Goal: Task Accomplishment & Management: Manage account settings

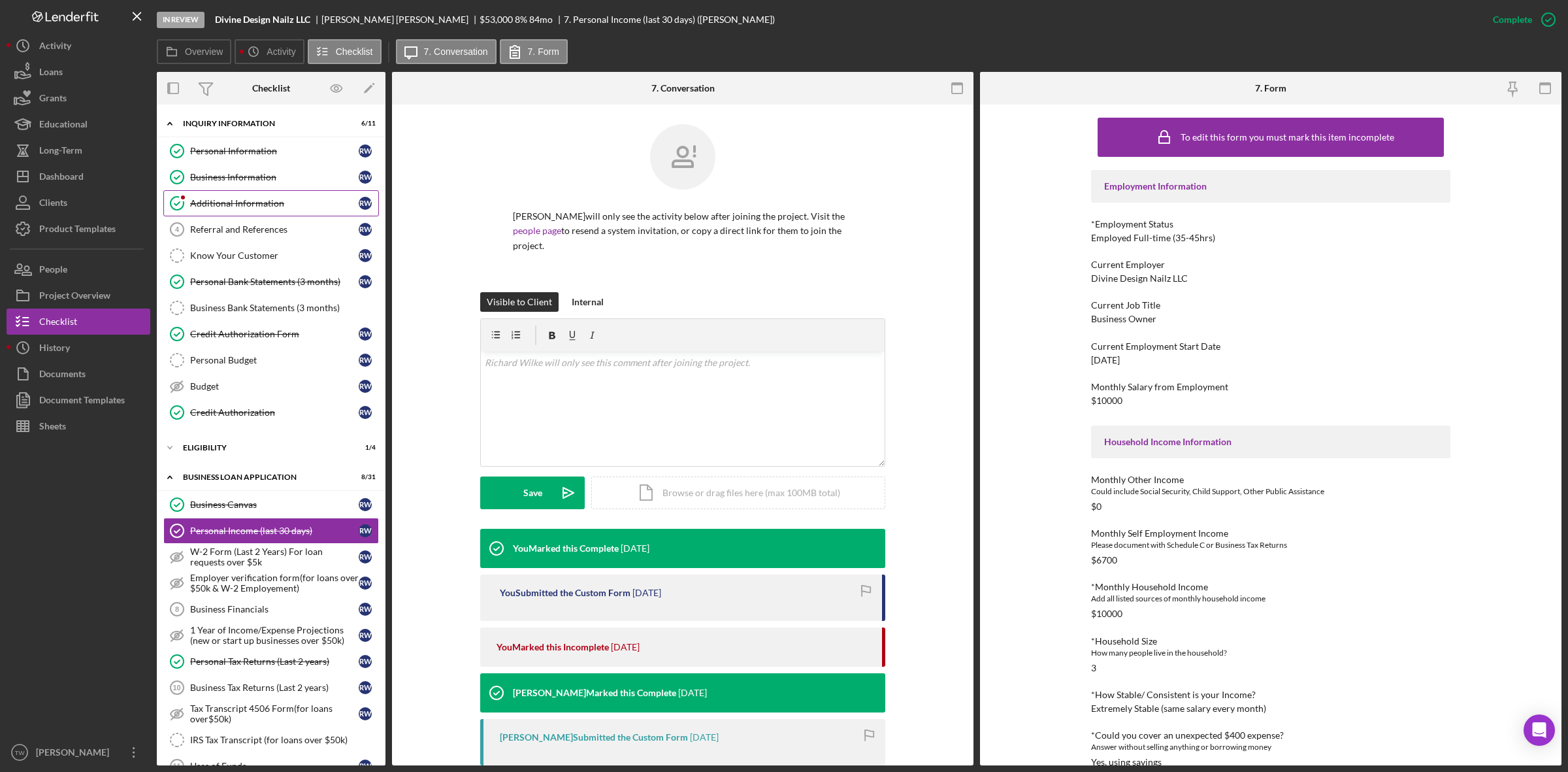
scroll to position [338, 0]
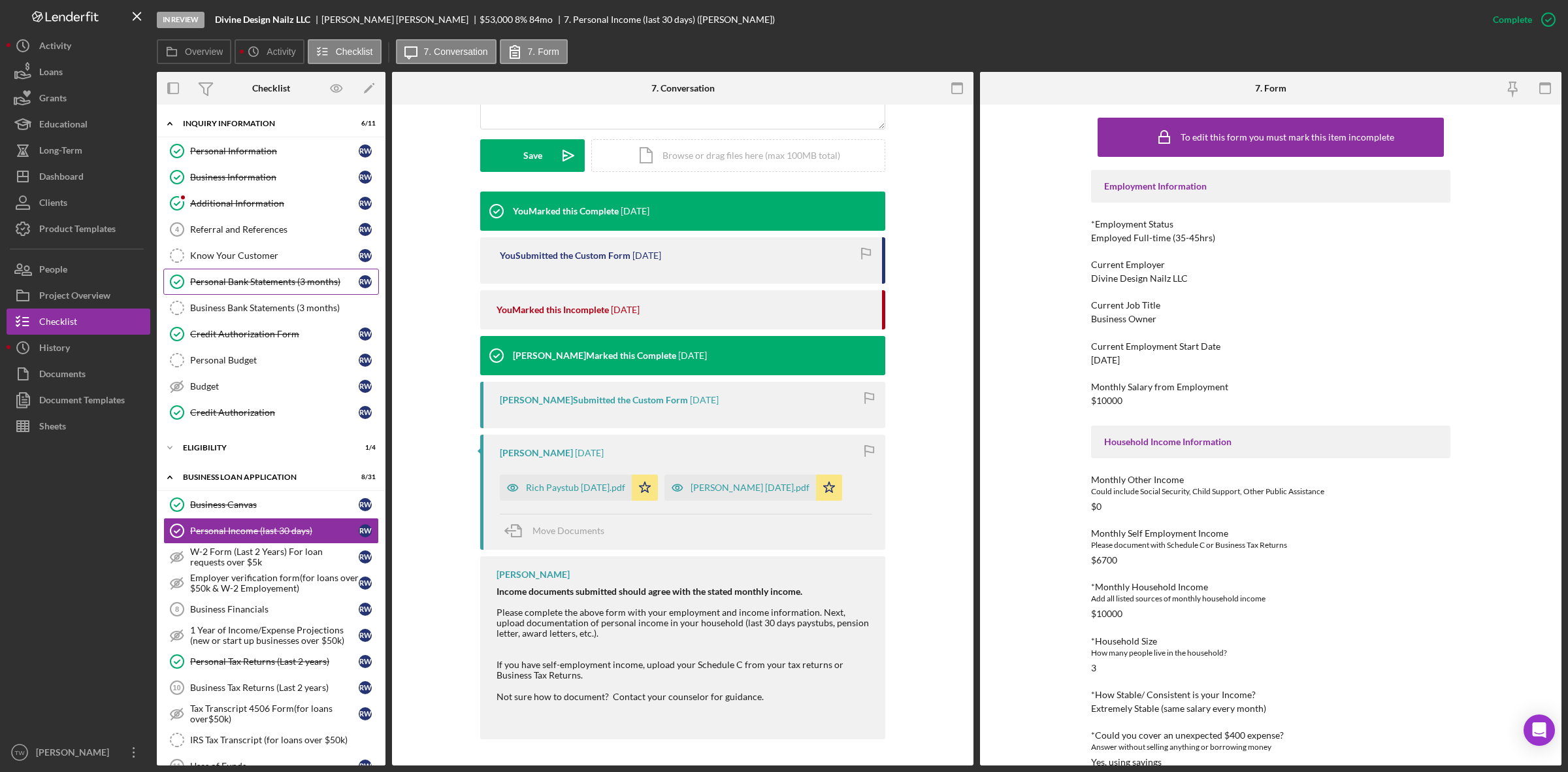
click at [276, 276] on link "Personal Bank Statements (3 months) Personal Bank Statements (3 months) R W" at bounding box center [271, 281] width 215 height 26
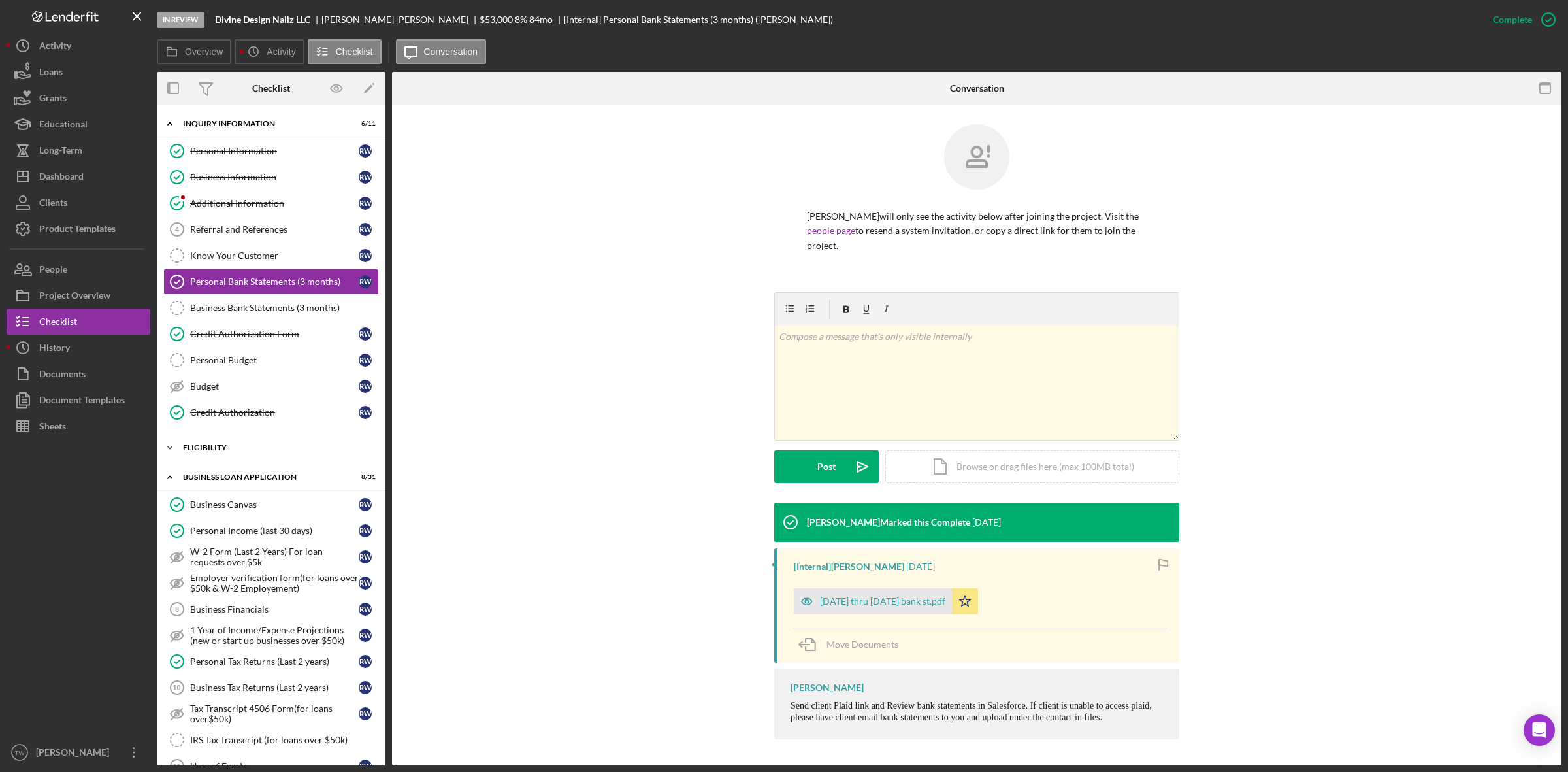
click at [237, 445] on div "Icon/Expander ELIGIBILITY 1 / 4" at bounding box center [271, 447] width 229 height 26
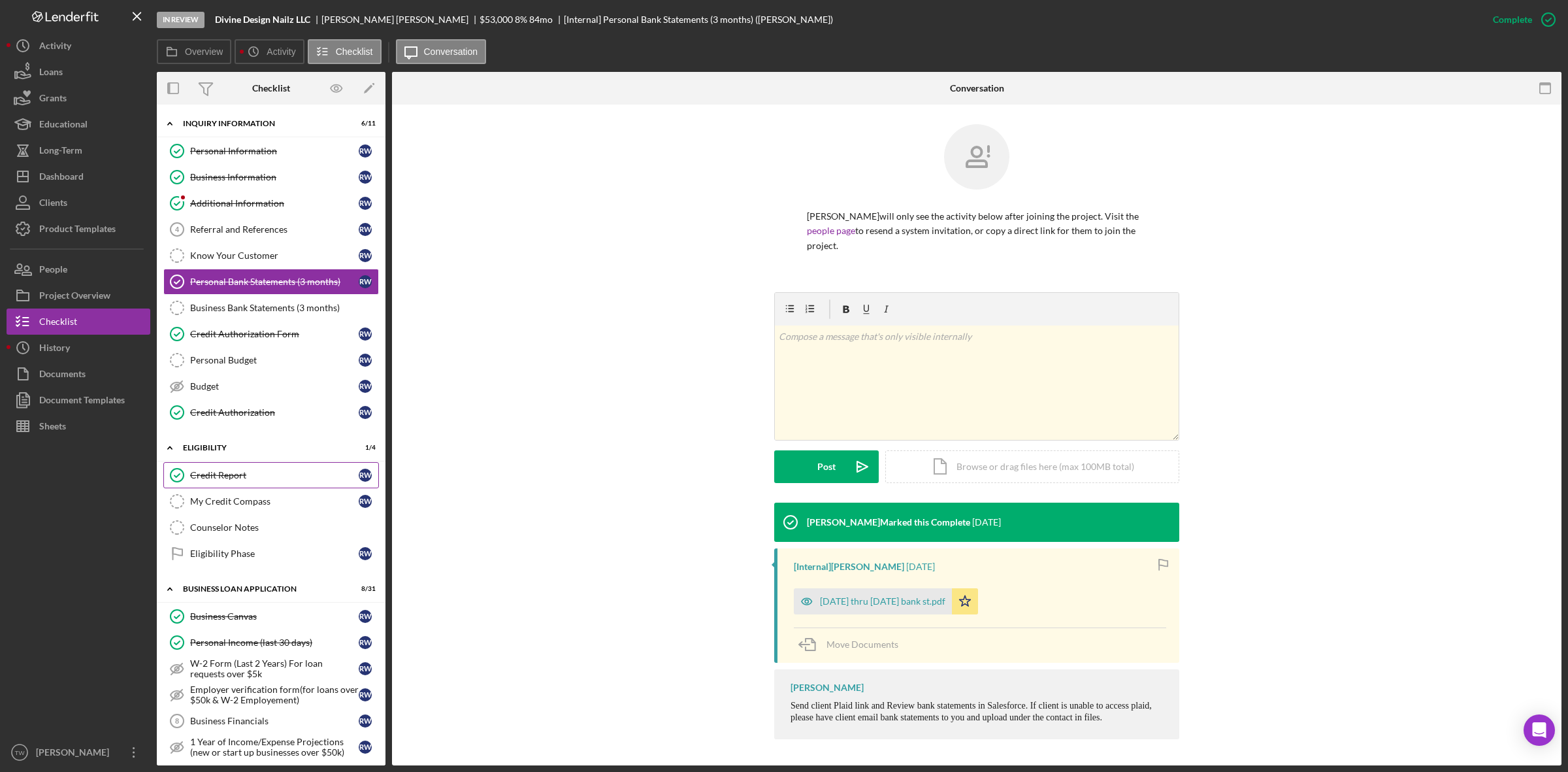
click at [242, 481] on div "Credit Report" at bounding box center [274, 475] width 168 height 11
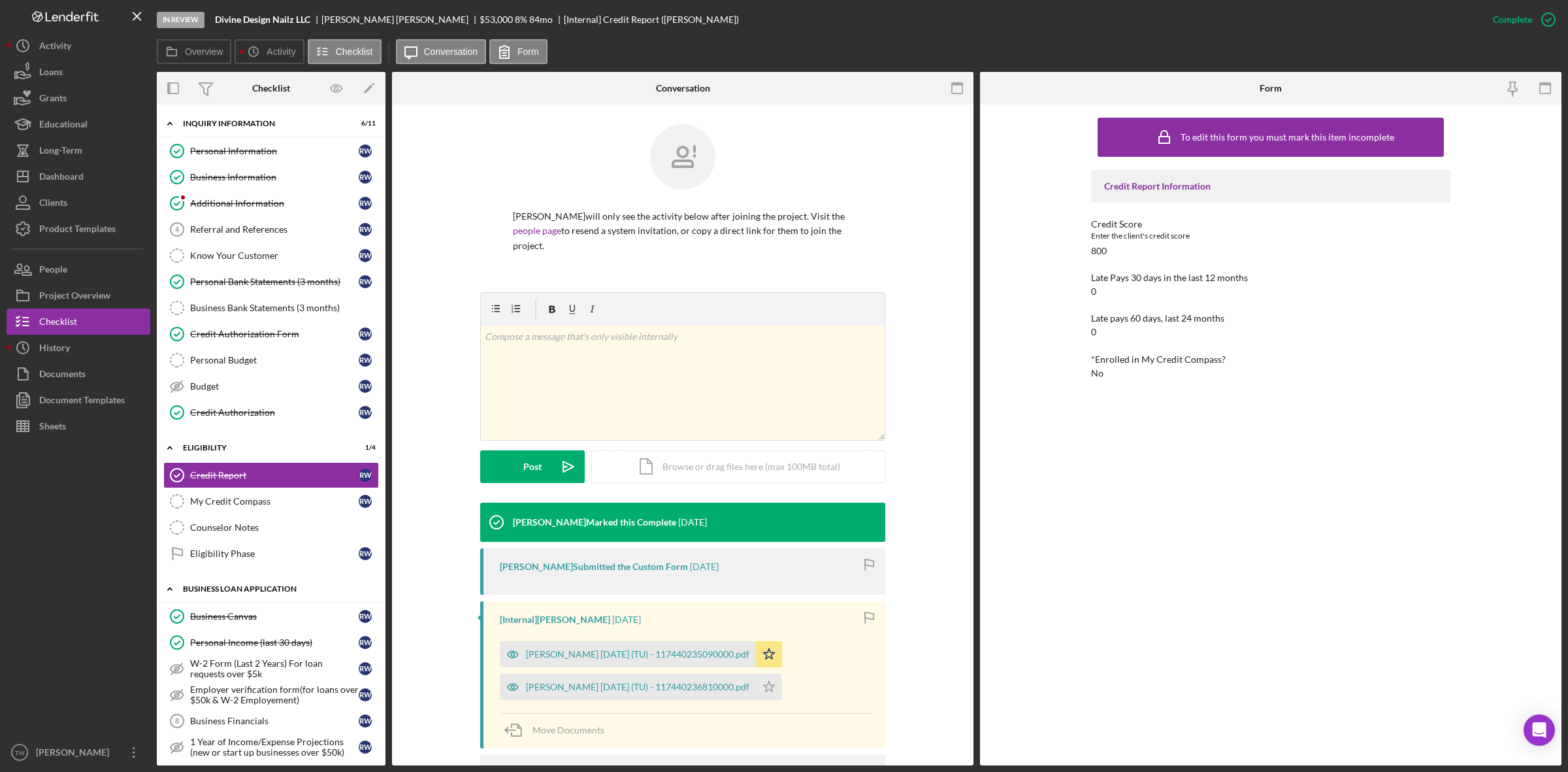
click at [263, 590] on div "BUSINESS LOAN APPLICATION" at bounding box center [276, 589] width 186 height 8
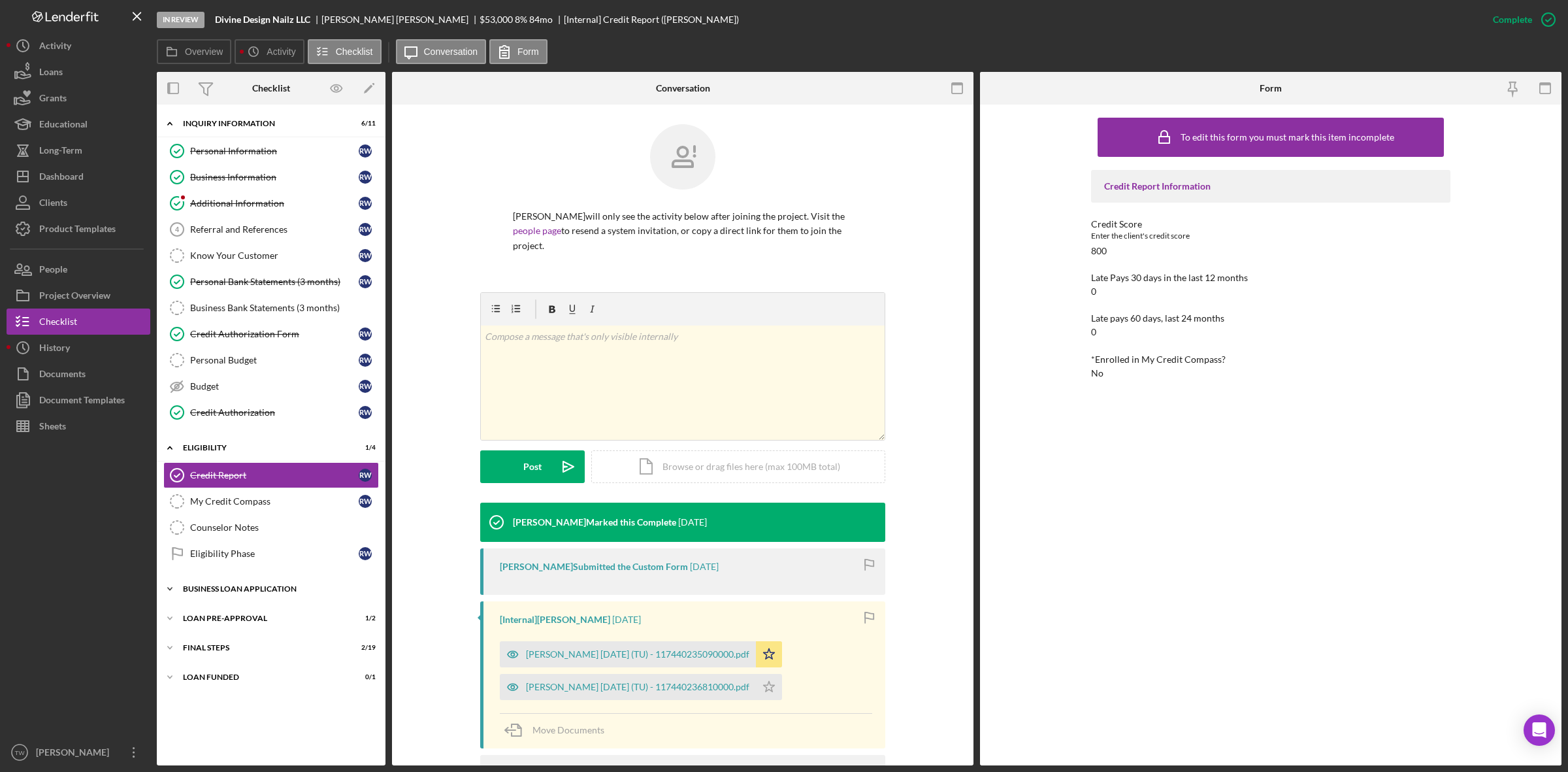
click at [263, 590] on div "BUSINESS LOAN APPLICATION" at bounding box center [276, 589] width 186 height 8
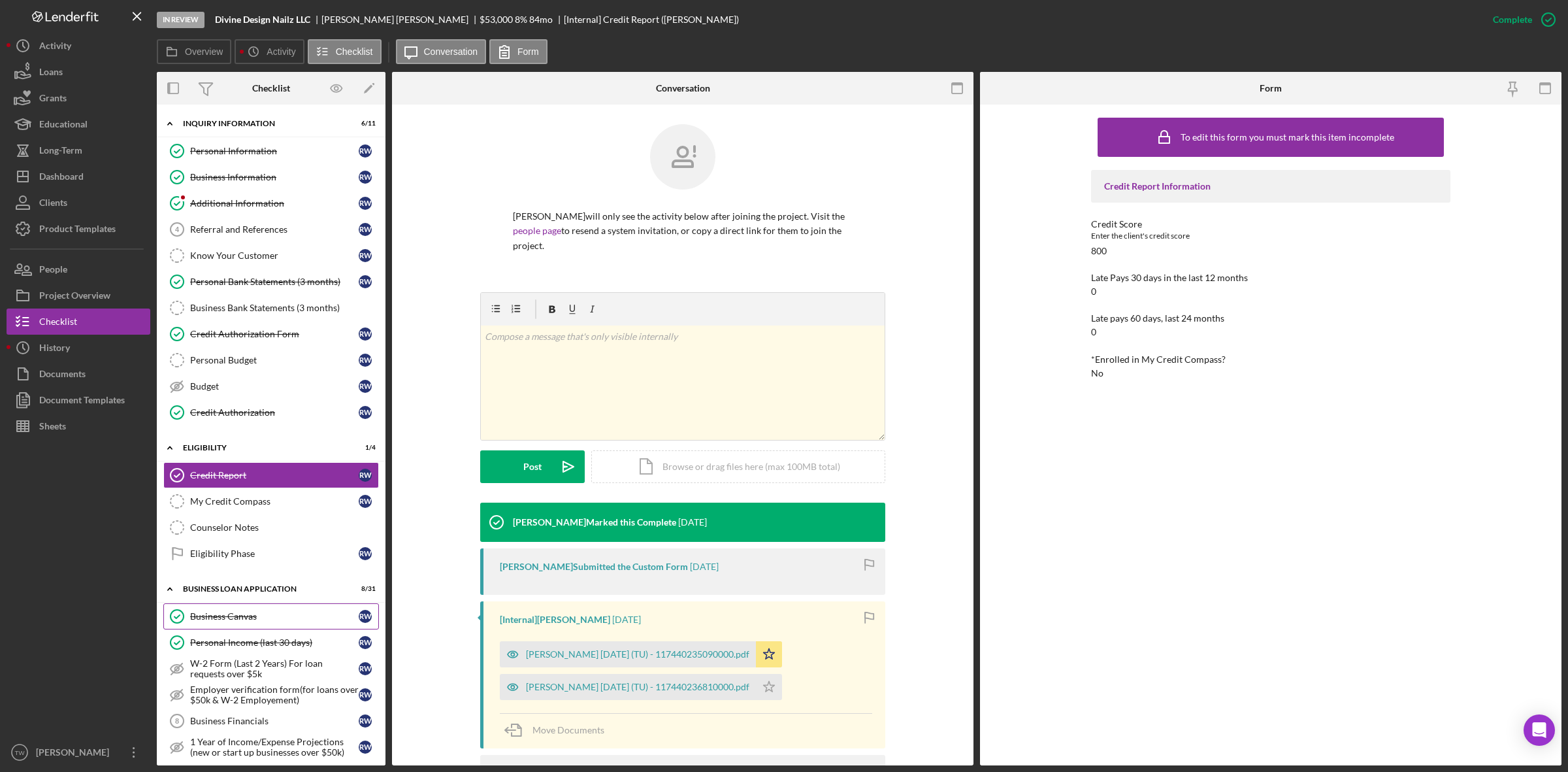
click at [237, 621] on div "Business Canvas" at bounding box center [274, 616] width 168 height 11
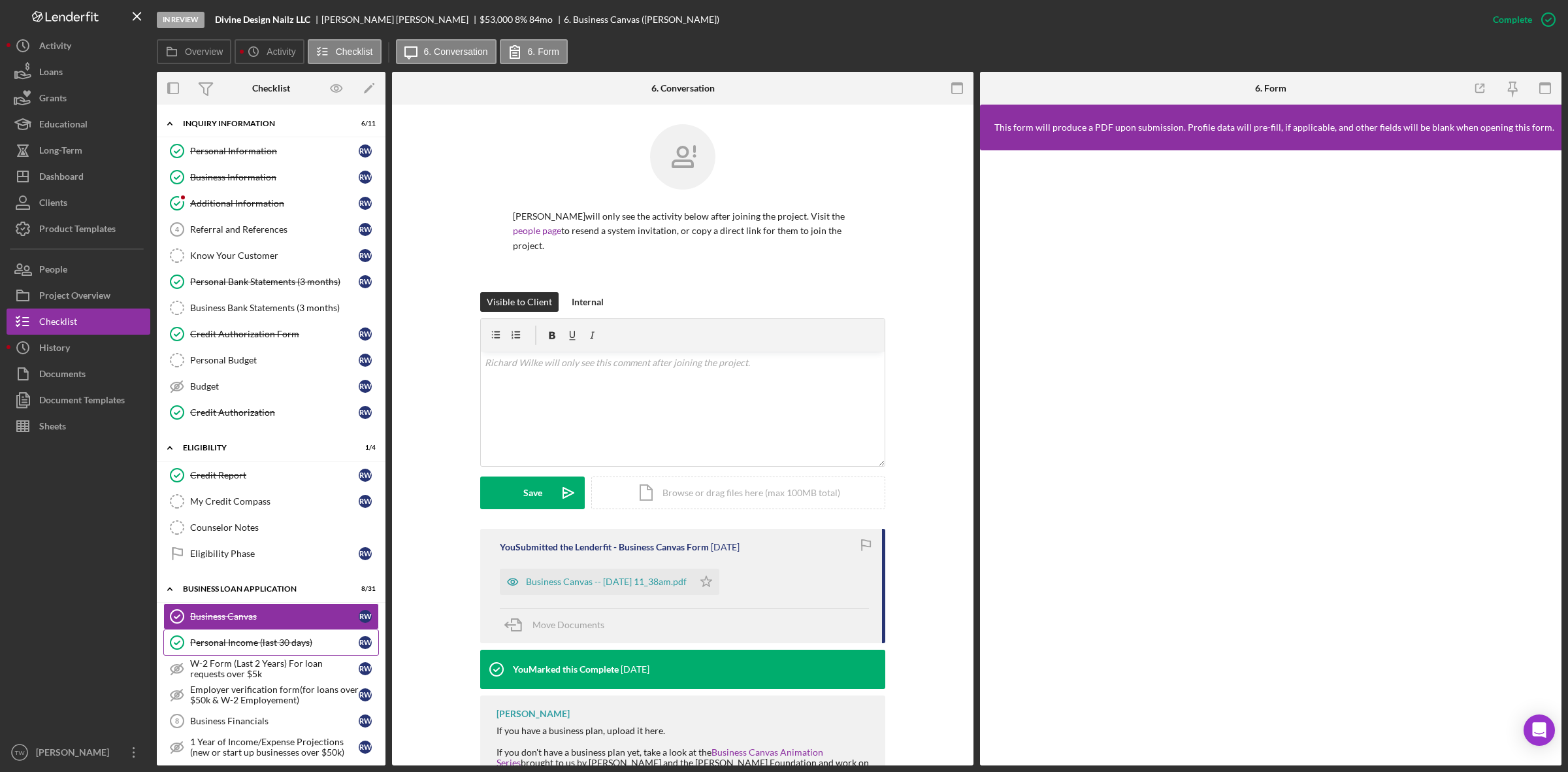
click at [249, 647] on div "Personal Income (last 30 days)" at bounding box center [274, 643] width 168 height 11
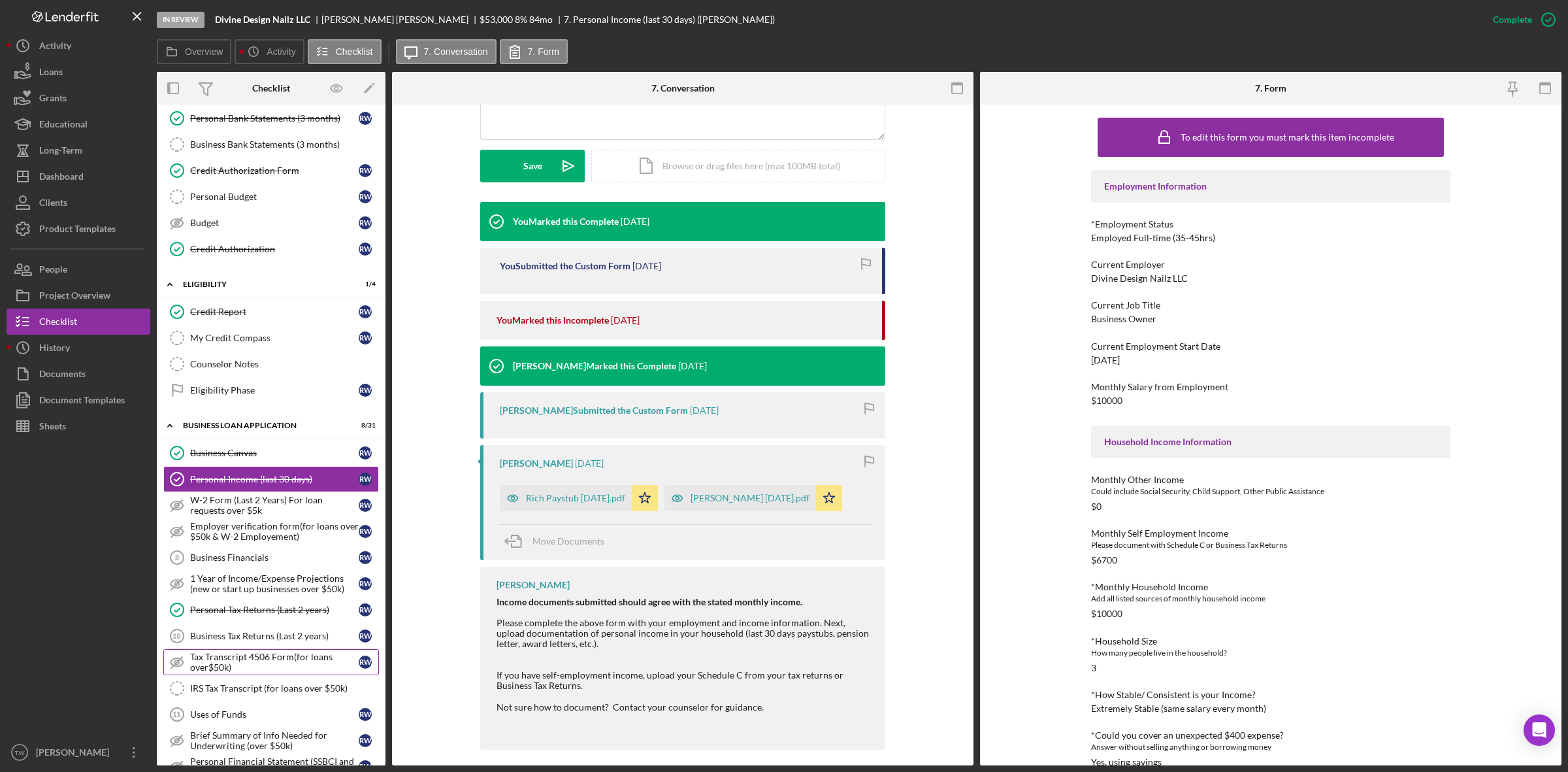
scroll to position [245, 0]
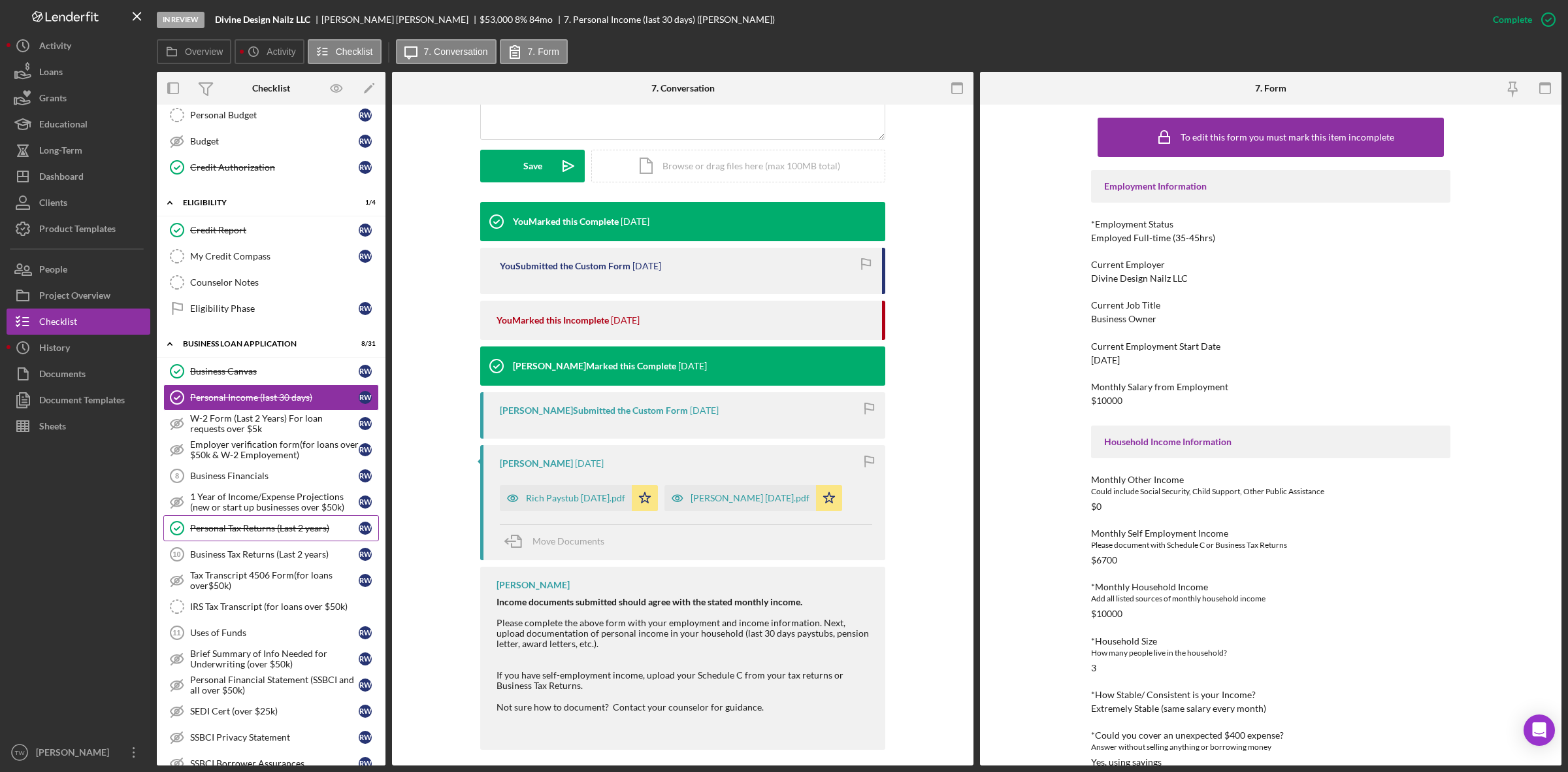
click at [230, 541] on link "Personal Tax Returns (Last 2 years) Personal Tax Returns (Last 2 years) R W" at bounding box center [271, 527] width 215 height 26
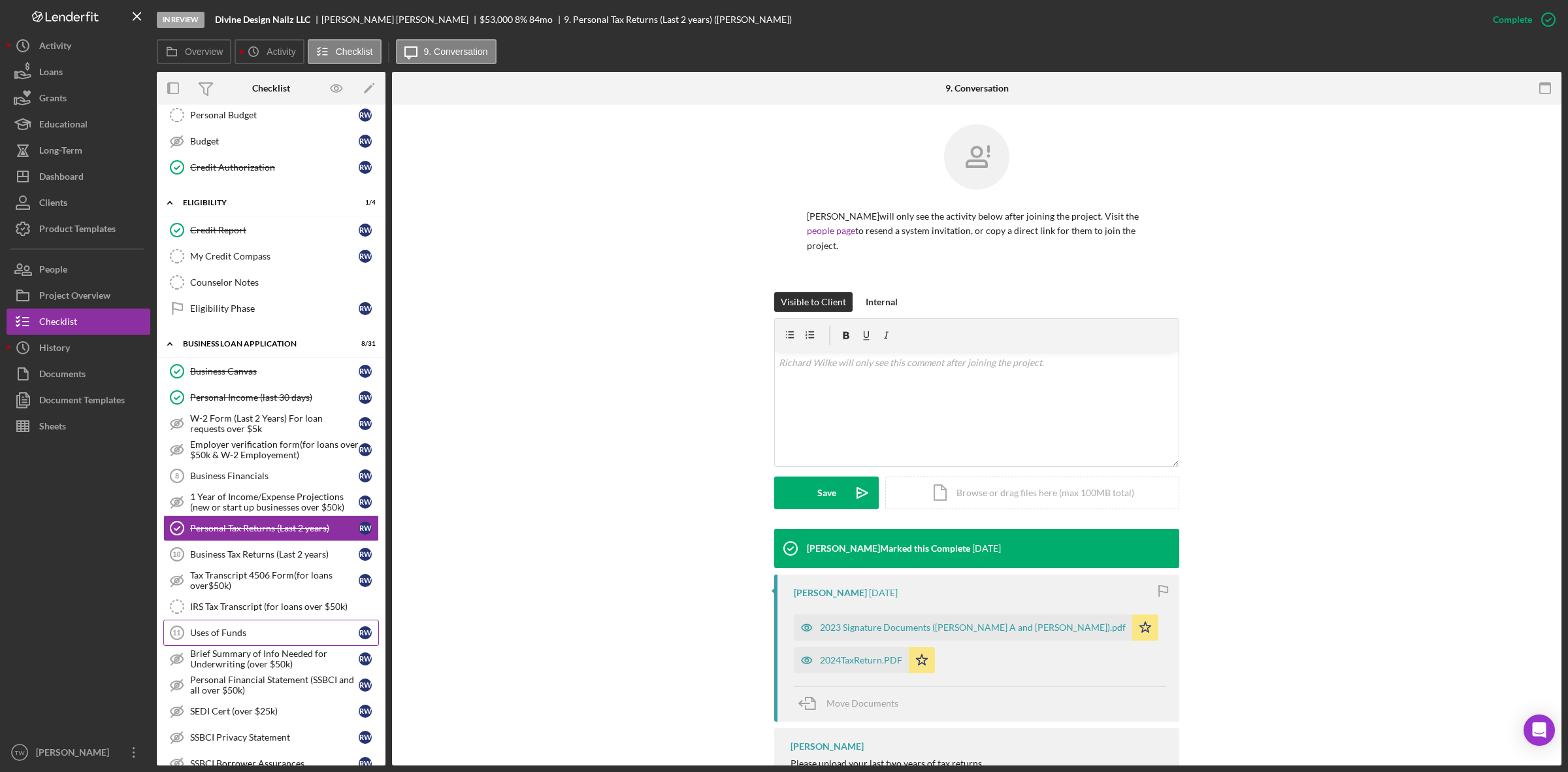
click at [225, 635] on link "Uses of Funds 11 Uses of Funds R W" at bounding box center [271, 632] width 215 height 26
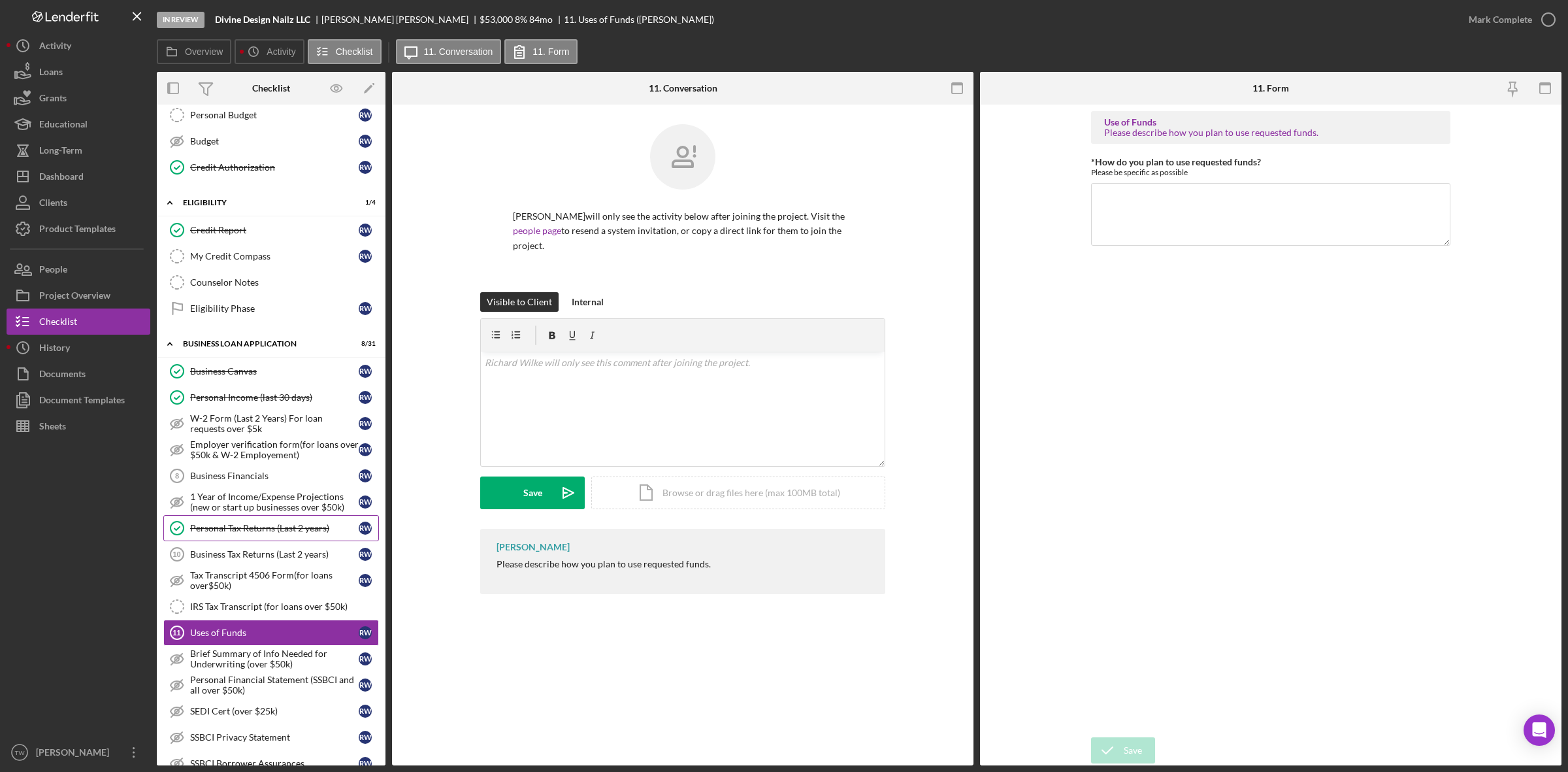
click at [250, 533] on div "Personal Tax Returns (Last 2 years)" at bounding box center [274, 528] width 168 height 11
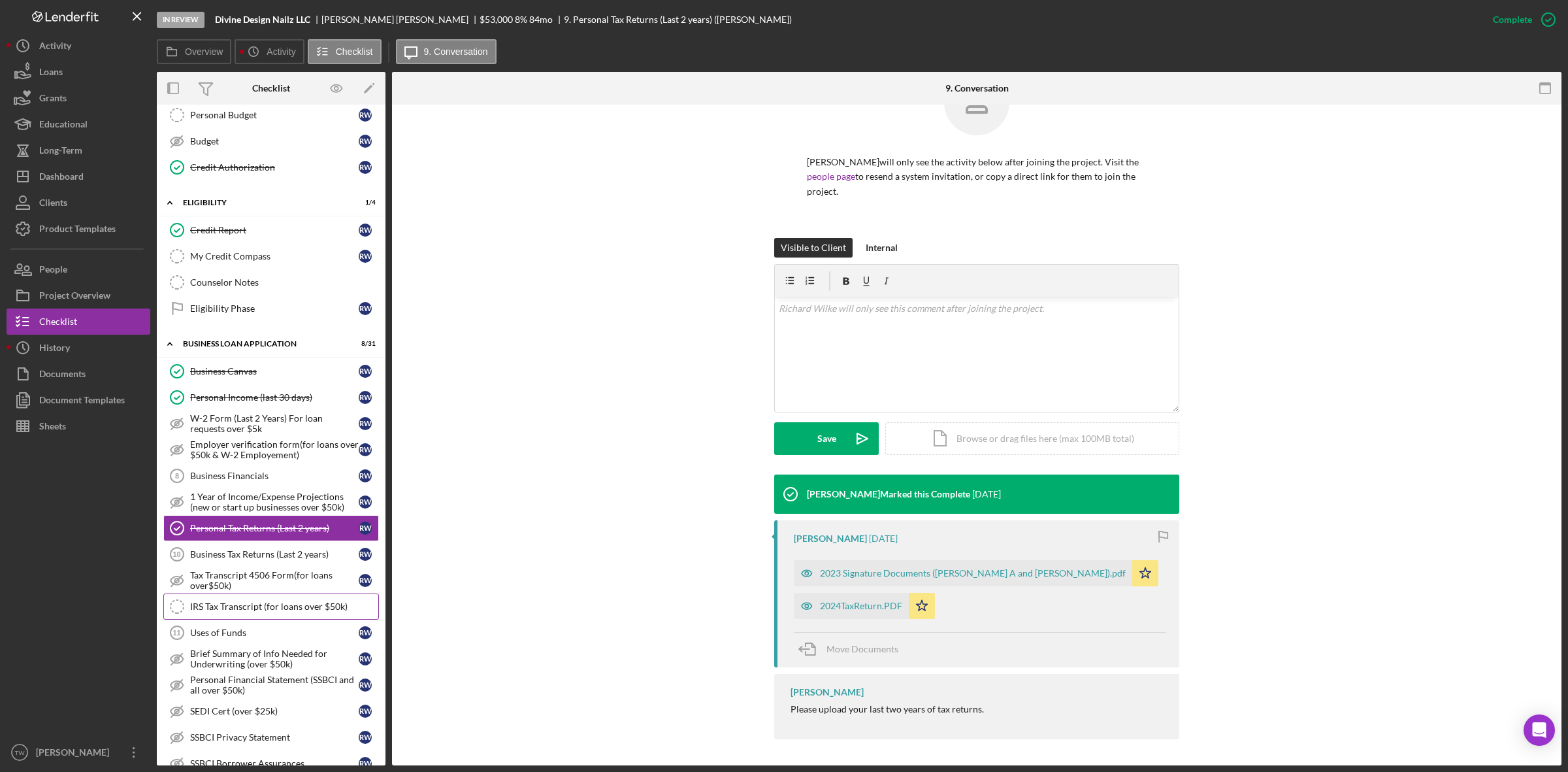
scroll to position [491, 0]
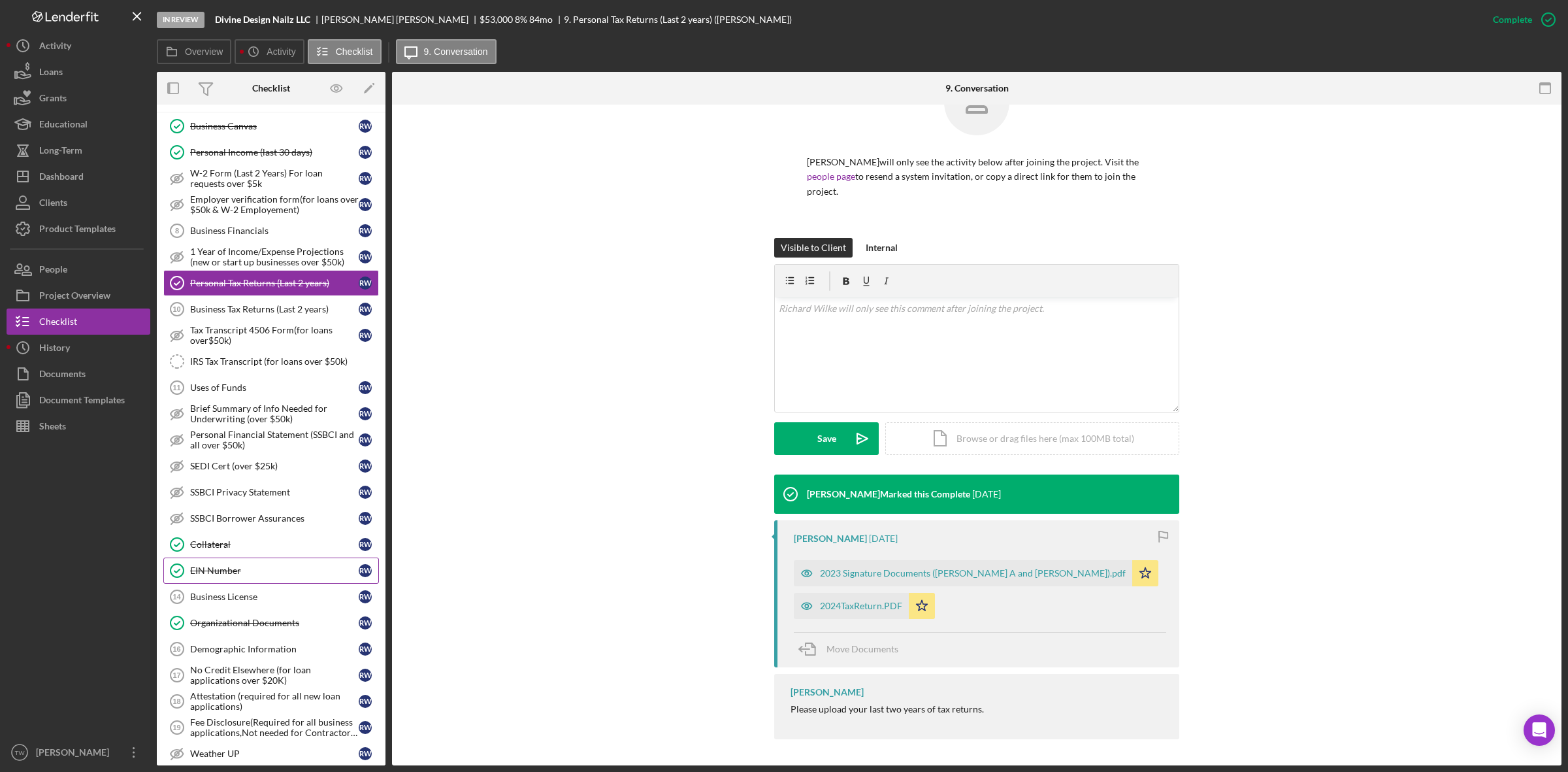
click at [206, 576] on div "EIN Number" at bounding box center [274, 571] width 168 height 11
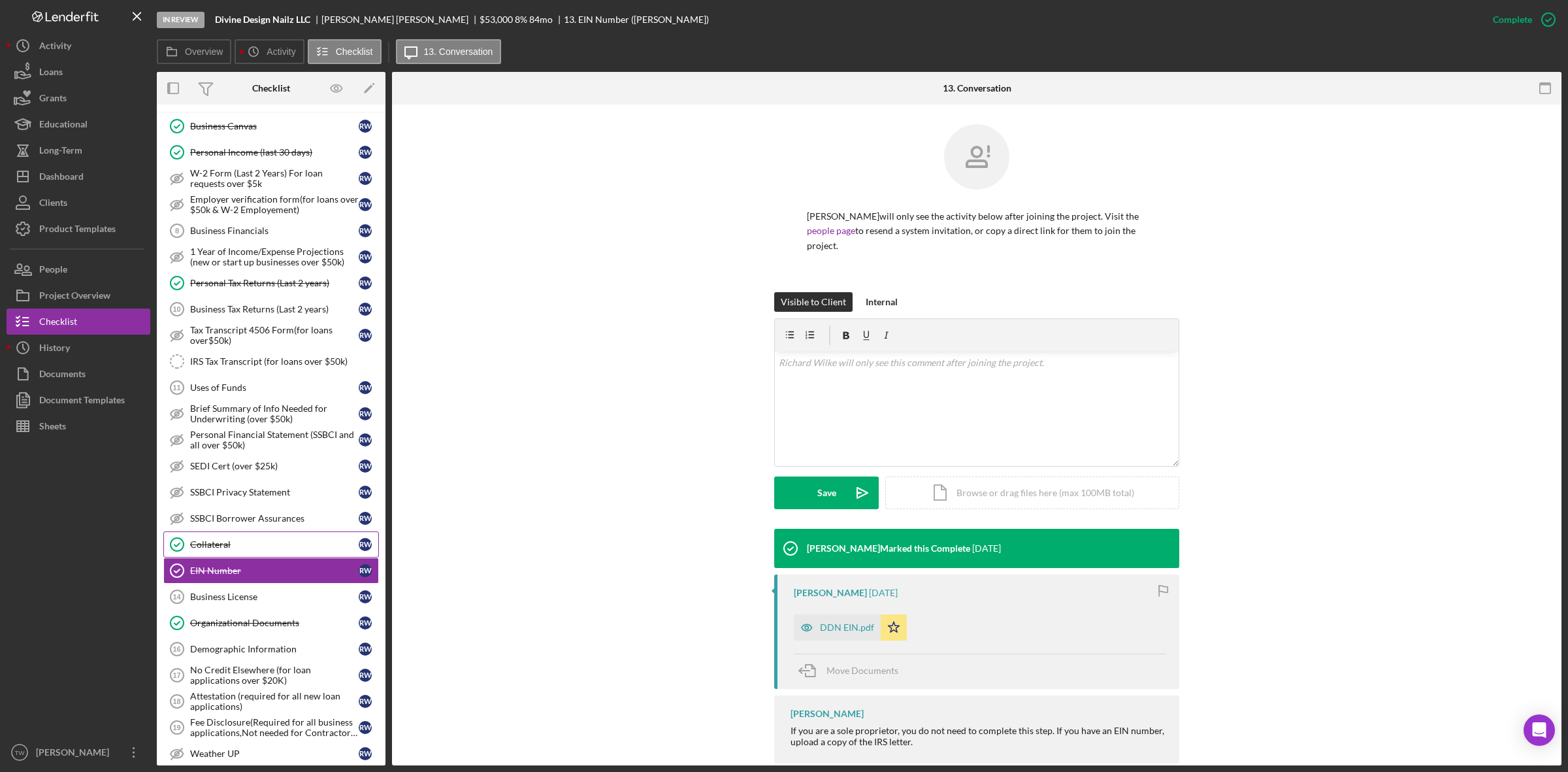
click at [211, 547] on link "Collateral Collateral R W" at bounding box center [271, 544] width 215 height 26
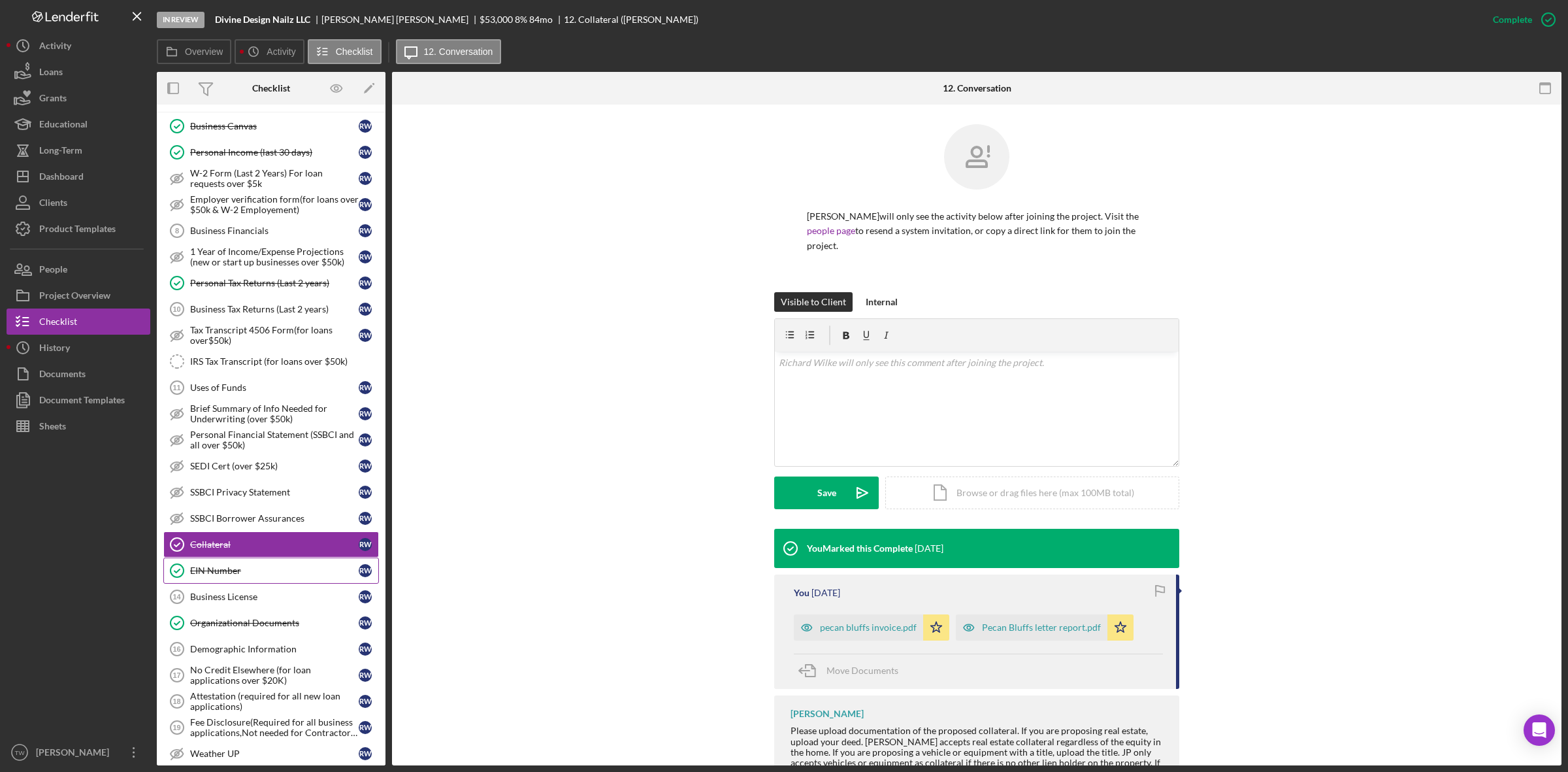
click at [233, 576] on div "EIN Number" at bounding box center [274, 571] width 168 height 11
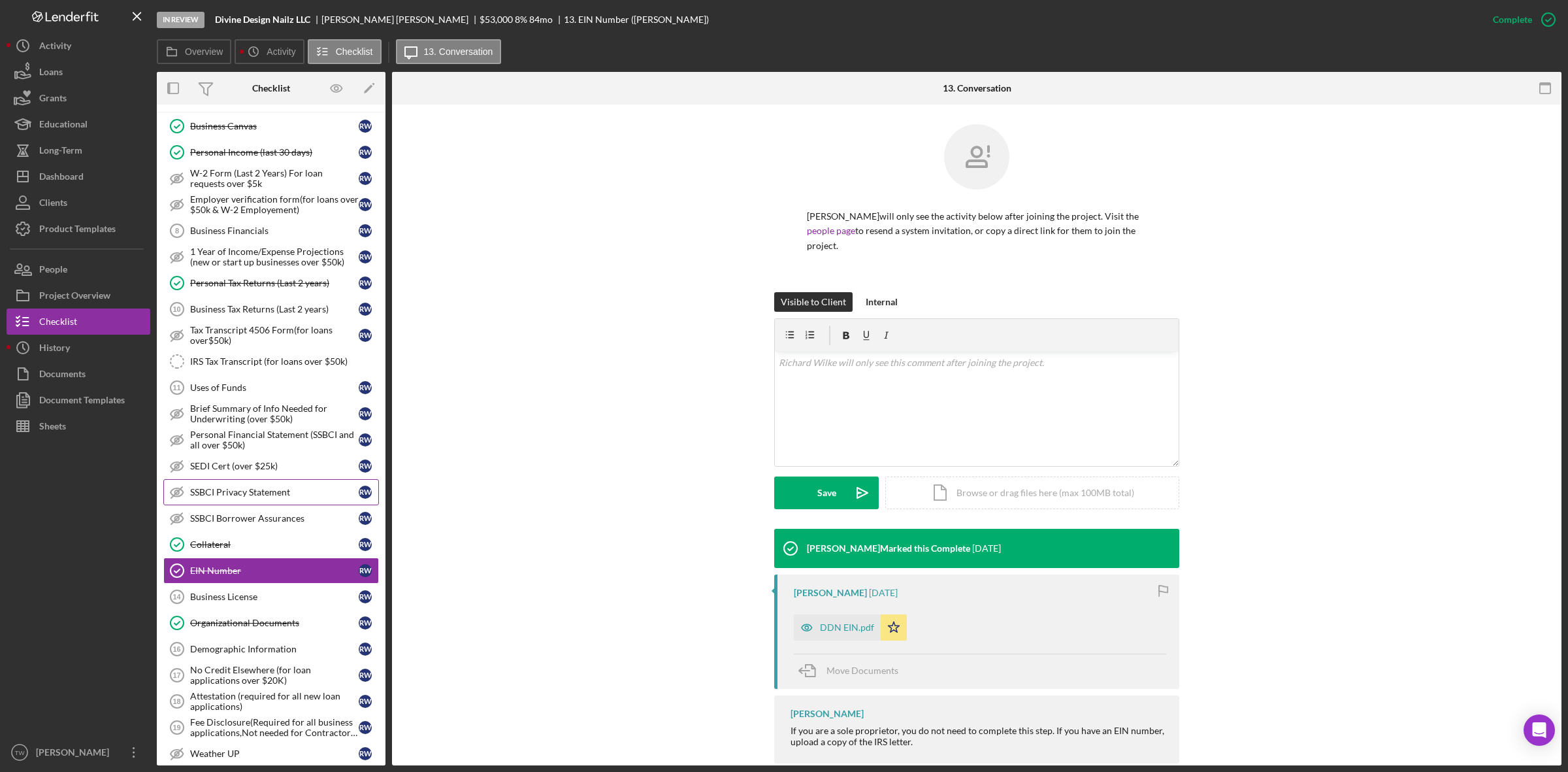
scroll to position [245, 0]
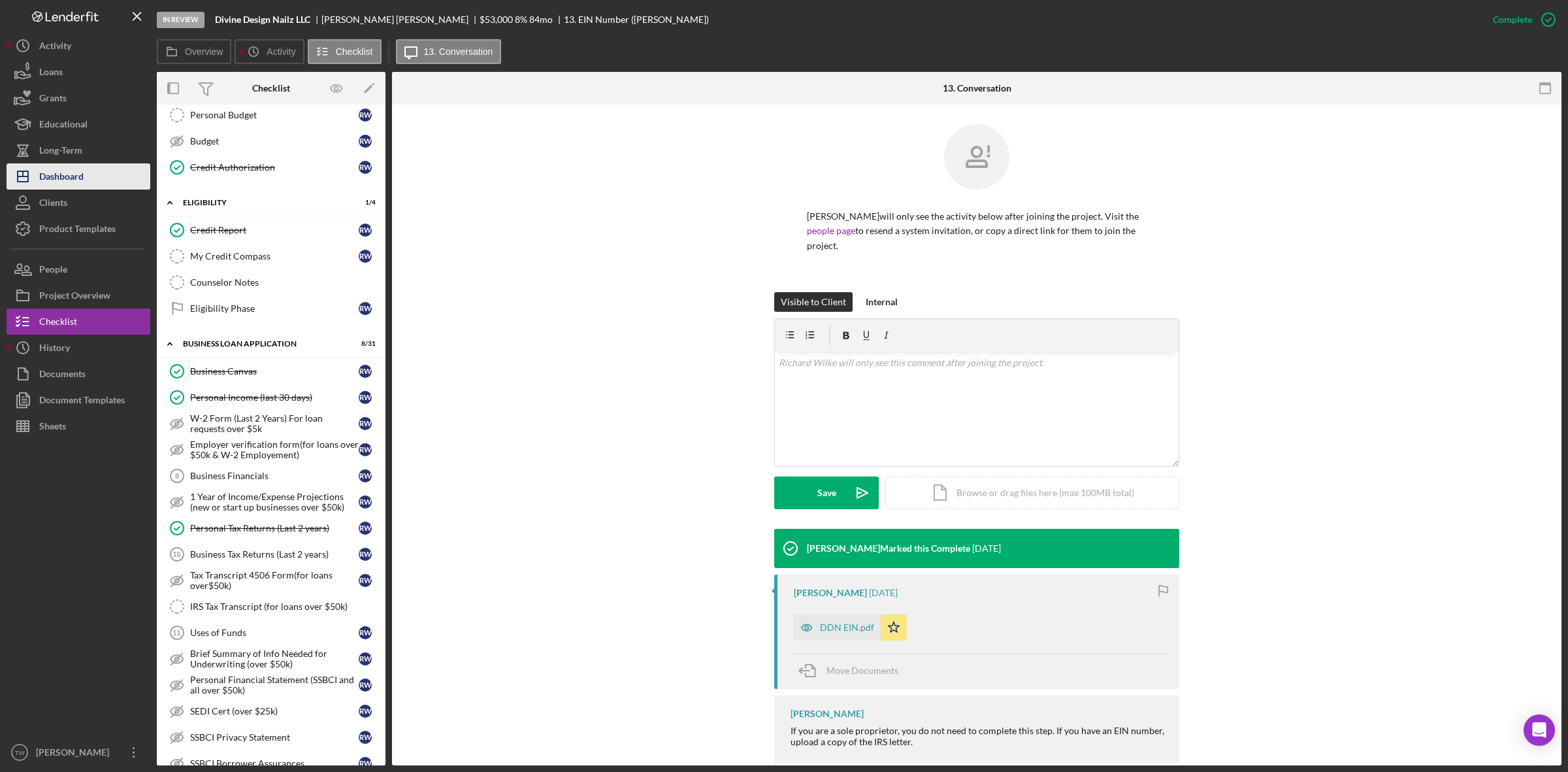
click at [54, 166] on div "Dashboard" at bounding box center [61, 178] width 44 height 29
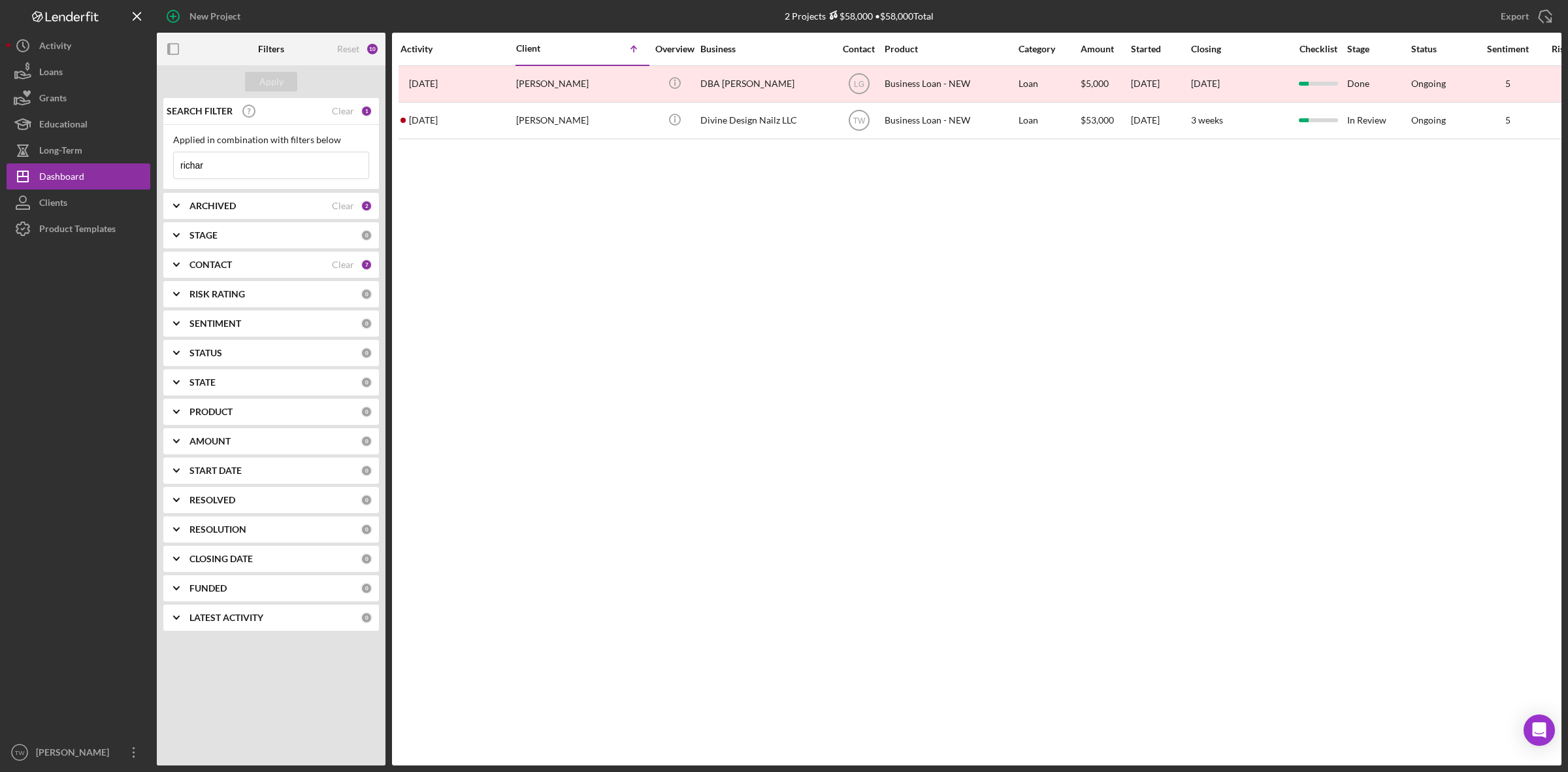
click at [274, 167] on input "richar" at bounding box center [271, 165] width 195 height 26
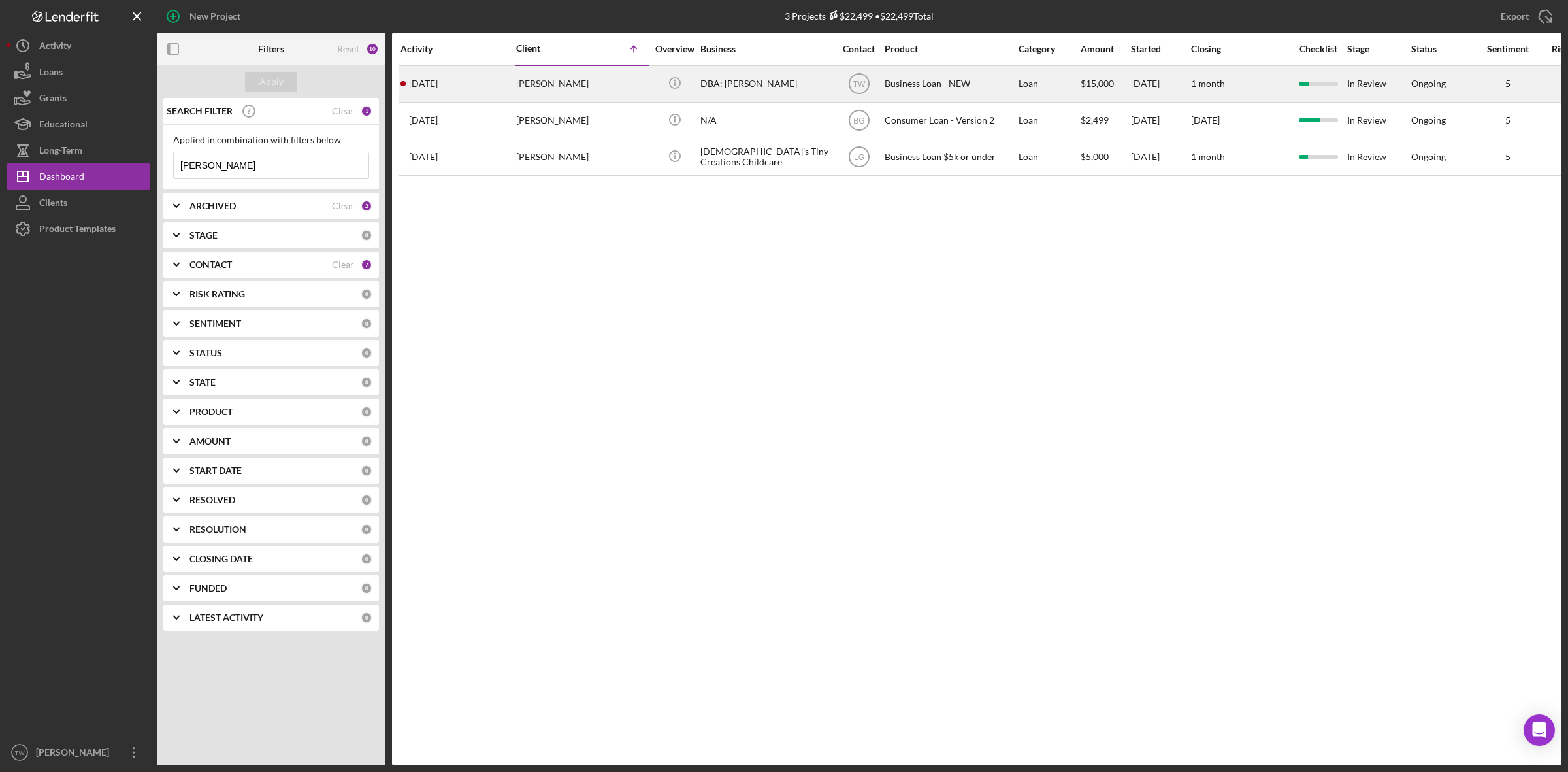
type input "[PERSON_NAME]"
click at [567, 88] on div "[PERSON_NAME]" at bounding box center [581, 84] width 131 height 35
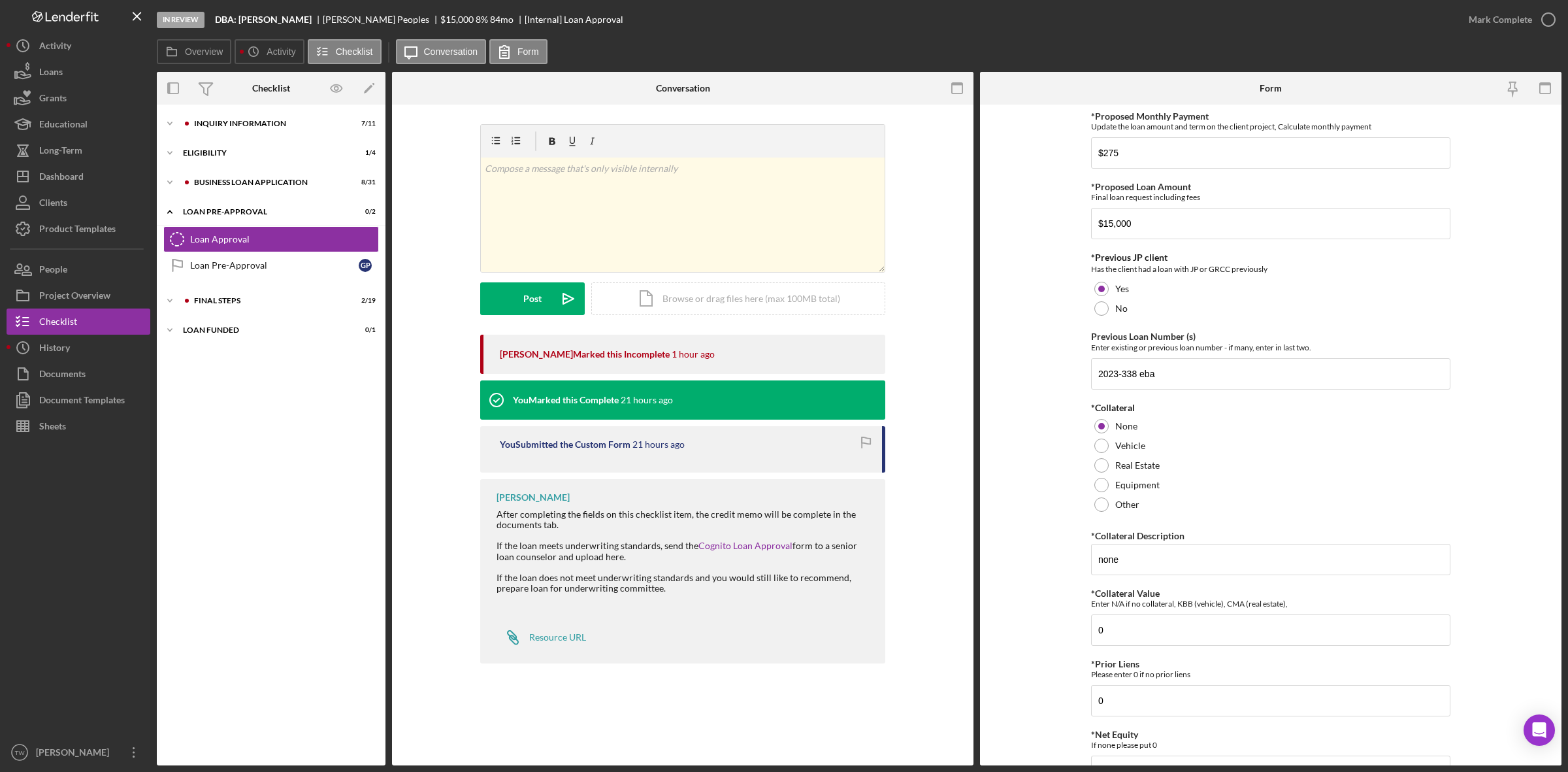
drag, startPoint x: 214, startPoint y: 23, endPoint x: 311, endPoint y: 23, distance: 97.0
click at [311, 23] on div "In Review DBA: [PERSON_NAME] [PERSON_NAME] $15,000 $15,000 8 % 84 mo [Internal]…" at bounding box center [805, 20] width 1298 height 39
copy b "DBA: [PERSON_NAME]"
click at [247, 122] on div "INQUIRY INFORMATION" at bounding box center [281, 123] width 175 height 8
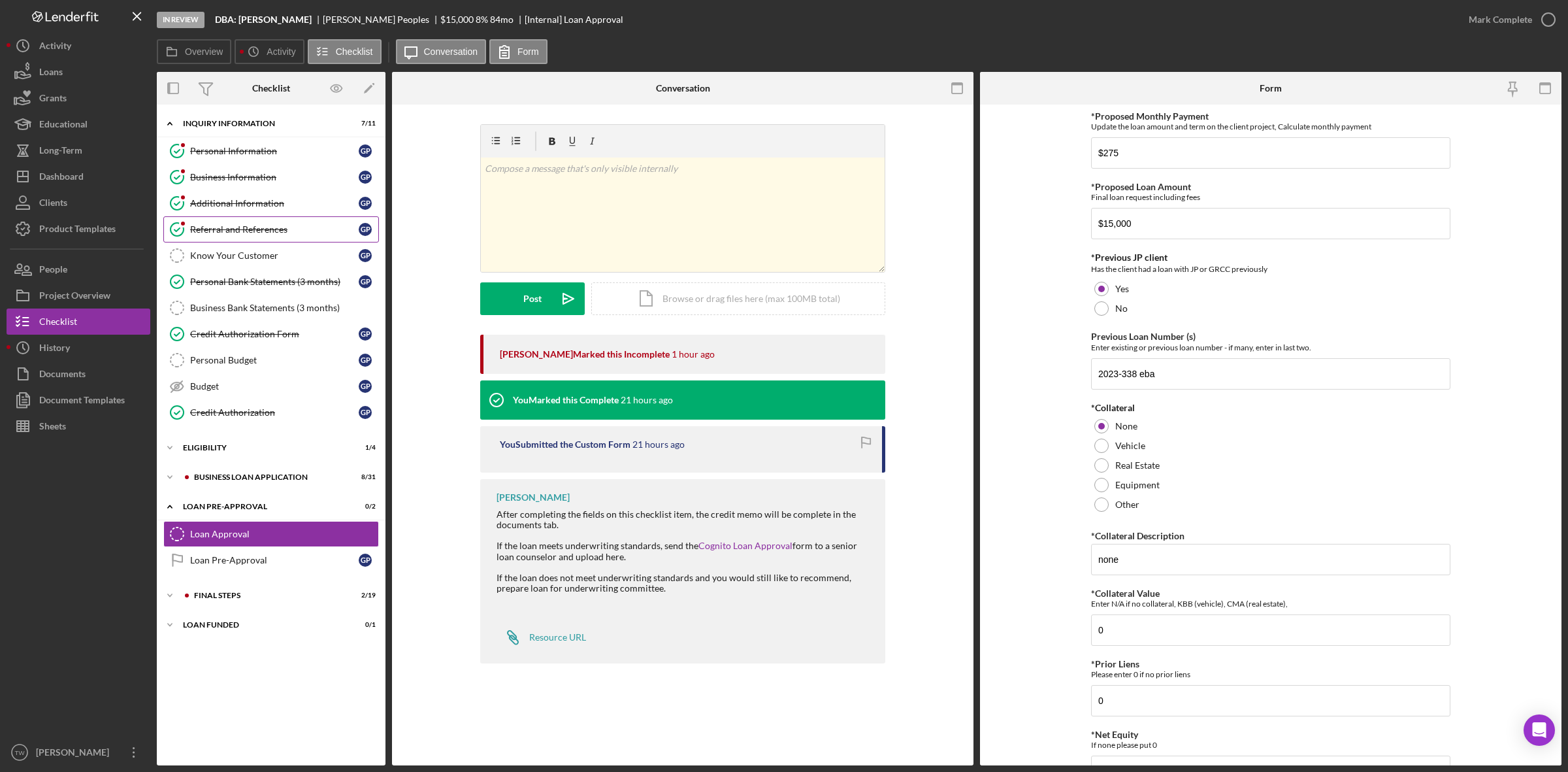
click at [222, 225] on div "Referral and References" at bounding box center [274, 230] width 168 height 11
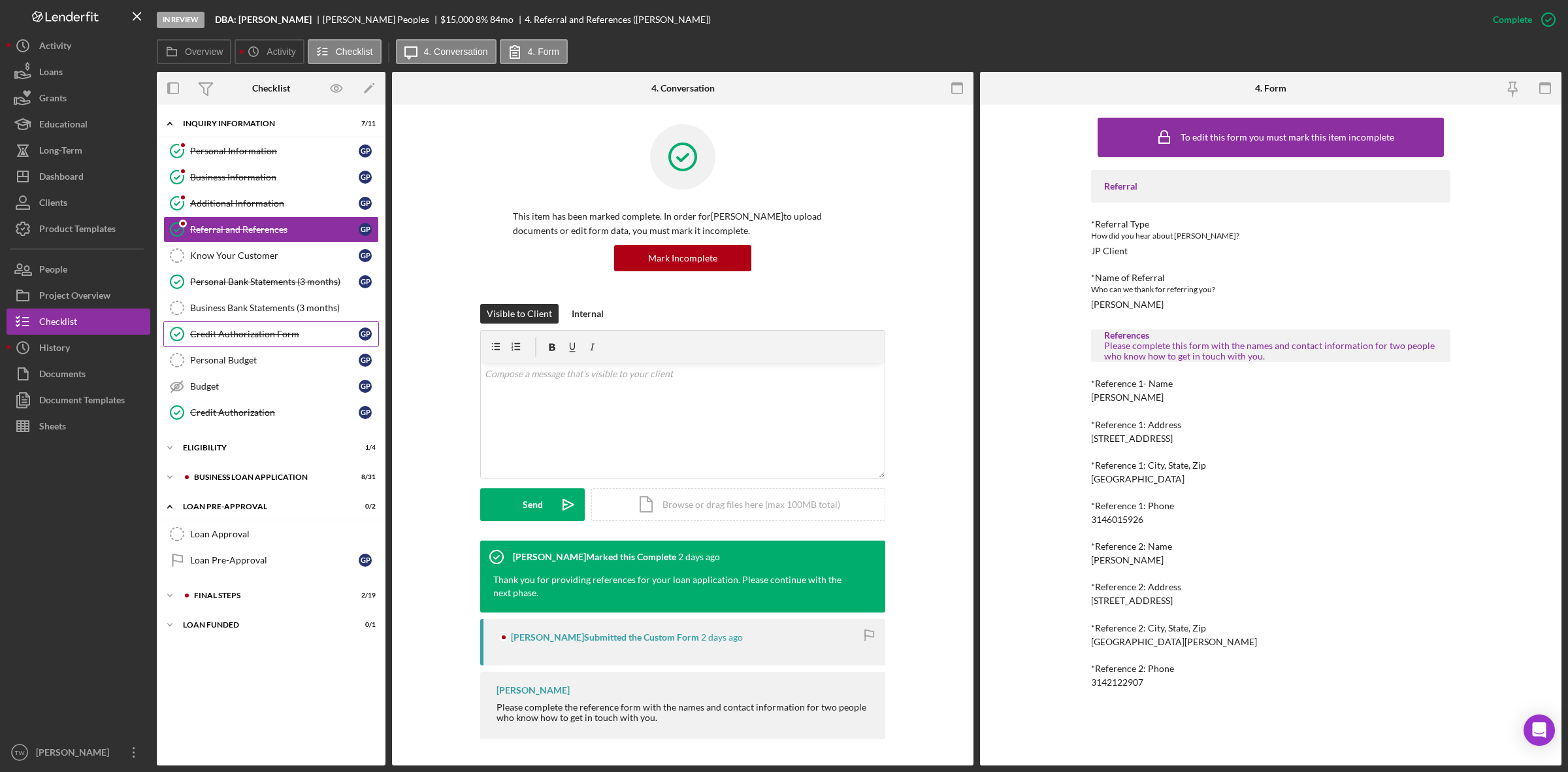
click at [239, 330] on link "Credit Authorization Form Credit Authorization Form G P" at bounding box center [271, 333] width 215 height 26
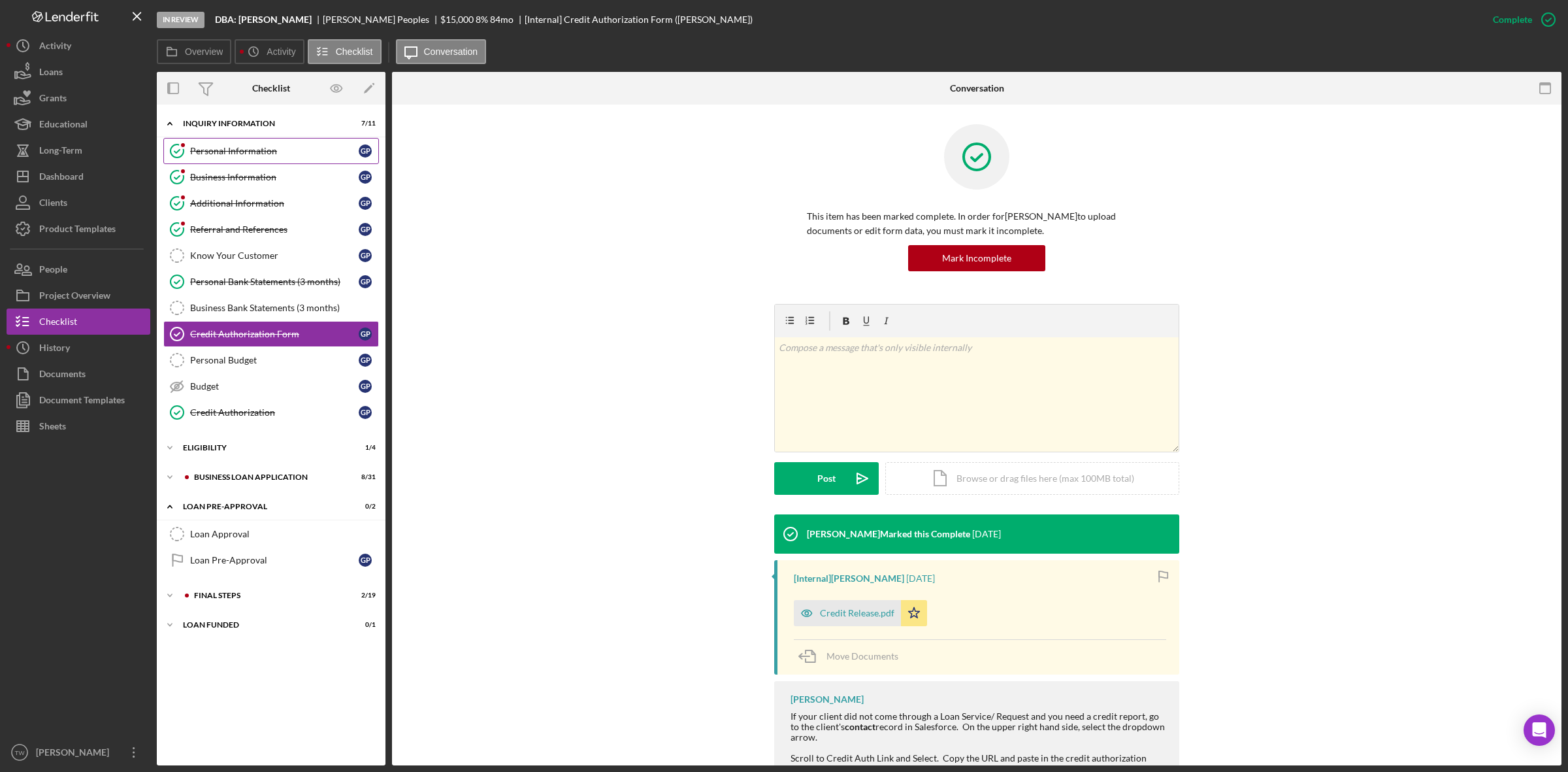
click at [258, 138] on link "Personal Information Personal Information G P" at bounding box center [271, 150] width 215 height 26
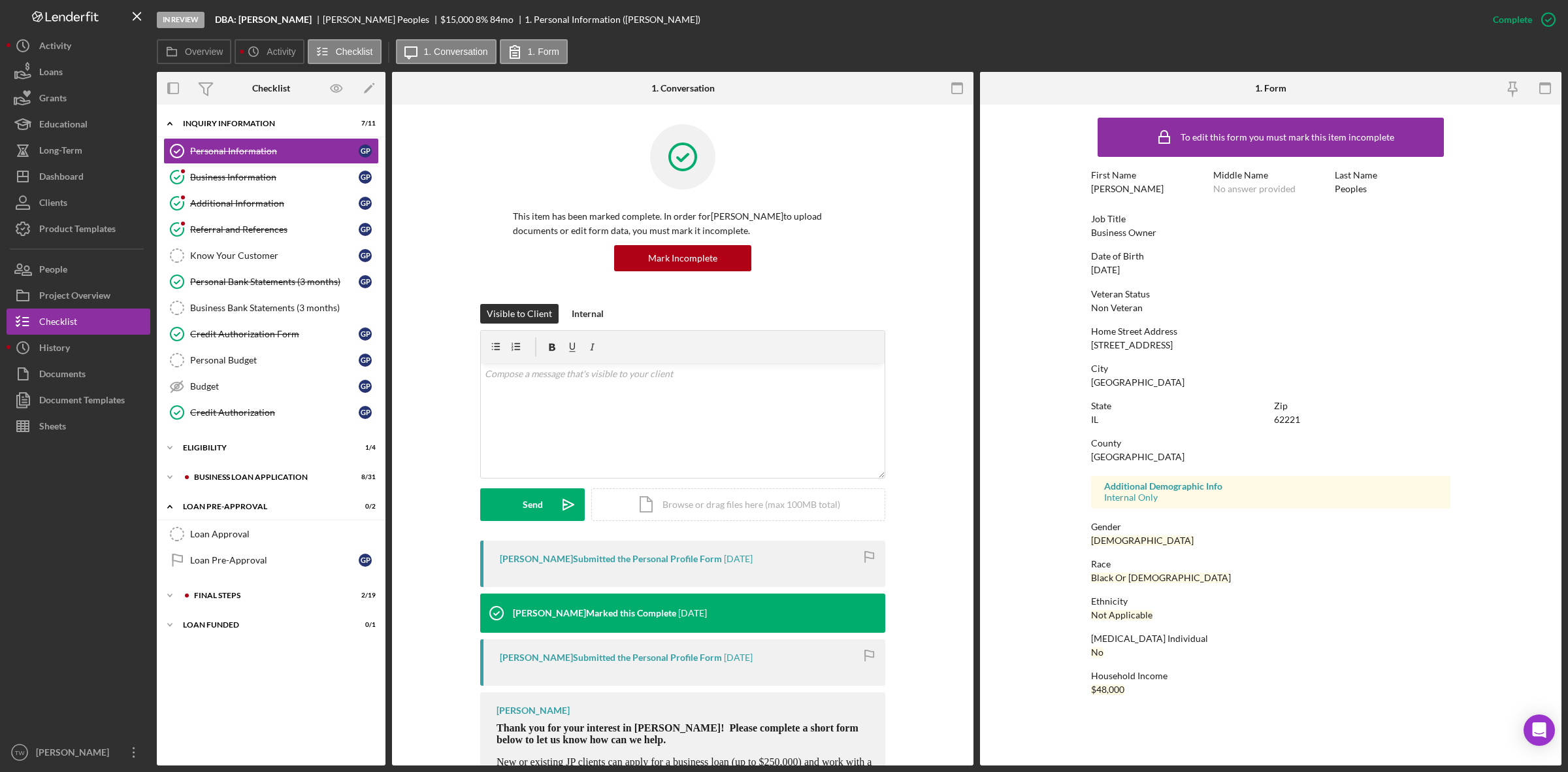
drag, startPoint x: 1086, startPoint y: 341, endPoint x: 726, endPoint y: 381, distance: 362.2
click at [1192, 343] on form "To edit this form you must mark this item incomplete First Name [PERSON_NAME] M…" at bounding box center [1270, 409] width 581 height 610
click at [250, 338] on div "Credit Authorization Form" at bounding box center [274, 334] width 168 height 11
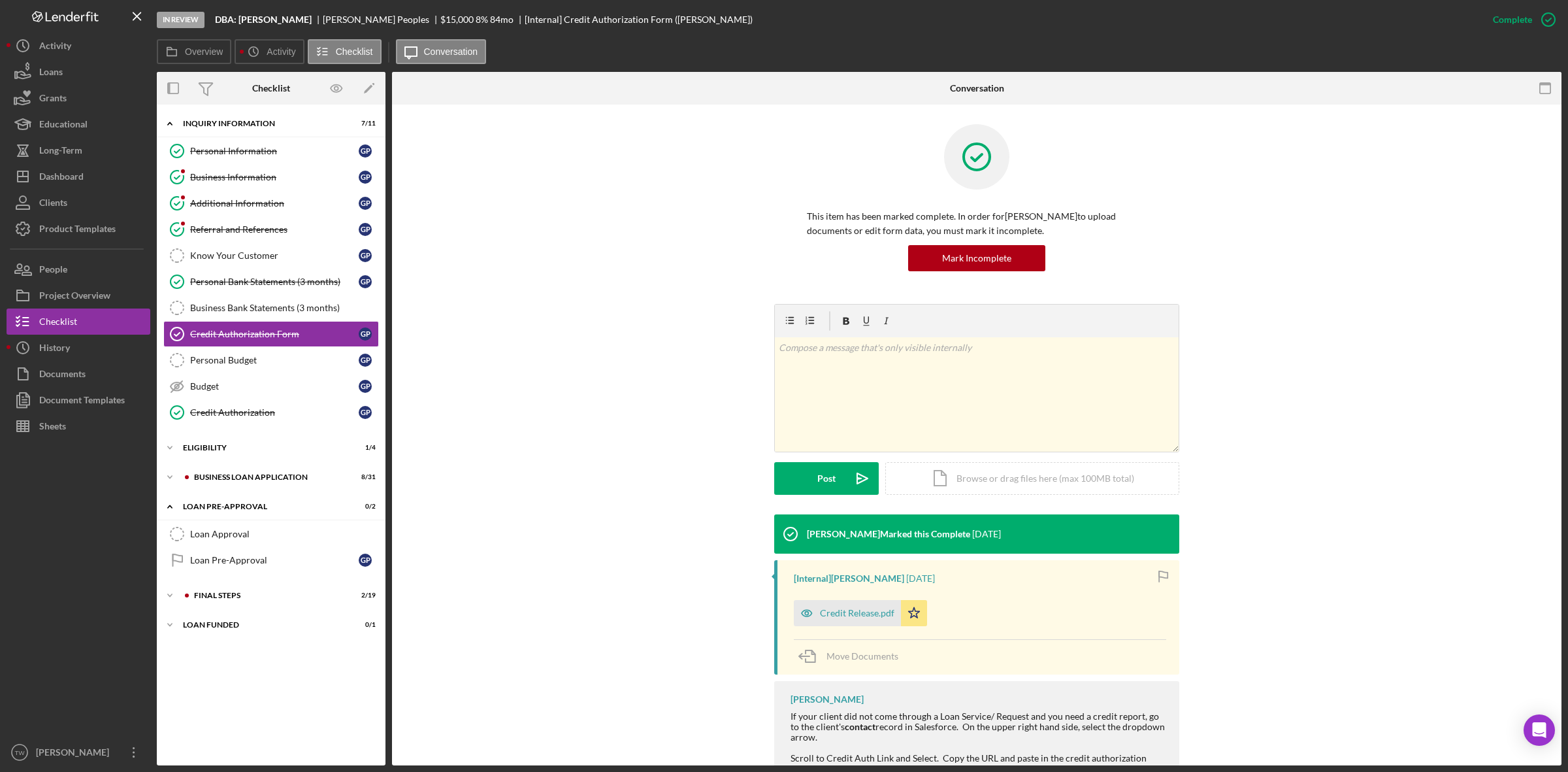
scroll to position [84, 0]
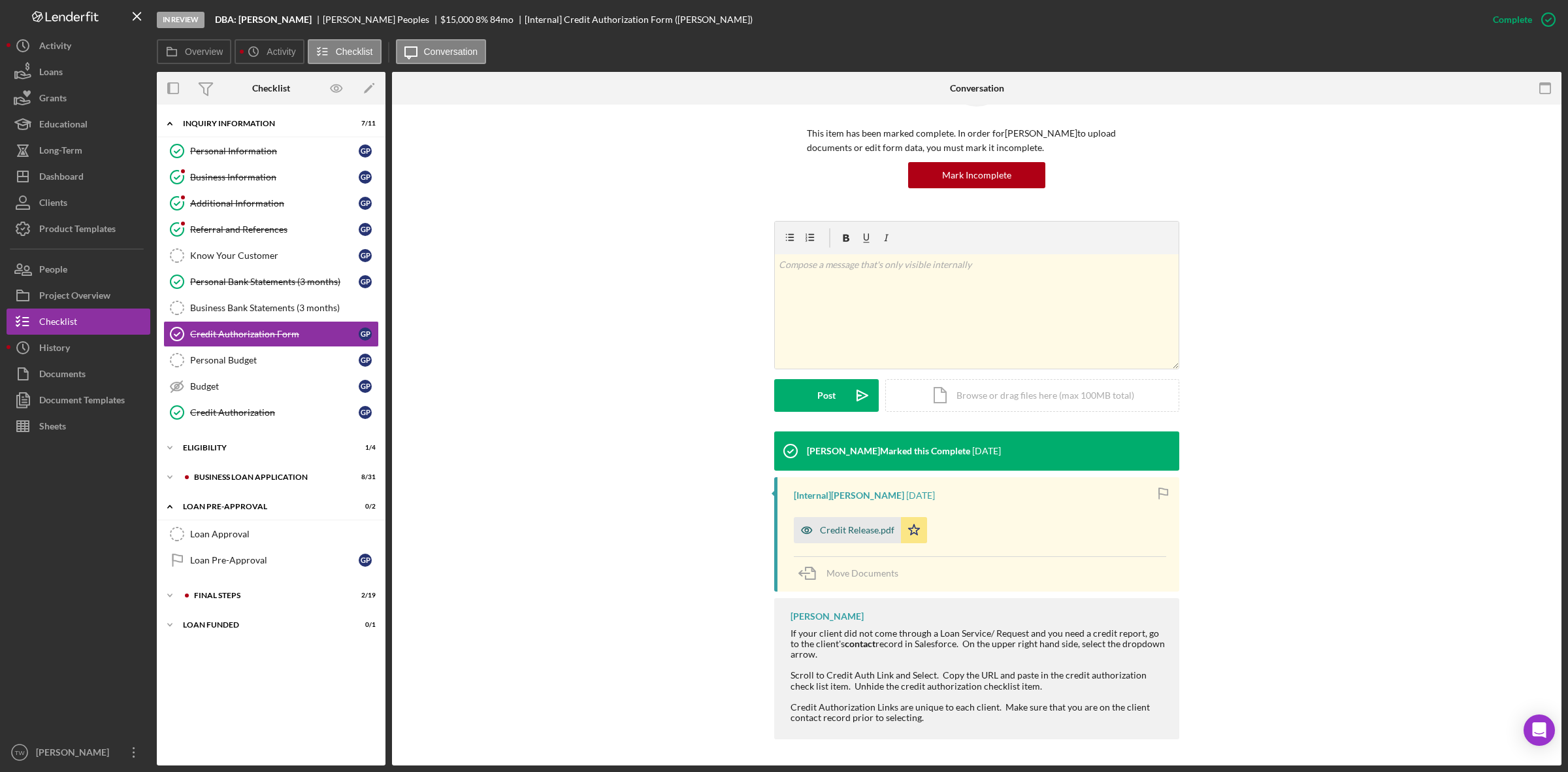
click at [870, 531] on div "Credit Release.pdf" at bounding box center [857, 530] width 75 height 11
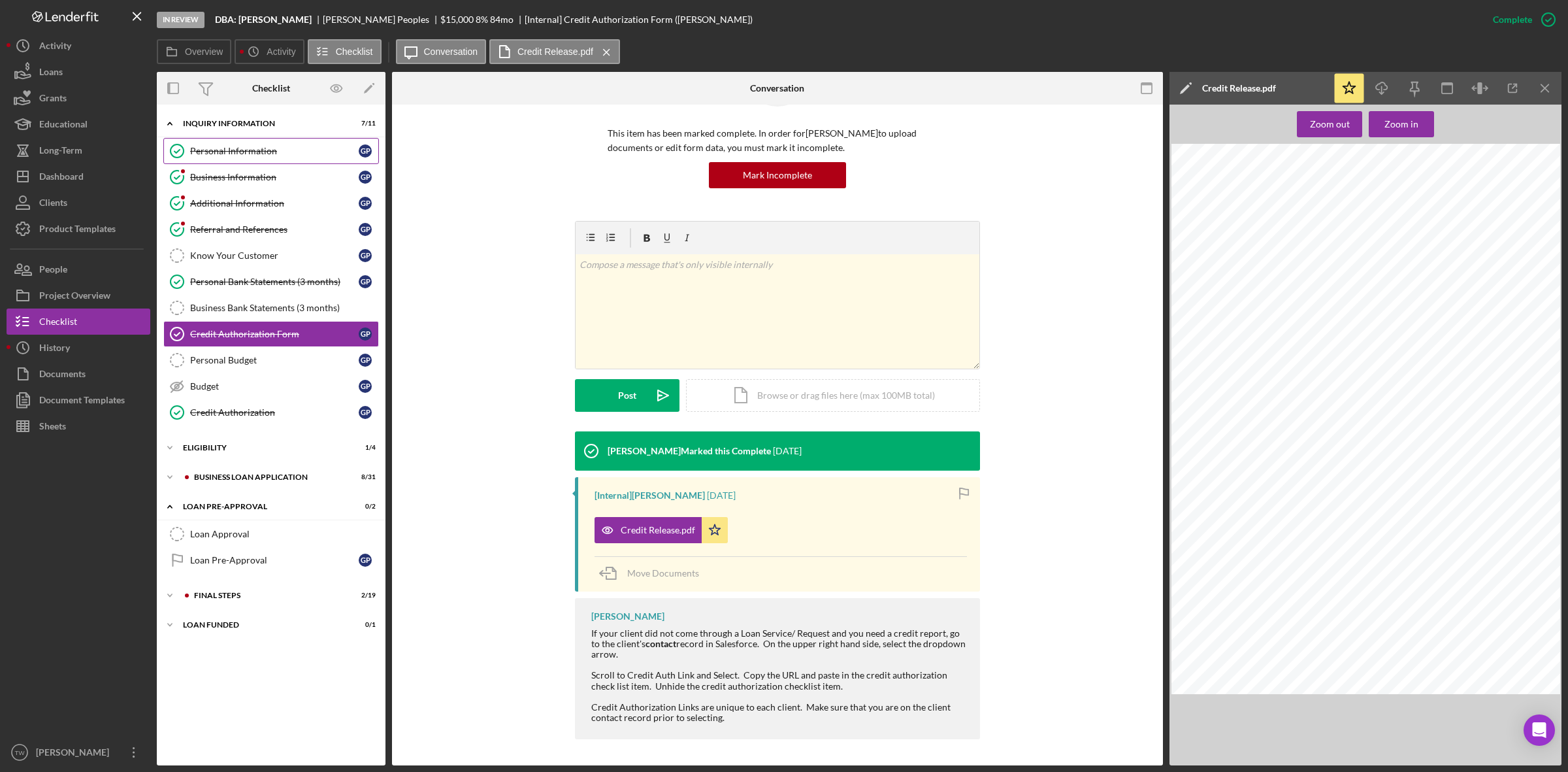
click at [309, 157] on link "Personal Information Personal Information G P" at bounding box center [271, 150] width 215 height 26
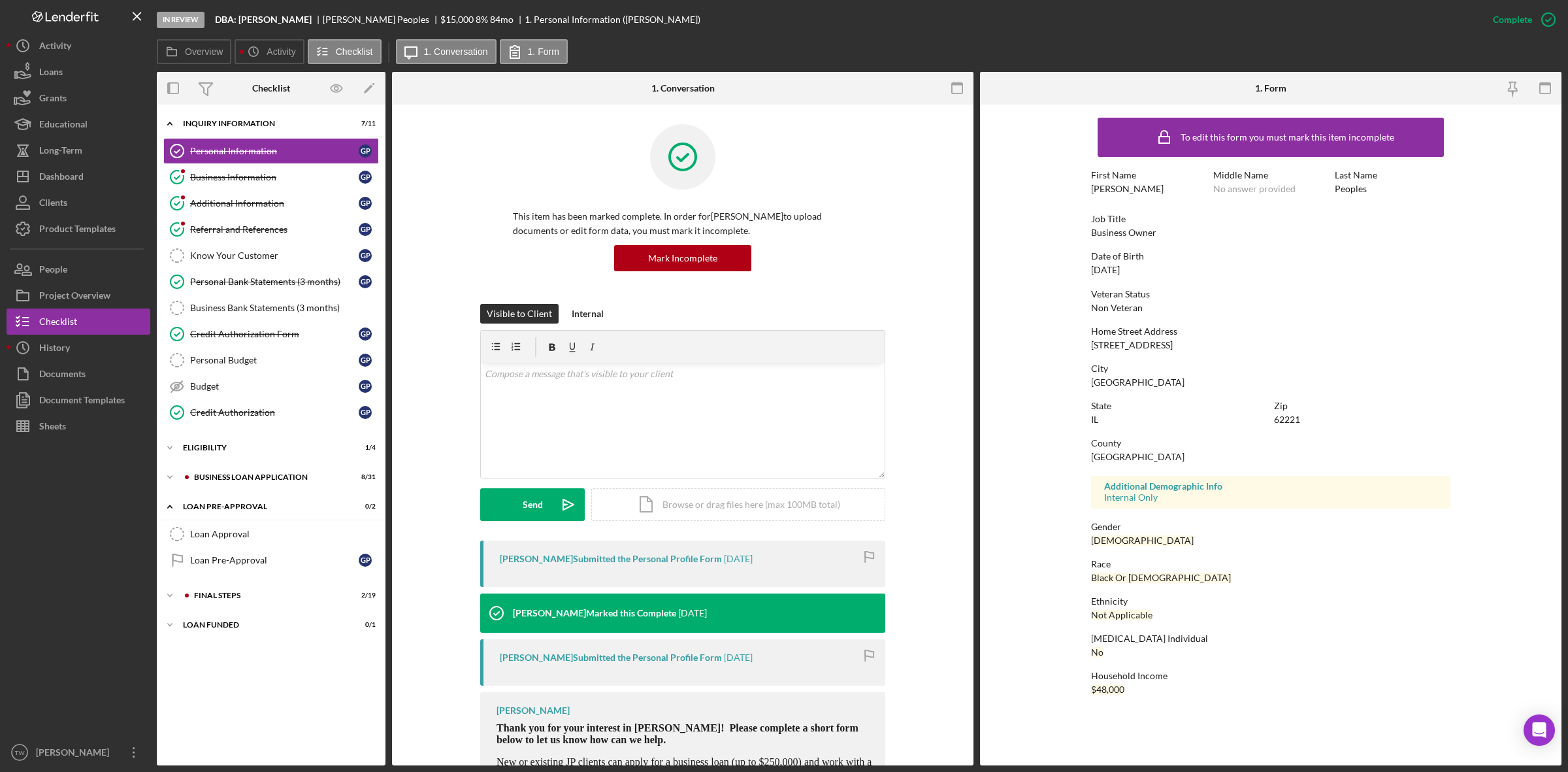
click at [1105, 344] on div "[STREET_ADDRESS]" at bounding box center [1132, 345] width 82 height 11
copy div "[STREET_ADDRESS]"
click at [224, 415] on div "Credit Authorization" at bounding box center [274, 412] width 168 height 11
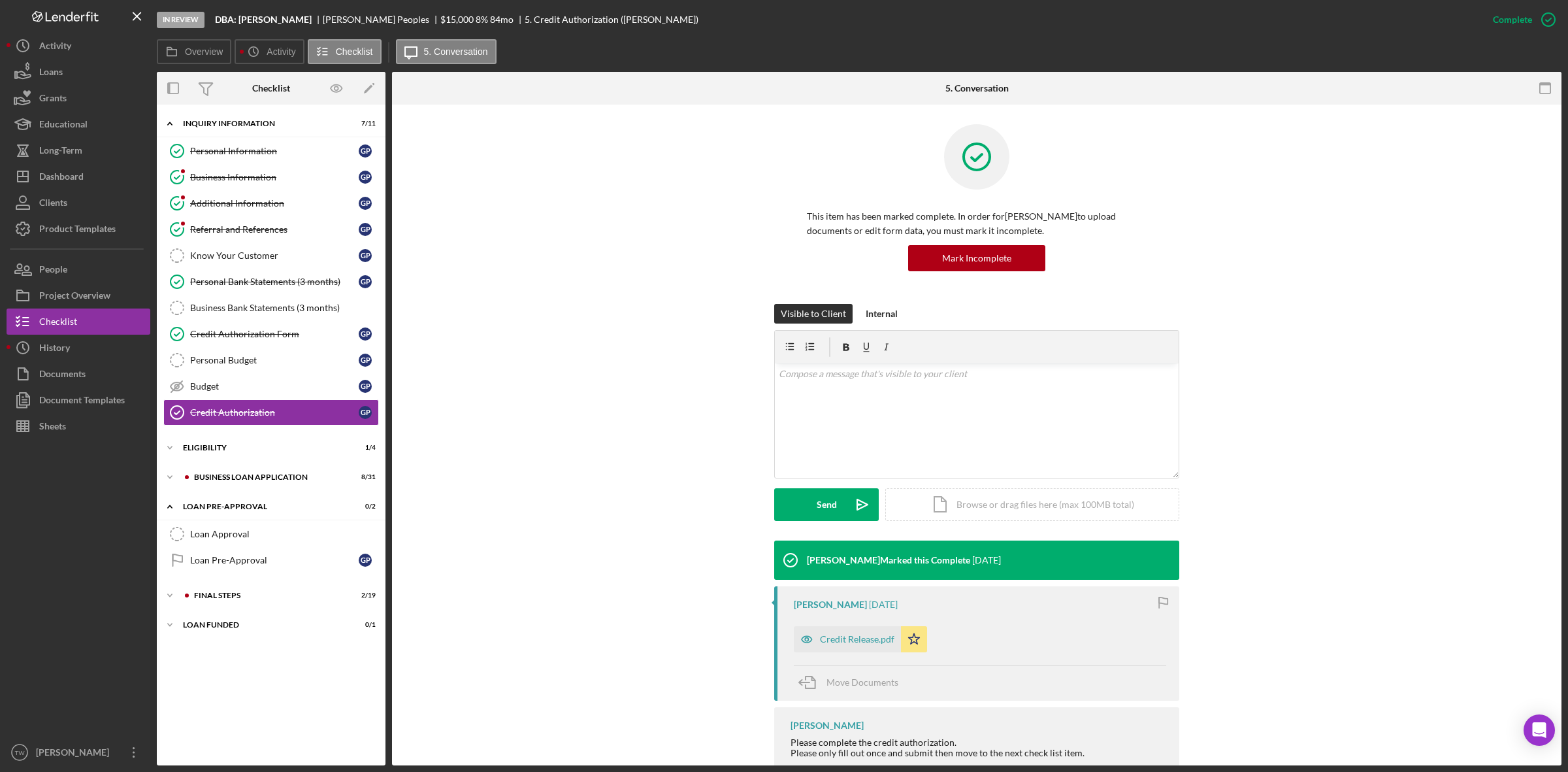
scroll to position [46, 0]
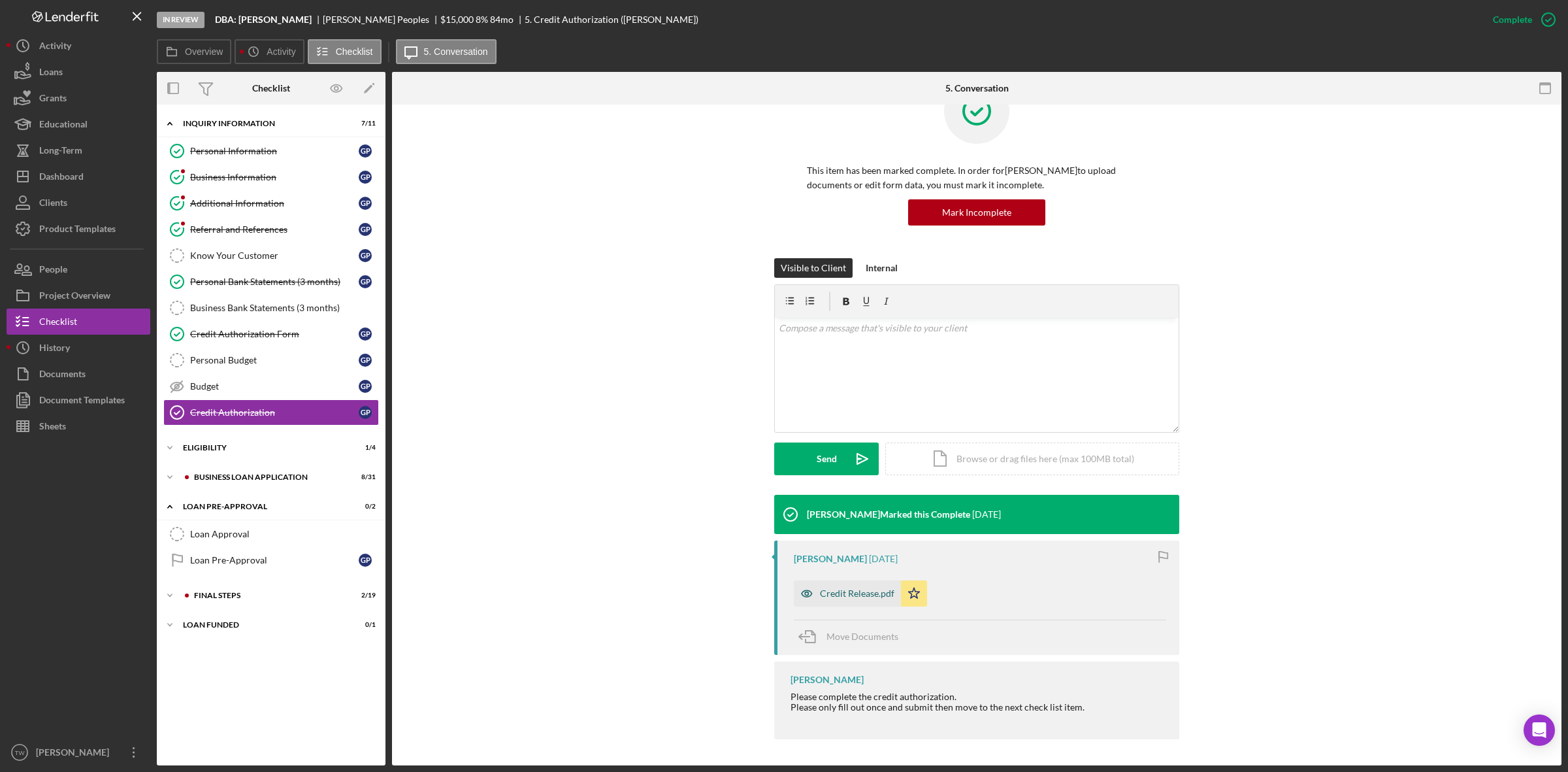
click at [854, 595] on div "Credit Release.pdf" at bounding box center [857, 594] width 75 height 11
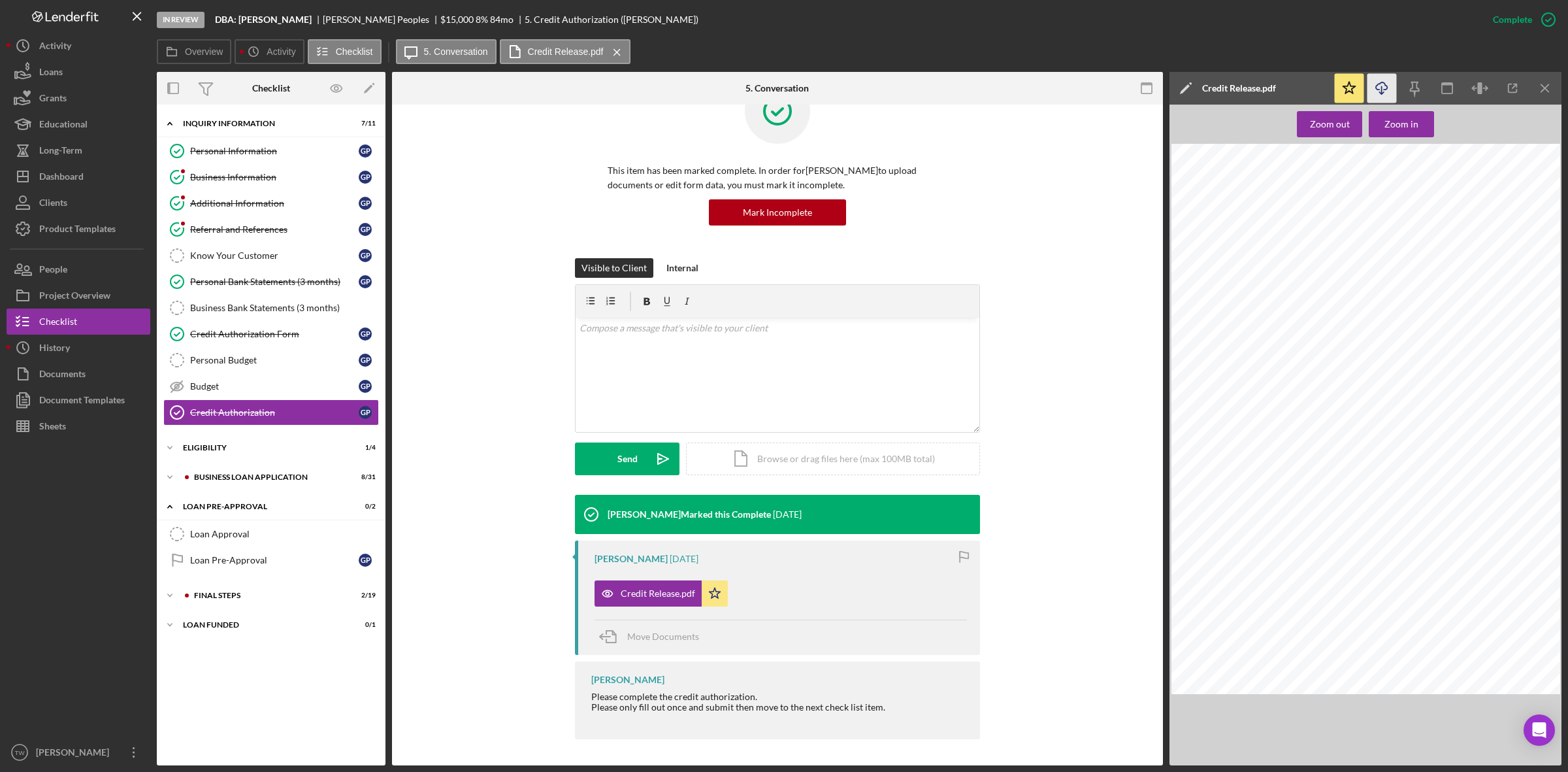
click at [1383, 93] on icon "Icon/Download" at bounding box center [1381, 88] width 29 height 29
click at [263, 596] on div "FINAL STEPS" at bounding box center [281, 595] width 175 height 8
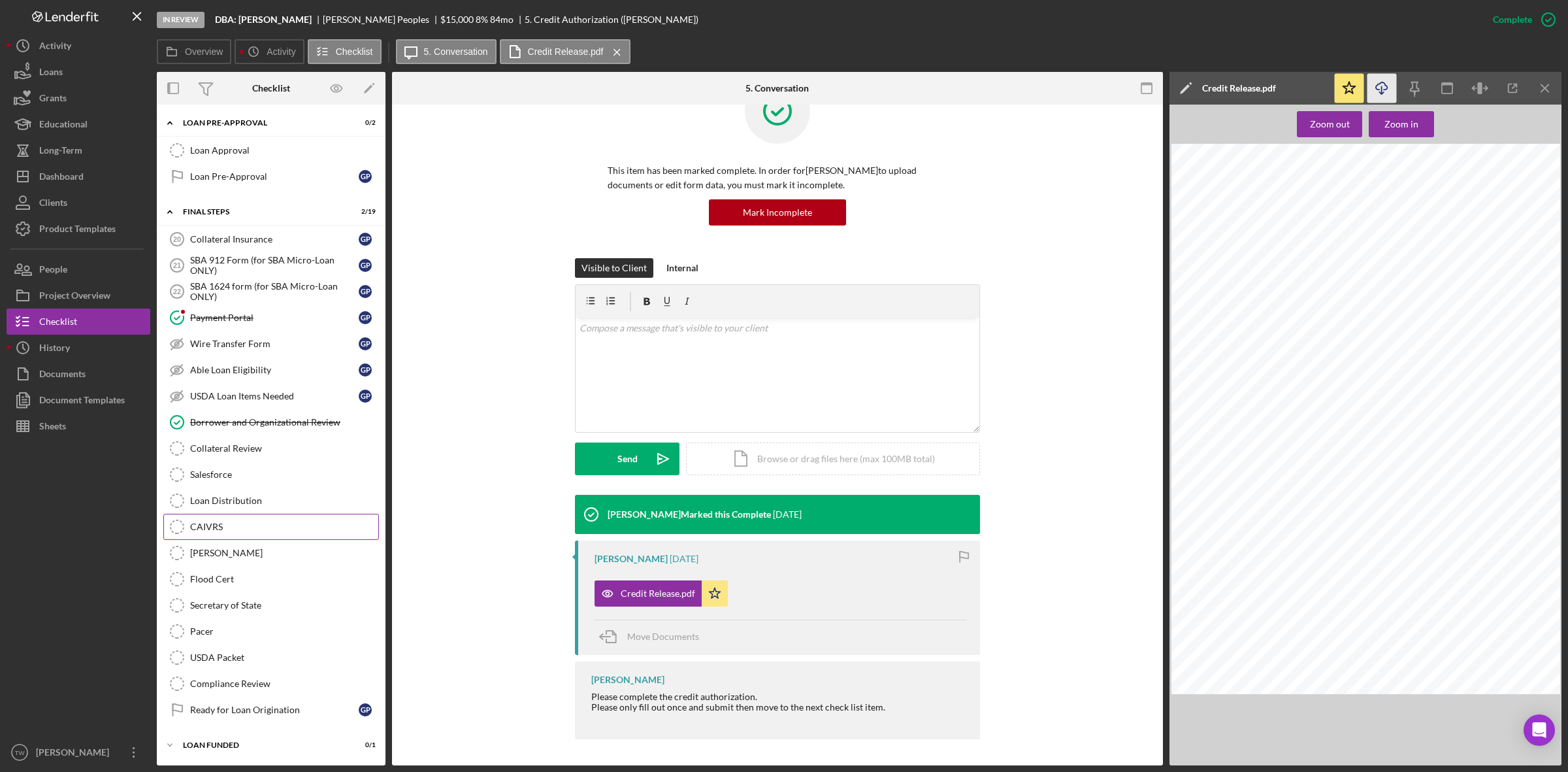
scroll to position [231, 0]
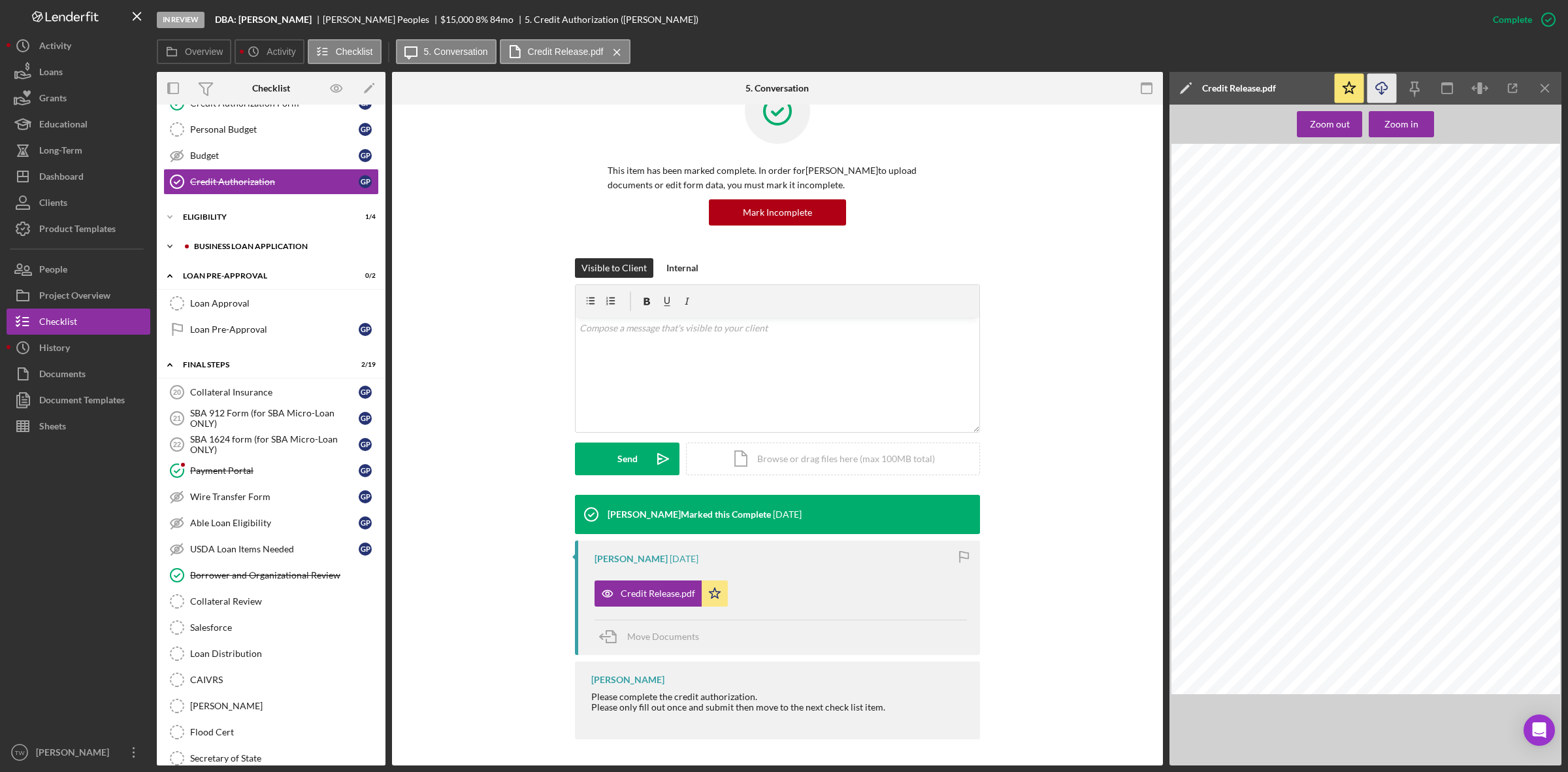
click at [229, 256] on div "Icon/Expander BUSINESS LOAN APPLICATION 8 / 31" at bounding box center [271, 246] width 229 height 26
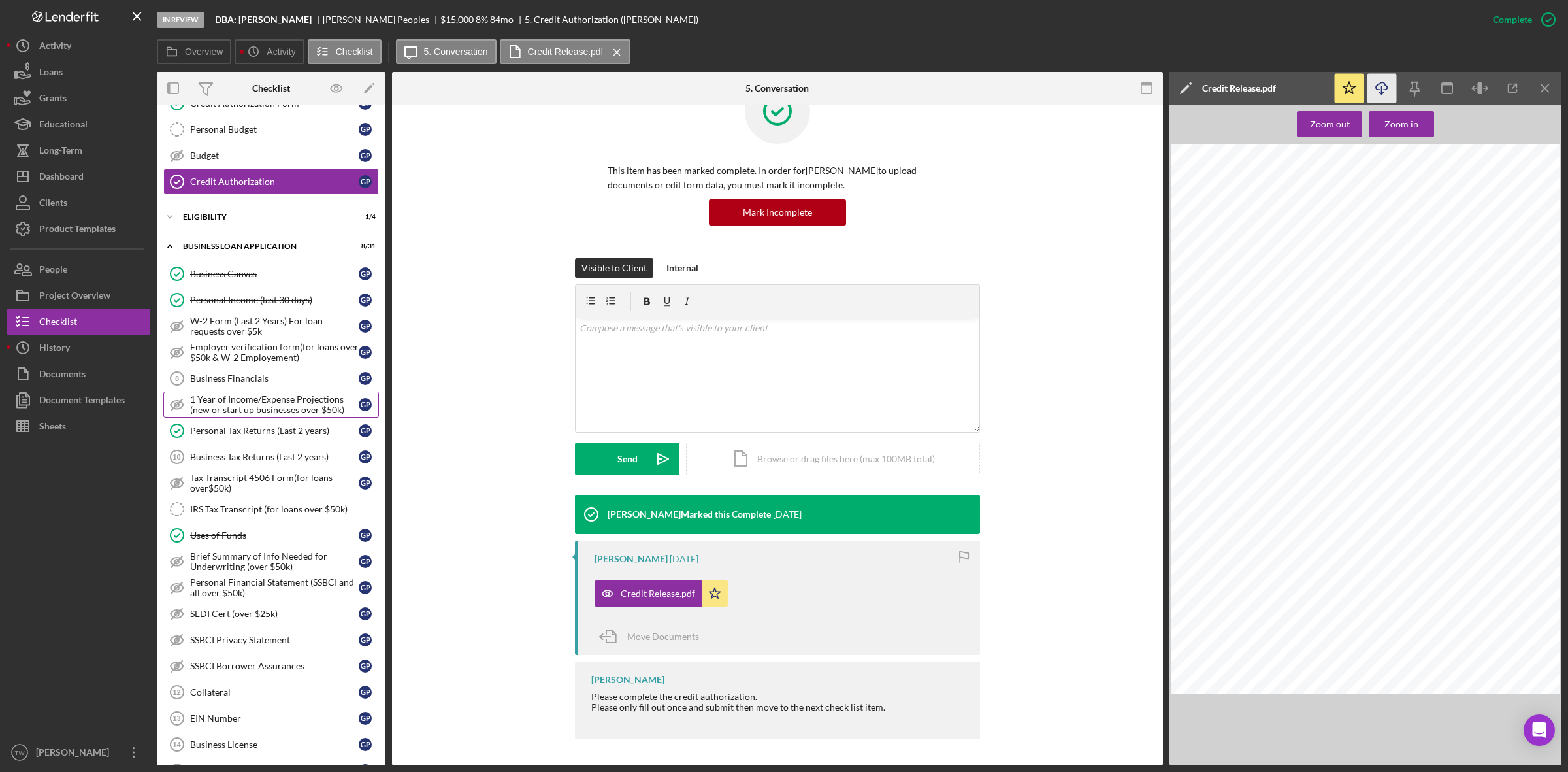
scroll to position [149, 0]
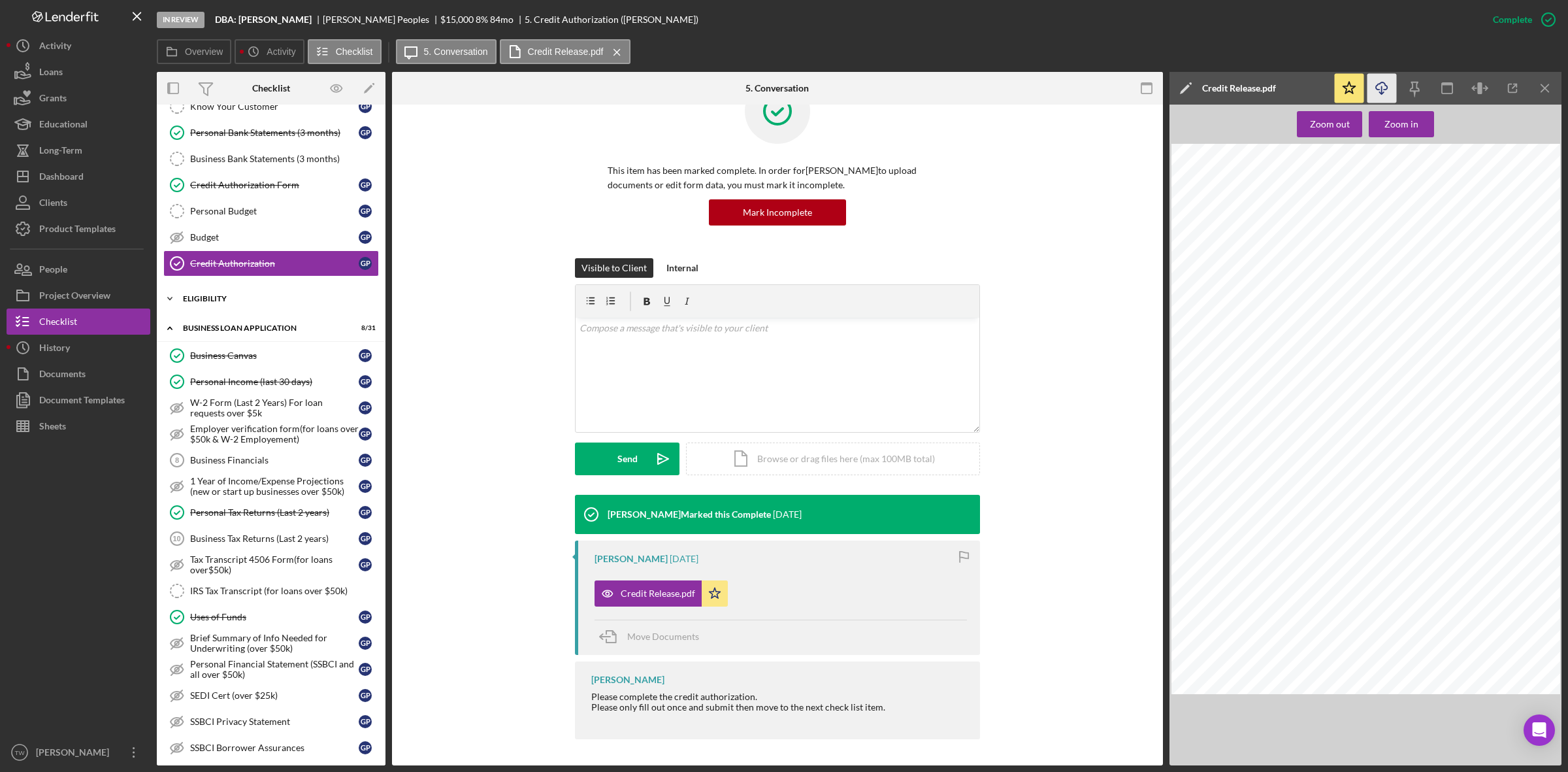
click at [222, 302] on div "ELIGIBILITY" at bounding box center [276, 298] width 186 height 8
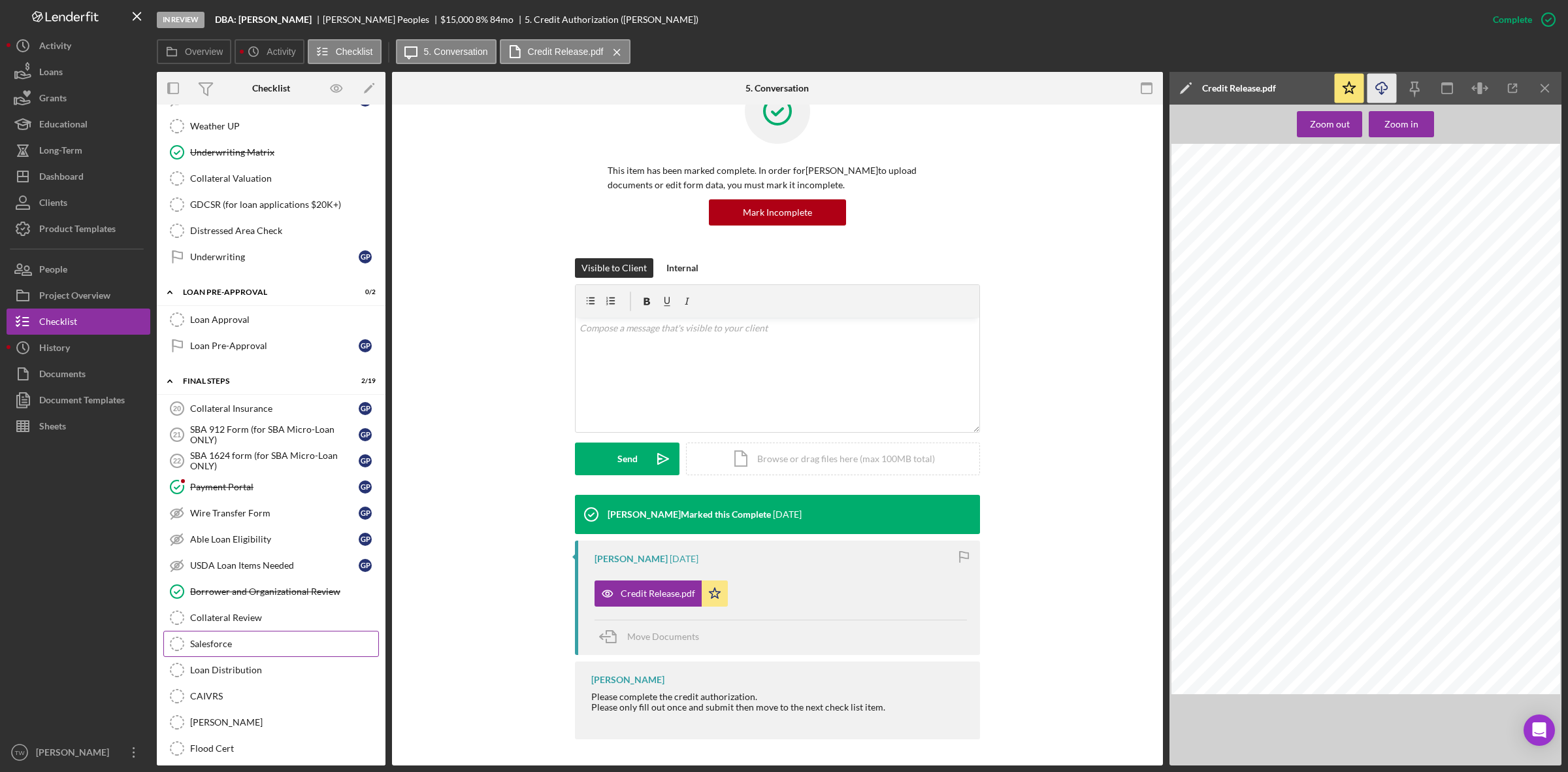
scroll to position [1225, 0]
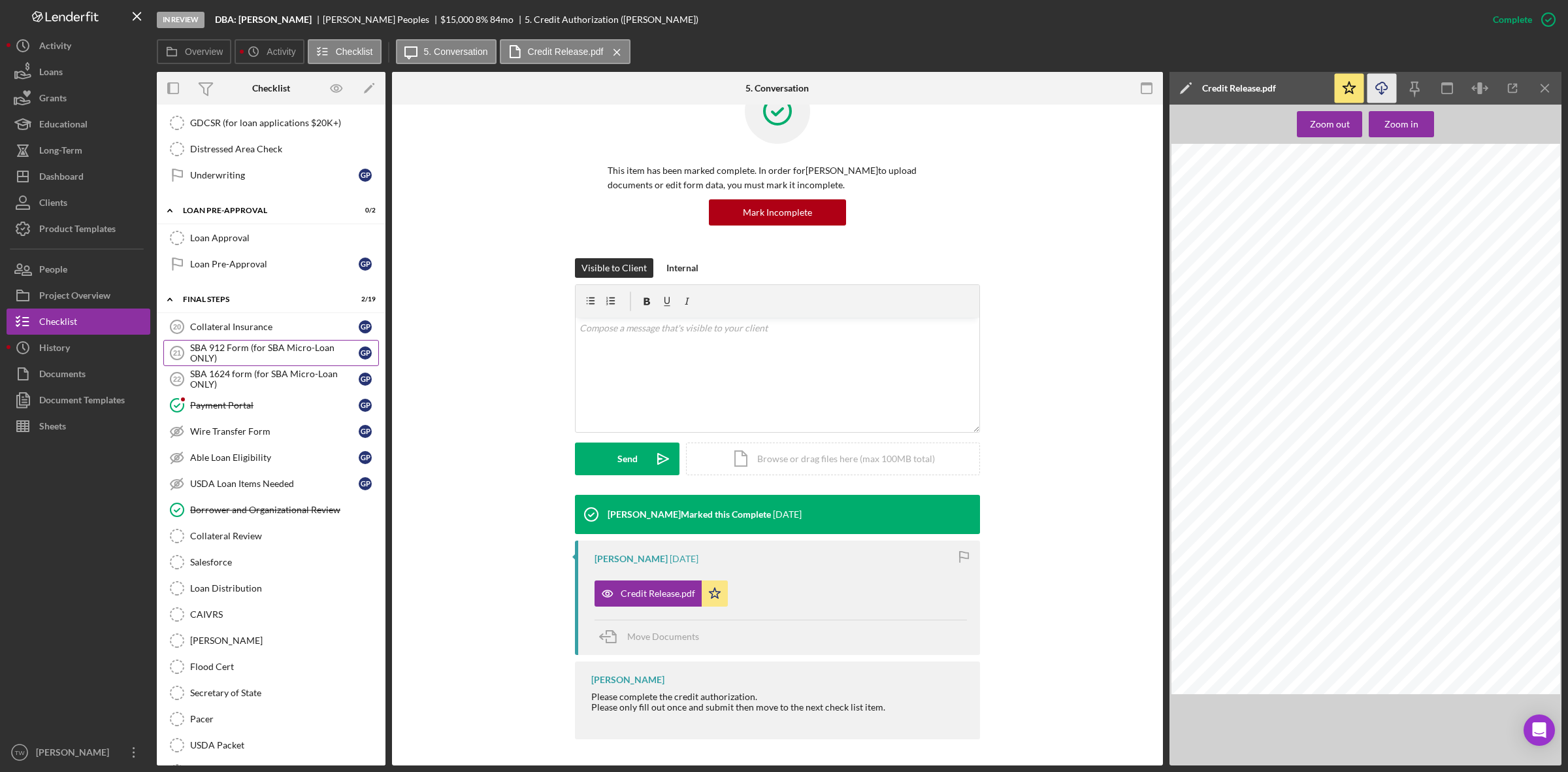
click at [234, 363] on div "SBA 912 Form (for SBA Micro-Loan ONLY)" at bounding box center [274, 353] width 168 height 20
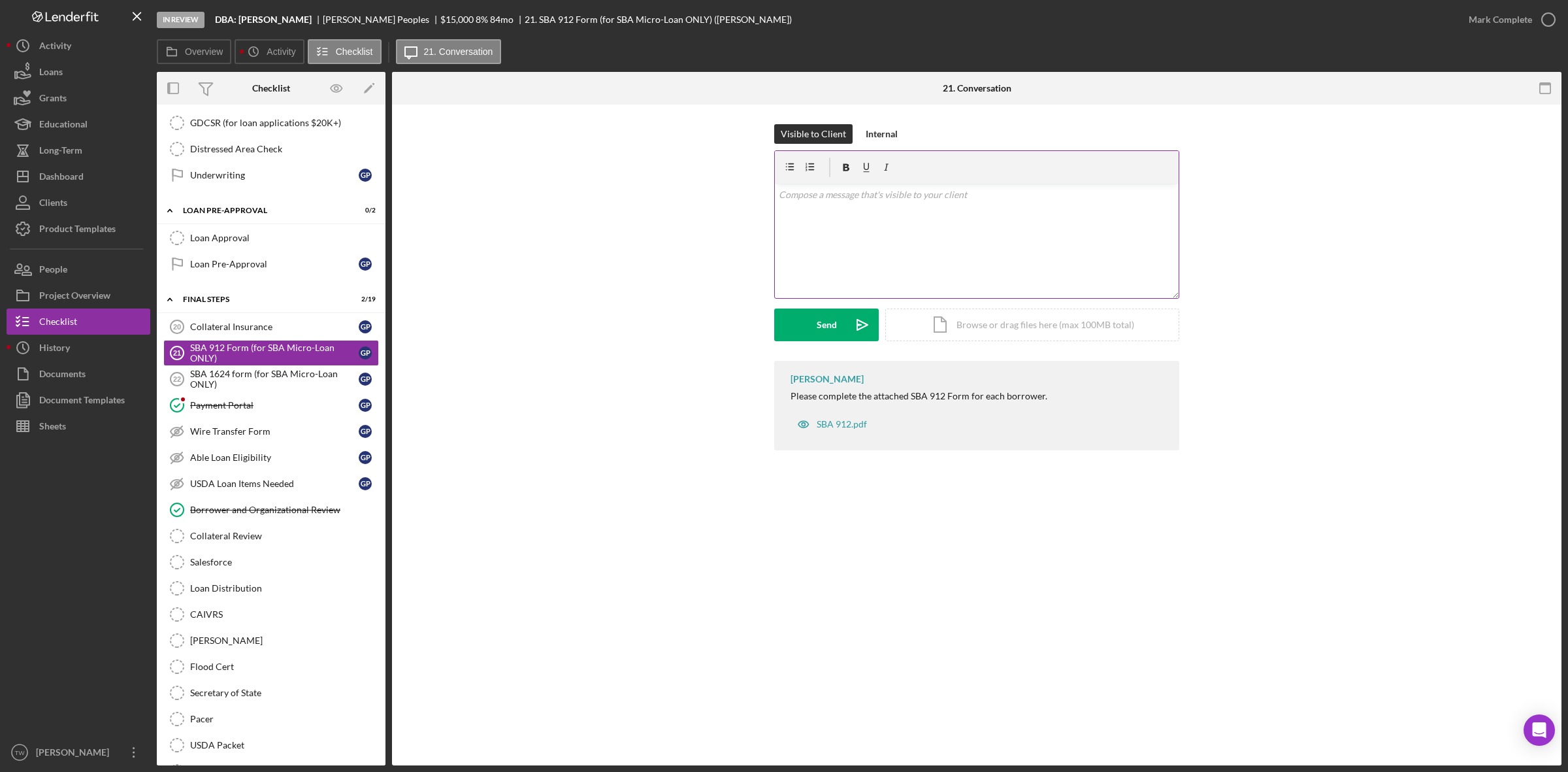
click at [939, 224] on div "v Color teal Color pink Remove color Add row above Add row below Add column bef…" at bounding box center [977, 240] width 404 height 114
click at [824, 325] on div "Upload" at bounding box center [826, 324] width 29 height 33
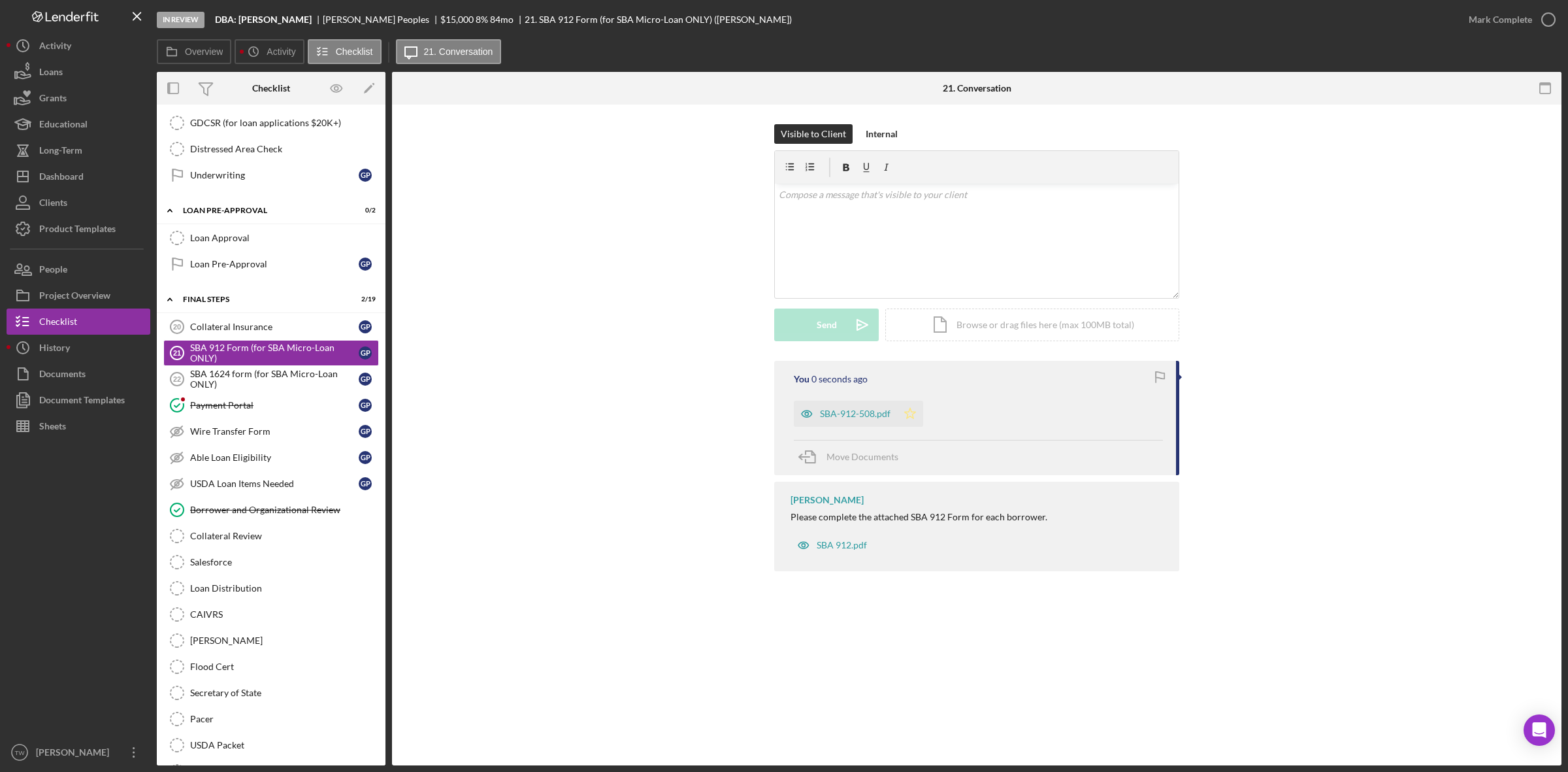
click at [905, 419] on icon "Icon/Star" at bounding box center [909, 413] width 26 height 26
click at [1491, 11] on div "Mark Complete" at bounding box center [1499, 19] width 63 height 26
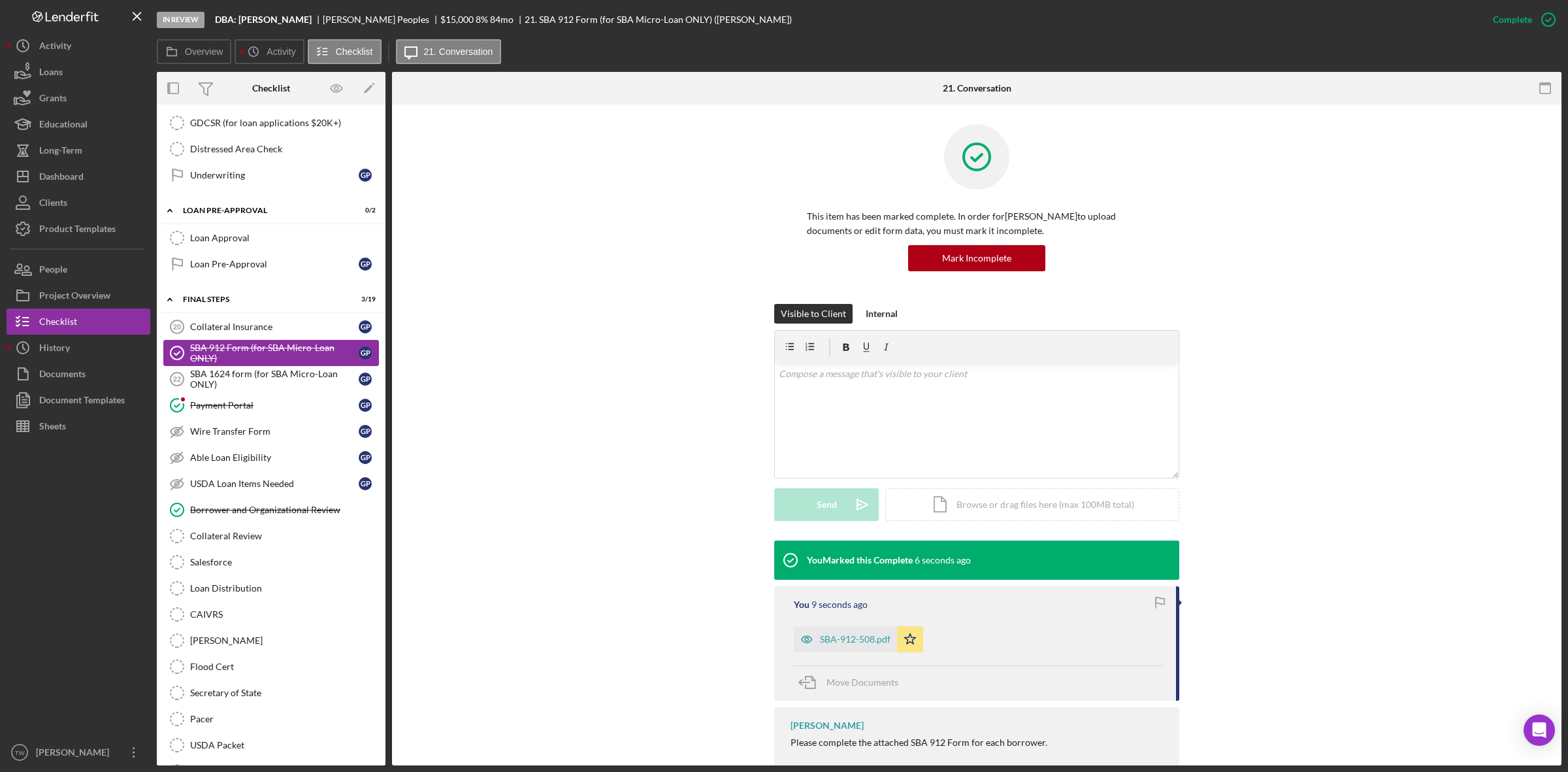
scroll to position [1062, 0]
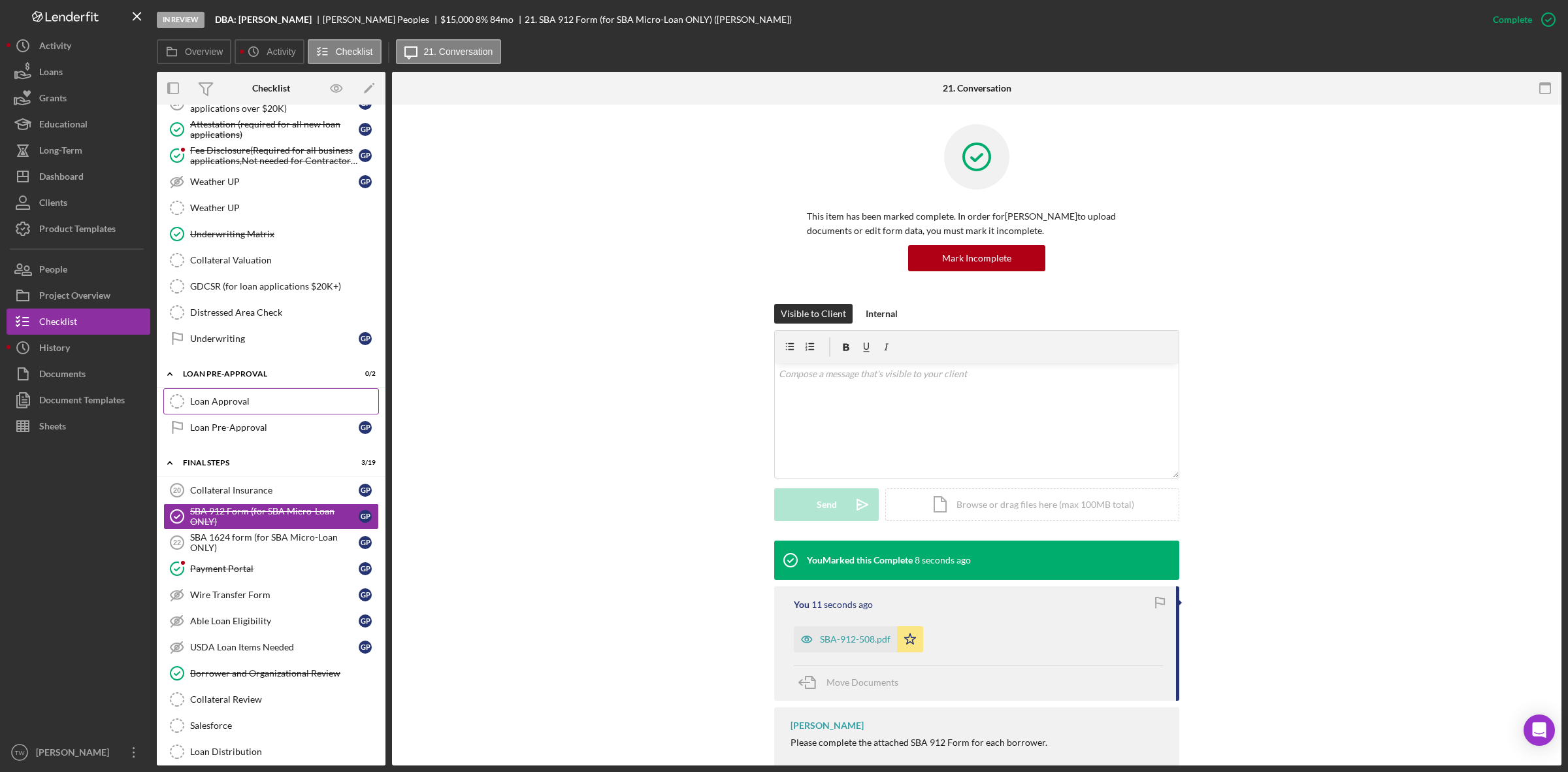
click at [217, 406] on link "Loan Approval Loan Approval" at bounding box center [271, 401] width 215 height 26
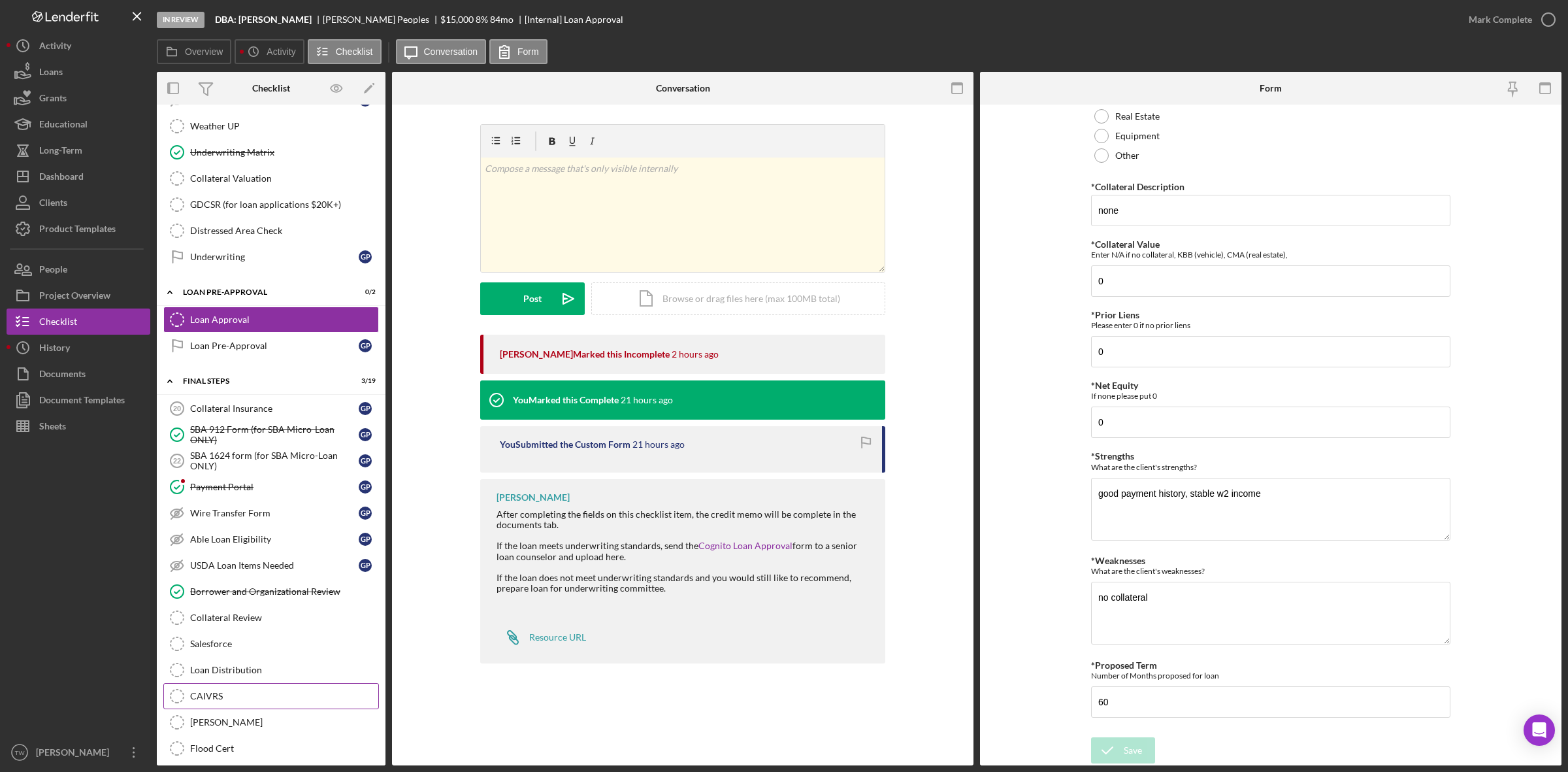
scroll to position [1335, 0]
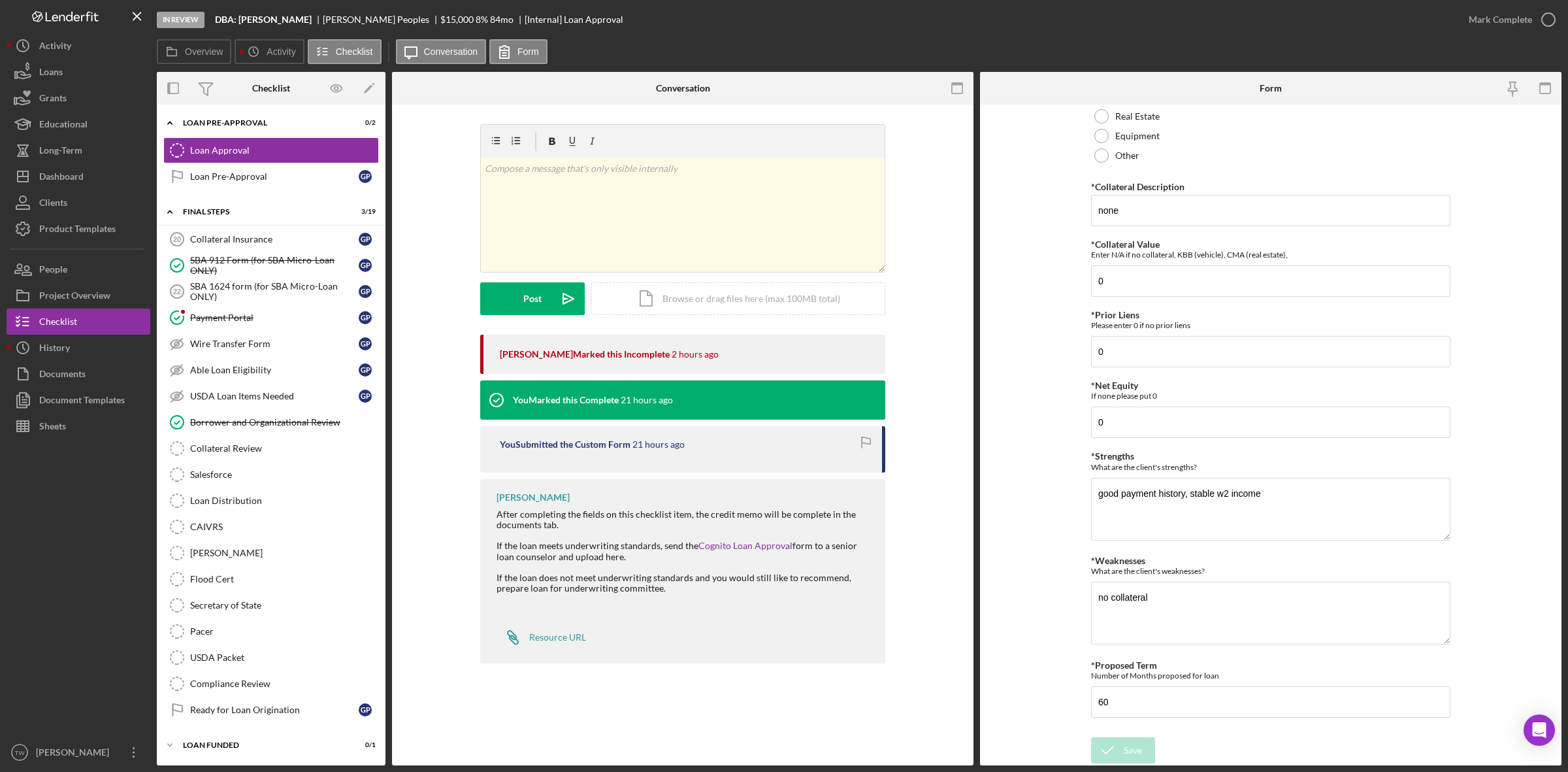
click at [931, 488] on div "[PERSON_NAME] Marked this Incomplete 2 hours ago You Marked this Complete 21 ho…" at bounding box center [682, 502] width 542 height 336
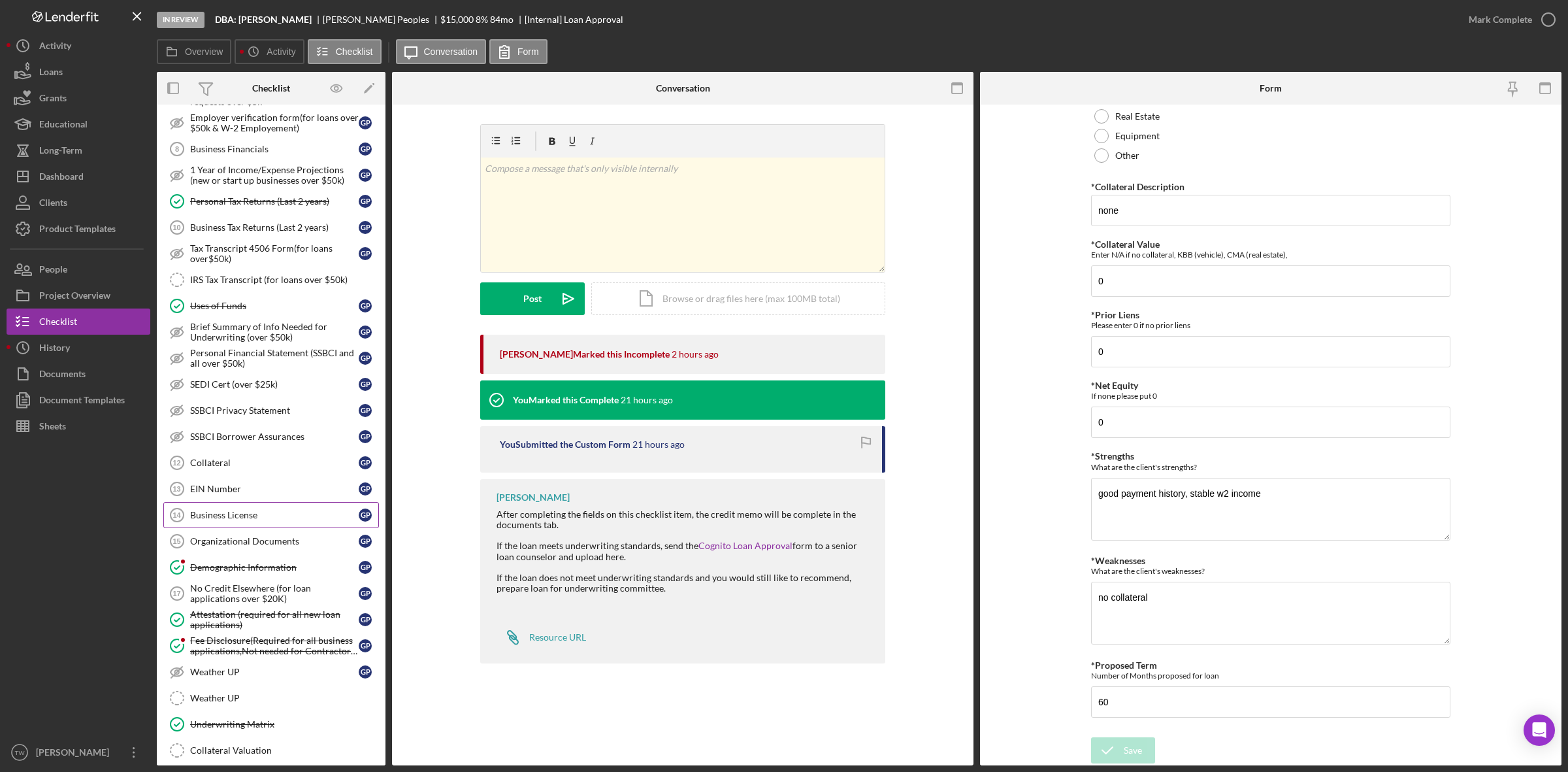
scroll to position [817, 0]
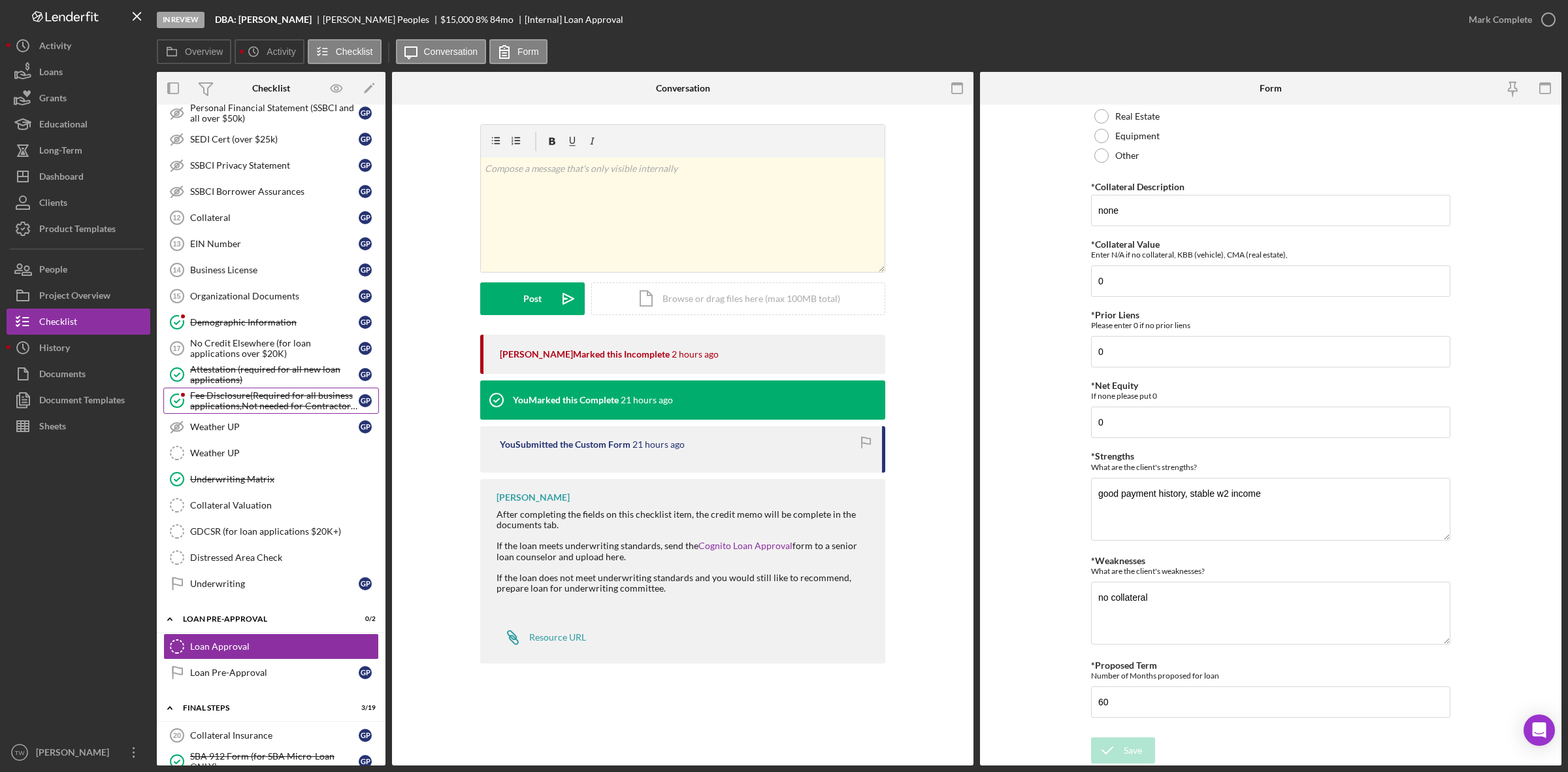
click at [227, 400] on link "Fee Disclosure(Required for all business applications,Not needed for Contractor…" at bounding box center [271, 400] width 215 height 26
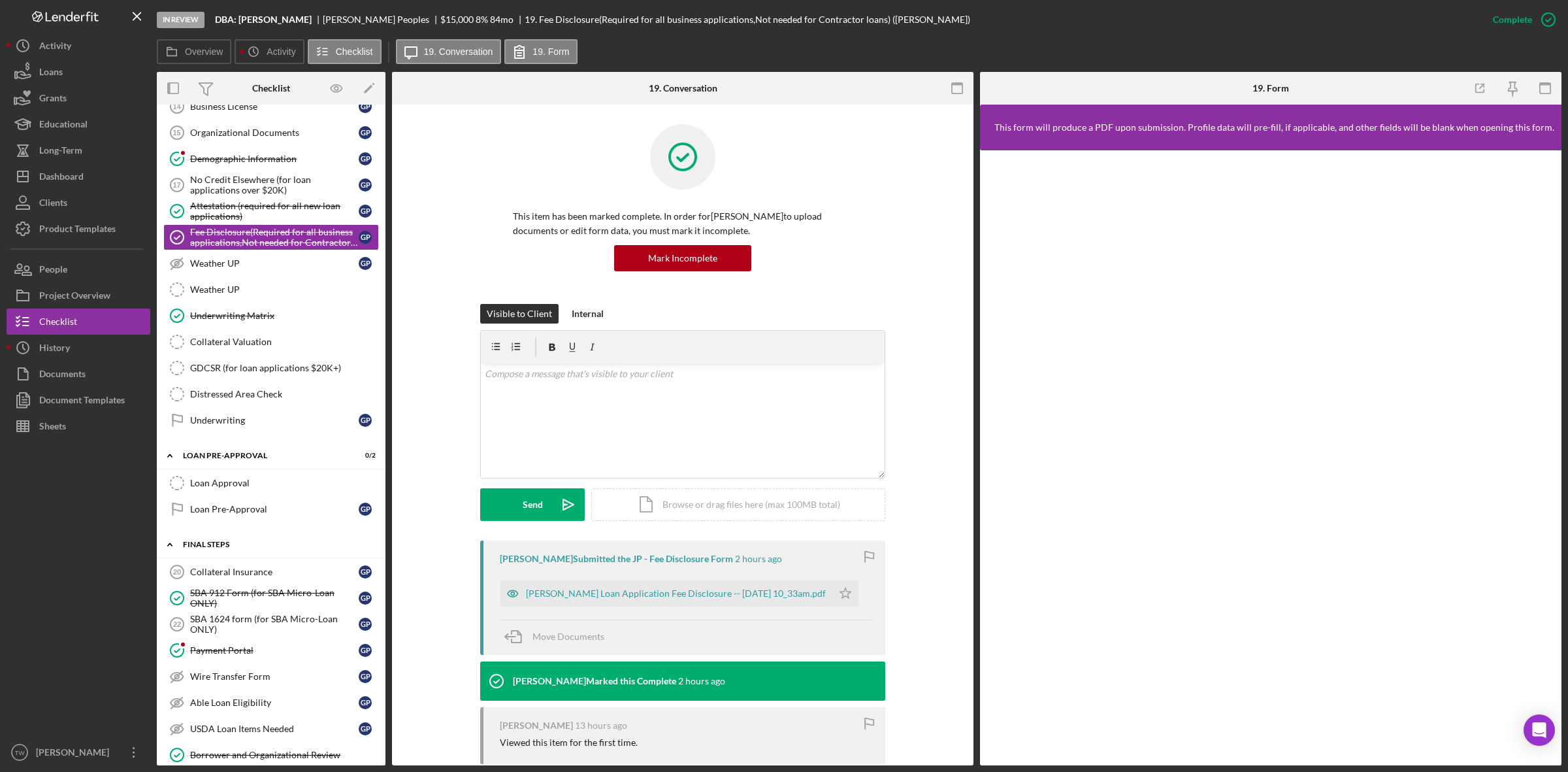
scroll to position [1225, 0]
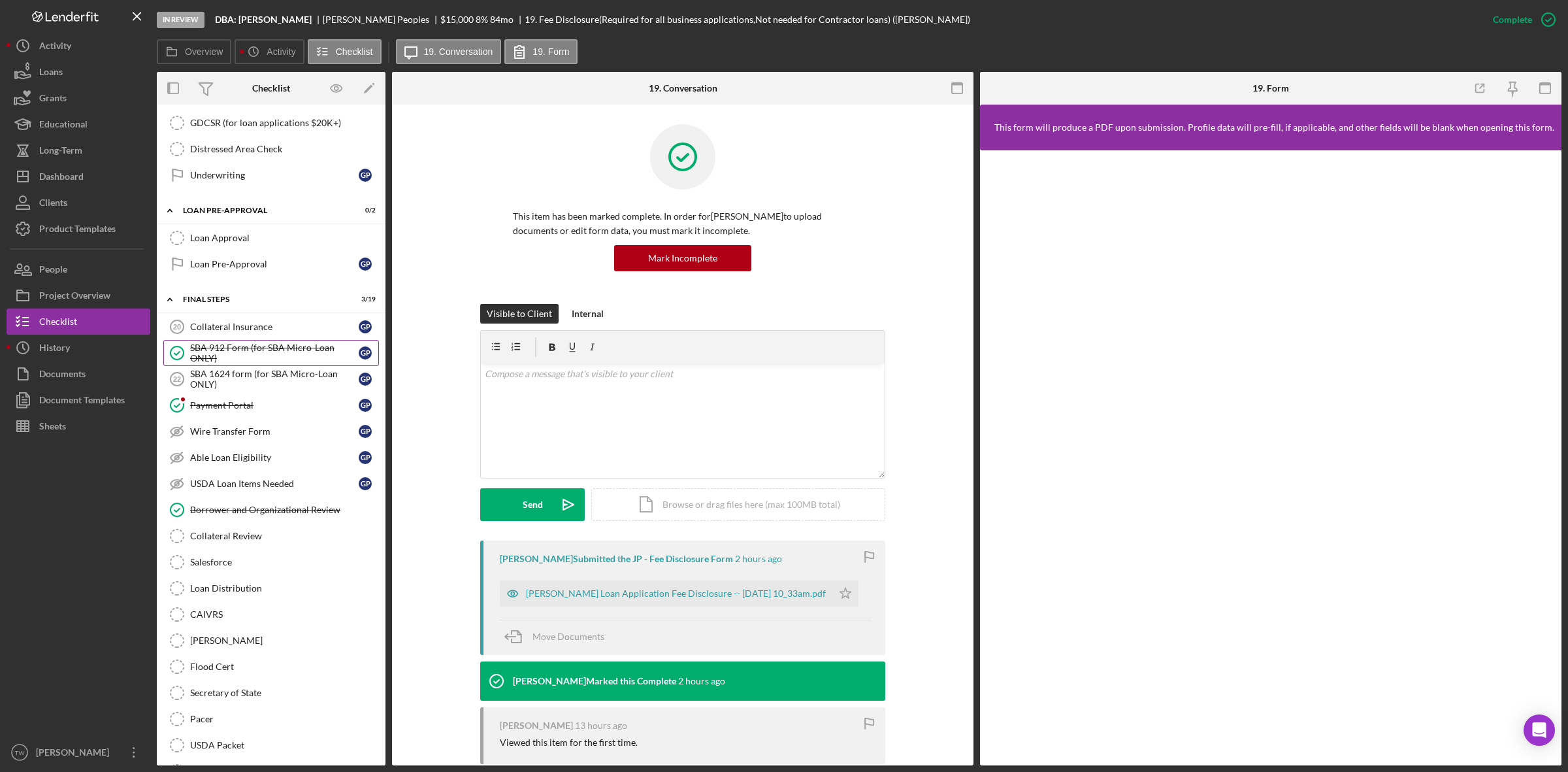
click at [206, 360] on div "SBA 912 Form (for SBA Micro-Loan ONLY)" at bounding box center [274, 353] width 168 height 20
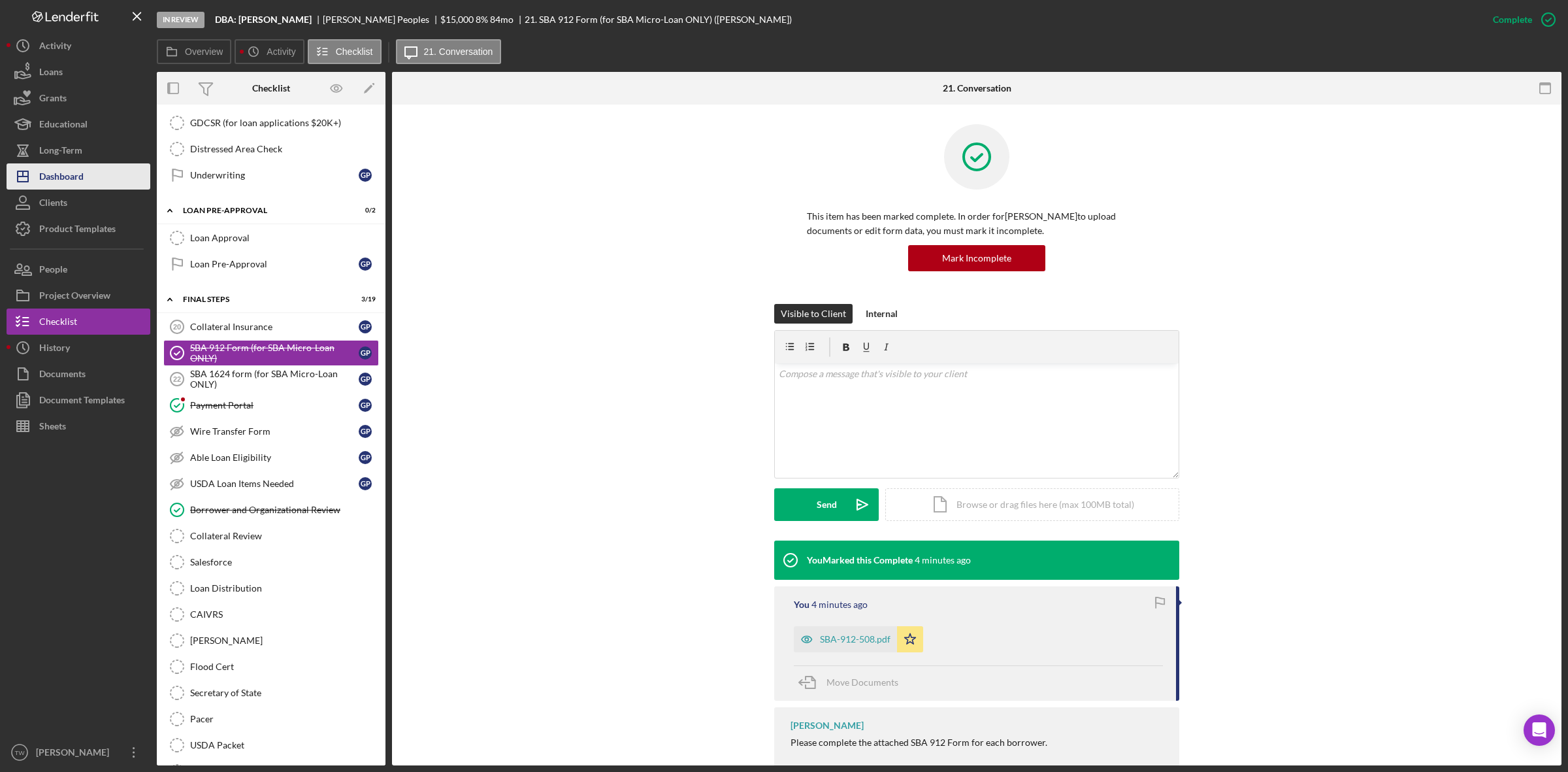
click at [62, 175] on div "Dashboard" at bounding box center [61, 178] width 44 height 29
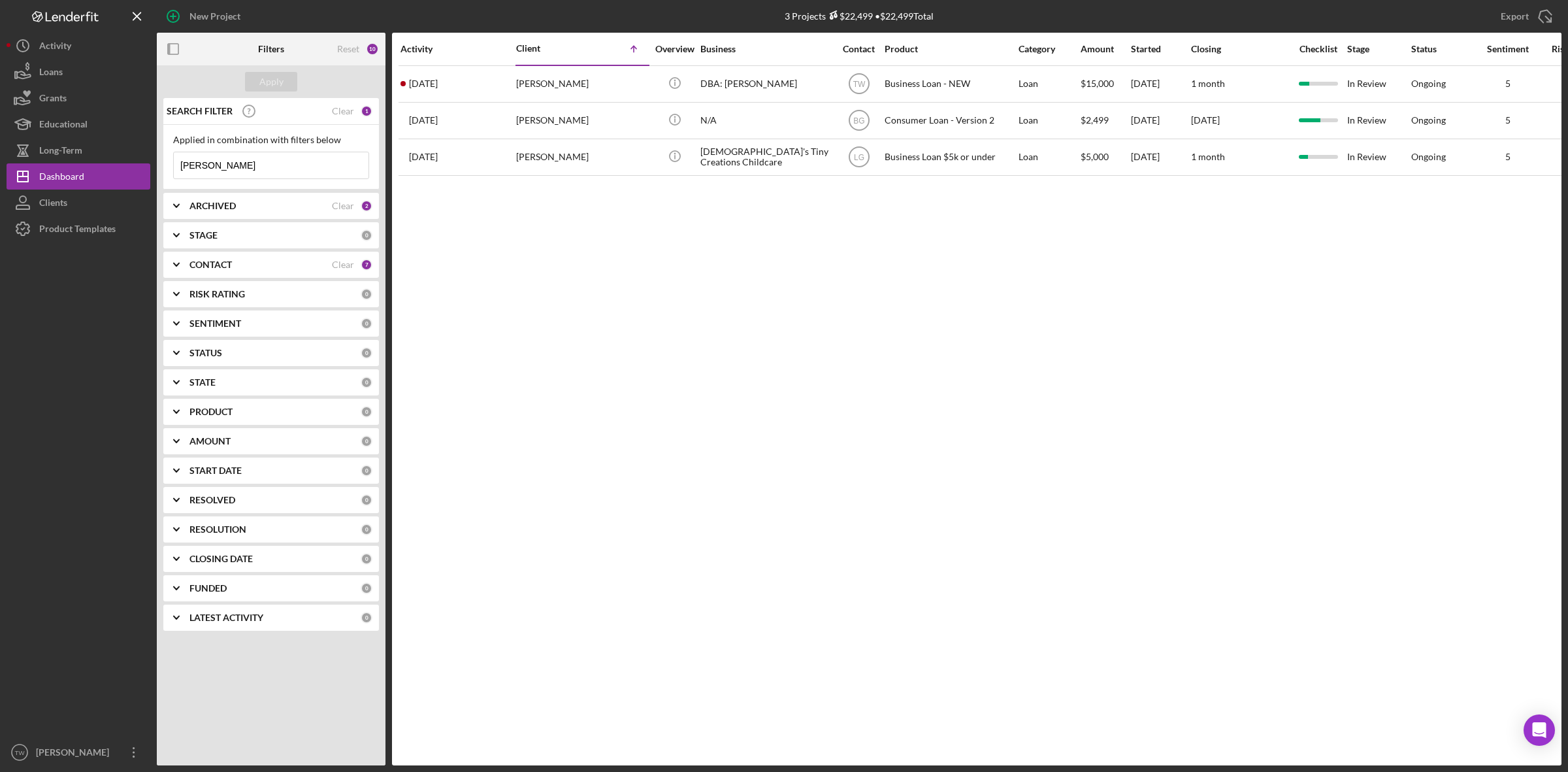
click at [253, 174] on input "[PERSON_NAME]" at bounding box center [271, 165] width 195 height 26
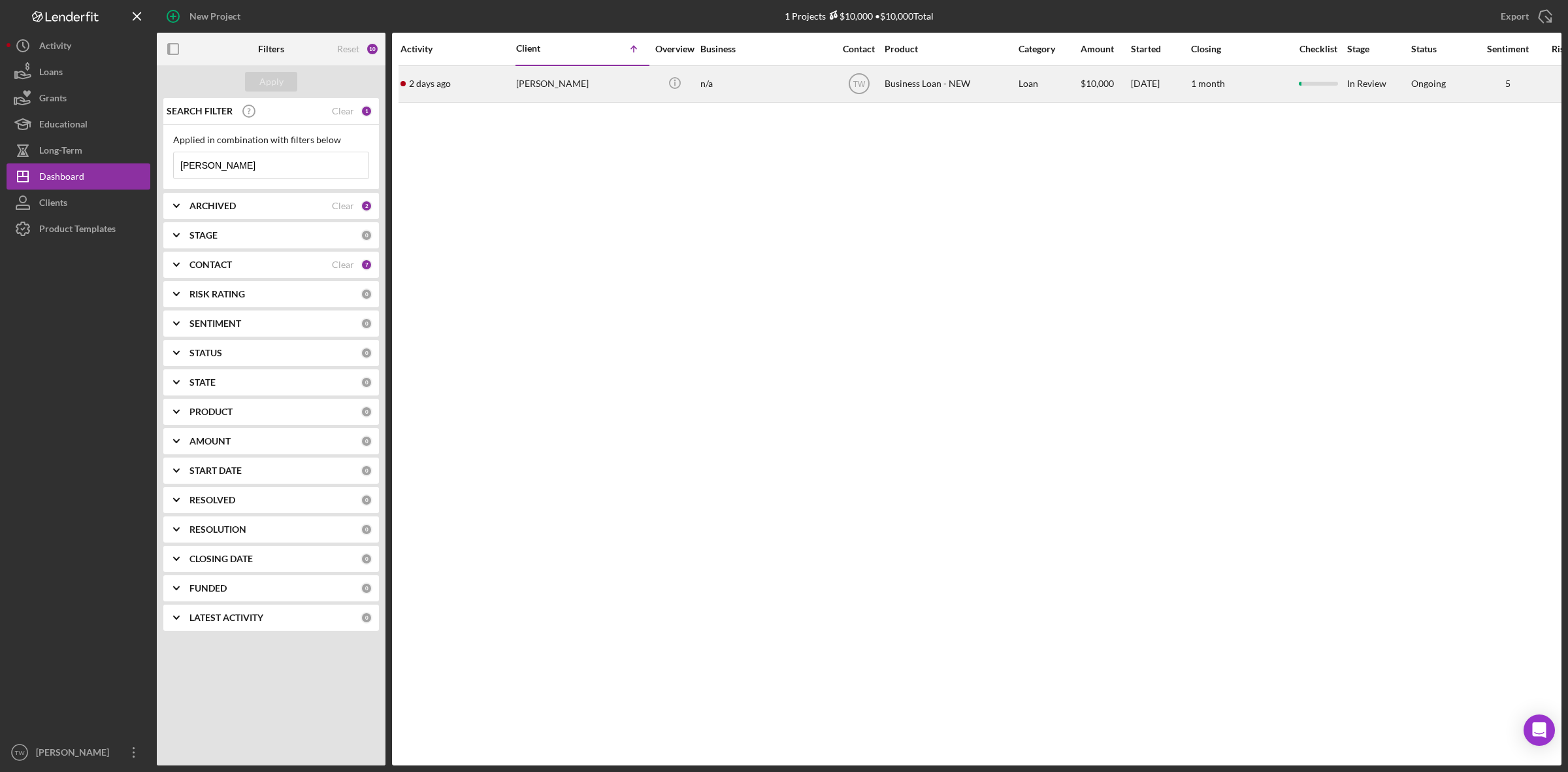
type input "[PERSON_NAME]"
click at [529, 75] on div "[PERSON_NAME]" at bounding box center [581, 84] width 131 height 35
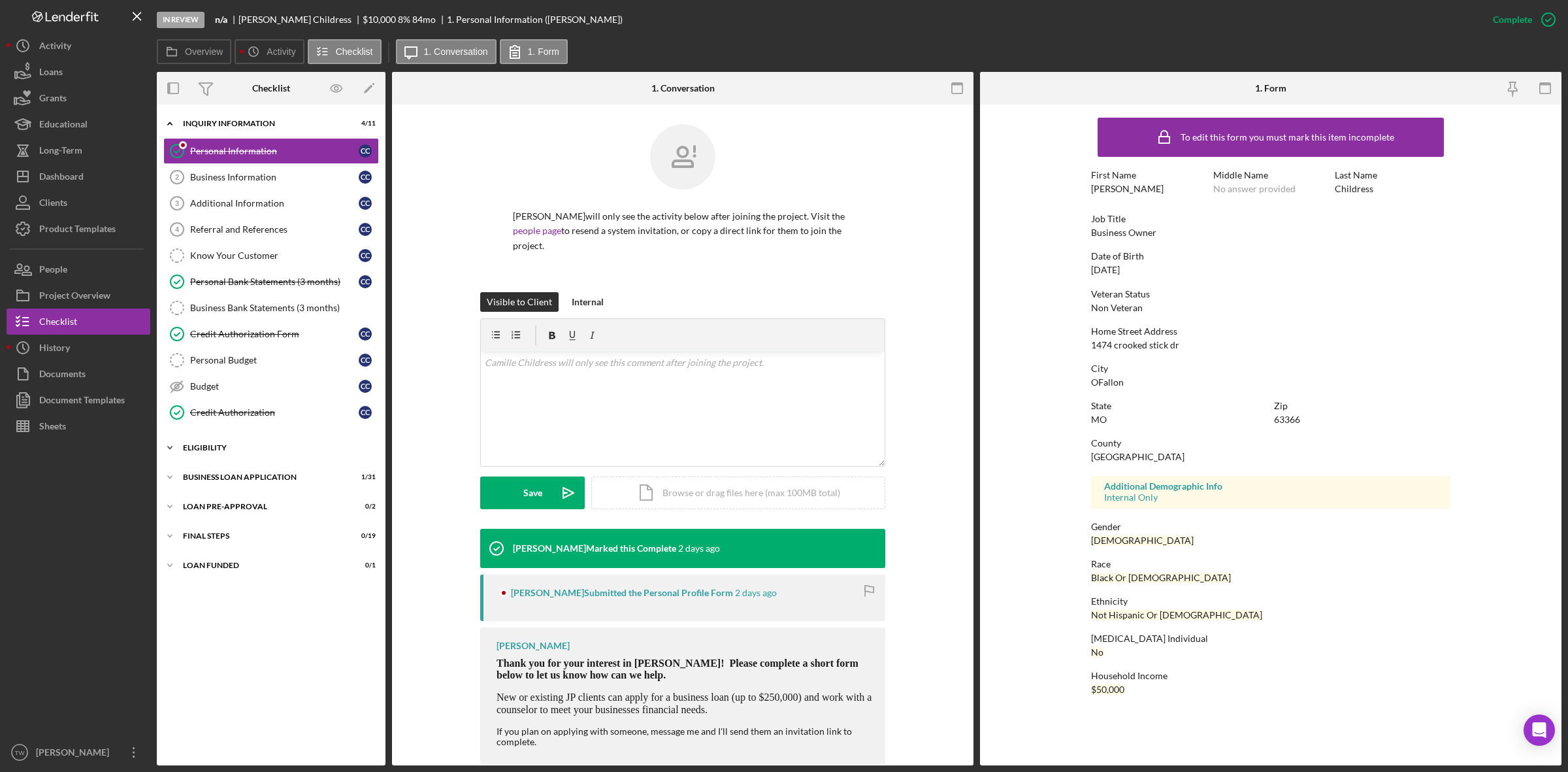
click at [222, 444] on div "Icon/Expander ELIGIBILITY 0 / 4" at bounding box center [271, 447] width 229 height 26
click at [232, 600] on div "Icon/Expander BUSINESS LOAN APPLICATION 1 / 31" at bounding box center [271, 589] width 229 height 26
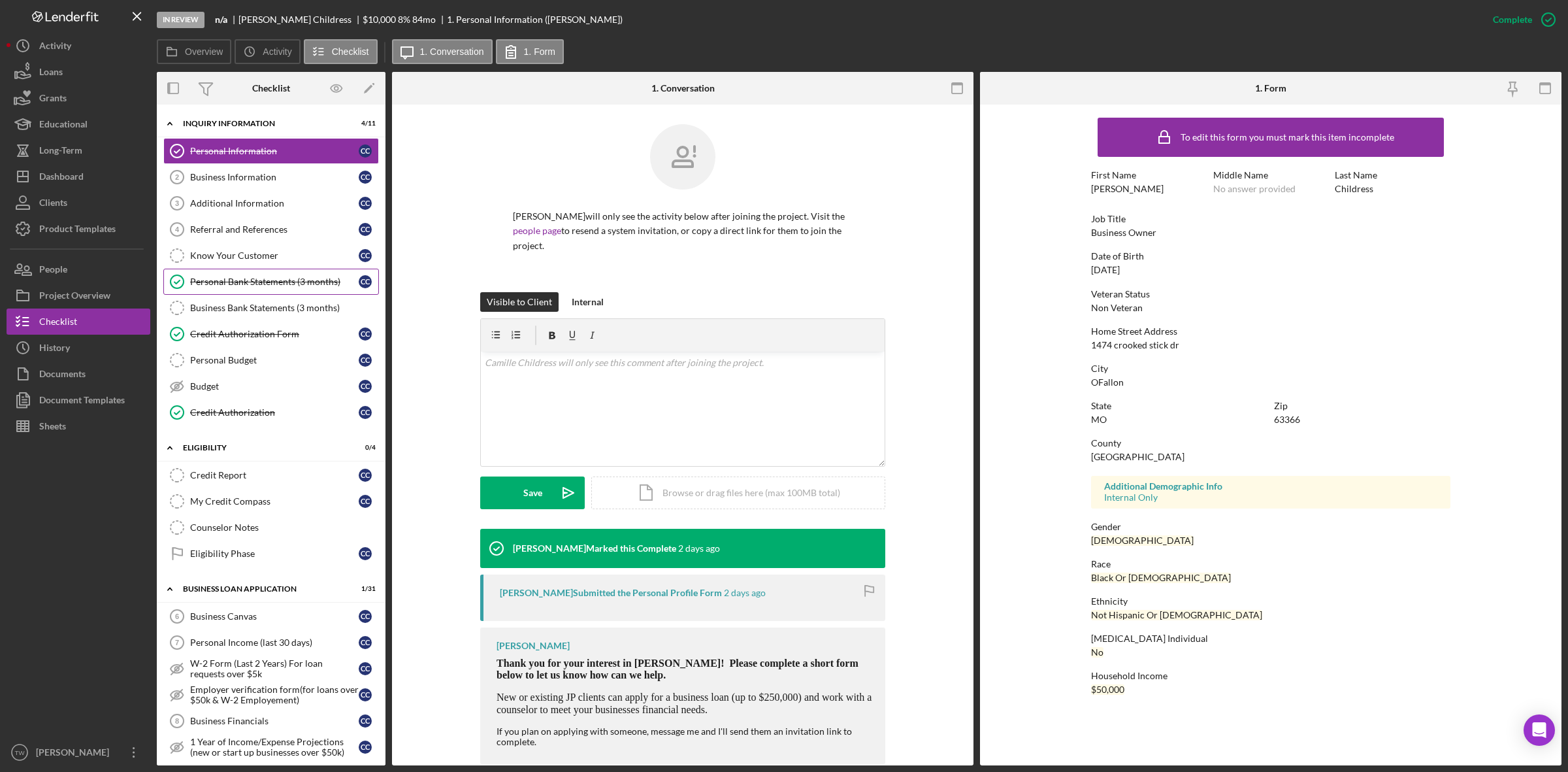
click at [236, 285] on div "Personal Bank Statements (3 months)" at bounding box center [274, 282] width 168 height 11
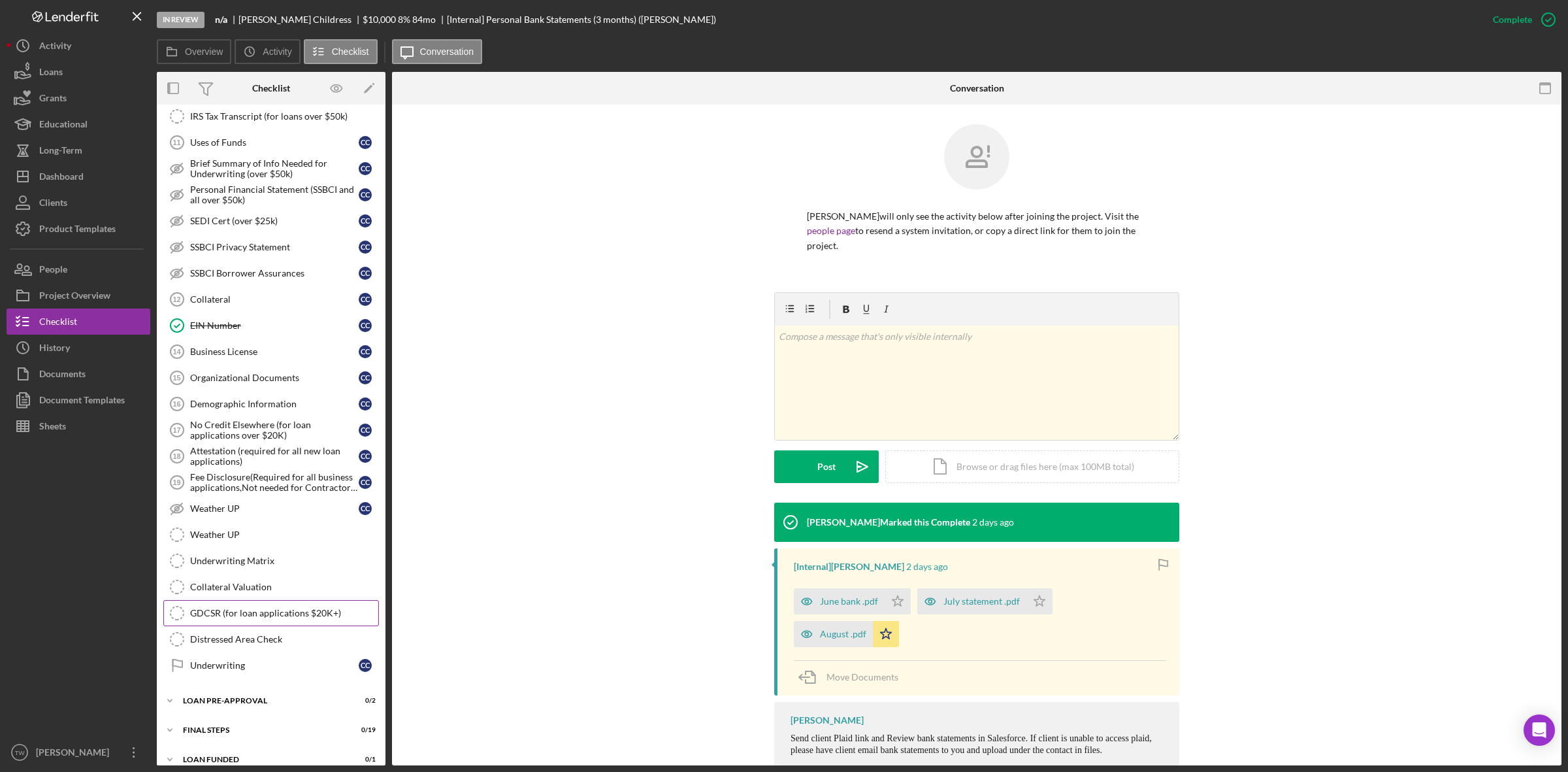
scroll to position [765, 0]
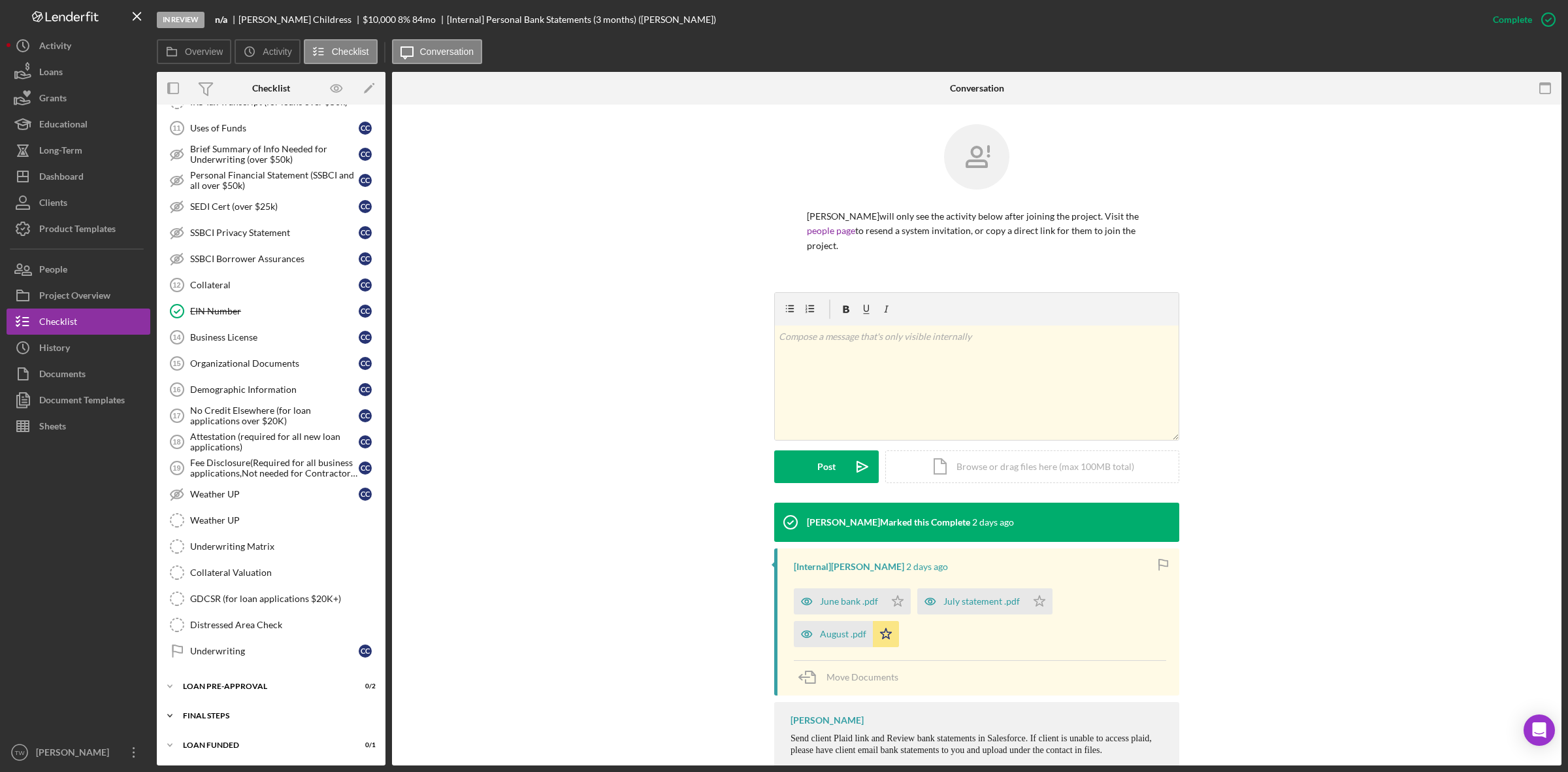
click at [223, 710] on div "Icon/Expander FINAL STEPS 0 / 19" at bounding box center [271, 715] width 229 height 26
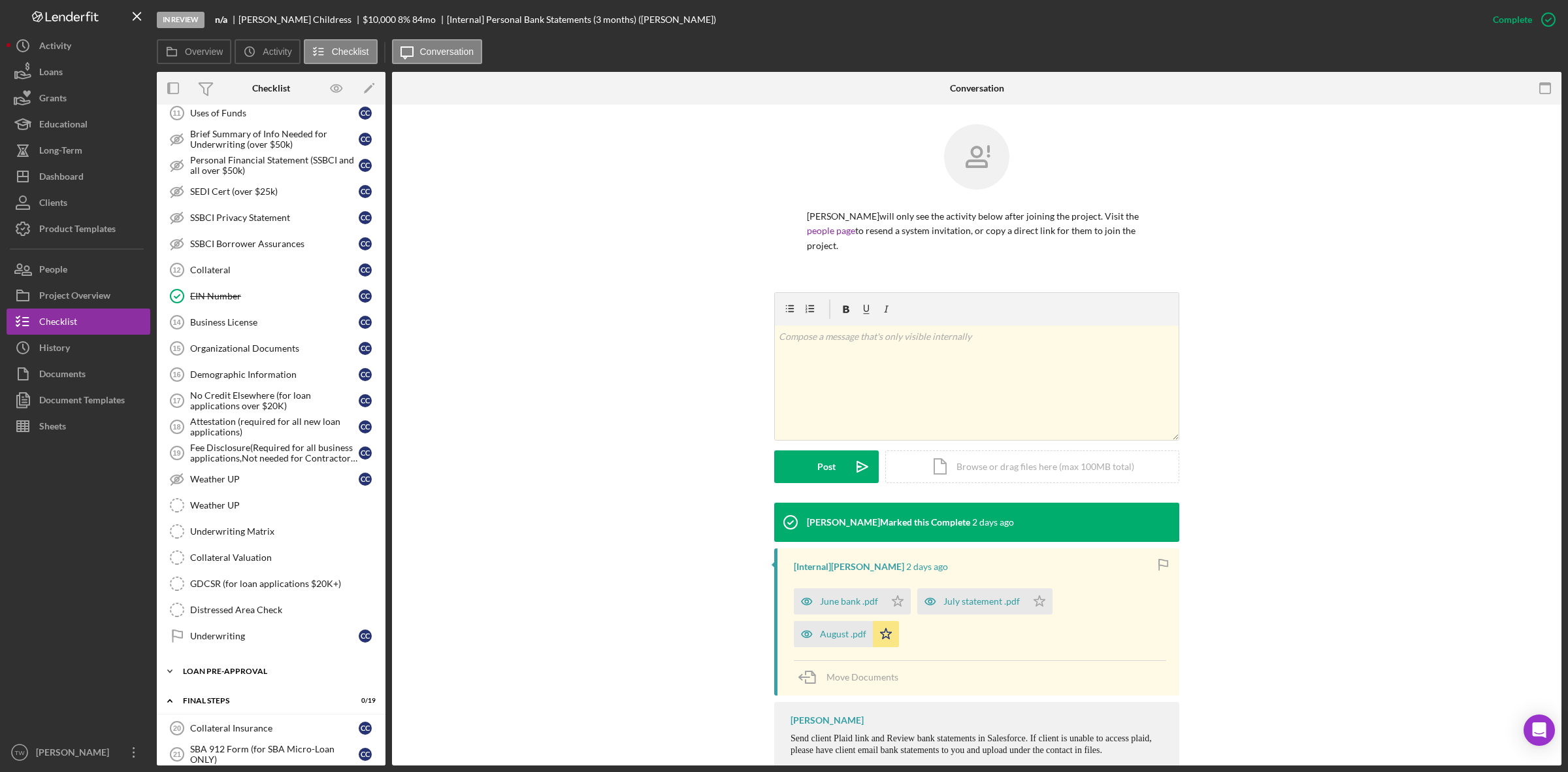
click at [234, 675] on div "LOAN PRE-APPROVAL" at bounding box center [276, 670] width 186 height 8
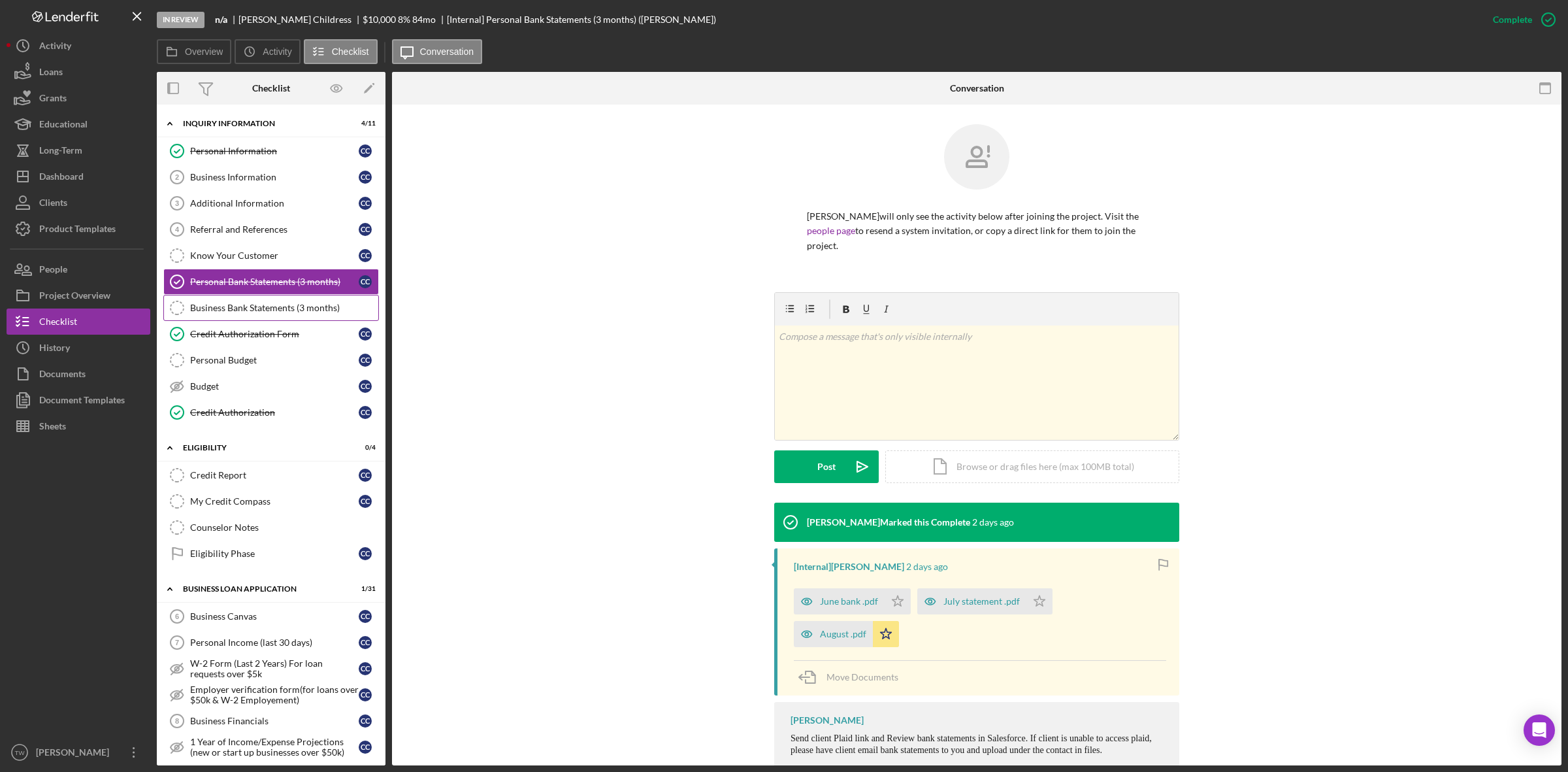
scroll to position [0, 0]
click at [226, 149] on div "Personal Information" at bounding box center [274, 151] width 168 height 11
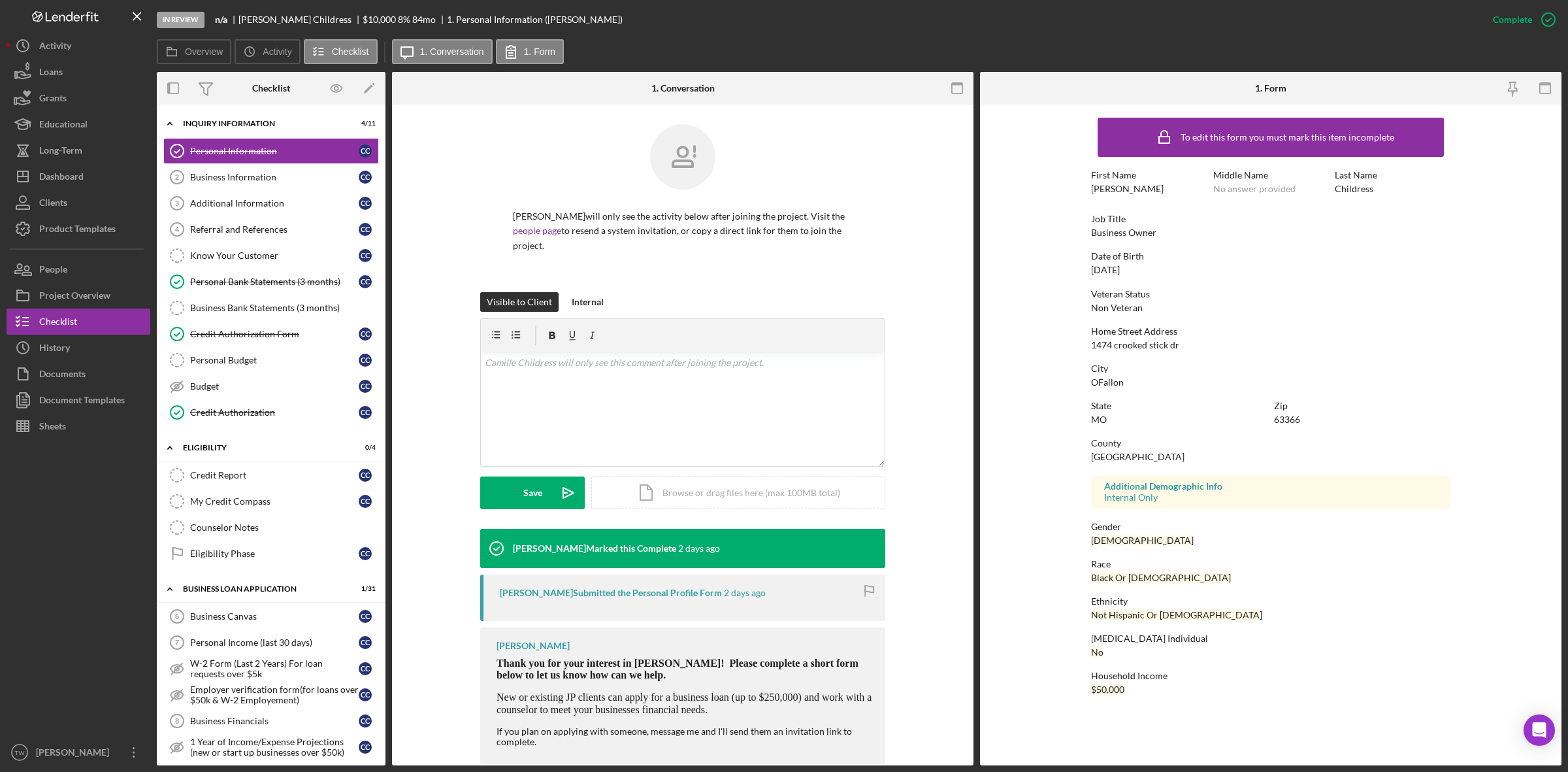
click at [1144, 345] on div "1474 crooked stick dr" at bounding box center [1135, 345] width 88 height 11
copy div "1474 crooked stick dr"
drag, startPoint x: 237, startPoint y: 12, endPoint x: 311, endPoint y: 19, distance: 74.3
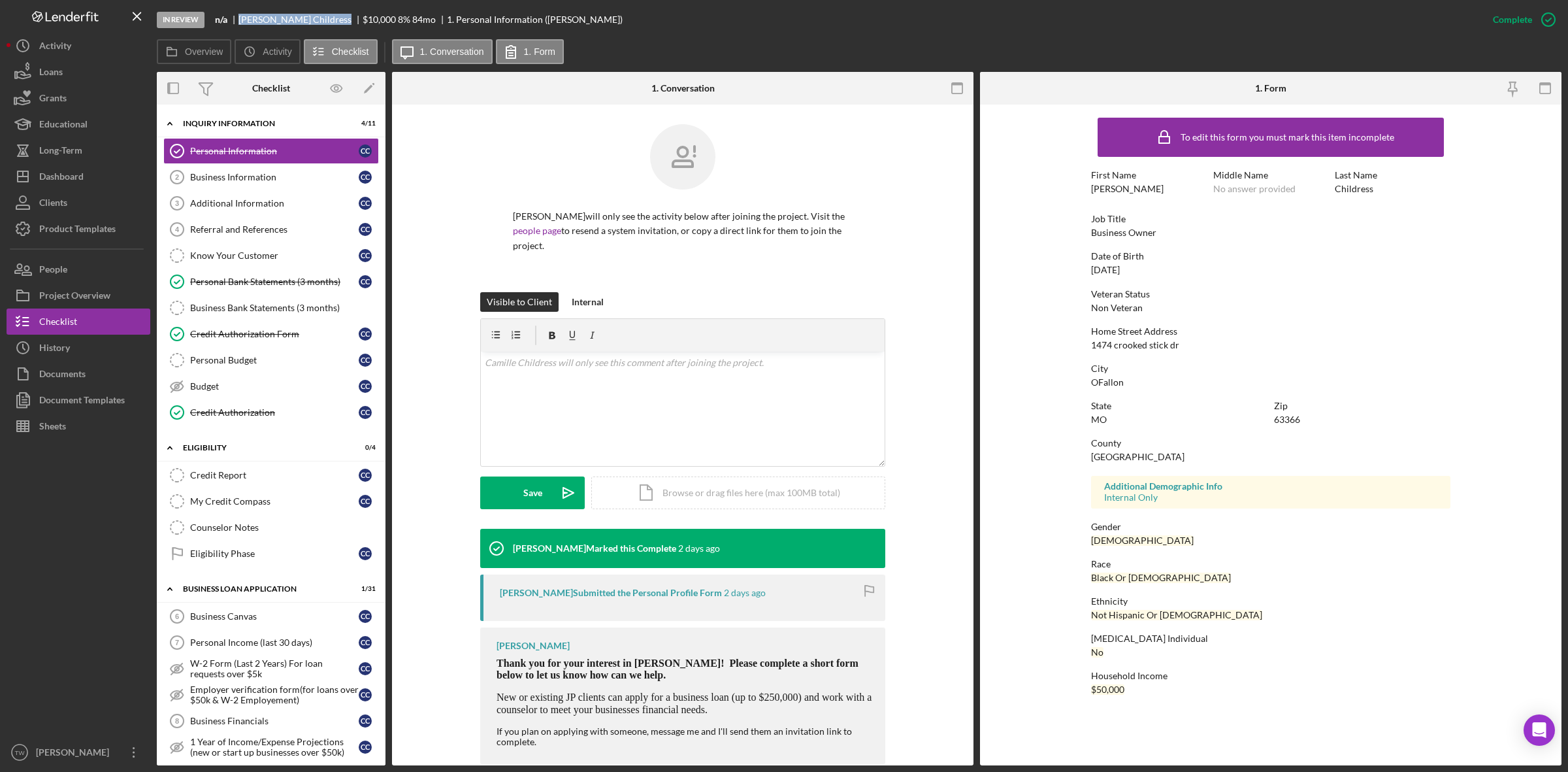
click at [311, 19] on div "In Review n/a [PERSON_NAME] $10,000 $10,000 8 % 84 mo 1. Personal Information (…" at bounding box center [818, 20] width 1322 height 39
copy div "[PERSON_NAME]"
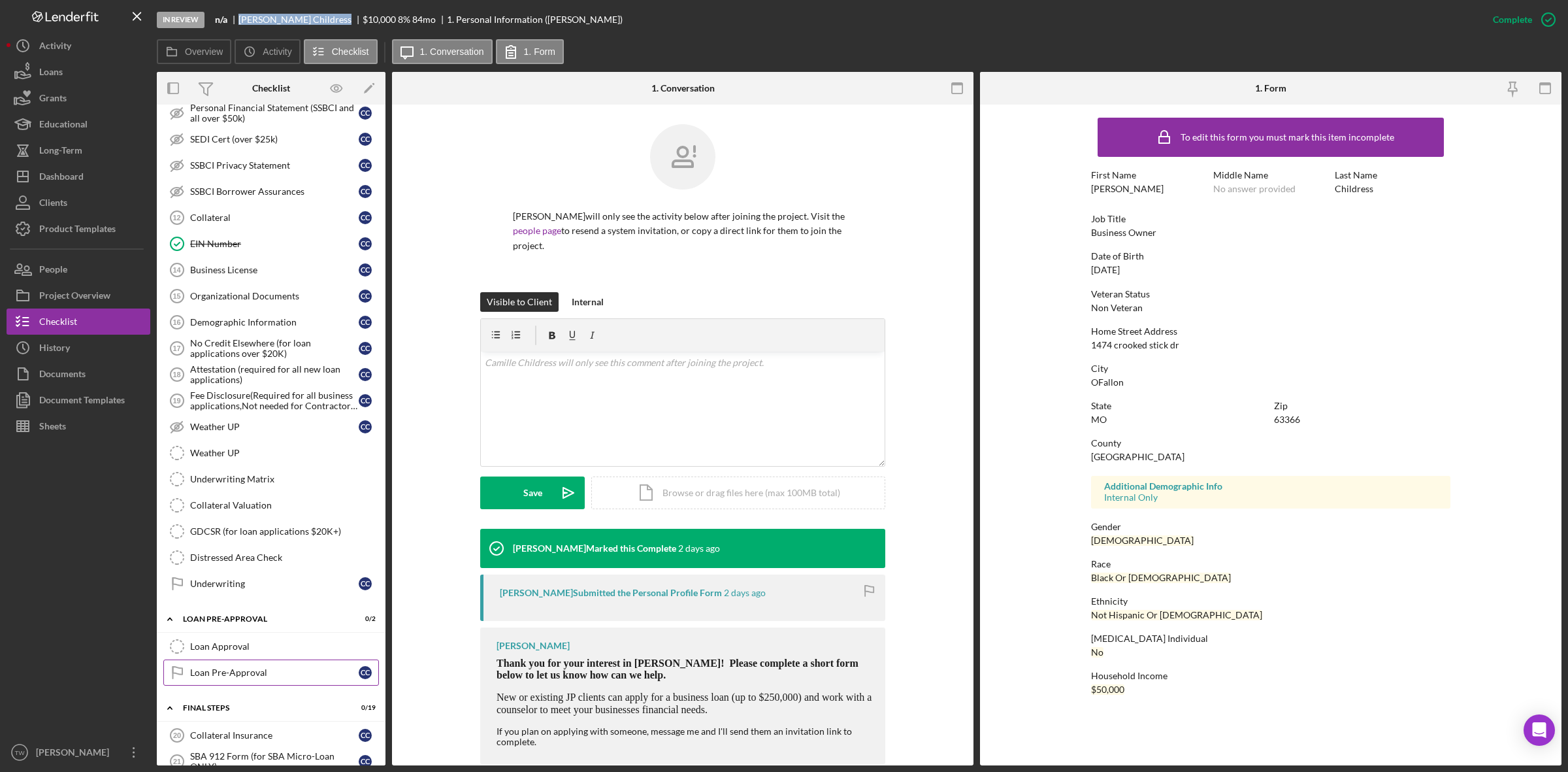
scroll to position [1062, 0]
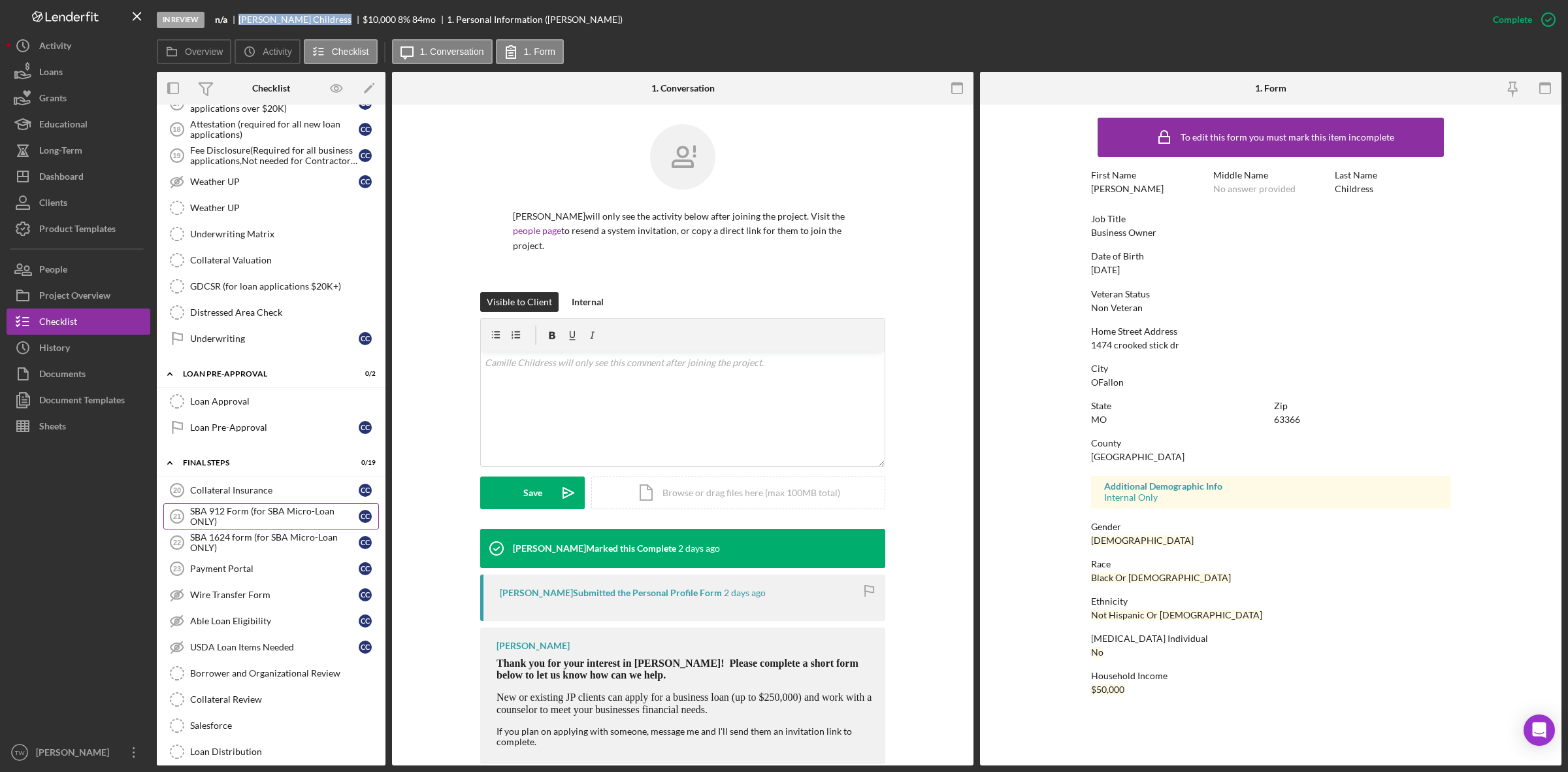
click at [253, 527] on div "SBA 912 Form (for SBA Micro-Loan ONLY)" at bounding box center [274, 516] width 168 height 20
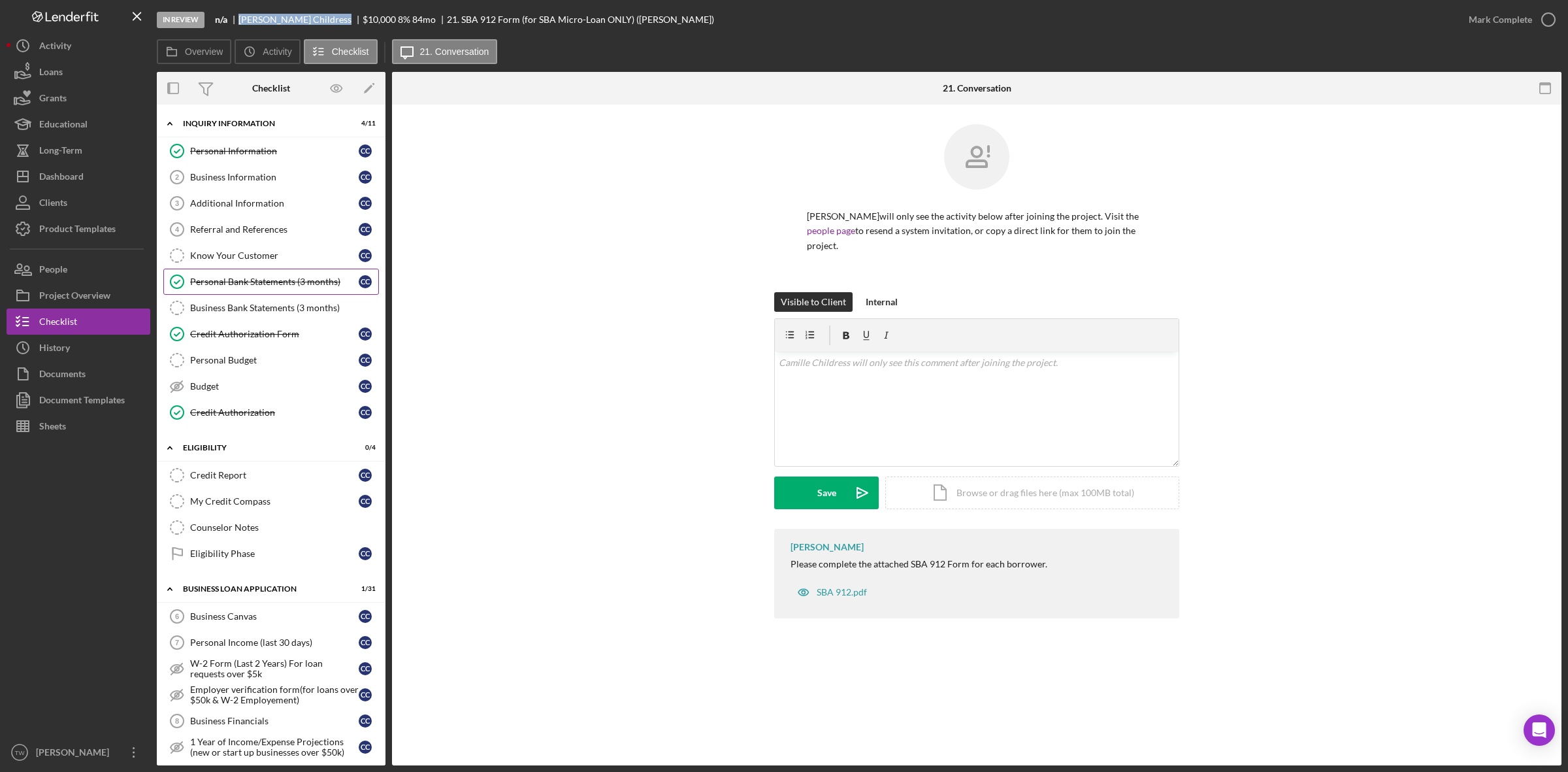
click at [317, 282] on div "Personal Bank Statements (3 months)" at bounding box center [274, 282] width 168 height 11
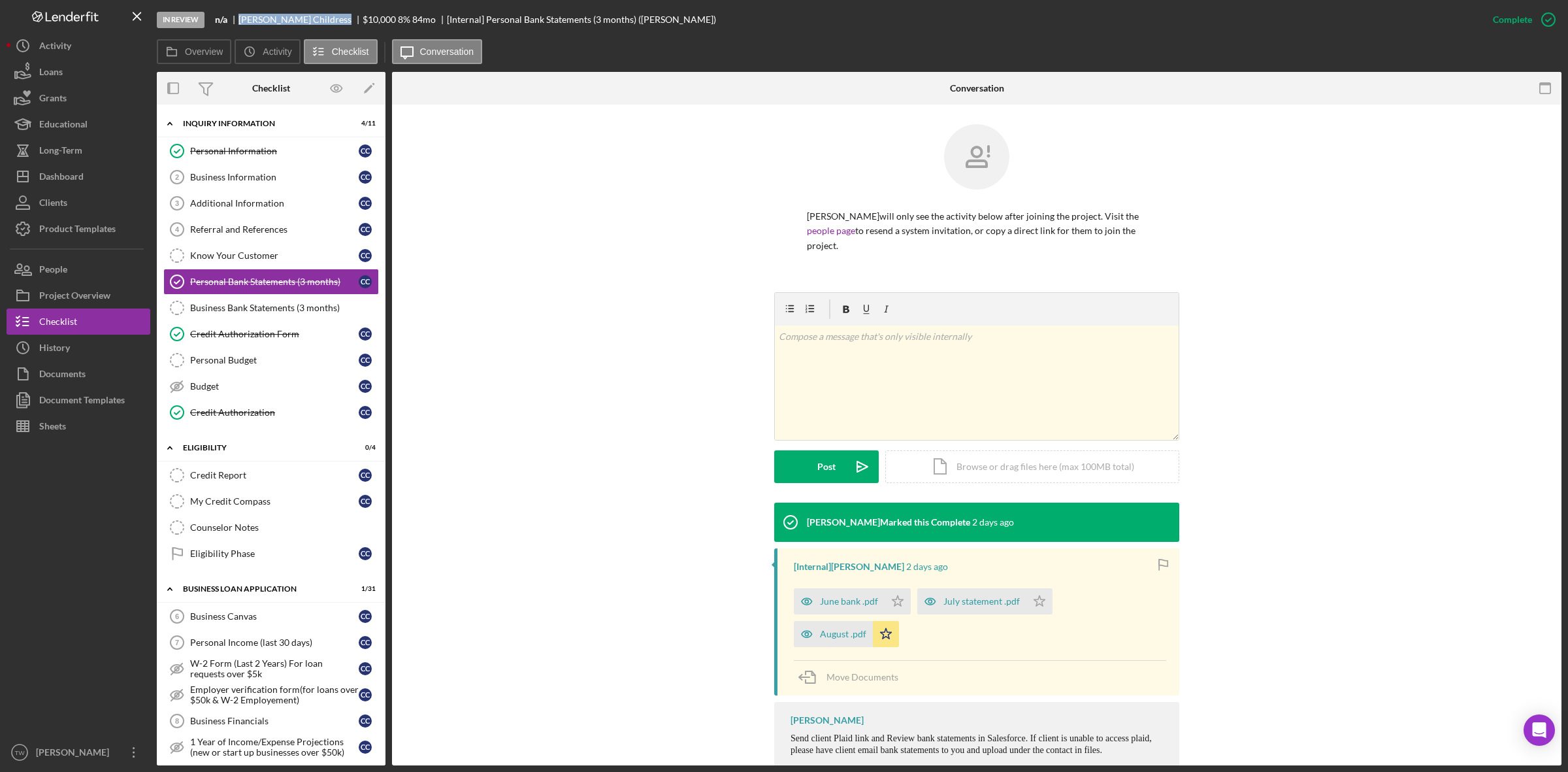
scroll to position [31, 0]
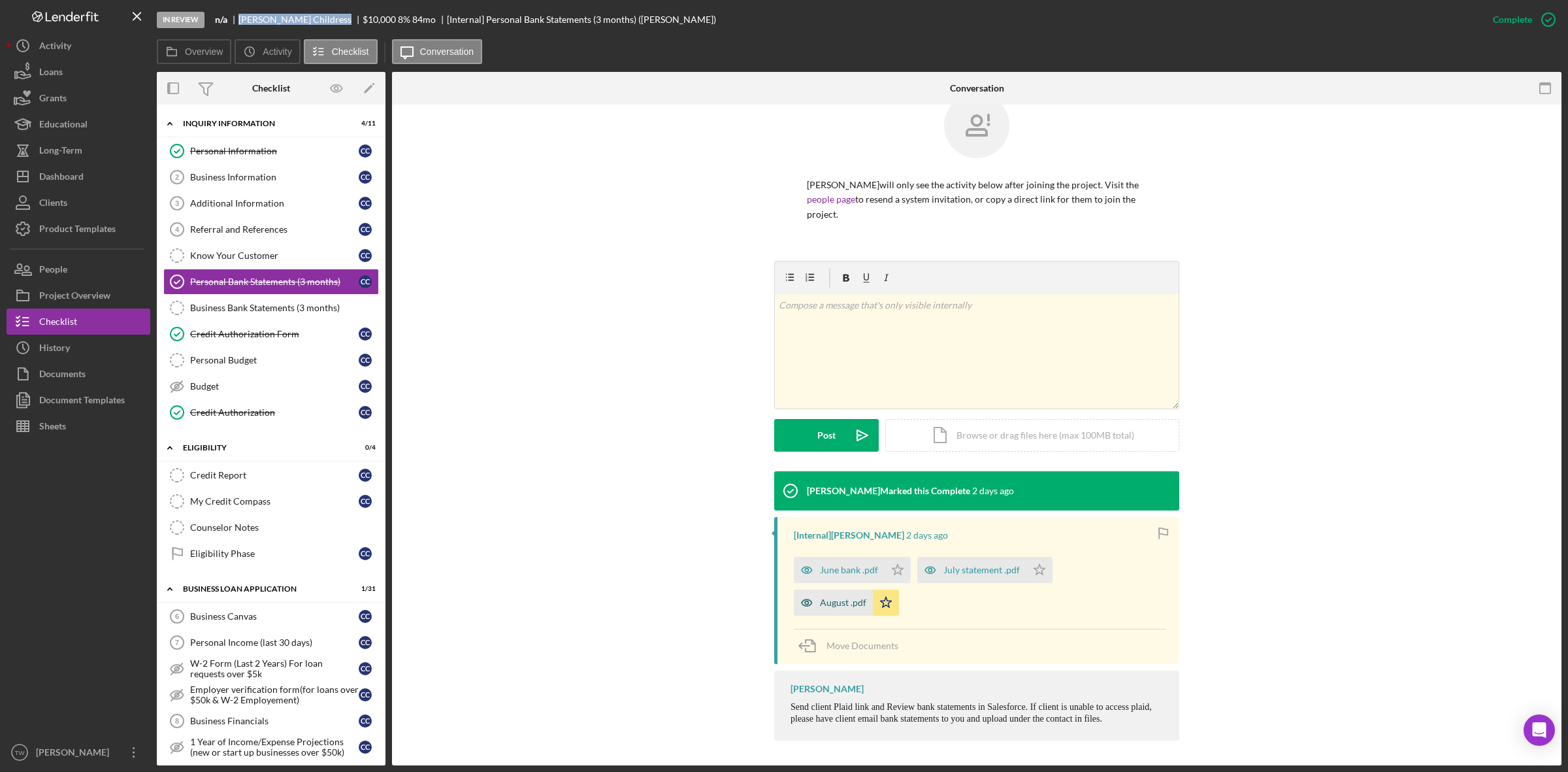
click at [837, 606] on div "August .pdf" at bounding box center [843, 603] width 46 height 11
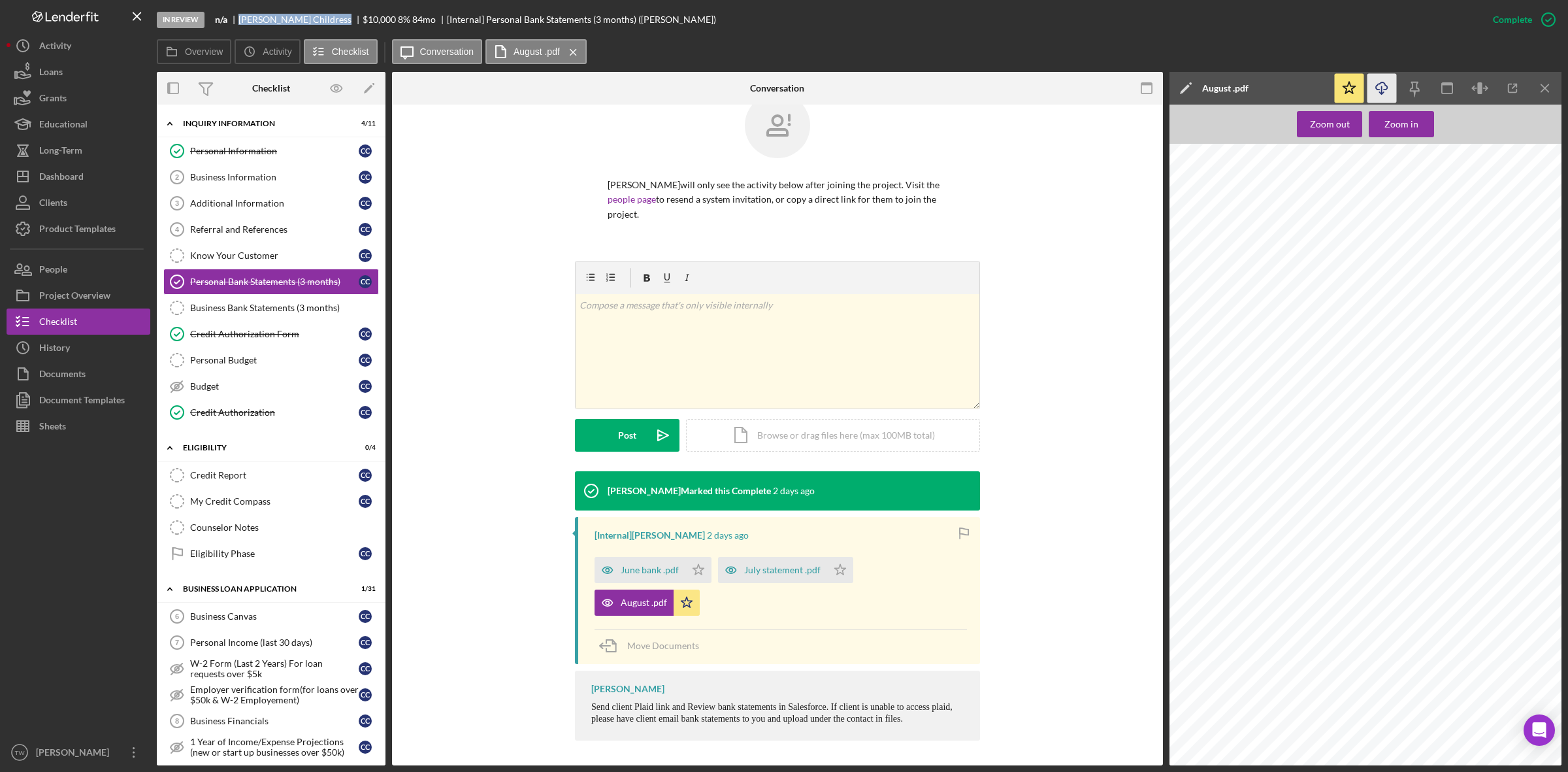
click at [1379, 85] on icon "Icon/Download" at bounding box center [1381, 88] width 29 height 29
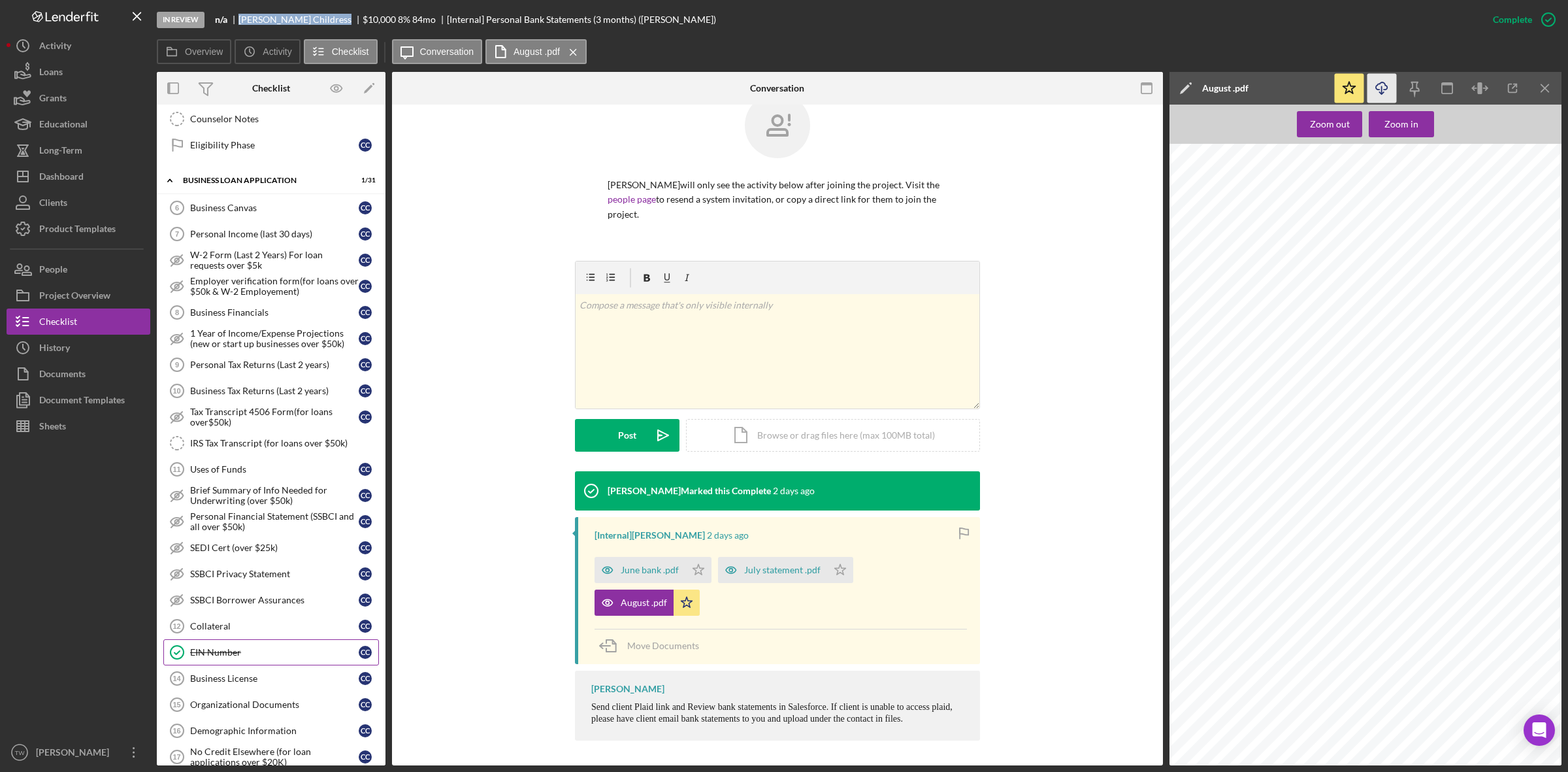
click at [244, 653] on link "EIN Number EIN Number C C" at bounding box center [271, 652] width 215 height 26
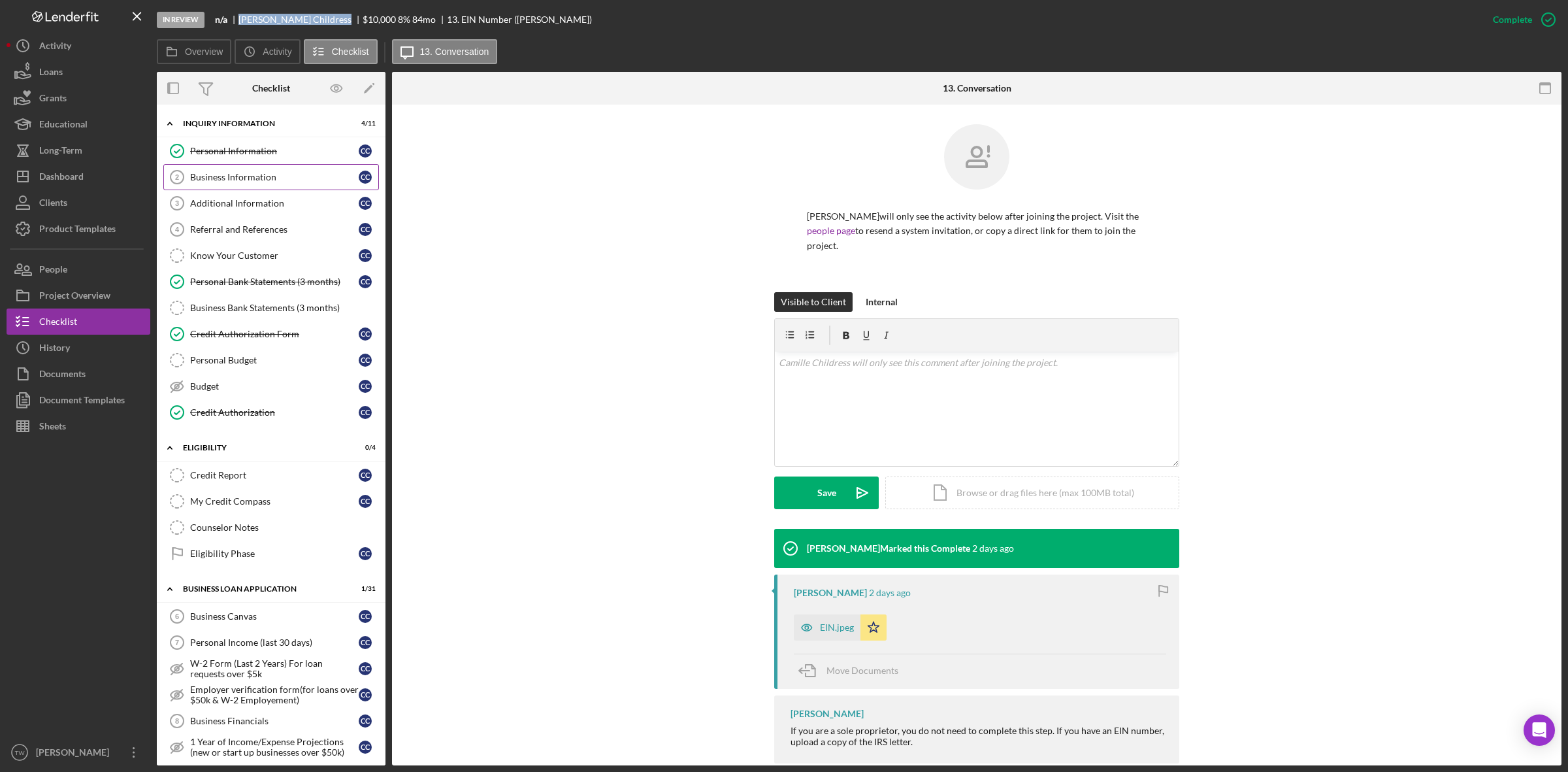
click at [237, 168] on link "Business Information 2 Business Information C C" at bounding box center [271, 176] width 215 height 26
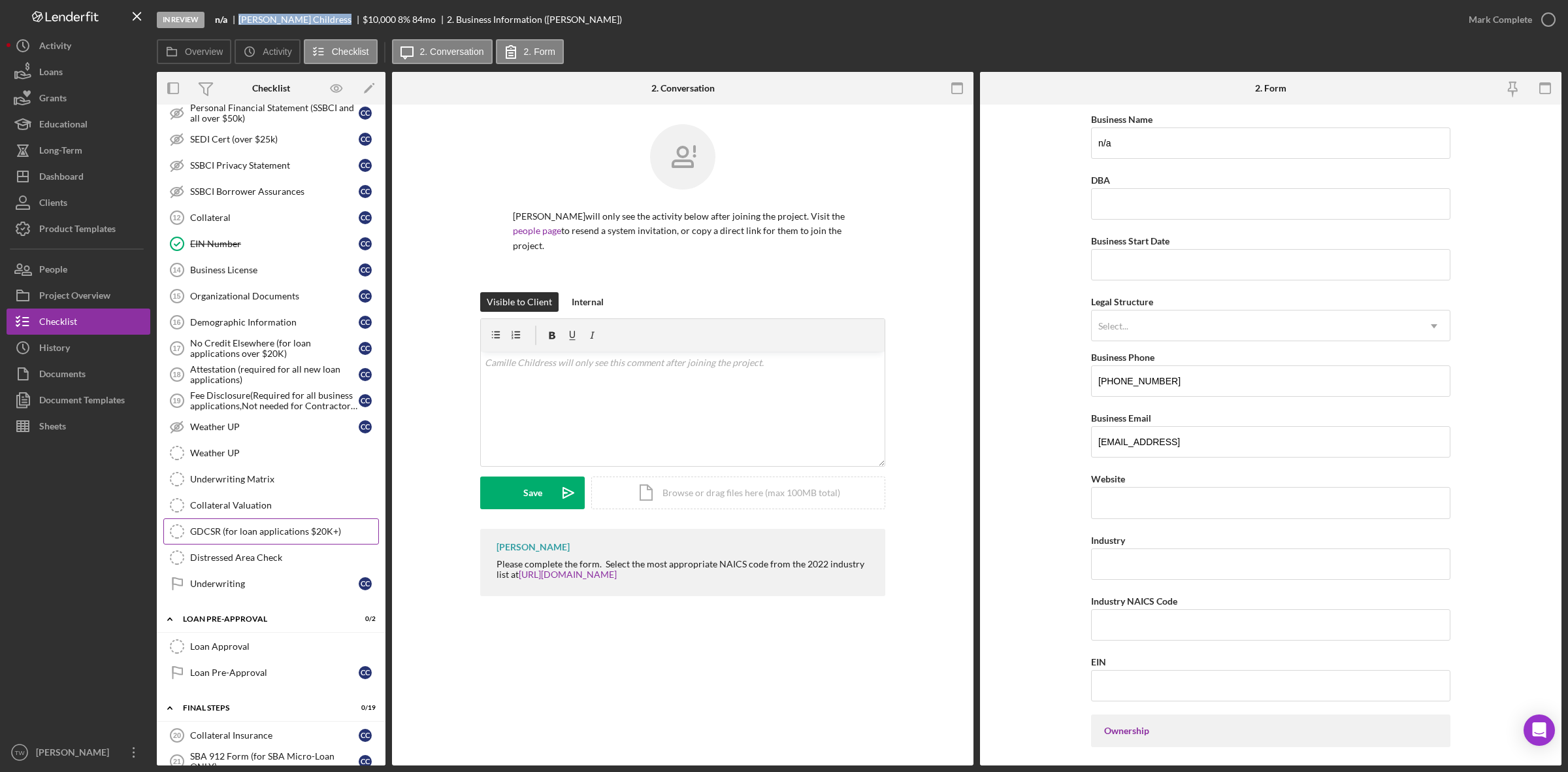
scroll to position [898, 0]
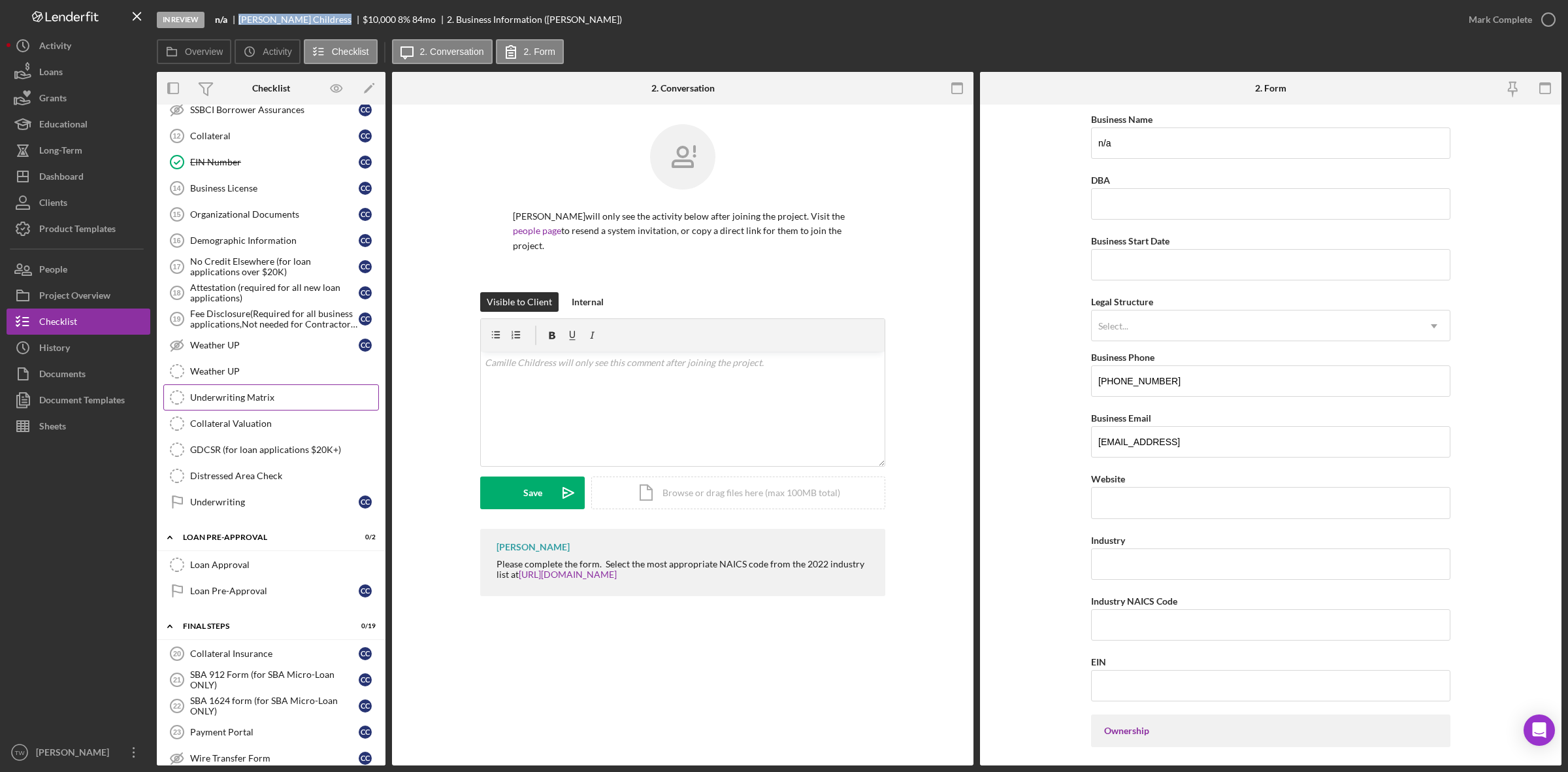
click at [245, 402] on div "Underwriting Matrix" at bounding box center [284, 397] width 188 height 11
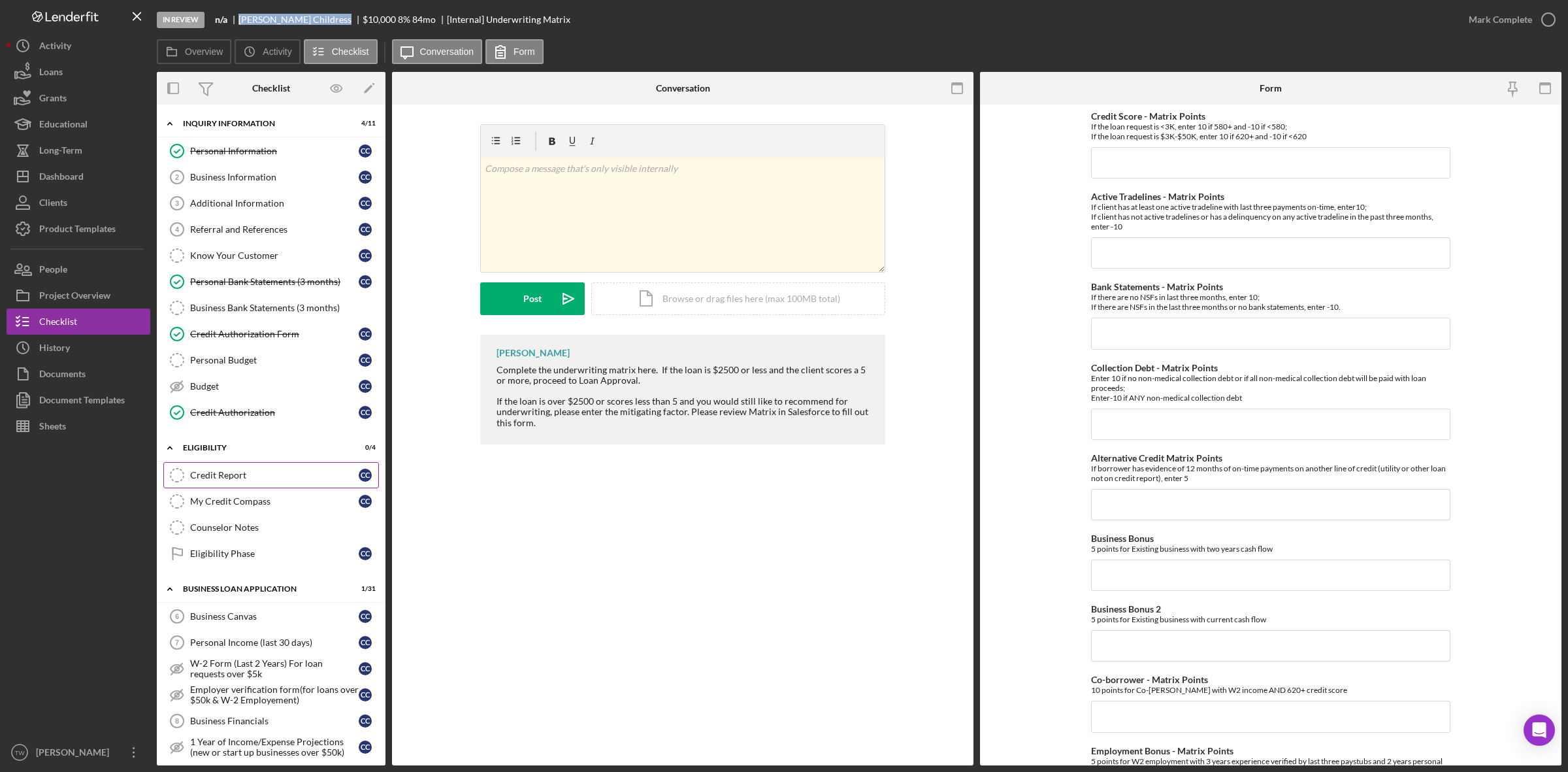
click at [222, 477] on div "Credit Report" at bounding box center [274, 475] width 168 height 11
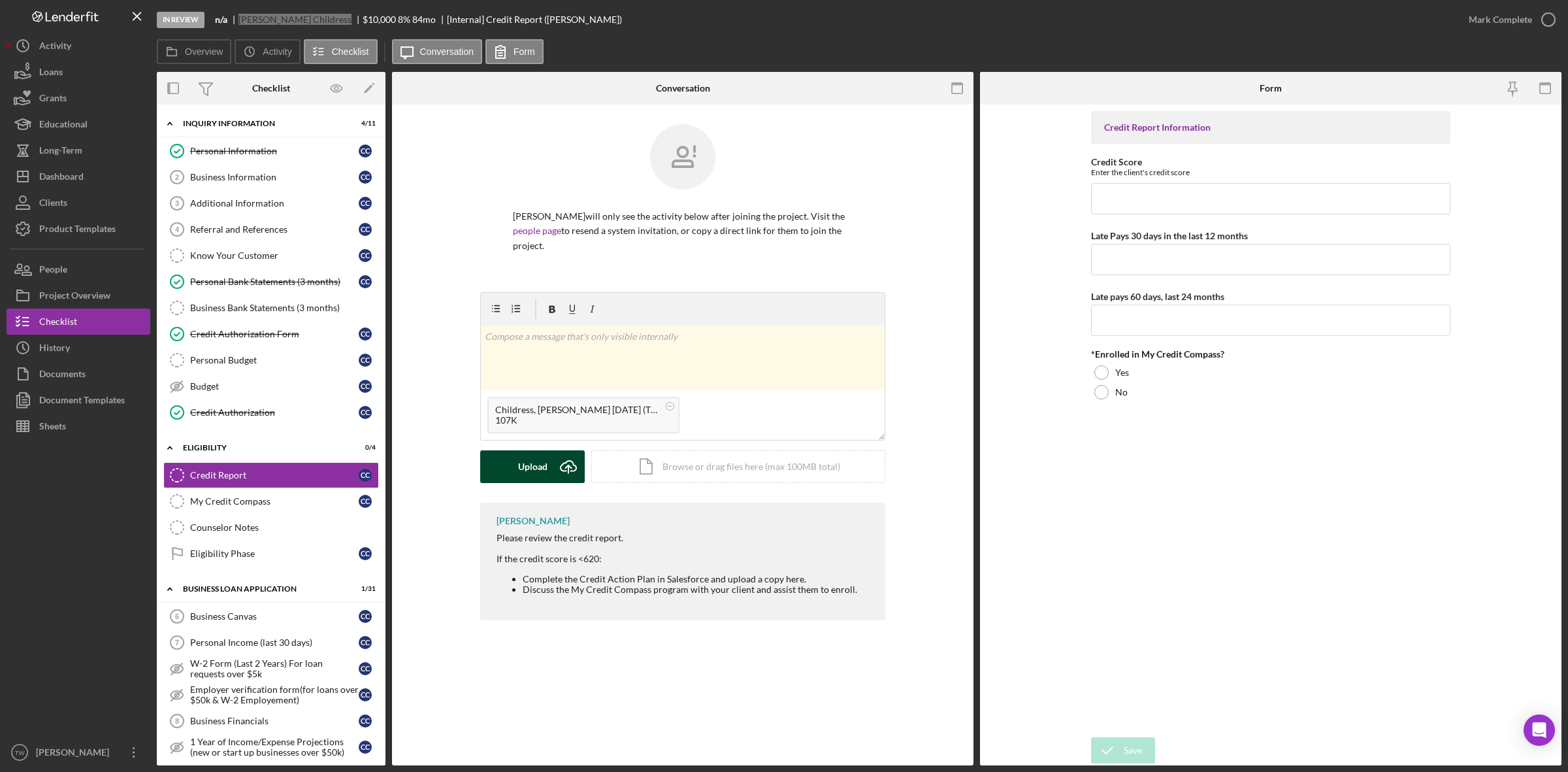
click at [505, 468] on button "Upload Icon/Upload" at bounding box center [532, 467] width 104 height 33
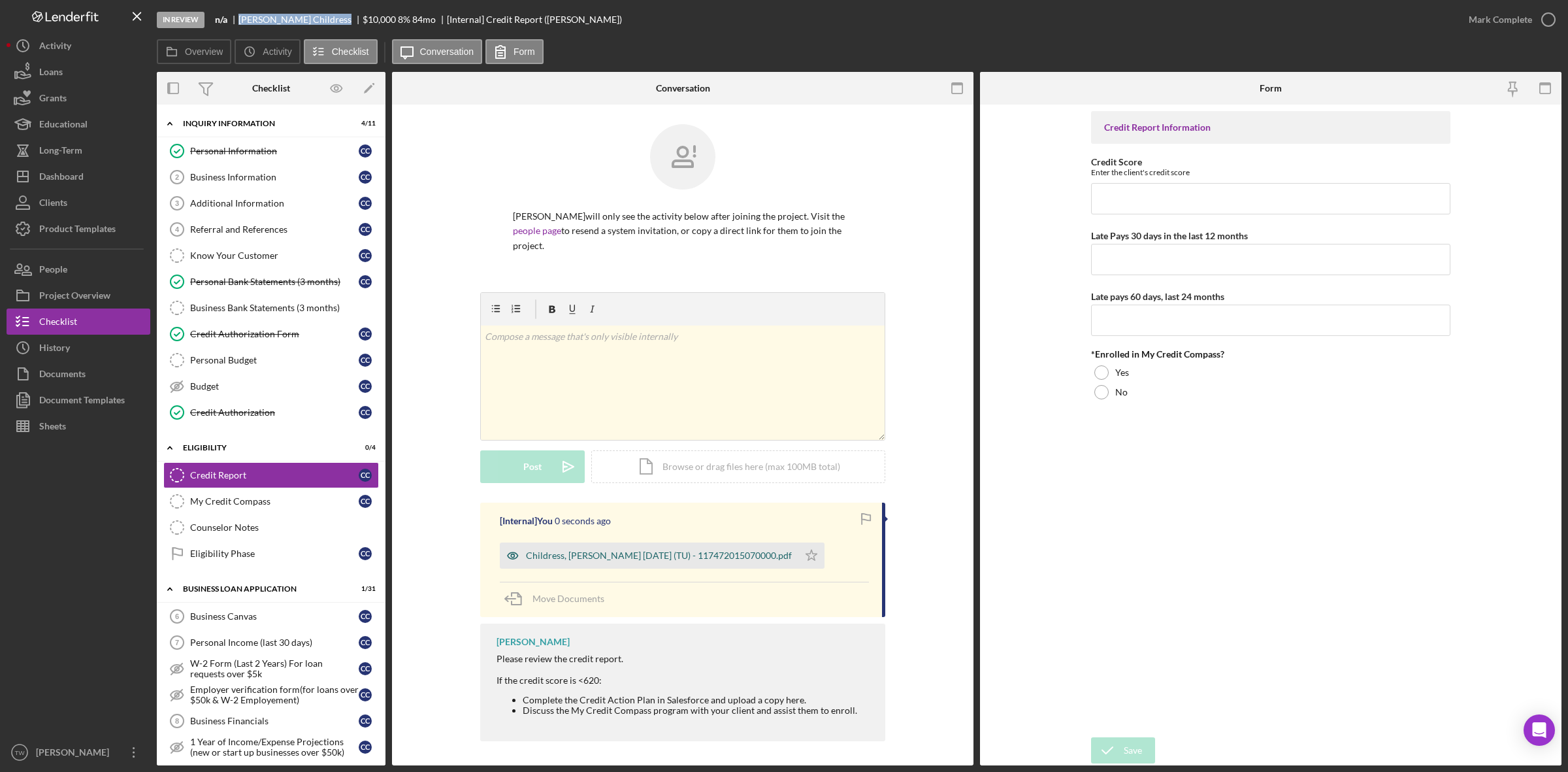
click at [615, 552] on div "Childress, [PERSON_NAME] [DATE] (TU) - 117472015070000.pdf" at bounding box center [659, 556] width 266 height 11
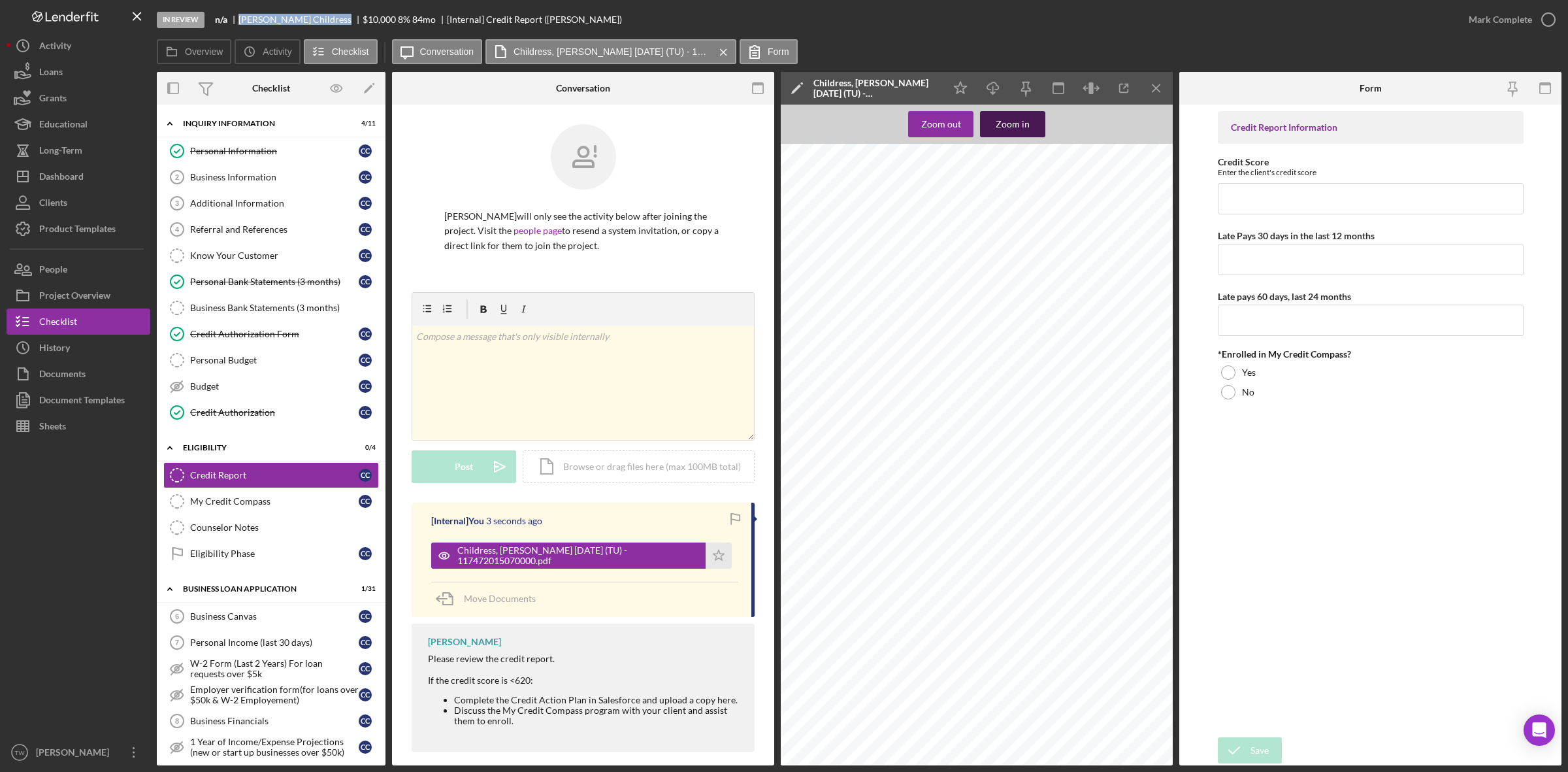
click at [1027, 126] on div "Zoom in" at bounding box center [1013, 124] width 34 height 26
click at [1340, 203] on input "Credit Score" at bounding box center [1370, 199] width 306 height 31
type input "592"
type input "0"
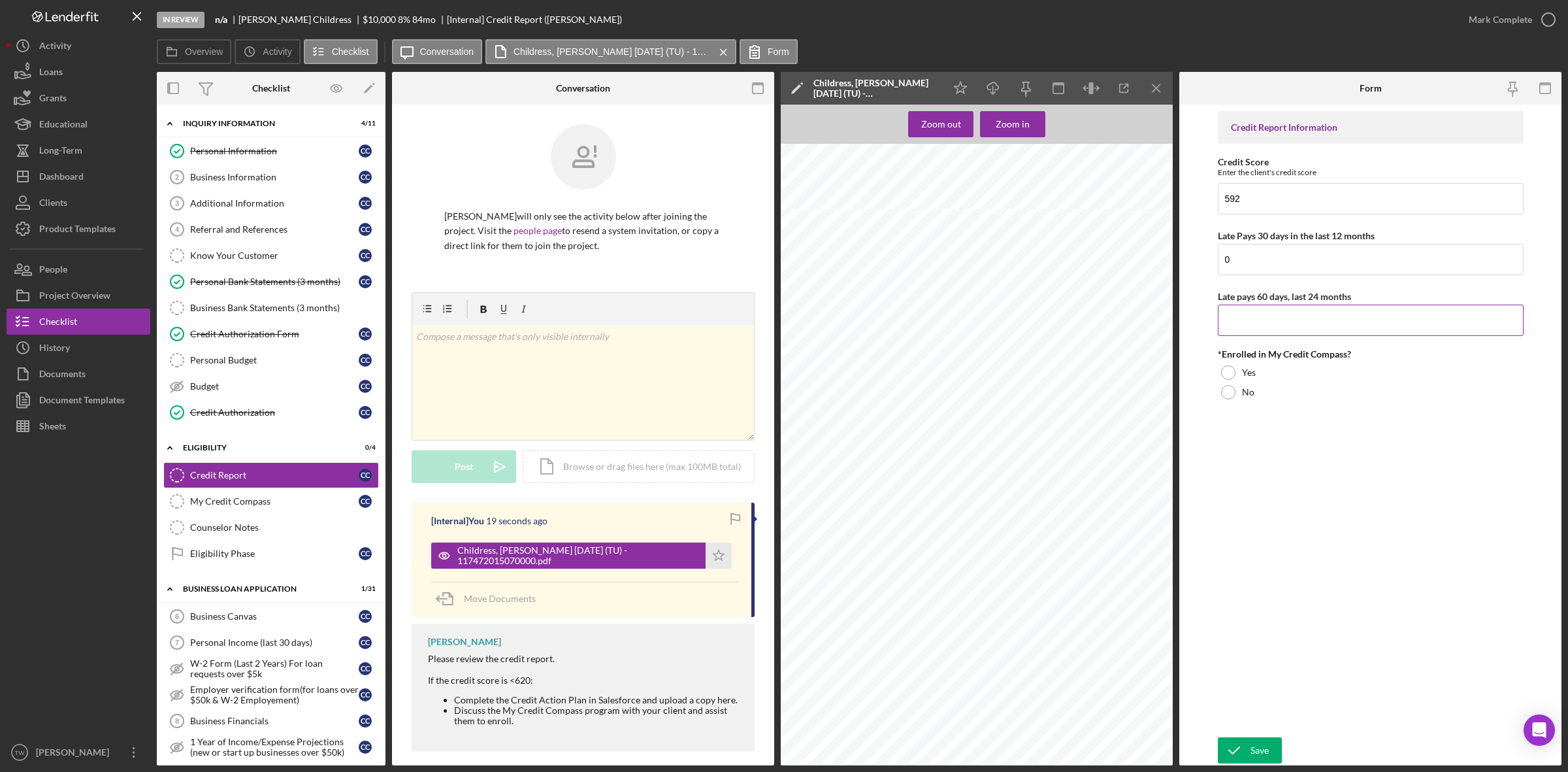
click at [1298, 318] on input "Late pays 60 days, last 24 months" at bounding box center [1370, 320] width 306 height 31
type input "0"
click at [1251, 372] on label "Yes" at bounding box center [1248, 373] width 13 height 11
click at [1253, 748] on div "Save" at bounding box center [1259, 750] width 19 height 26
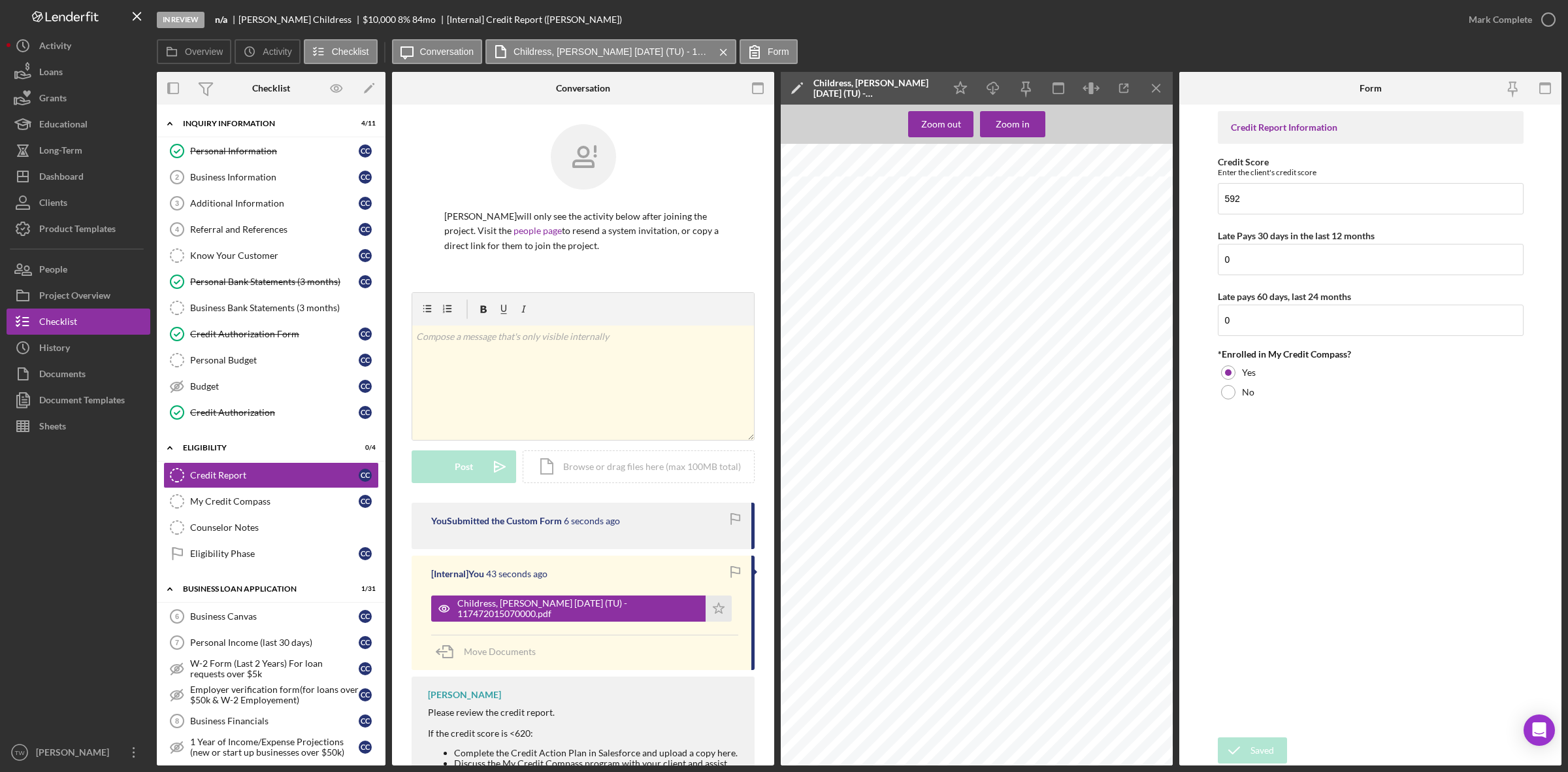
click at [1516, 20] on div "Mark Complete" at bounding box center [1499, 19] width 63 height 26
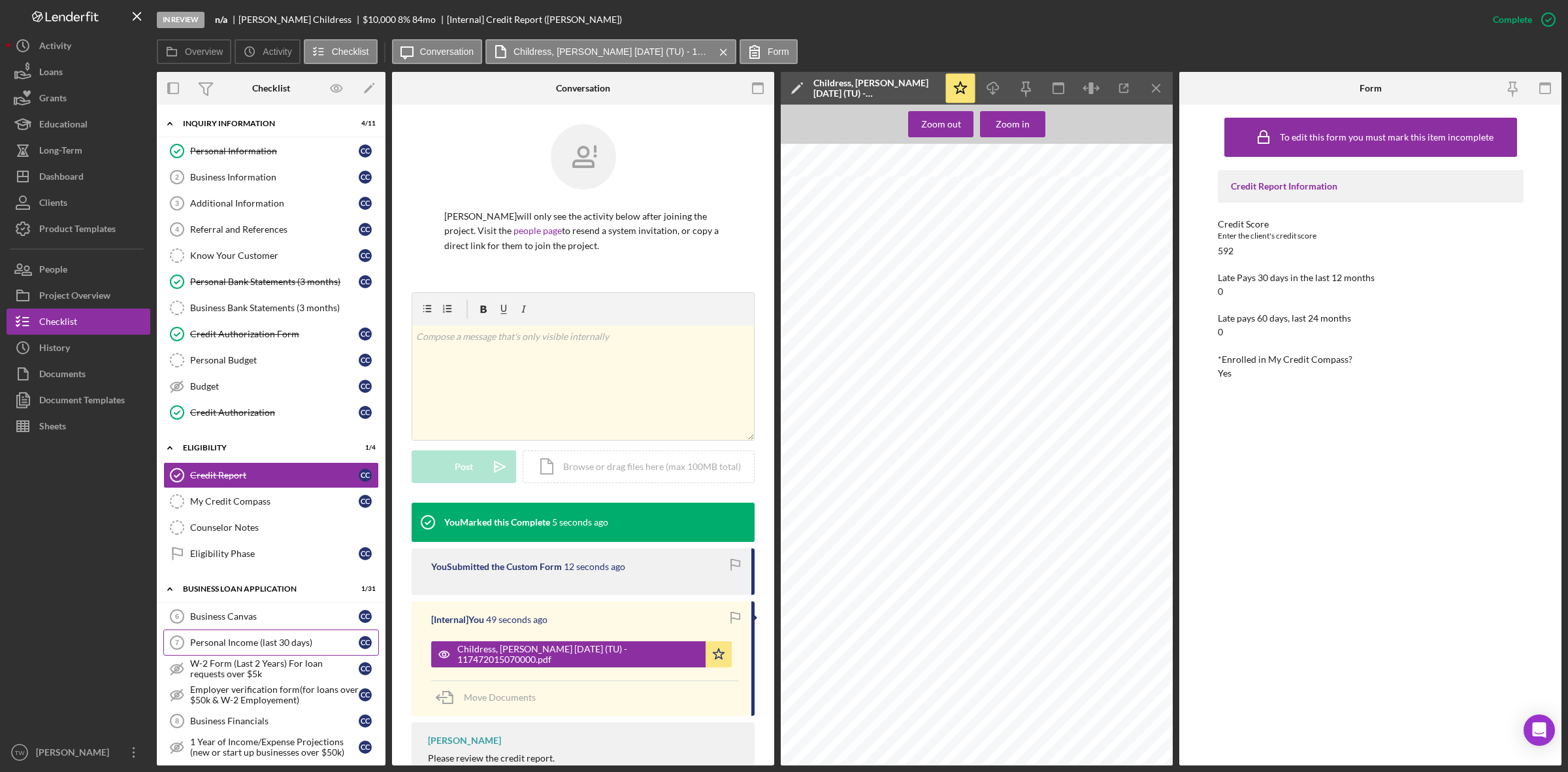
click at [233, 644] on div "Personal Income (last 30 days)" at bounding box center [274, 643] width 168 height 11
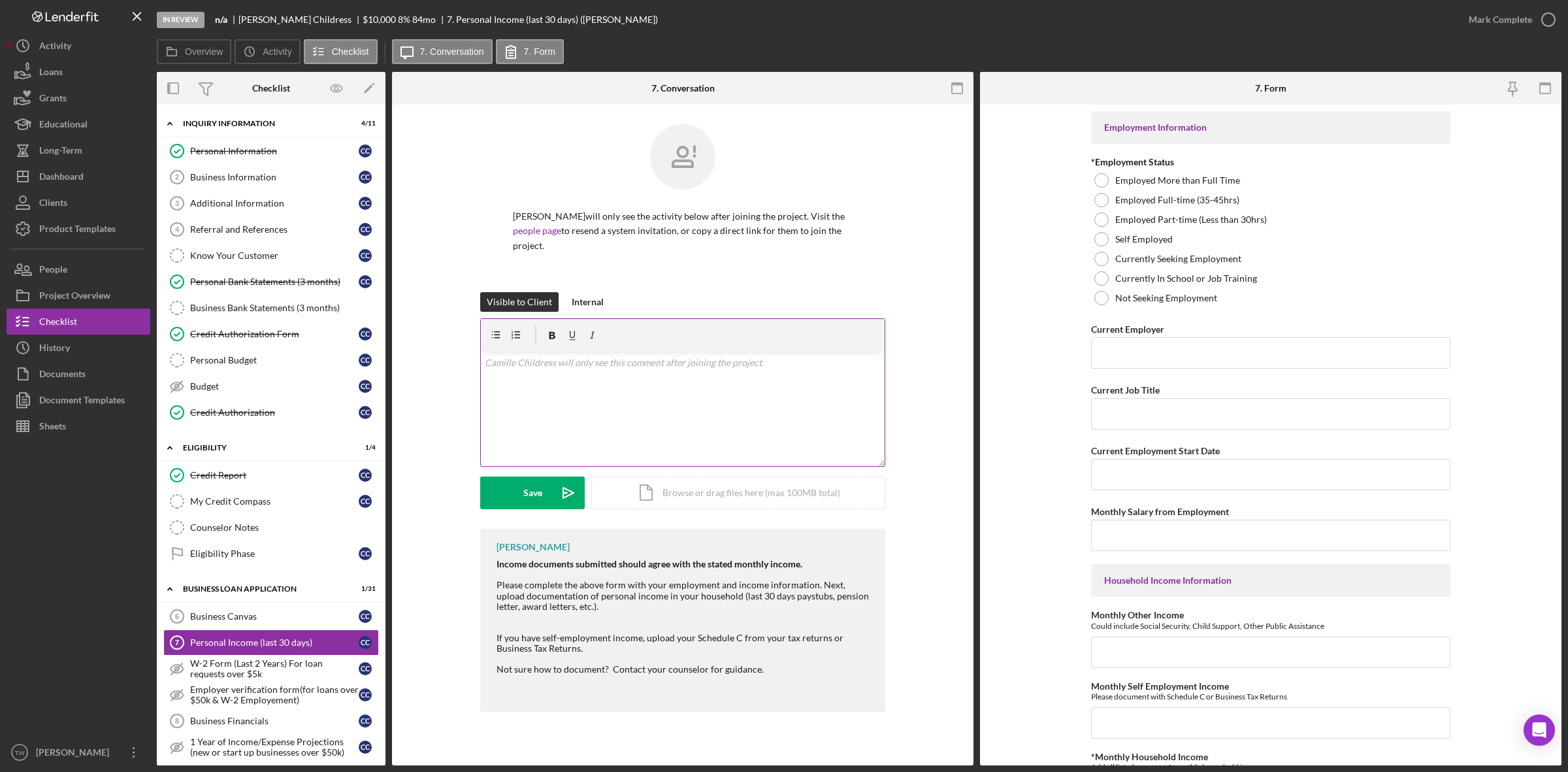
click at [651, 413] on div "v Color teal Color pink Remove color Add row above Add row below Add column bef…" at bounding box center [683, 409] width 404 height 114
click at [1173, 240] on div "Self Employed" at bounding box center [1271, 240] width 360 height 20
click at [1184, 345] on input "Current Employer" at bounding box center [1271, 353] width 360 height 31
click at [514, 495] on button "Upload Icon/Upload" at bounding box center [532, 492] width 104 height 33
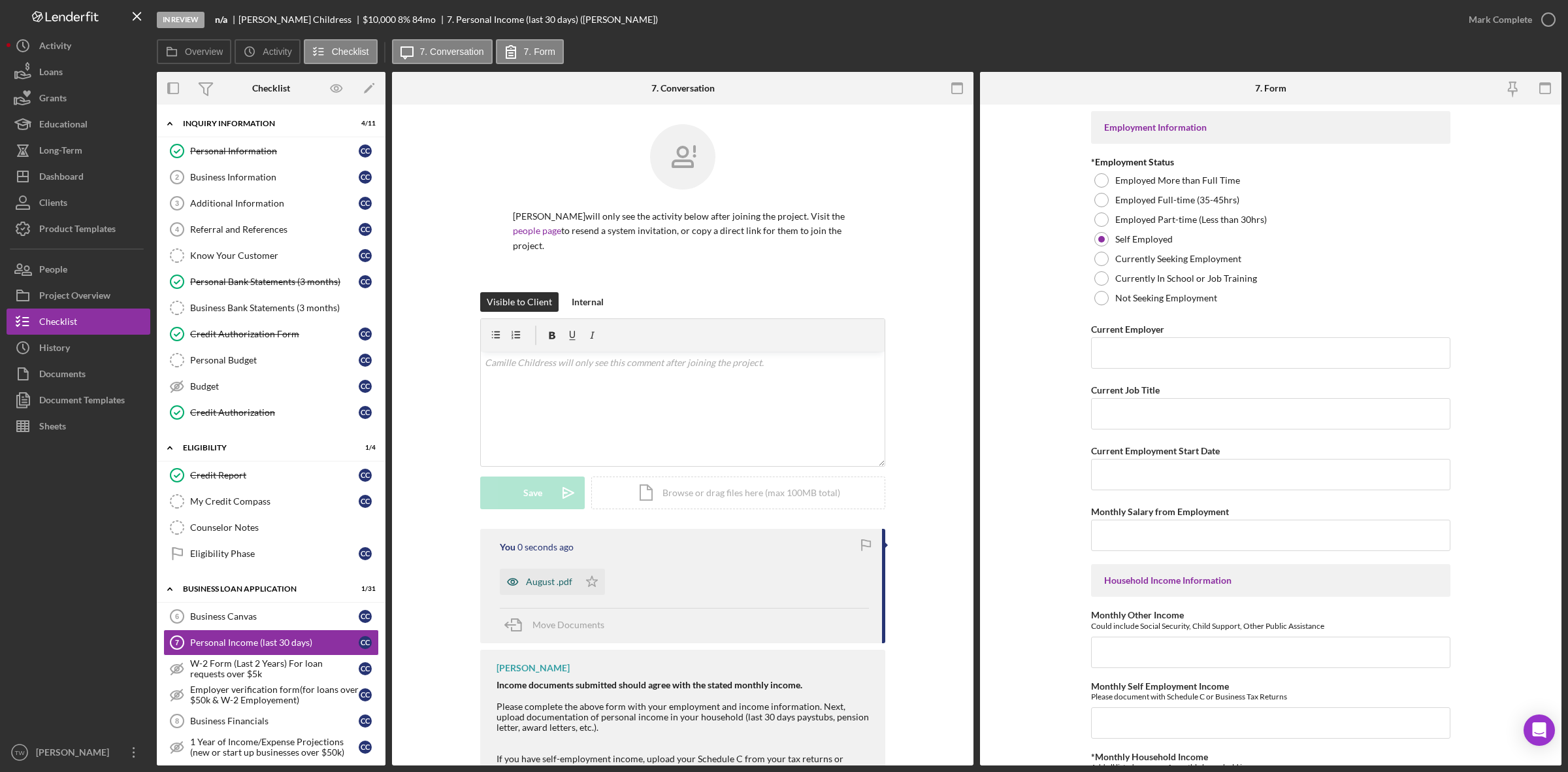
click at [537, 579] on div "August .pdf" at bounding box center [549, 581] width 46 height 11
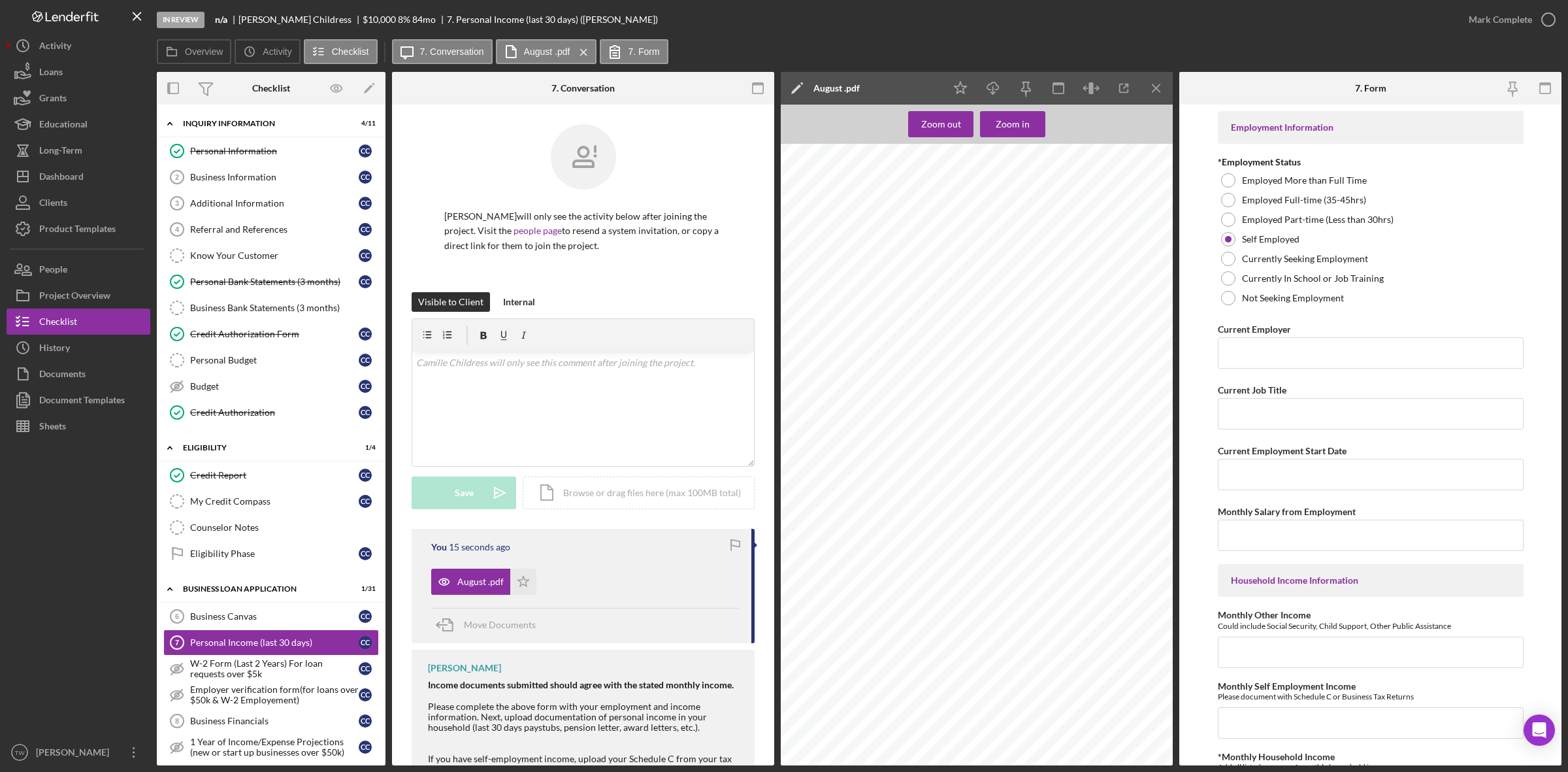
click at [844, 235] on div "P.O. BOX [GEOGRAPHIC_DATA]-4033 Return Service Requested COMMUNITY ADVOCATES IN…" at bounding box center [980, 402] width 400 height 517
click at [843, 243] on span "COMMUNITY ADVOCATES INC" at bounding box center [867, 241] width 79 height 6
copy span "COMMUNITY"
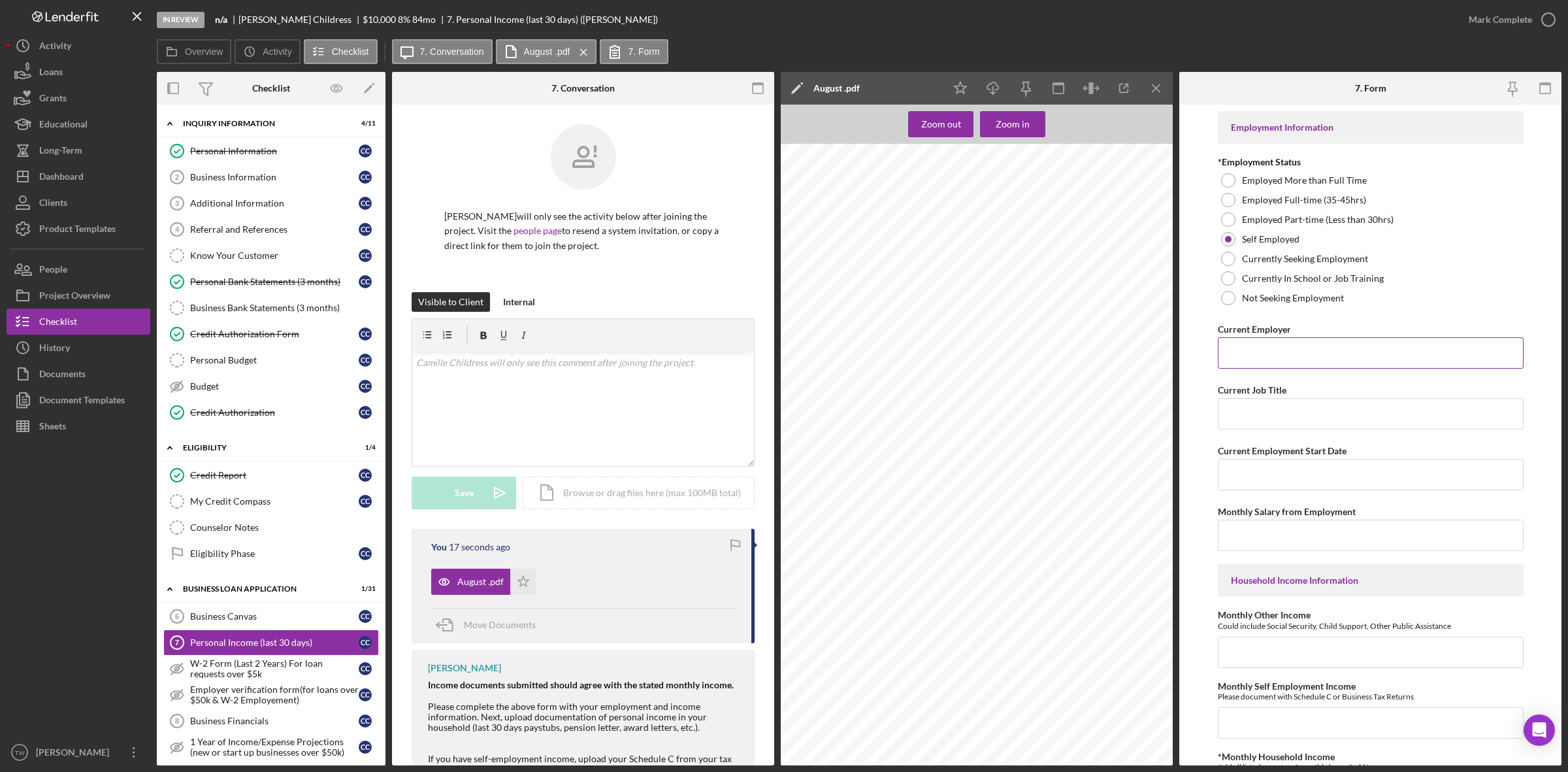
click at [1320, 348] on input "Current Employer" at bounding box center [1370, 353] width 306 height 31
paste input "COMMUNITY ADVOCATES INC"
type input "COMMUNITY ADVOCATES INC"
click at [1293, 415] on input "Current Job Title" at bounding box center [1370, 413] width 306 height 31
type input "owner"
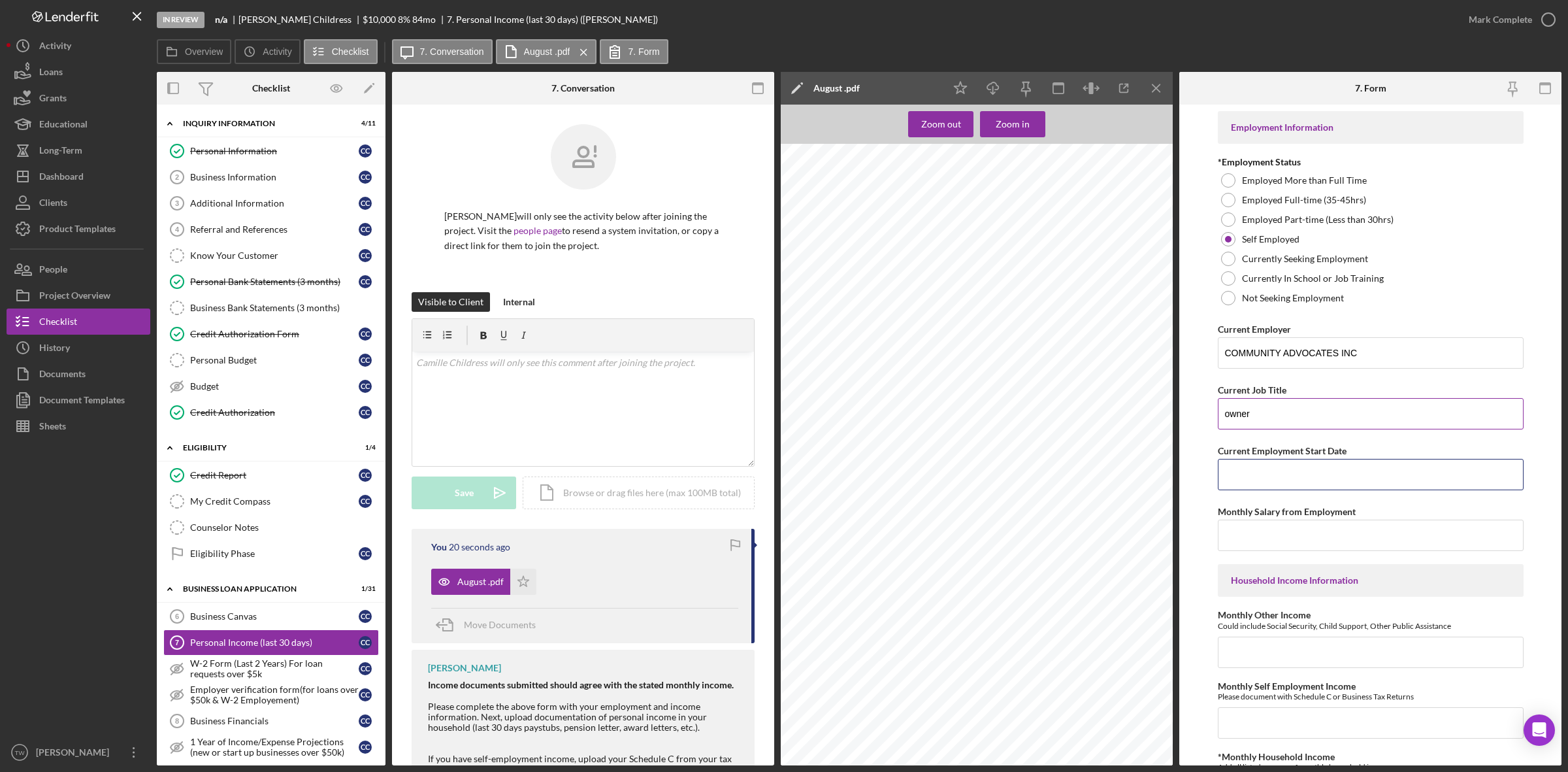
type input "2"
type input "[DATE]"
type input "$6,000"
type input "$0"
type input "$6,000"
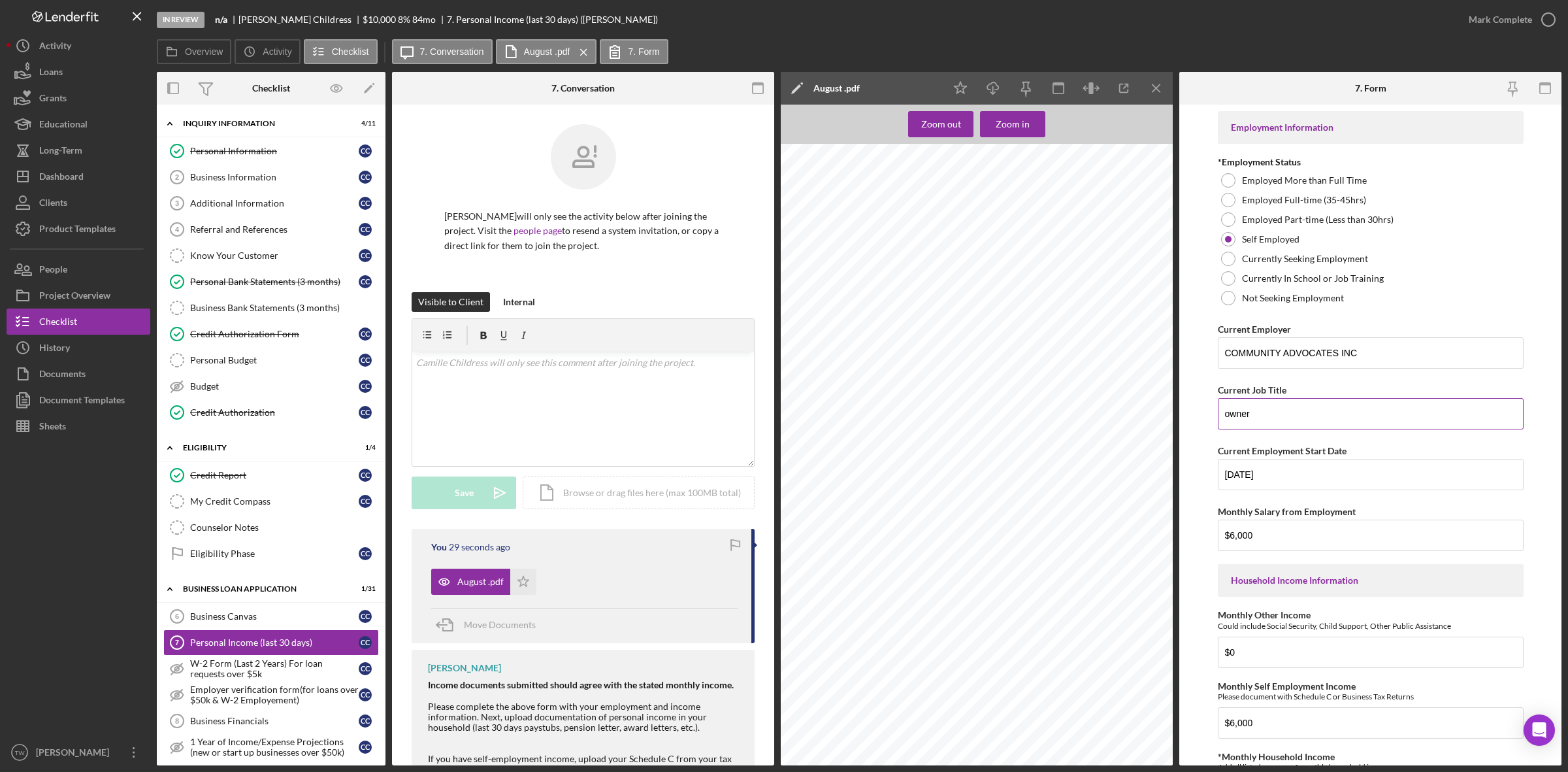
scroll to position [360, 0]
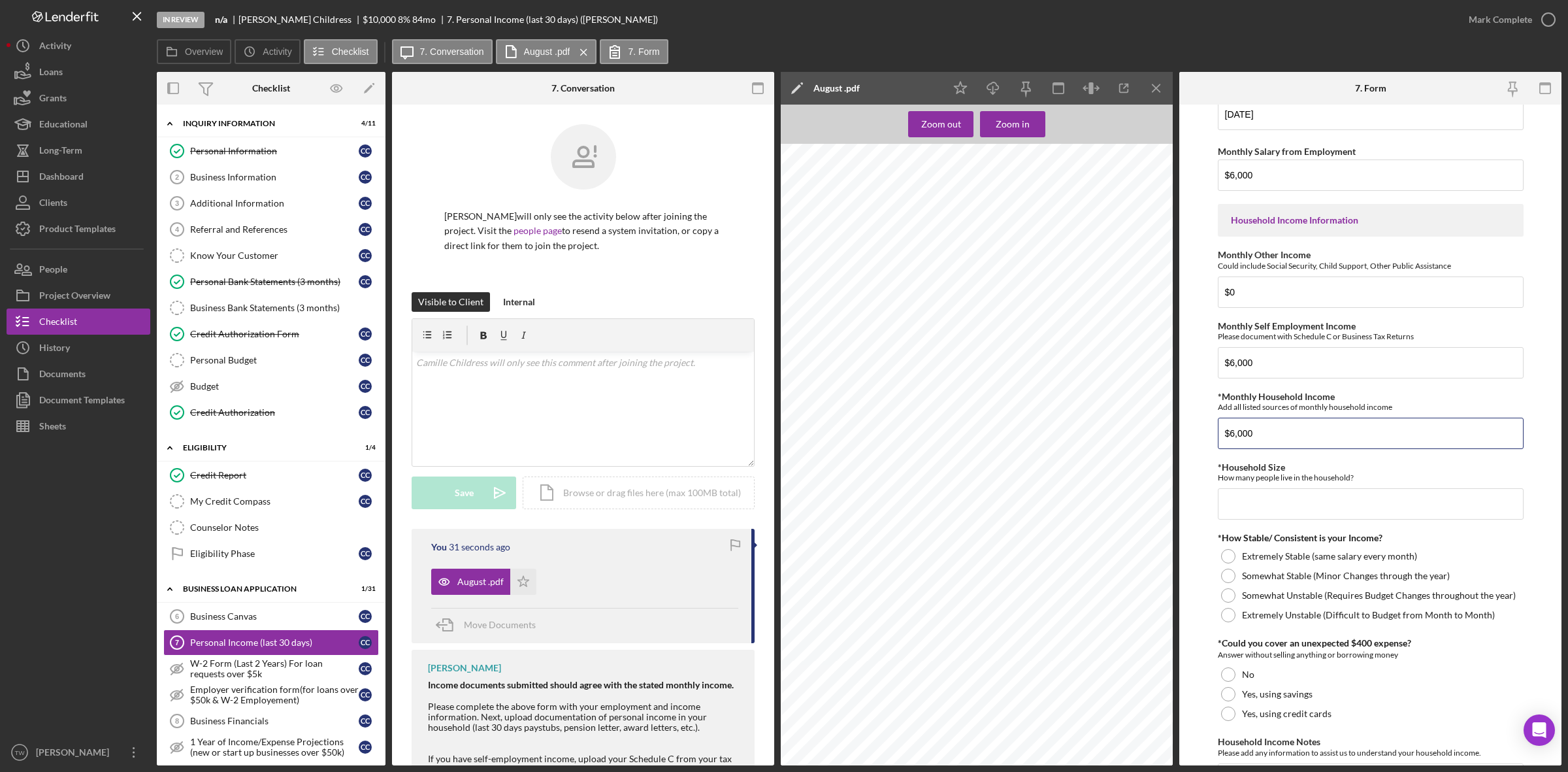
type input "$6,000"
type input "1"
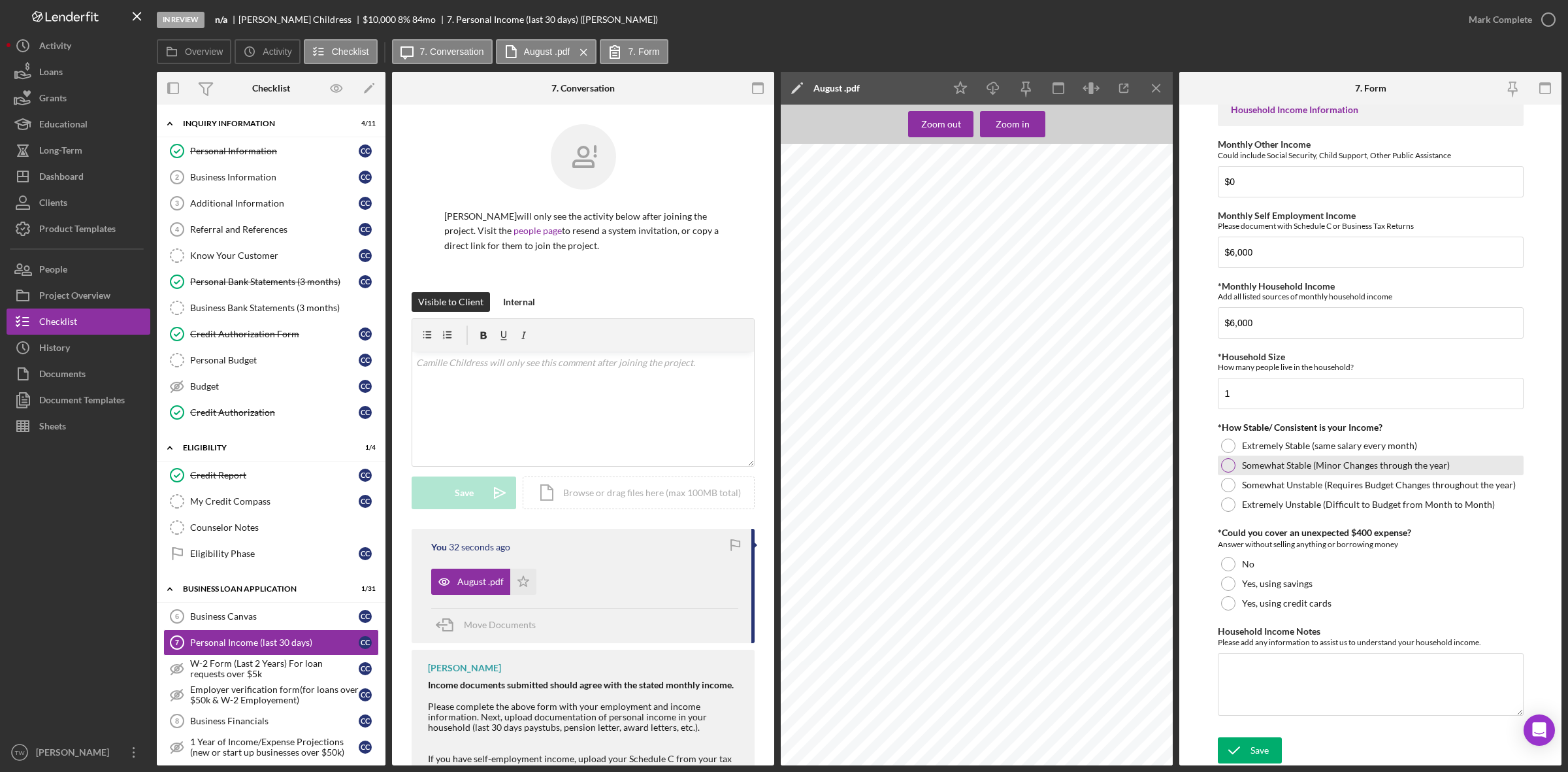
click at [1290, 456] on div "Somewhat Stable (Minor Changes through the year)" at bounding box center [1370, 466] width 306 height 20
click at [1234, 579] on div "Yes, using savings" at bounding box center [1370, 583] width 306 height 20
click at [1261, 654] on textarea "Household Income Notes" at bounding box center [1370, 684] width 306 height 62
type textarea "0"
click at [1255, 758] on div "Save" at bounding box center [1259, 750] width 19 height 26
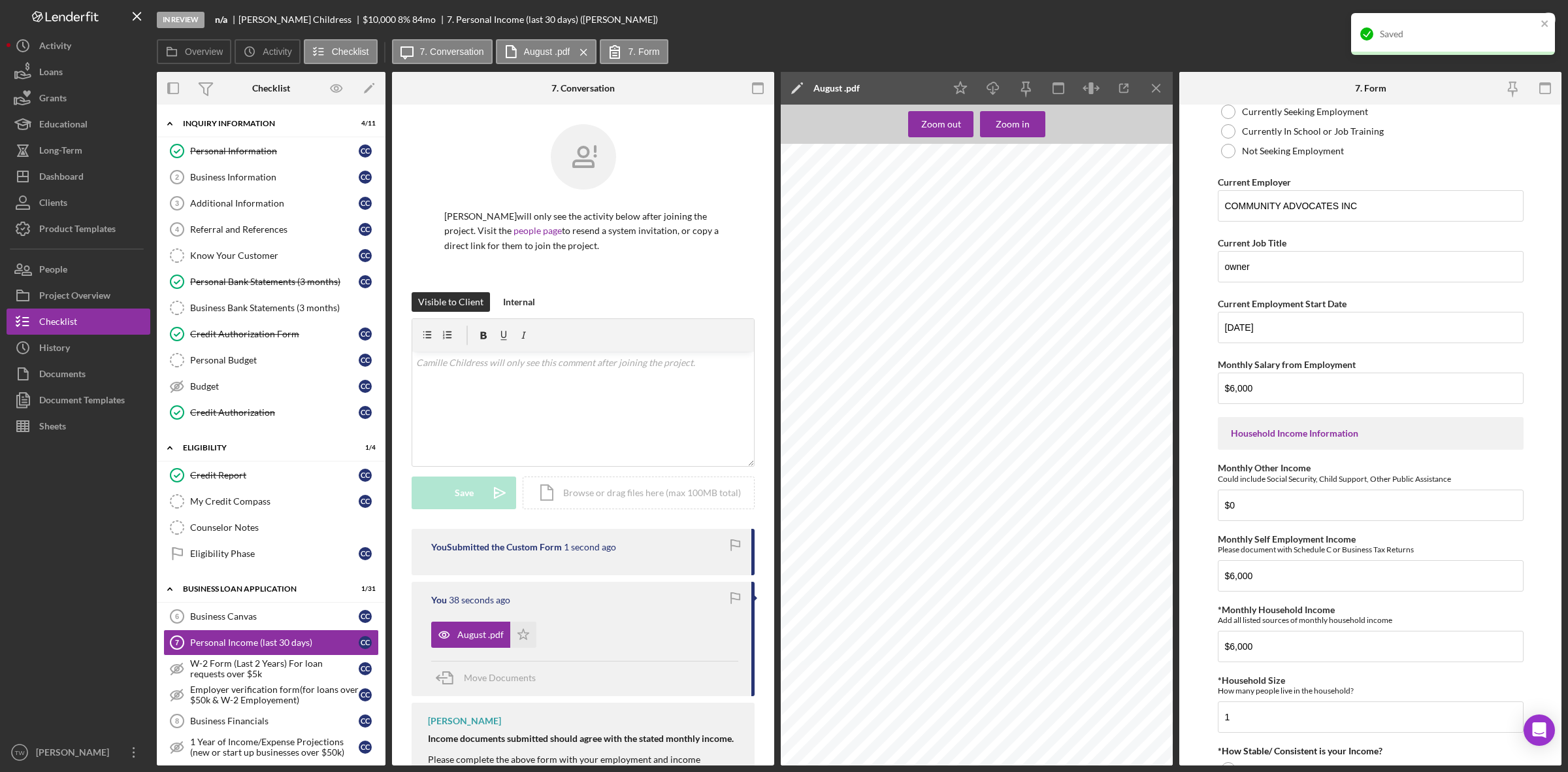
scroll to position [0, 0]
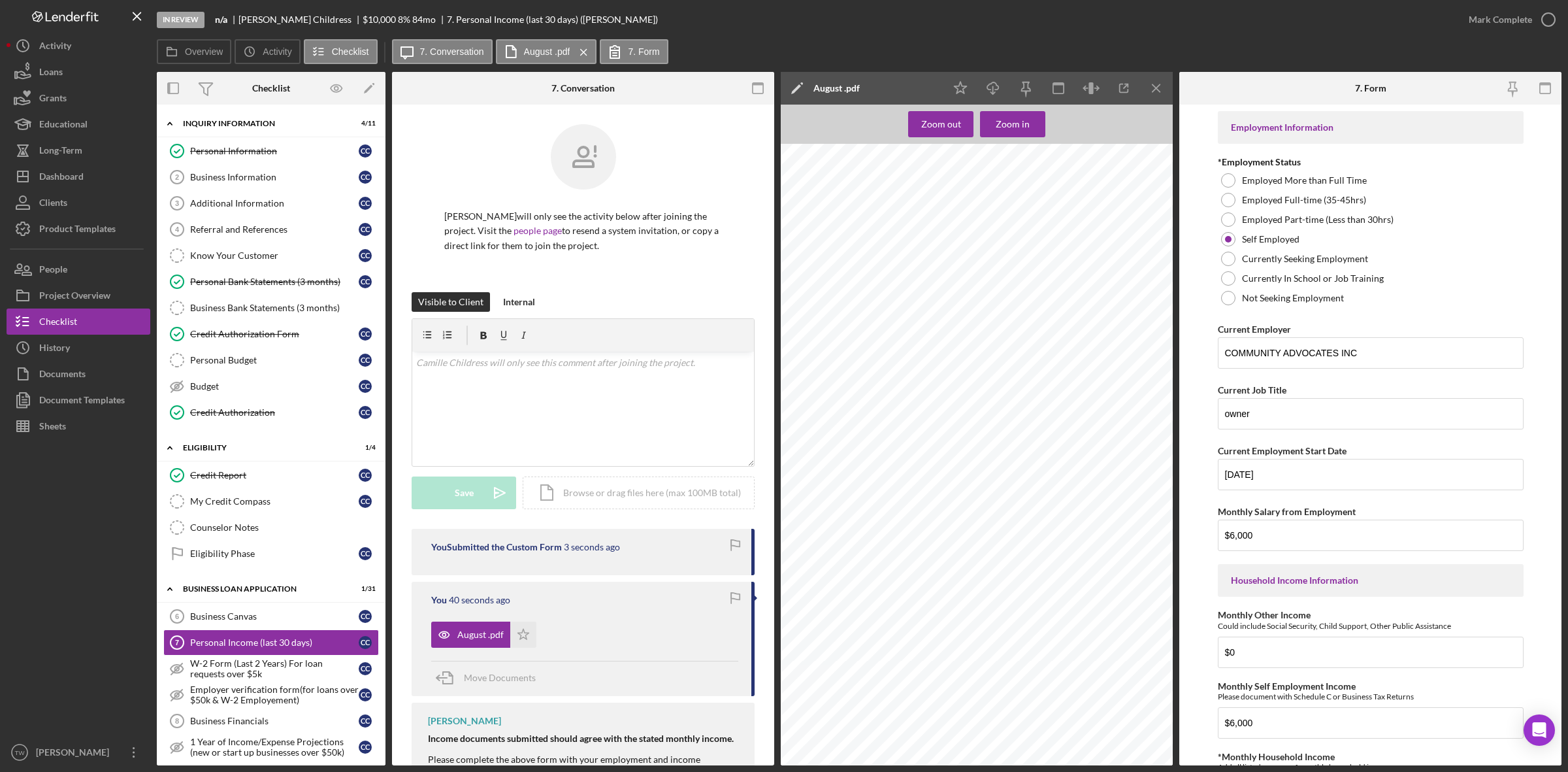
click at [1493, 16] on div "Saved" at bounding box center [1452, 13] width 209 height 5
click at [1493, 17] on div "Mark Complete" at bounding box center [1499, 19] width 63 height 26
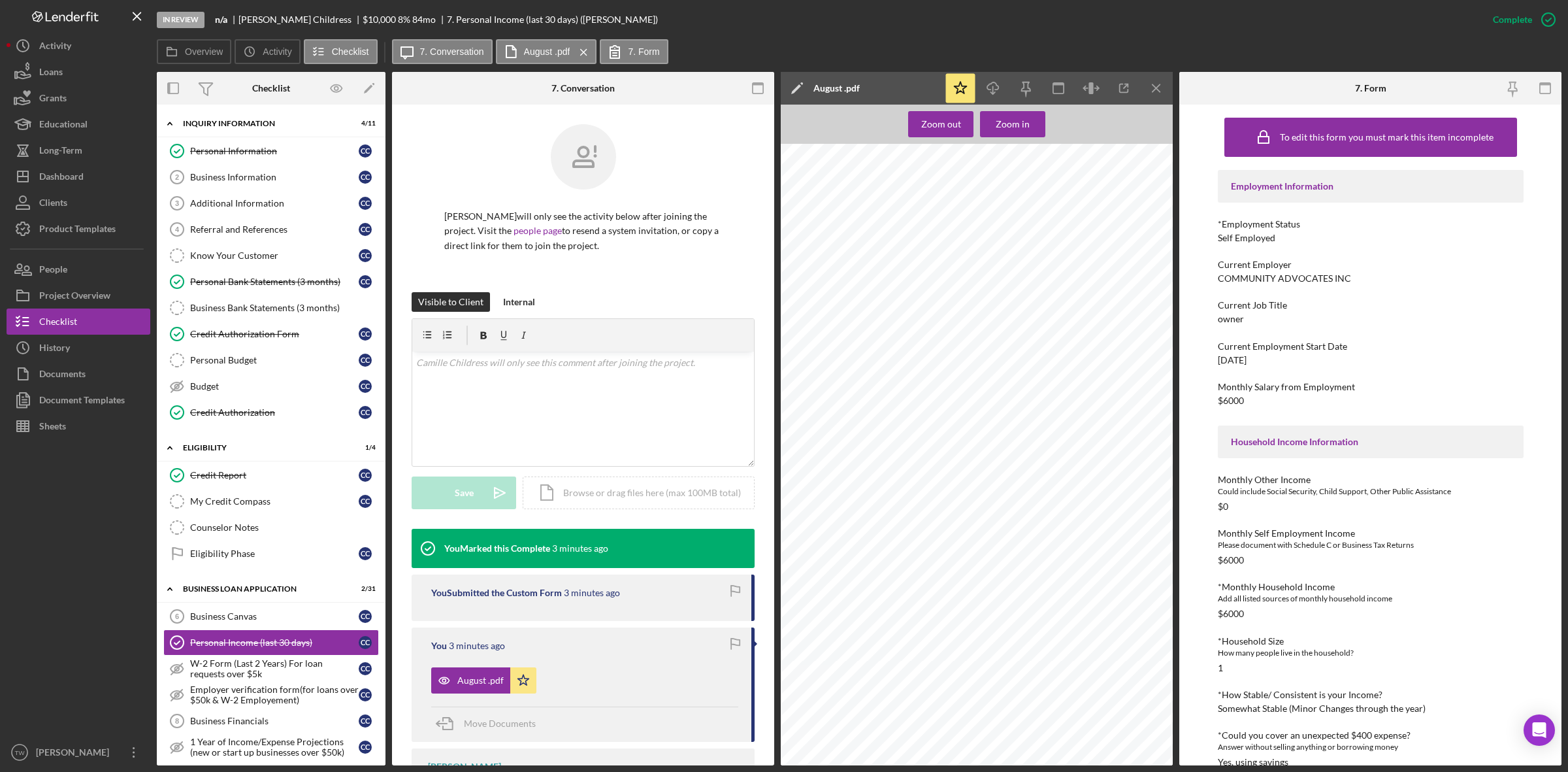
scroll to position [409, 0]
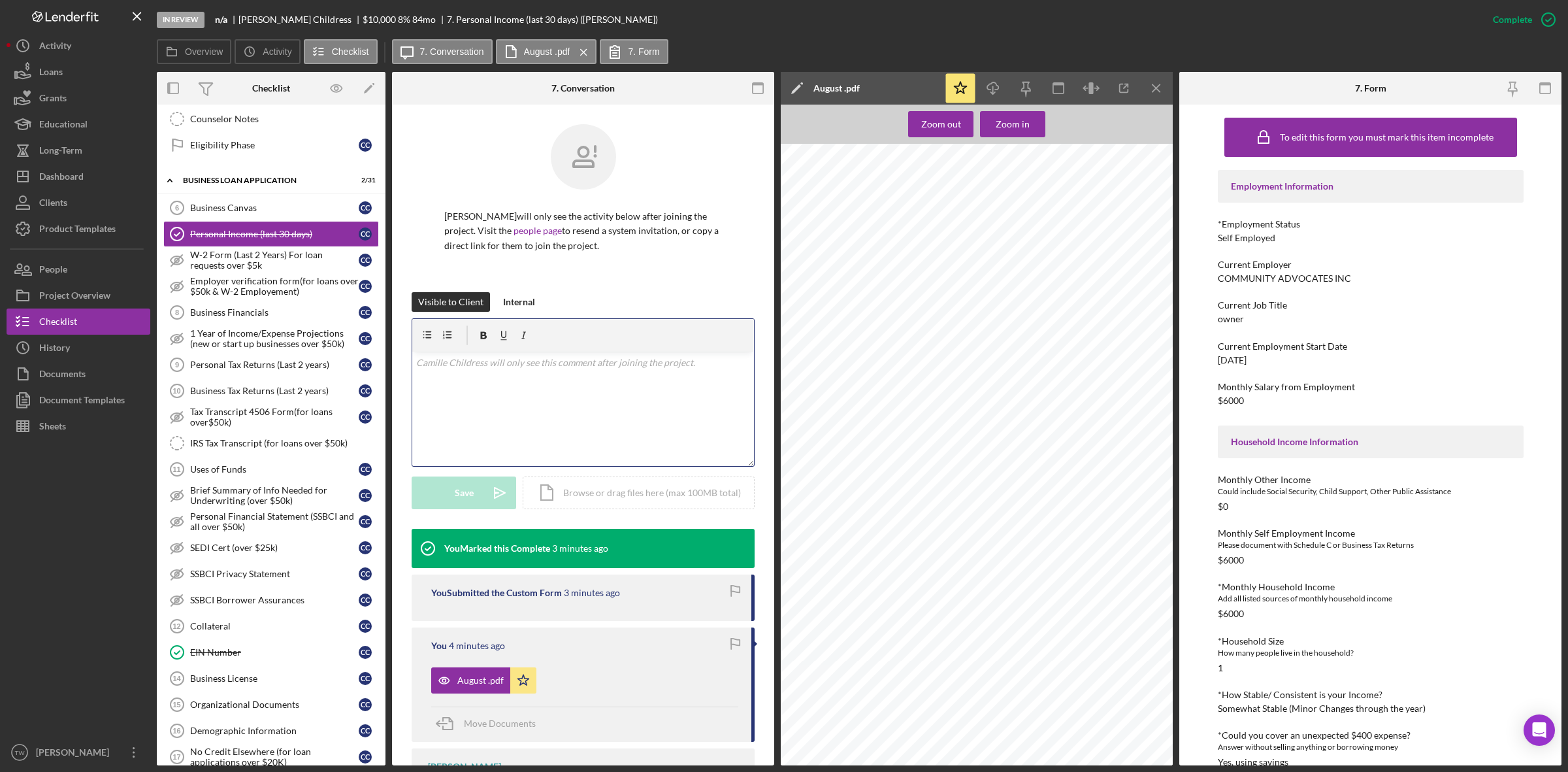
click at [517, 400] on div "v Color teal Color pink Remove color Add row above Add row below Add column bef…" at bounding box center [583, 409] width 342 height 114
click at [530, 403] on div "v Color teal Color pink Remove color Add row above Add row below Add column bef…" at bounding box center [583, 409] width 342 height 114
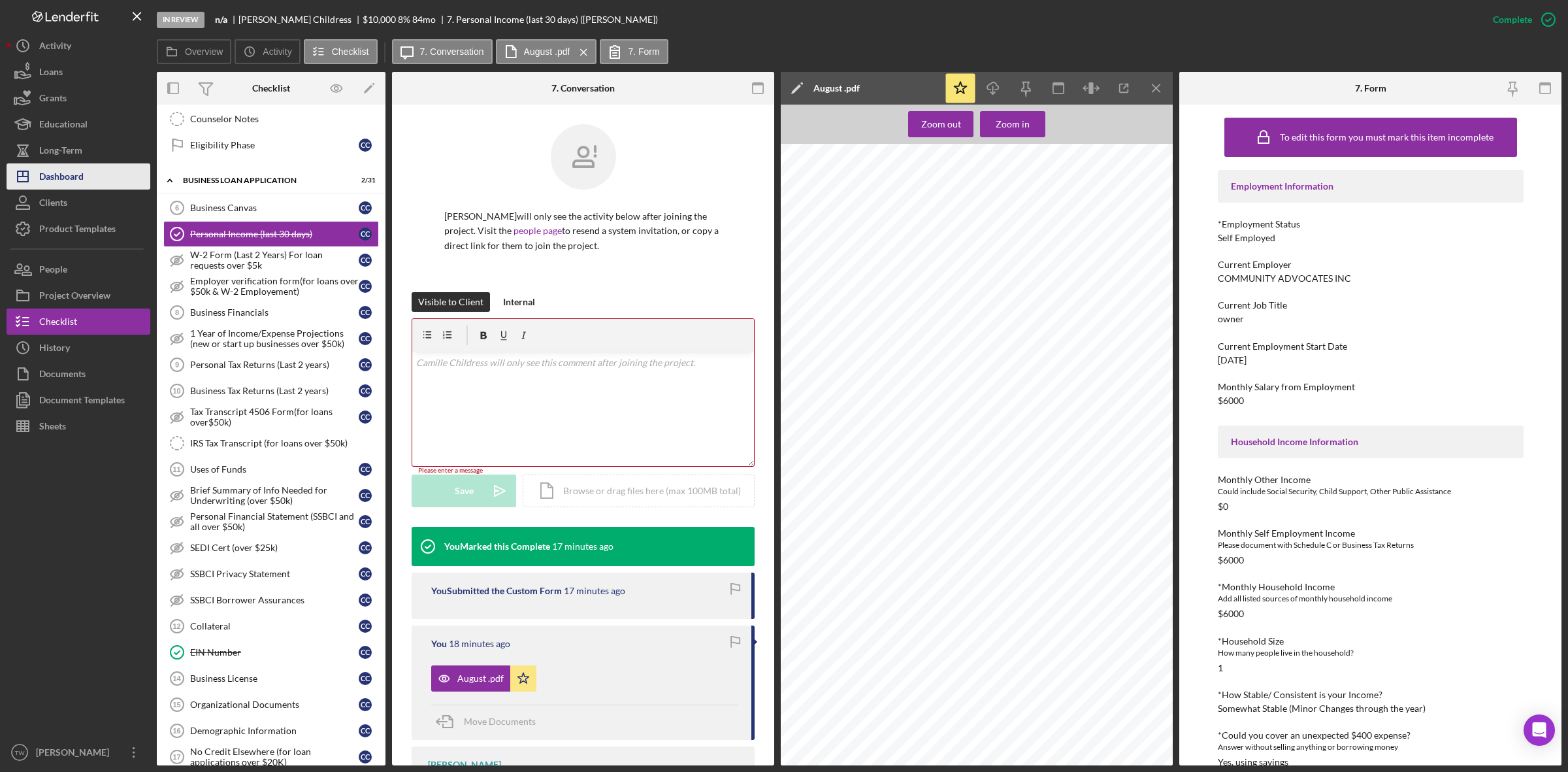
click at [116, 176] on button "Icon/Dashboard Dashboard" at bounding box center [77, 176] width 143 height 26
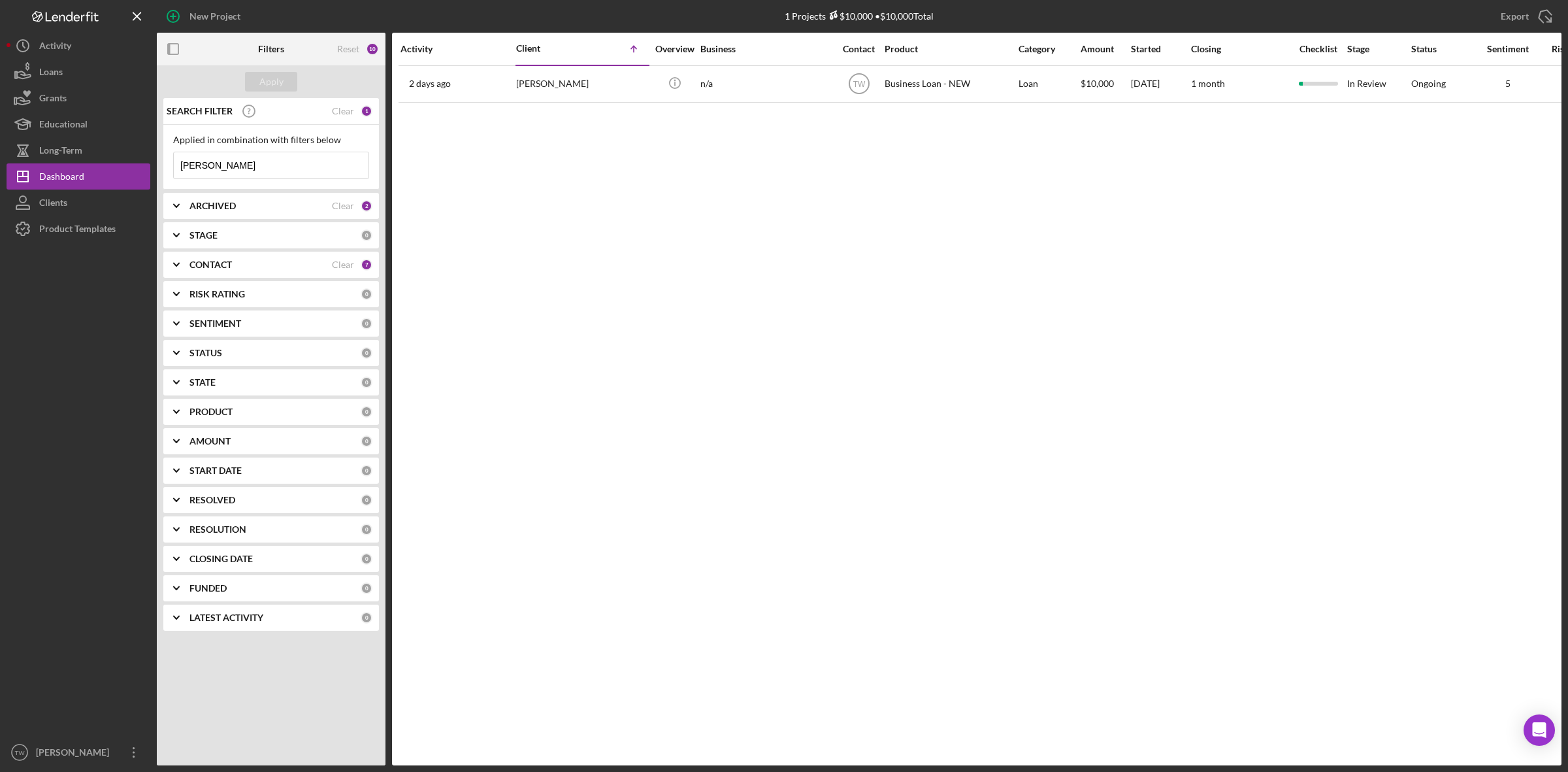
click at [248, 171] on input "[PERSON_NAME]" at bounding box center [271, 165] width 195 height 26
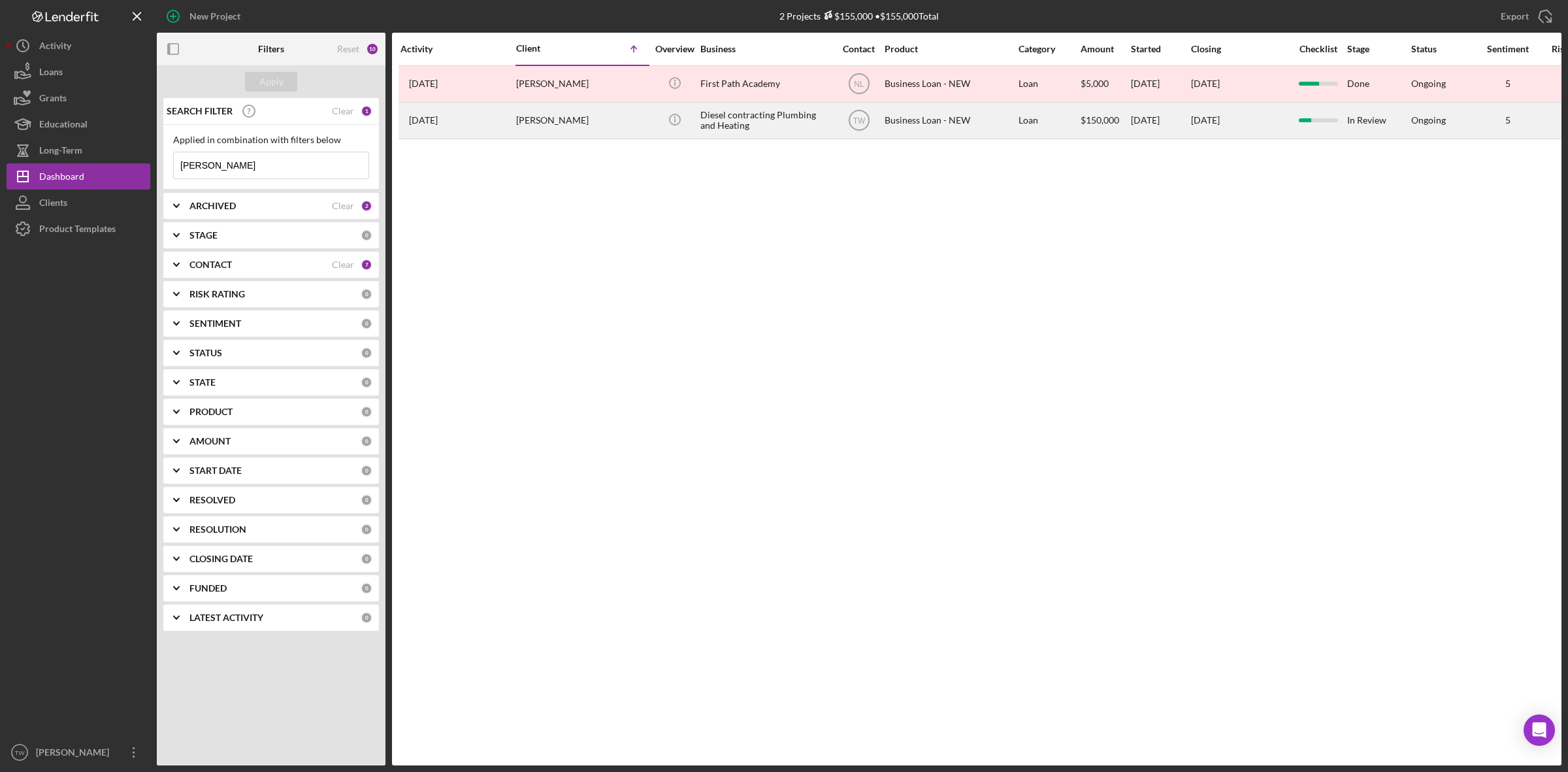
type input "[PERSON_NAME]"
click at [576, 118] on div "[PERSON_NAME]" at bounding box center [581, 120] width 131 height 35
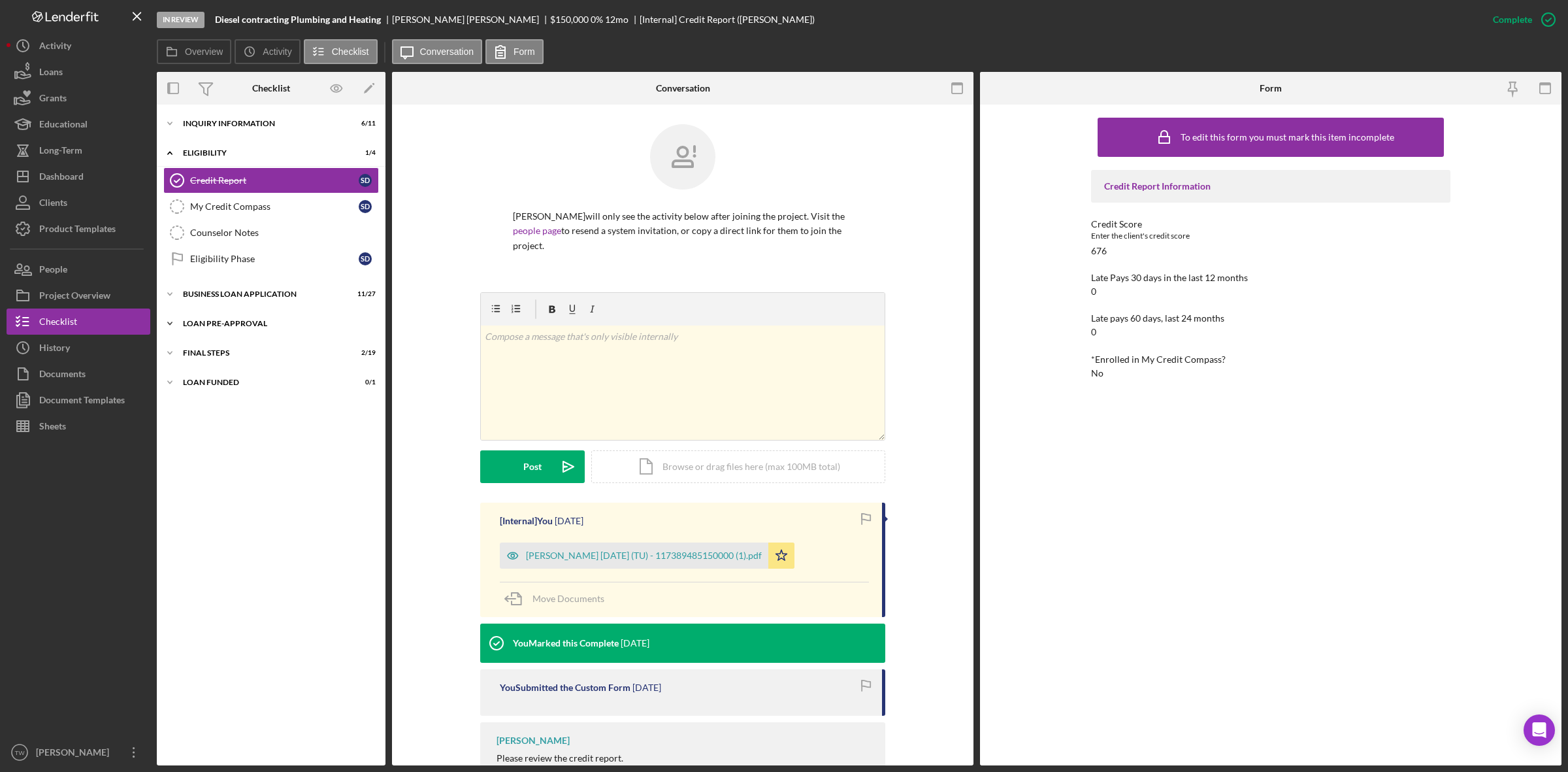
drag, startPoint x: 230, startPoint y: 322, endPoint x: 234, endPoint y: 316, distance: 7.2
click at [232, 319] on div "Icon/Expander LOAN PRE-APPROVAL 1 / 2" at bounding box center [271, 323] width 229 height 26
click at [242, 298] on div "BUSINESS LOAN APPLICATION" at bounding box center [276, 294] width 186 height 8
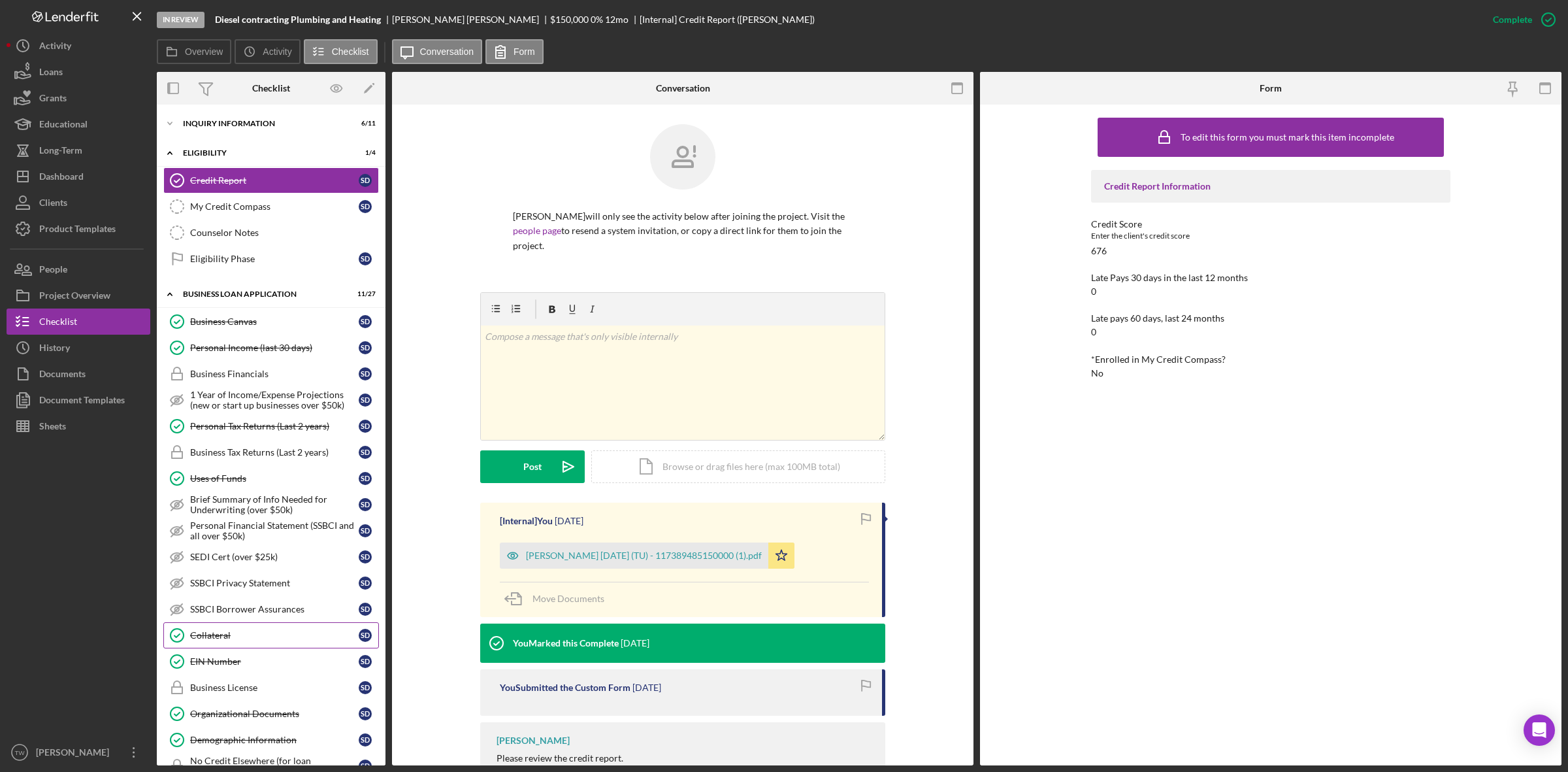
click at [222, 647] on link "Collateral Collateral S D" at bounding box center [271, 635] width 215 height 26
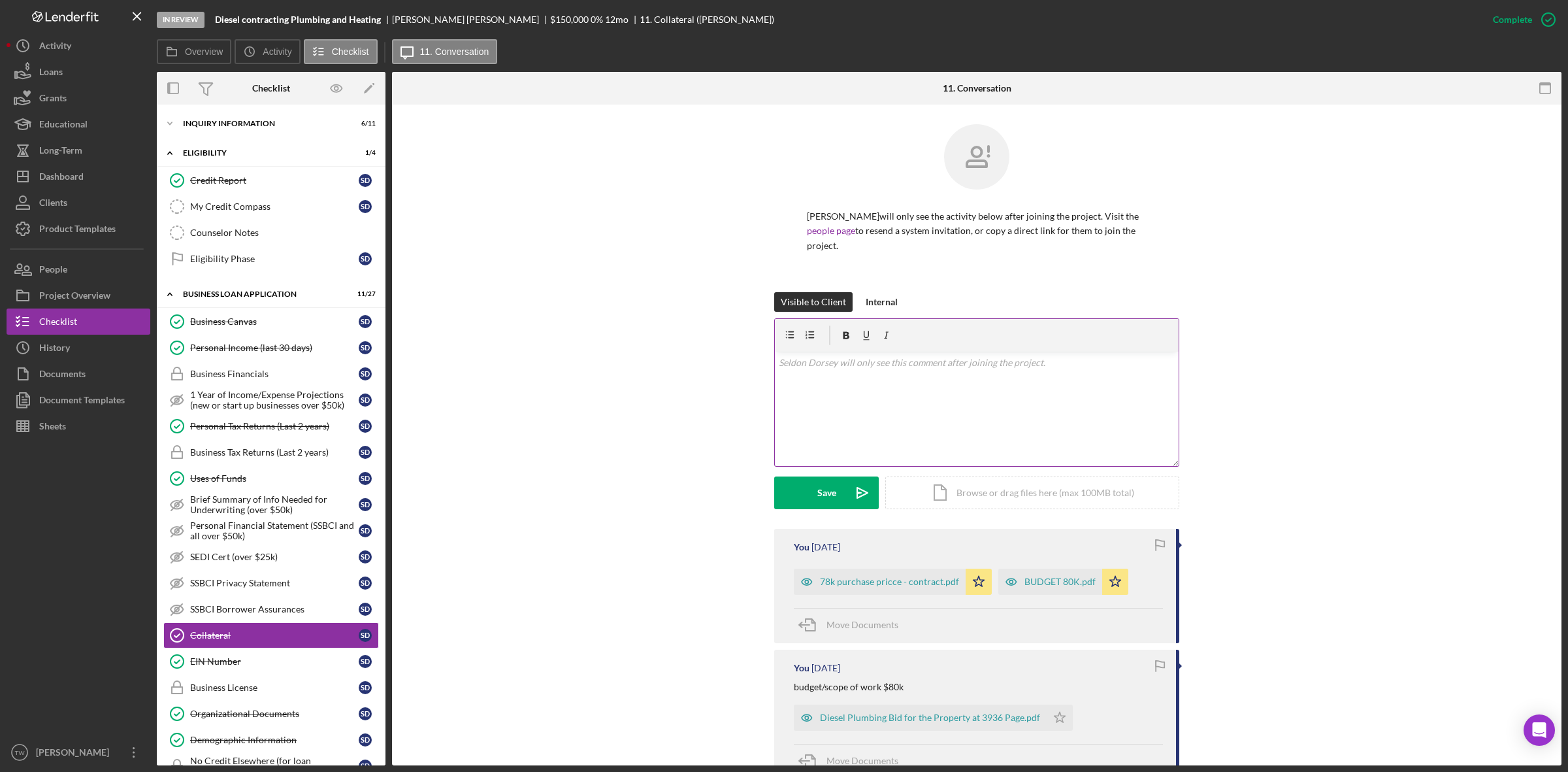
scroll to position [82, 0]
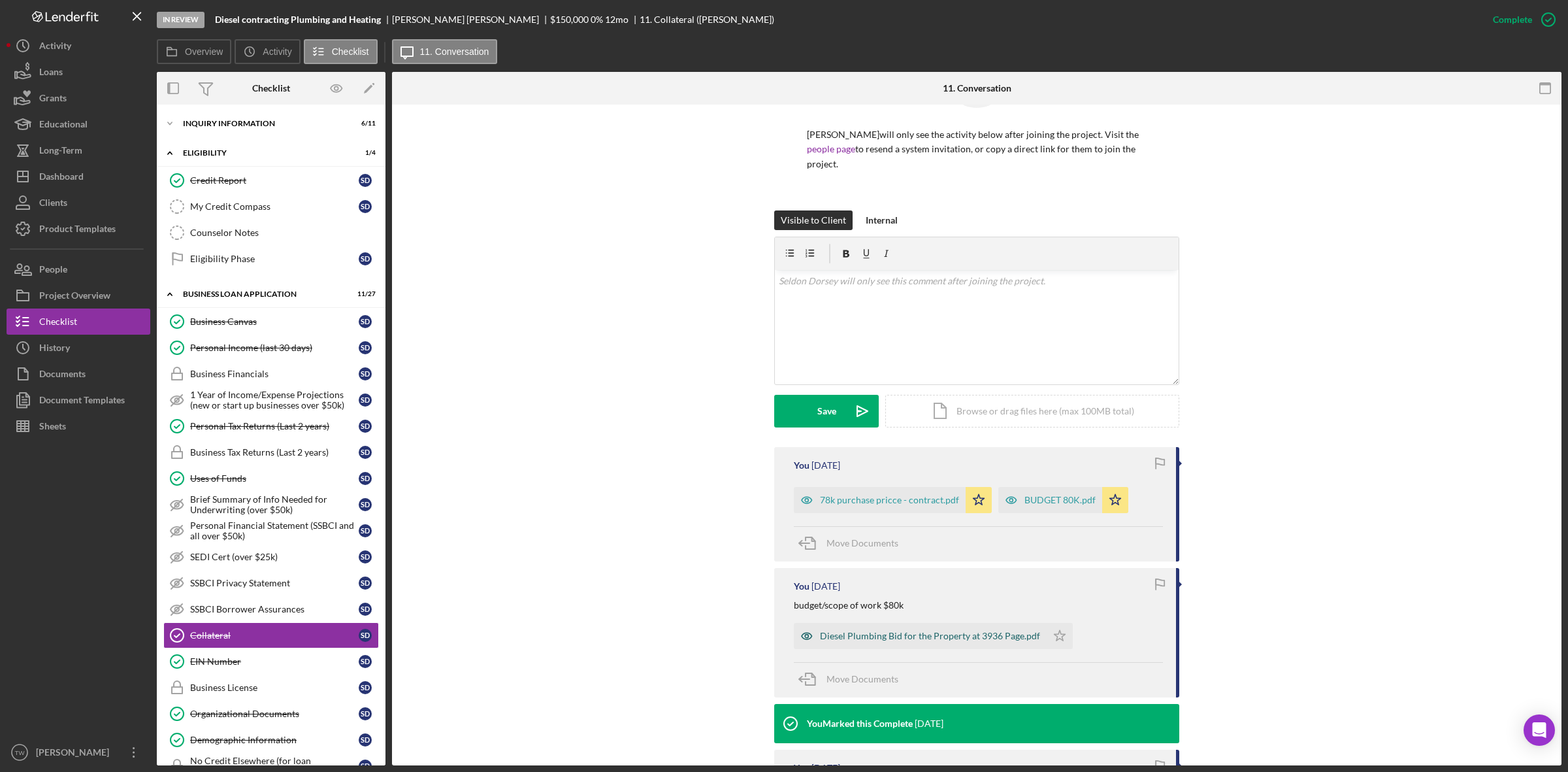
click at [956, 638] on div "Diesel Plumbing Bid for the Property at 3936 Page.pdf" at bounding box center [929, 636] width 220 height 11
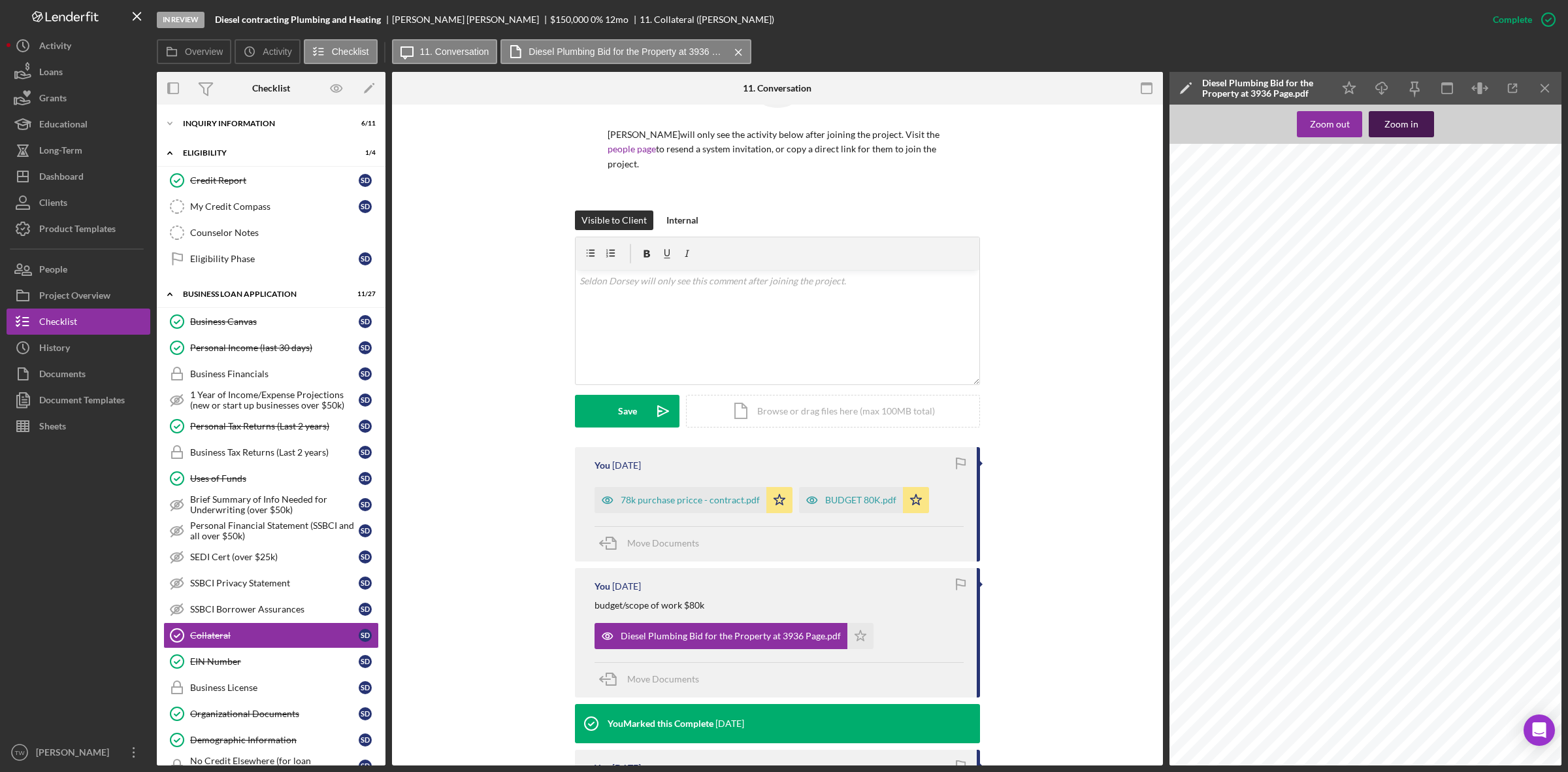
click at [1392, 126] on div "Zoom in" at bounding box center [1401, 124] width 34 height 26
click at [1499, 752] on div "D IESEL BID / INVOICE C ONTRACTING COMPLETED INVOICE DIESEL PLUMBING AND HEATIN…" at bounding box center [1409, 453] width 480 height 621
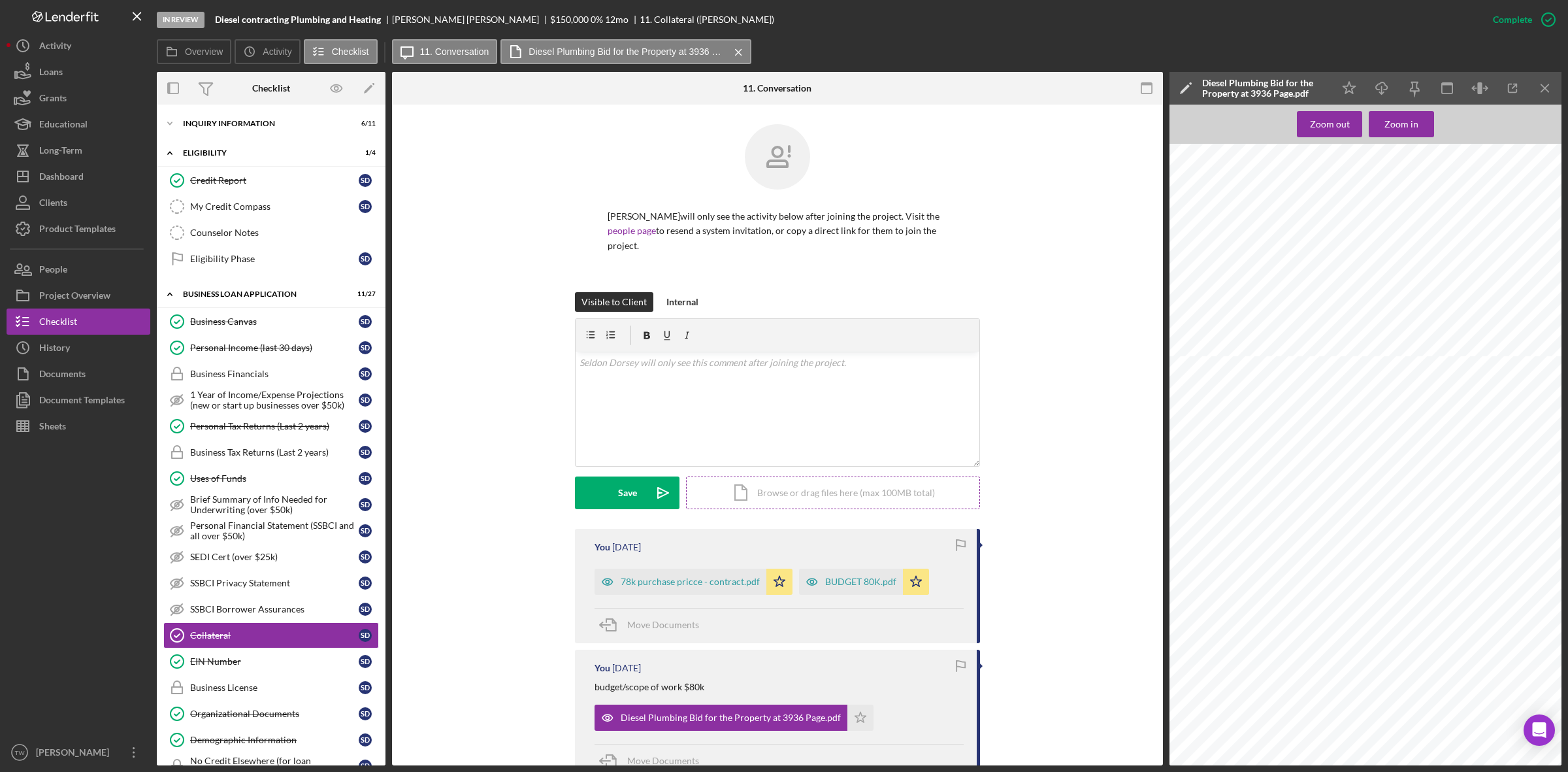
scroll to position [164, 0]
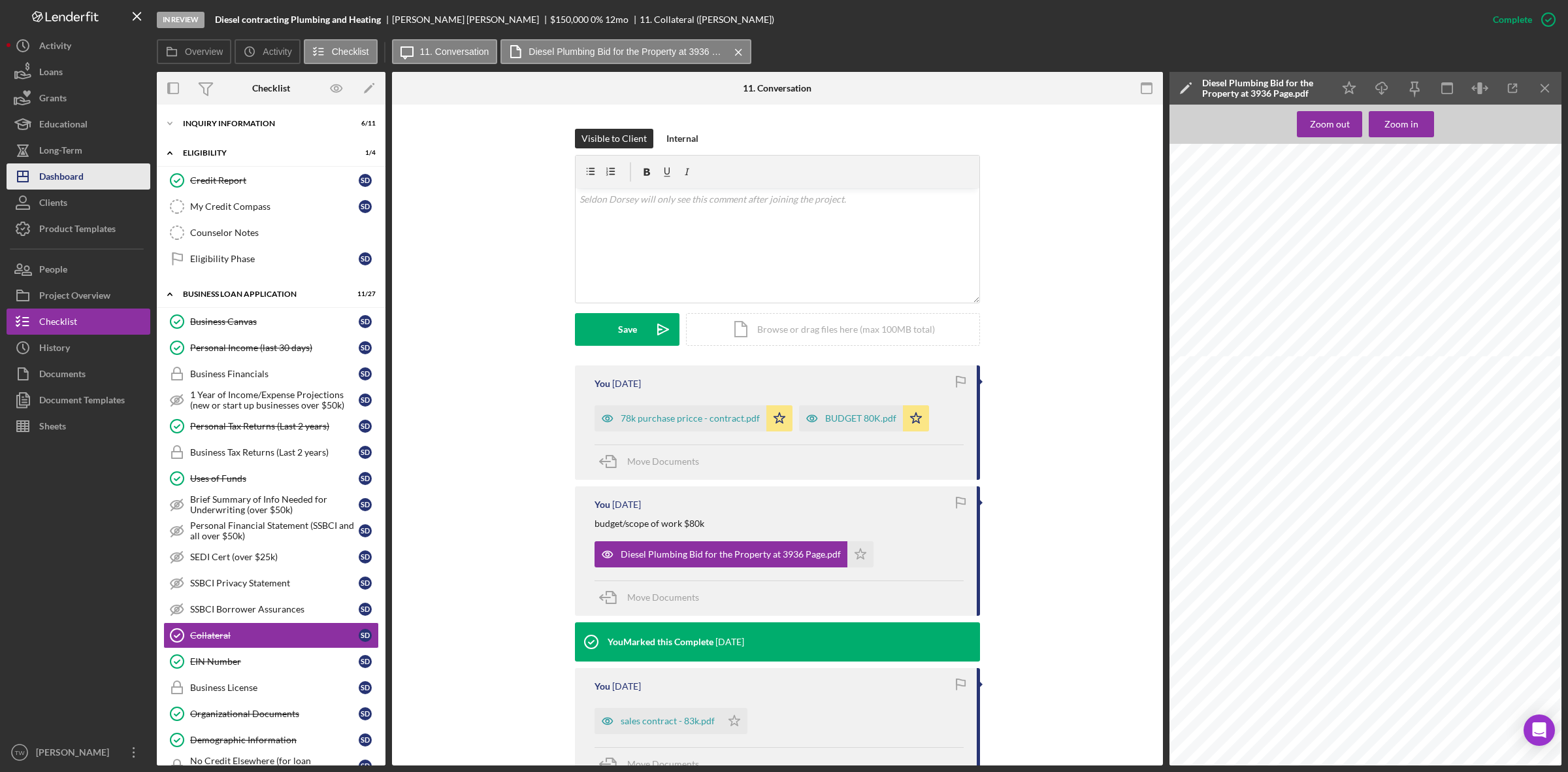
click at [97, 181] on button "Icon/Dashboard Dashboard" at bounding box center [77, 176] width 143 height 26
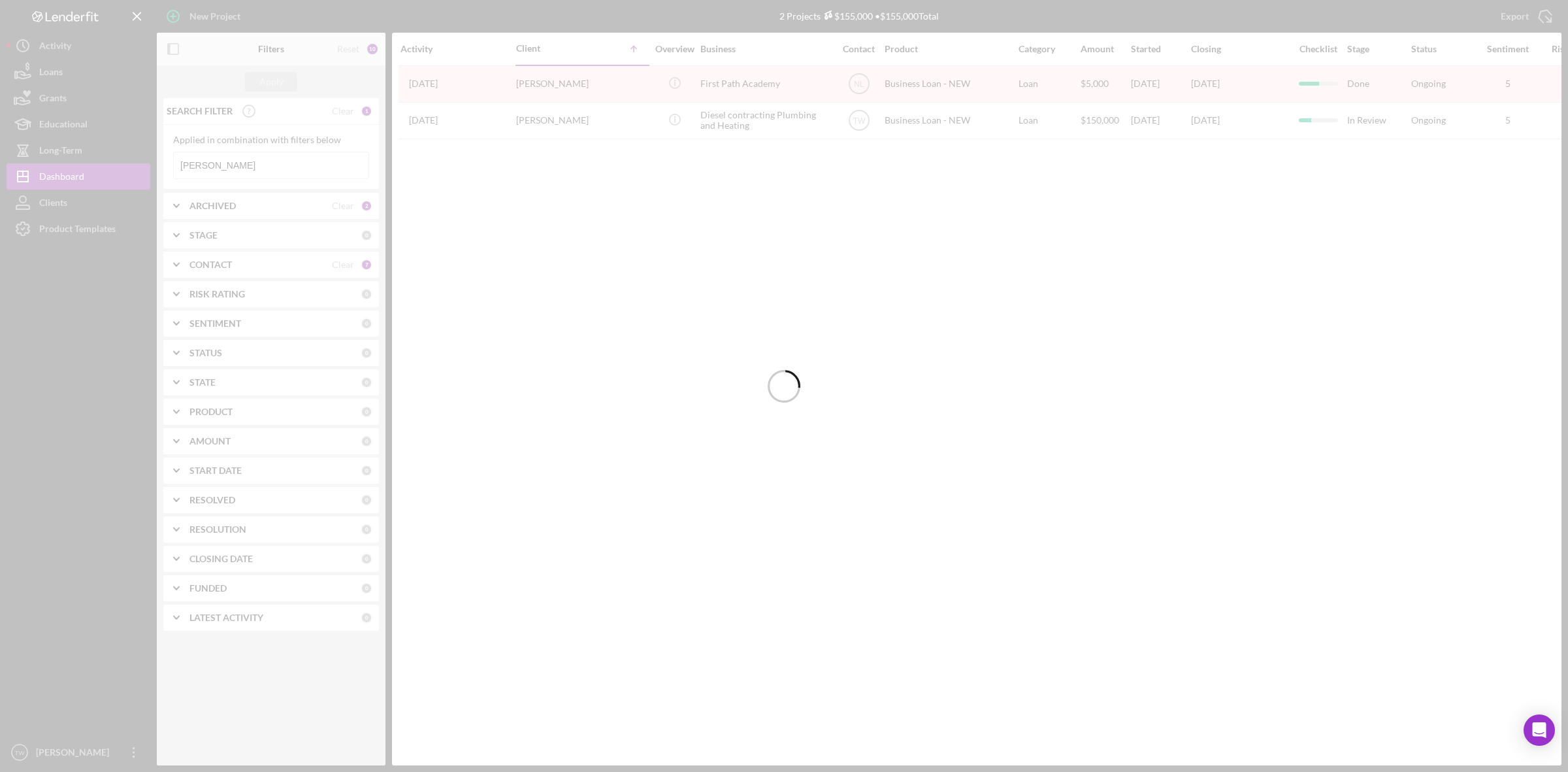
click at [242, 168] on input "[PERSON_NAME]" at bounding box center [271, 165] width 195 height 26
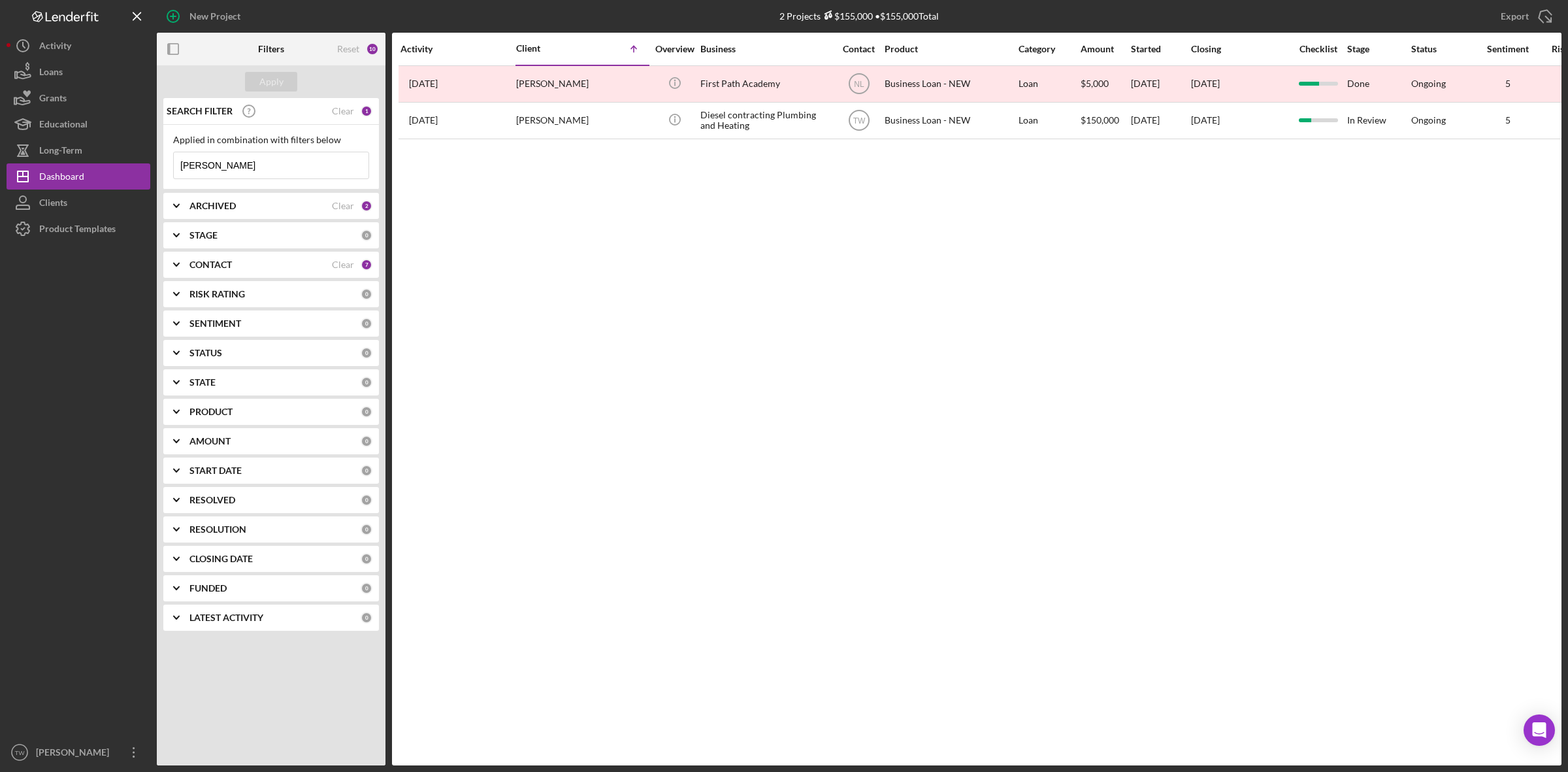
click at [242, 168] on input "[PERSON_NAME]" at bounding box center [271, 165] width 195 height 26
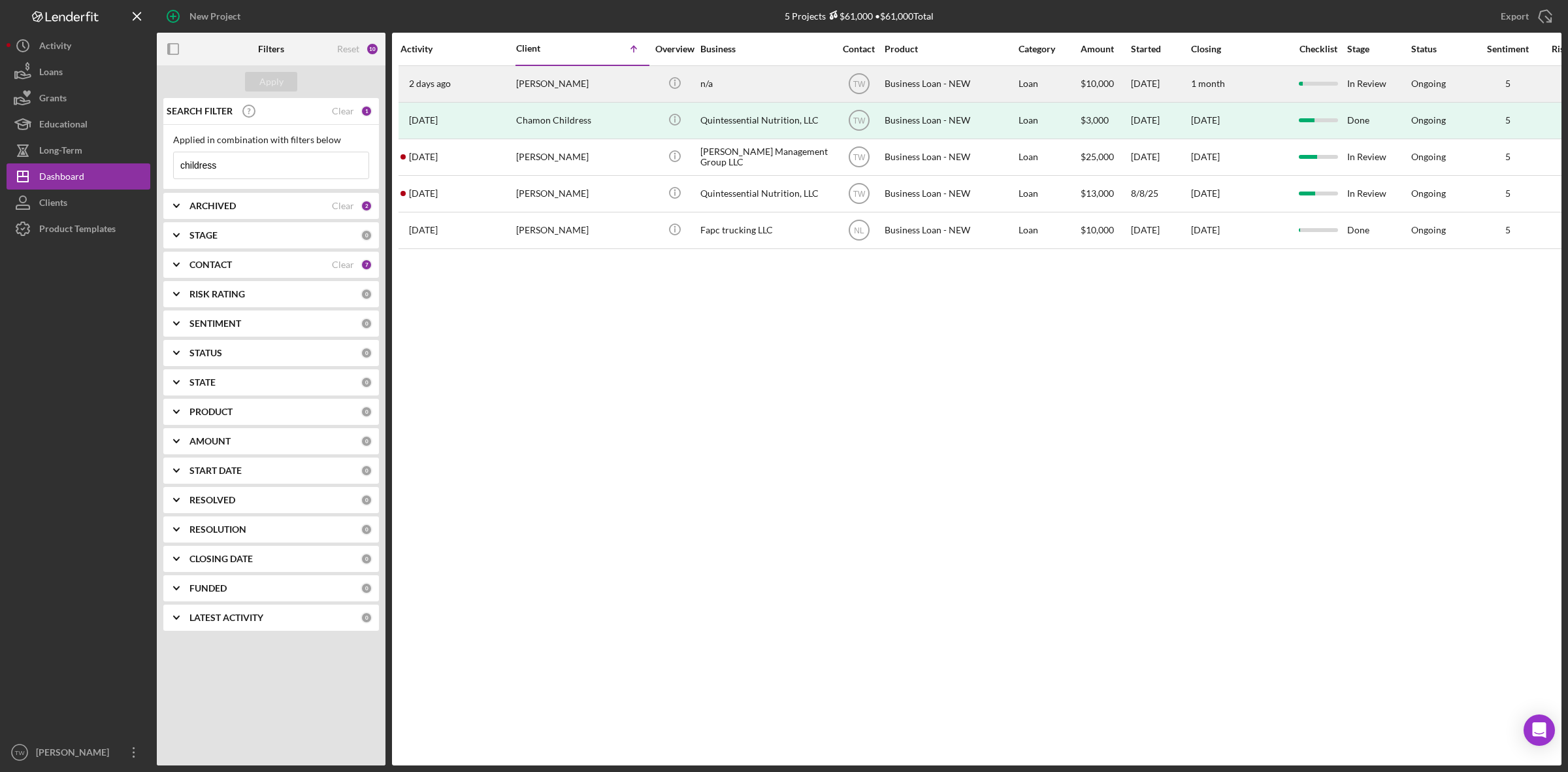
type input "childress"
click at [572, 87] on div "[PERSON_NAME]" at bounding box center [581, 84] width 131 height 35
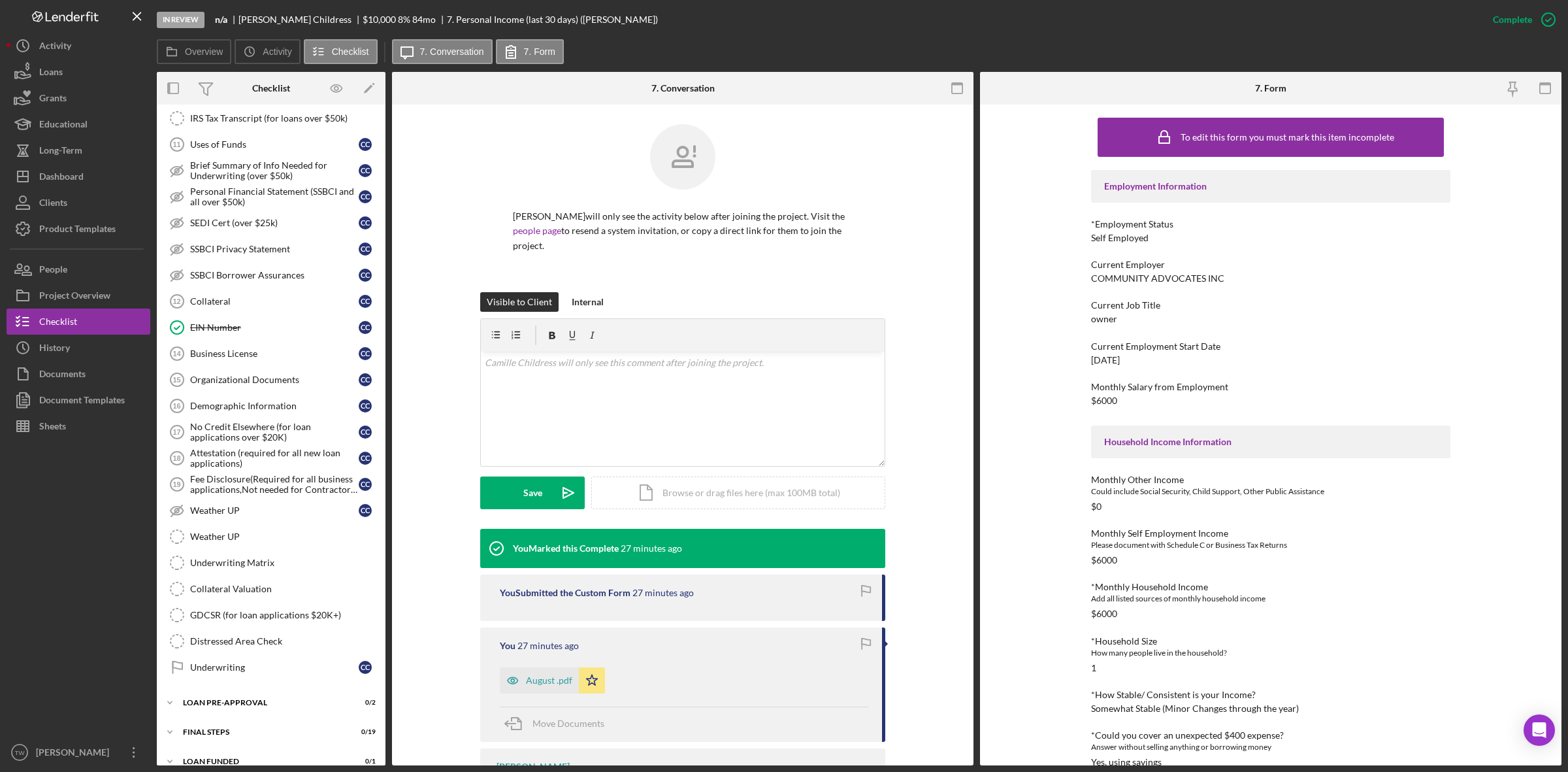
scroll to position [353, 0]
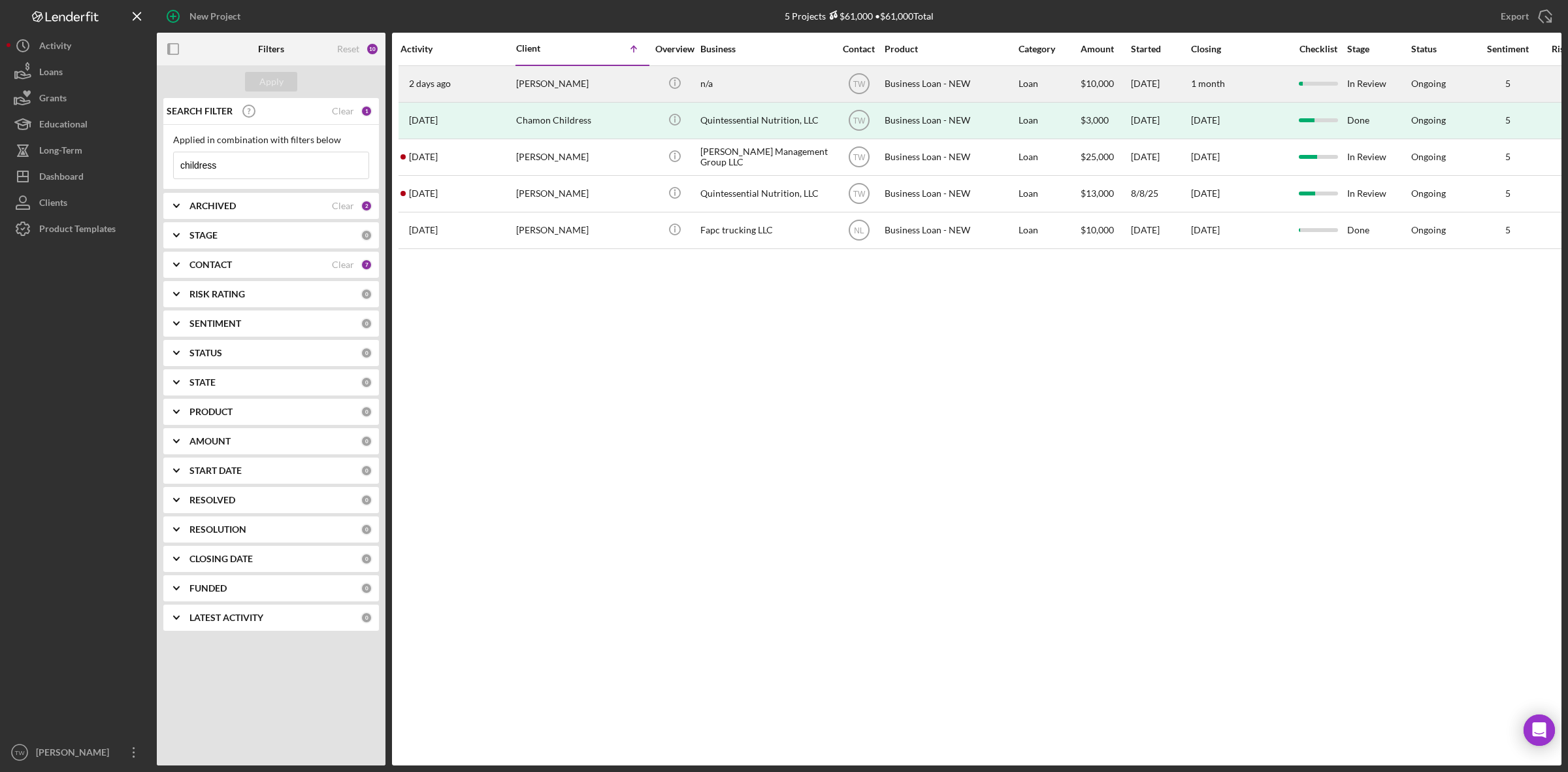
click at [563, 83] on div "[PERSON_NAME]" at bounding box center [581, 84] width 131 height 35
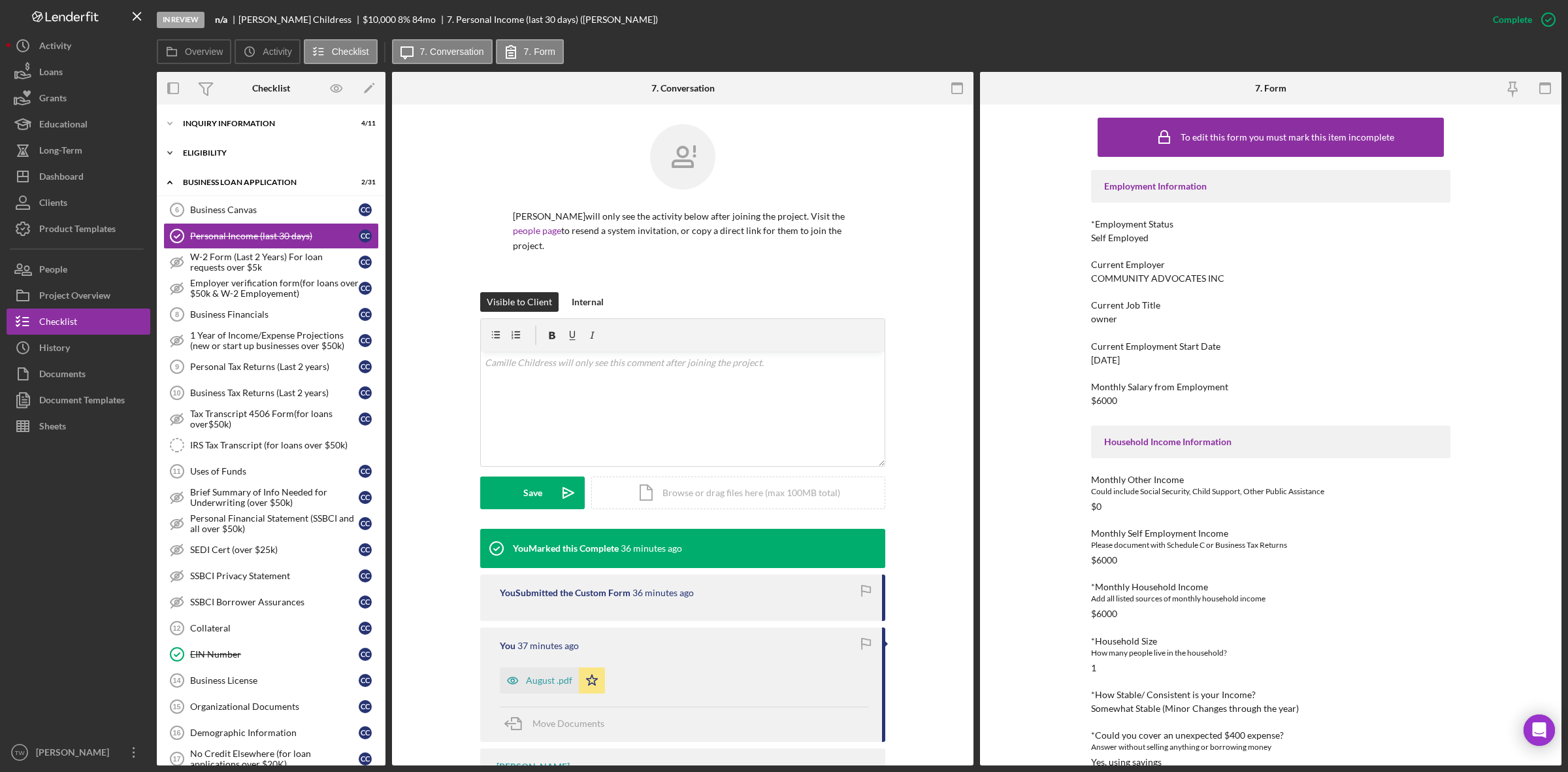
click at [245, 145] on div "Icon/Expander ELIGIBILITY 1 / 4" at bounding box center [271, 152] width 229 height 26
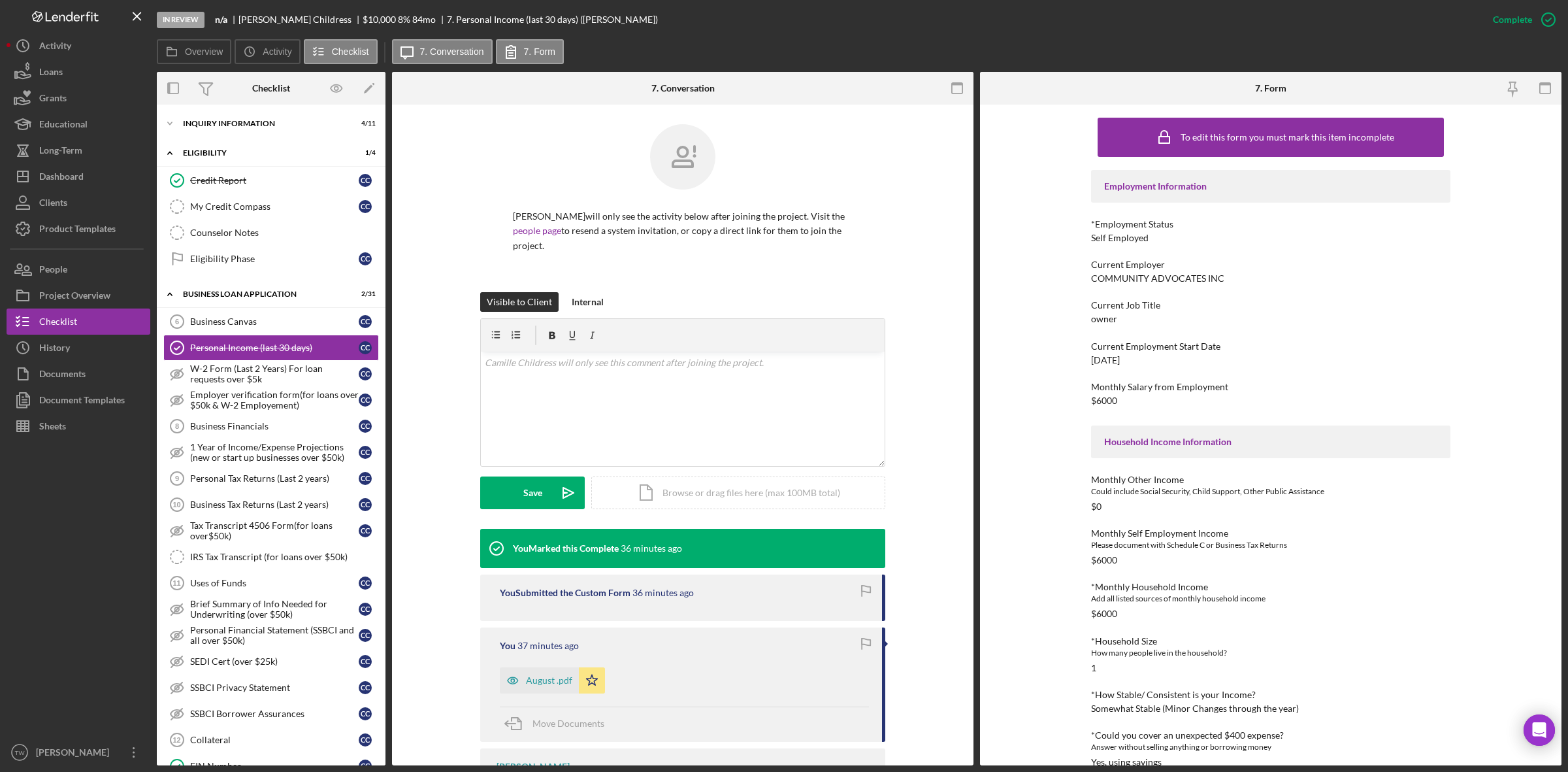
scroll to position [327, 0]
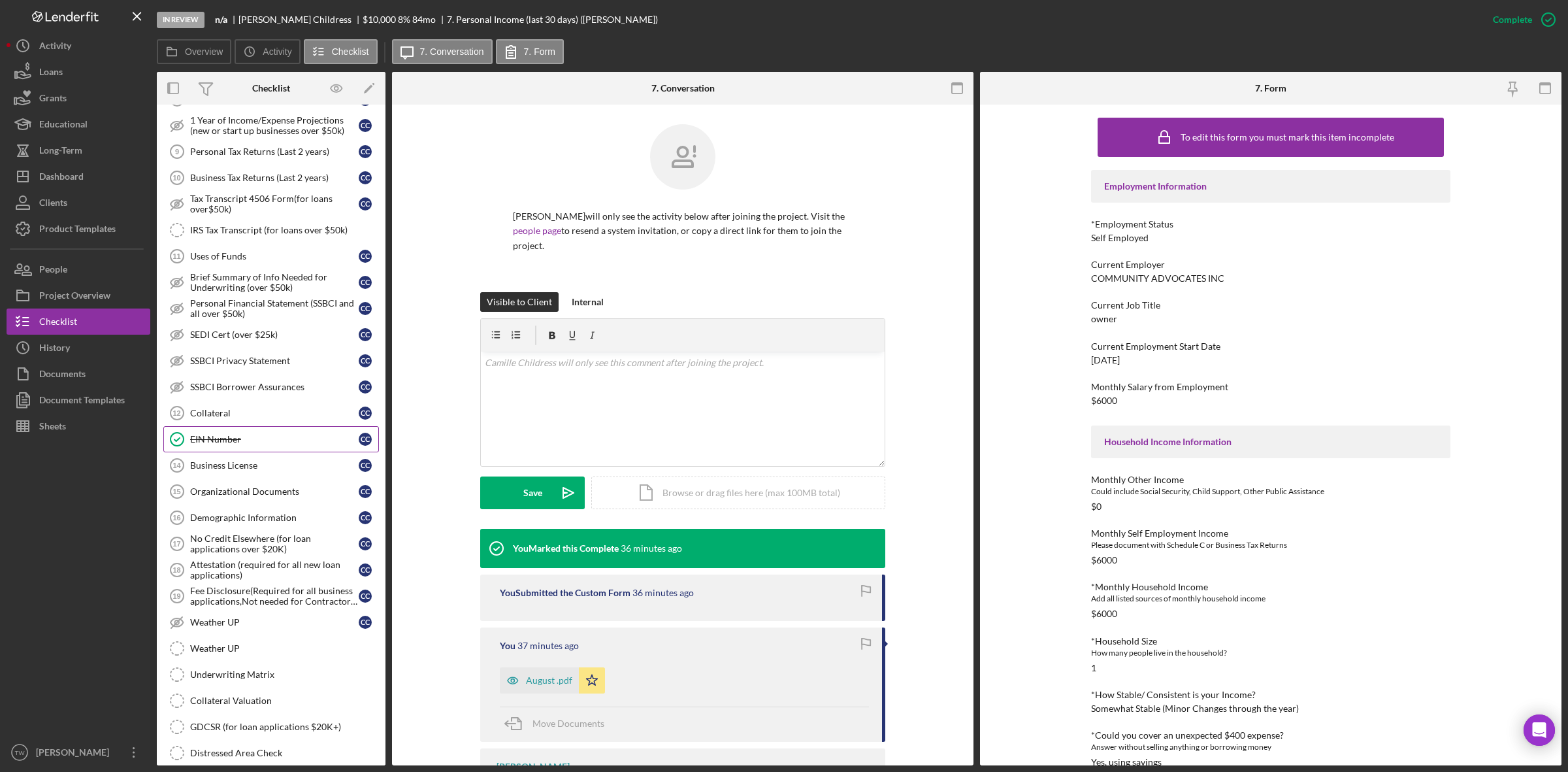
click at [247, 444] on div "EIN Number" at bounding box center [274, 439] width 168 height 11
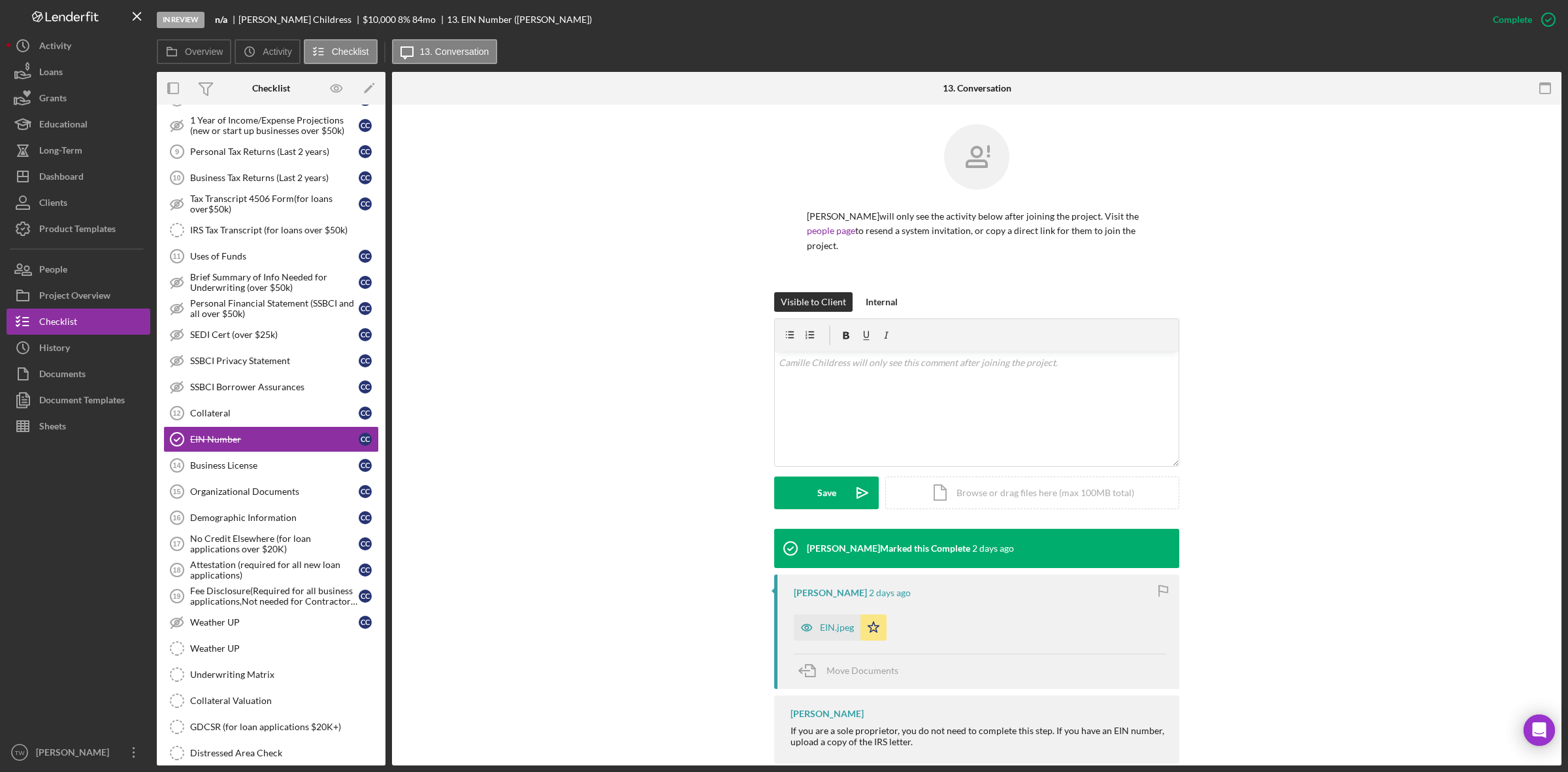
scroll to position [25, 0]
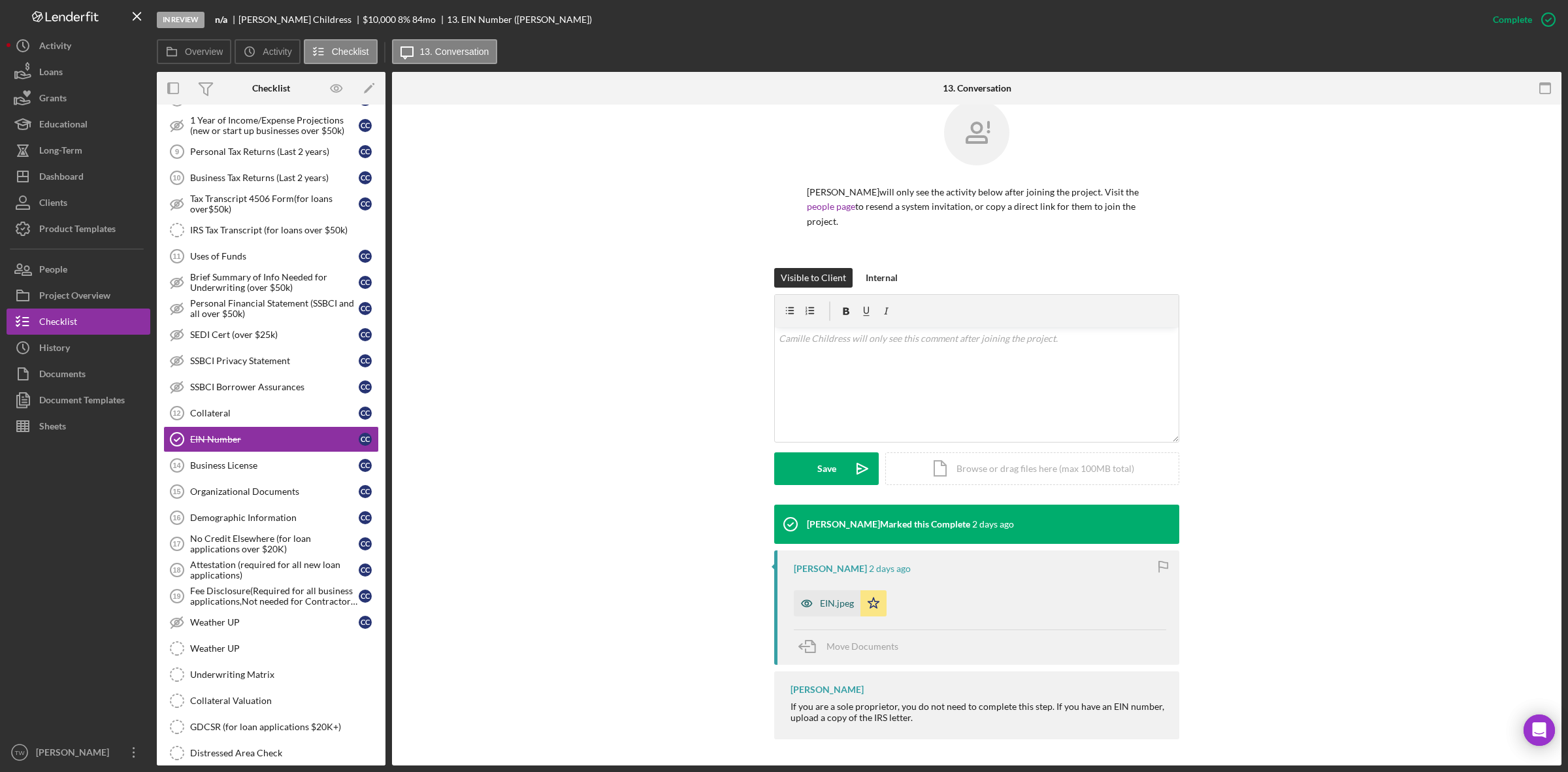
click at [841, 593] on div "EIN.jpeg" at bounding box center [827, 603] width 67 height 26
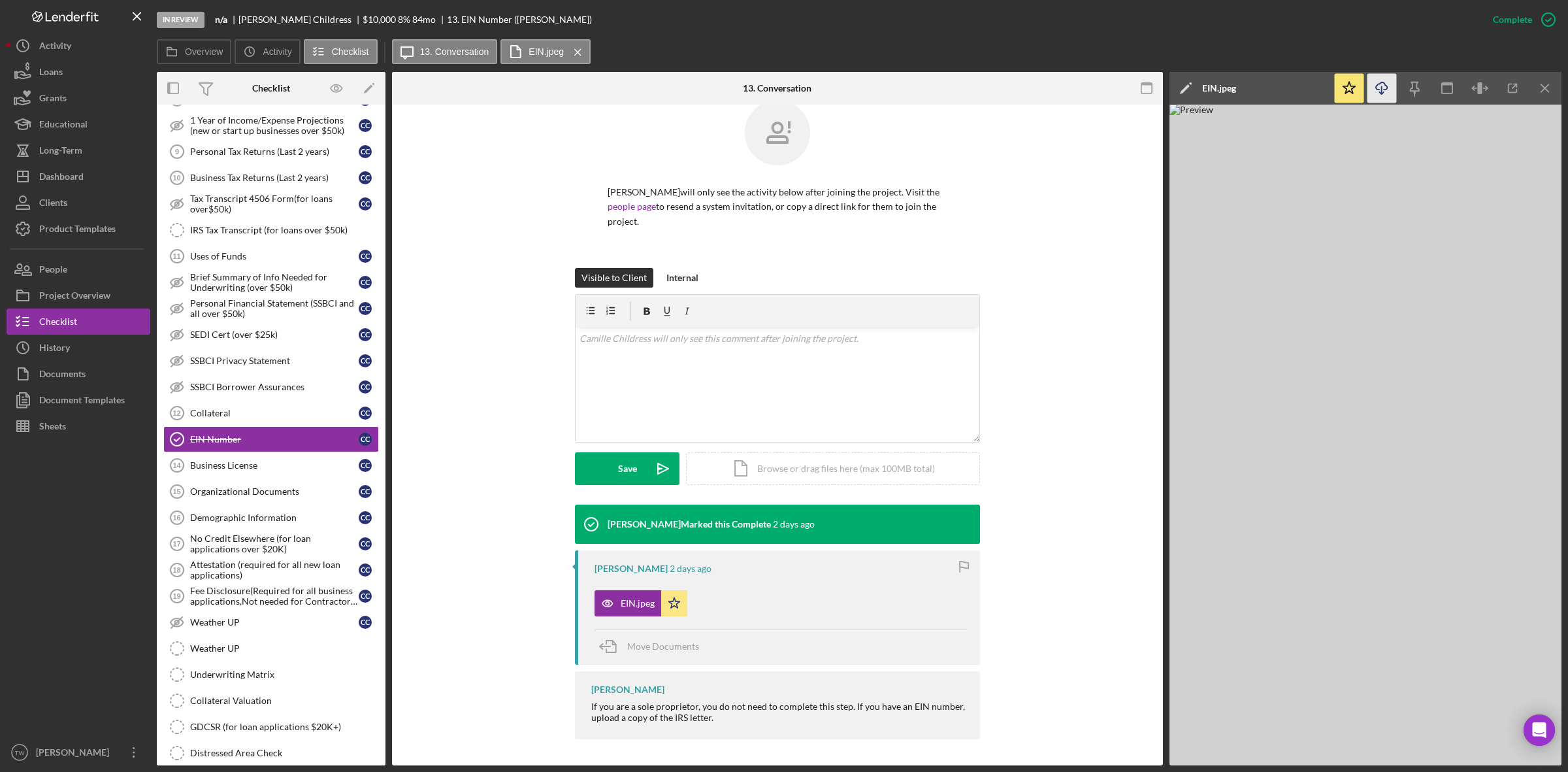
click at [1377, 82] on icon "Icon/Download" at bounding box center [1381, 88] width 29 height 29
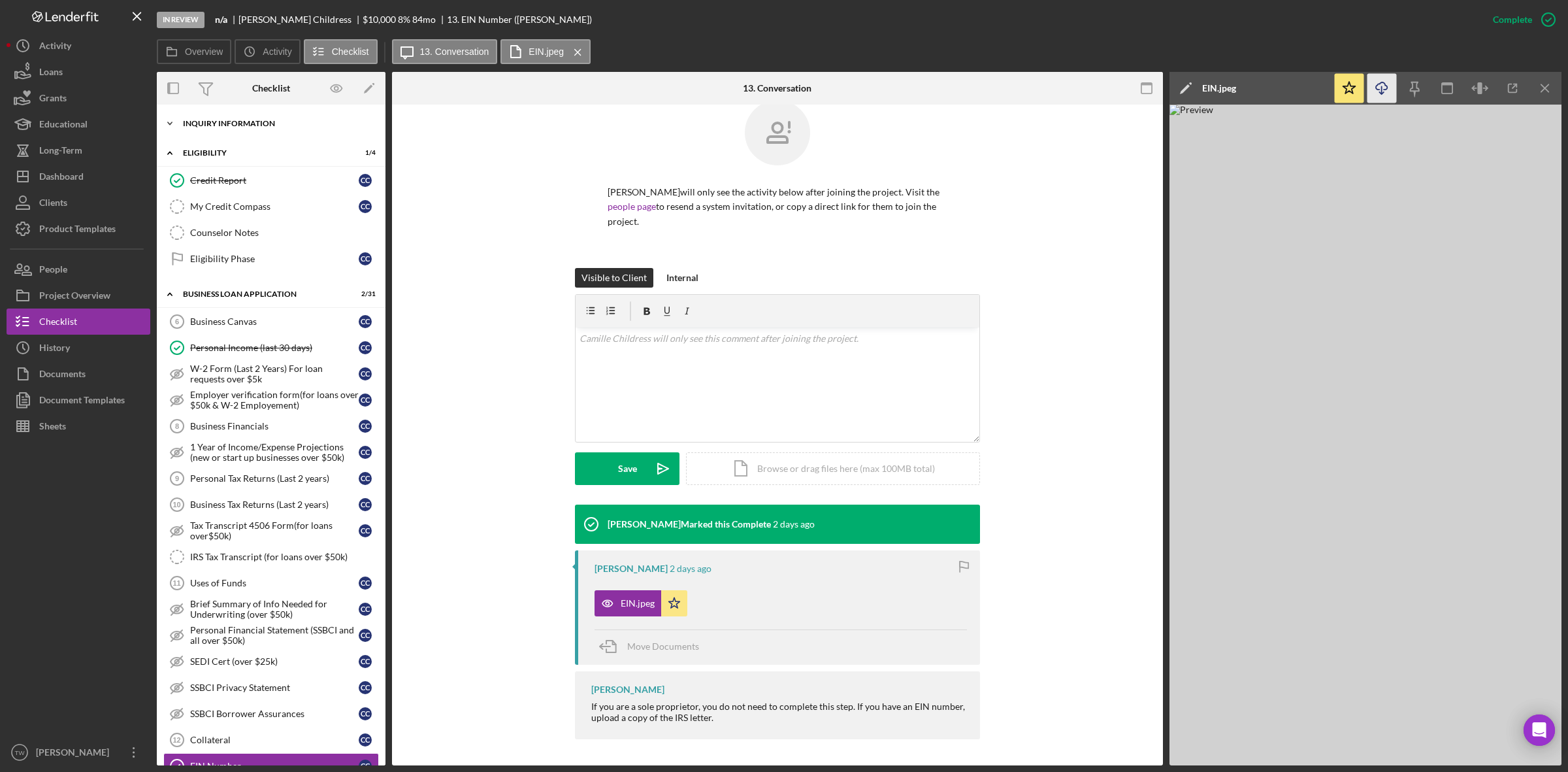
click at [233, 115] on div "Icon/Expander INQUIRY INFORMATION 4 / 11" at bounding box center [271, 123] width 229 height 26
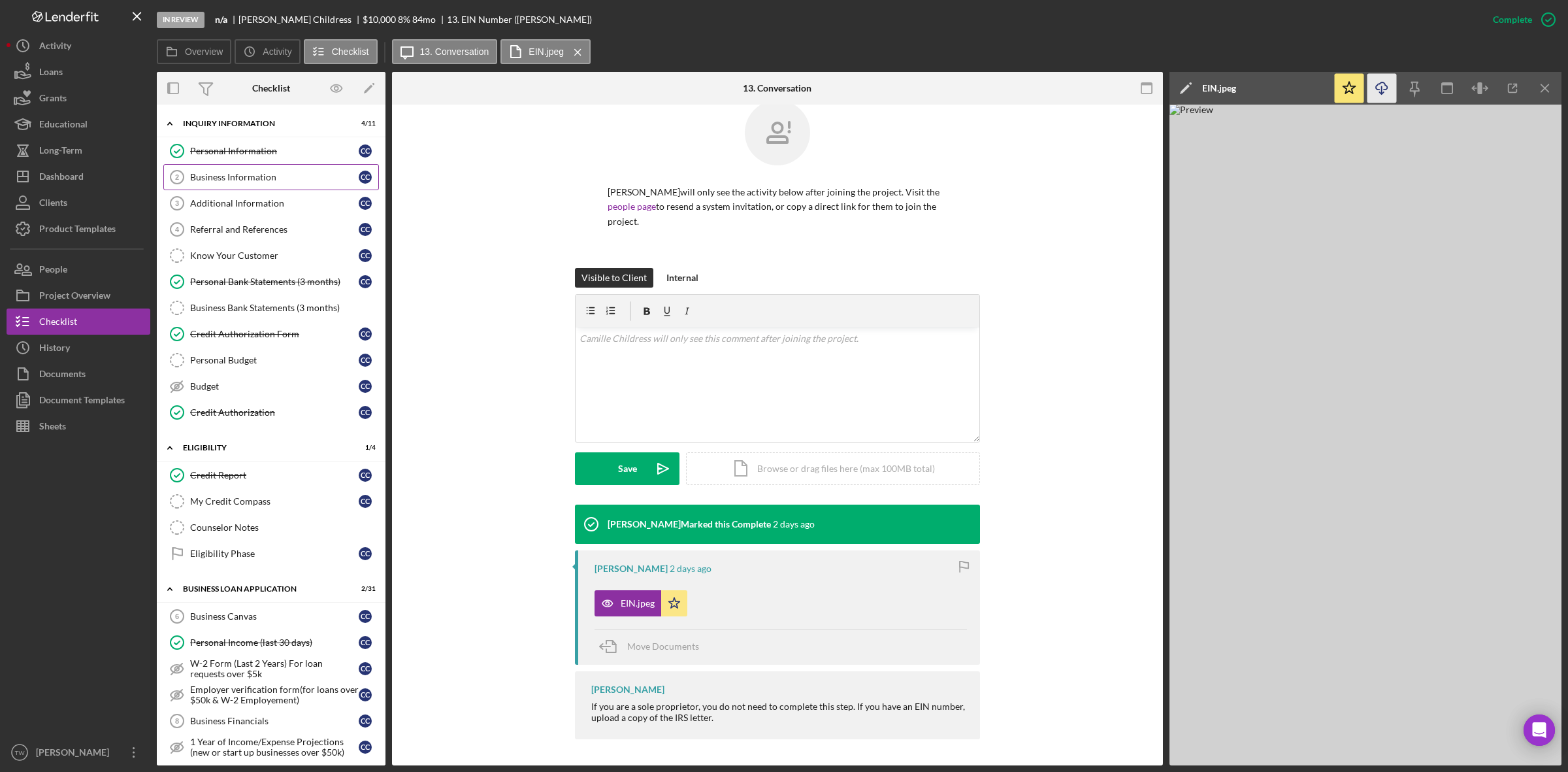
click at [247, 167] on link "Business Information 2 Business Information C C" at bounding box center [271, 176] width 215 height 26
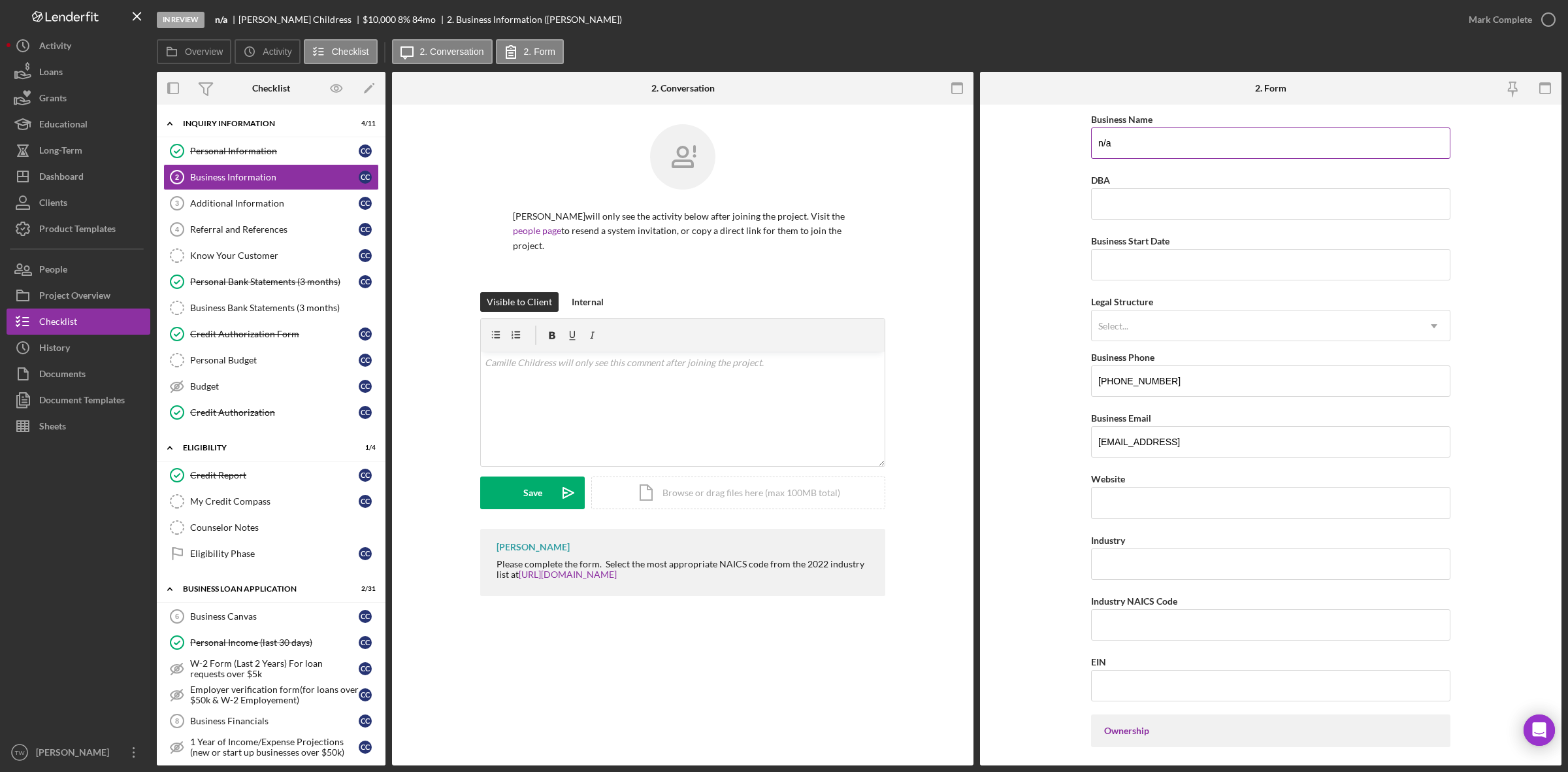
click at [1192, 149] on input "n/a" at bounding box center [1271, 142] width 360 height 31
type input "n"
type input "Community Advocates Inc."
type input "[DATE]"
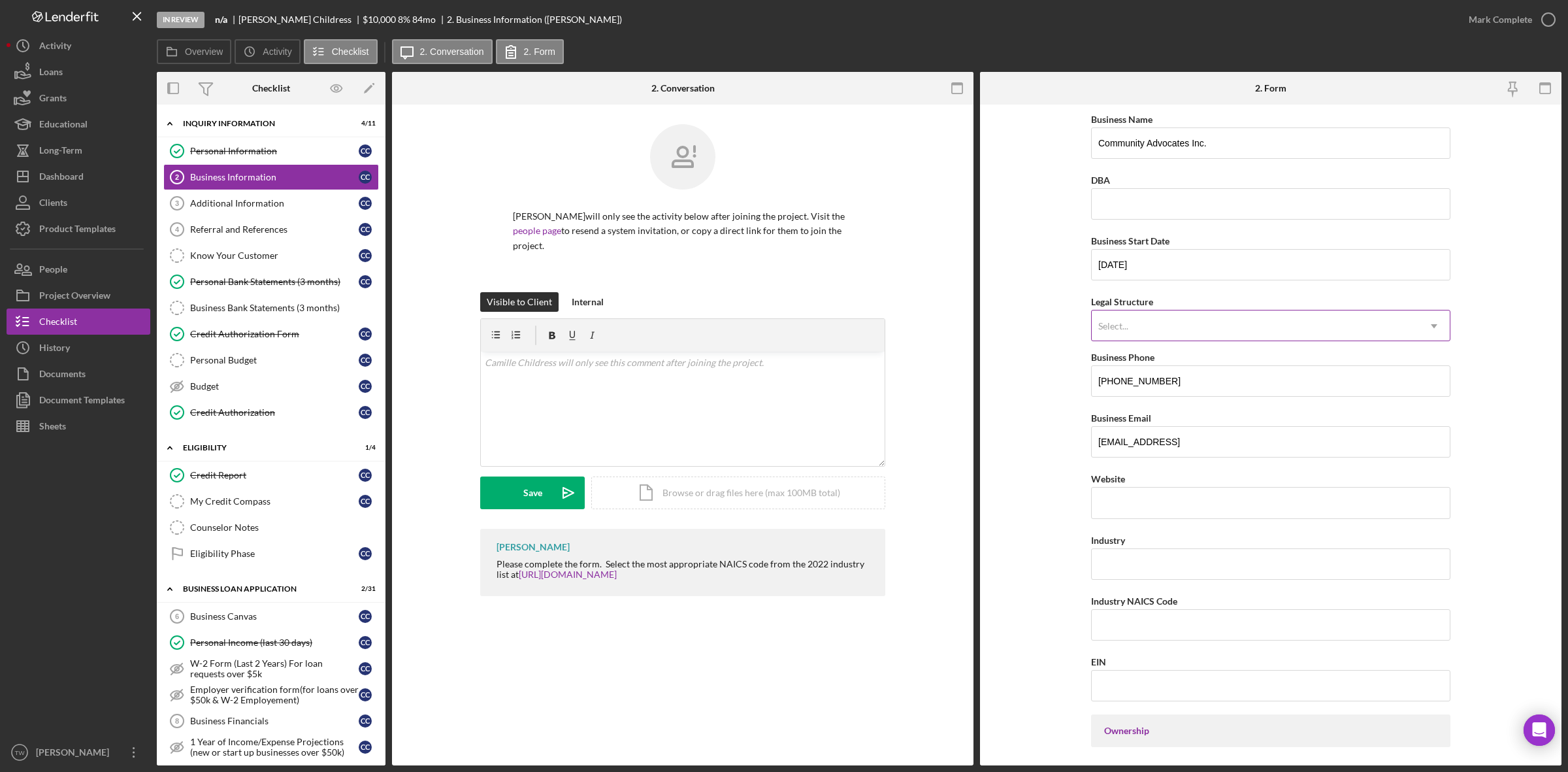
click at [1160, 326] on div "Select..." at bounding box center [1255, 326] width 327 height 30
click at [1241, 145] on input "Community Advocates Inc." at bounding box center [1271, 142] width 360 height 31
type input "DBA Camille Childress"
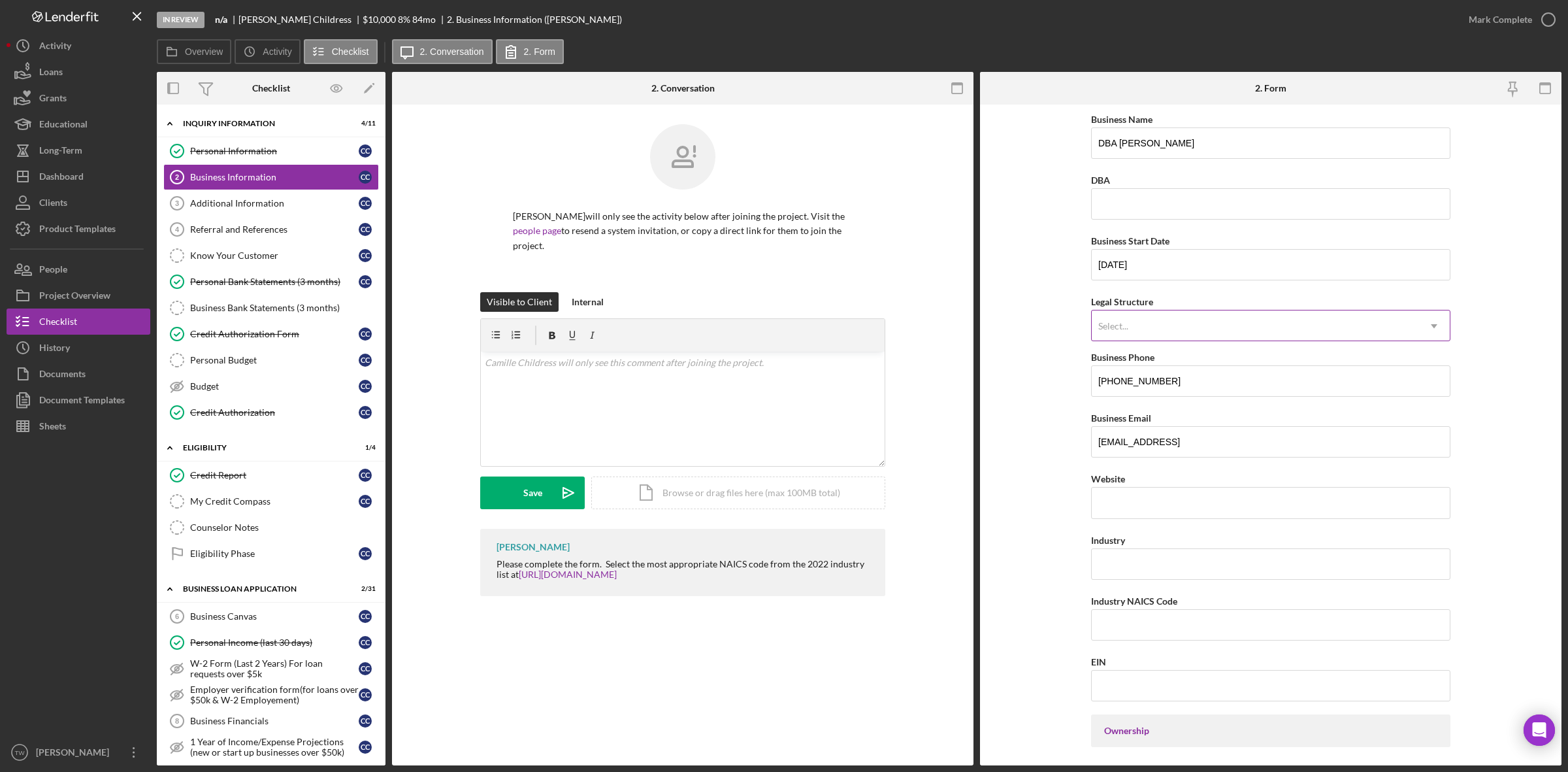
click at [1226, 323] on div "Select..." at bounding box center [1255, 326] width 327 height 30
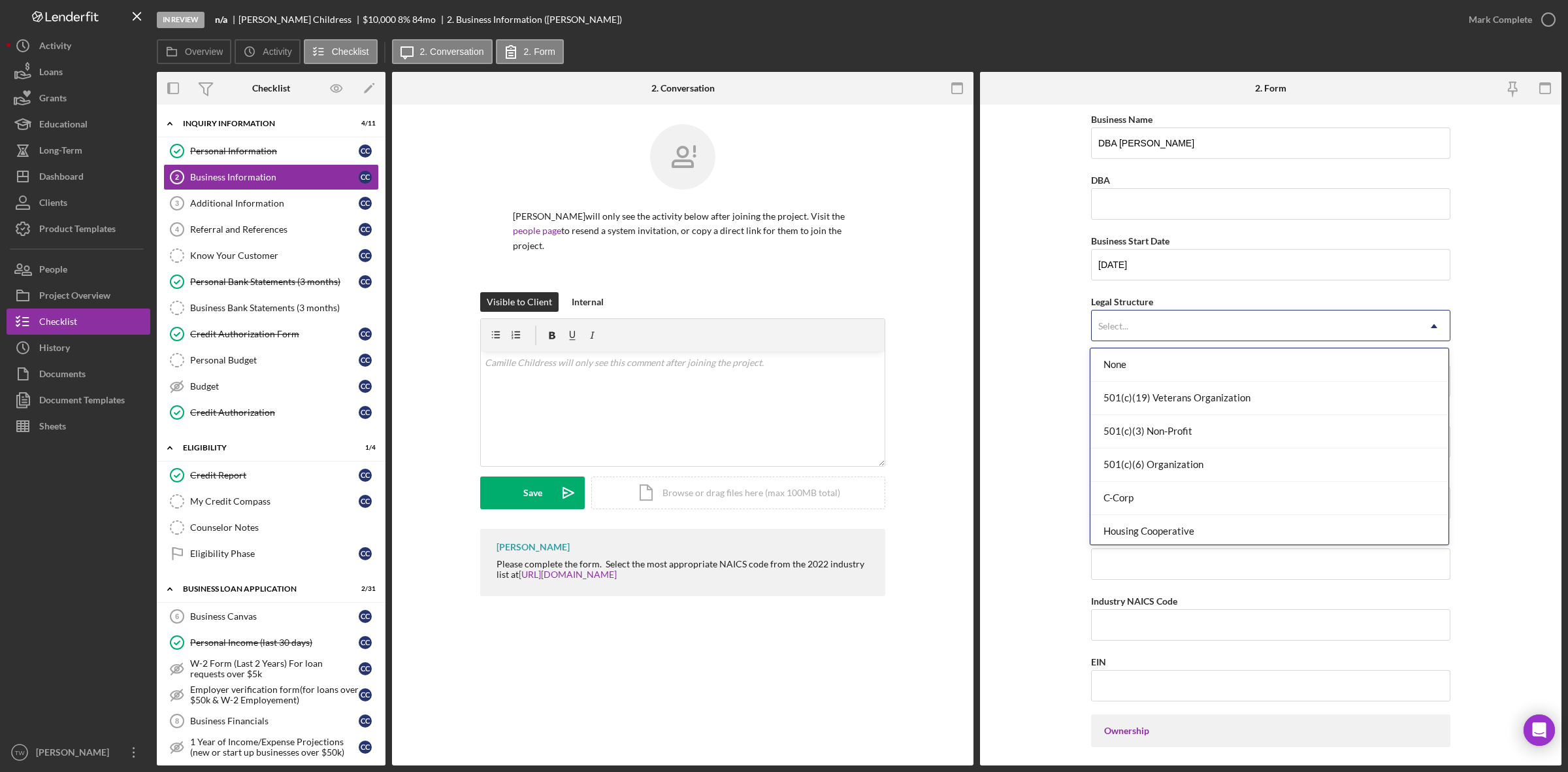
scroll to position [306, 0]
click at [1148, 455] on div "Sole Proprietorship" at bounding box center [1269, 460] width 358 height 33
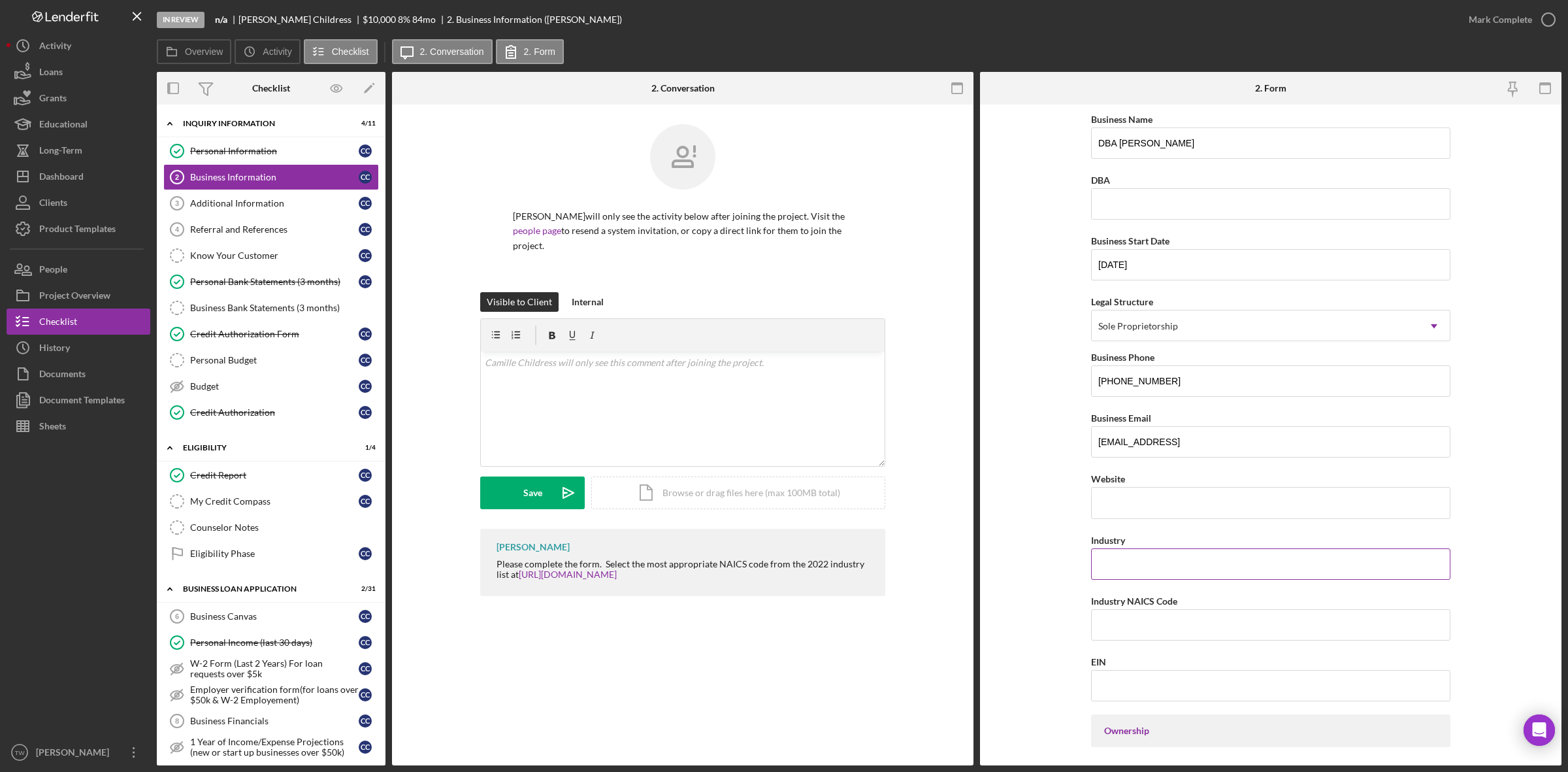
click at [1183, 567] on input "Industry" at bounding box center [1271, 564] width 360 height 31
type input "hair stylist"
click at [1154, 625] on input "Industry NAICS Code" at bounding box center [1271, 624] width 360 height 31
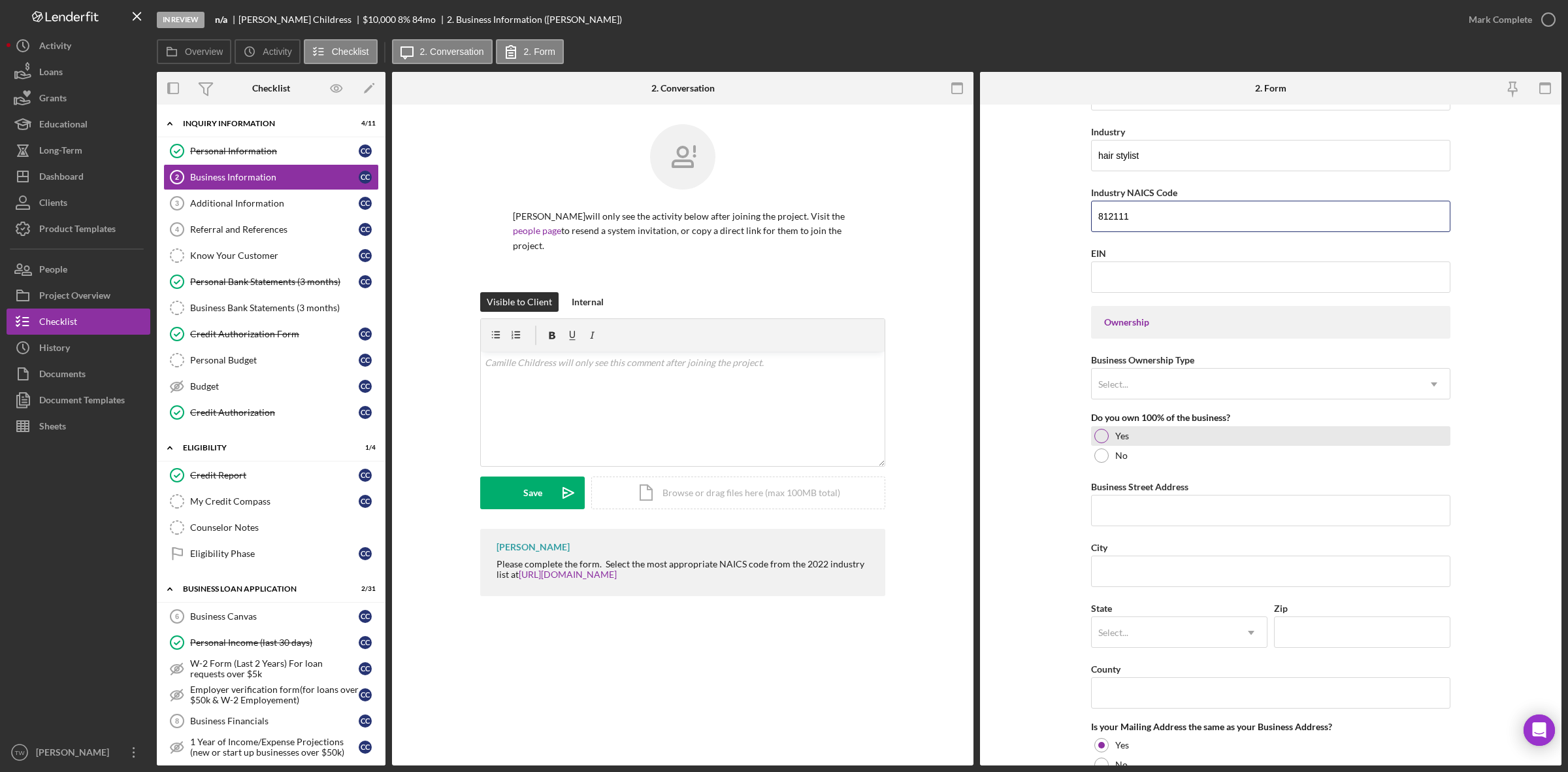
type input "812111"
click at [1109, 439] on div "Yes" at bounding box center [1271, 436] width 360 height 20
click at [1124, 488] on label "Business Street Address" at bounding box center [1139, 486] width 97 height 11
click at [1124, 495] on input "Business Street Address" at bounding box center [1271, 510] width 360 height 31
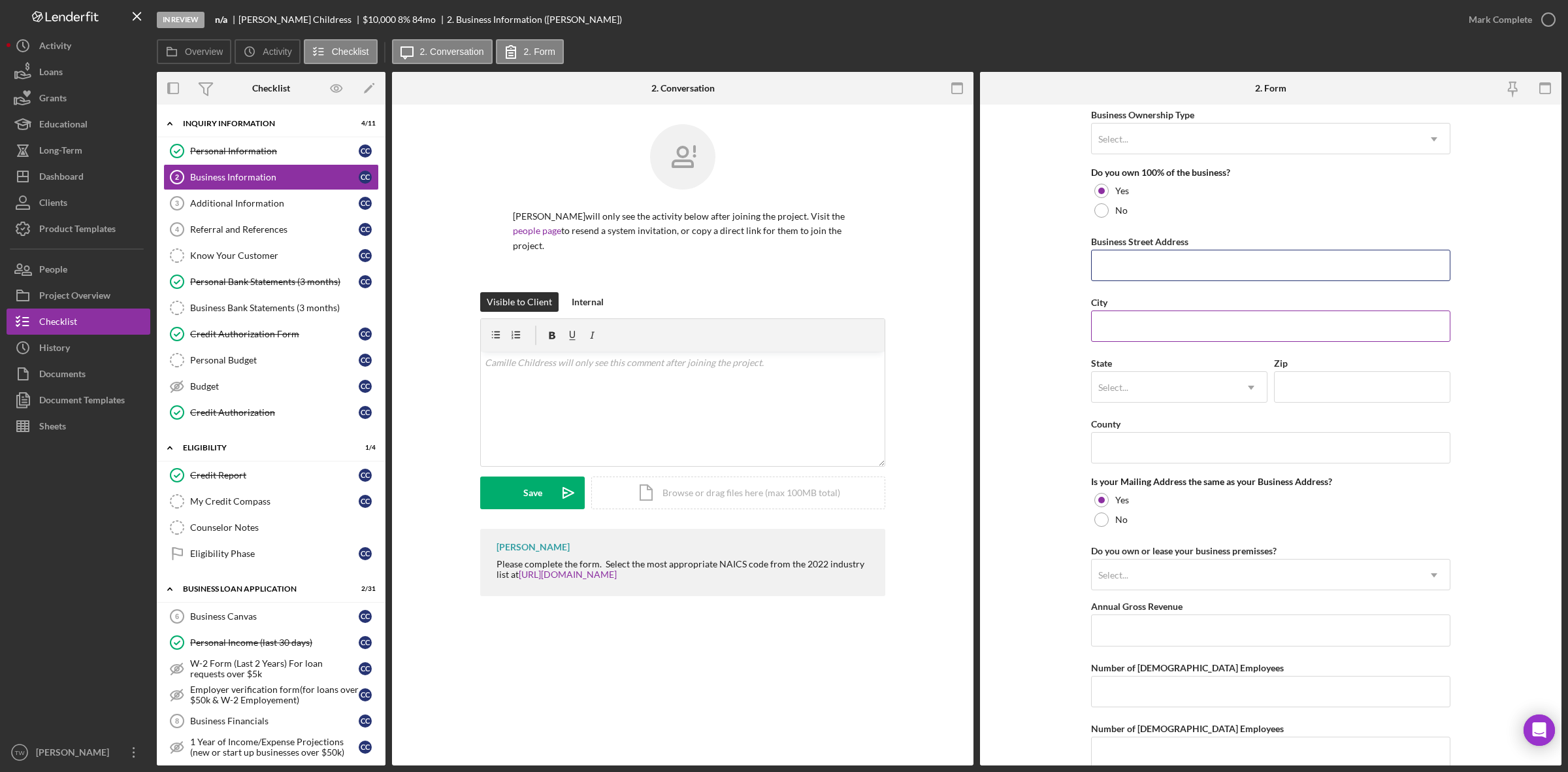
scroll to position [795, 0]
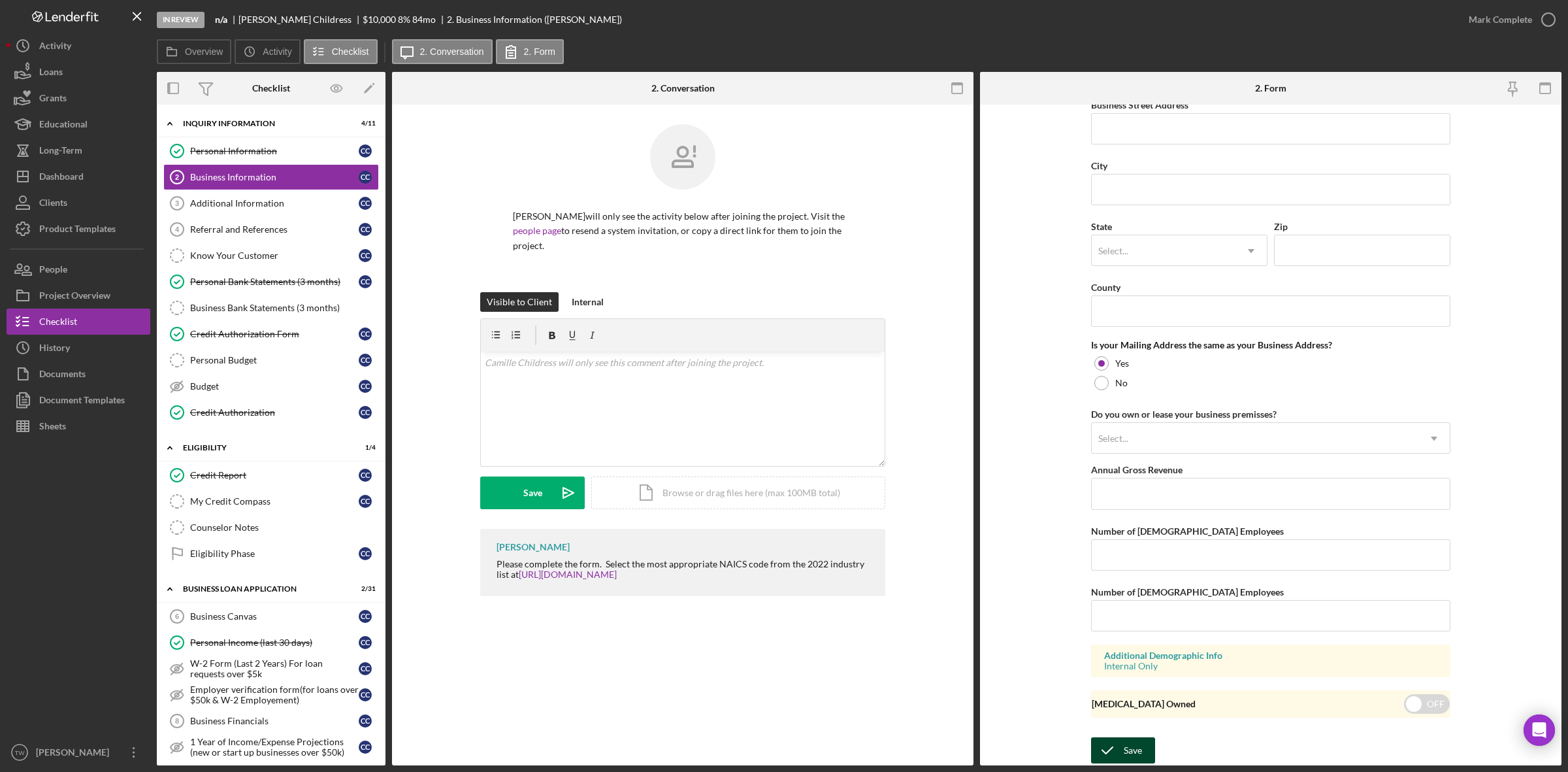
click at [1124, 762] on div "Save" at bounding box center [1133, 750] width 19 height 26
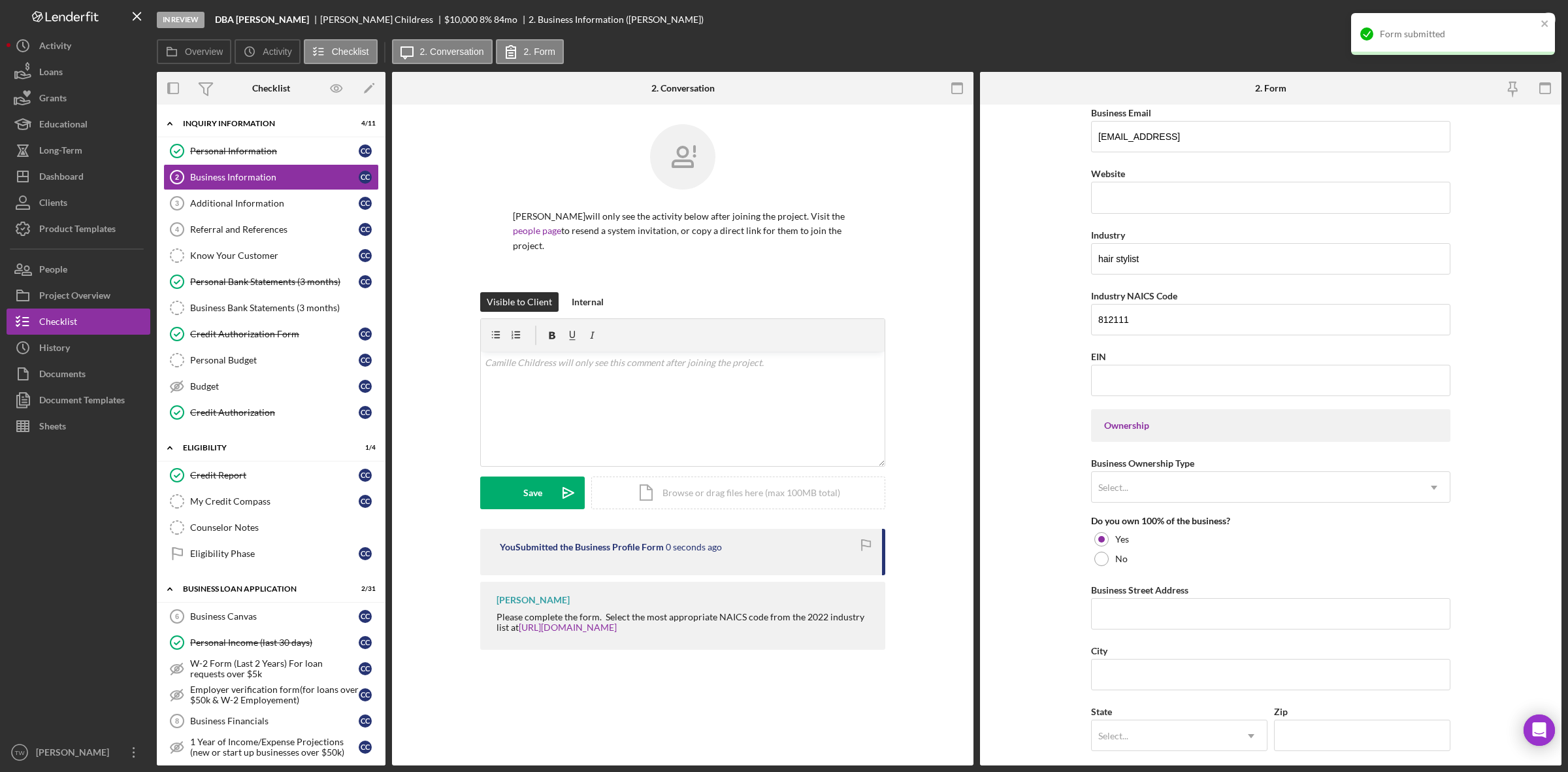
scroll to position [0, 0]
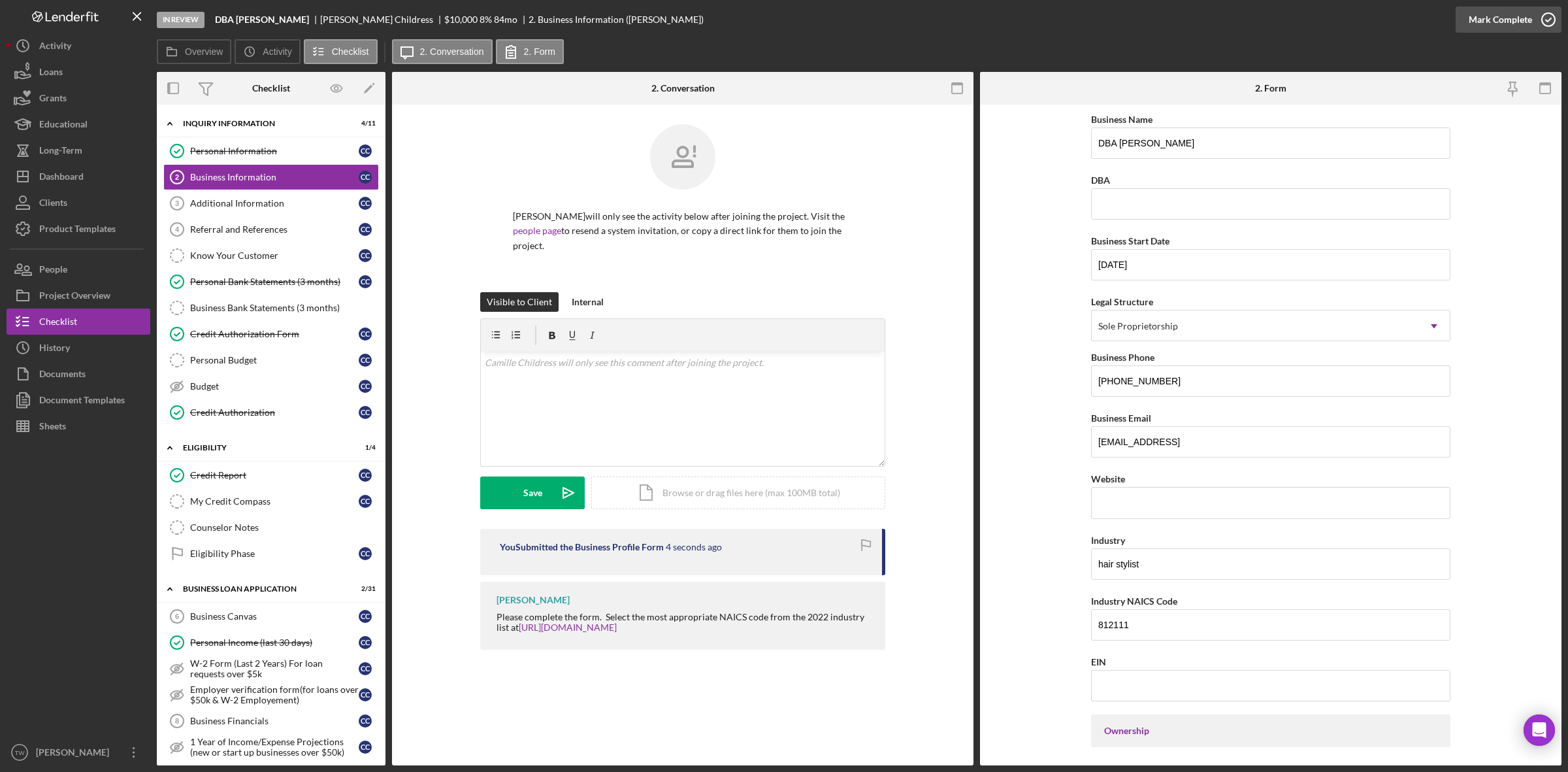
click at [1502, 19] on div "Mark Complete" at bounding box center [1499, 19] width 63 height 26
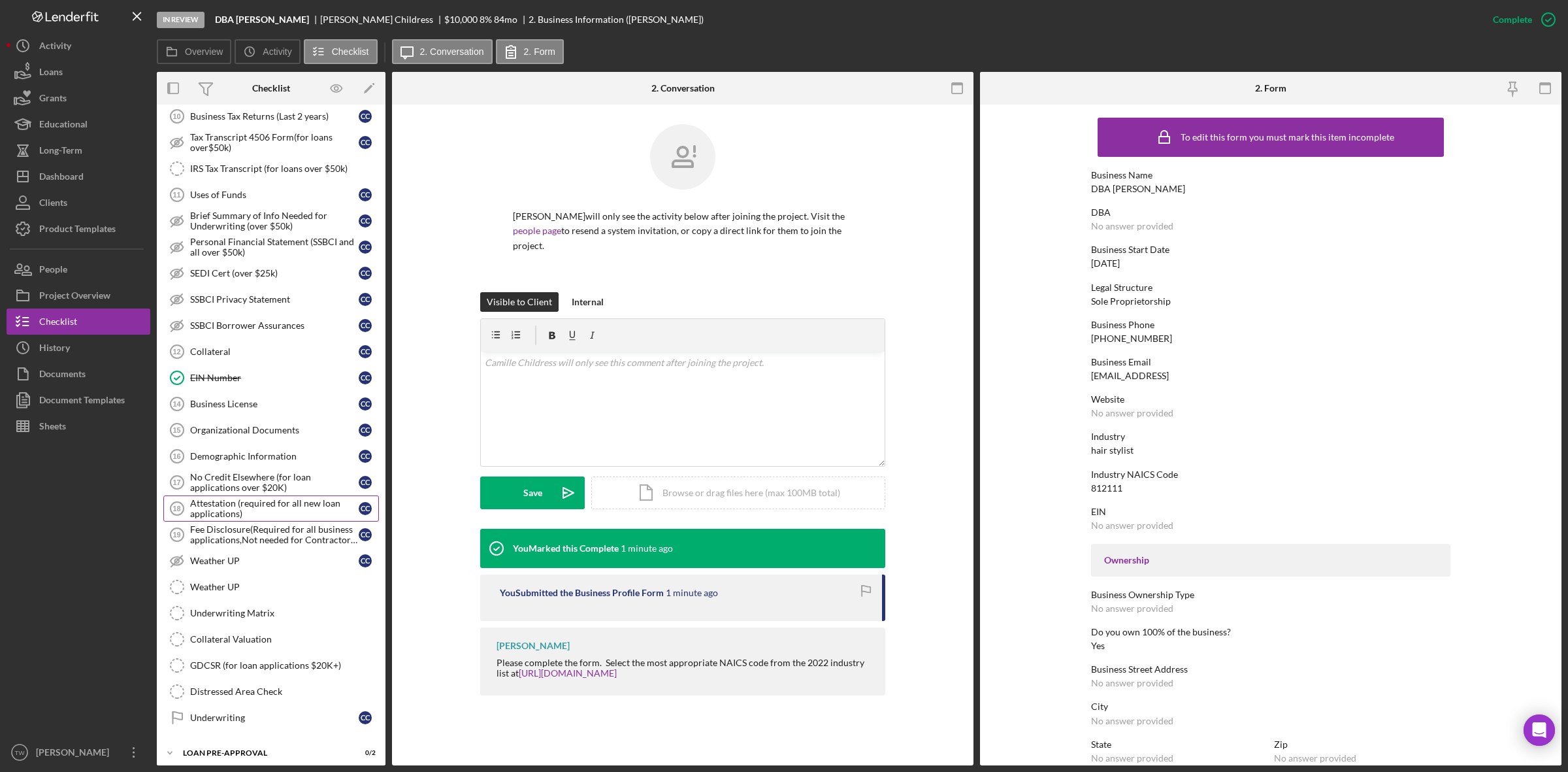
scroll to position [765, 0]
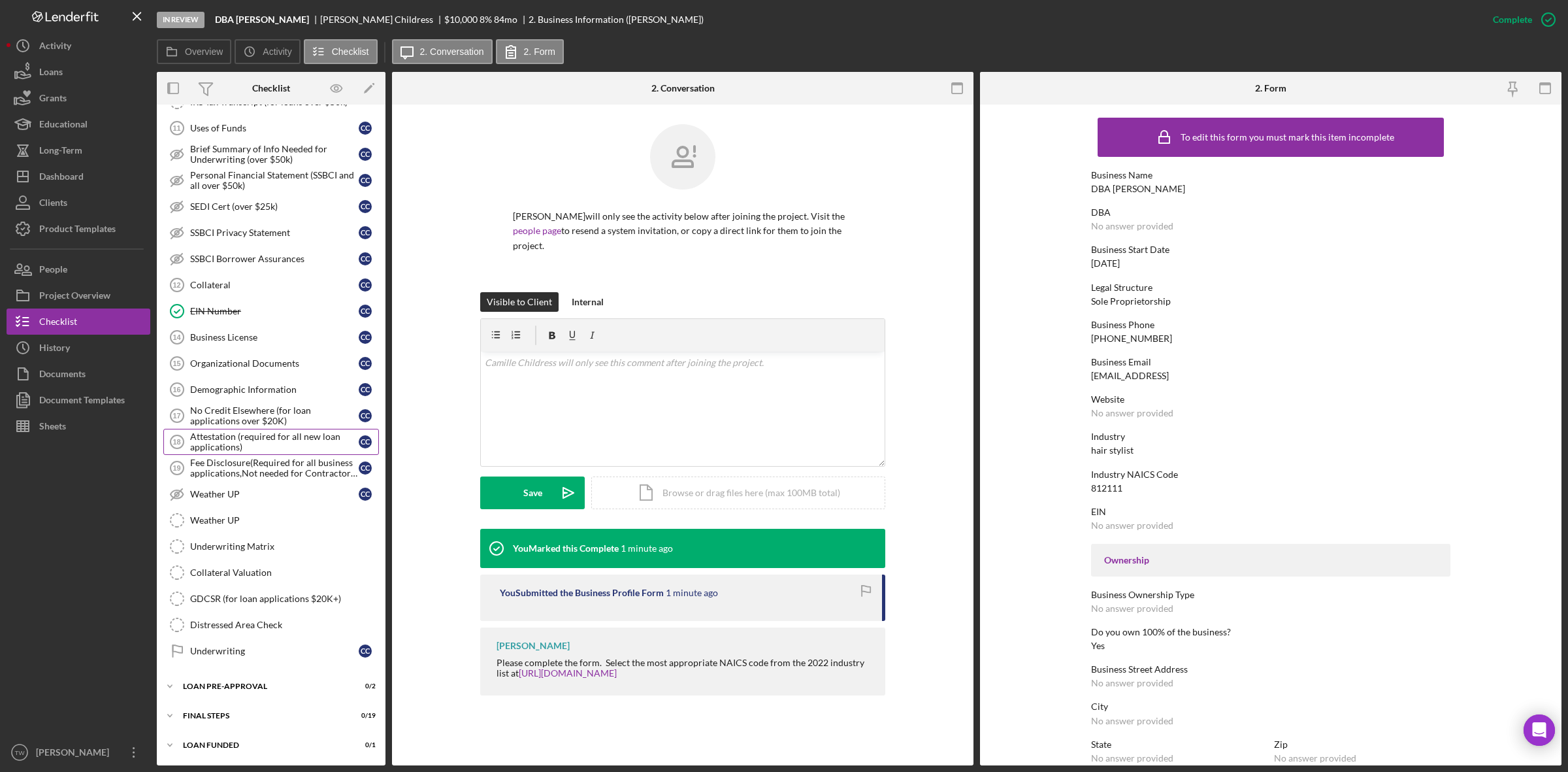
click at [242, 435] on div "Attestation (required for all new loan applications)" at bounding box center [274, 441] width 168 height 20
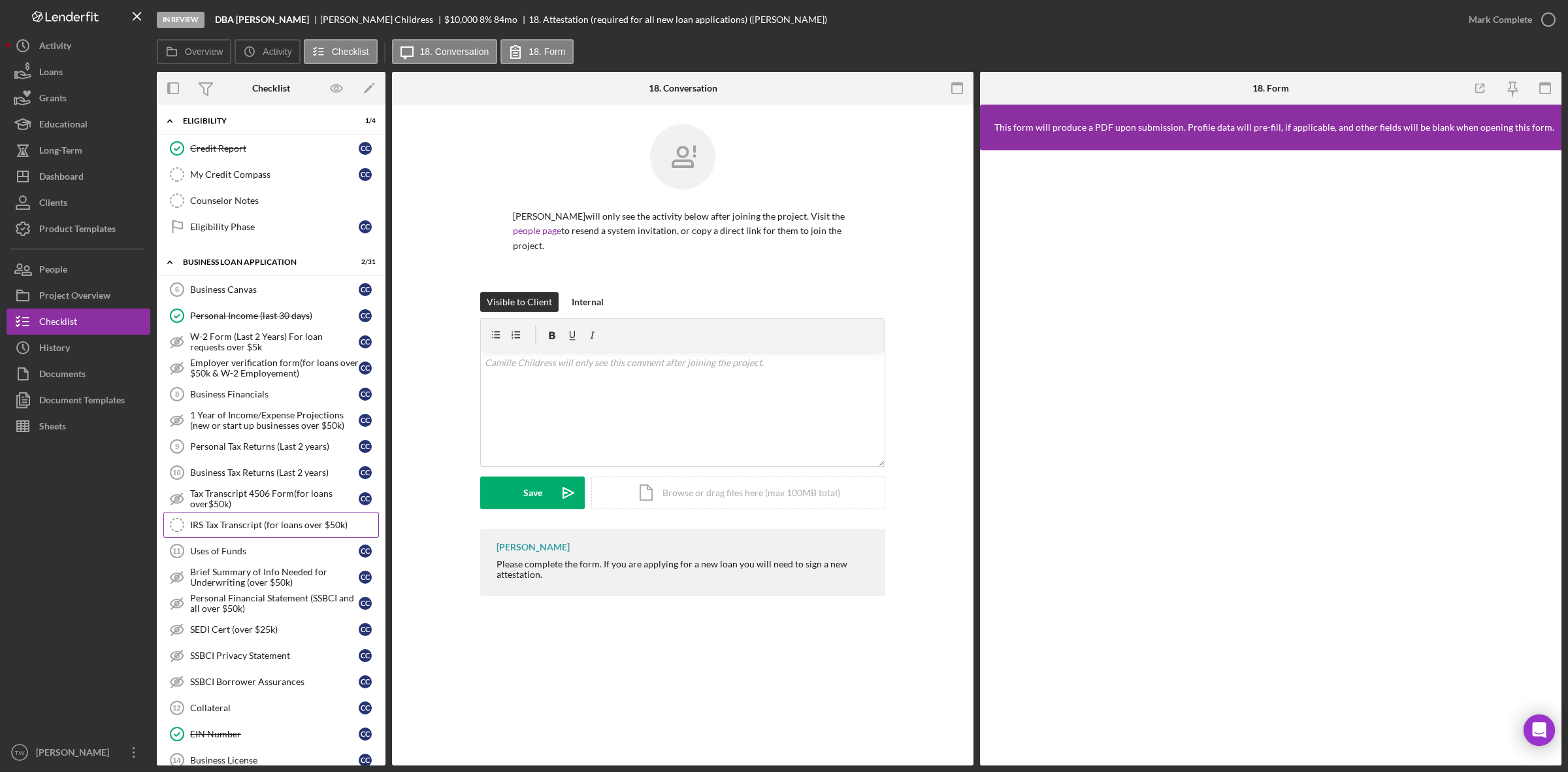
scroll to position [491, 0]
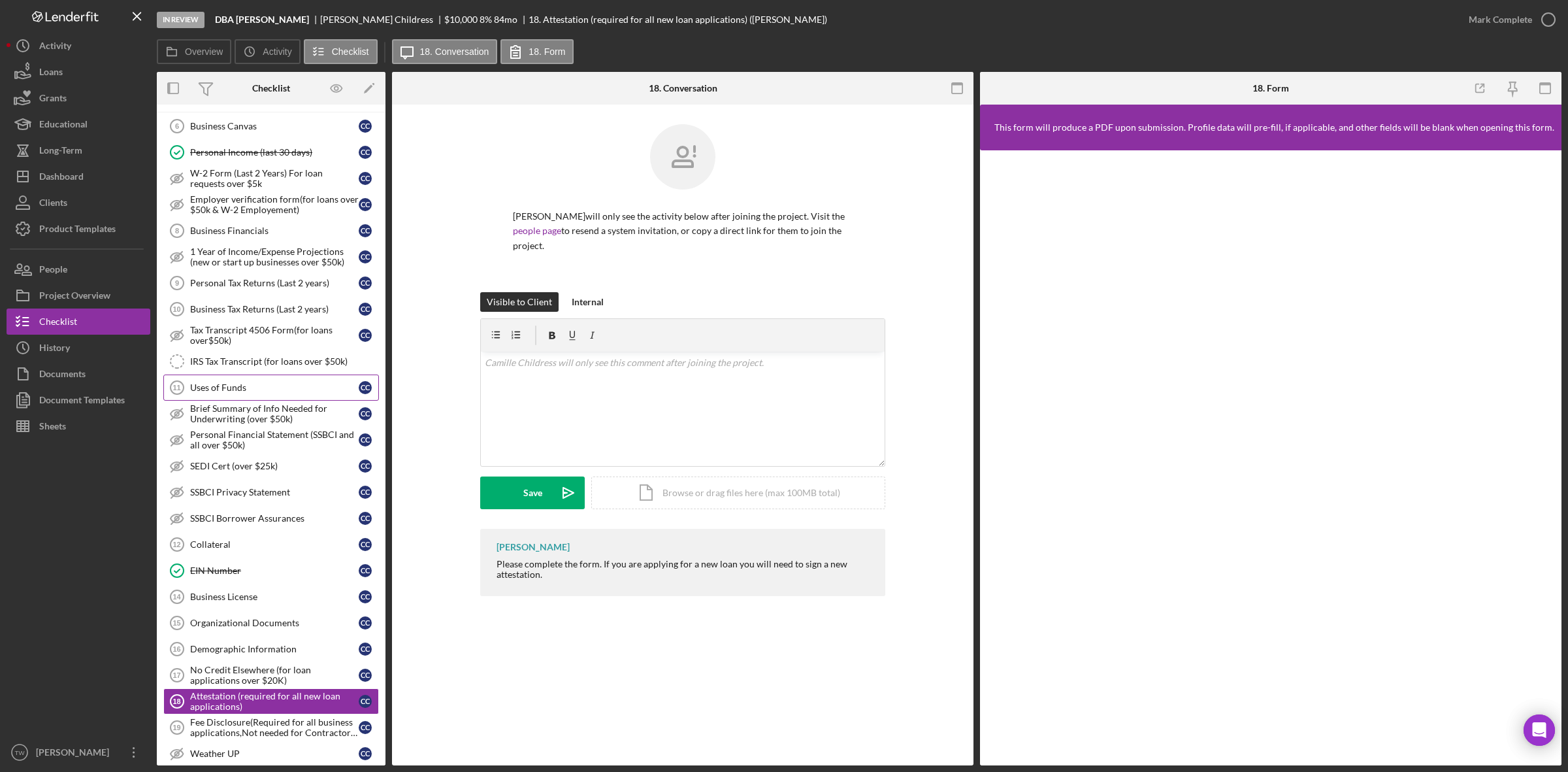
click at [242, 401] on link "Uses of Funds 11 Uses of Funds C C" at bounding box center [271, 387] width 215 height 26
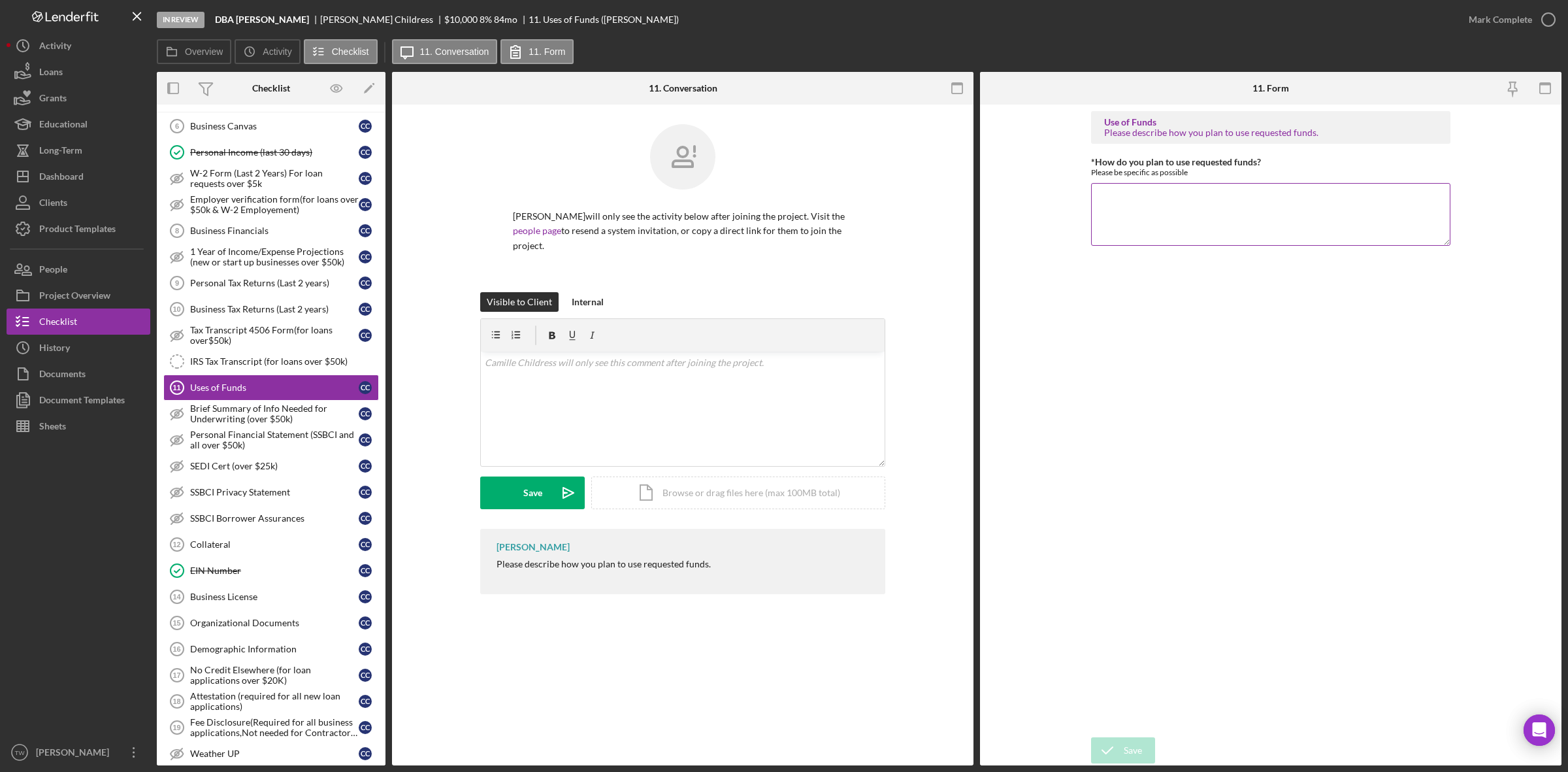
click at [1180, 229] on textarea "*How do you plan to use requested funds?" at bounding box center [1271, 215] width 360 height 62
type textarea "moving expenses for business/lease new space."
click at [1112, 751] on icon "submit" at bounding box center [1107, 750] width 33 height 33
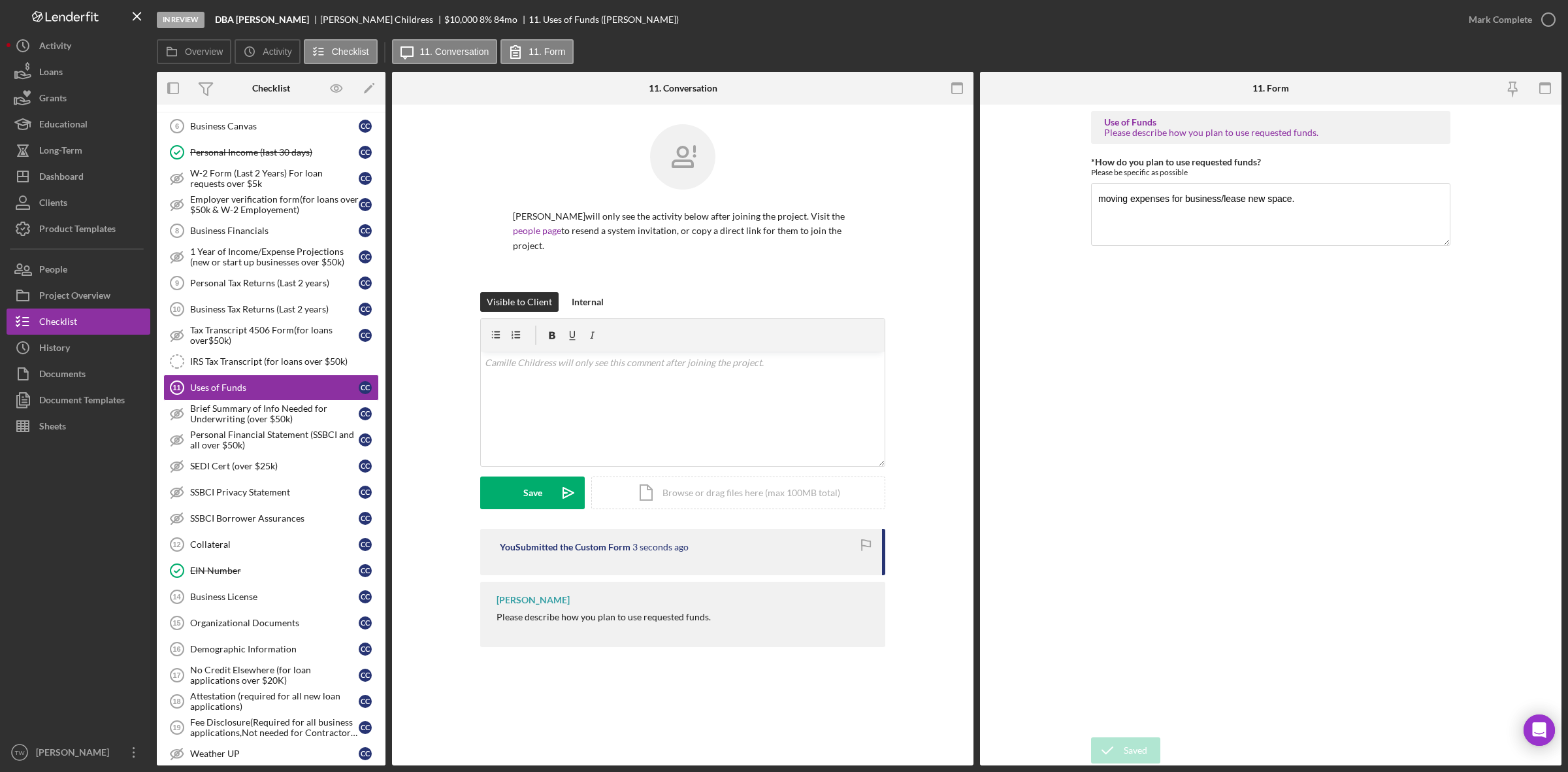
click at [1503, 14] on div "Saved" at bounding box center [1452, 13] width 209 height 5
click at [1502, 15] on div "Mark Complete" at bounding box center [1499, 19] width 63 height 26
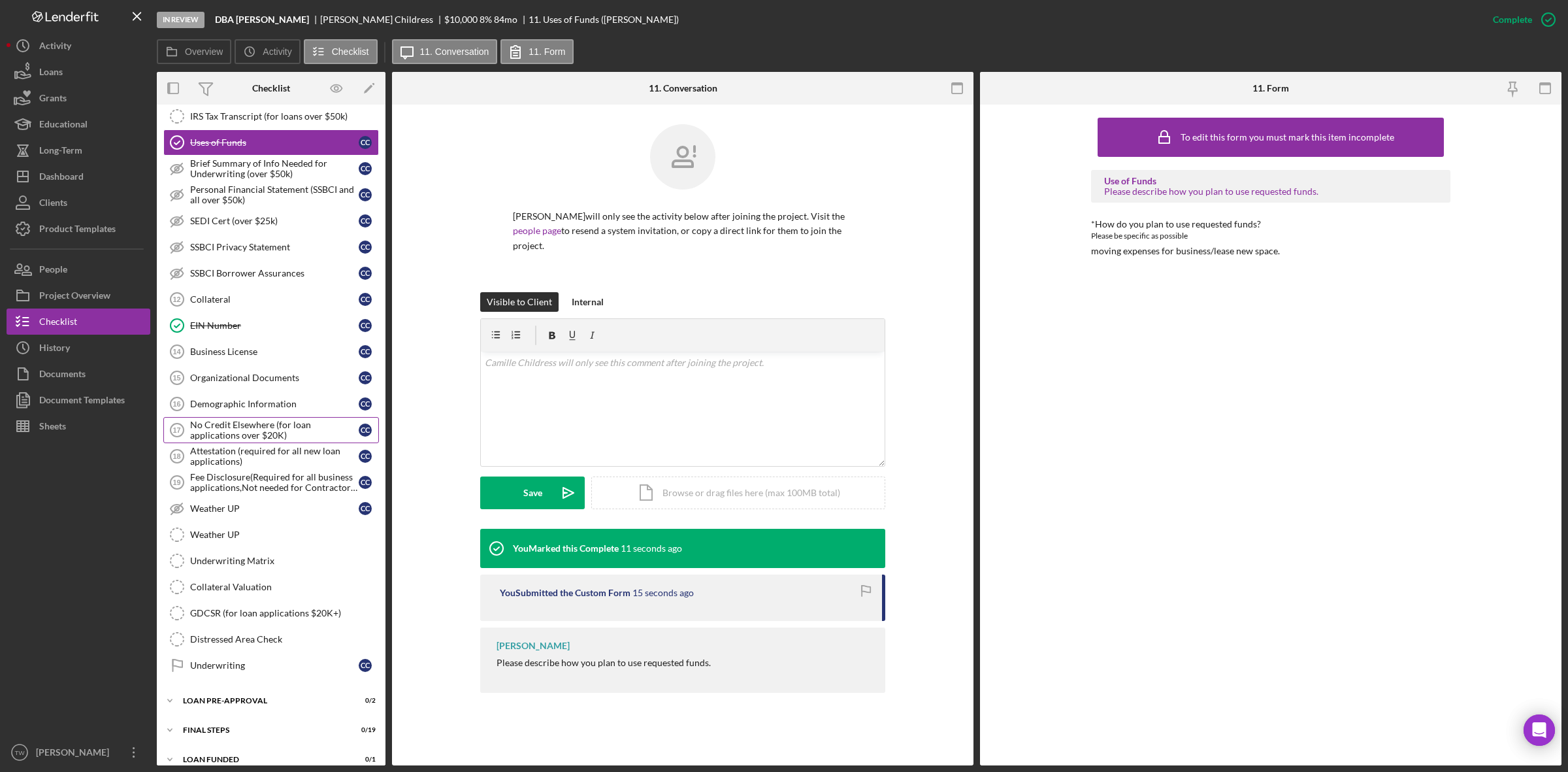
scroll to position [765, 0]
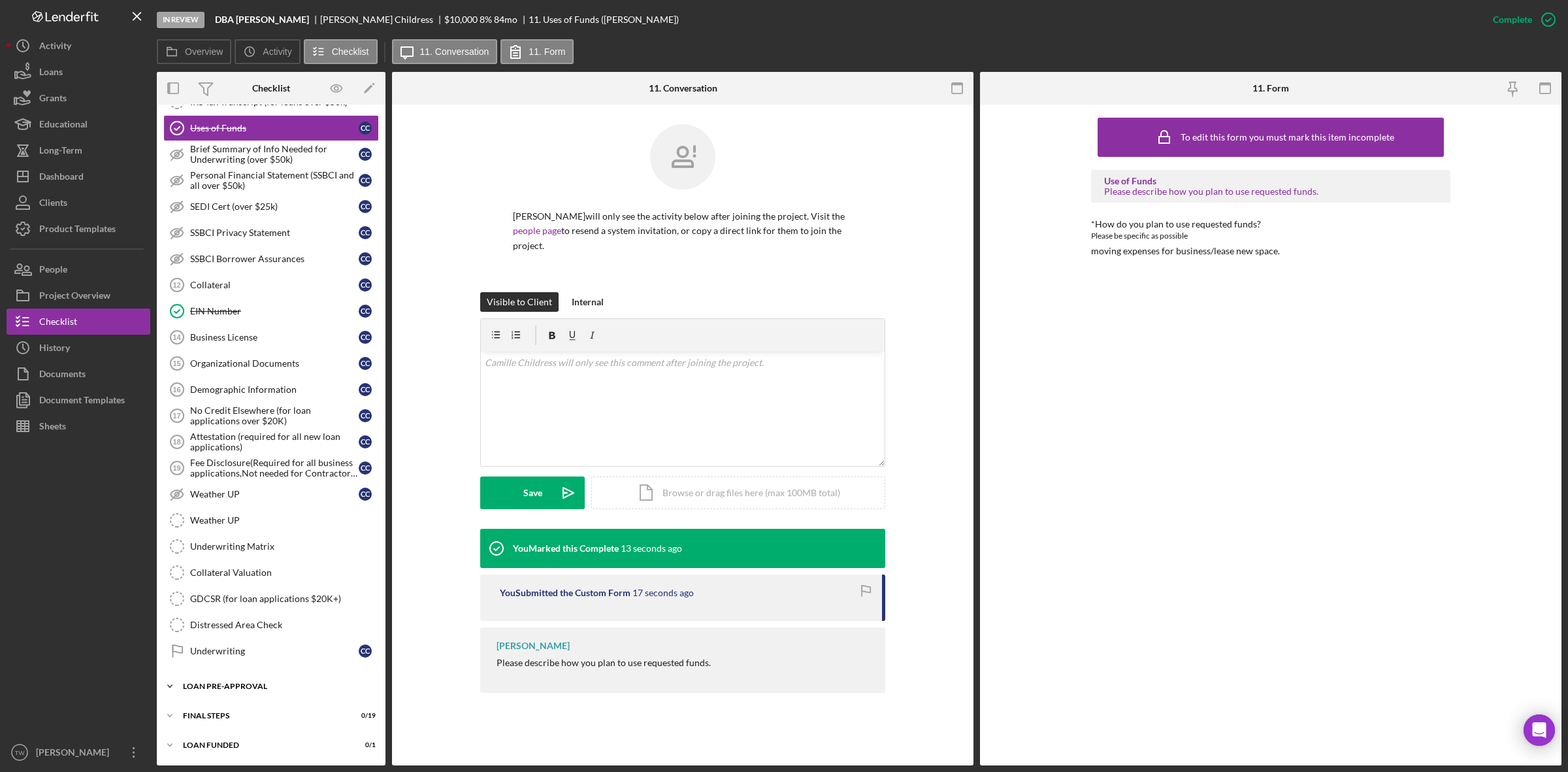
click at [204, 691] on div "Icon/Expander LOAN PRE-APPROVAL 0 / 2" at bounding box center [271, 686] width 229 height 26
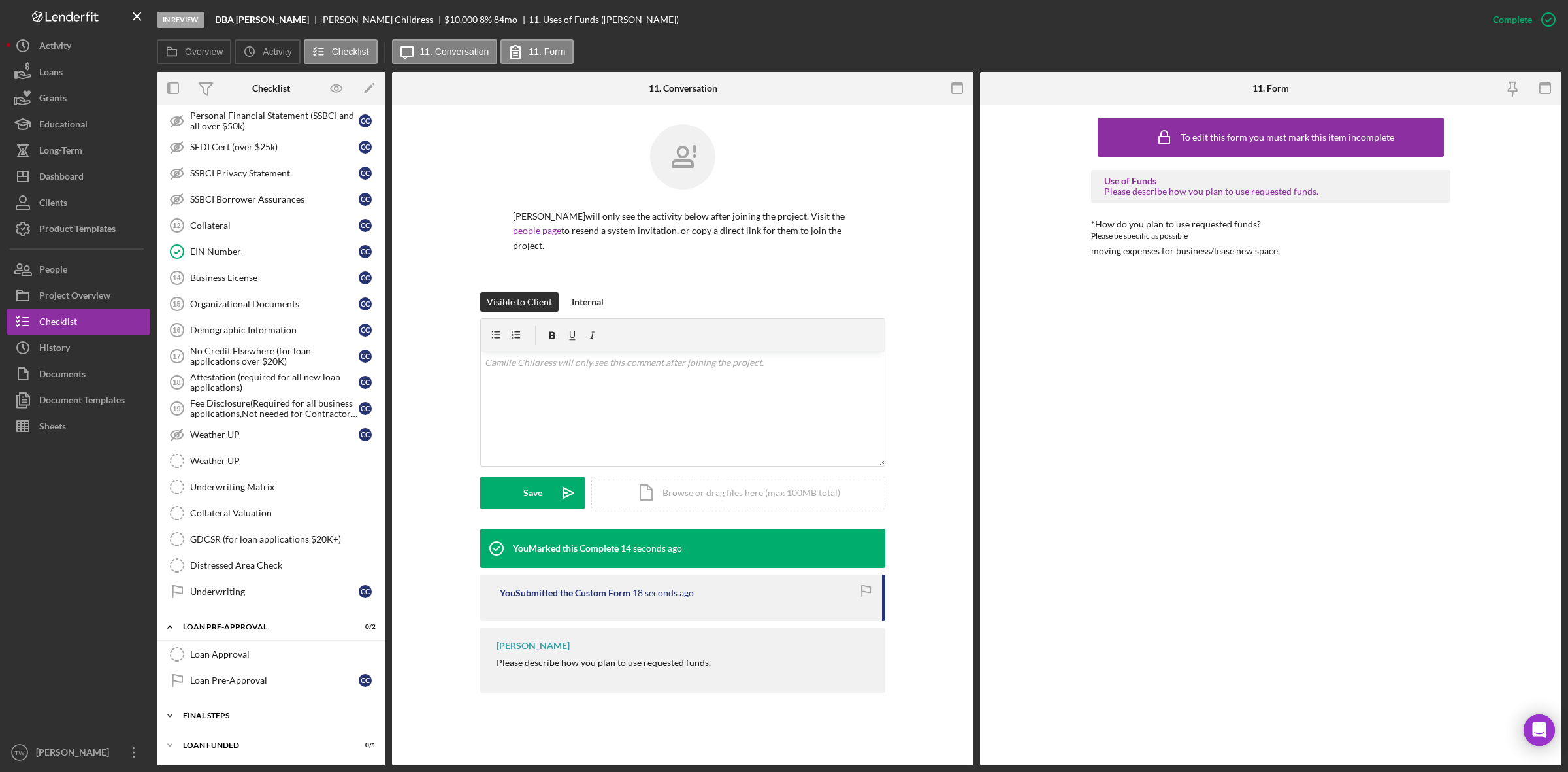
click at [230, 711] on div "FINAL STEPS" at bounding box center [276, 715] width 186 height 8
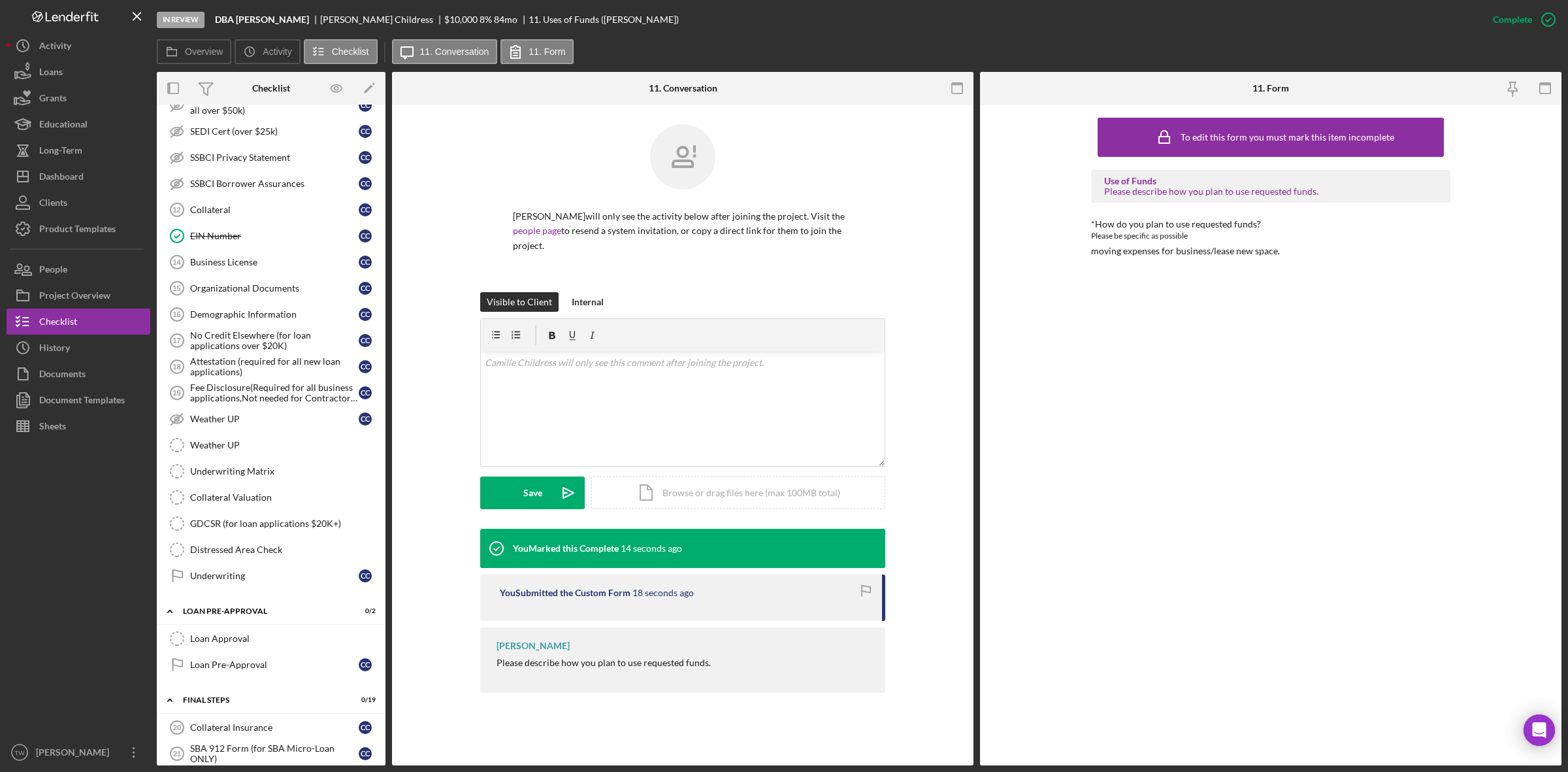
scroll to position [1233, 0]
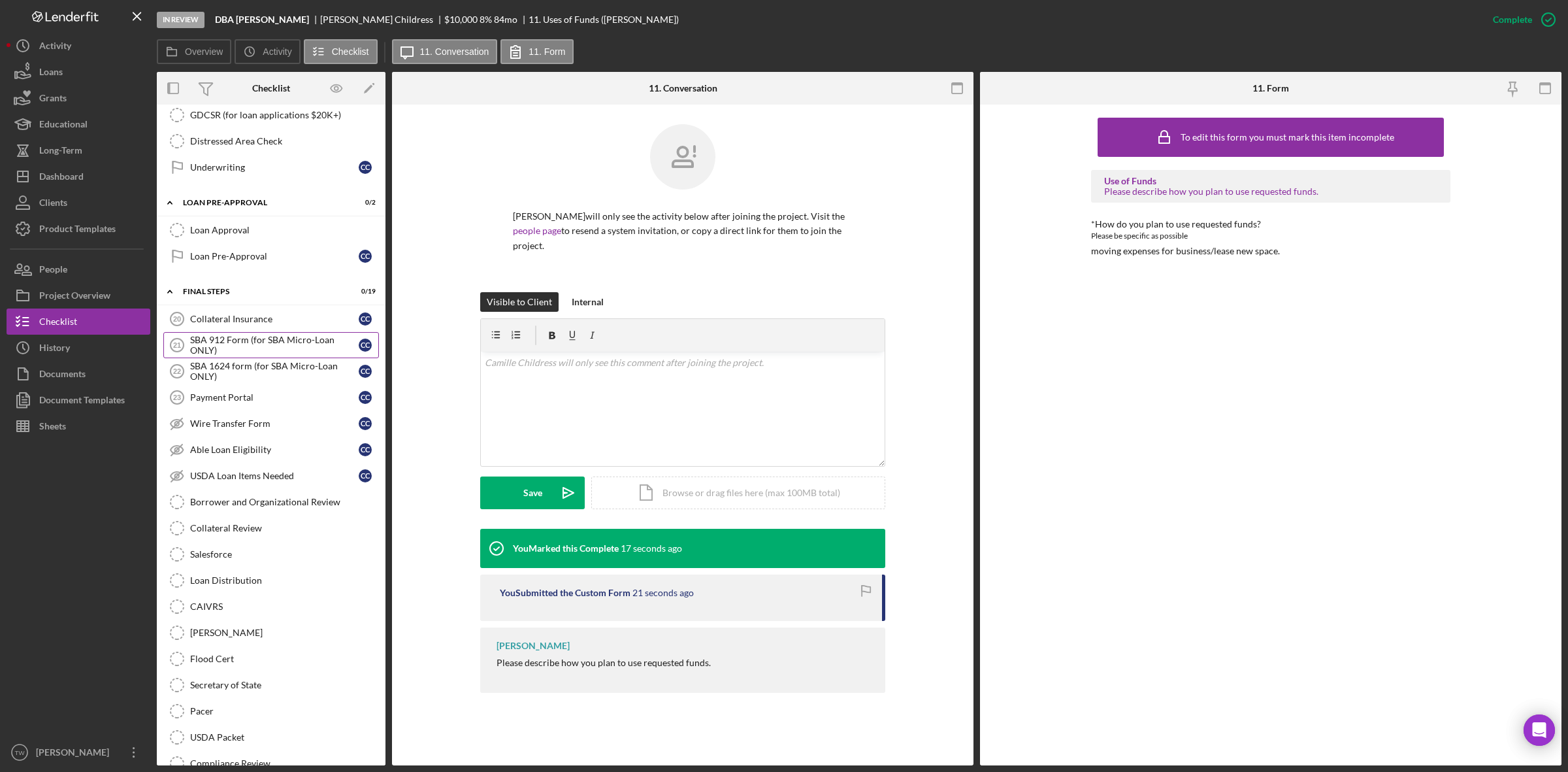
click at [282, 353] on div "SBA 912 Form (for SBA Micro-Loan ONLY)" at bounding box center [274, 345] width 168 height 20
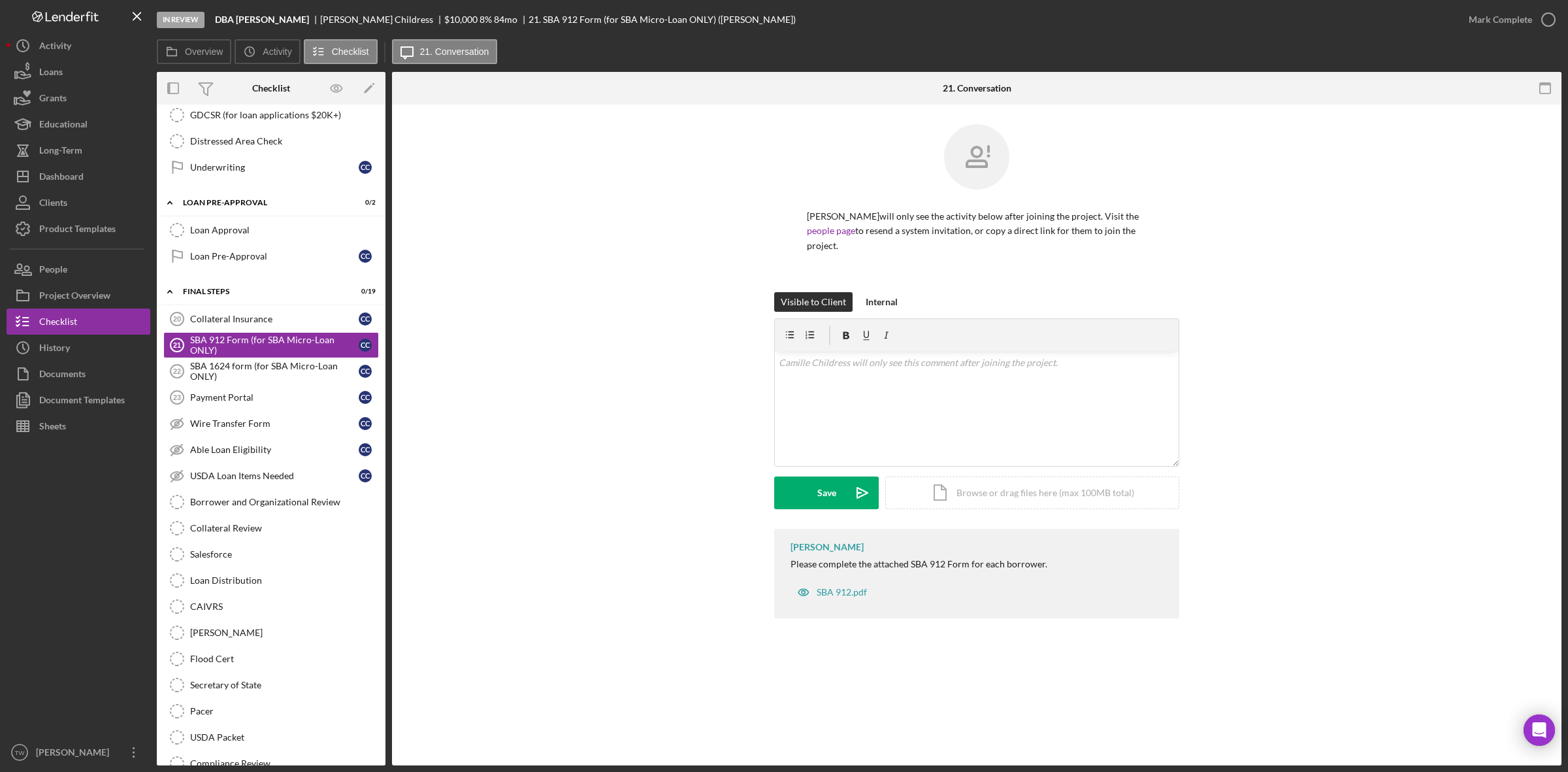
drag, startPoint x: 213, startPoint y: 18, endPoint x: 308, endPoint y: 21, distance: 95.0
click at [308, 21] on div "In Review DBA Camille Childress Camille Childress $10,000 $10,000 8 % 84 mo 21.…" at bounding box center [805, 20] width 1298 height 39
copy b "DBA Camille Childress"
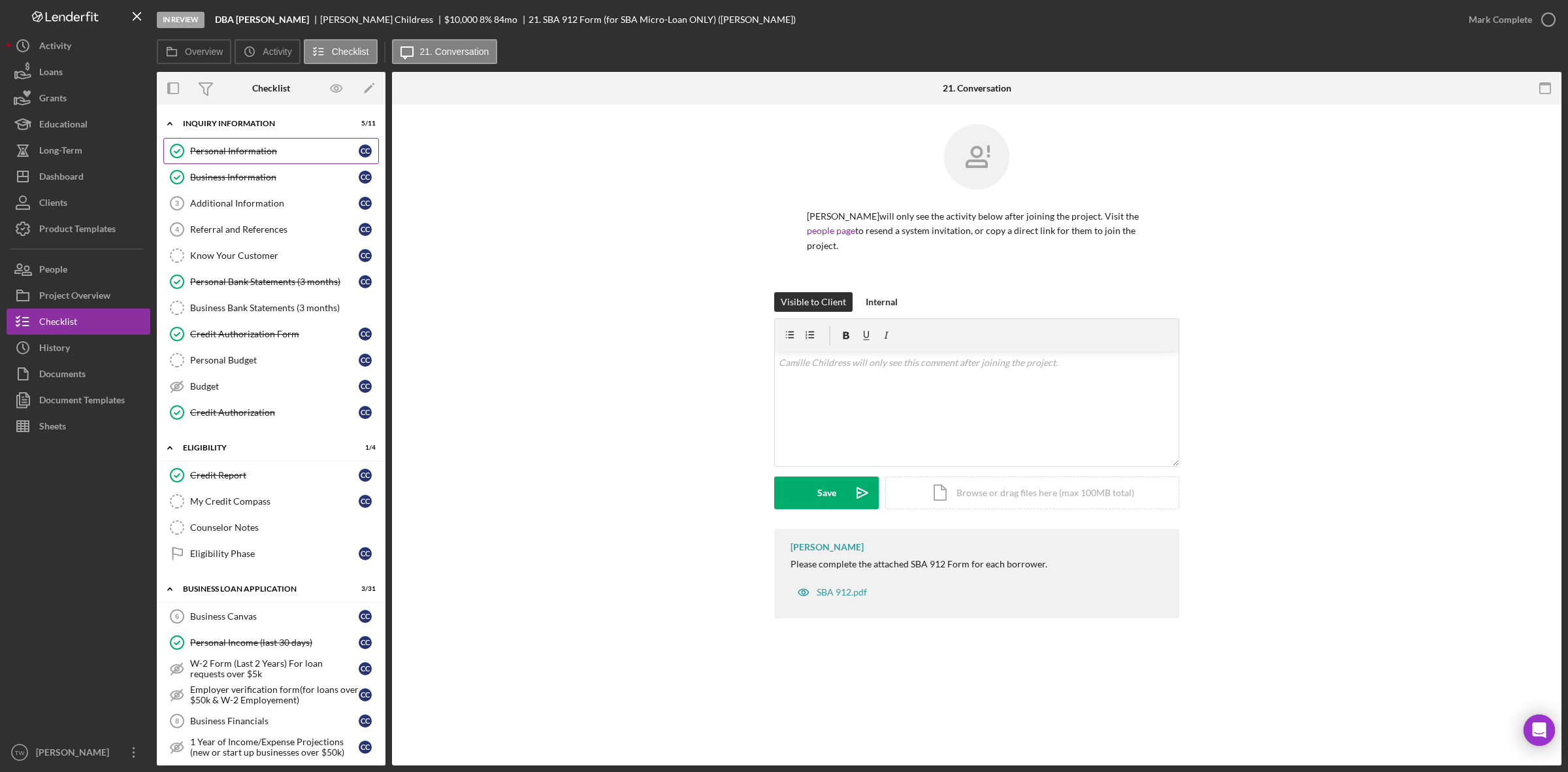
click at [250, 149] on div "Personal Information" at bounding box center [274, 151] width 168 height 11
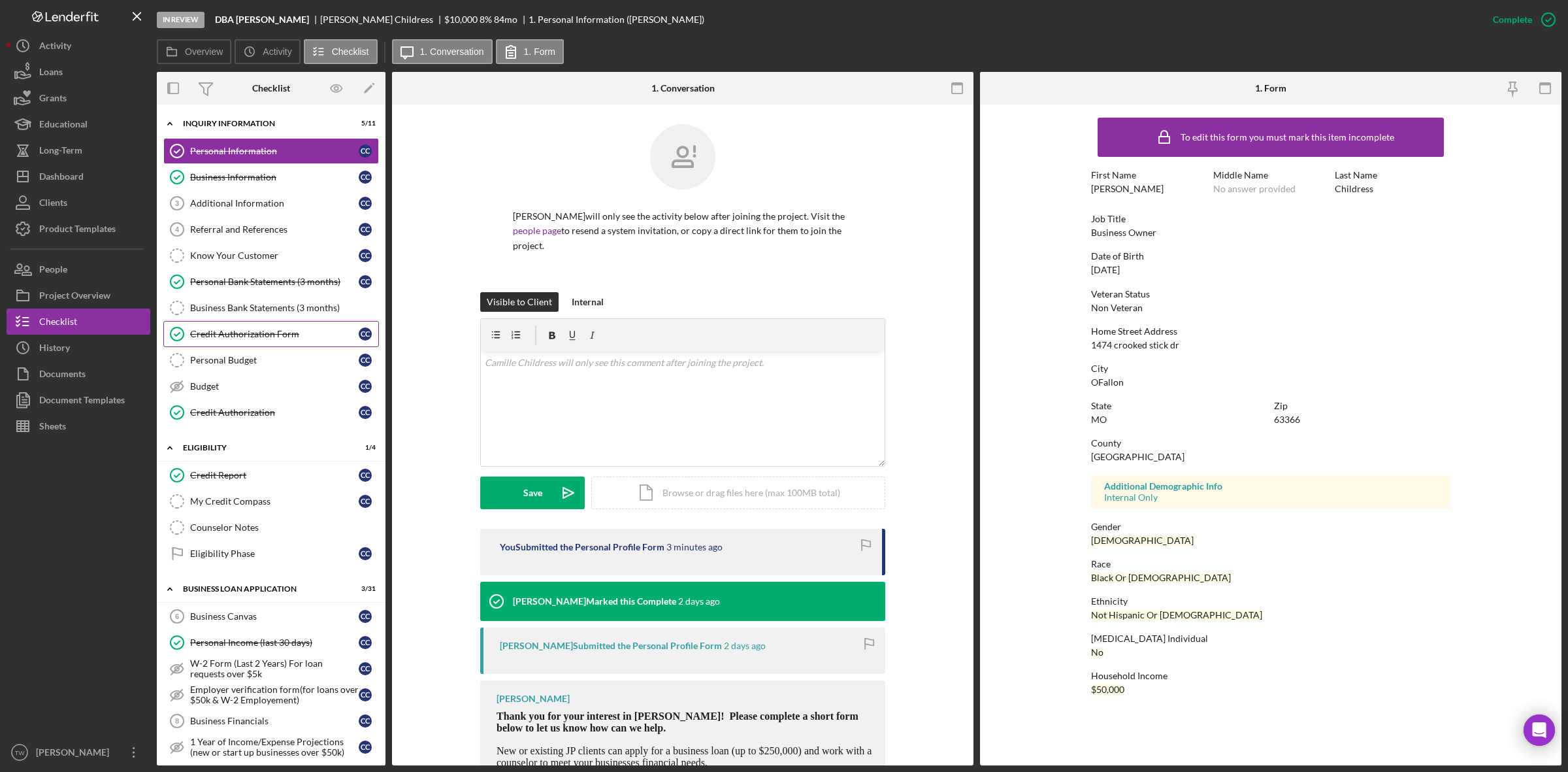
click at [266, 338] on div "Credit Authorization Form" at bounding box center [274, 334] width 168 height 11
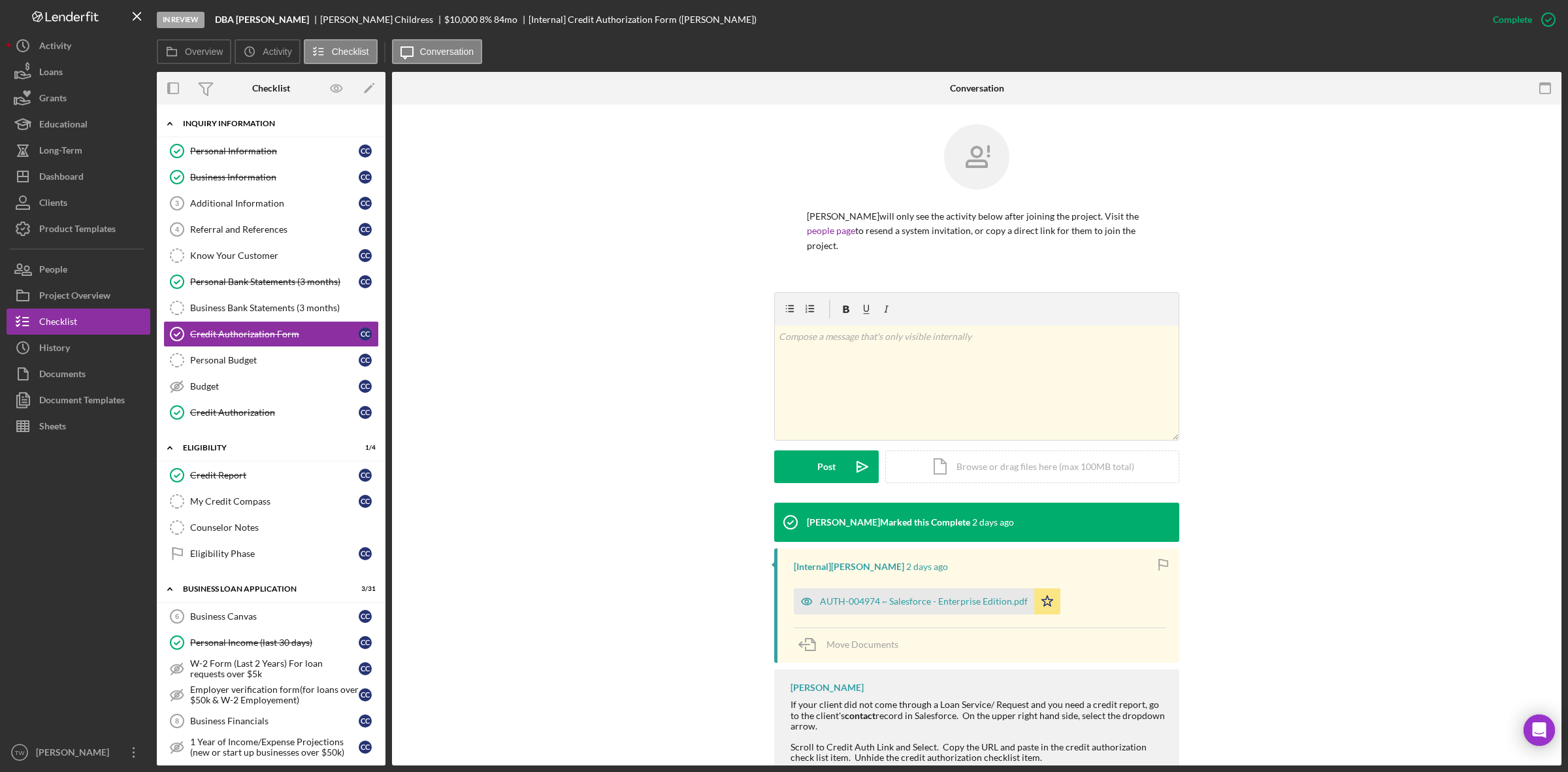
click at [188, 134] on div "Icon/Expander INQUIRY INFORMATION 5 / 11" at bounding box center [271, 124] width 229 height 27
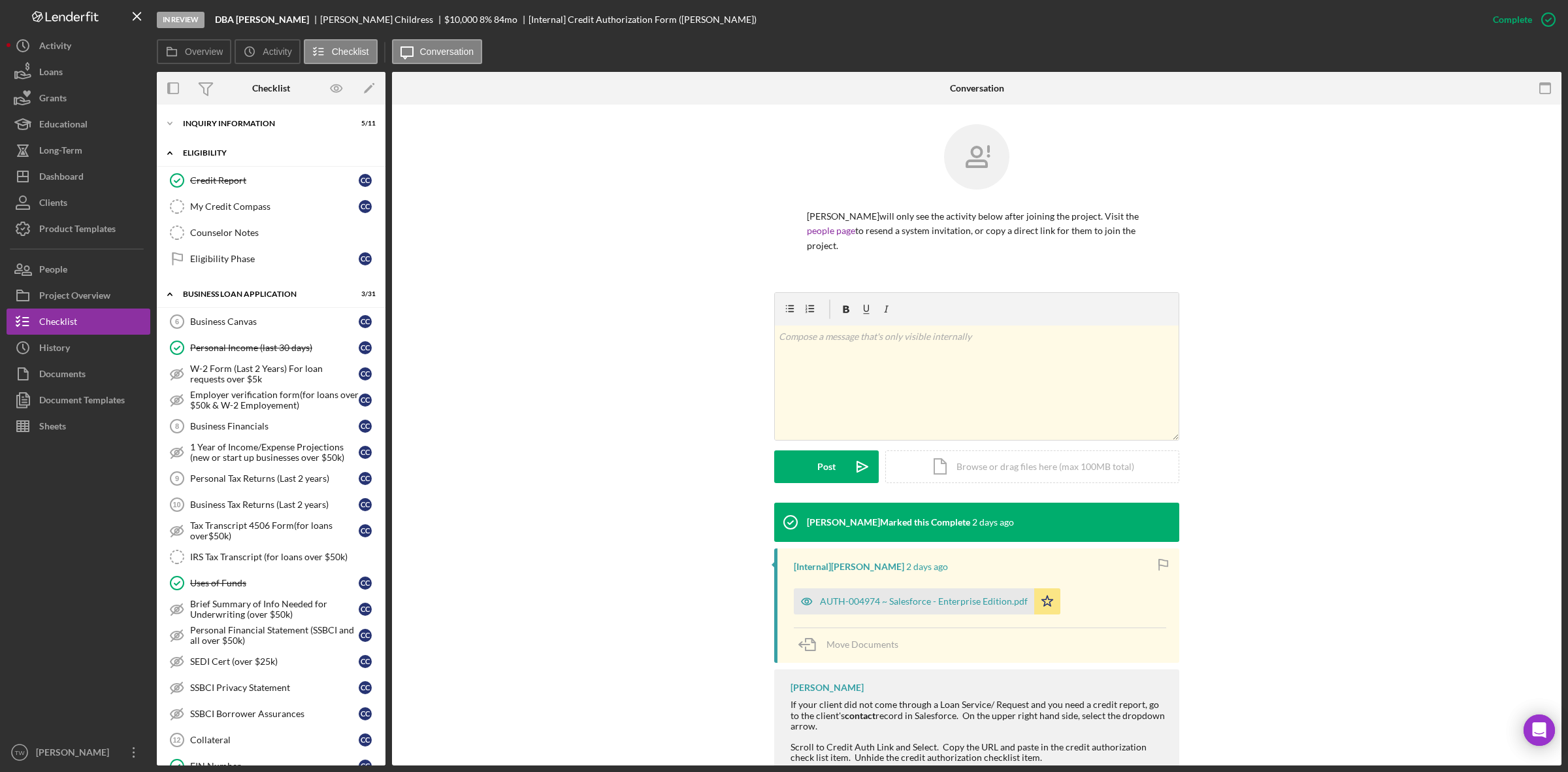
click at [191, 142] on div "Icon/Expander ELIGIBILITY 1 / 4" at bounding box center [271, 153] width 229 height 27
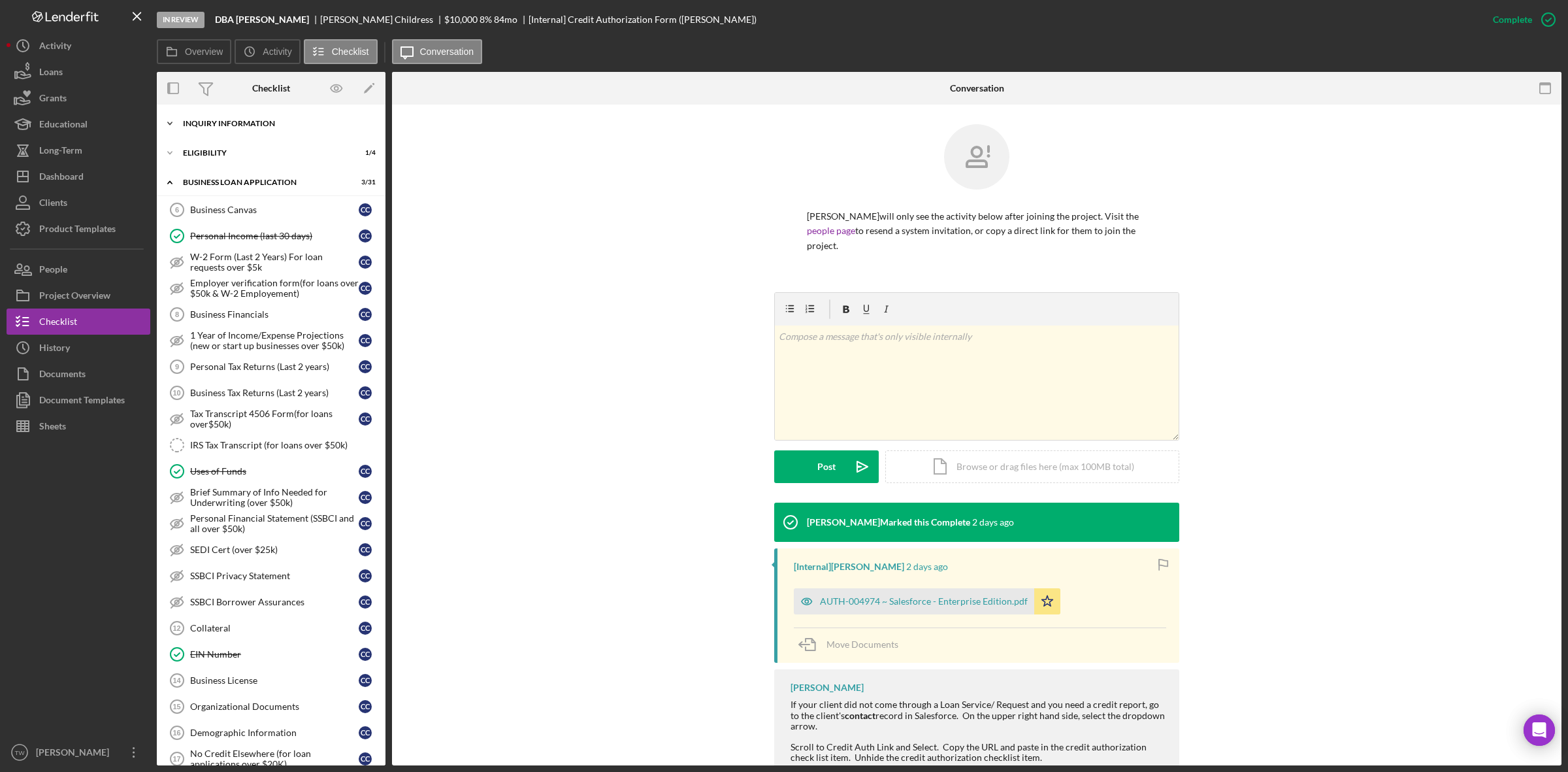
click at [210, 125] on div "INQUIRY INFORMATION" at bounding box center [276, 123] width 186 height 8
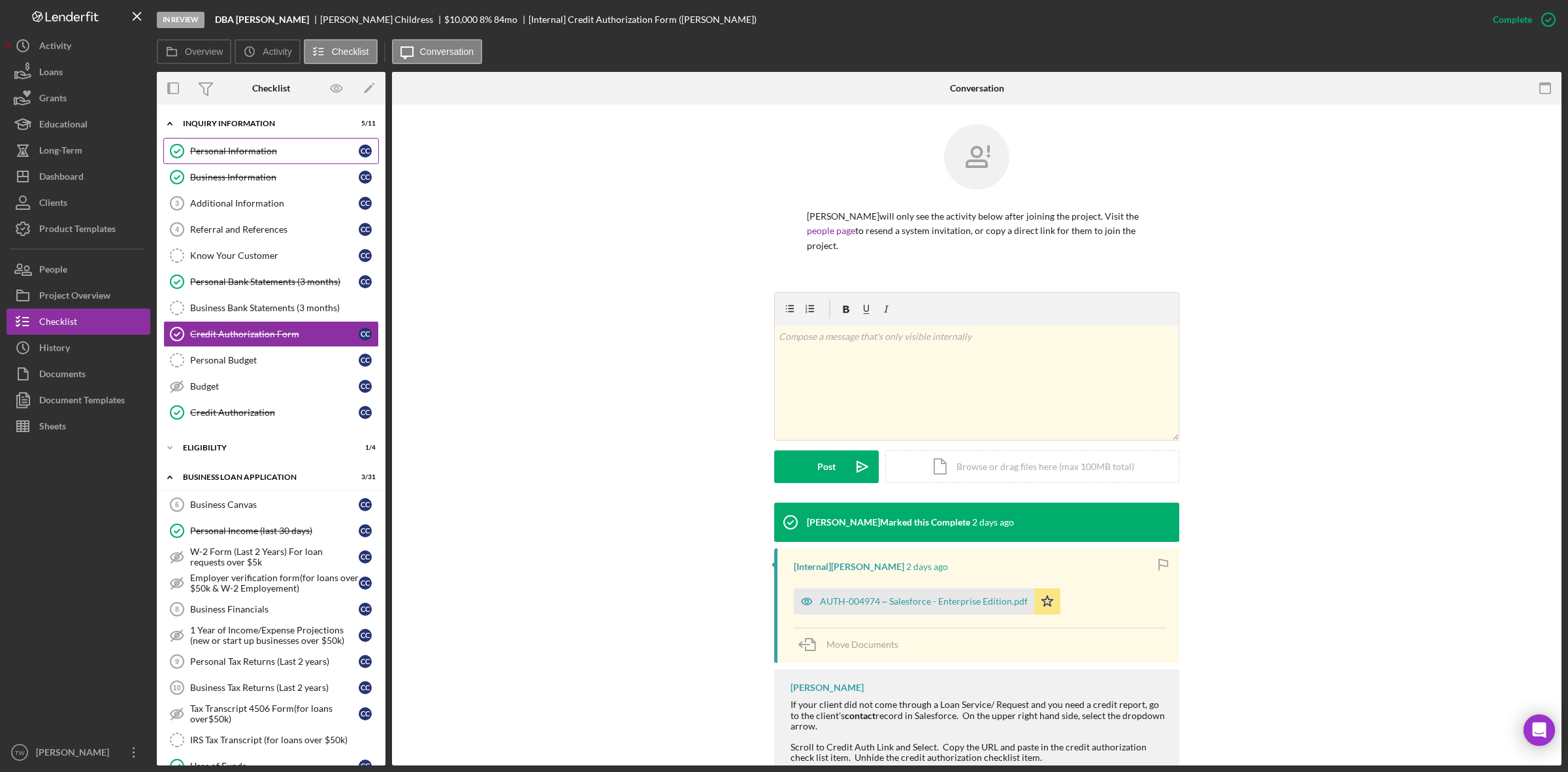
click at [215, 152] on div "Personal Information" at bounding box center [274, 151] width 168 height 11
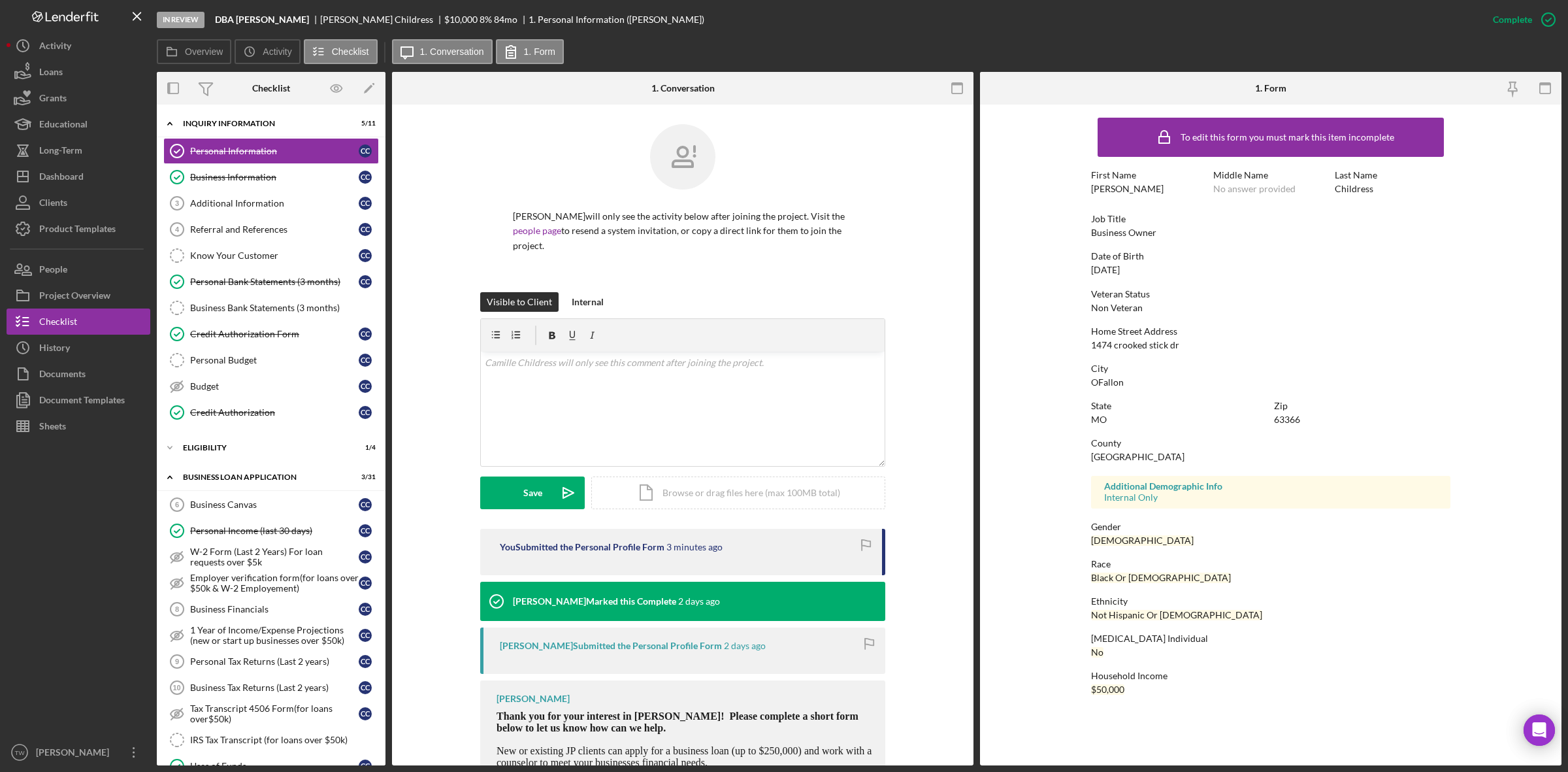
click at [1130, 343] on div "1474 crooked stick dr" at bounding box center [1135, 345] width 88 height 11
copy div "1474 crooked stick dr"
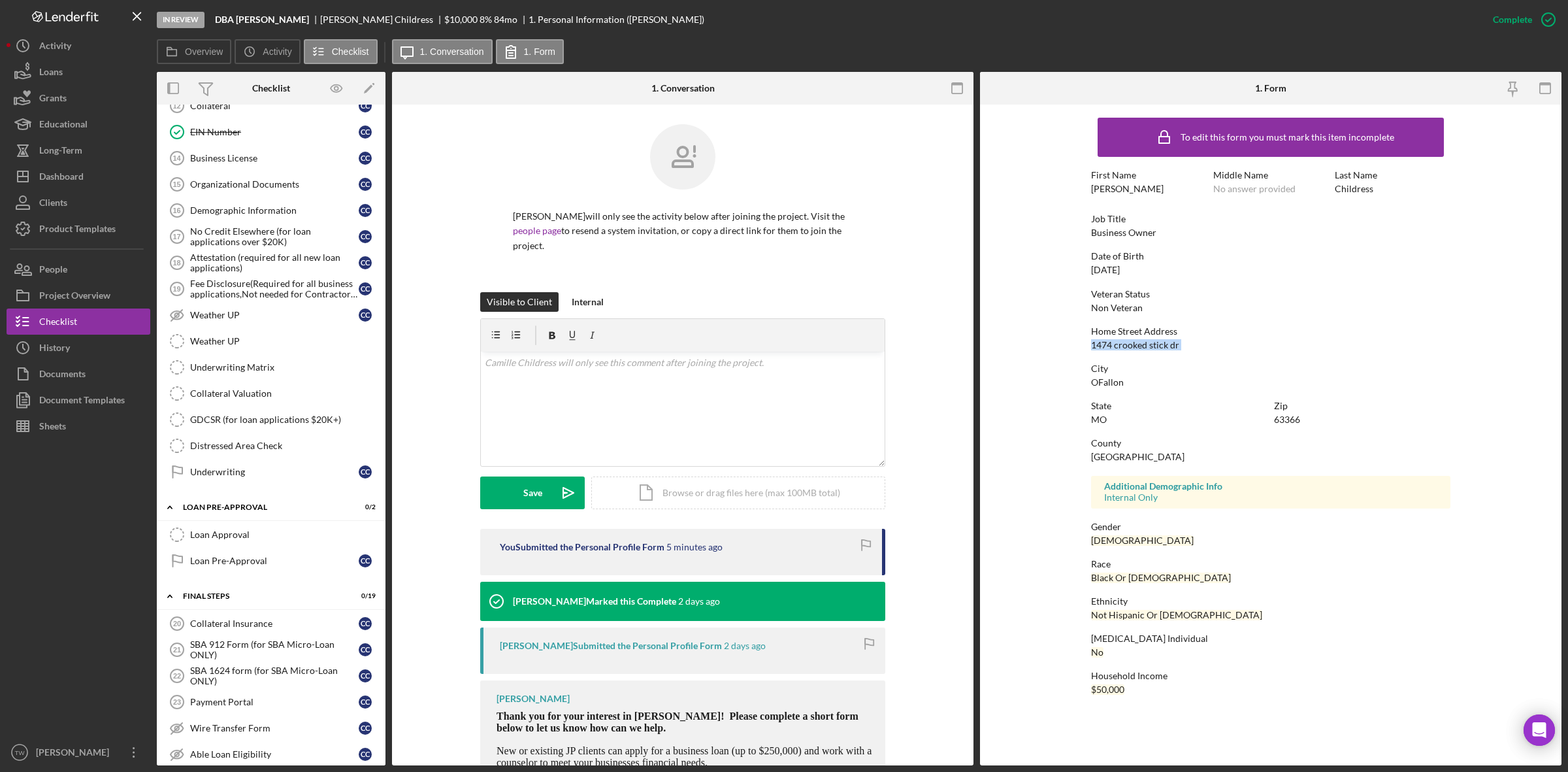
scroll to position [1144, 0]
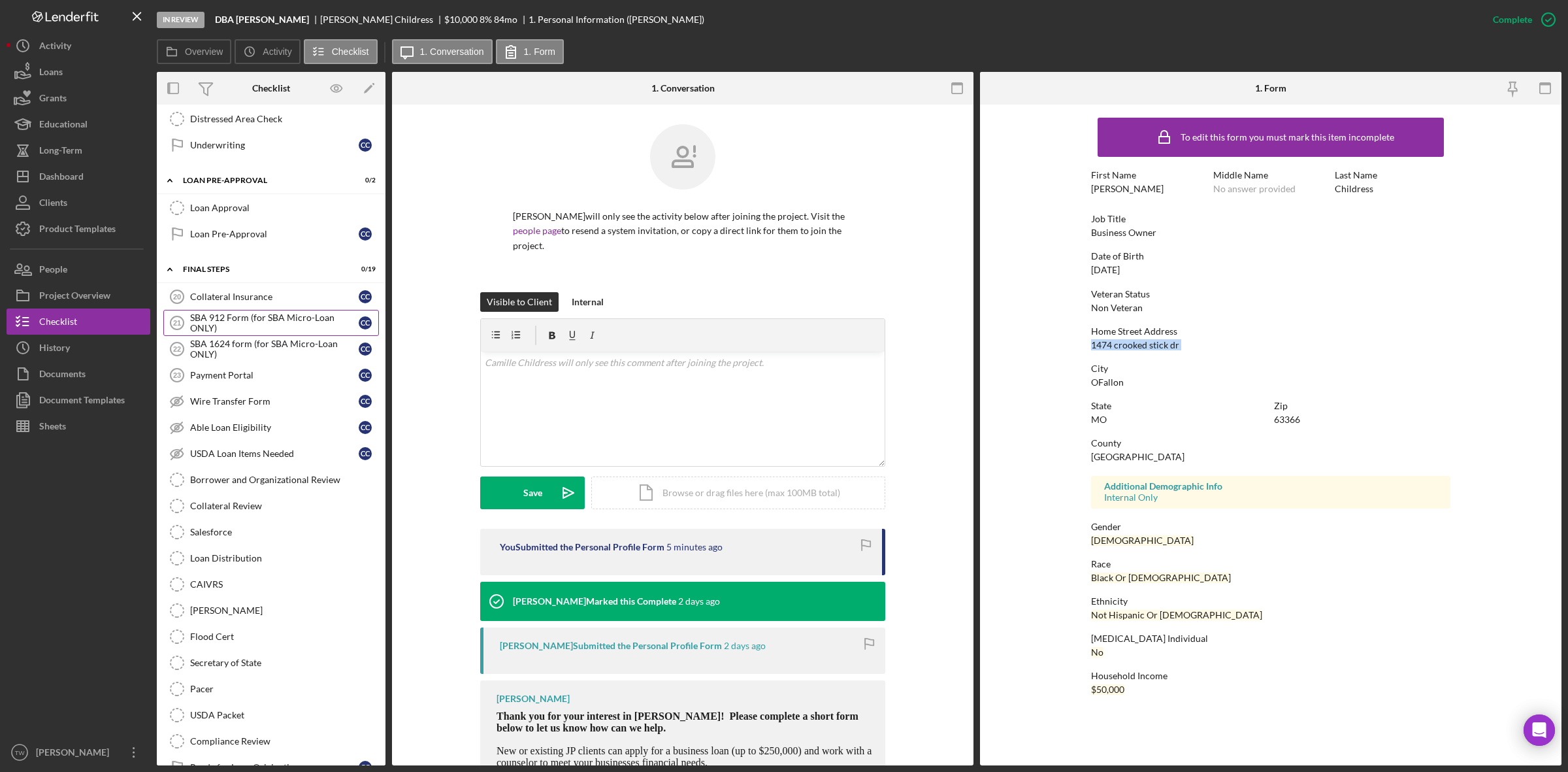
click at [242, 333] on div "SBA 912 Form (for SBA Micro-Loan ONLY)" at bounding box center [274, 322] width 168 height 20
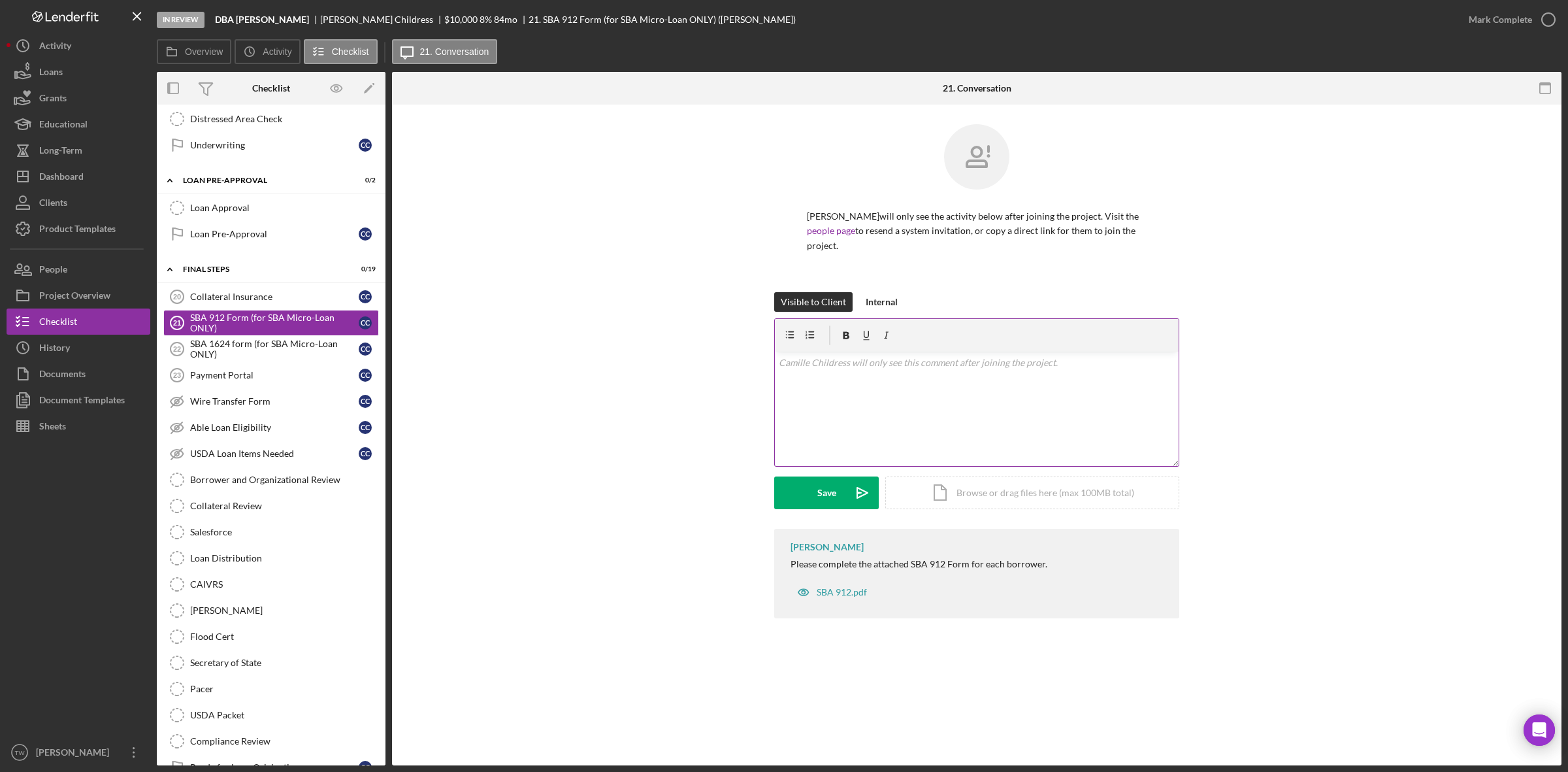
click at [917, 397] on div "v Color teal Color pink Remove color Add row above Add row below Add column bef…" at bounding box center [977, 409] width 404 height 114
click at [864, 378] on div "v Color teal Color pink Remove color Add row above Add row below Add column bef…" at bounding box center [977, 409] width 404 height 114
click at [814, 505] on div "Upload" at bounding box center [826, 492] width 29 height 33
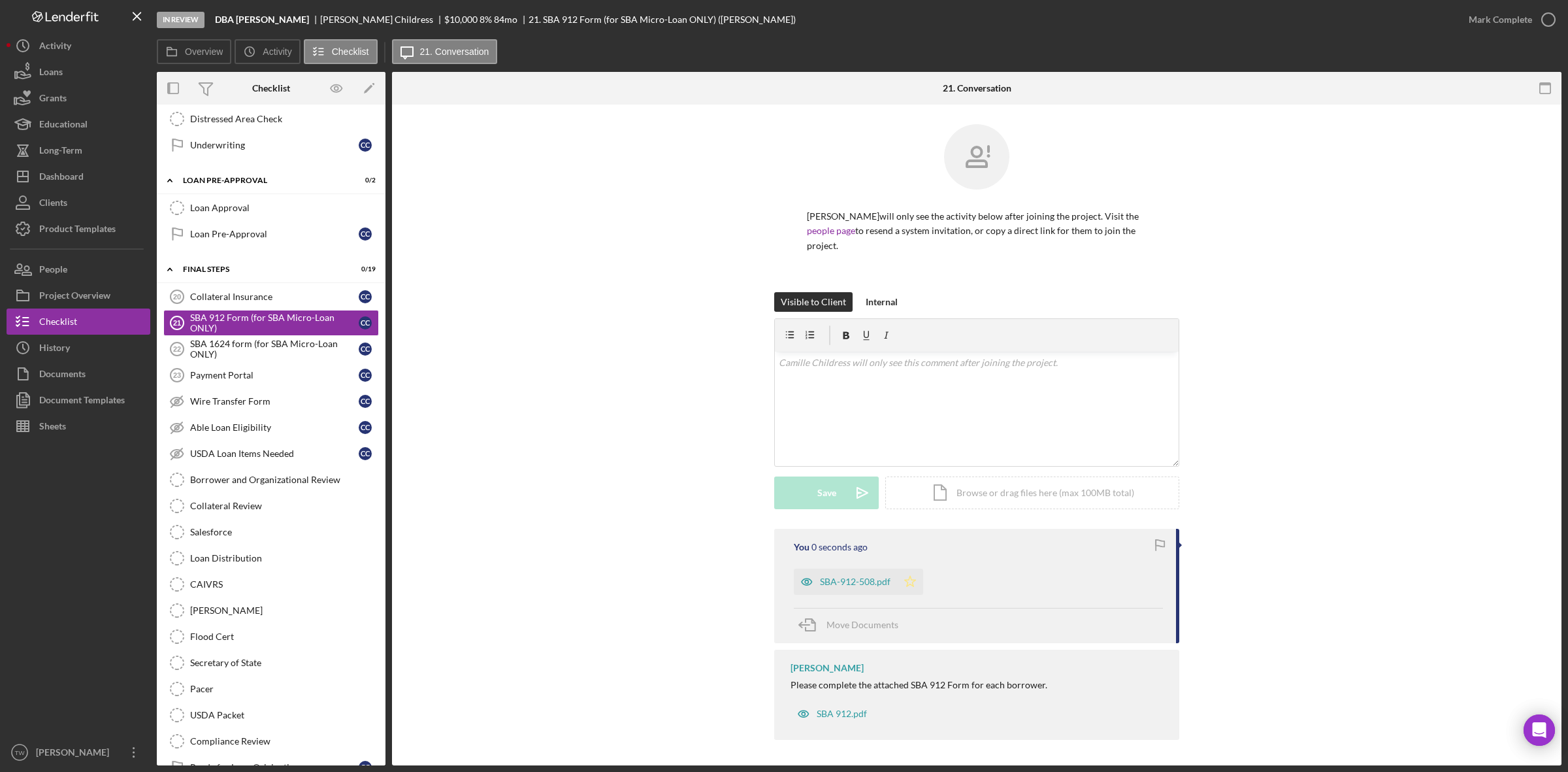
click at [906, 581] on polygon "button" at bounding box center [910, 581] width 11 height 11
click at [1475, 33] on div "Mark Complete" at bounding box center [1507, 20] width 106 height 39
click at [1486, 27] on div "Mark Complete" at bounding box center [1499, 19] width 63 height 26
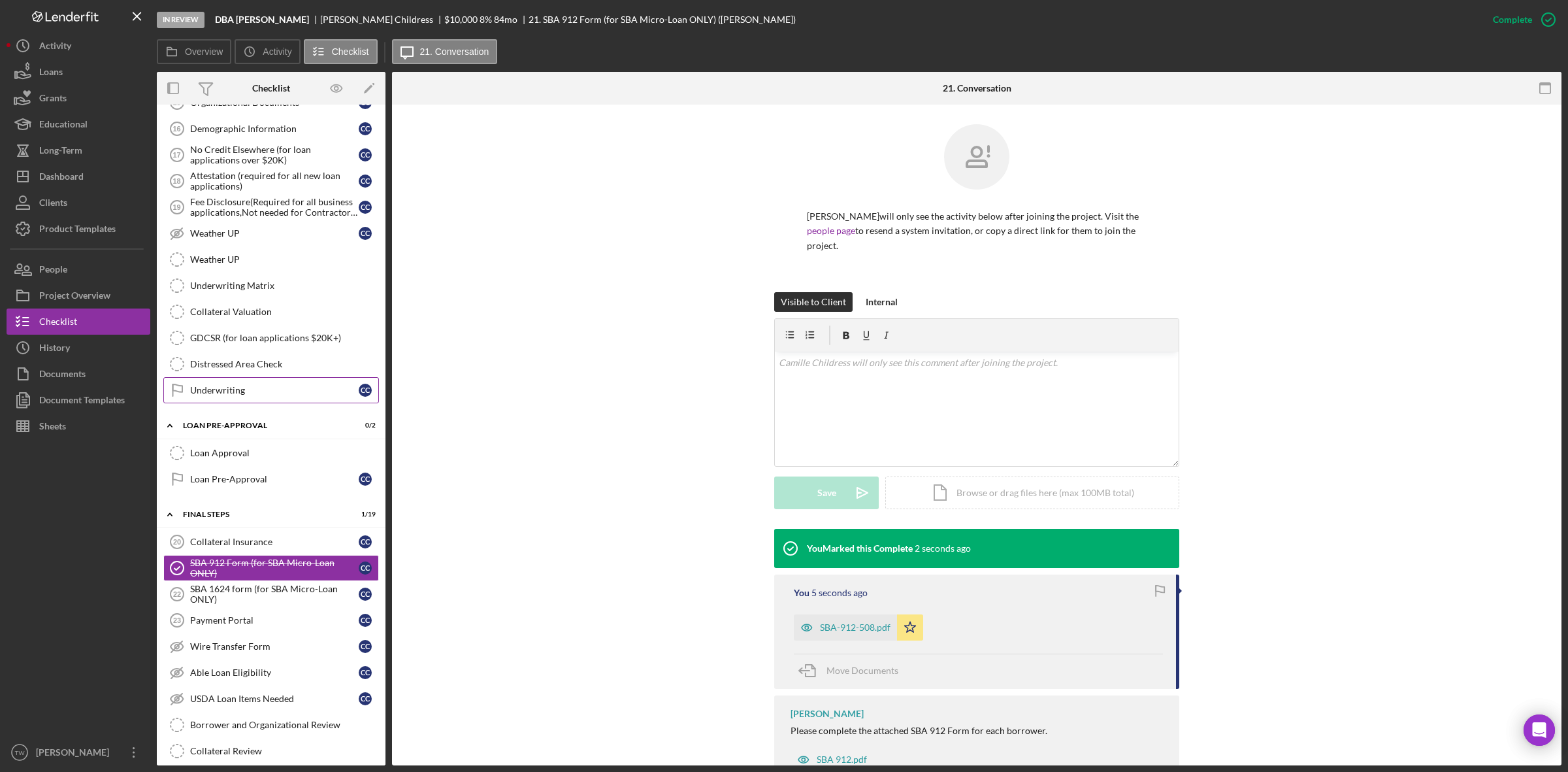
scroll to position [735, 0]
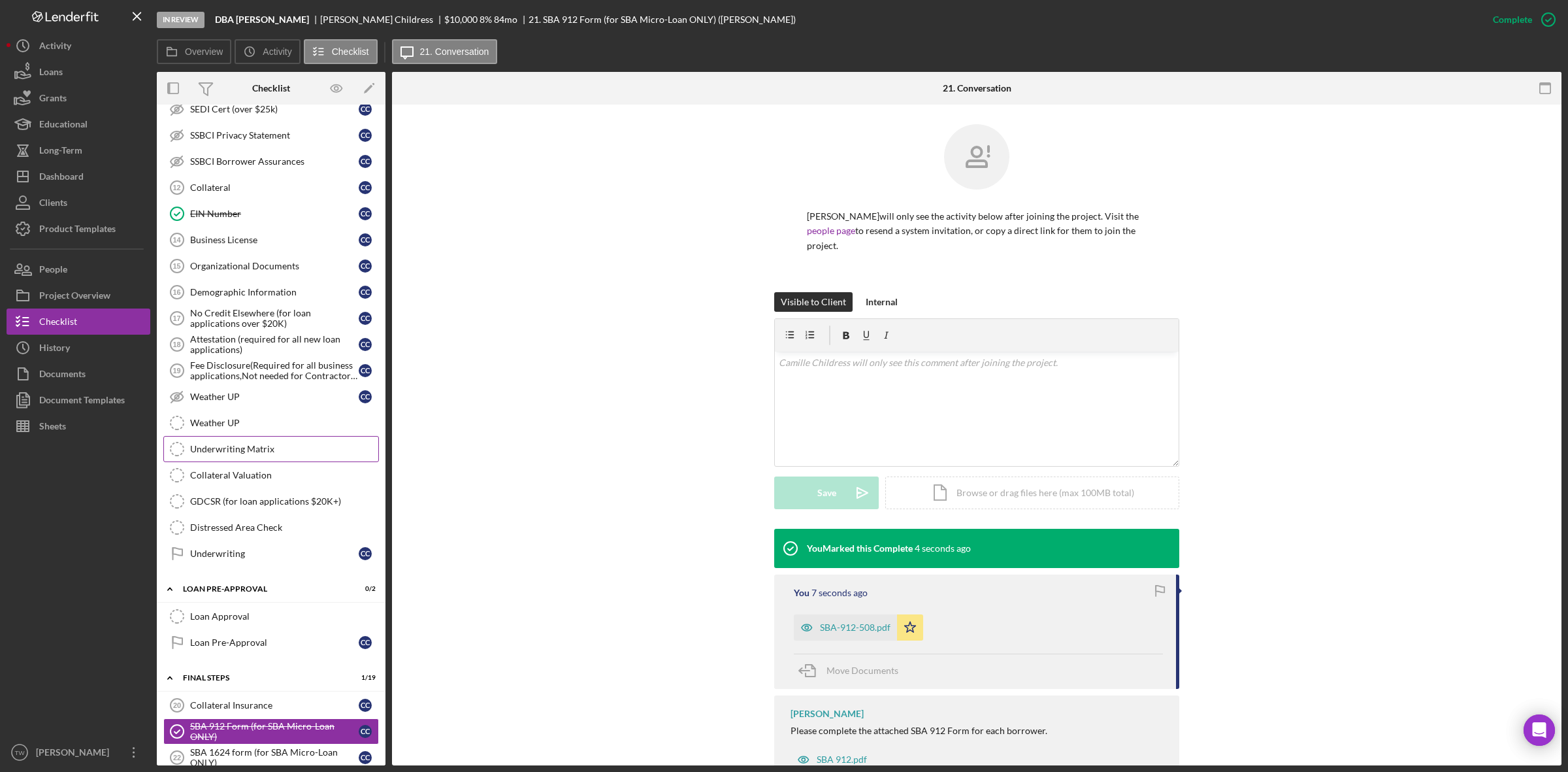
click at [249, 454] on div "Underwriting Matrix" at bounding box center [284, 449] width 188 height 11
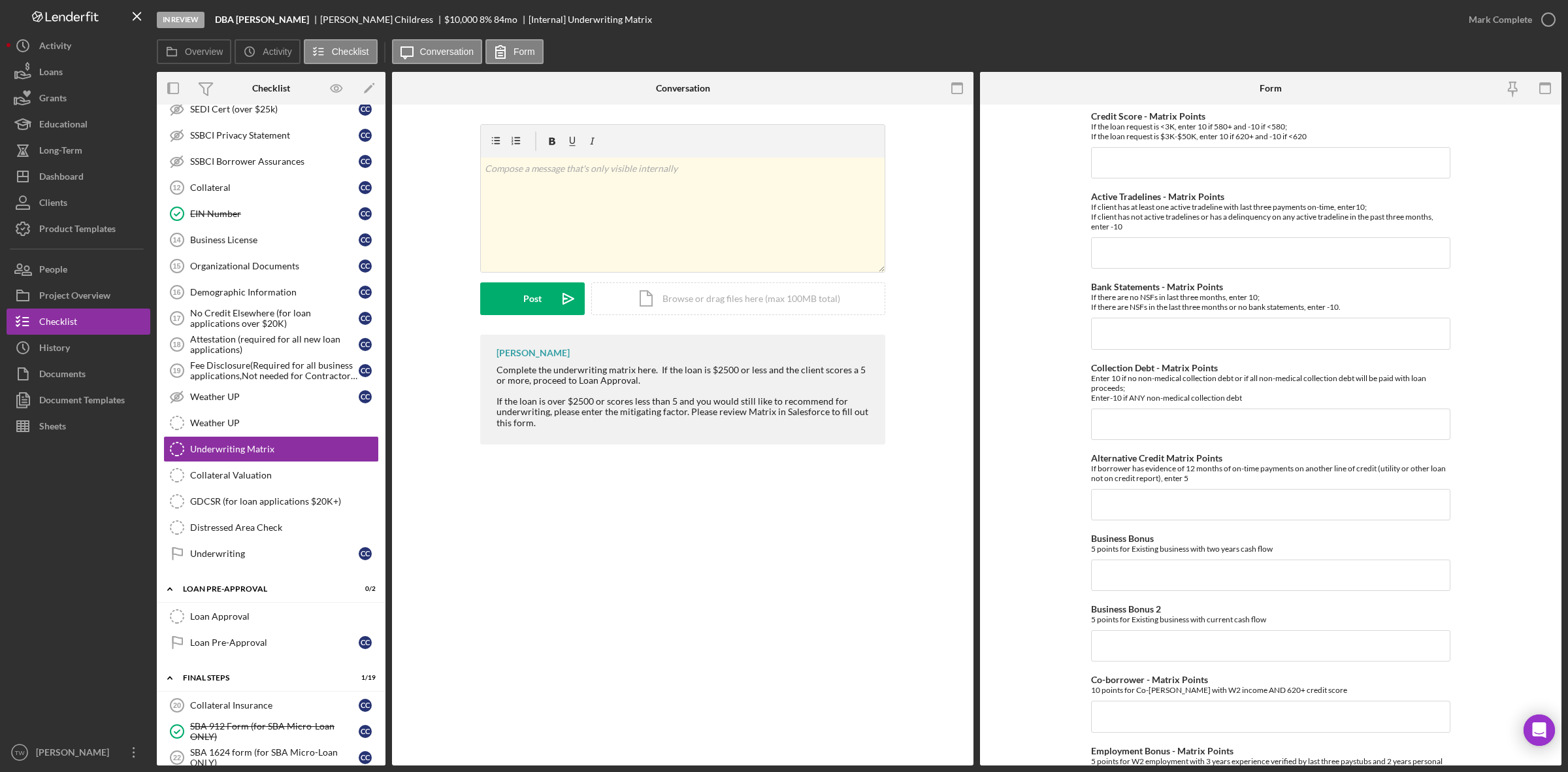
scroll to position [1062, 0]
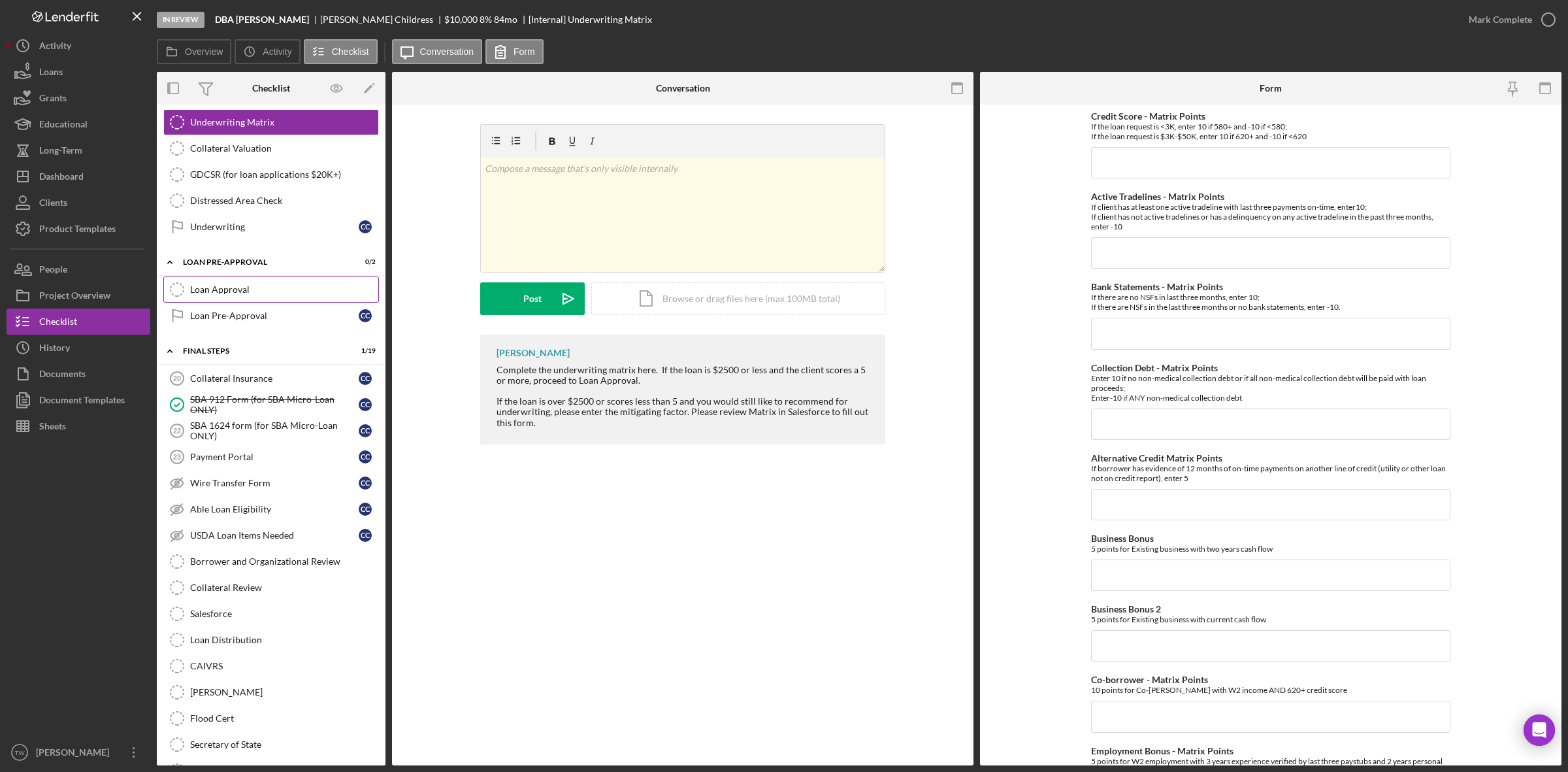
click at [240, 303] on link "Loan Approval Loan Approval" at bounding box center [271, 289] width 215 height 26
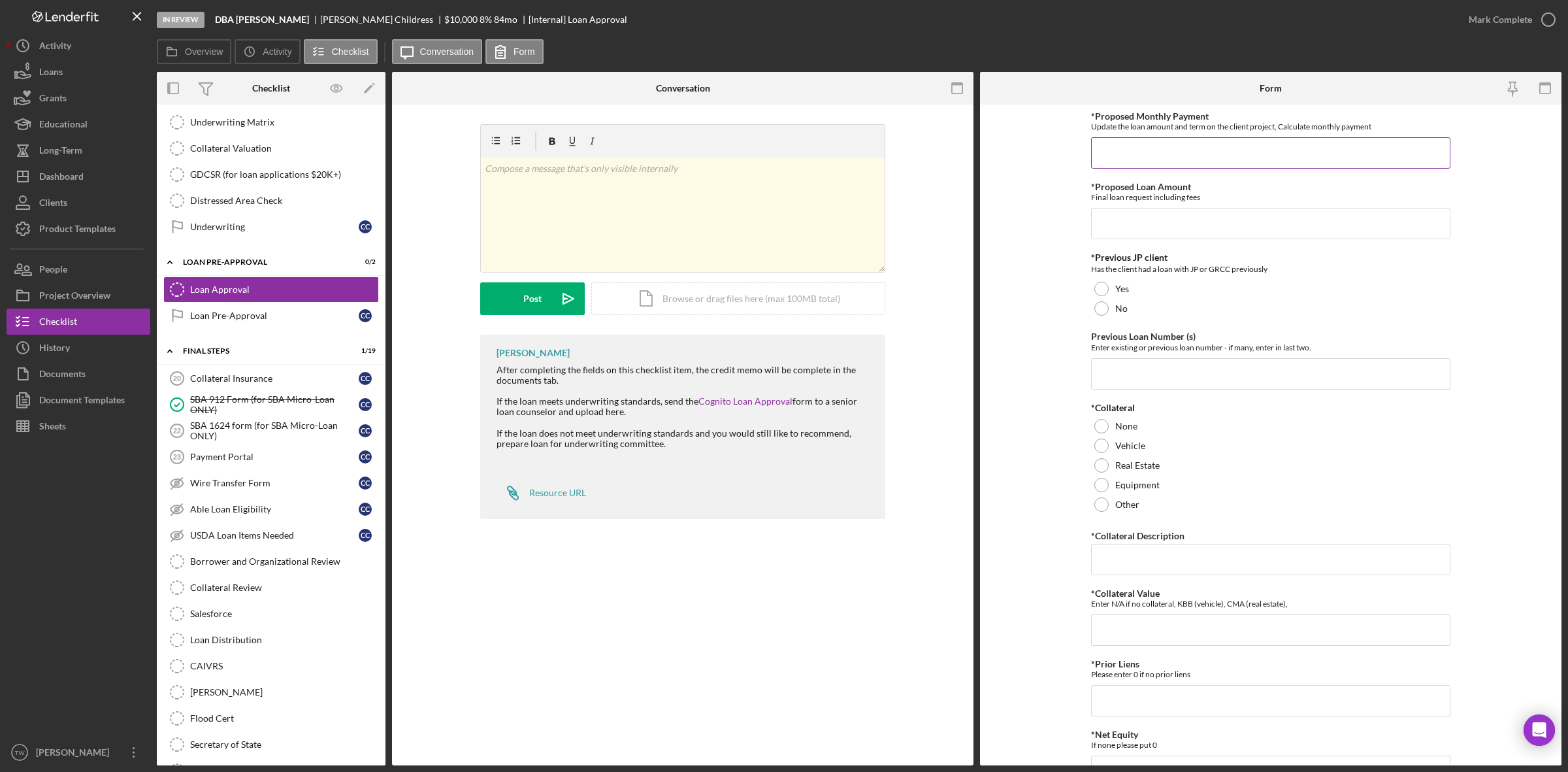
click at [1160, 151] on input "*Proposed Monthly Payment" at bounding box center [1271, 152] width 360 height 31
type input "$5"
type input "$150"
type input "$5,000"
click at [1504, 305] on form "*Proposed Monthly Payment Update the loan amount and term on the client project…" at bounding box center [1270, 435] width 581 height 661
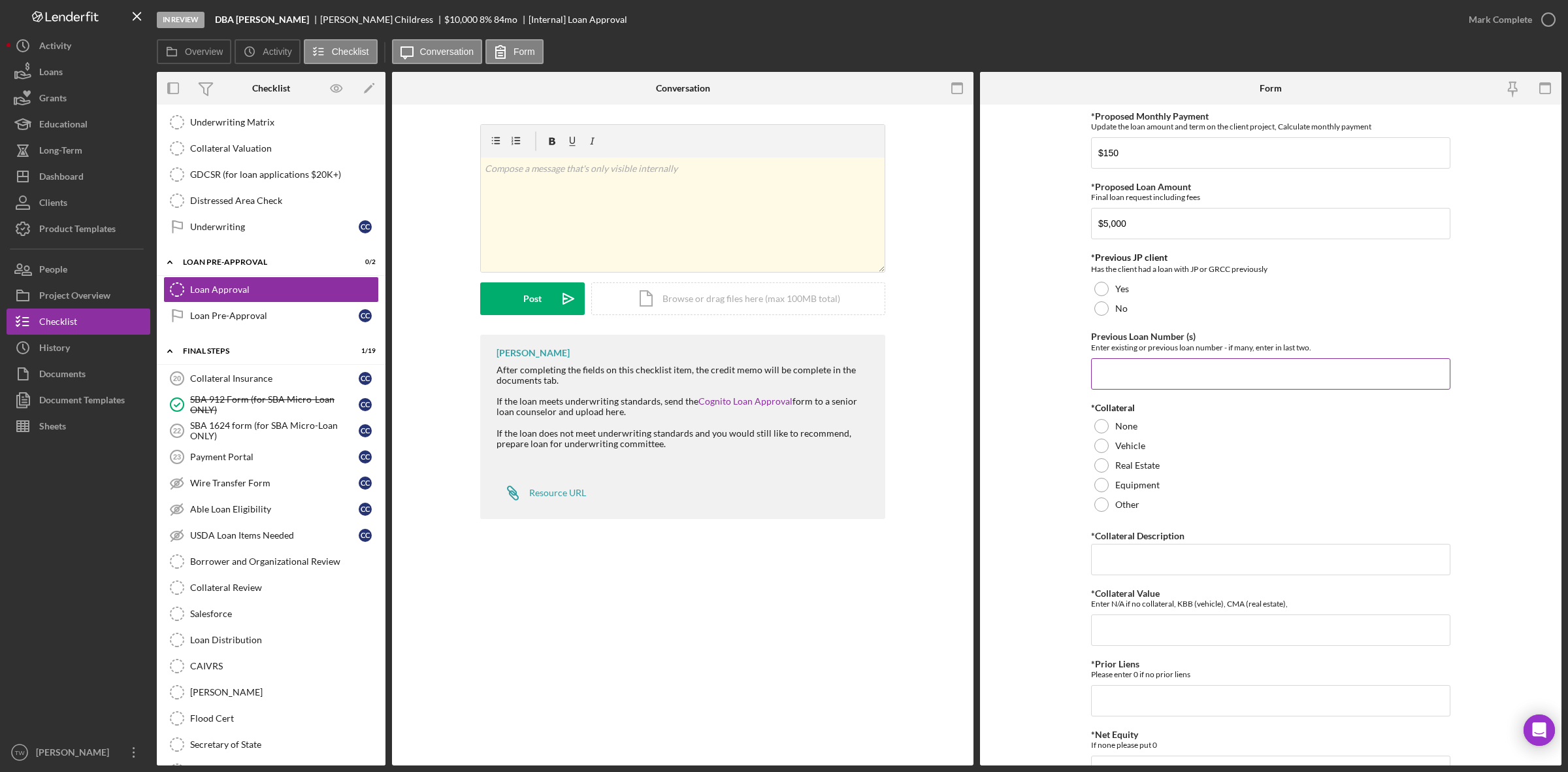
click at [1200, 368] on input "Previous Loan Number (s)" at bounding box center [1271, 373] width 360 height 31
click at [1102, 282] on div at bounding box center [1102, 288] width 14 height 14
click at [1102, 318] on div "No" at bounding box center [1271, 308] width 360 height 20
click at [1130, 371] on input "Previous Loan Number (s)" at bounding box center [1271, 373] width 360 height 31
click at [1124, 433] on div "None" at bounding box center [1271, 427] width 360 height 20
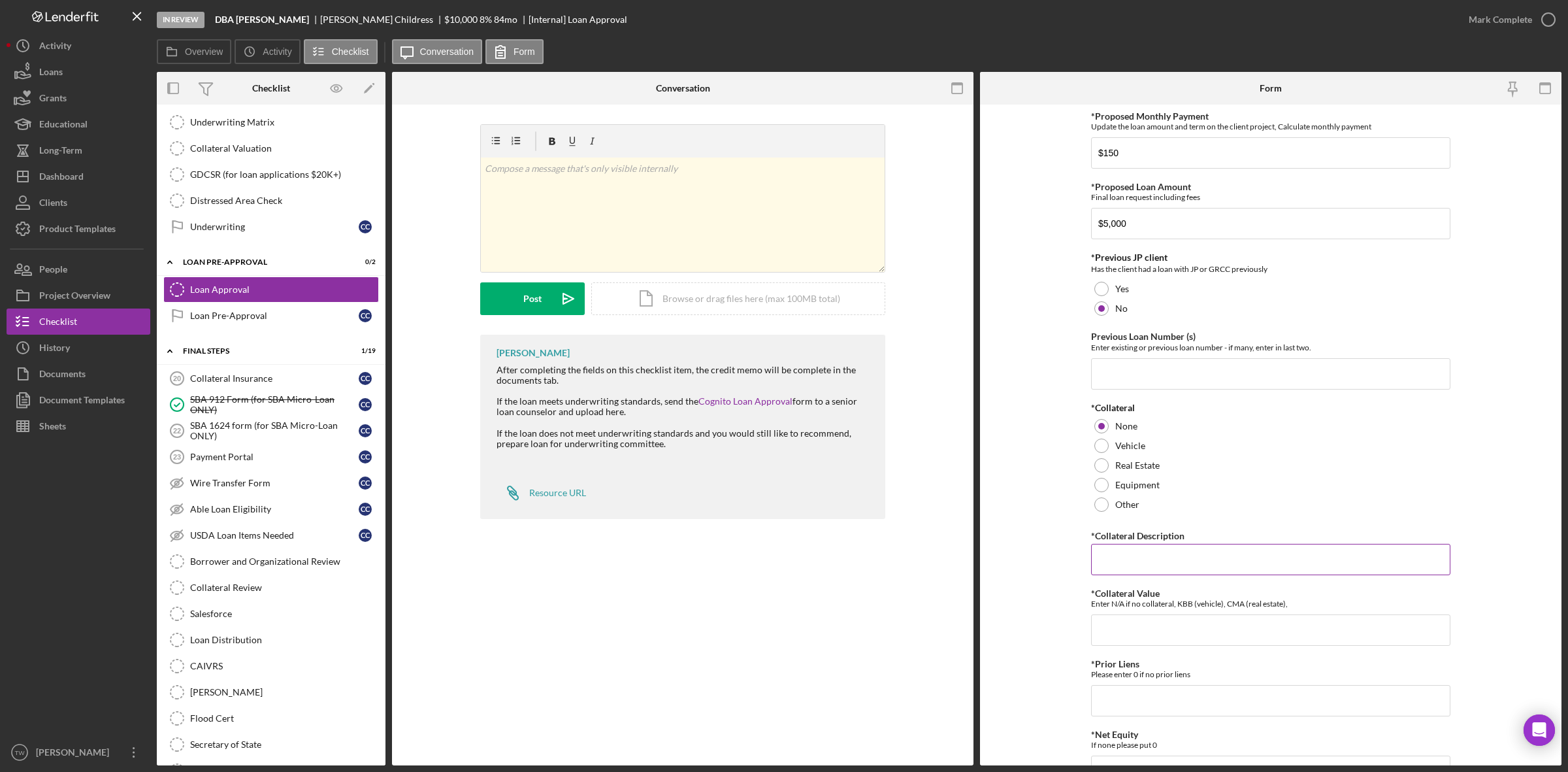
click at [1177, 557] on input "*Collateral Description" at bounding box center [1271, 559] width 360 height 31
type input "0"
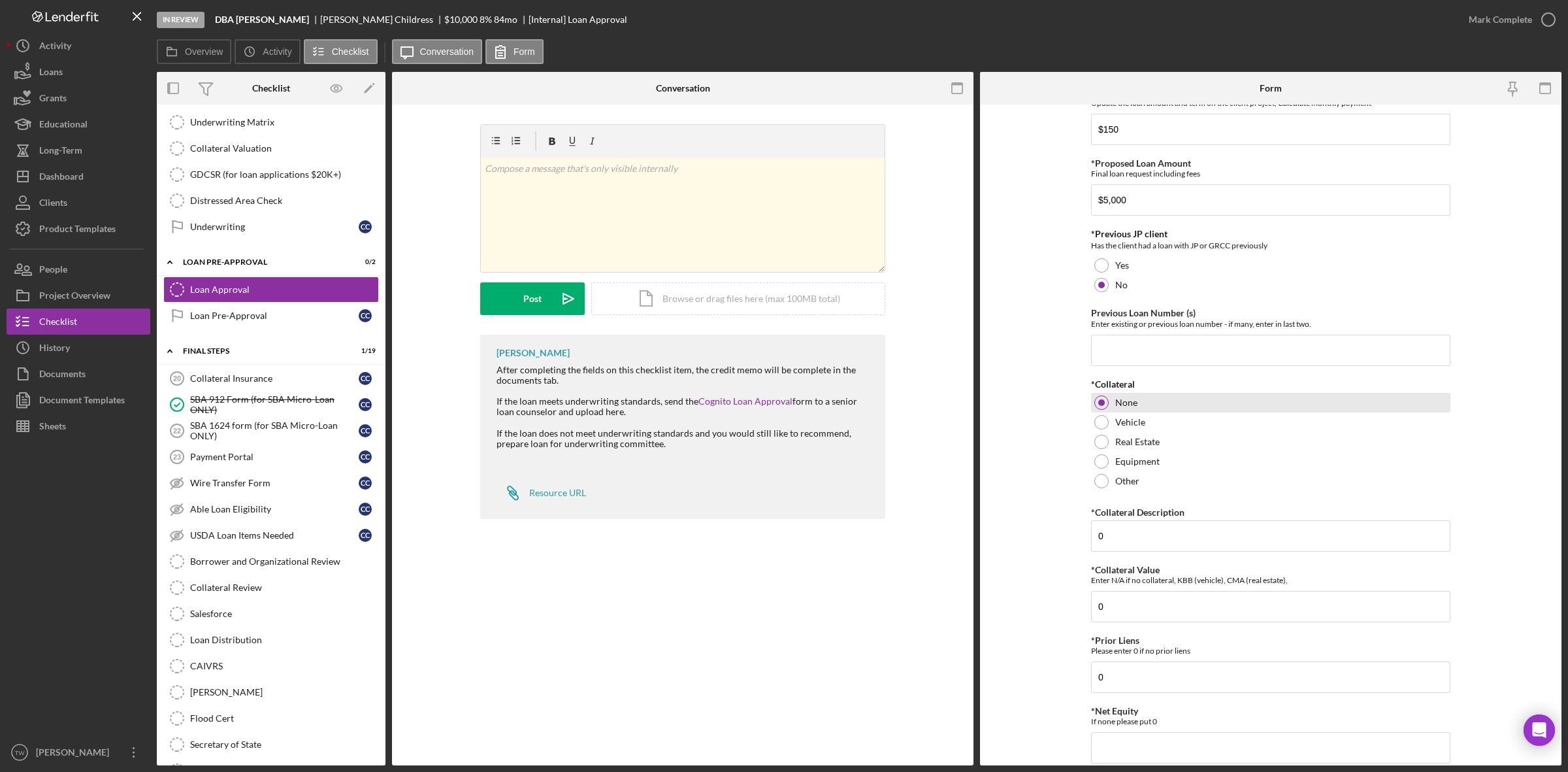
scroll to position [360, 0]
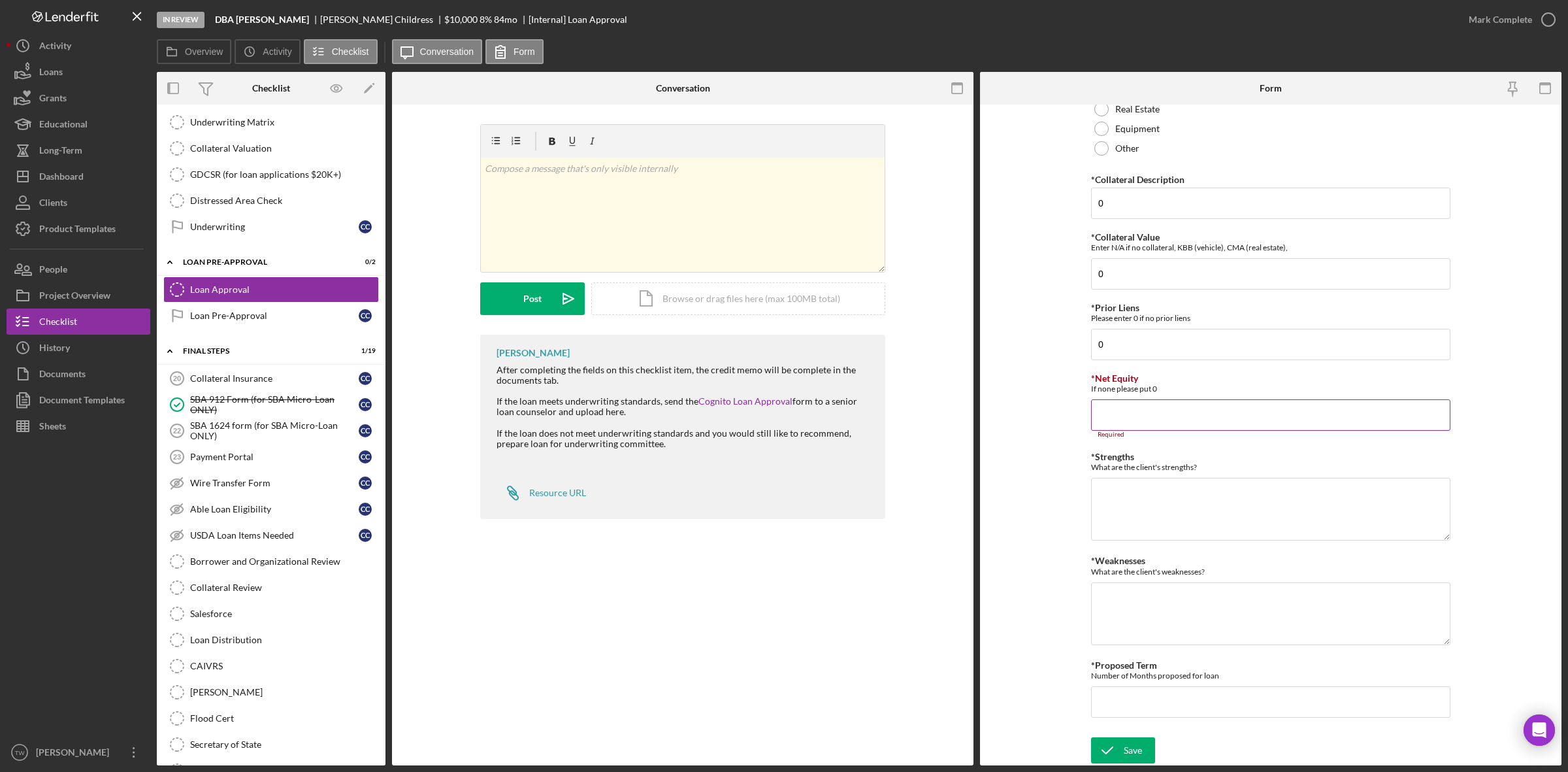
click at [1300, 411] on input "*Net Equity" at bounding box center [1271, 415] width 360 height 31
type input "0"
type textarea "strong income"
type textarea "low credit score"
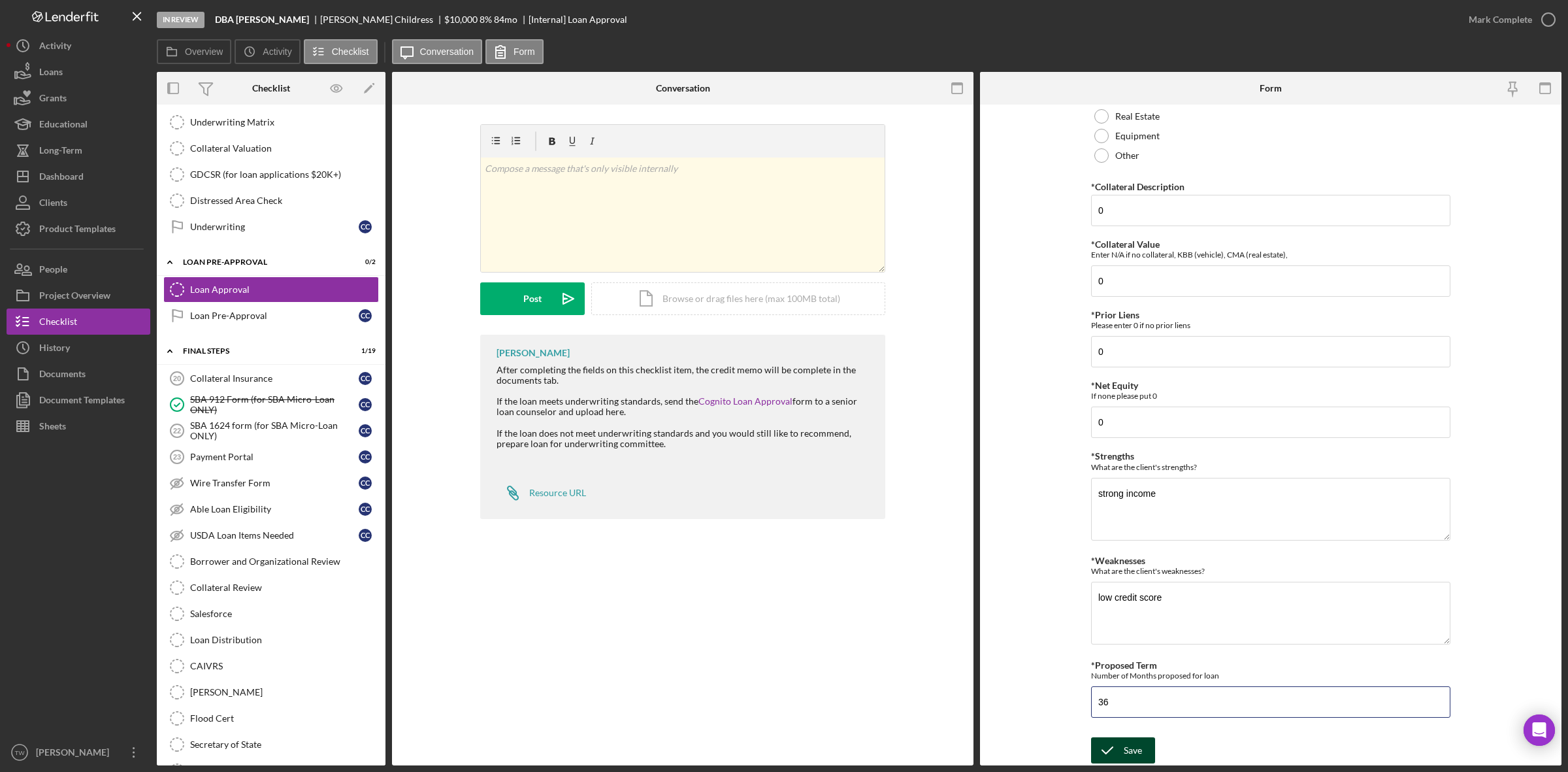
type input "36"
click at [1144, 744] on button "Save" at bounding box center [1123, 750] width 64 height 26
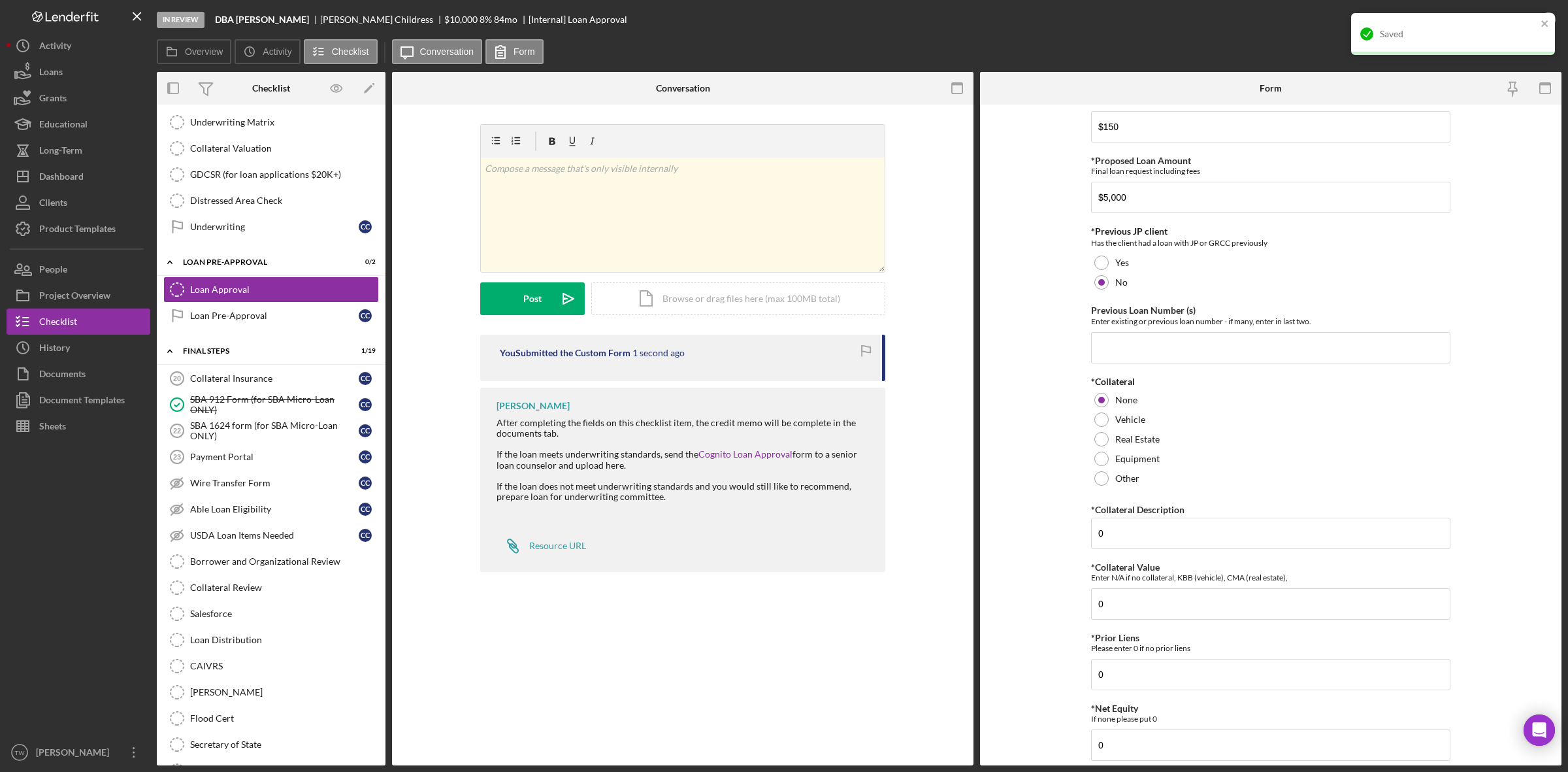
scroll to position [0, 0]
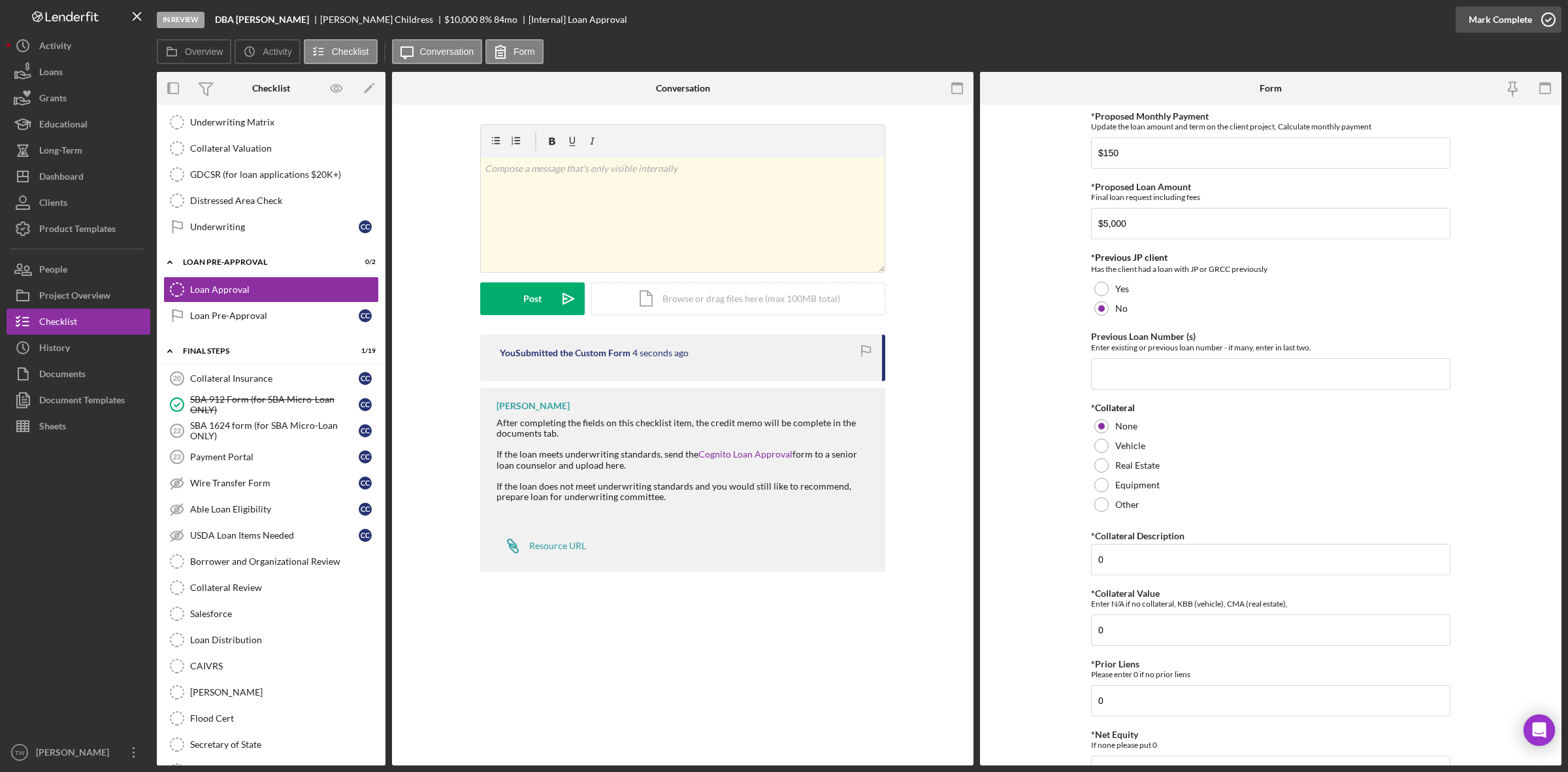
click at [1484, 16] on div "Mark Complete" at bounding box center [1499, 19] width 63 height 26
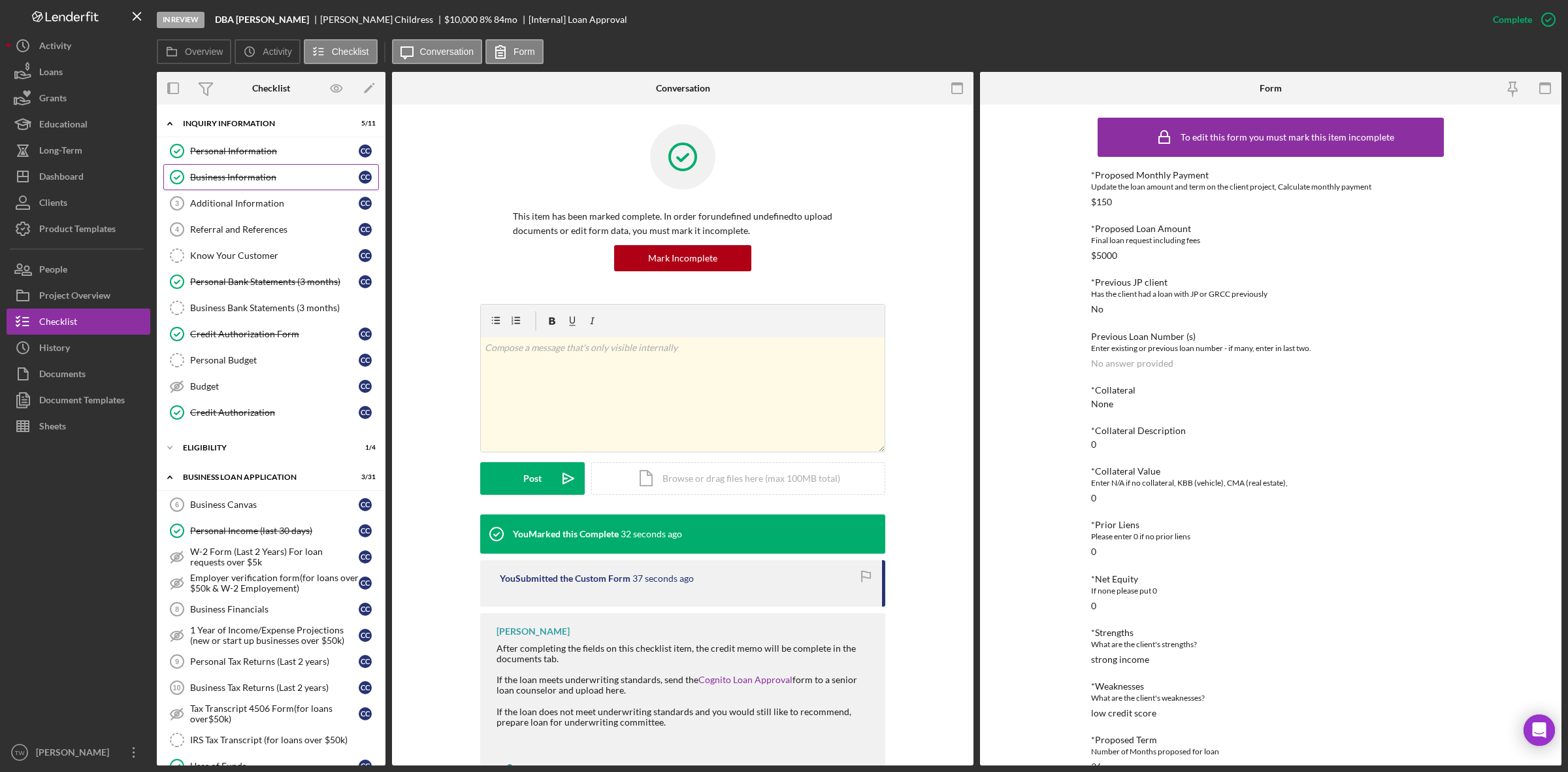
click at [271, 177] on div "Business Information" at bounding box center [274, 177] width 168 height 11
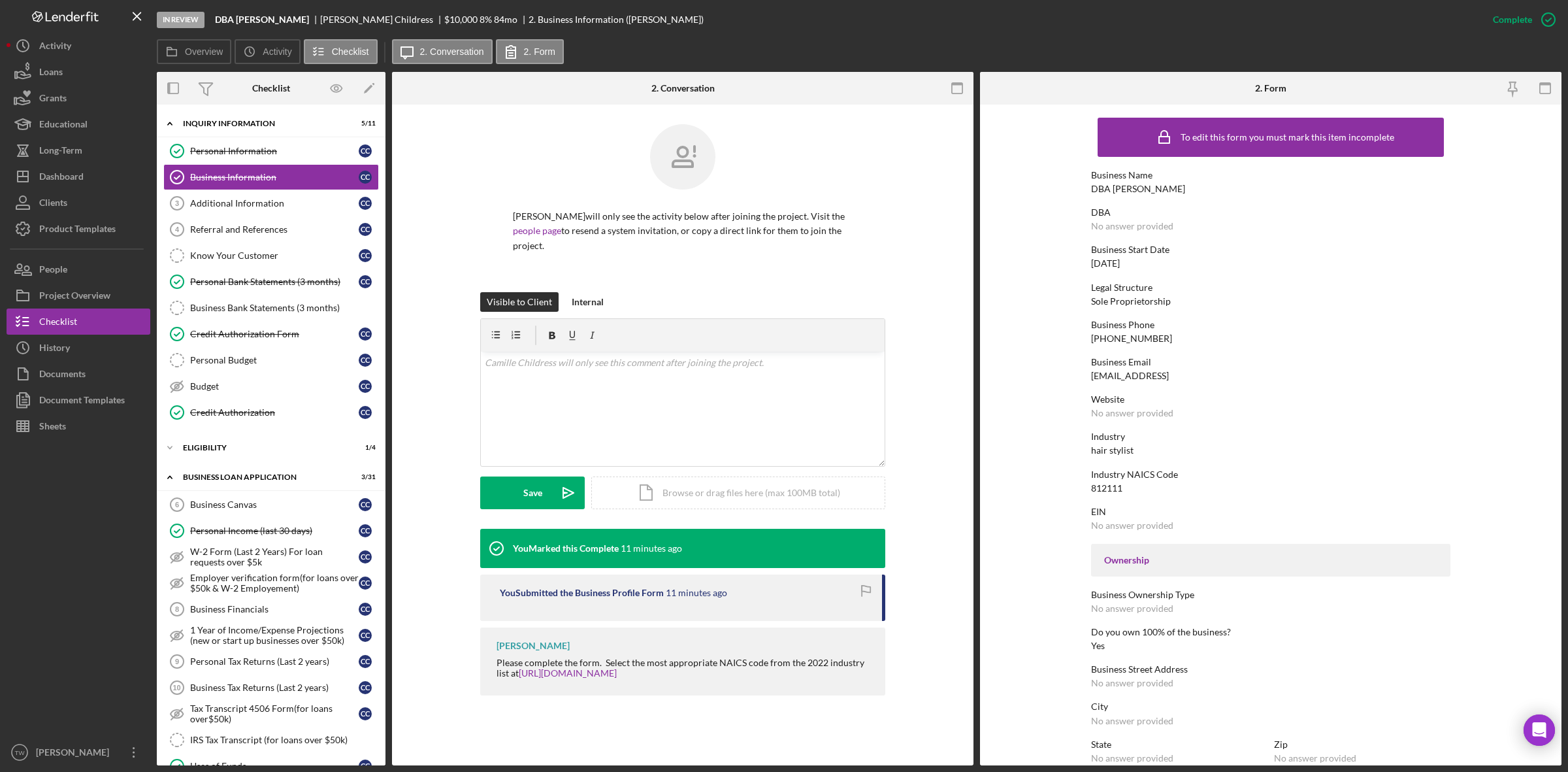
click at [1512, 5] on div "Complete Mark Incomplete" at bounding box center [1521, 20] width 82 height 39
click at [1516, 15] on div "Mark Incomplete" at bounding box center [1497, 19] width 70 height 26
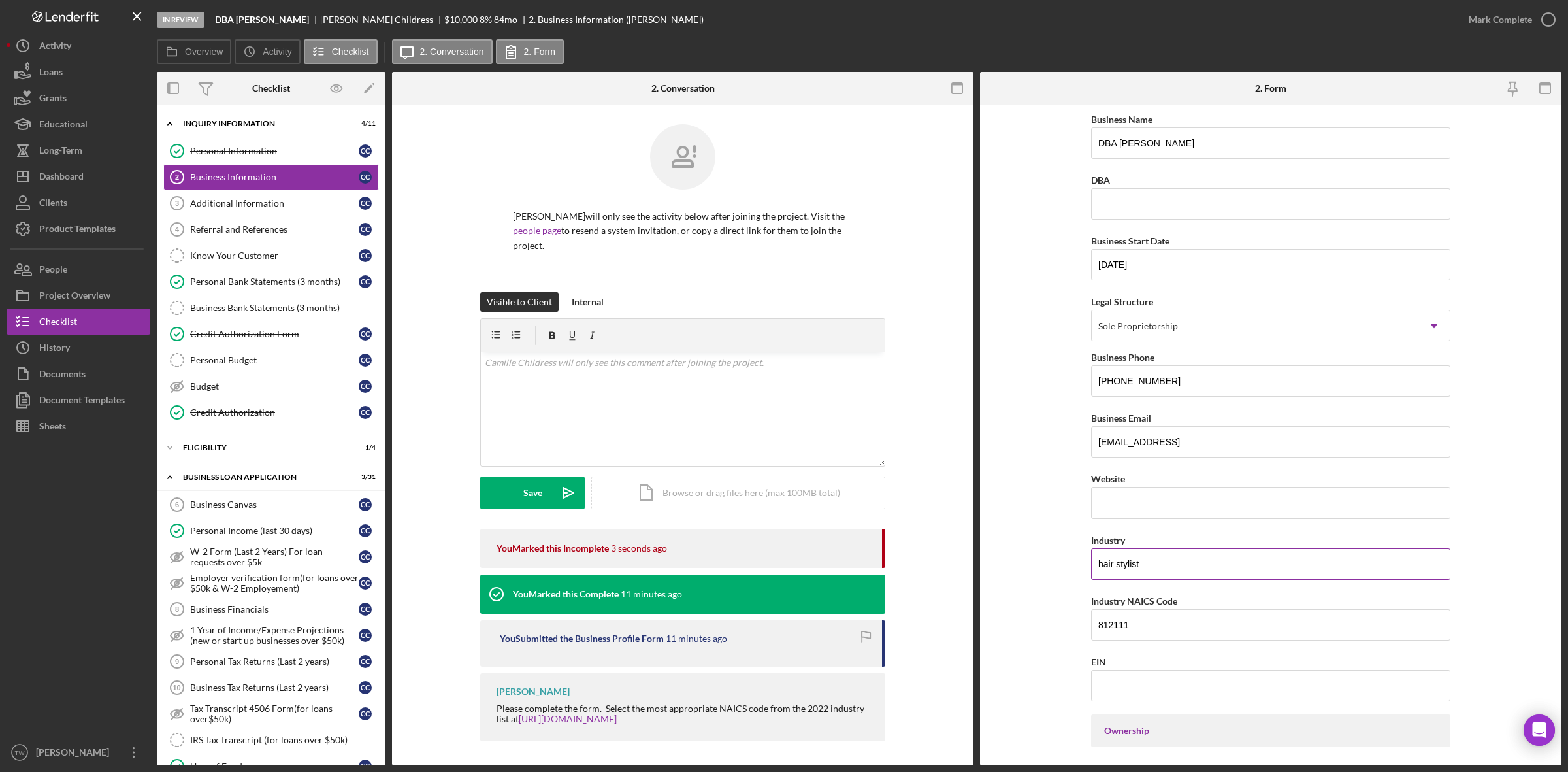
click at [1209, 561] on input "hair stylist" at bounding box center [1271, 564] width 360 height 31
paste input "Childcare/ Adult Day Care"
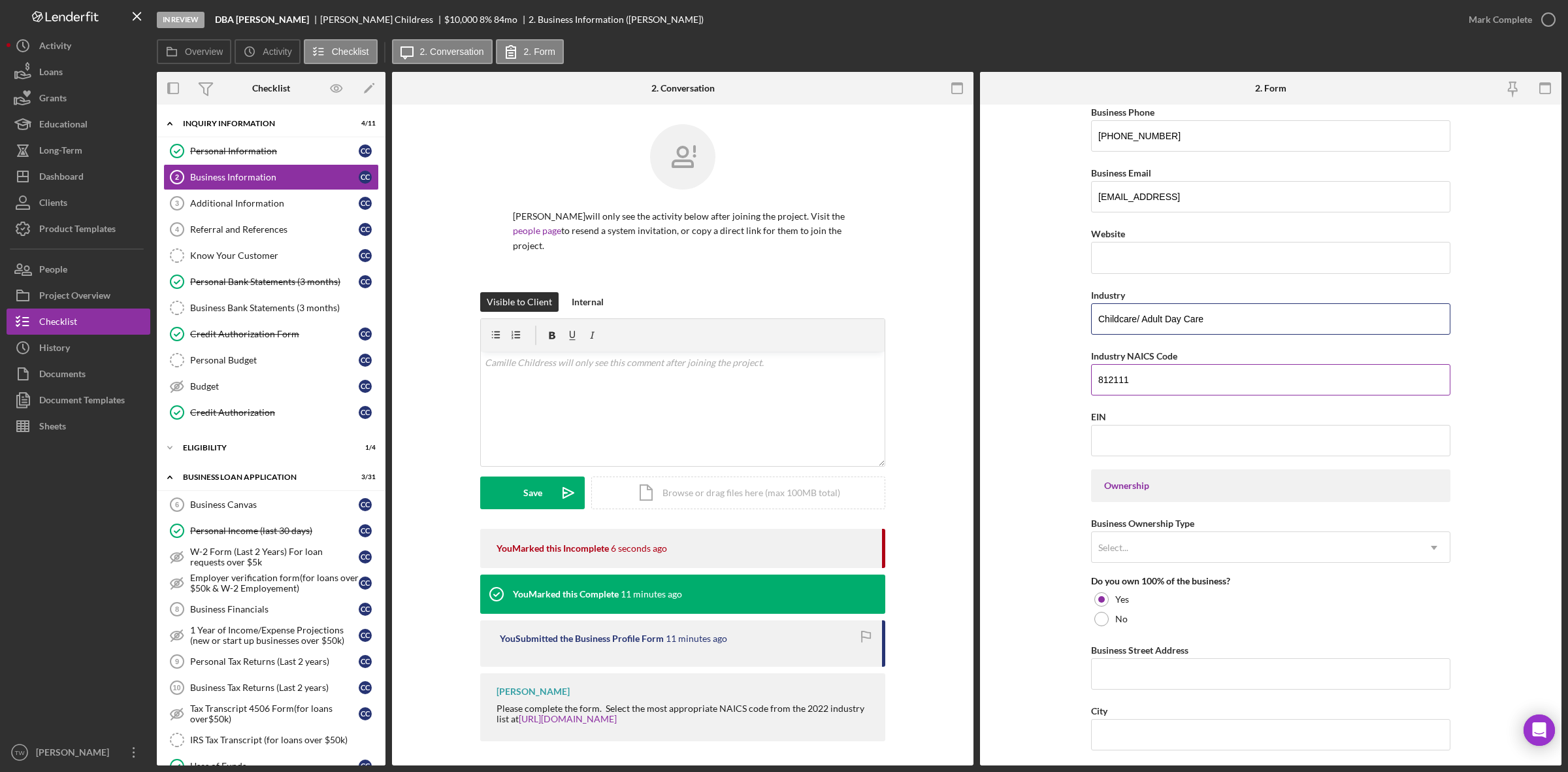
type input "Childcare/ Adult Day Care"
click at [1166, 395] on input "812111" at bounding box center [1271, 379] width 360 height 31
paste input "624120"
type input "624120"
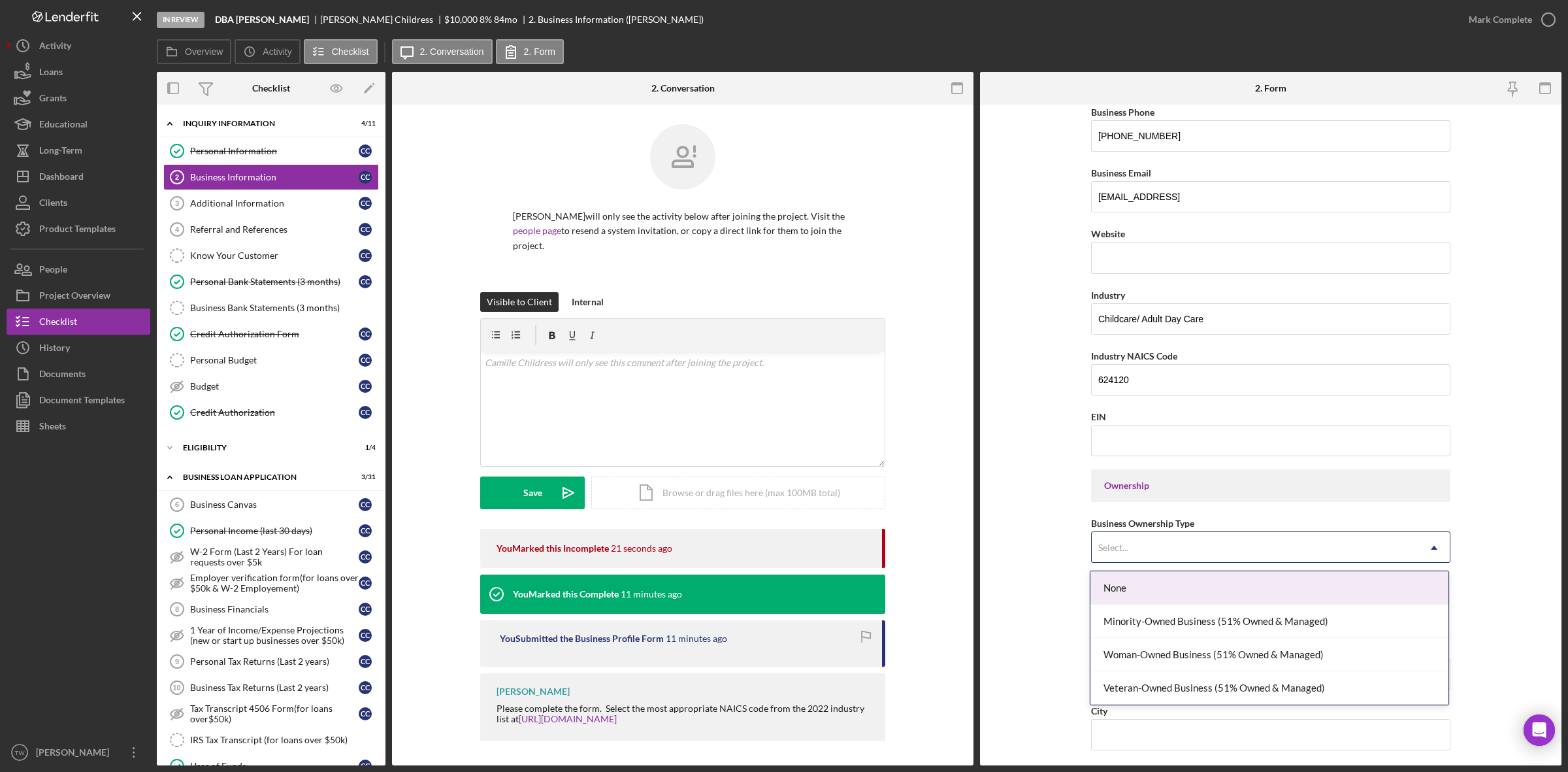
click at [1194, 537] on div "Select..." at bounding box center [1255, 548] width 327 height 30
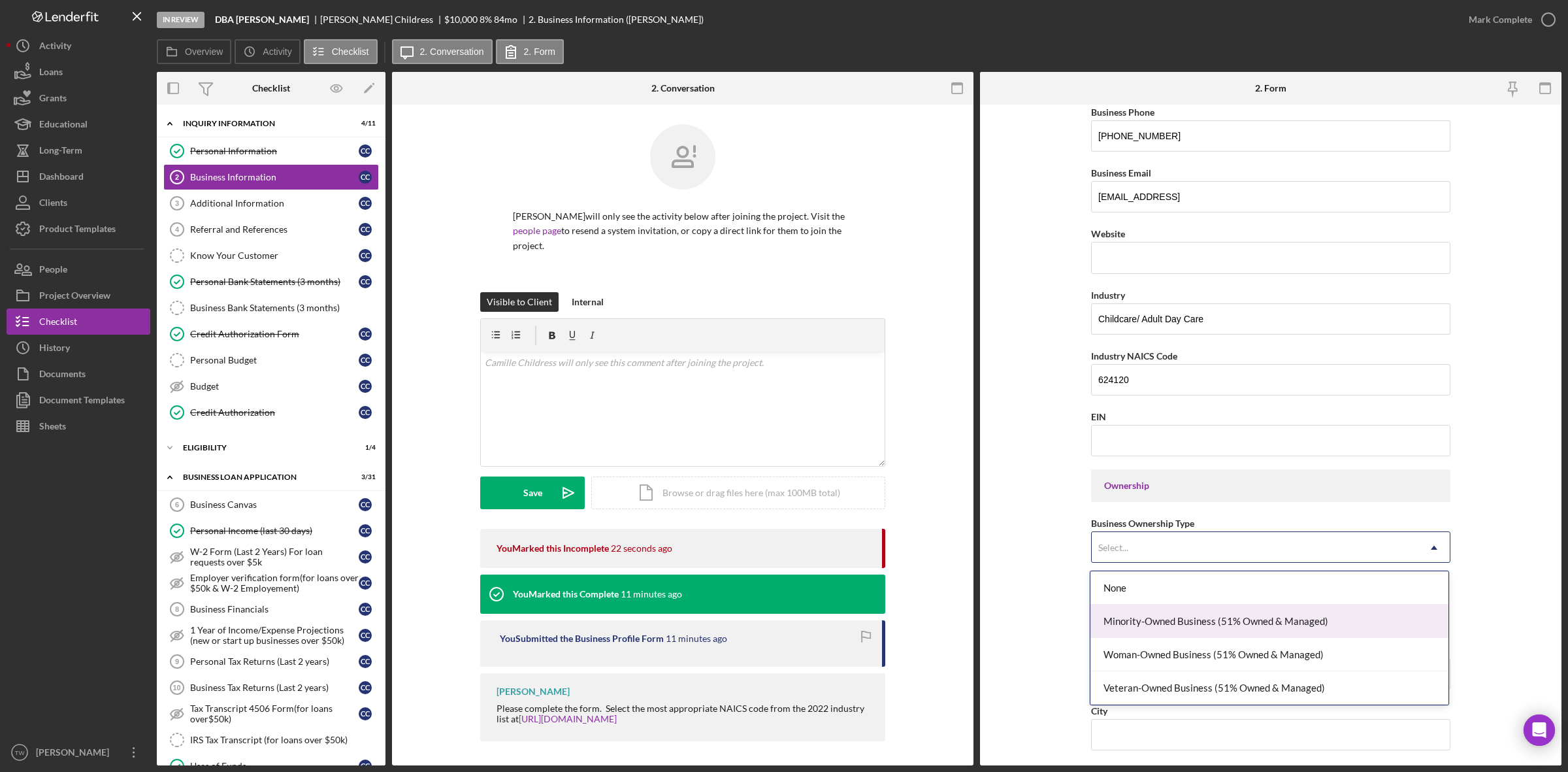
click at [1176, 635] on div "Minority-Owned Business (51% Owned & Managed)" at bounding box center [1269, 621] width 358 height 33
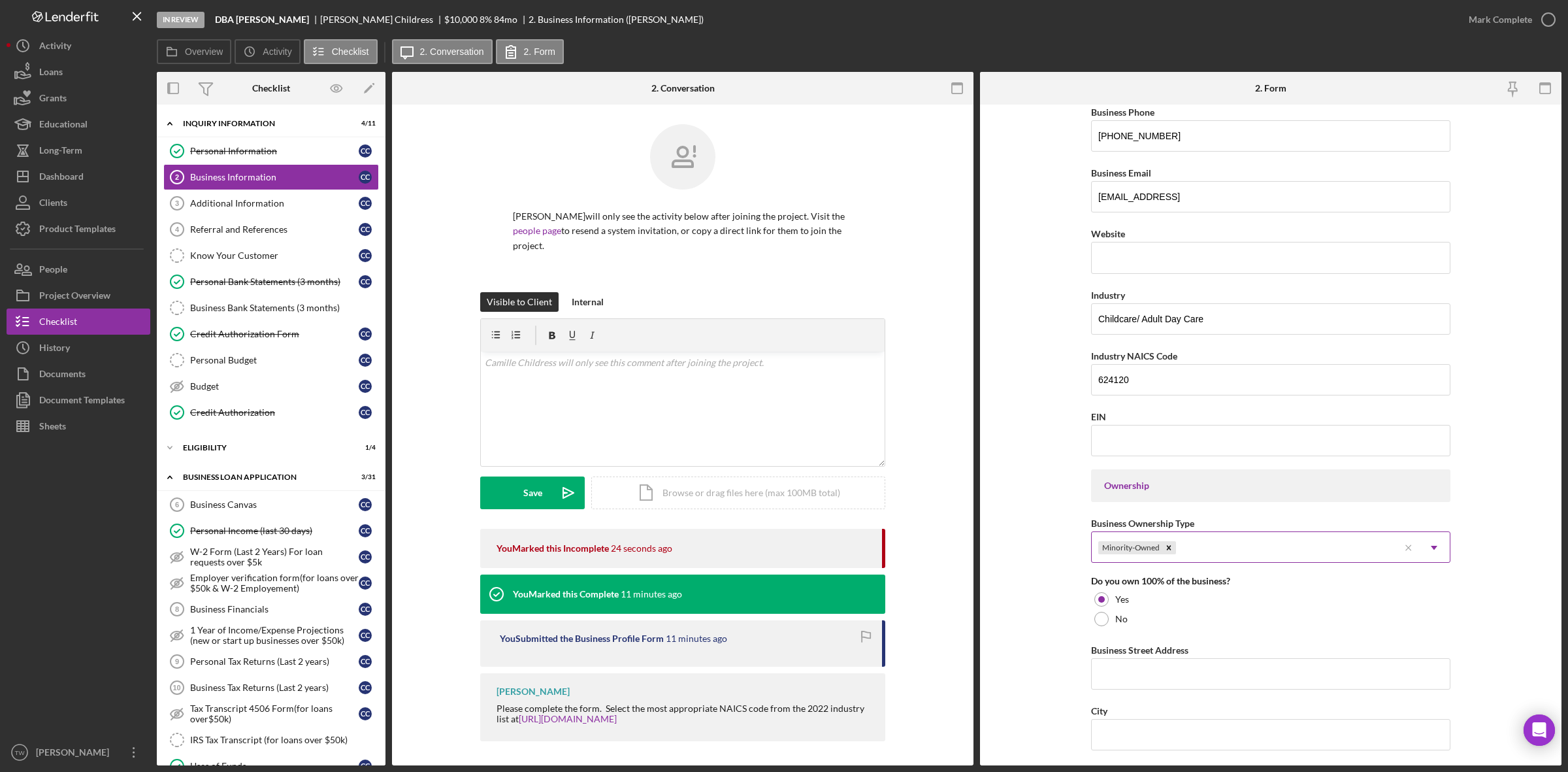
click at [1239, 554] on div "Minority-Owned" at bounding box center [1245, 548] width 307 height 30
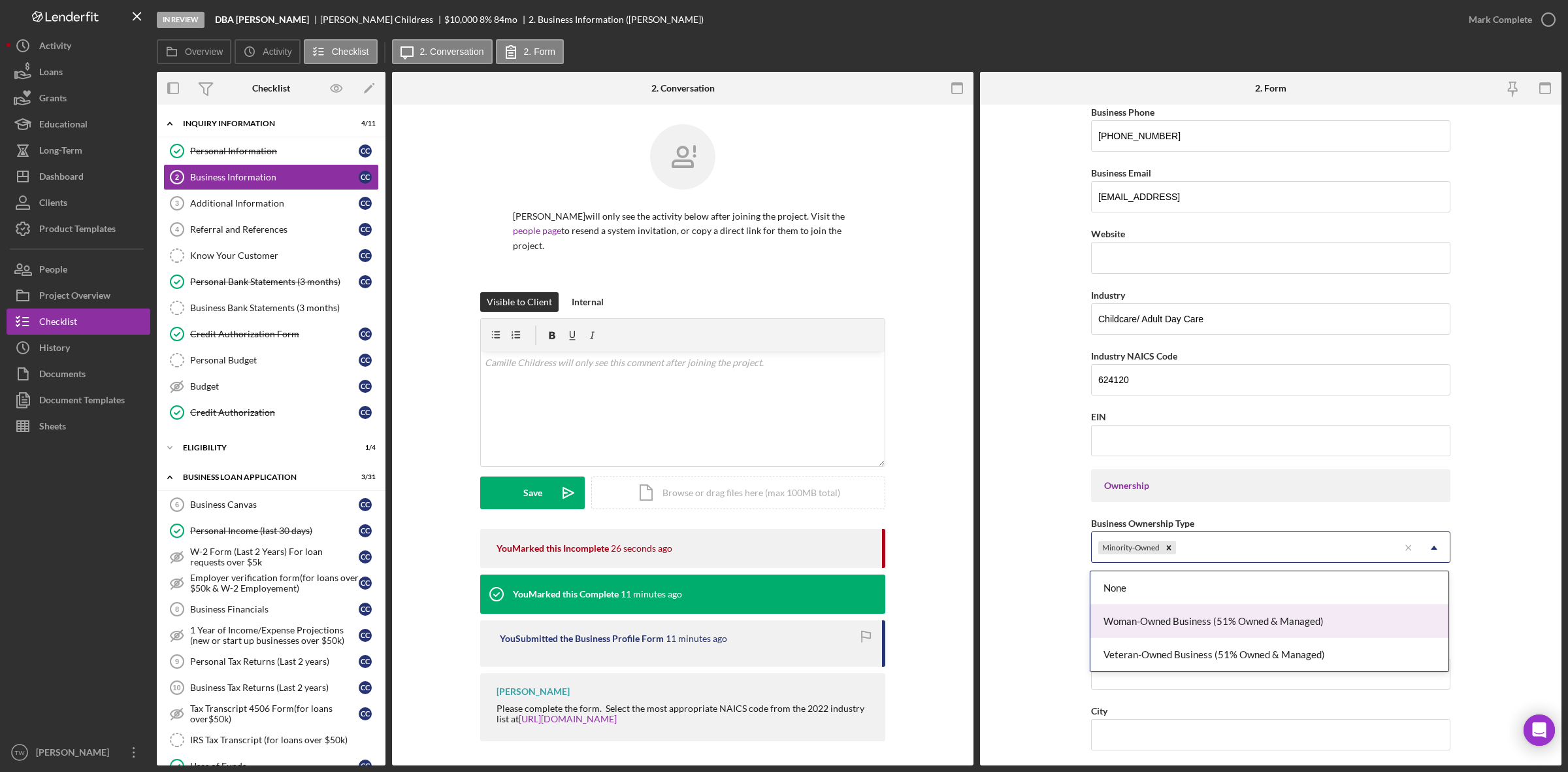
click at [1202, 618] on div "Woman-Owned Business (51% Owned & Managed)" at bounding box center [1269, 621] width 358 height 33
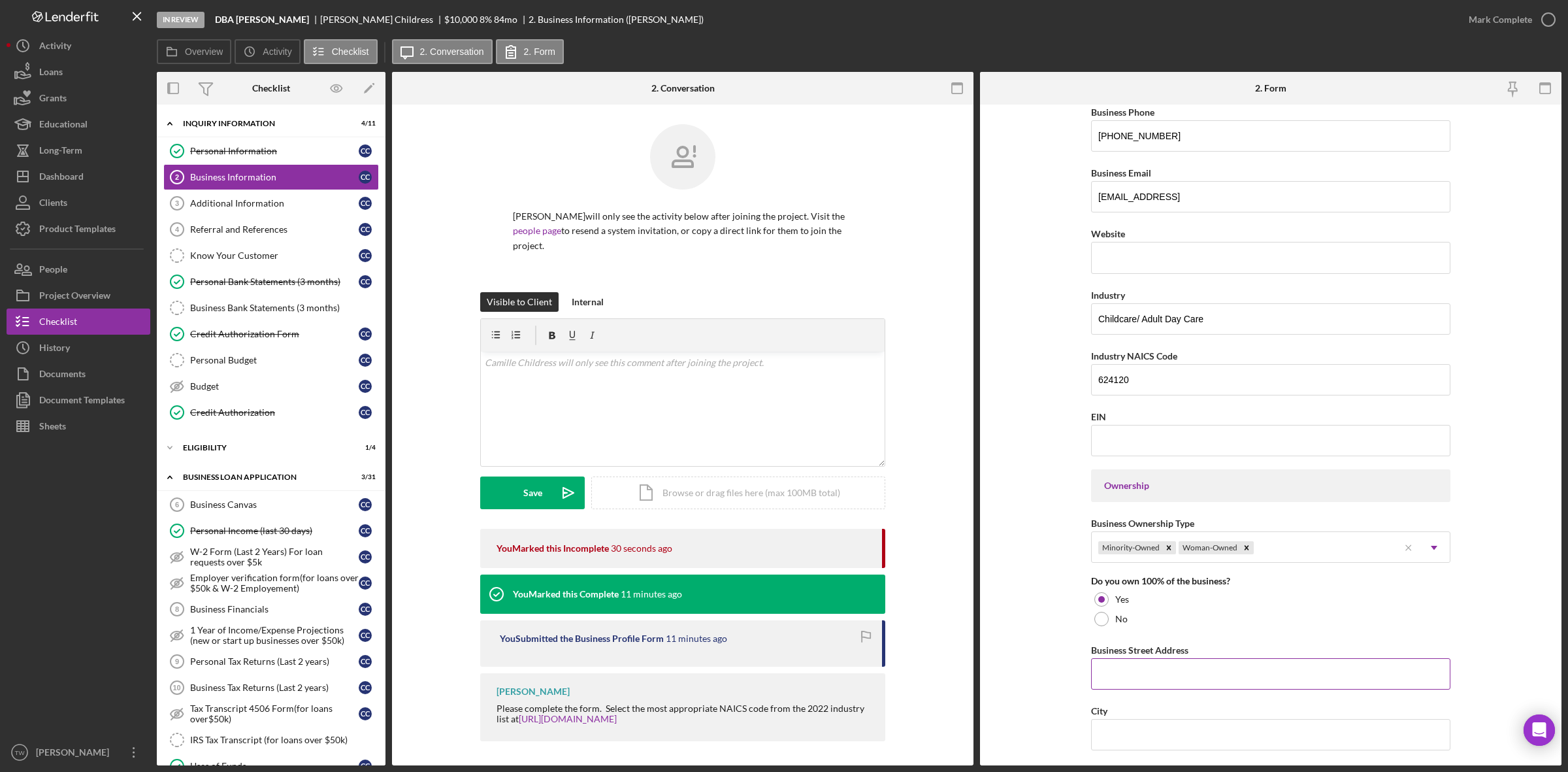
click at [1144, 667] on input "Business Street Address" at bounding box center [1271, 673] width 360 height 31
type input "1474 Crooked Stick"
type input "O'Fallon"
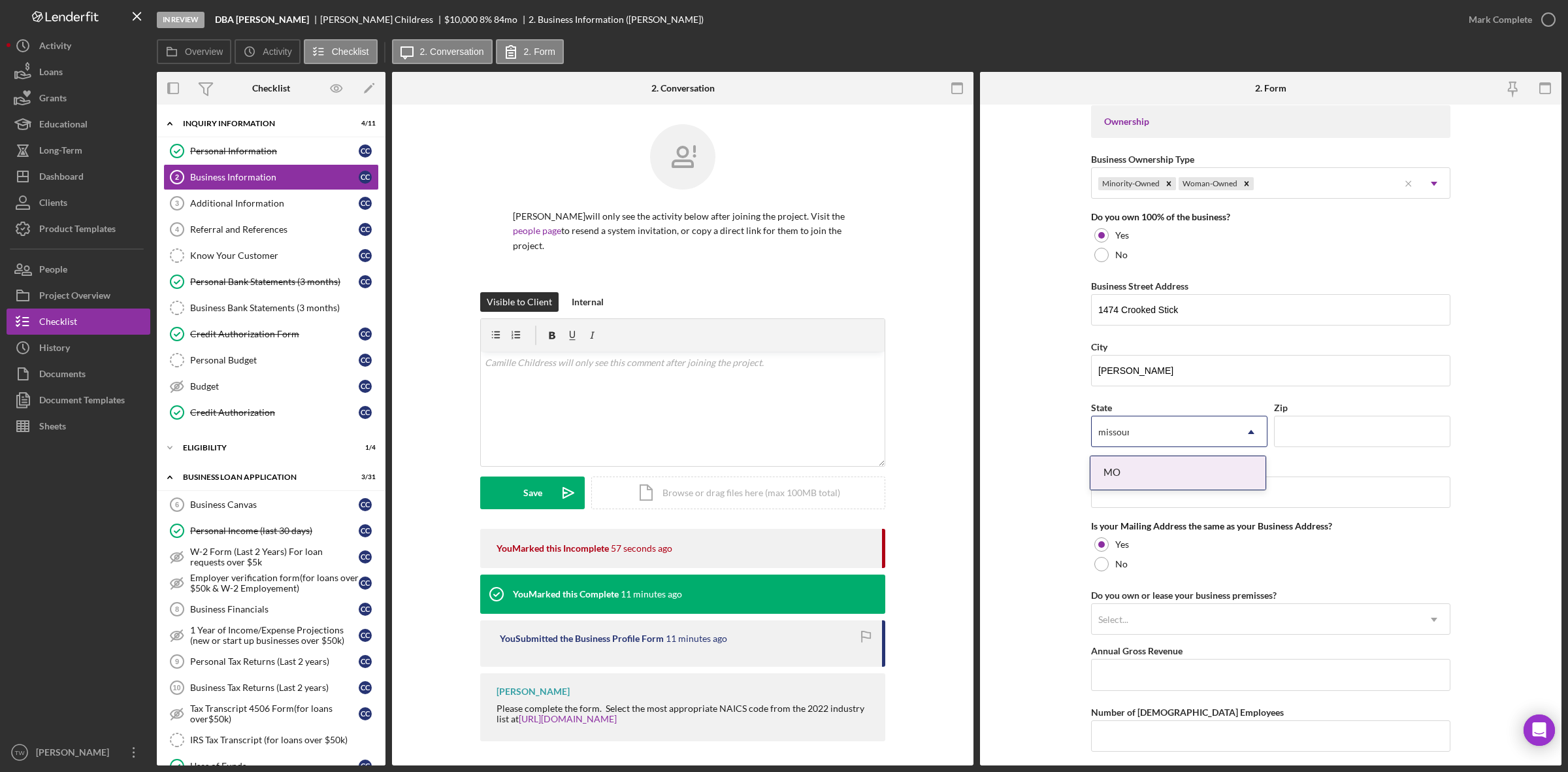
type input "missouri"
type input "63366"
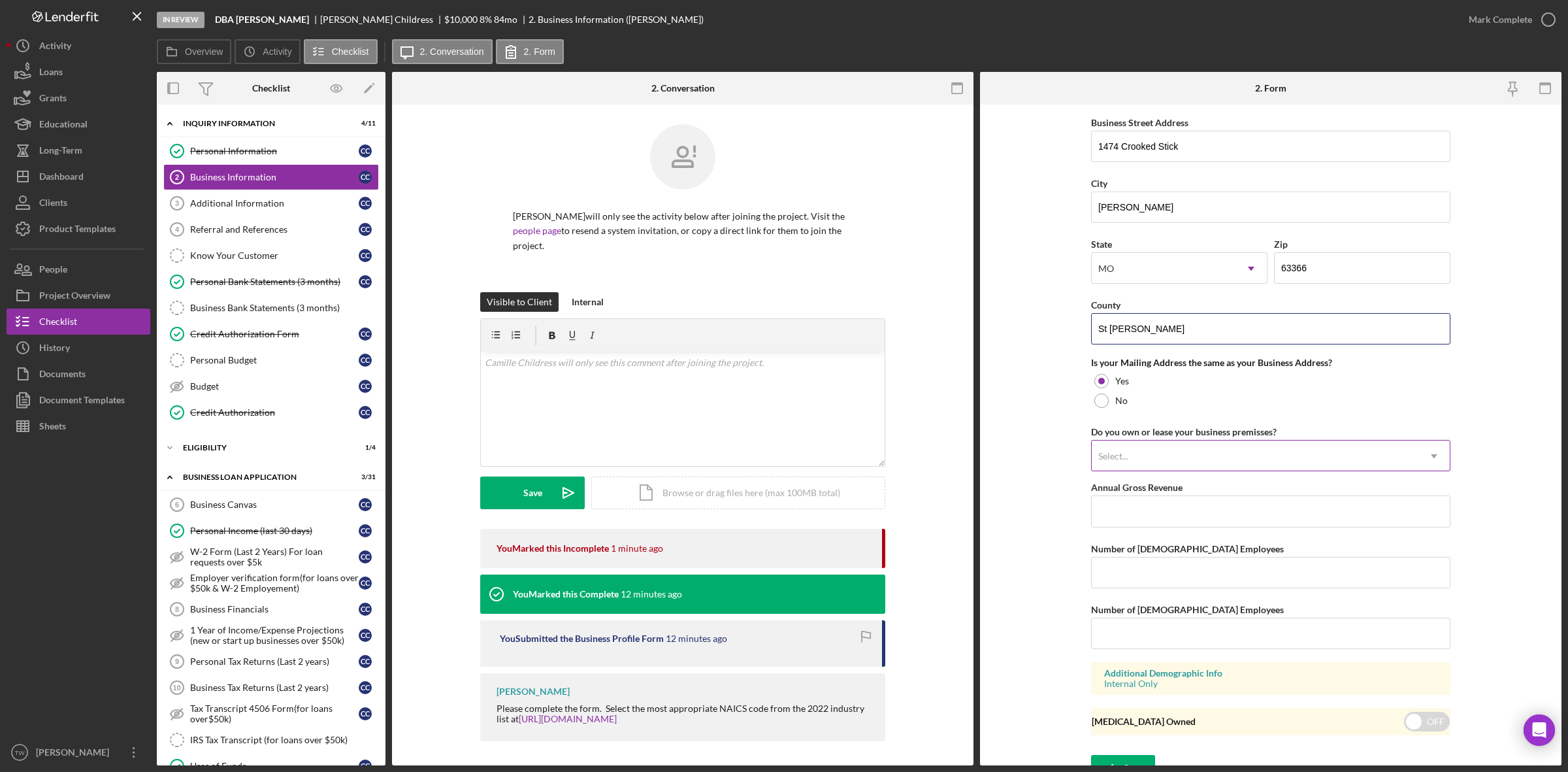
type input "St Charles"
click at [1241, 471] on div "Select..." at bounding box center [1255, 456] width 327 height 30
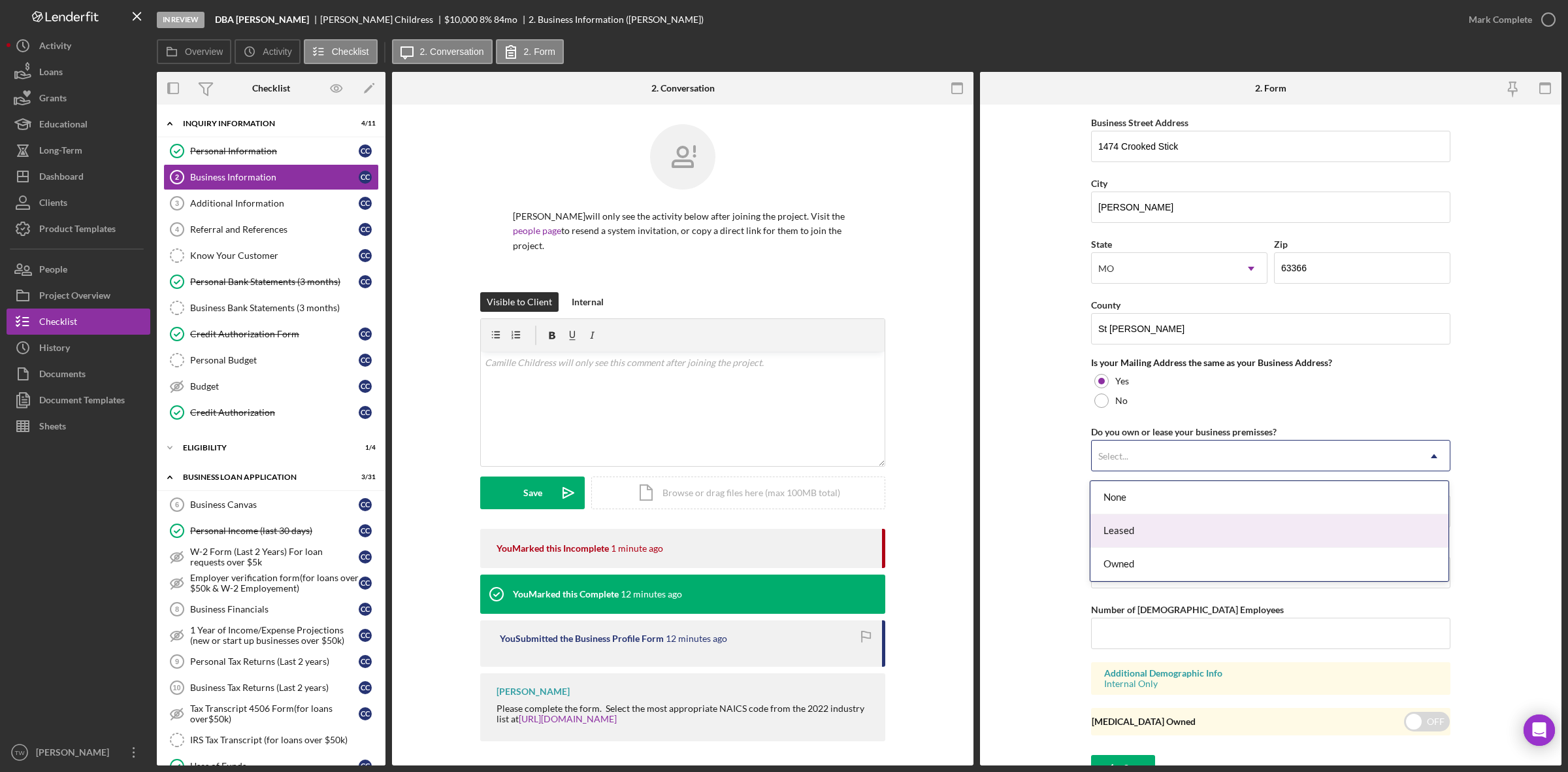
click at [1223, 544] on div "Leased" at bounding box center [1269, 531] width 358 height 33
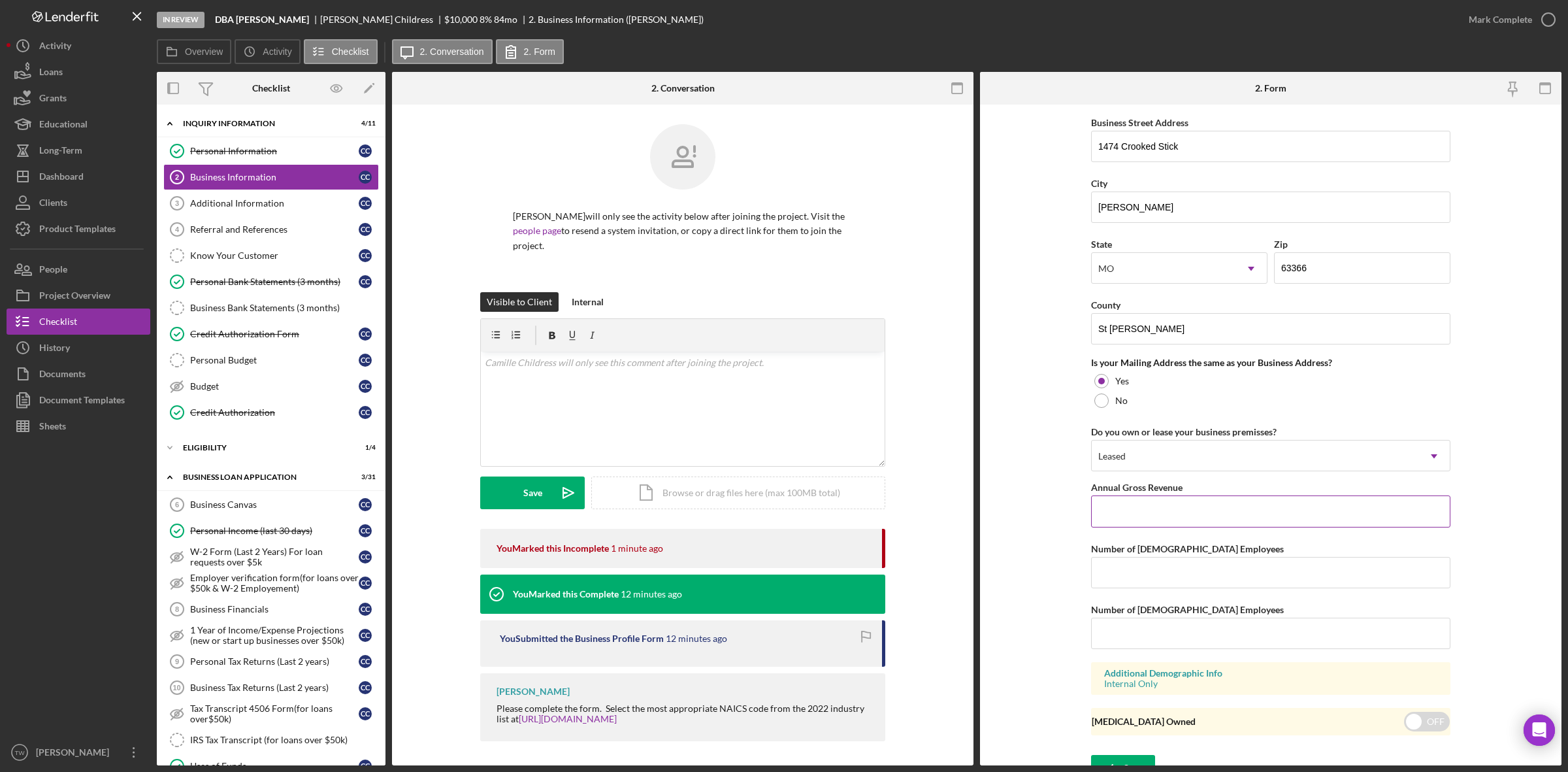
click at [1219, 517] on input "Annual Gross Revenue" at bounding box center [1271, 510] width 360 height 31
type input "$250,000"
type input "1"
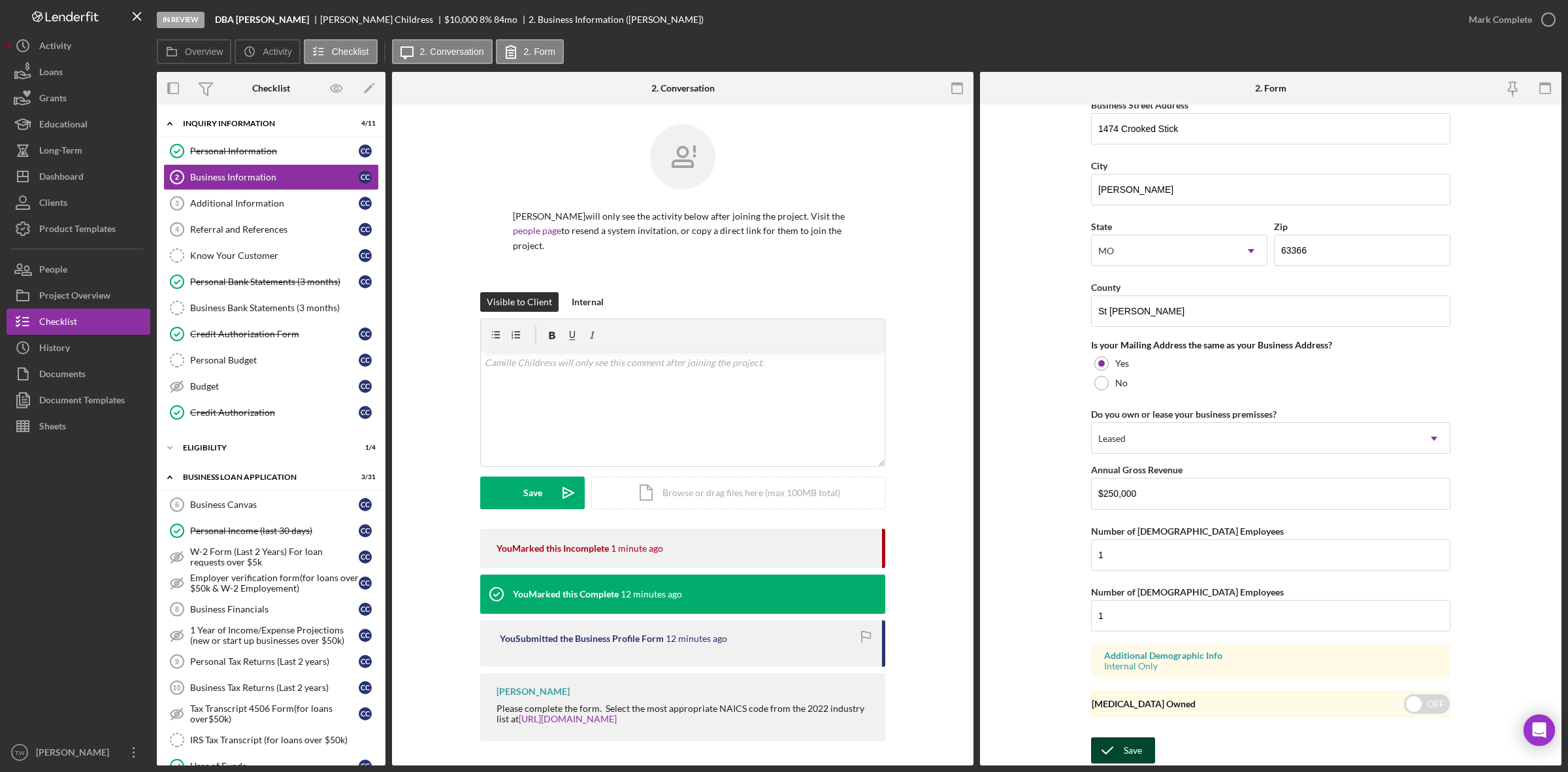
click at [1134, 755] on div "Save" at bounding box center [1133, 750] width 19 height 26
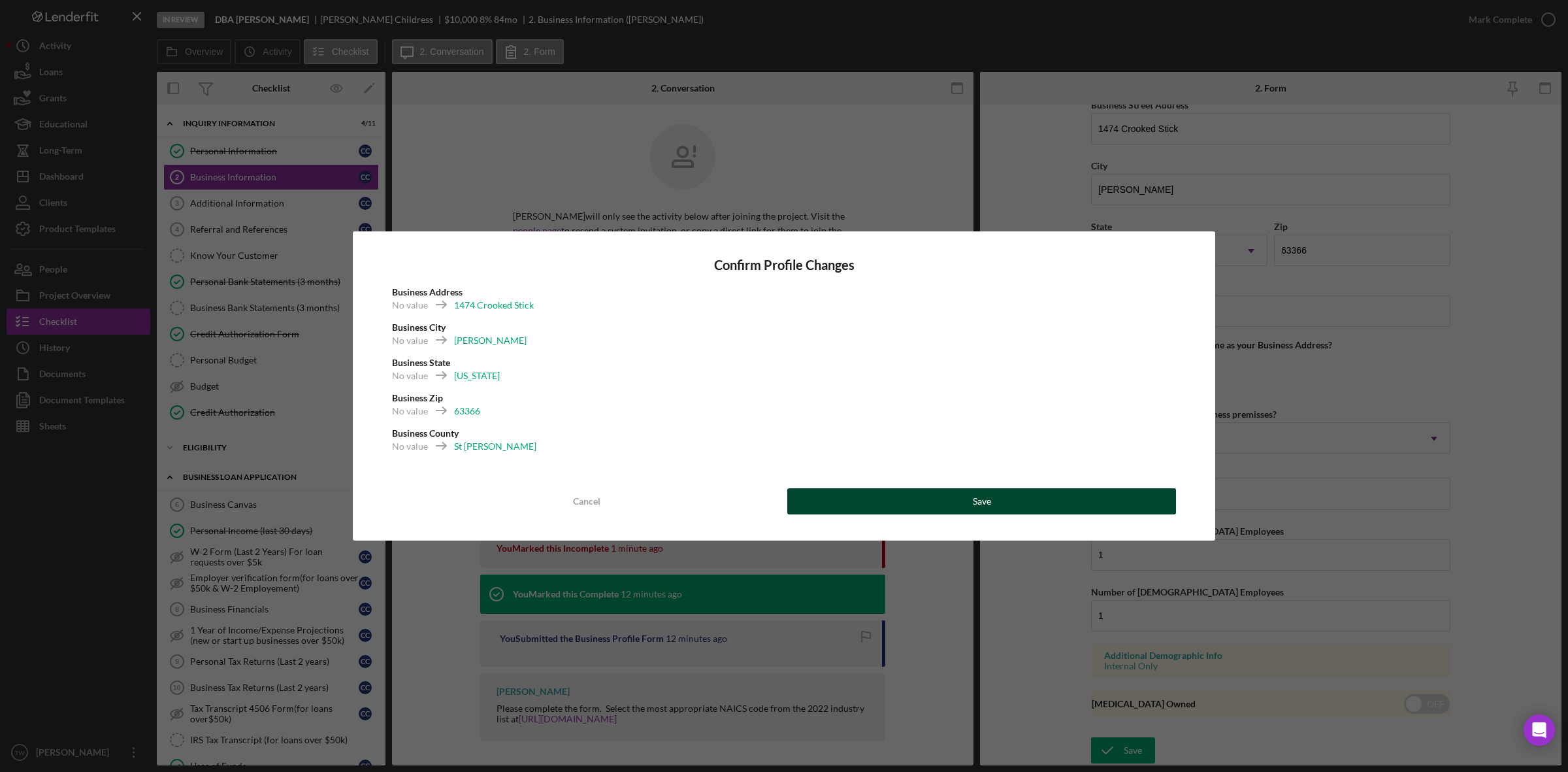
click at [1024, 501] on button "Save" at bounding box center [982, 500] width 389 height 26
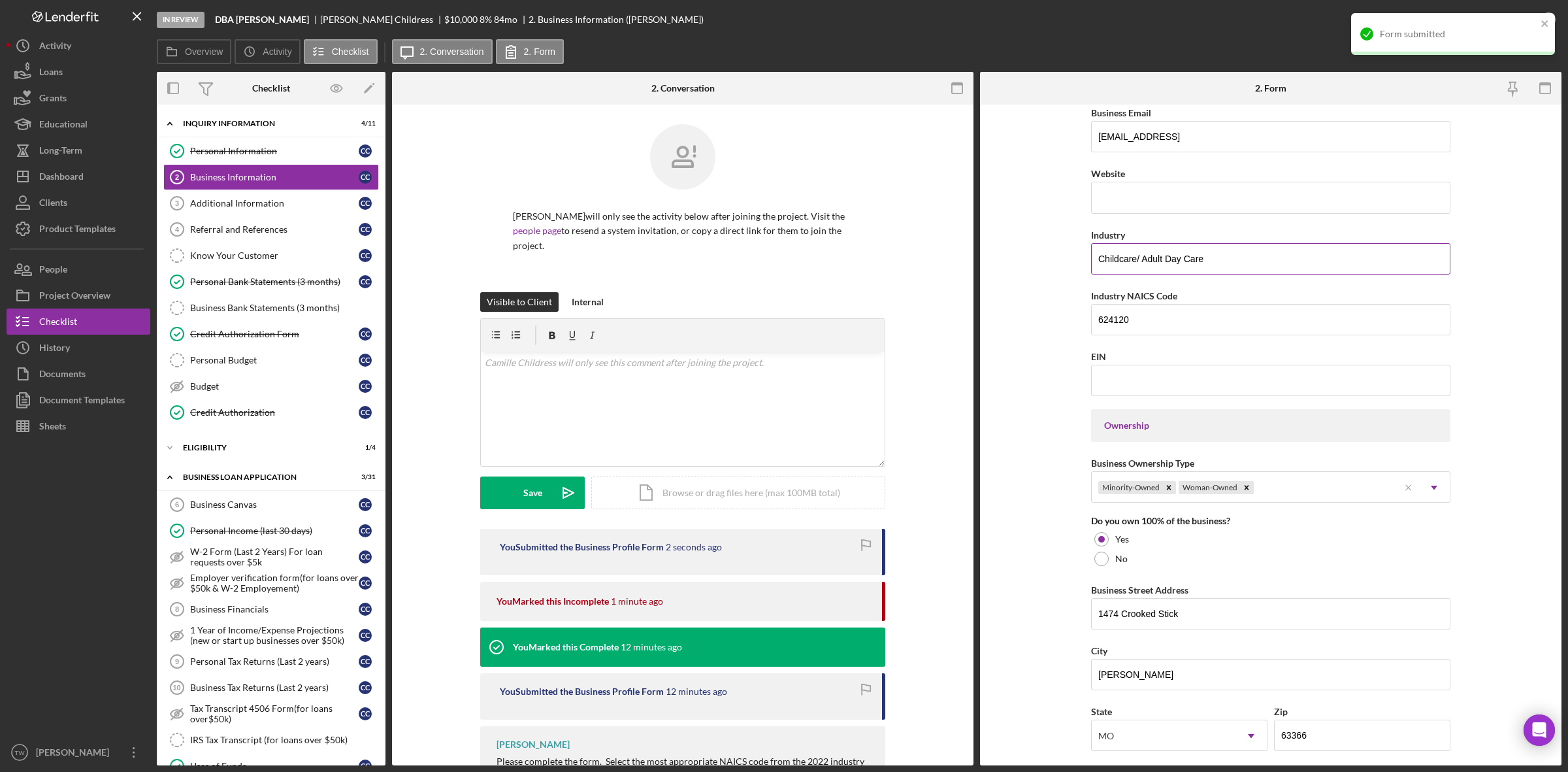
scroll to position [0, 0]
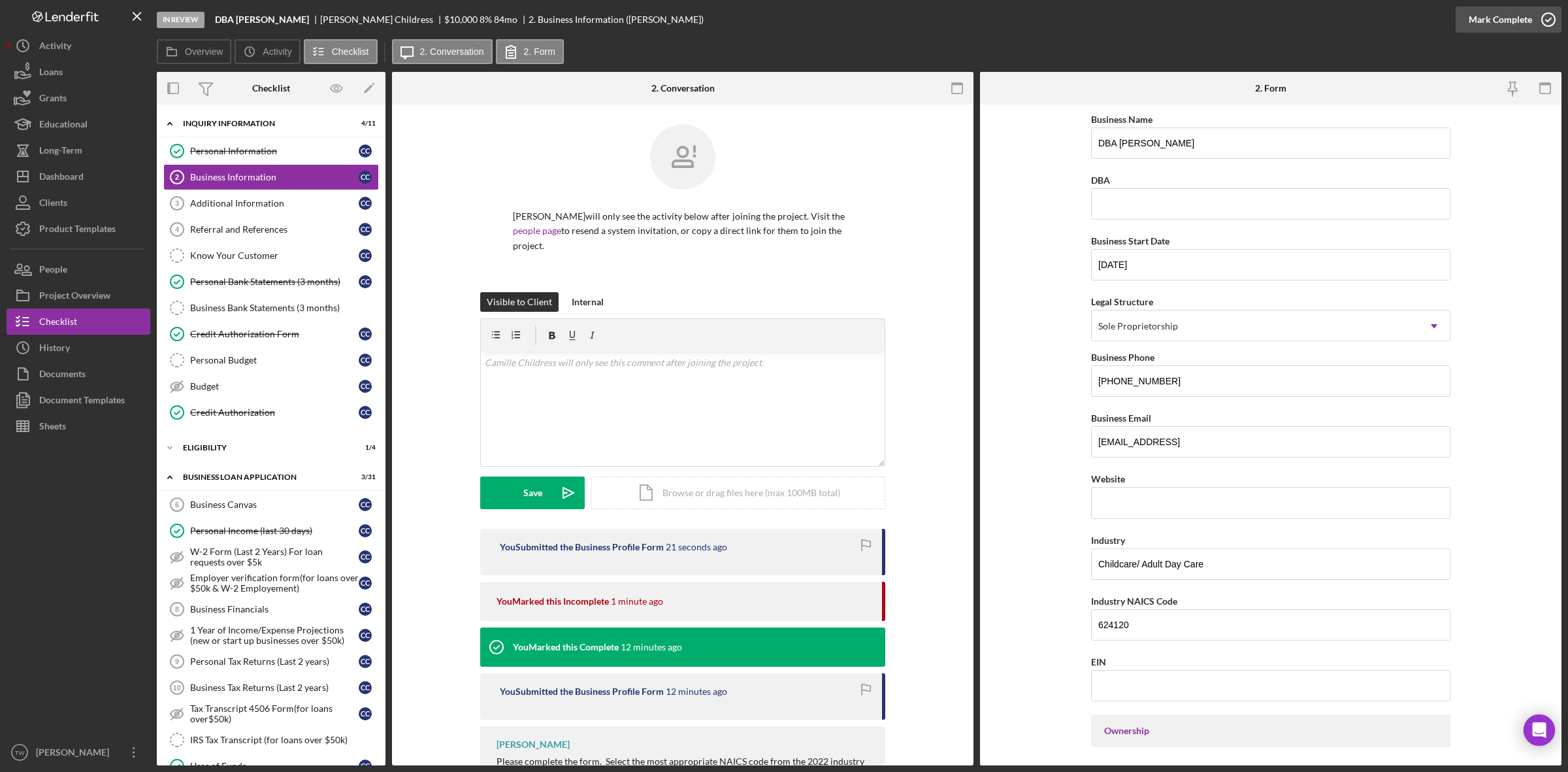
click at [1513, 24] on div "Mark Complete" at bounding box center [1499, 19] width 63 height 26
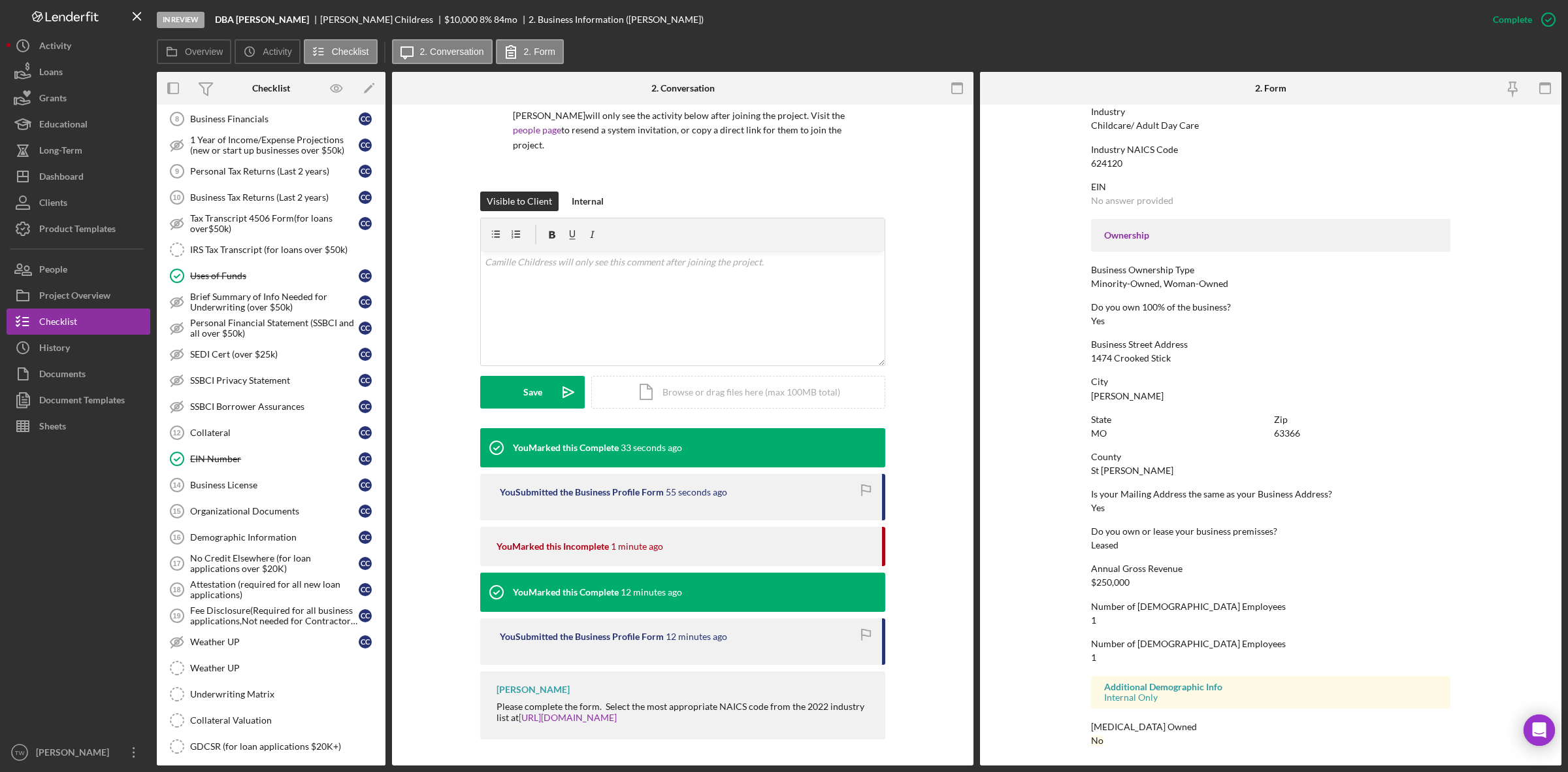
scroll to position [572, 0]
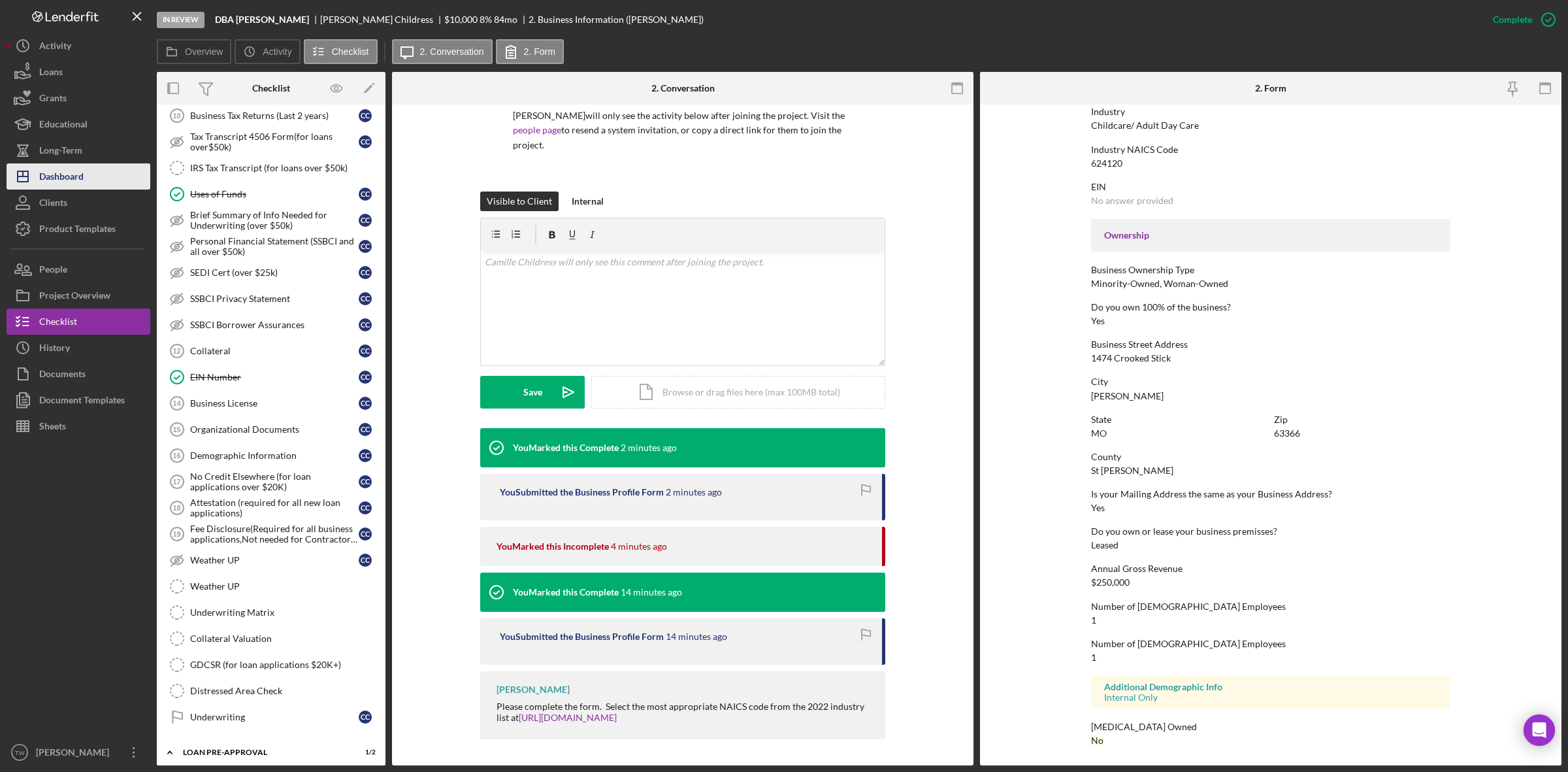
click at [62, 177] on div "Dashboard" at bounding box center [61, 178] width 44 height 29
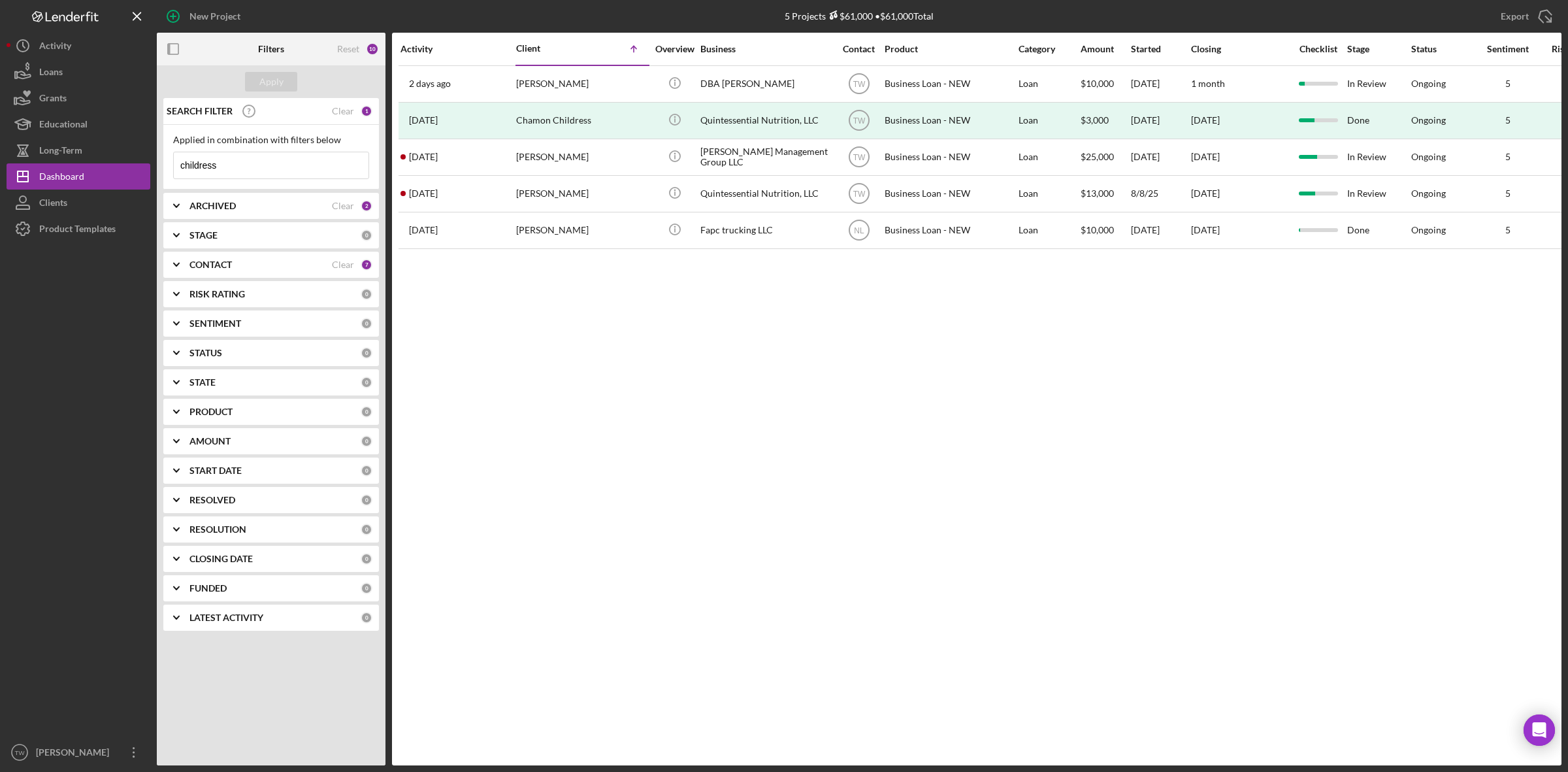
click at [255, 167] on input "childress" at bounding box center [271, 165] width 195 height 26
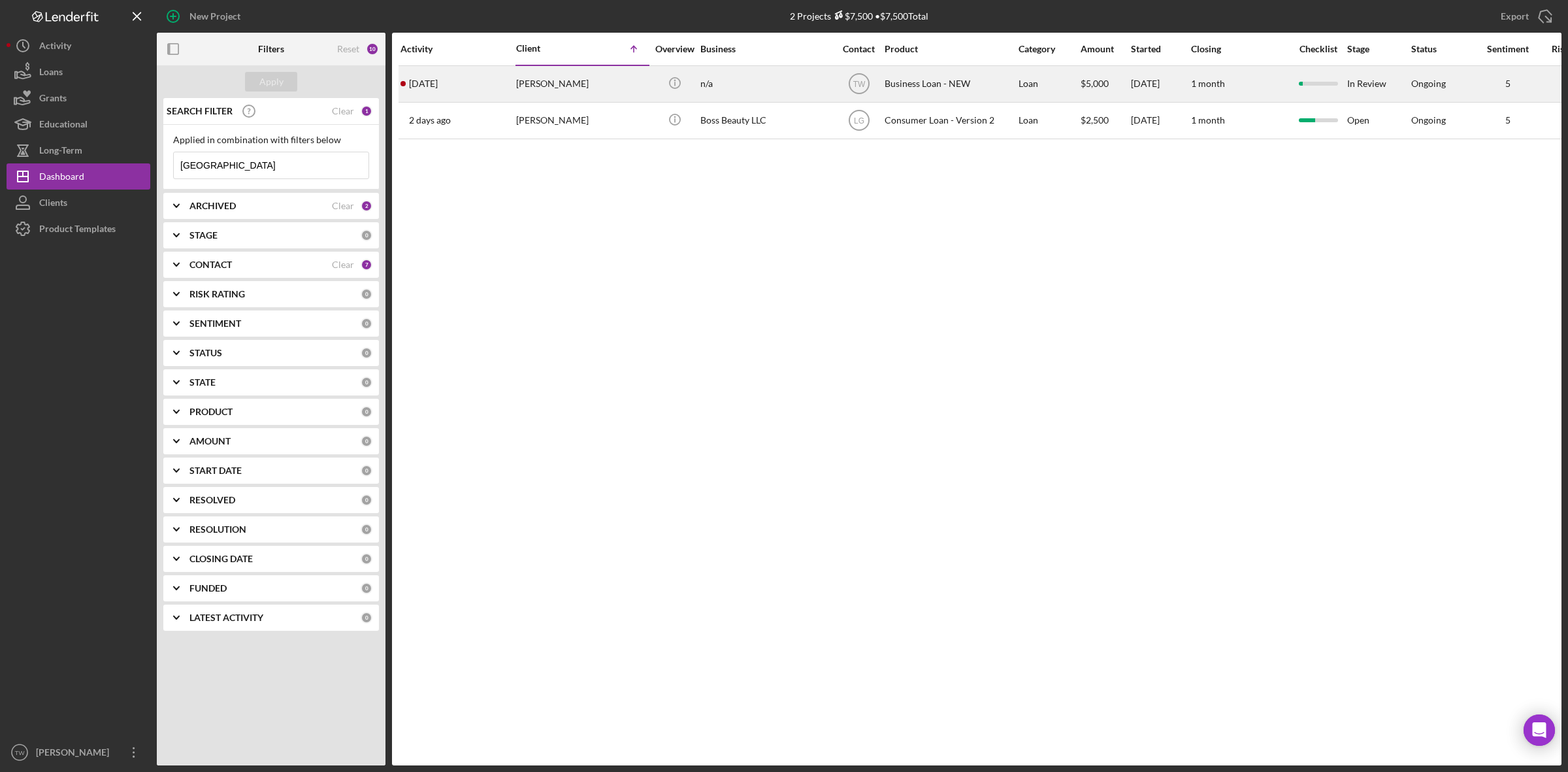
type input "sydney"
click at [556, 88] on div "Sydney Barnett" at bounding box center [581, 84] width 131 height 35
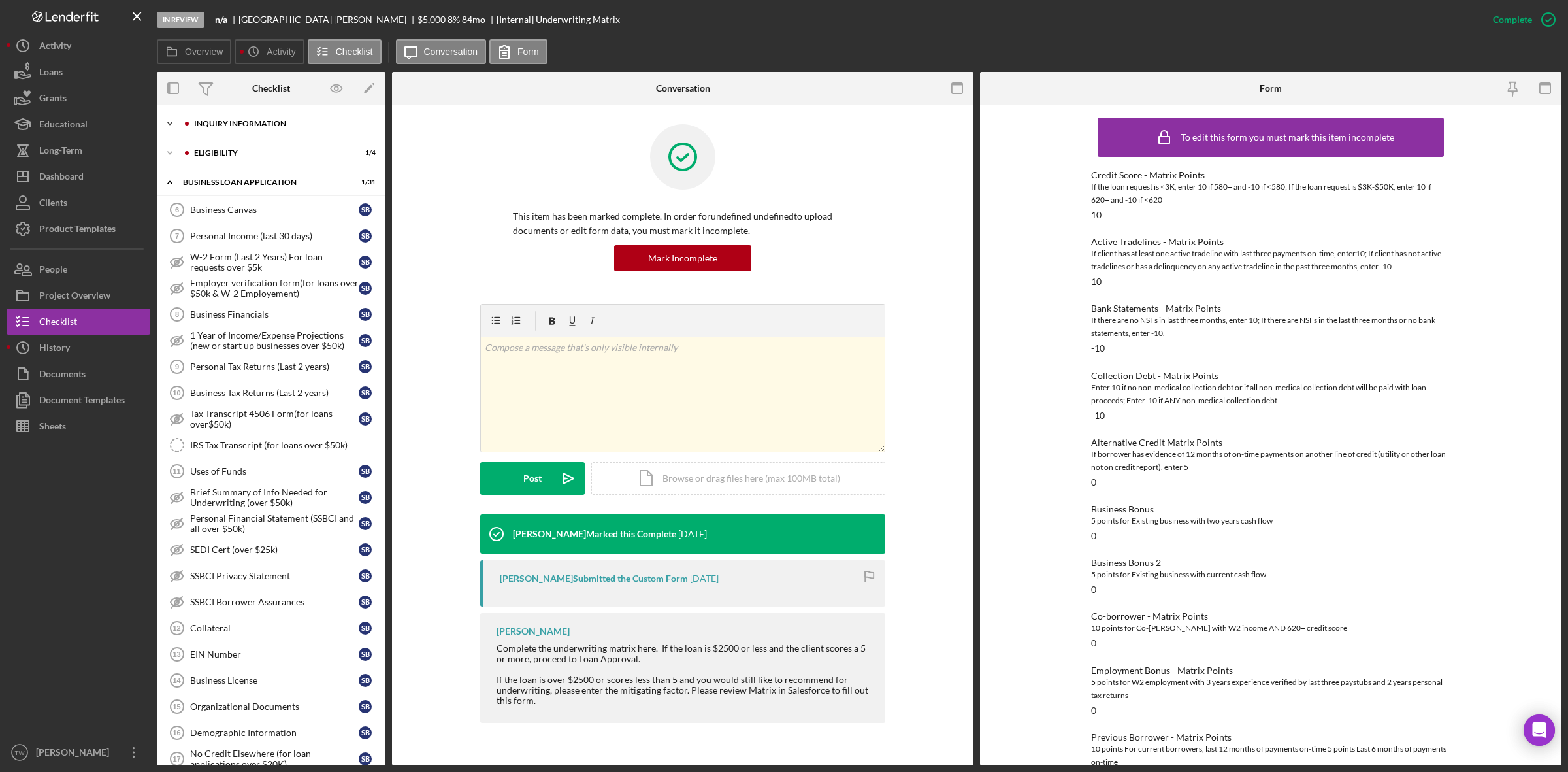
click at [244, 112] on div "Icon/Expander INQUIRY INFORMATION 5 / 11" at bounding box center [271, 123] width 229 height 26
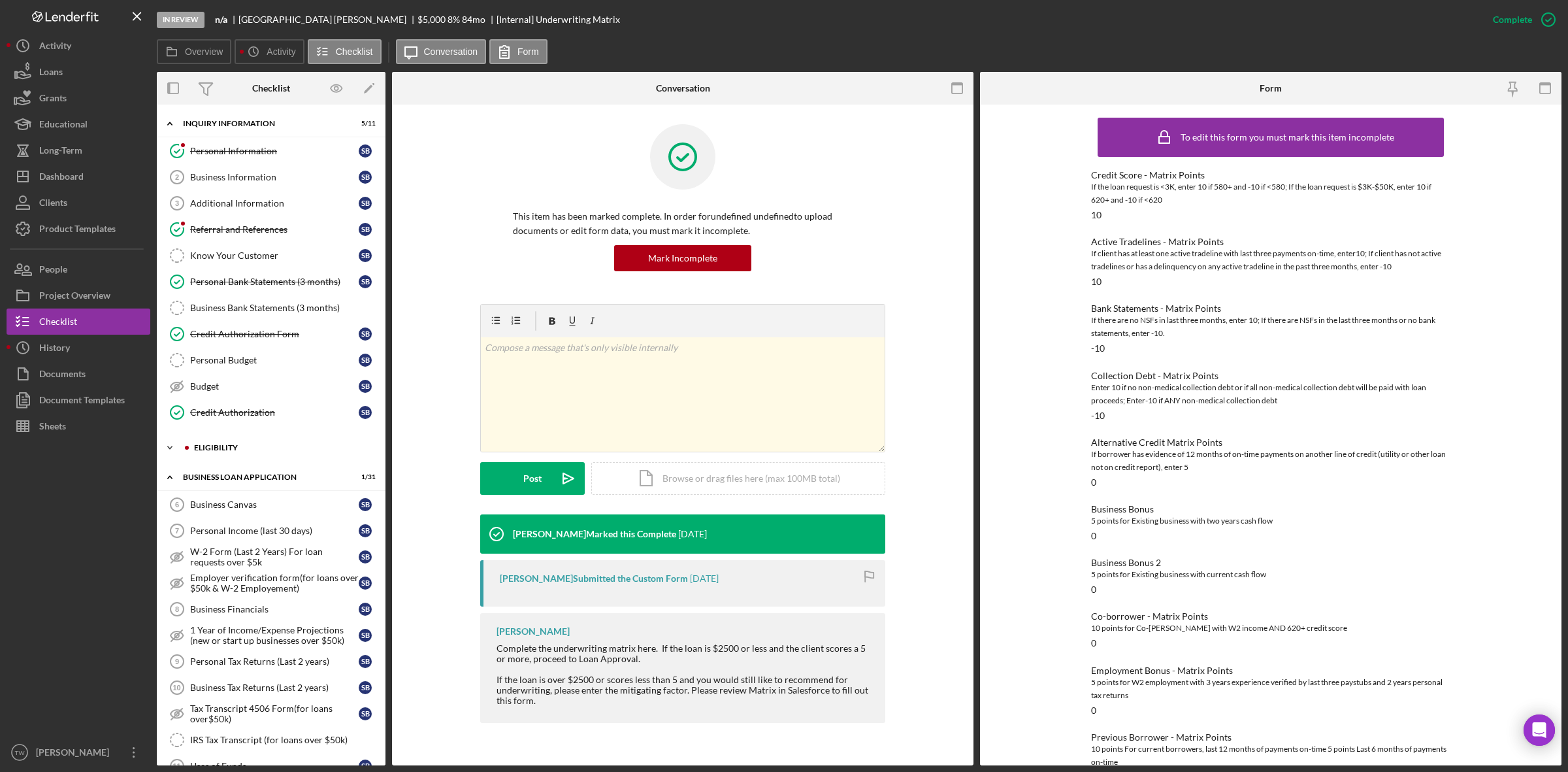
click at [203, 439] on div "Icon/Expander ELIGIBILITY 1 / 4" at bounding box center [271, 447] width 229 height 26
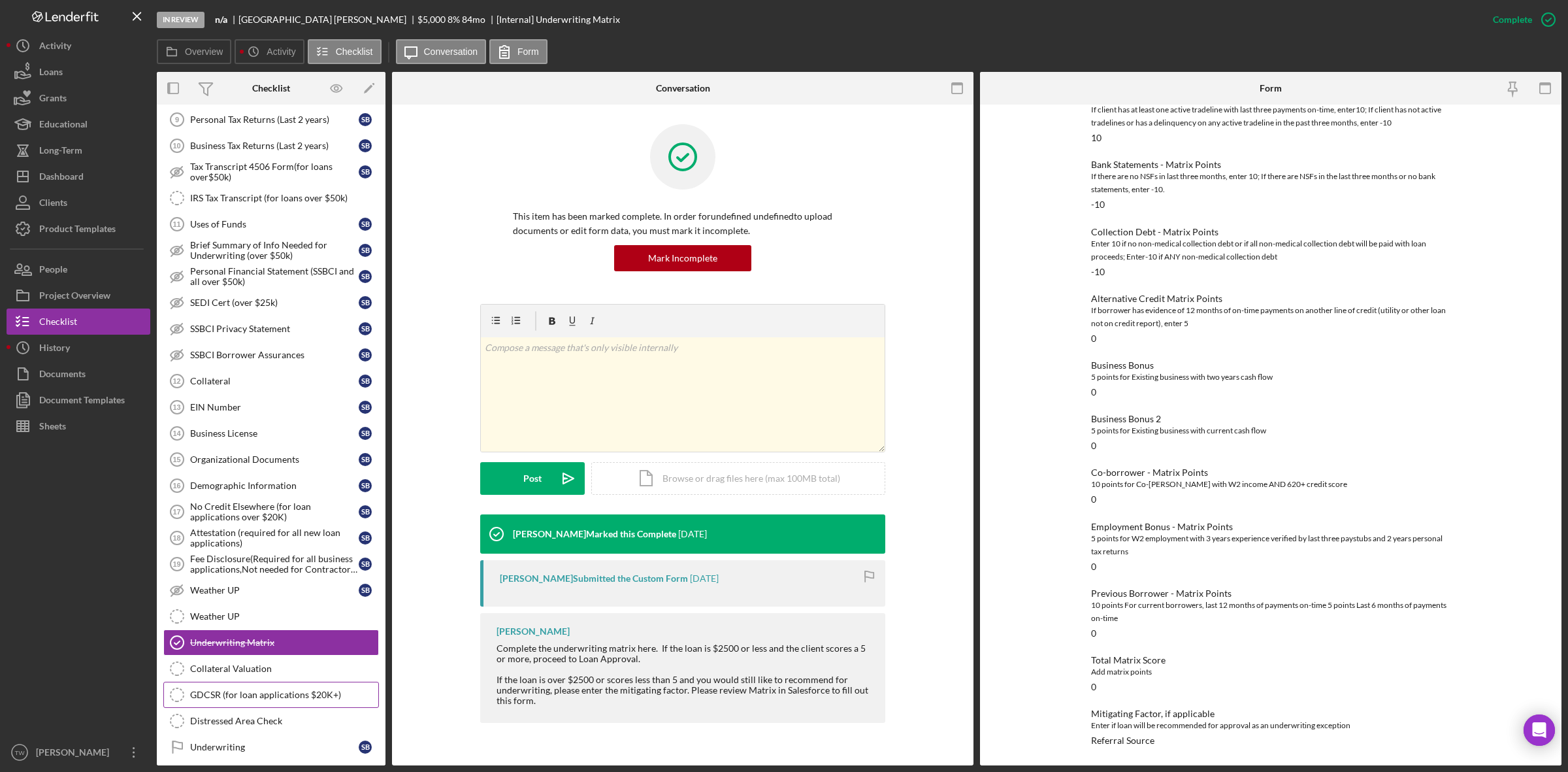
scroll to position [765, 0]
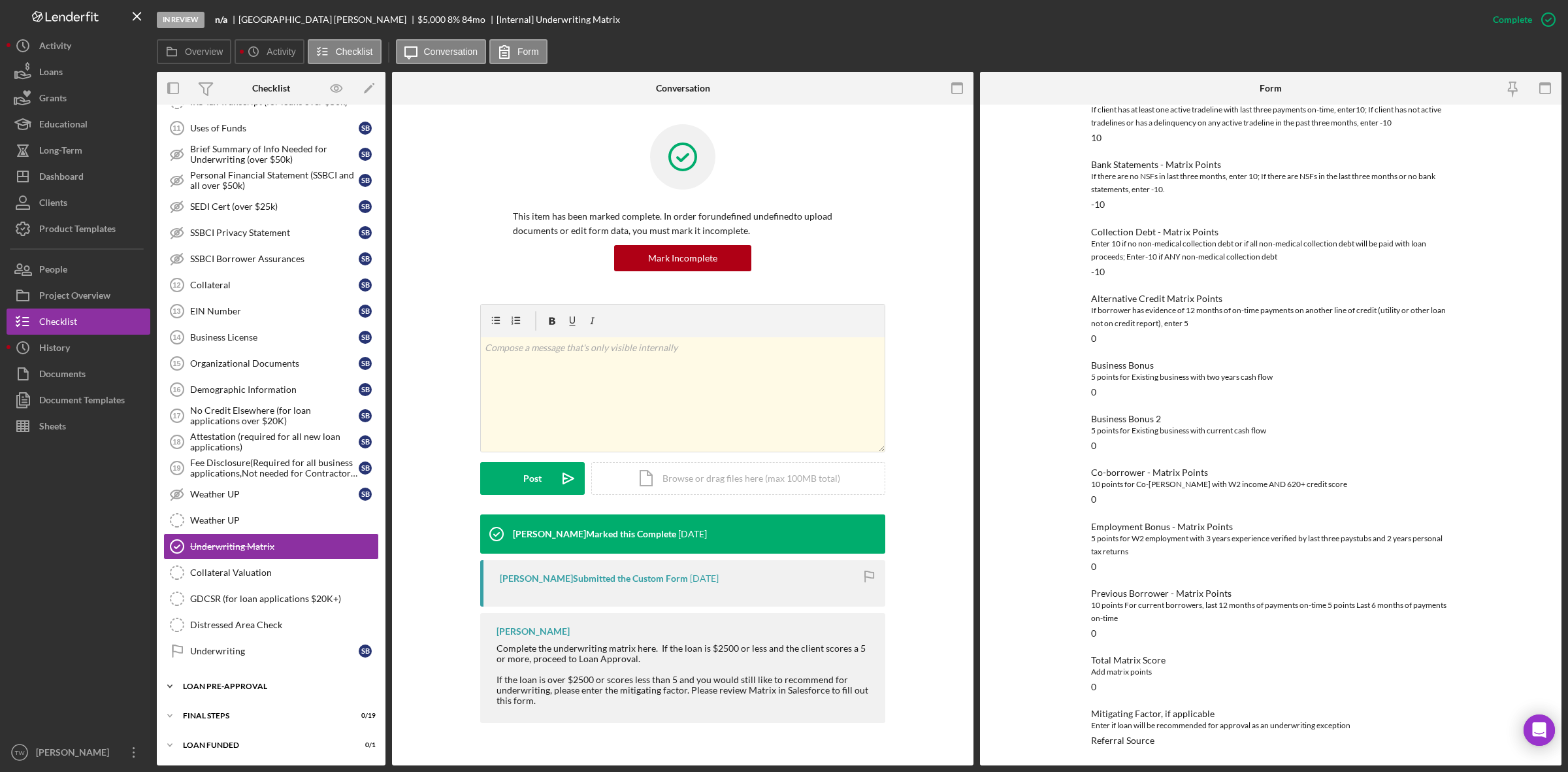
click at [238, 683] on div "LOAN PRE-APPROVAL" at bounding box center [276, 686] width 186 height 8
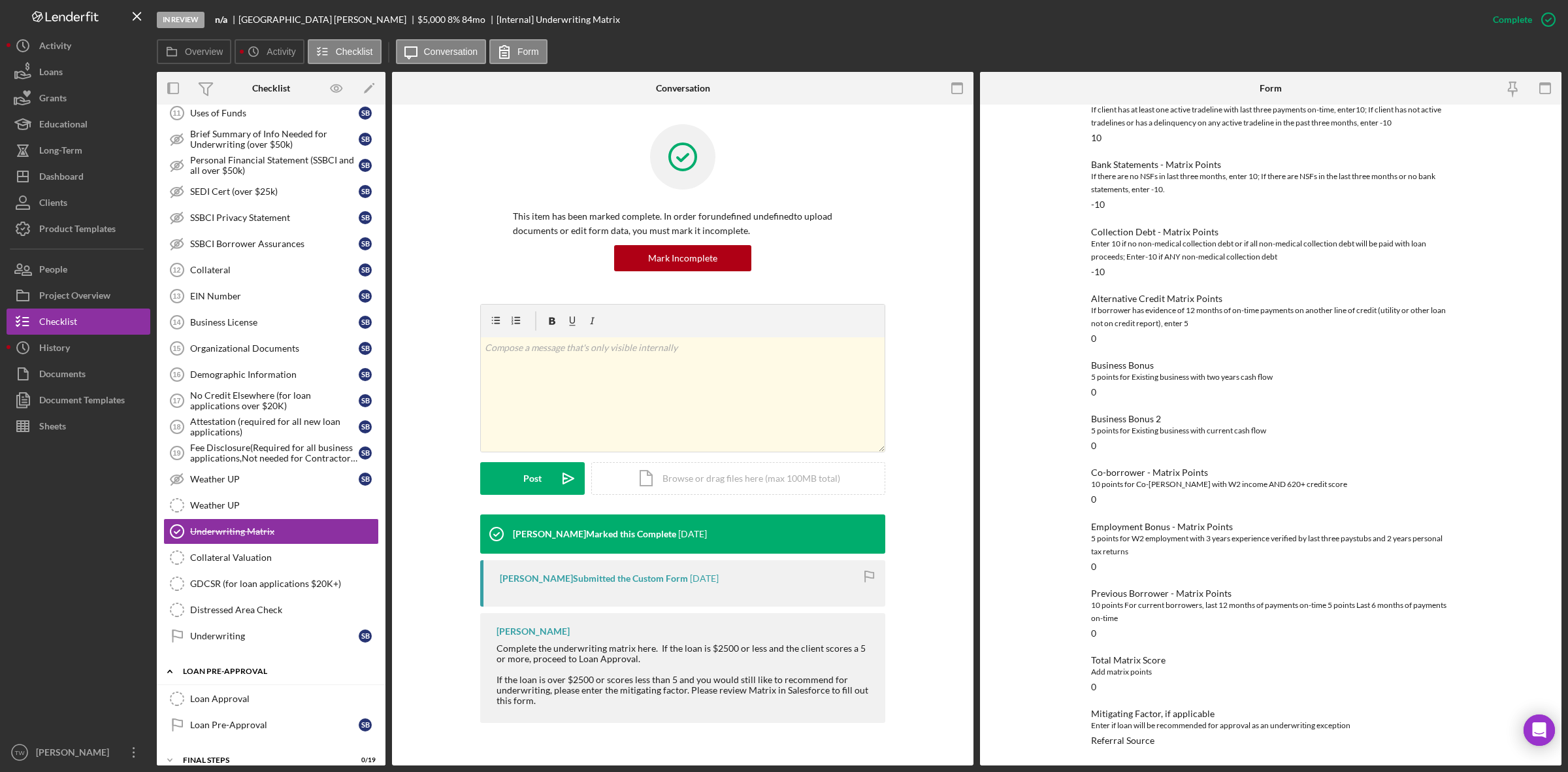
scroll to position [825, 0]
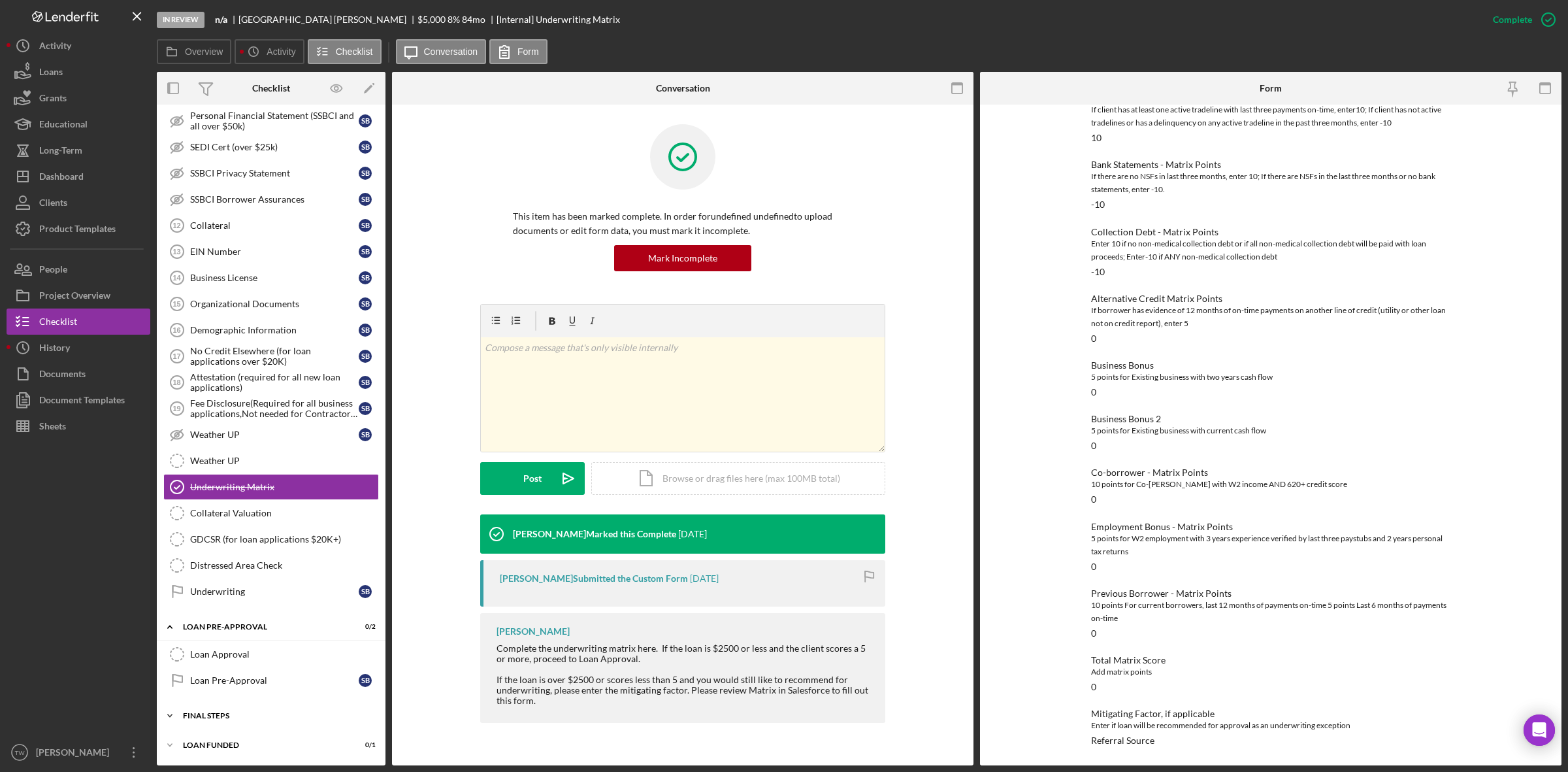
click at [236, 704] on div "Icon/Expander FINAL STEPS 0 / 19" at bounding box center [271, 715] width 229 height 26
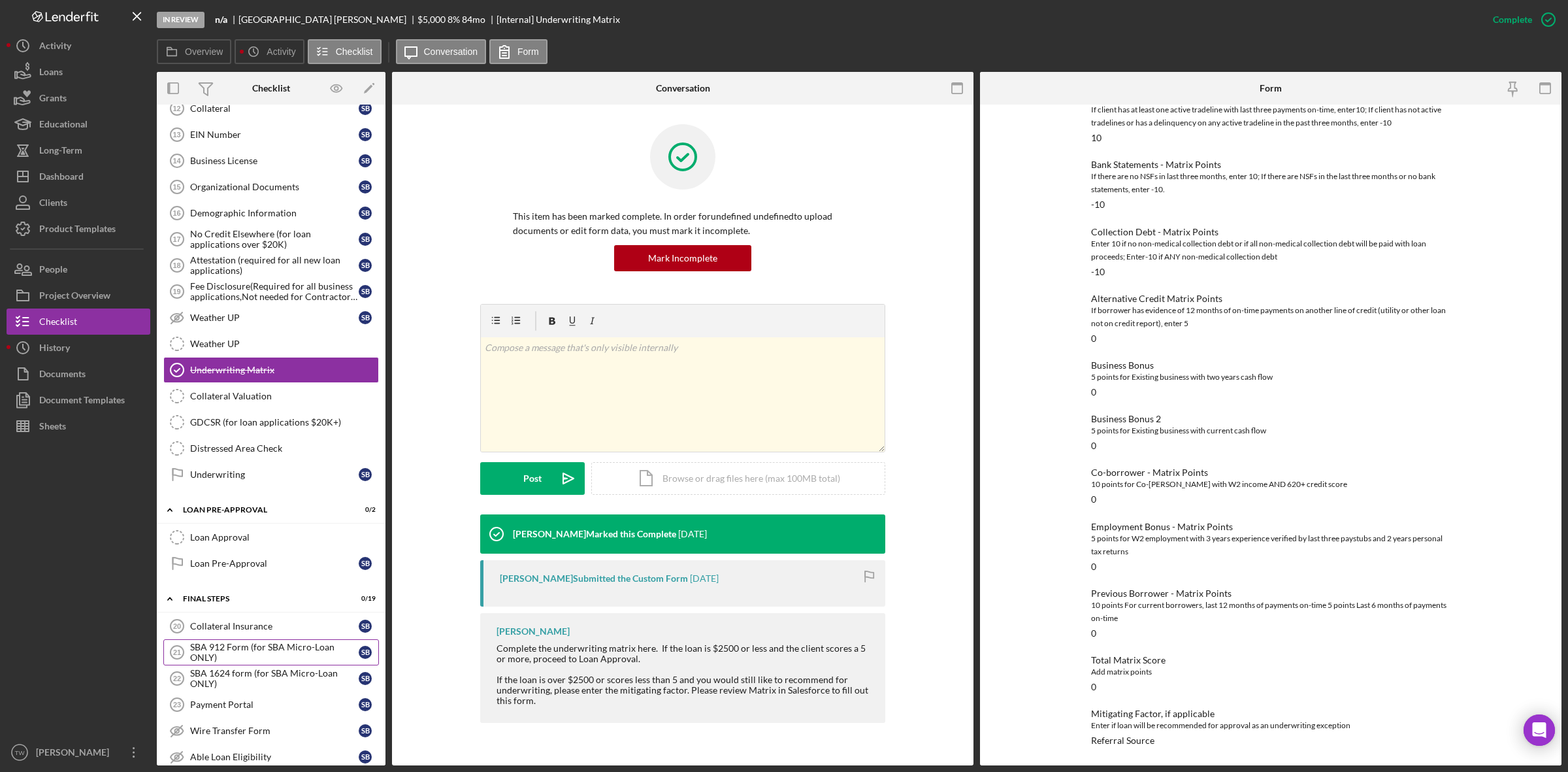
scroll to position [1008, 0]
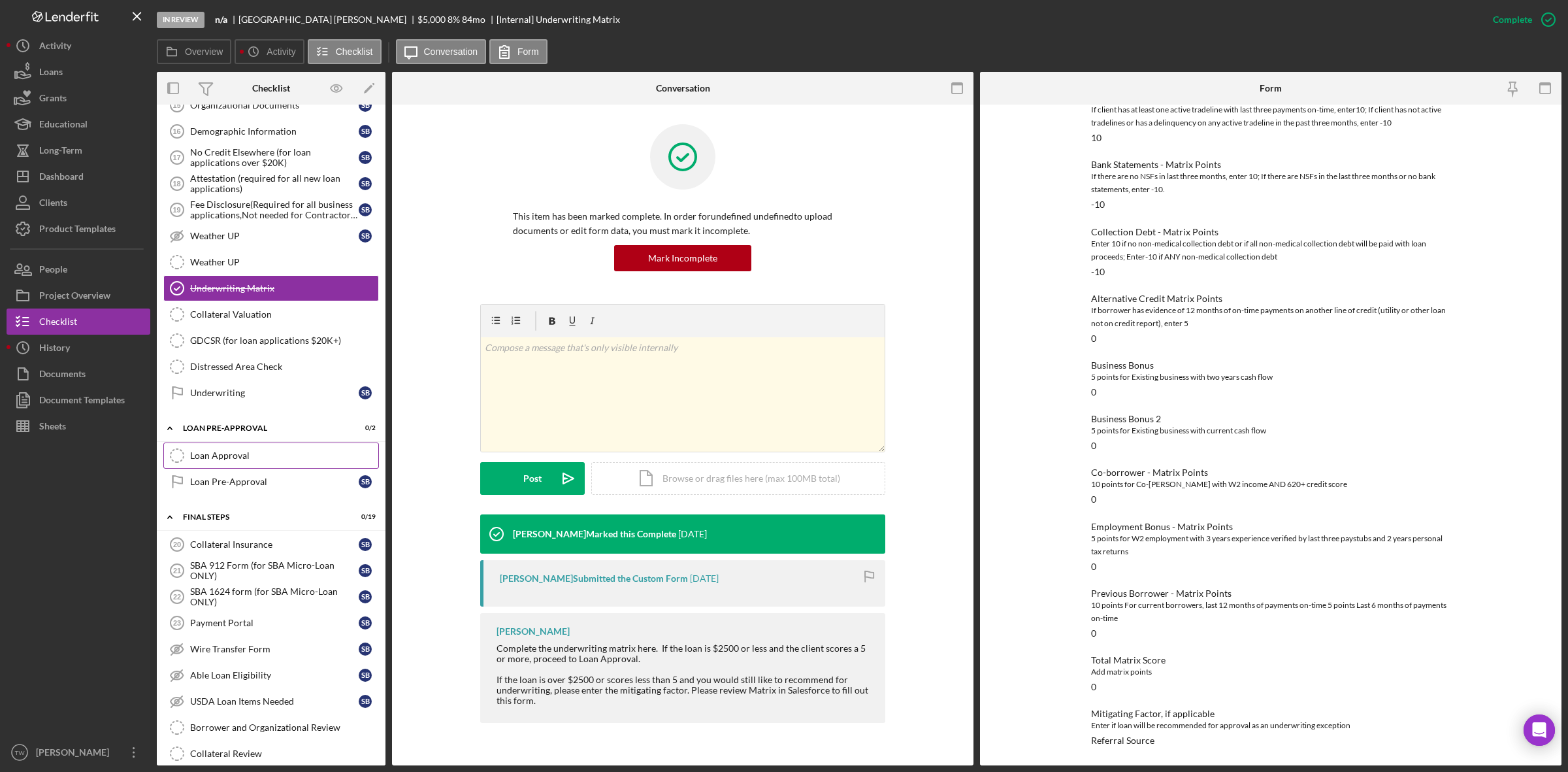
click at [273, 461] on div "Loan Approval" at bounding box center [284, 456] width 188 height 11
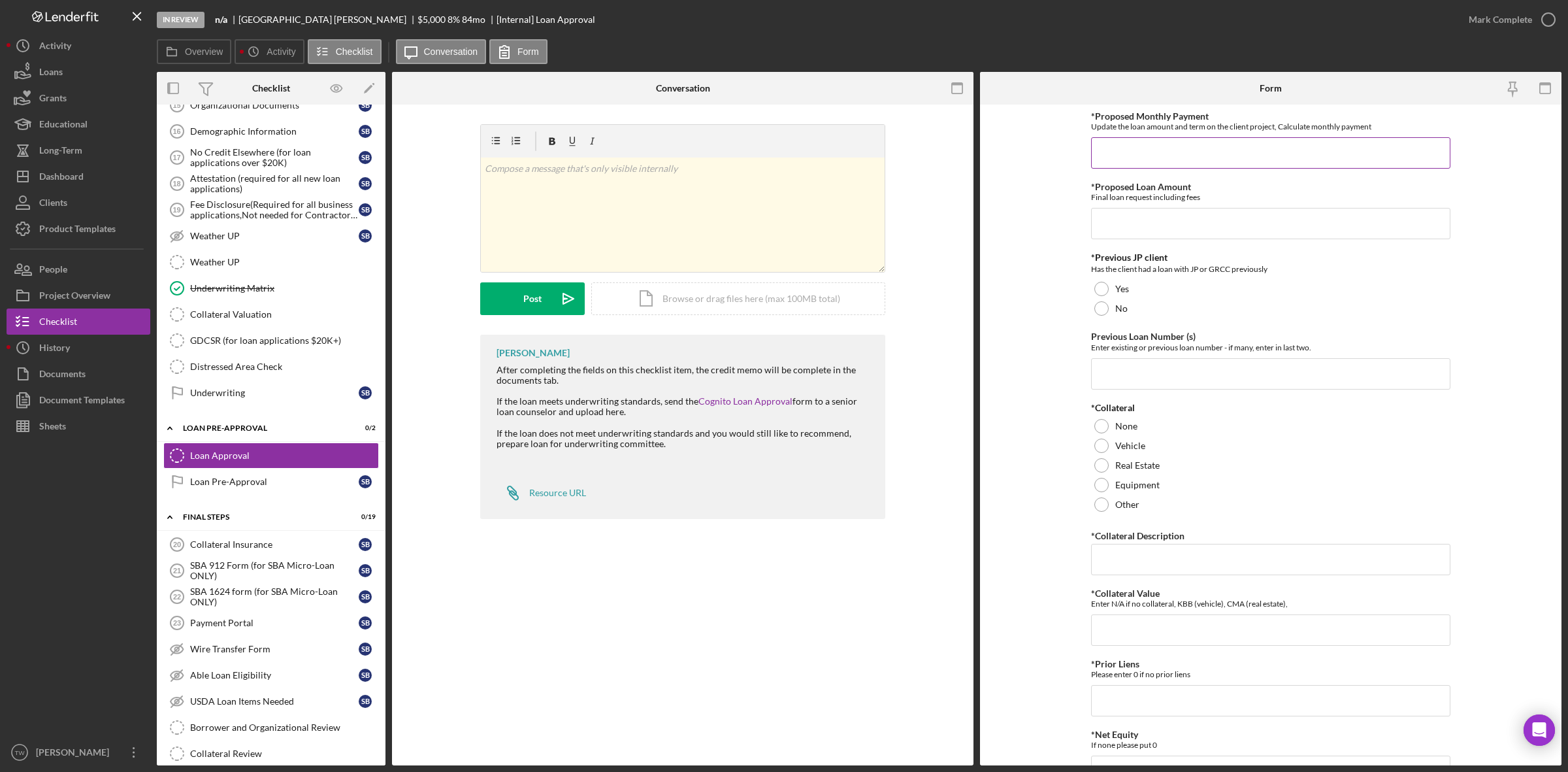
click at [1206, 146] on input "*Proposed Monthly Payment" at bounding box center [1271, 152] width 360 height 31
type input "$150"
type input "$5,000"
click at [1121, 304] on label "No" at bounding box center [1121, 309] width 12 height 11
click at [1511, 260] on form "*Proposed Monthly Payment Update the loan amount and term on the client project…" at bounding box center [1270, 435] width 581 height 661
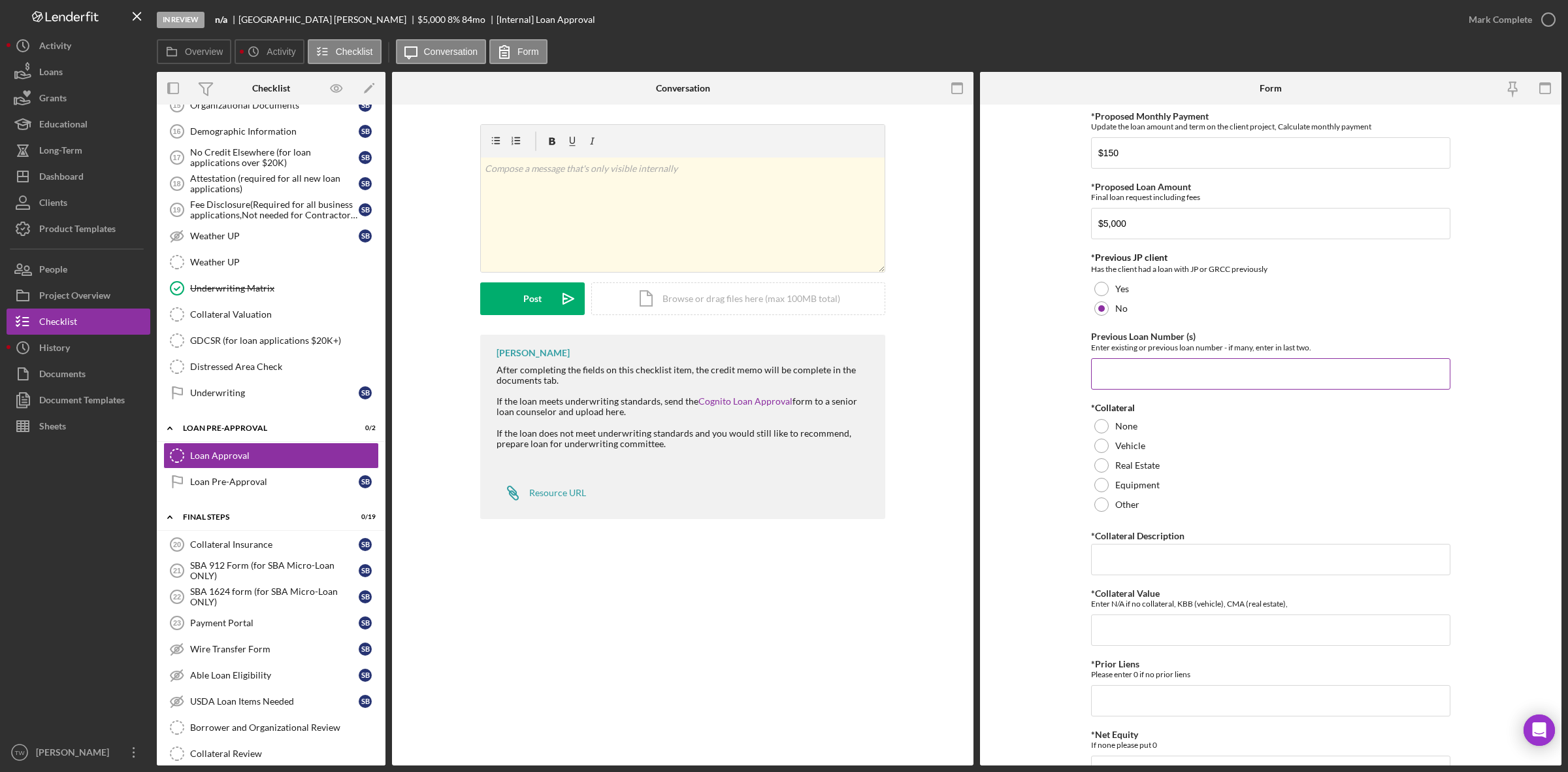
click at [1269, 387] on input "Previous Loan Number (s)" at bounding box center [1271, 373] width 360 height 31
click at [93, 548] on div at bounding box center [77, 589] width 143 height 300
click at [1310, 391] on div "*Proposed Monthly Payment Update the loan amount and term on the client project…" at bounding box center [1271, 596] width 360 height 969
click at [1308, 385] on input "Previous Loan Number (s)" at bounding box center [1271, 373] width 360 height 31
type input "0"
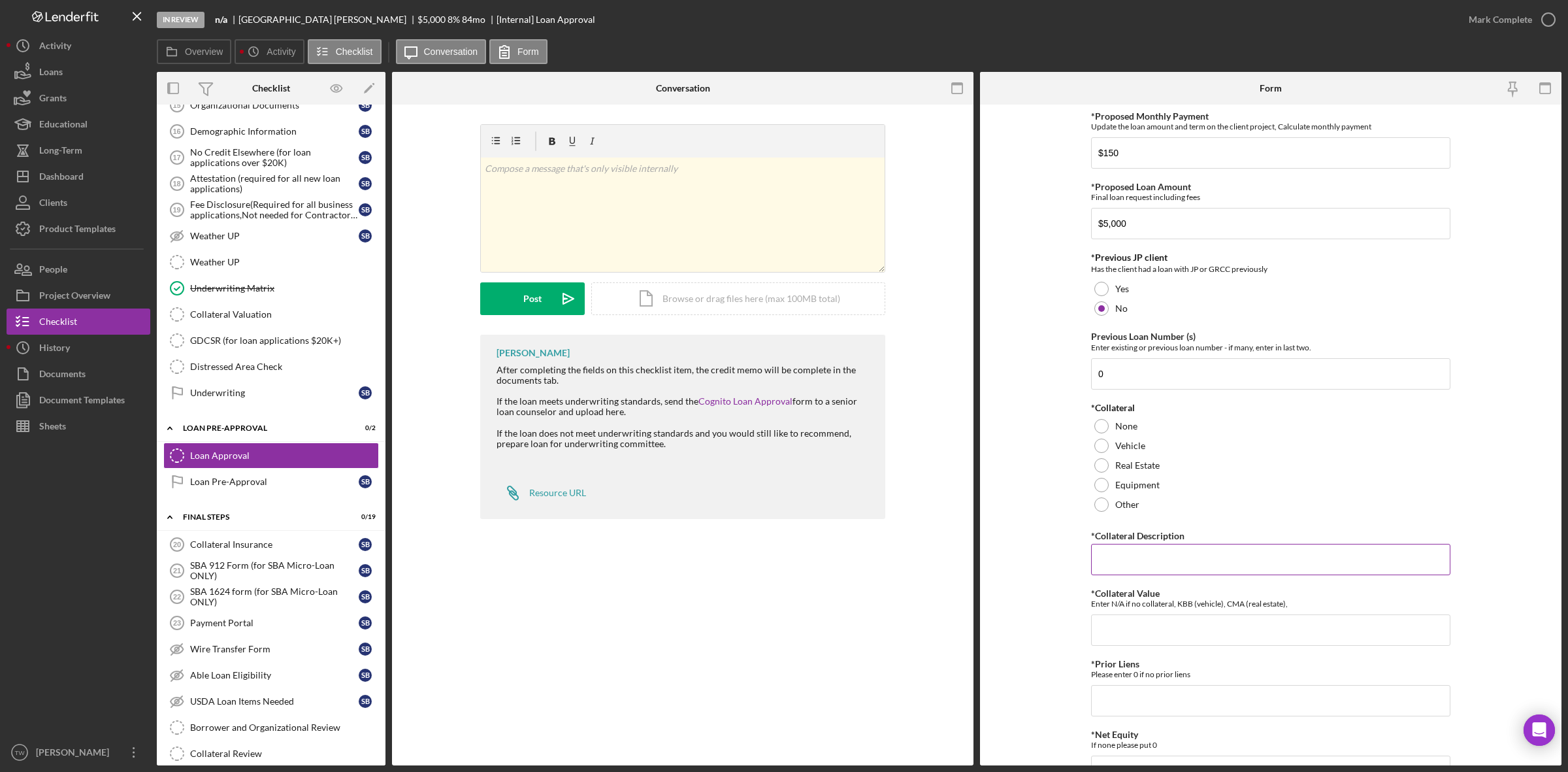
click at [1243, 557] on input "*Collateral Description" at bounding box center [1271, 559] width 360 height 31
type input "0"
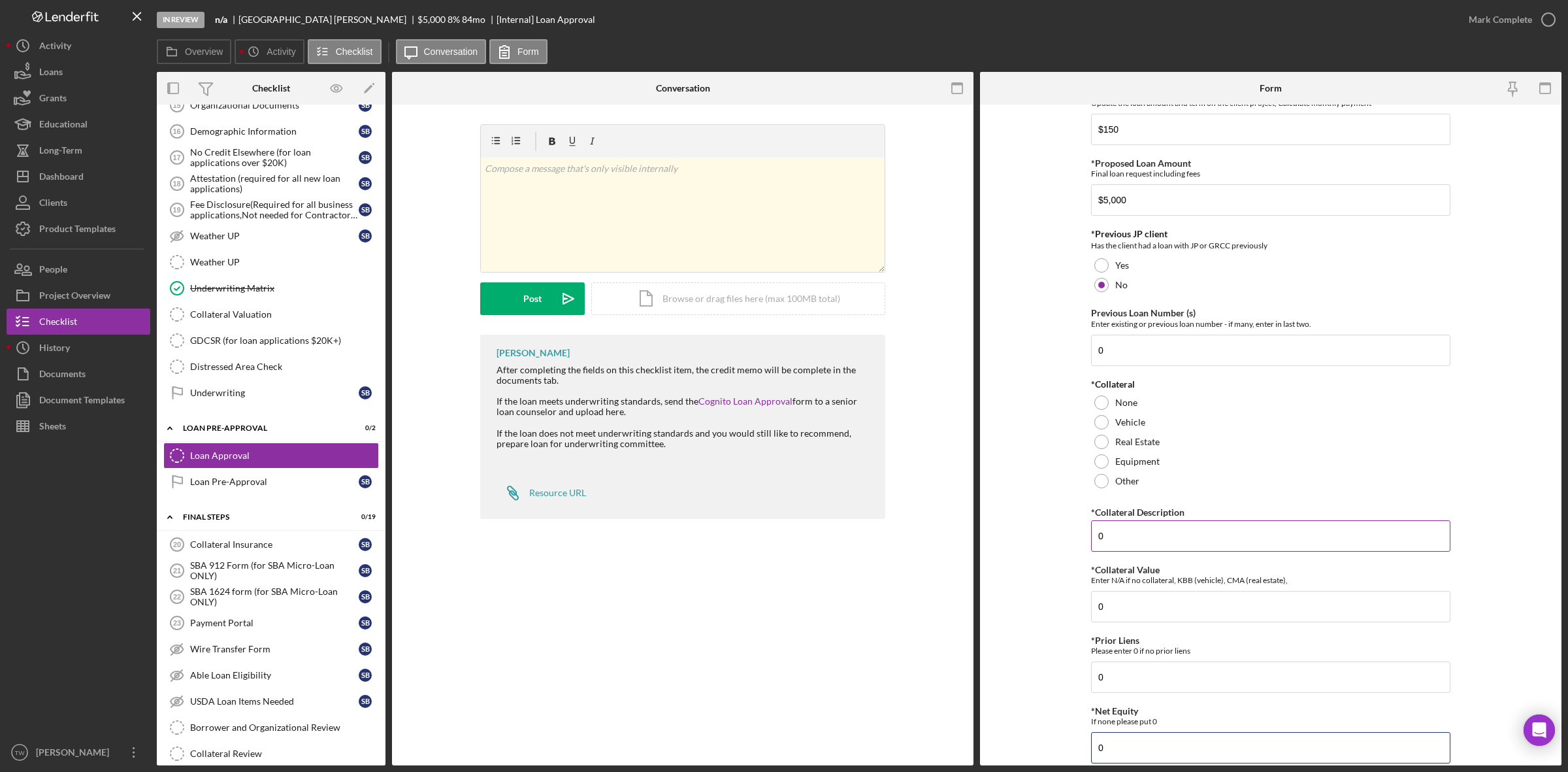
type input "0"
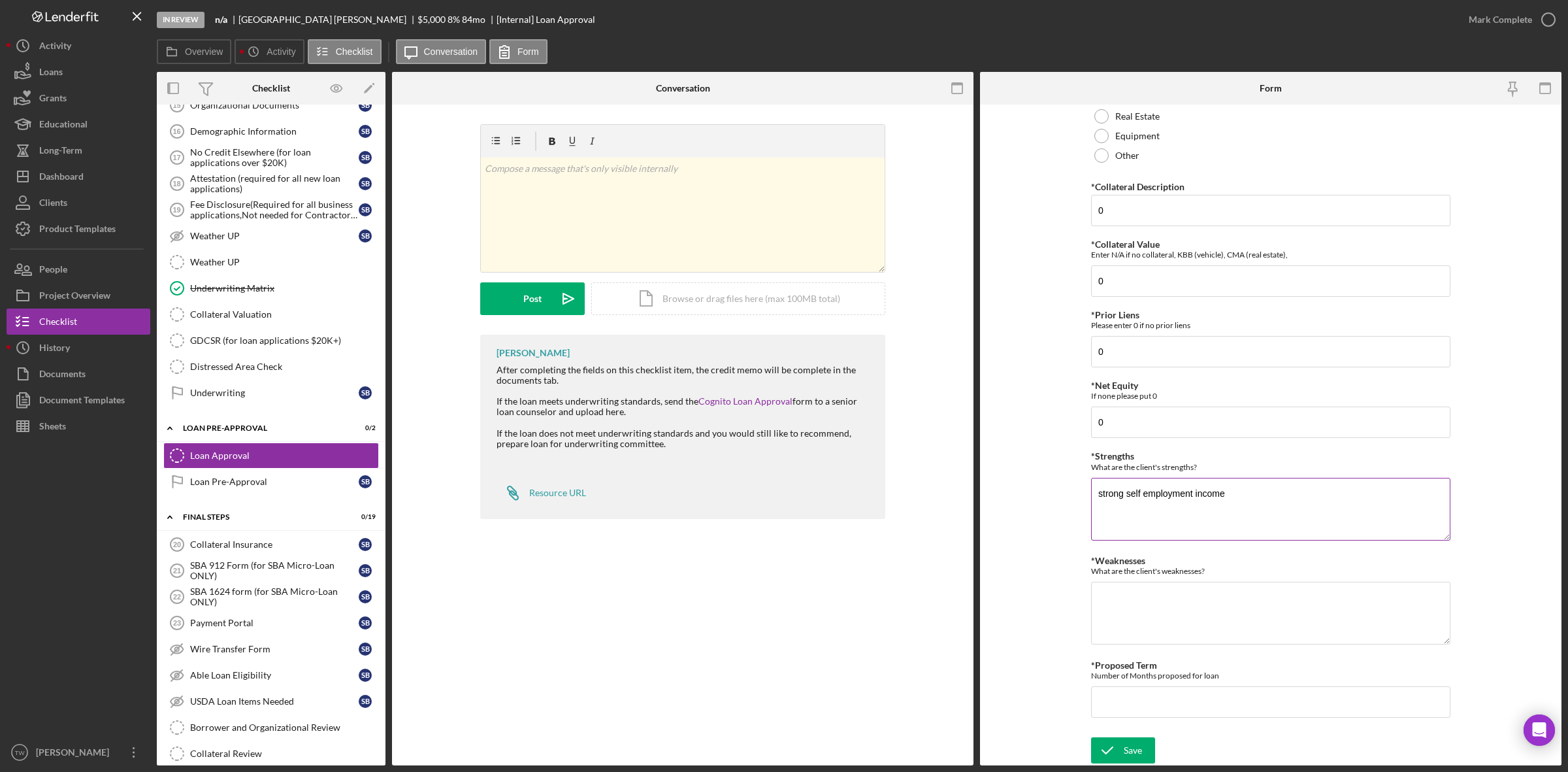
type textarea "strong self employment income"
type textarea "modest credit"
type input "36"
click at [1106, 742] on icon "submit" at bounding box center [1107, 750] width 33 height 33
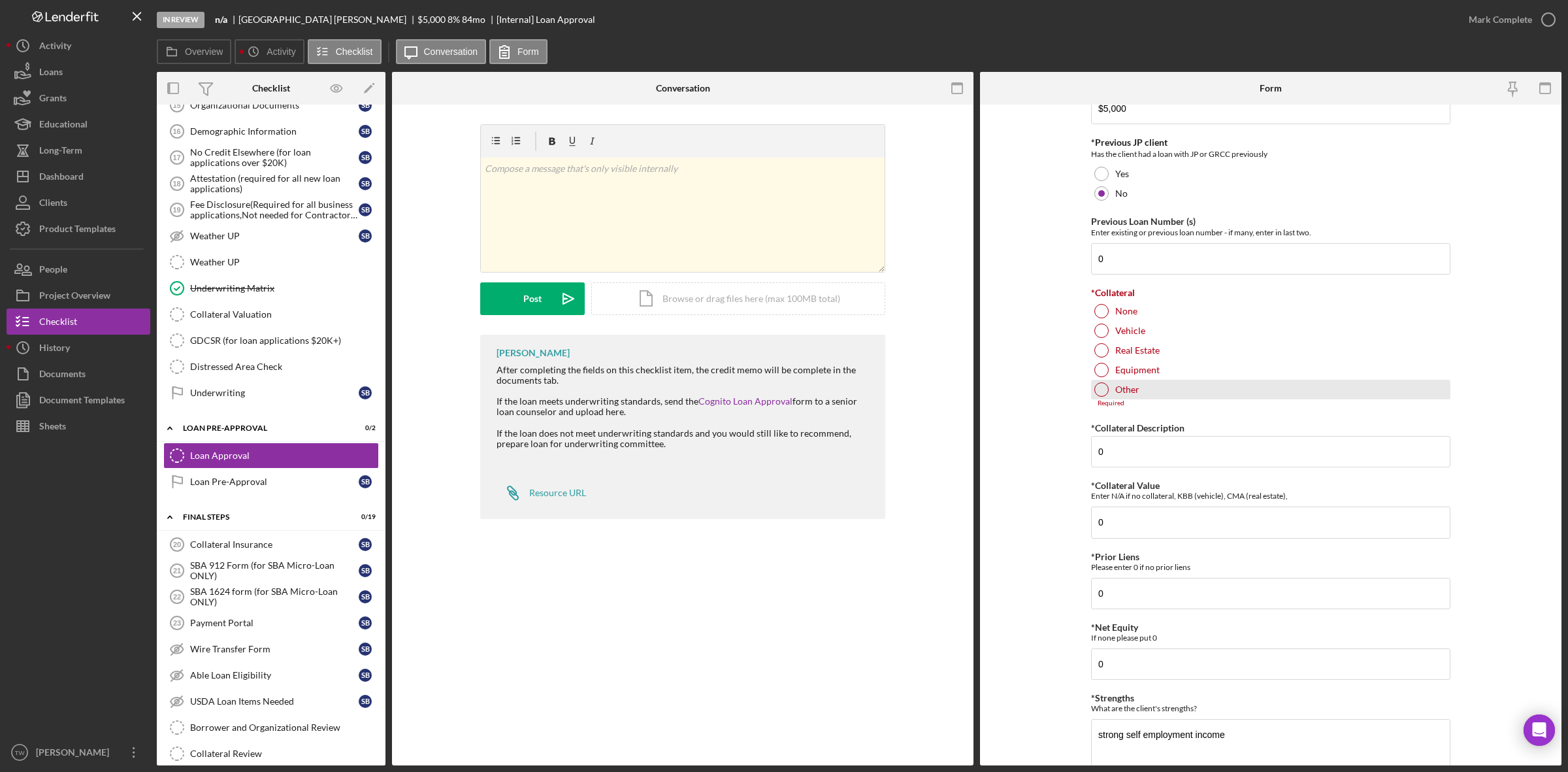
click at [1114, 381] on div "Other" at bounding box center [1271, 389] width 360 height 20
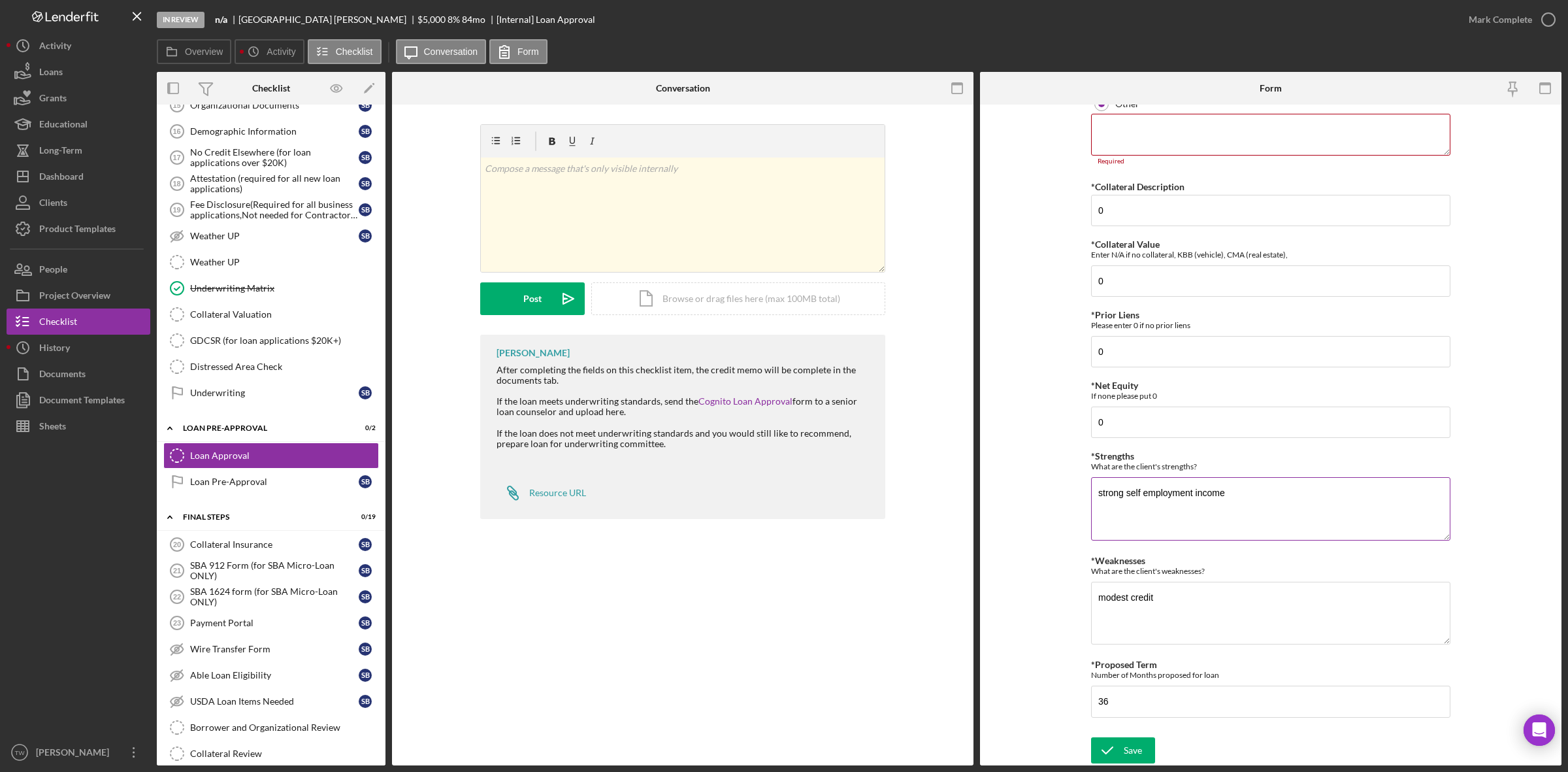
scroll to position [158, 0]
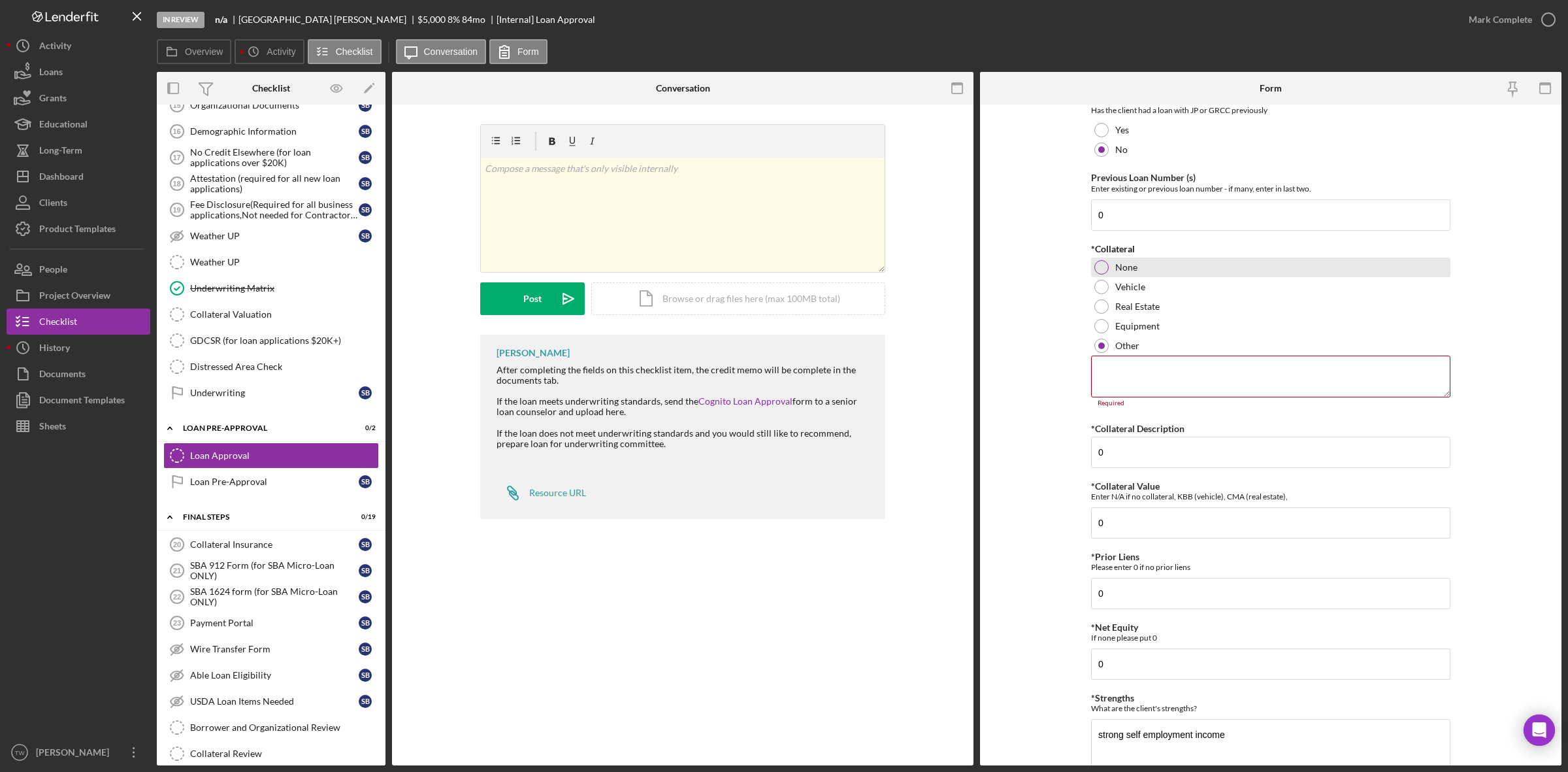
click at [1131, 264] on label "None" at bounding box center [1126, 267] width 22 height 11
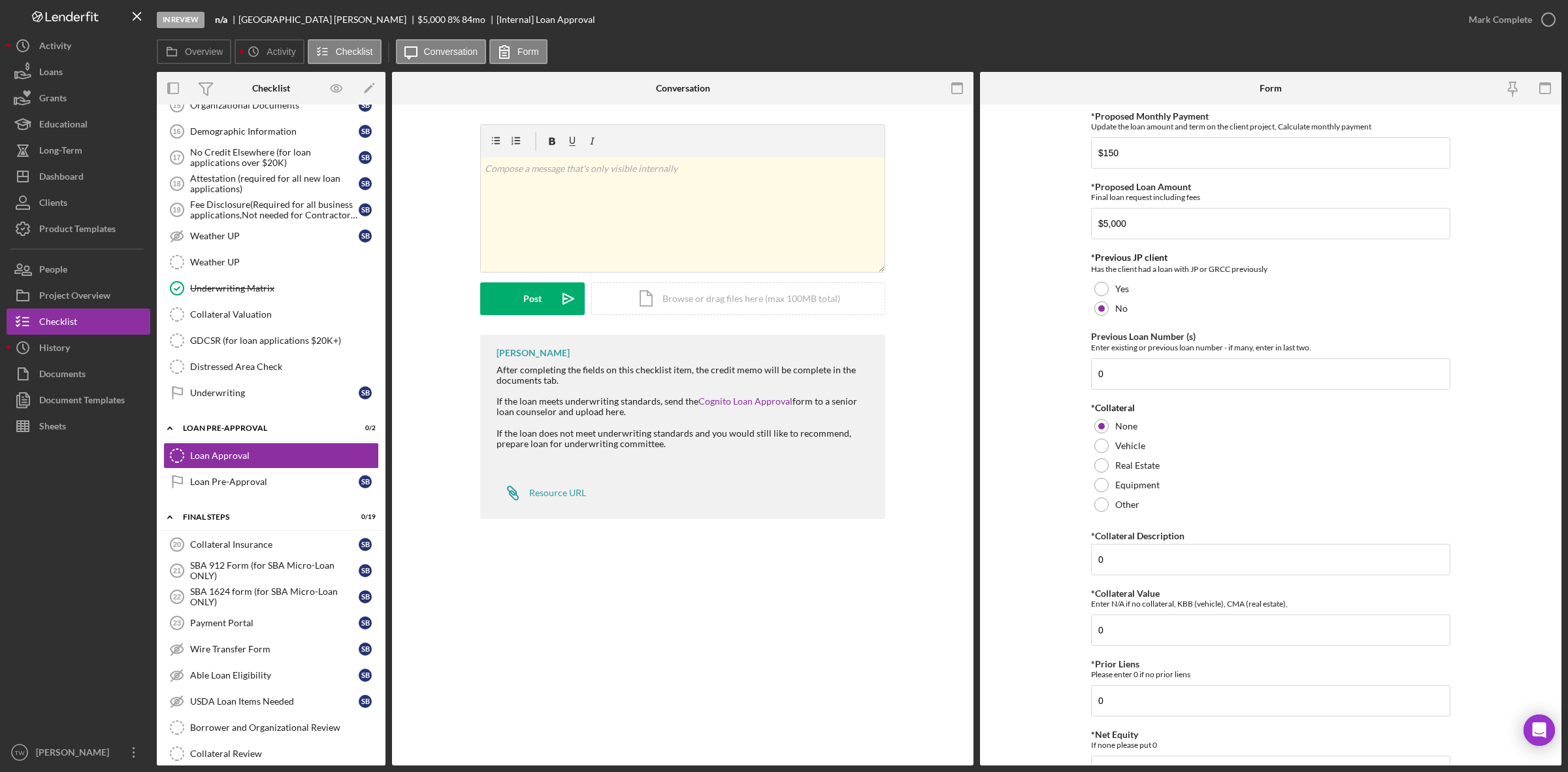
scroll to position [353, 0]
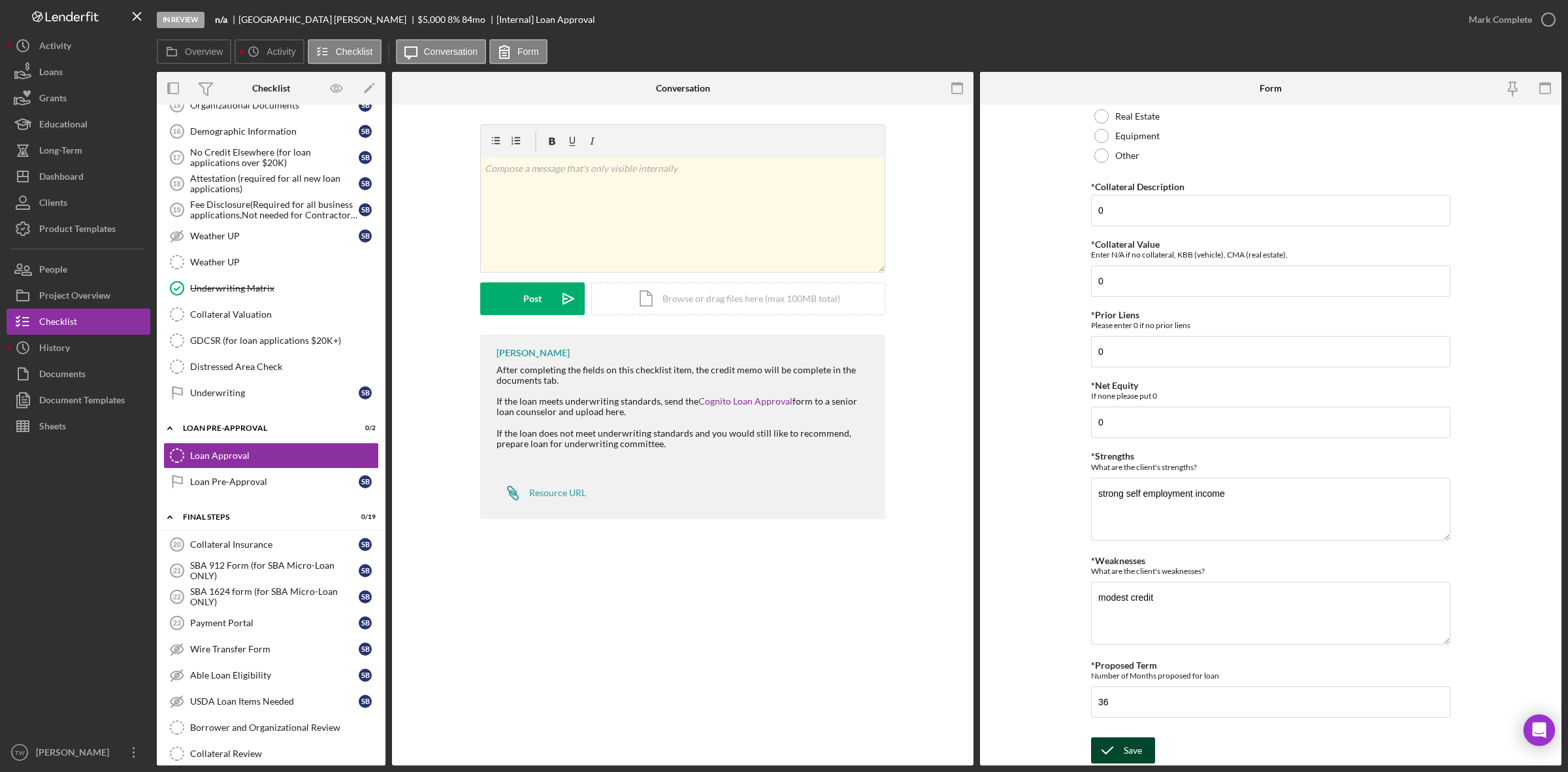
click at [1127, 738] on div "Save" at bounding box center [1133, 750] width 19 height 26
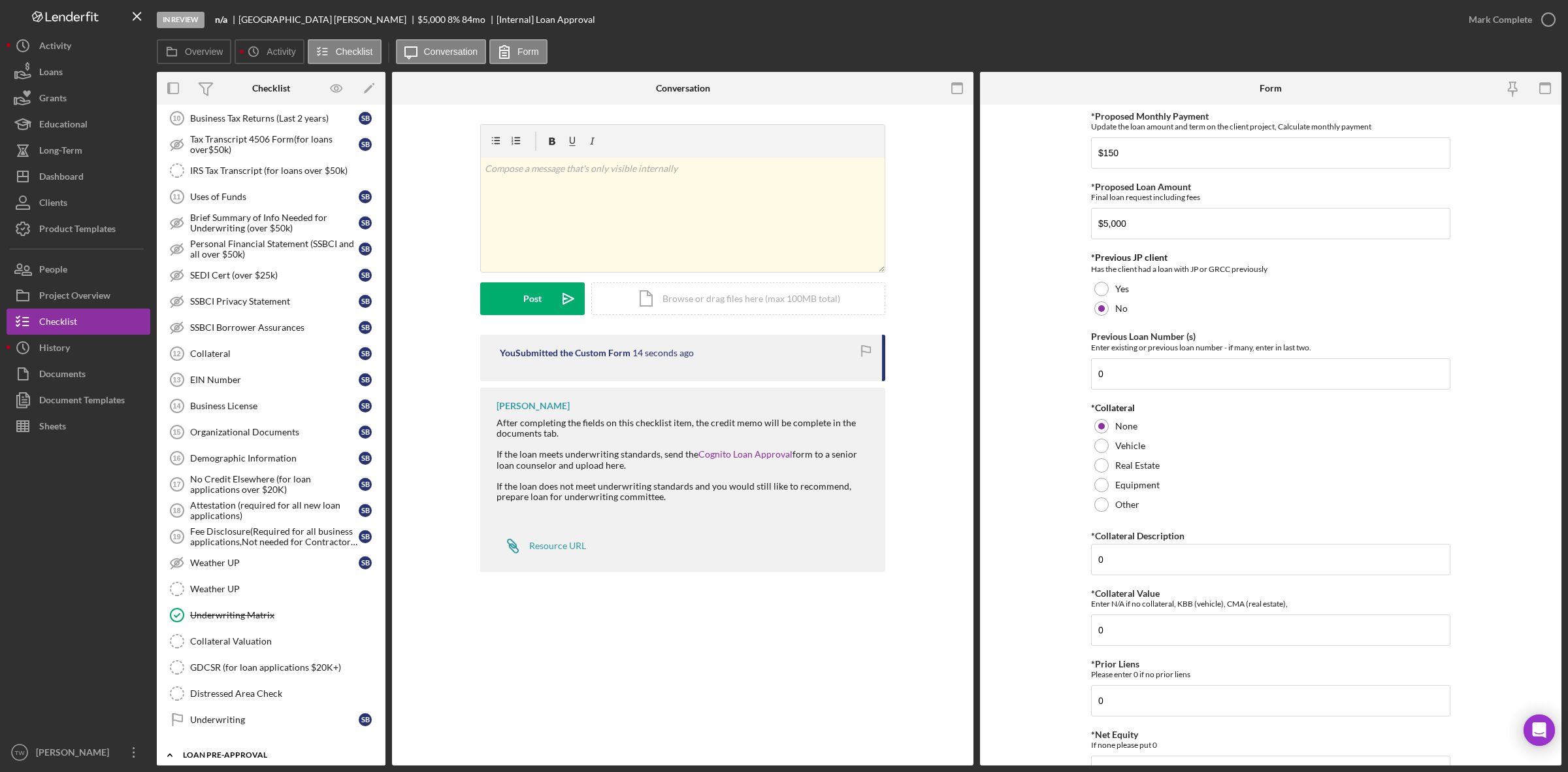
scroll to position [681, 0]
click at [235, 202] on div "Uses of Funds" at bounding box center [274, 197] width 168 height 11
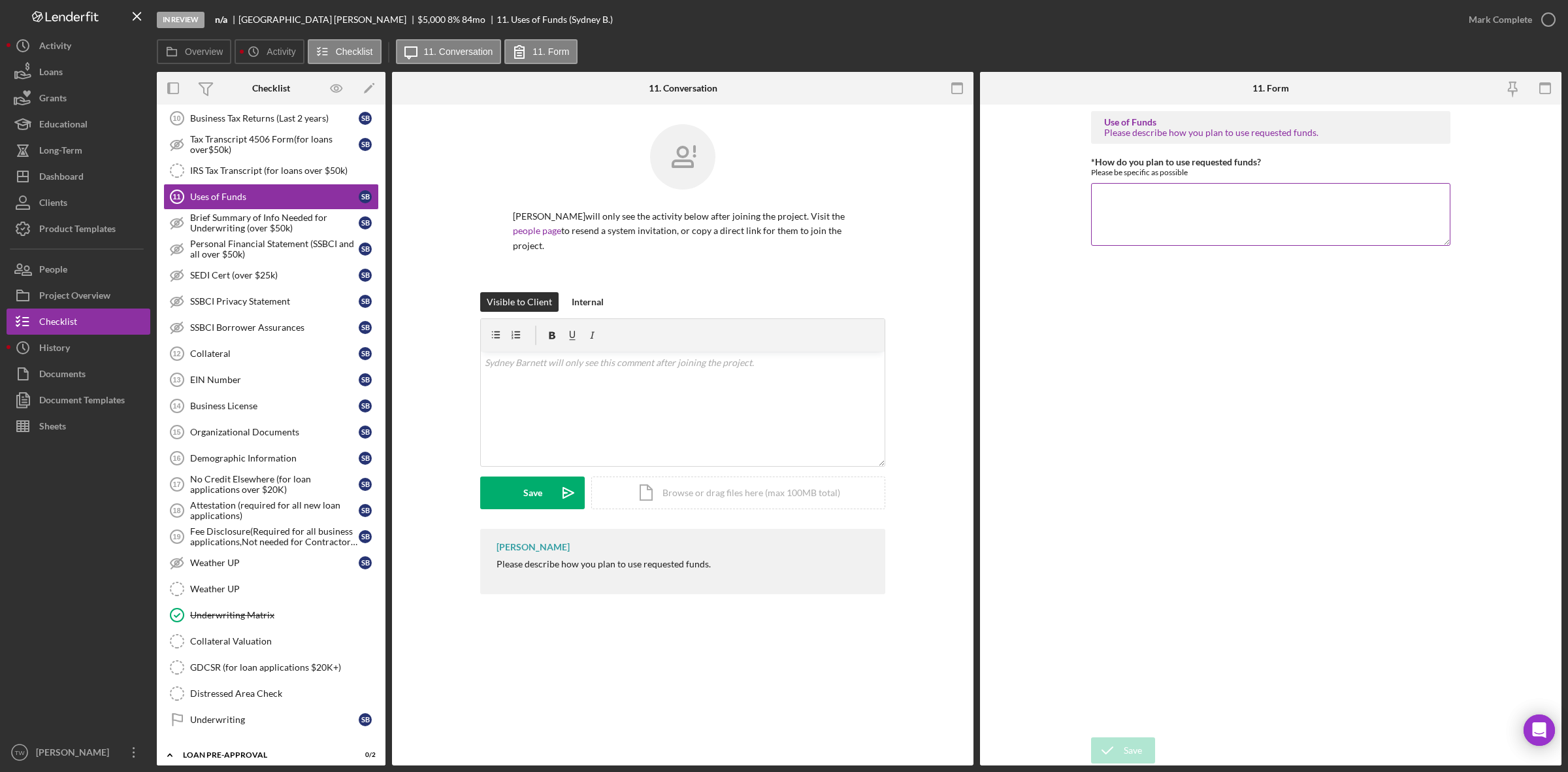
click at [1272, 198] on textarea "*How do you plan to use requested funds?" at bounding box center [1271, 215] width 360 height 62
type textarea "inventory advertising/marketing."
click at [1144, 746] on button "Save" at bounding box center [1123, 750] width 64 height 26
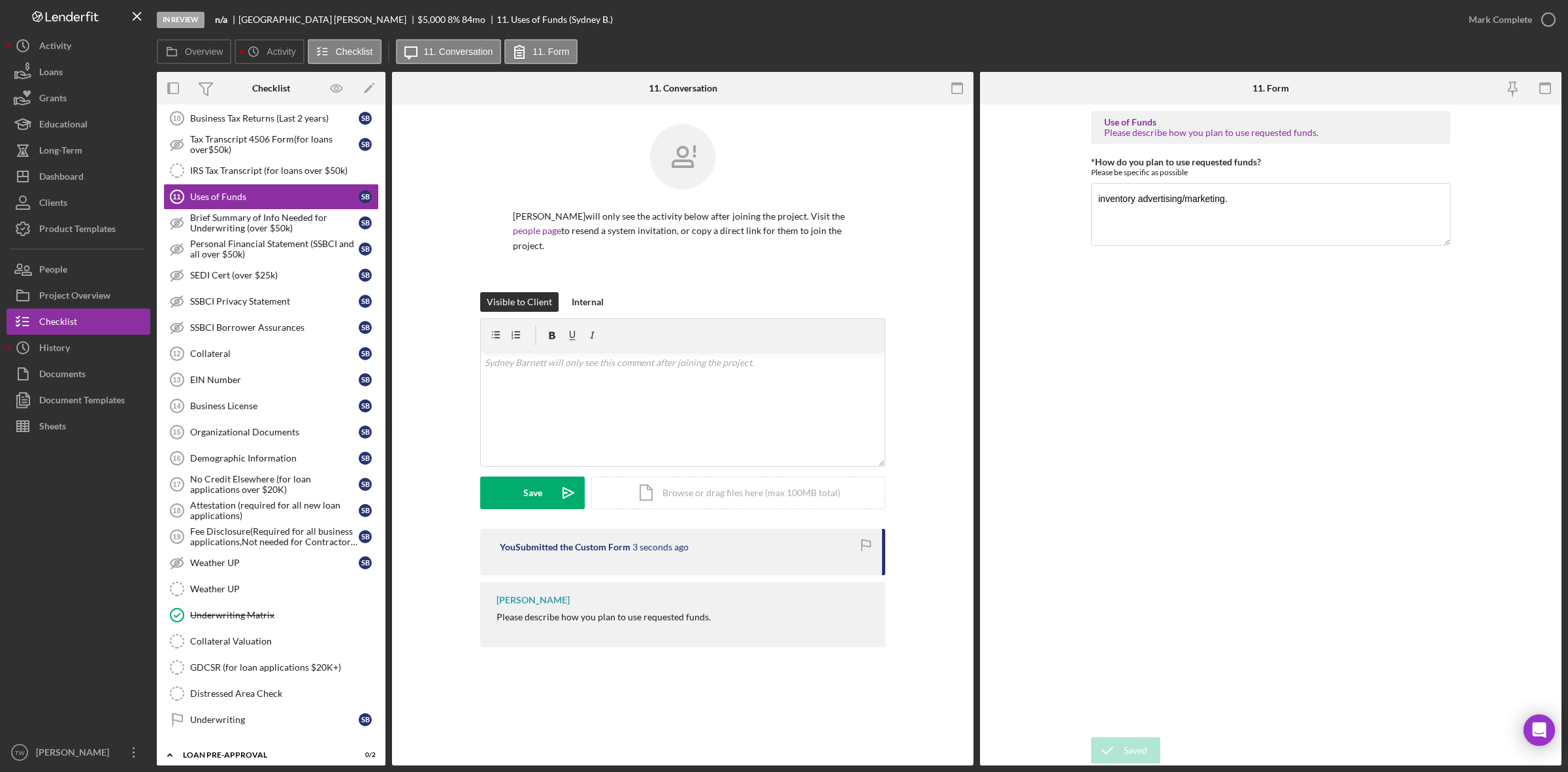
click at [1496, 18] on div "Mark Complete" at bounding box center [1499, 19] width 63 height 26
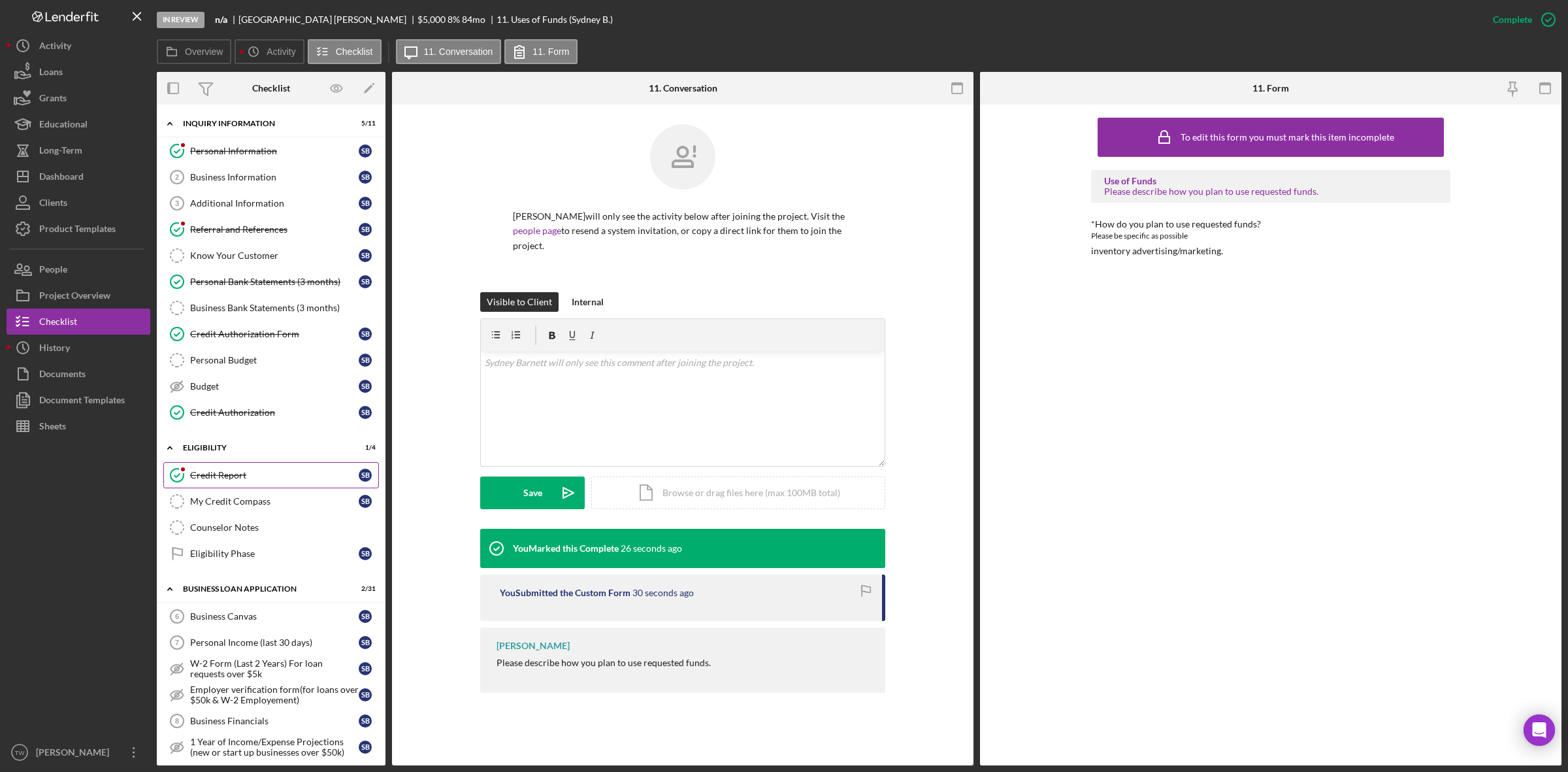
click at [230, 479] on div "Credit Report" at bounding box center [274, 475] width 168 height 11
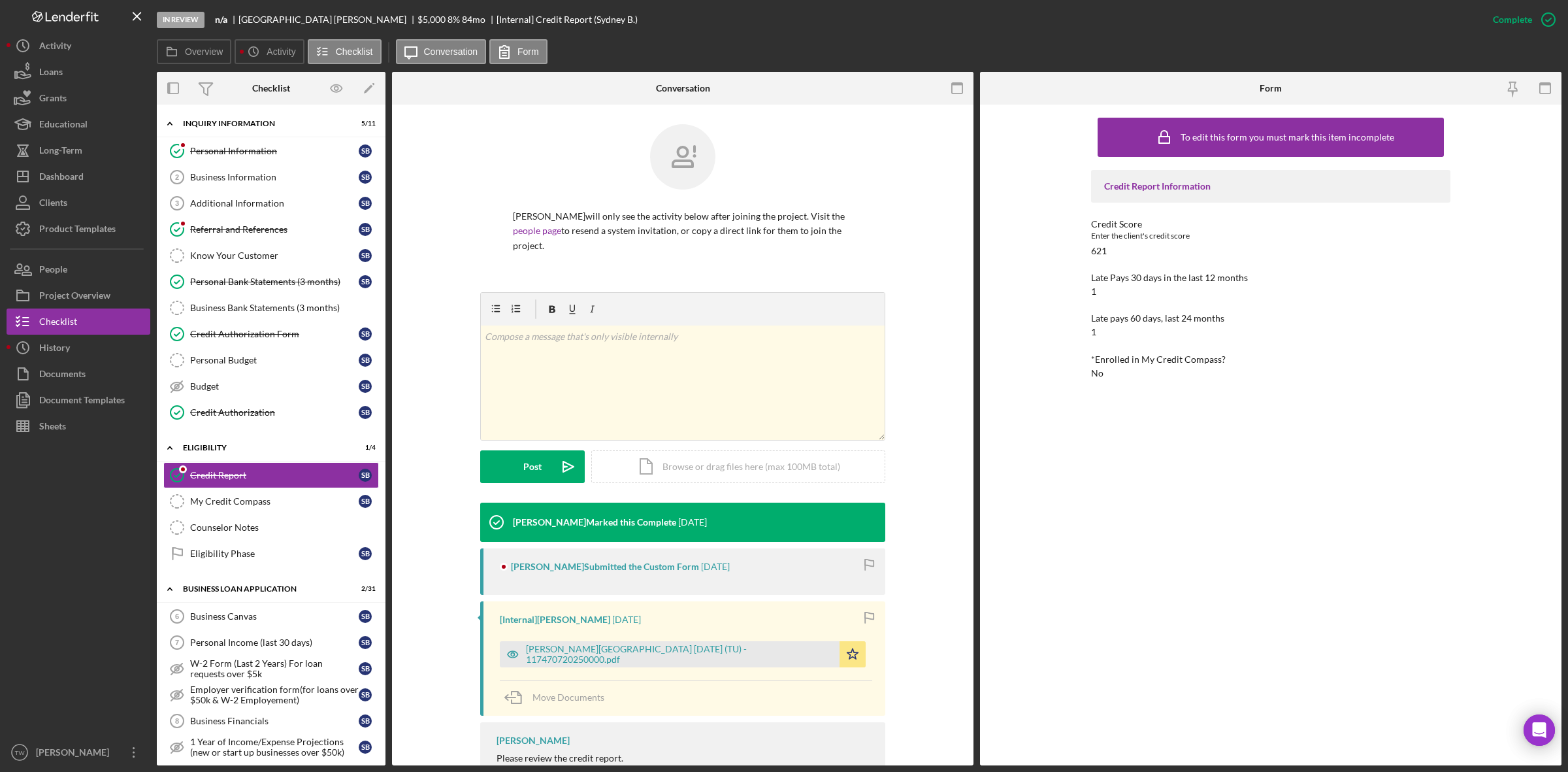
scroll to position [102, 0]
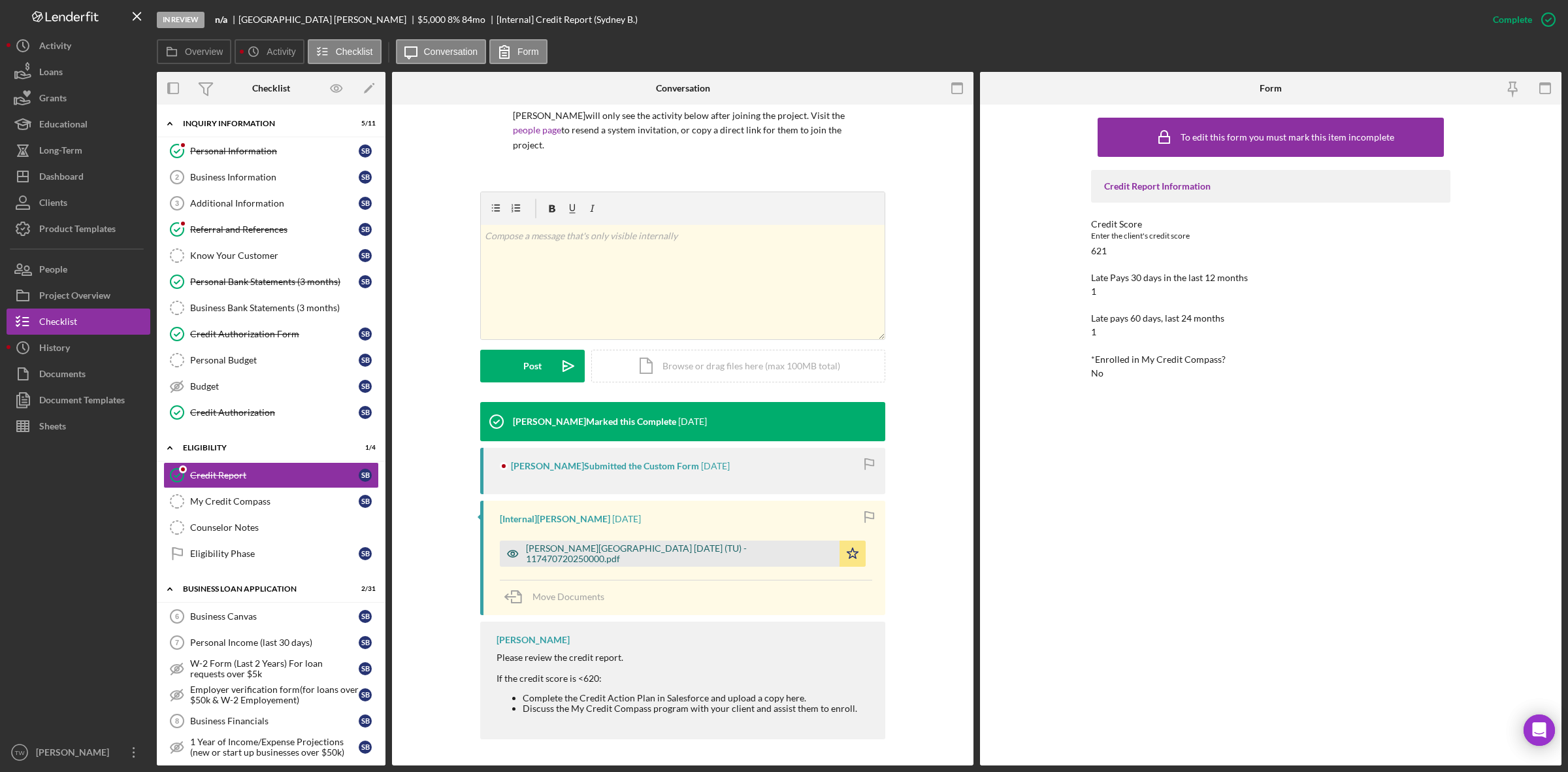
click at [616, 546] on div "Barnett, Sydney 2025-10-09 (TU) - 117470720250000.pdf" at bounding box center [670, 553] width 340 height 26
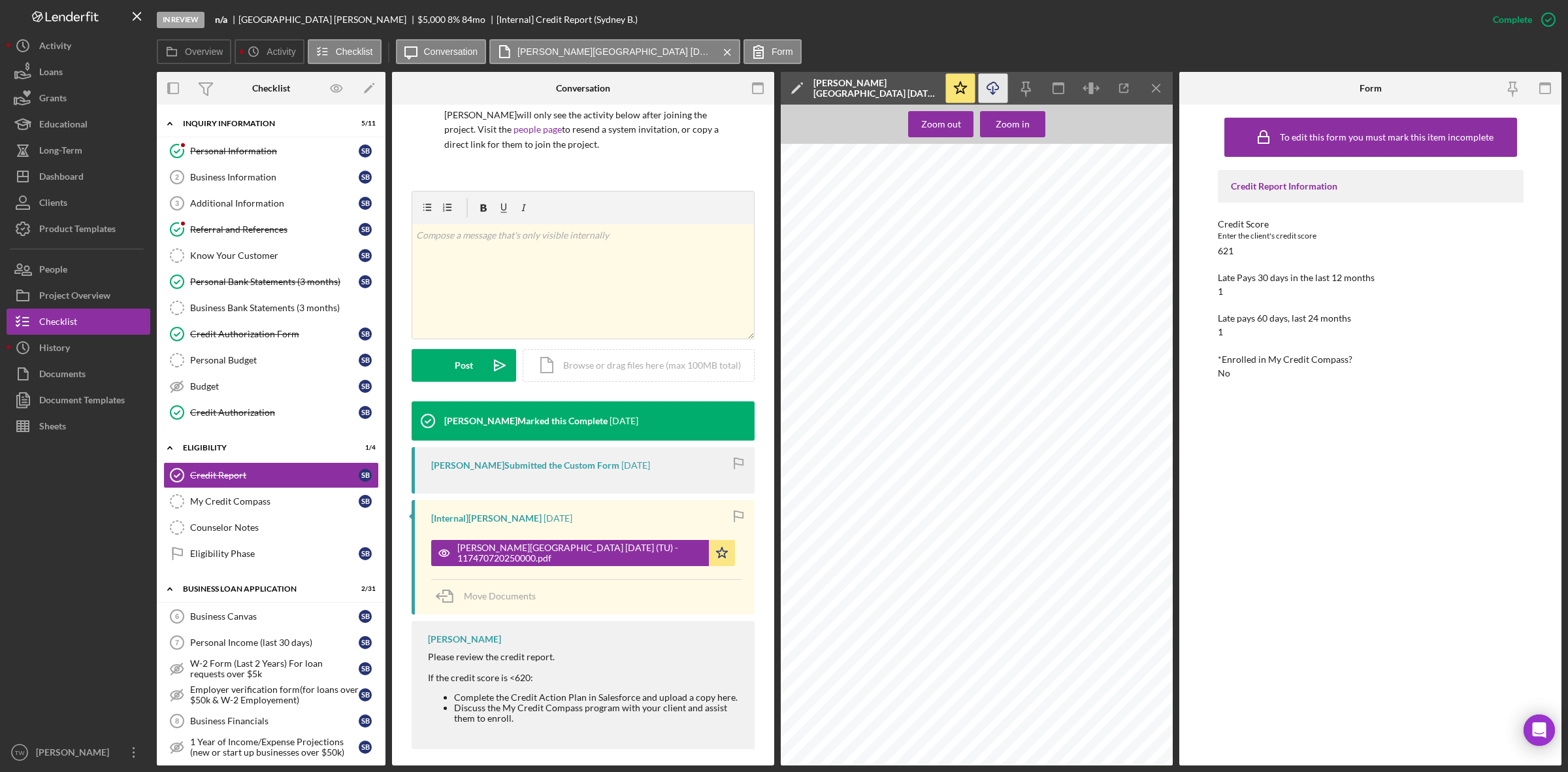
click at [986, 85] on icon "Icon/Download" at bounding box center [993, 88] width 29 height 29
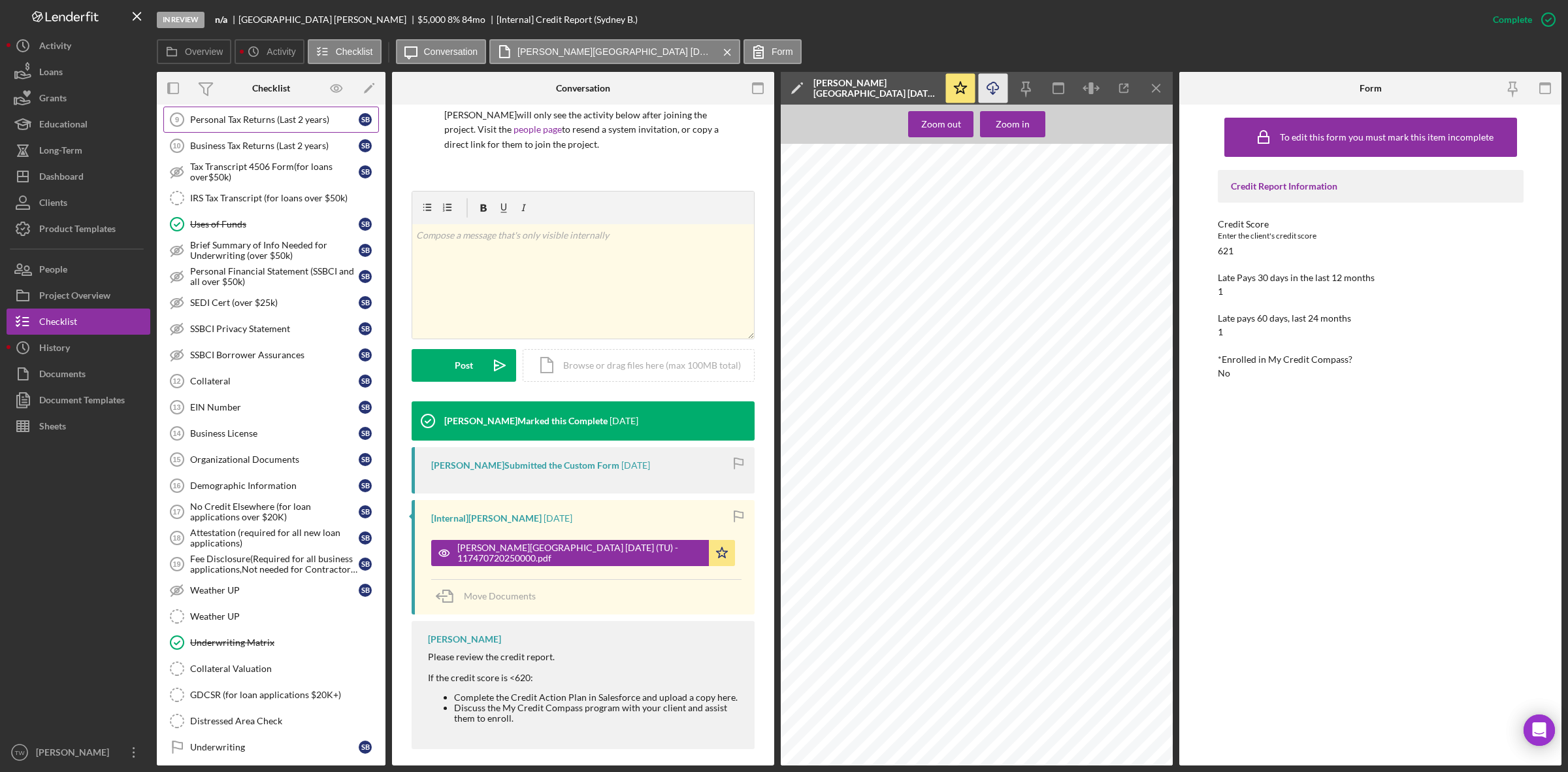
scroll to position [817, 0]
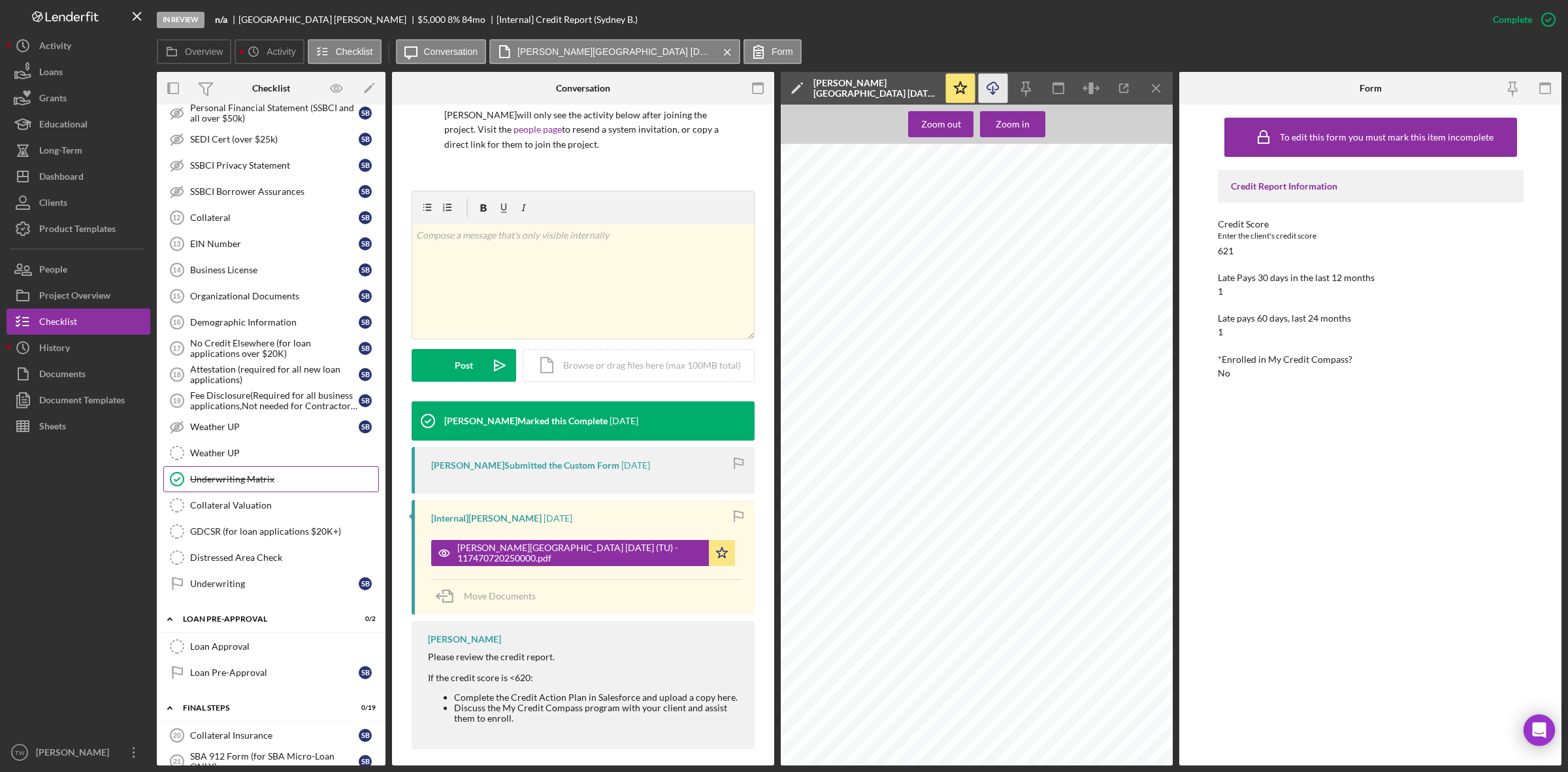
click at [249, 484] on div "Underwriting Matrix" at bounding box center [284, 479] width 188 height 11
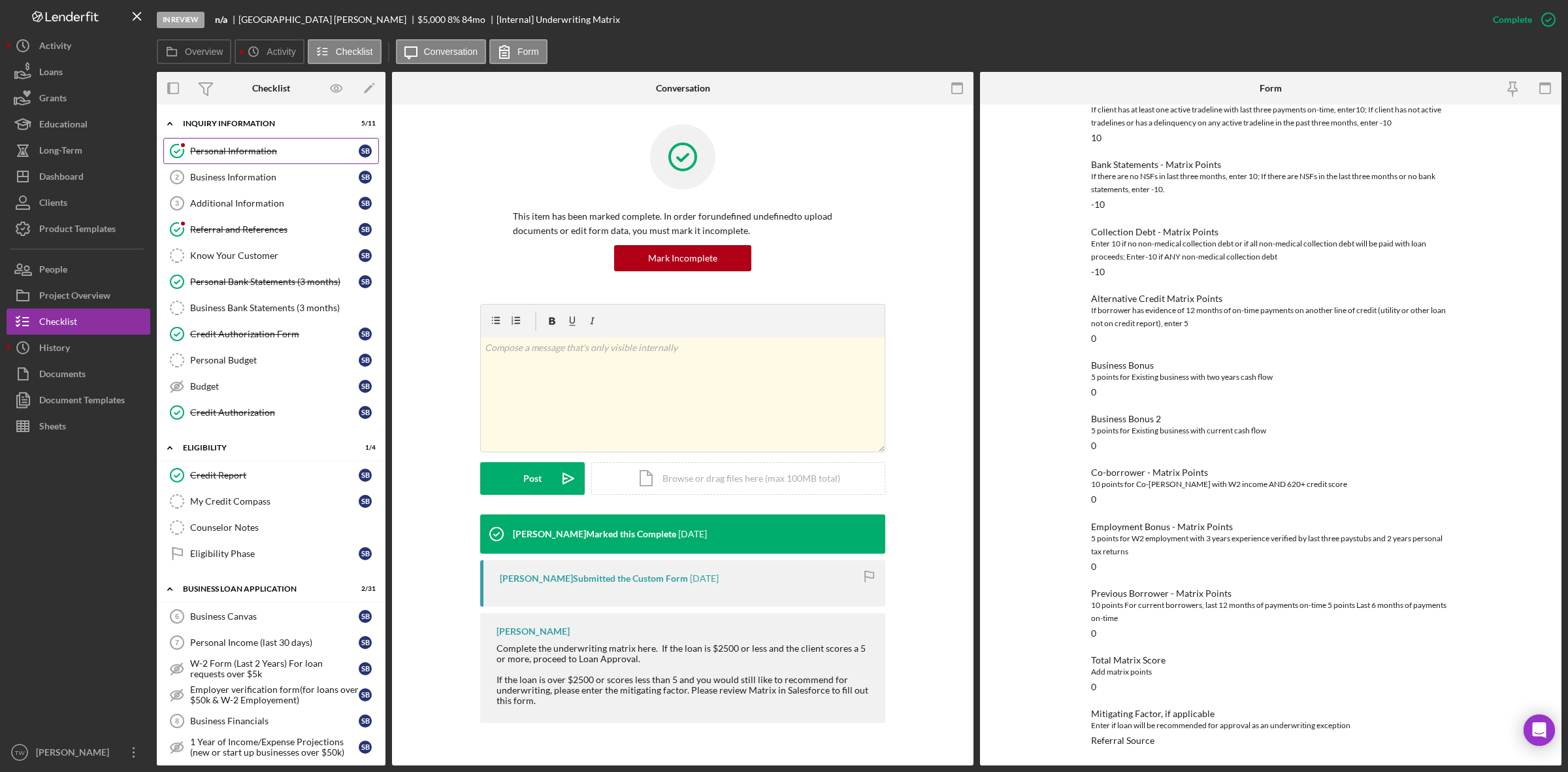
click at [246, 151] on div "Personal Information" at bounding box center [274, 151] width 168 height 11
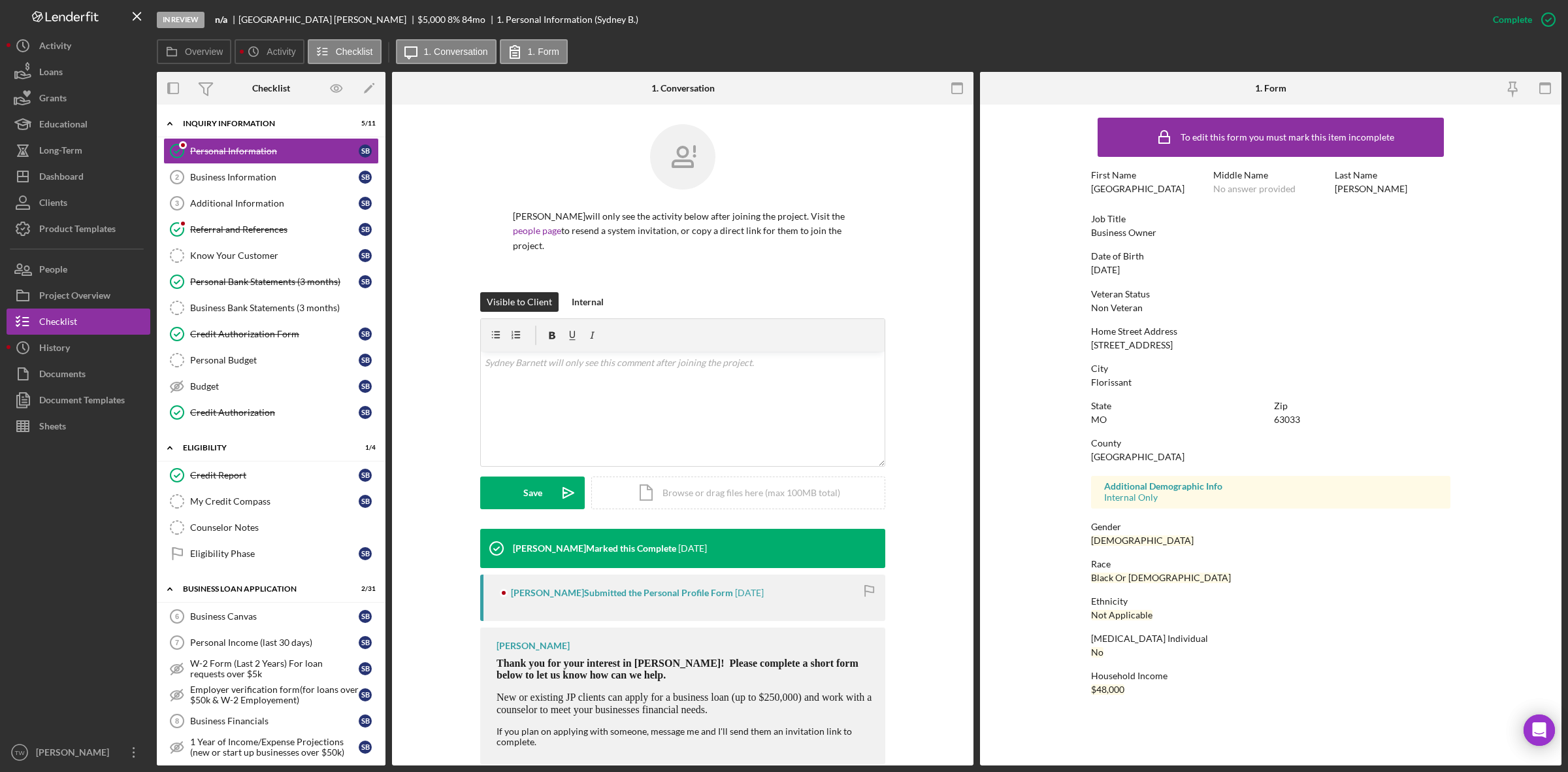
click at [1173, 340] on div "4873 Bristol Rock Road" at bounding box center [1132, 345] width 82 height 11
copy div "4873 Bristol Rock Road"
click at [1295, 417] on div "63033" at bounding box center [1286, 419] width 26 height 11
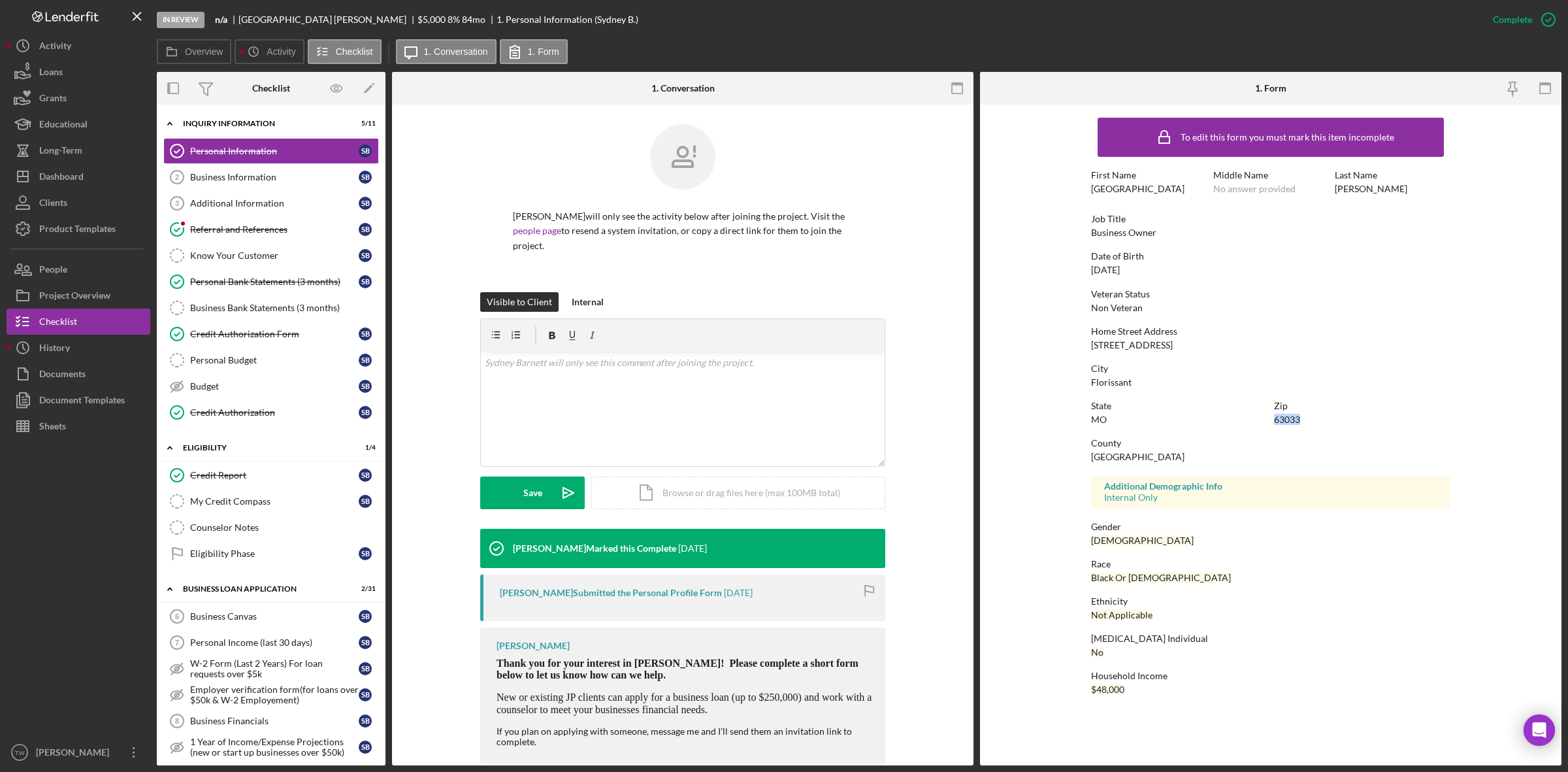
click at [1295, 417] on div "63033" at bounding box center [1286, 419] width 26 height 11
copy div "63033"
drag, startPoint x: 238, startPoint y: 13, endPoint x: 301, endPoint y: 21, distance: 63.5
click at [301, 21] on div "n/a Sydney Barnett $5,000 $5,000 8 % 84 mo 1. Personal Information (Sydney B.)" at bounding box center [427, 20] width 424 height 11
copy div "Sydney Barnett"
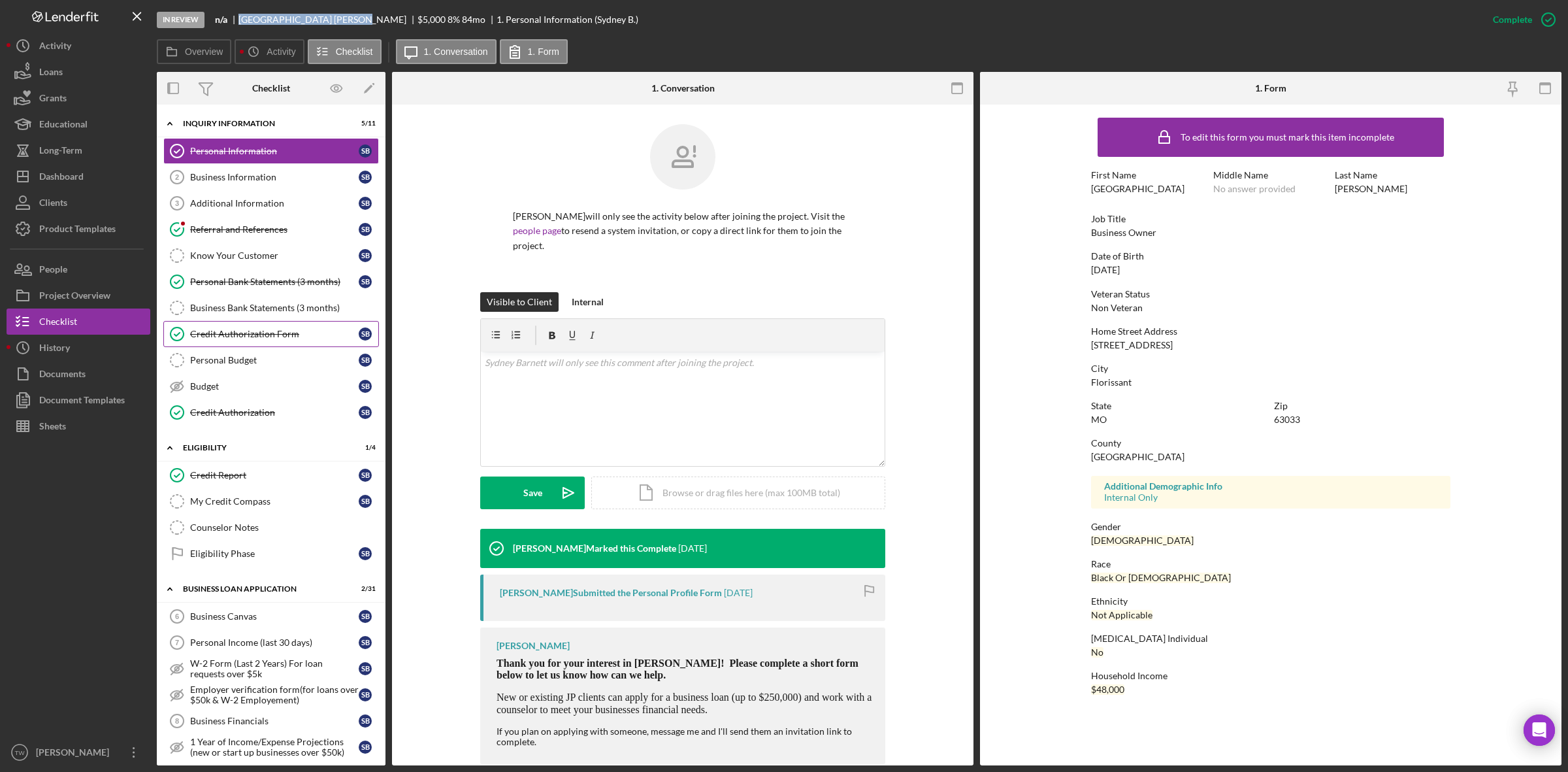
click at [216, 335] on div "Credit Authorization Form" at bounding box center [274, 334] width 168 height 11
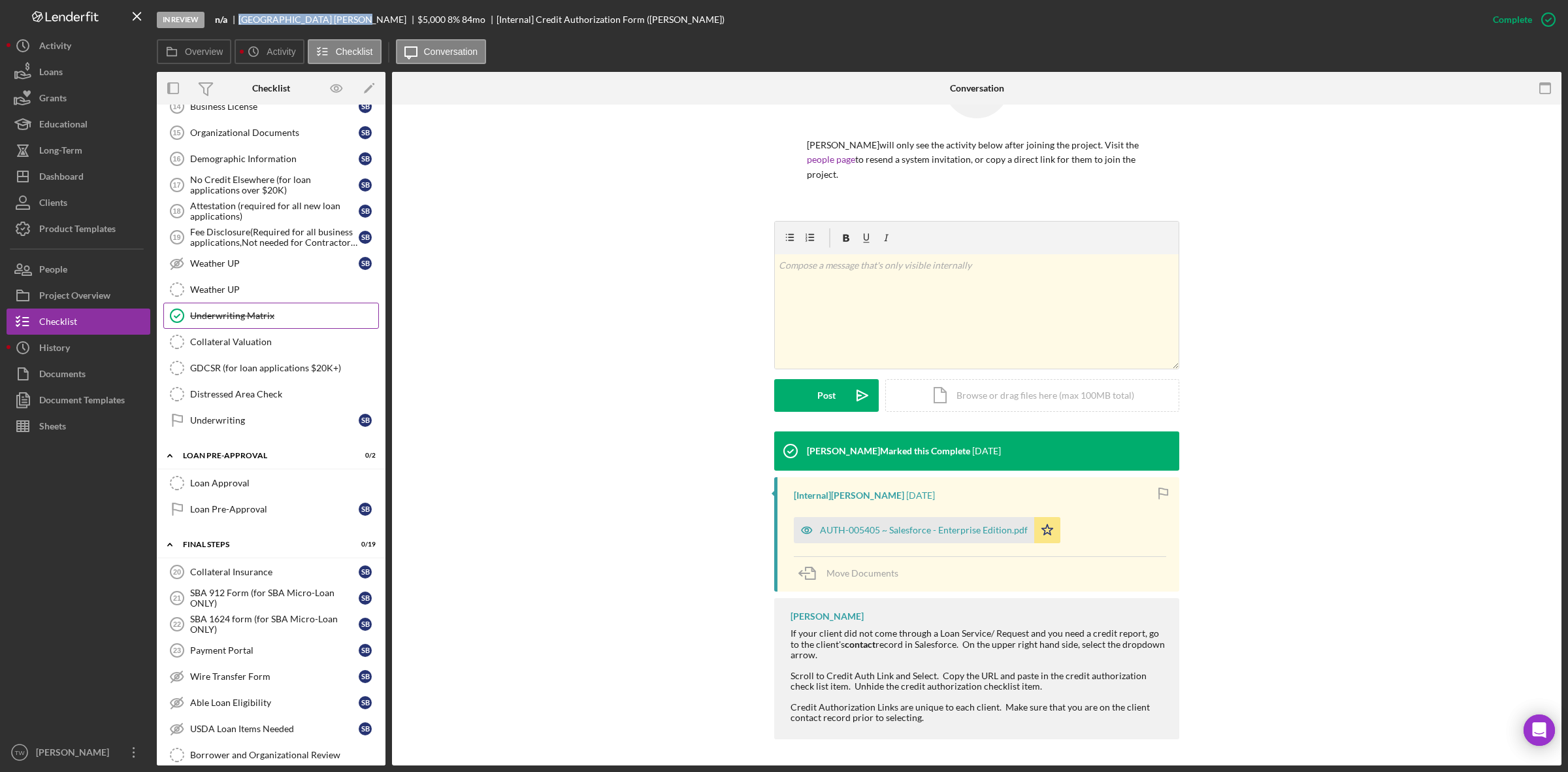
scroll to position [1144, 0]
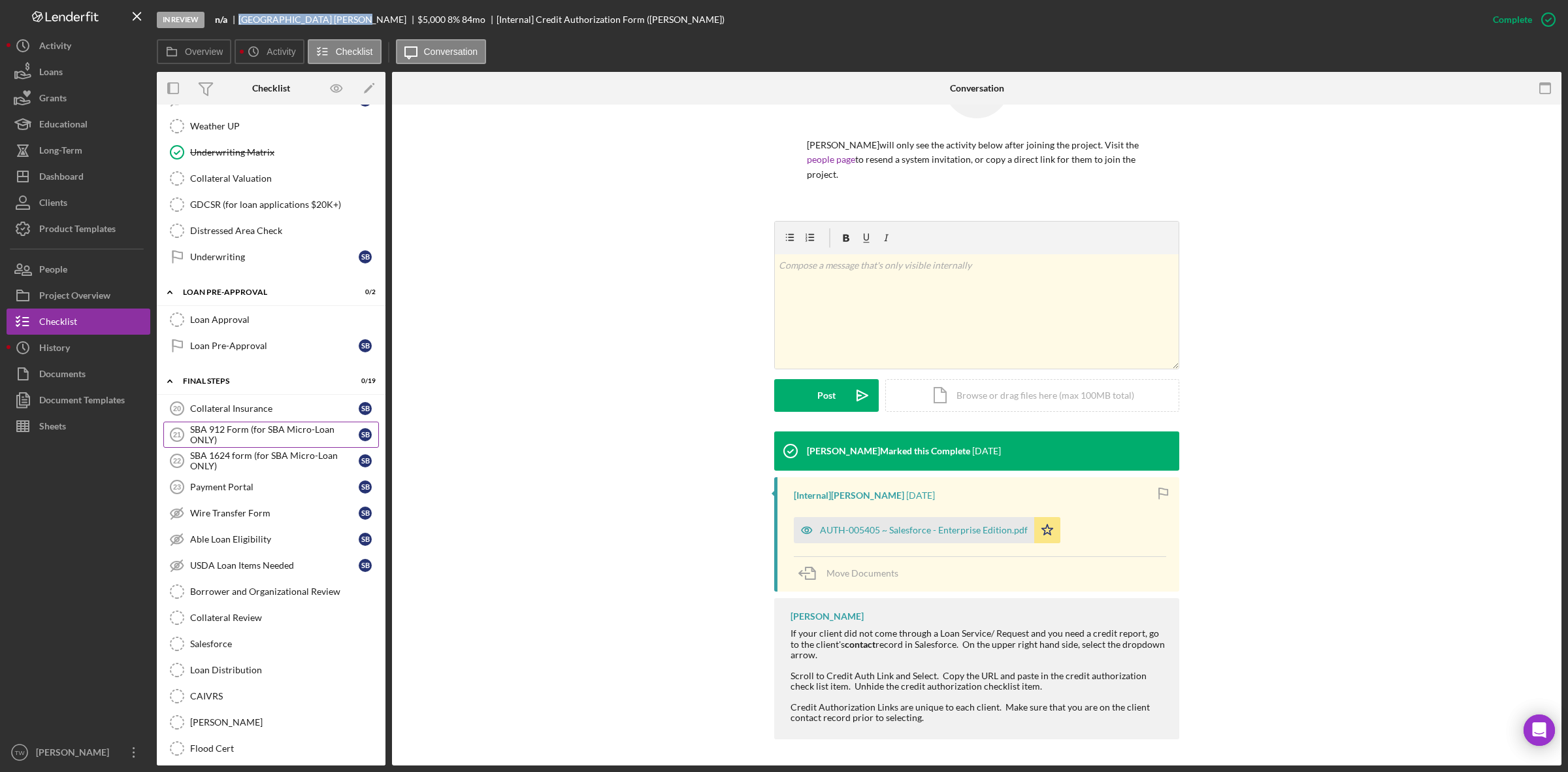
click at [281, 445] on div "SBA 912 Form (for SBA Micro-Loan ONLY)" at bounding box center [274, 434] width 168 height 20
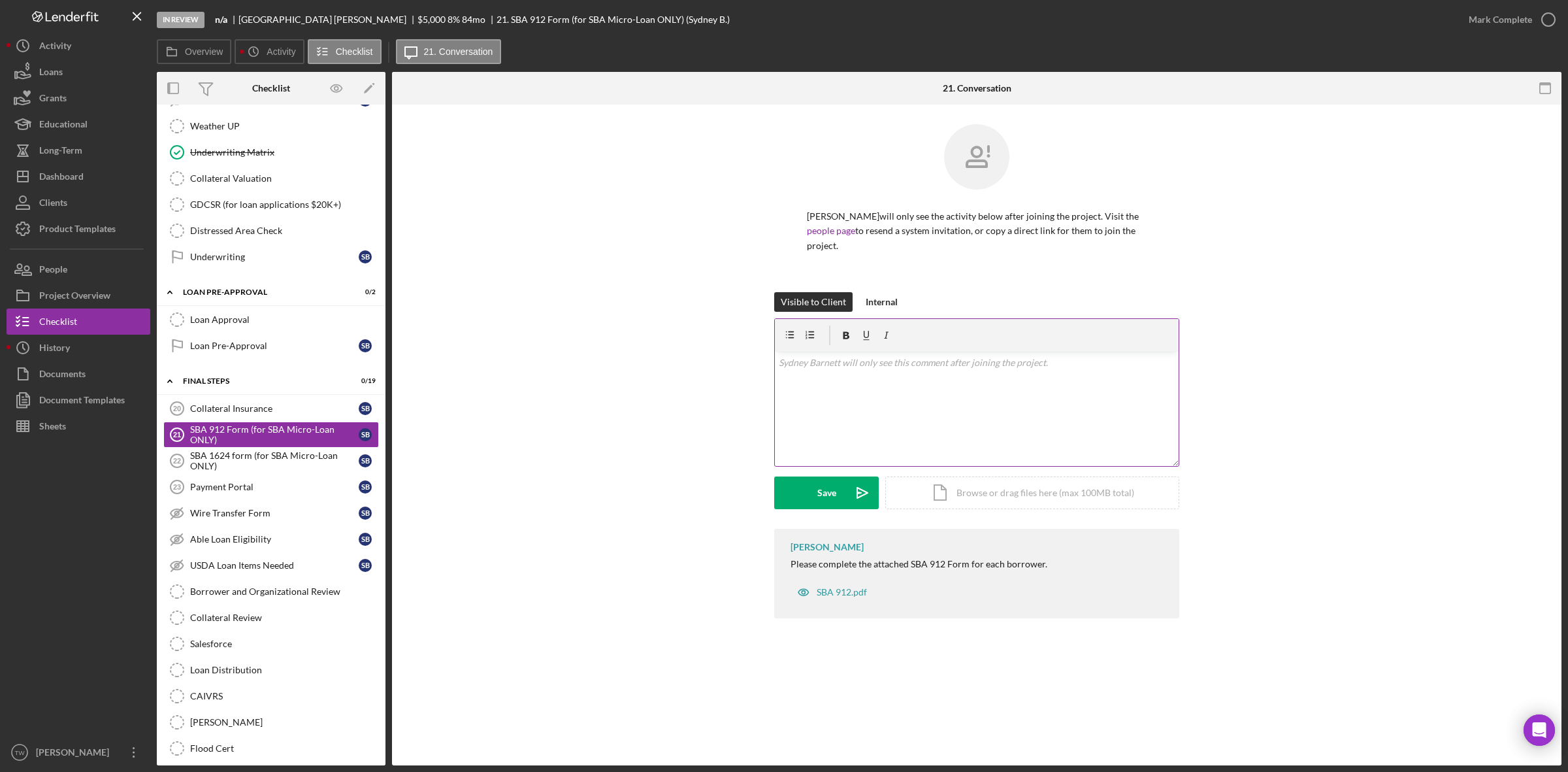
click at [998, 448] on div "v Color teal Color pink Remove color Add row above Add row below Add column bef…" at bounding box center [977, 409] width 404 height 114
click at [820, 489] on div "Upload" at bounding box center [826, 492] width 29 height 33
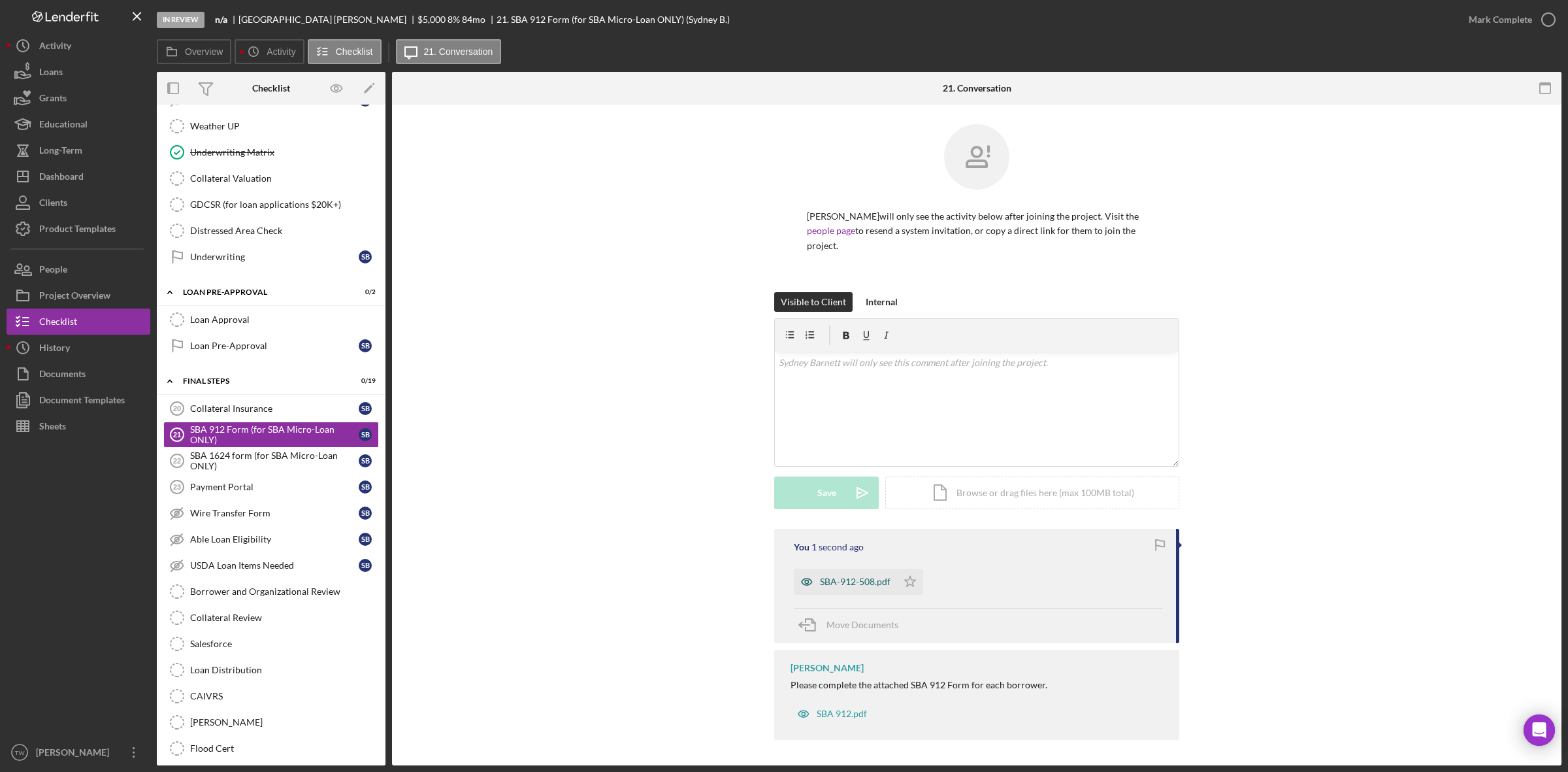
click at [846, 571] on div "SBA-912-508.pdf" at bounding box center [845, 581] width 103 height 26
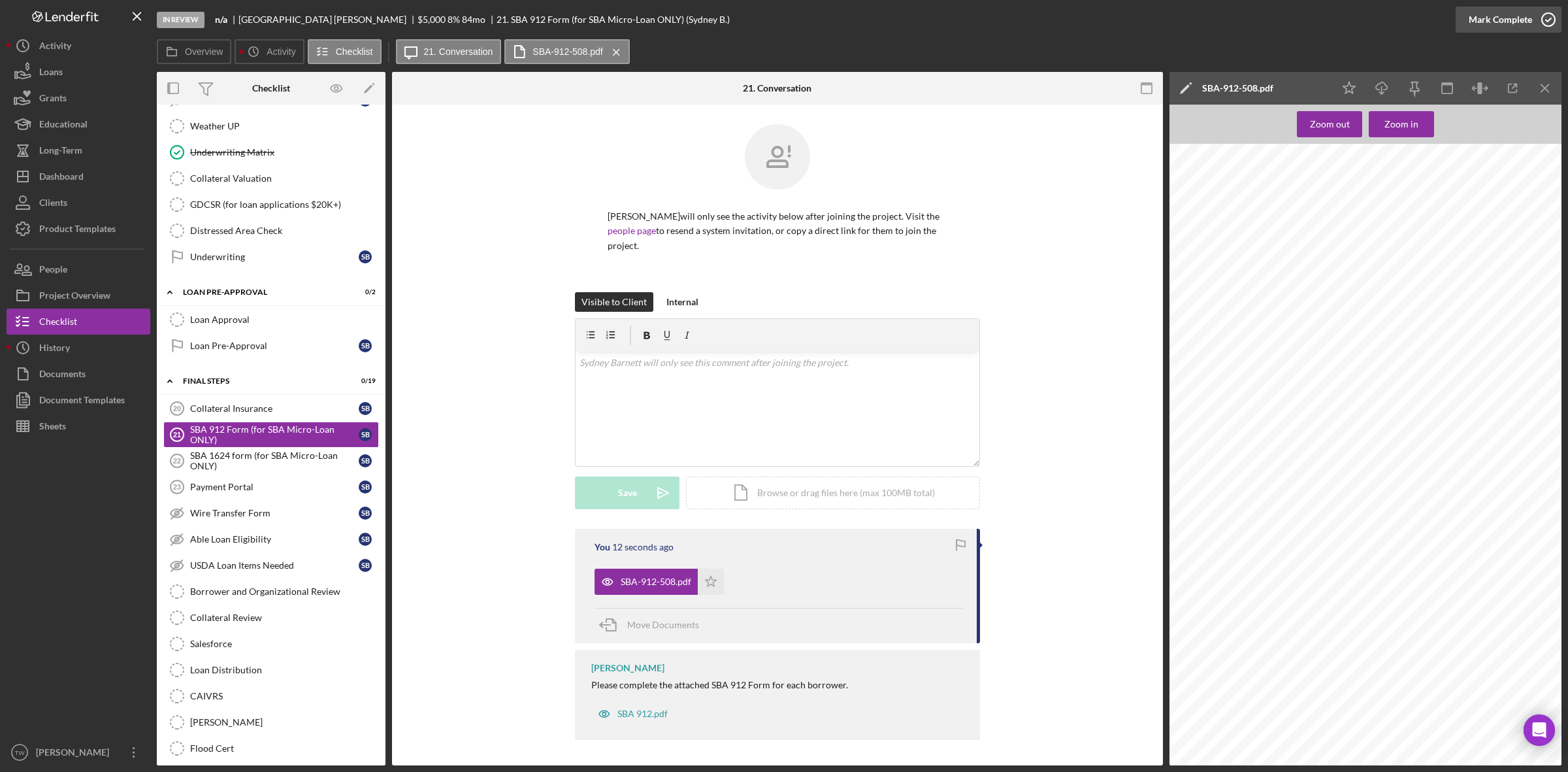
click at [1484, 23] on div "Mark Complete" at bounding box center [1499, 19] width 63 height 26
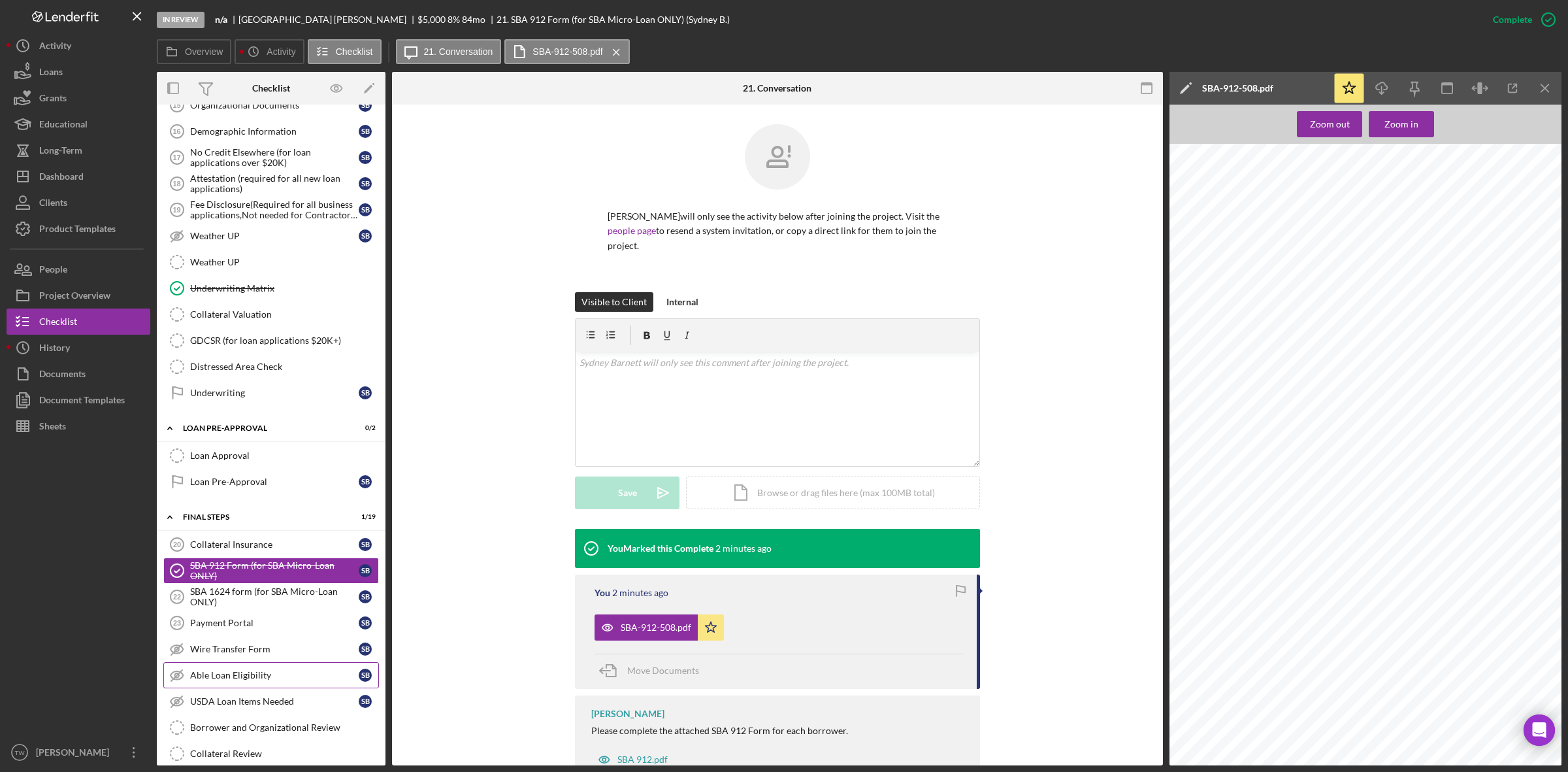
scroll to position [1335, 0]
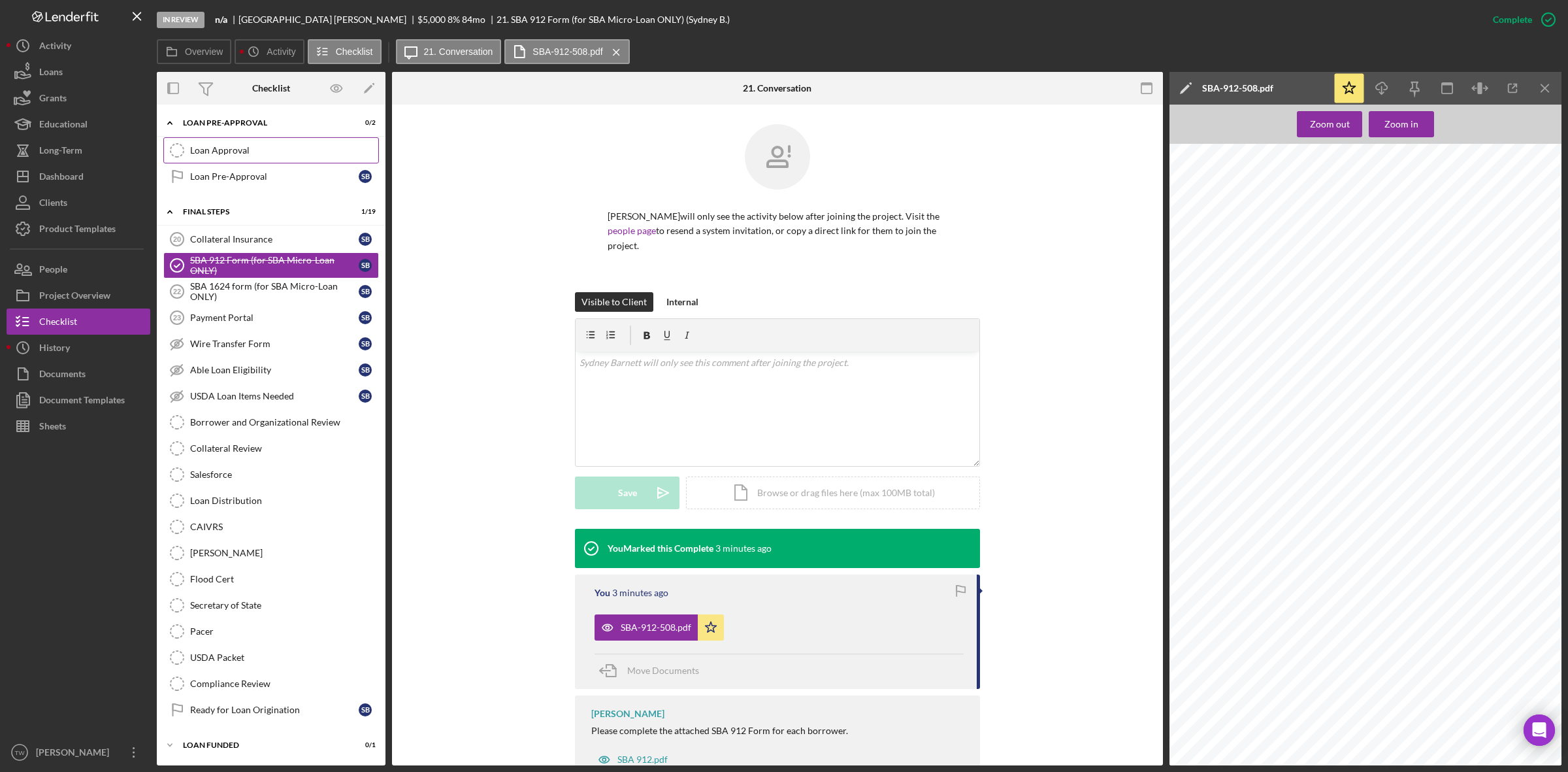
click at [271, 137] on link "Loan Approval Loan Approval" at bounding box center [271, 150] width 215 height 26
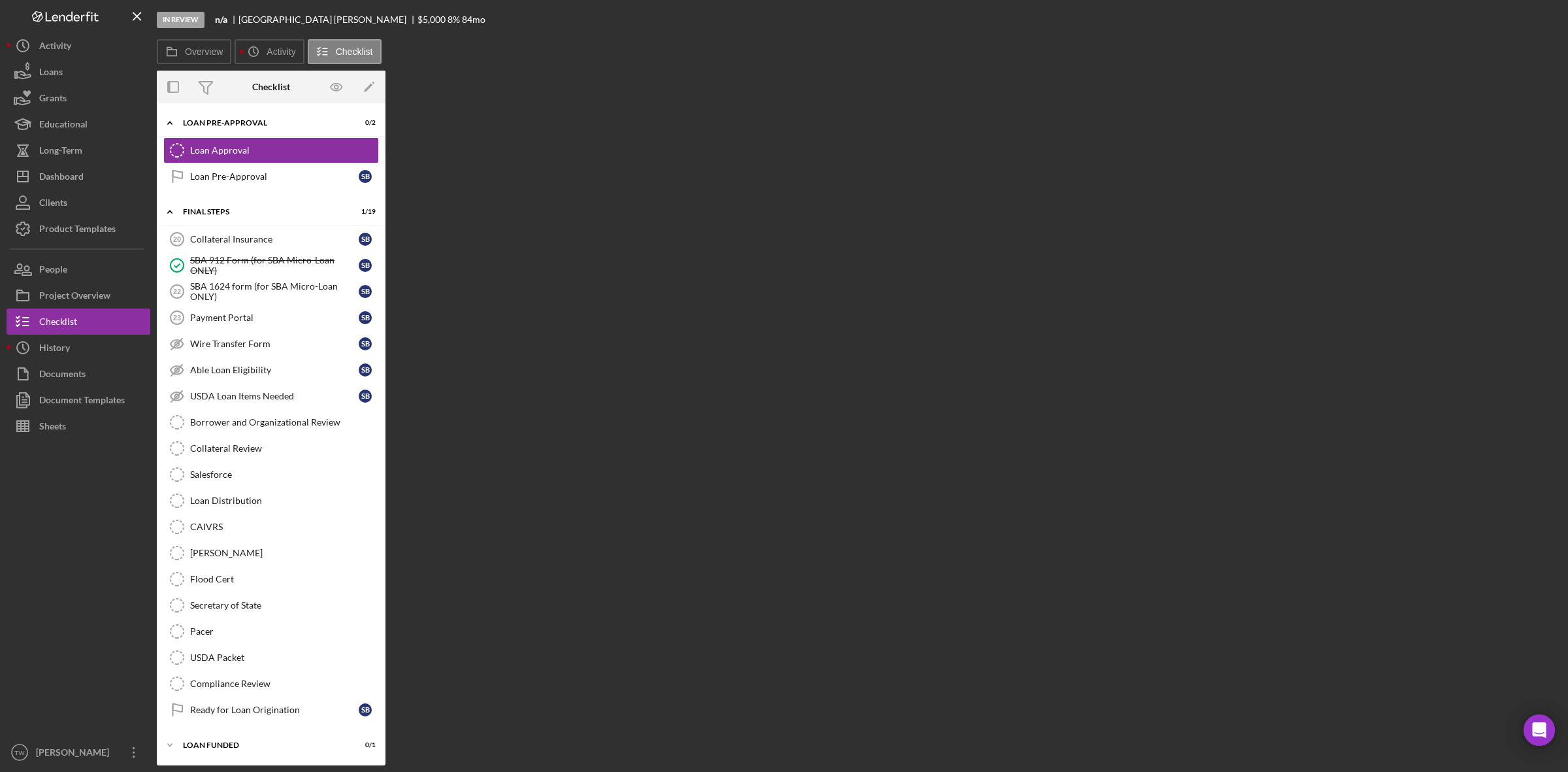
scroll to position [1335, 0]
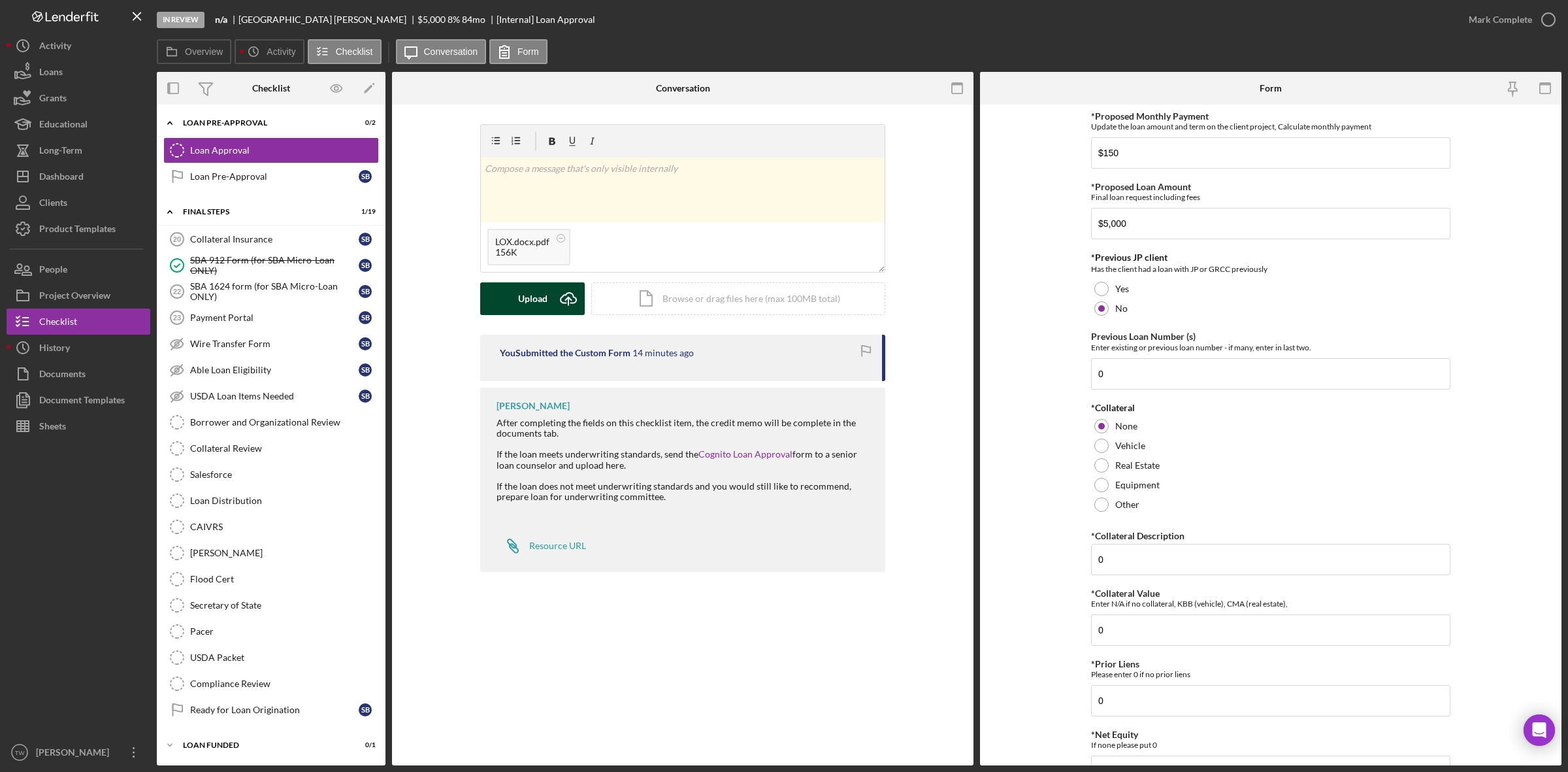
click at [534, 302] on div "Upload" at bounding box center [532, 298] width 29 height 33
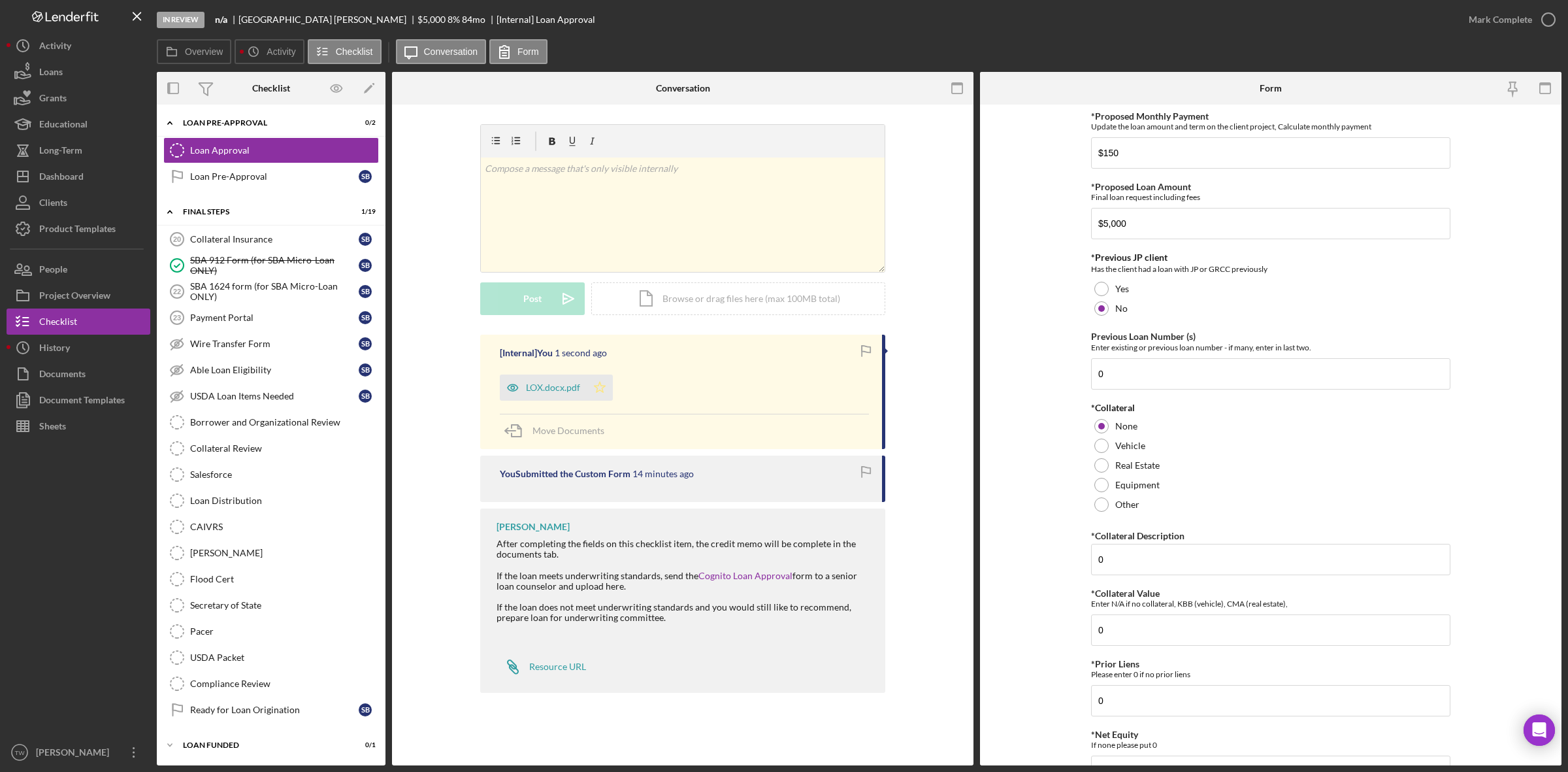
click at [600, 389] on icon "Icon/Star" at bounding box center [599, 387] width 26 height 26
click at [1497, 8] on div "Mark Complete" at bounding box center [1499, 19] width 63 height 26
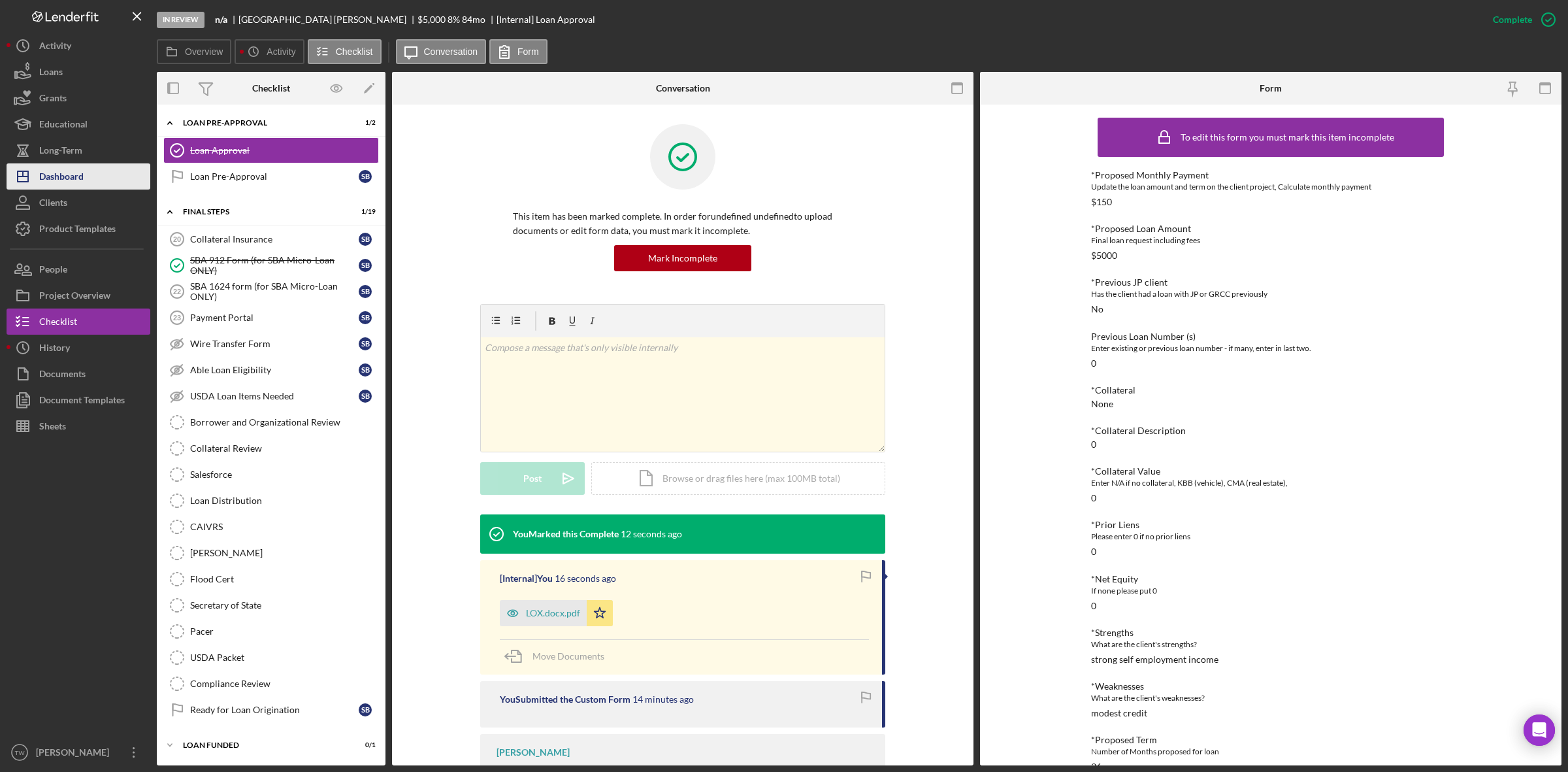
click at [33, 171] on icon "Icon/Dashboard" at bounding box center [22, 176] width 33 height 33
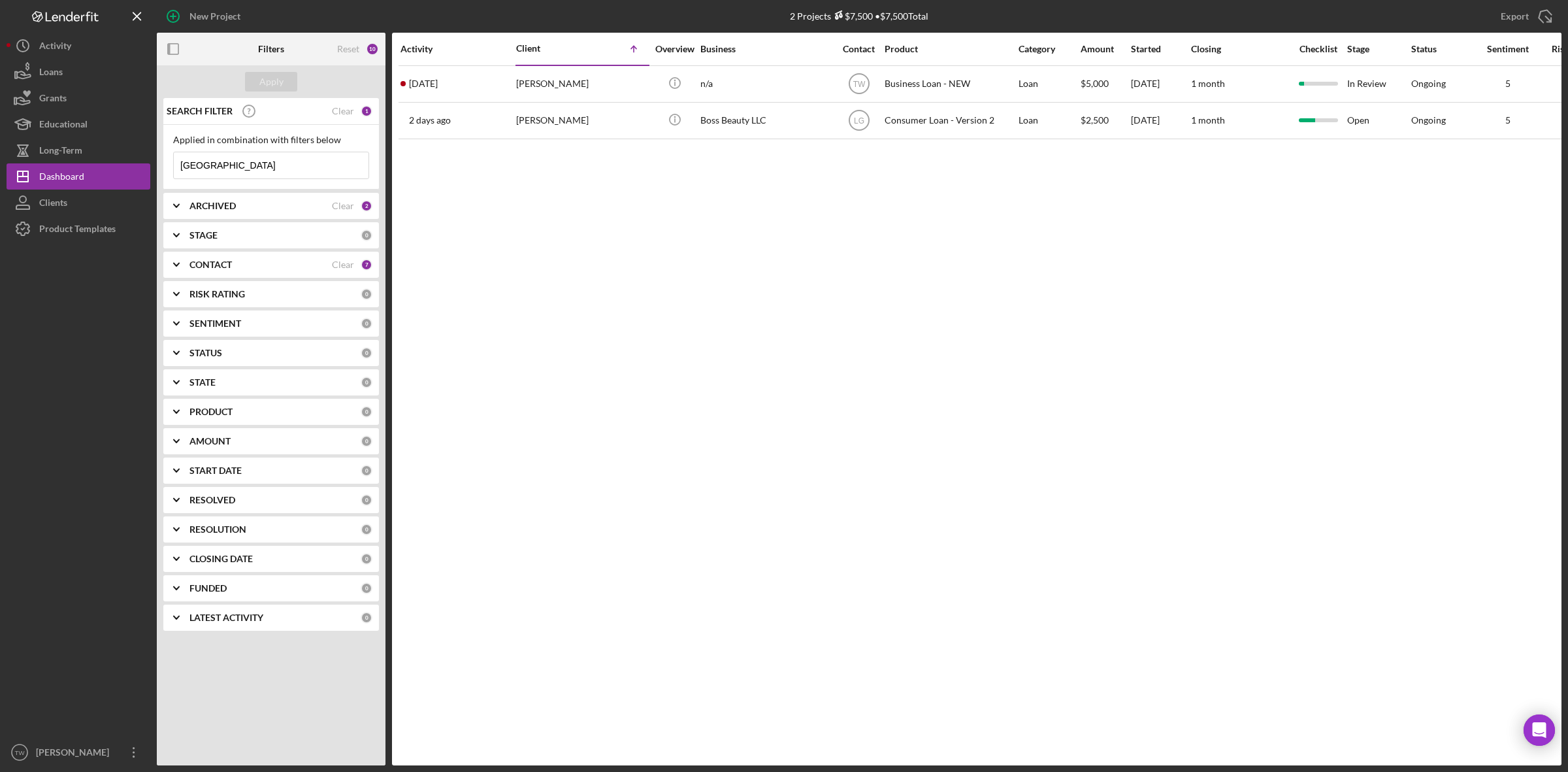
click at [237, 174] on input "sydney" at bounding box center [271, 165] width 195 height 26
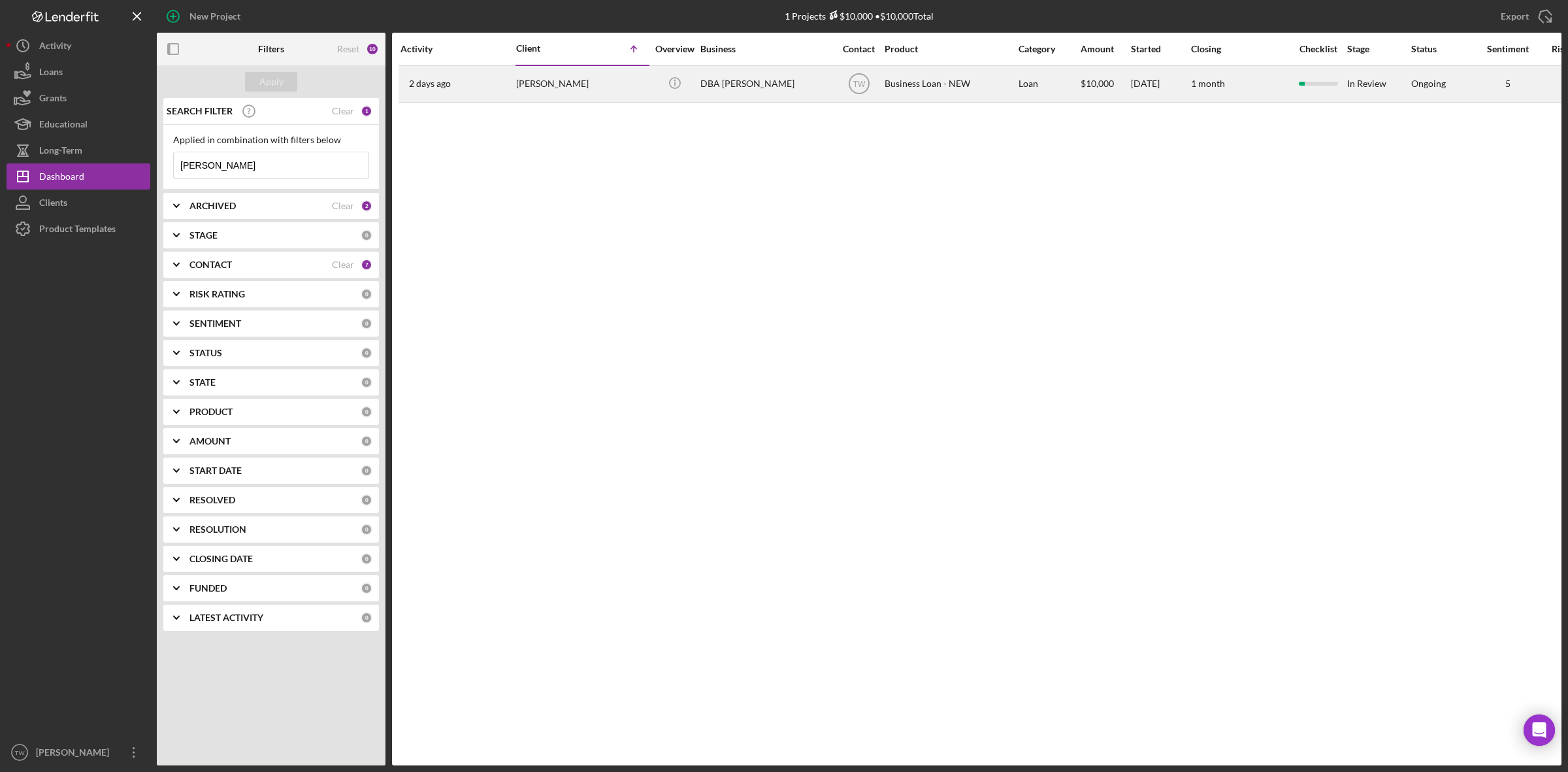
type input "[PERSON_NAME]"
click at [534, 93] on div "[PERSON_NAME]" at bounding box center [581, 84] width 131 height 35
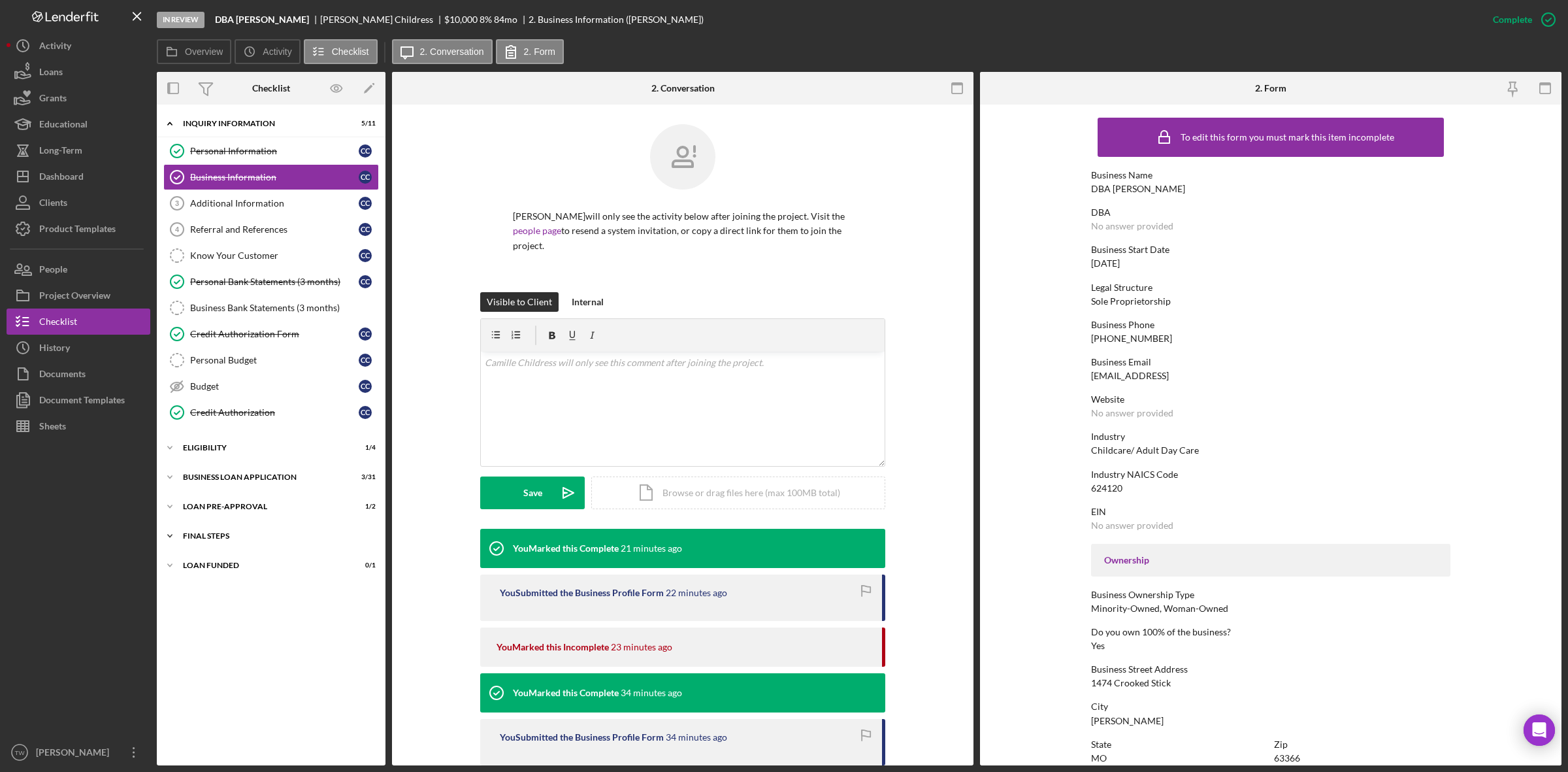
click at [234, 549] on div "Icon/Expander FINAL STEPS 1 / 19" at bounding box center [271, 535] width 229 height 26
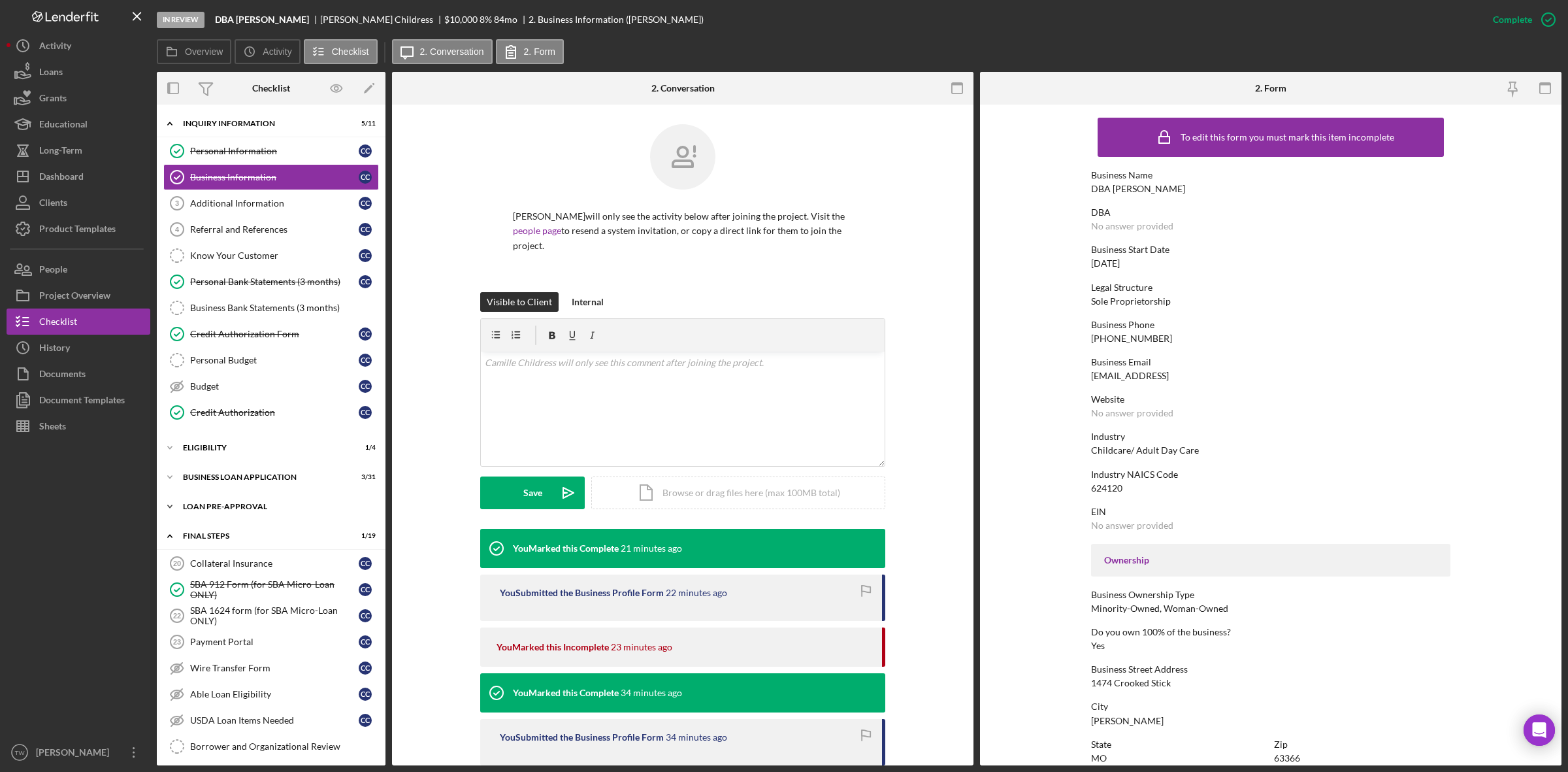
click at [232, 504] on div "Icon/Expander LOAN PRE-APPROVAL 1 / 2" at bounding box center [271, 506] width 229 height 26
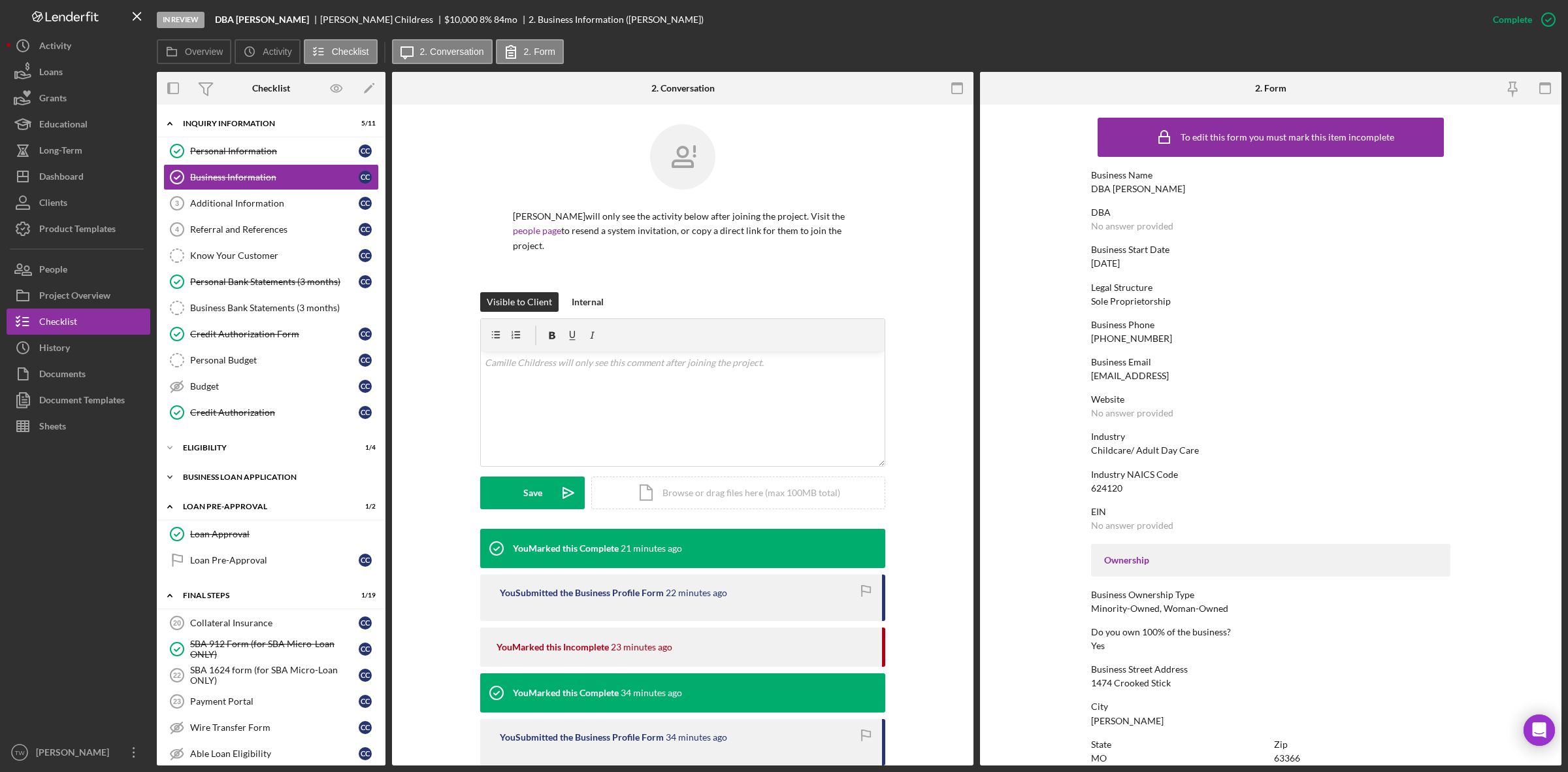
click at [190, 485] on div "Icon/Expander BUSINESS LOAN APPLICATION 3 / 31" at bounding box center [271, 476] width 229 height 26
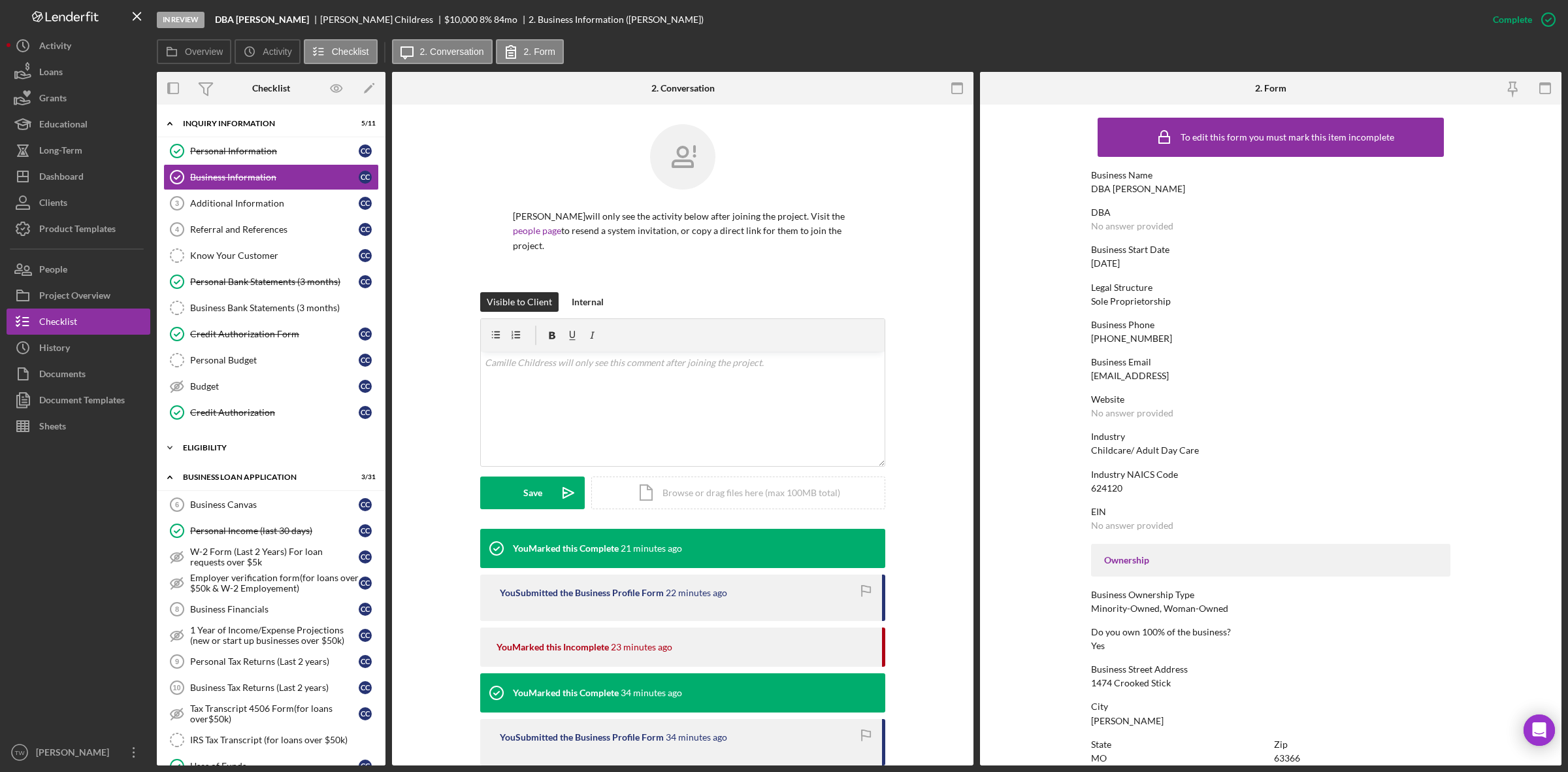
click at [206, 446] on div "Icon/Expander ELIGIBILITY 1 / 4" at bounding box center [271, 447] width 229 height 26
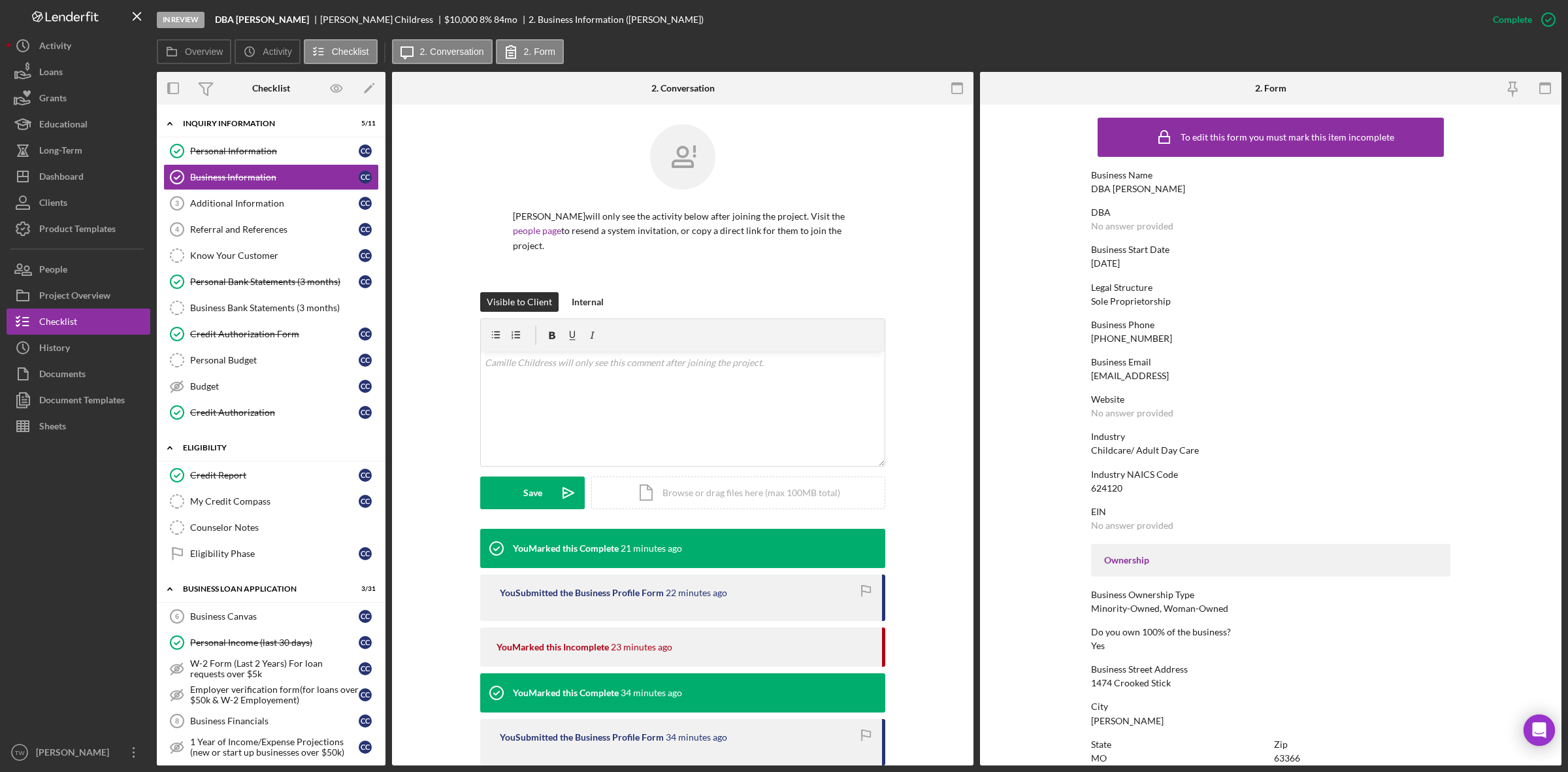
scroll to position [245, 0]
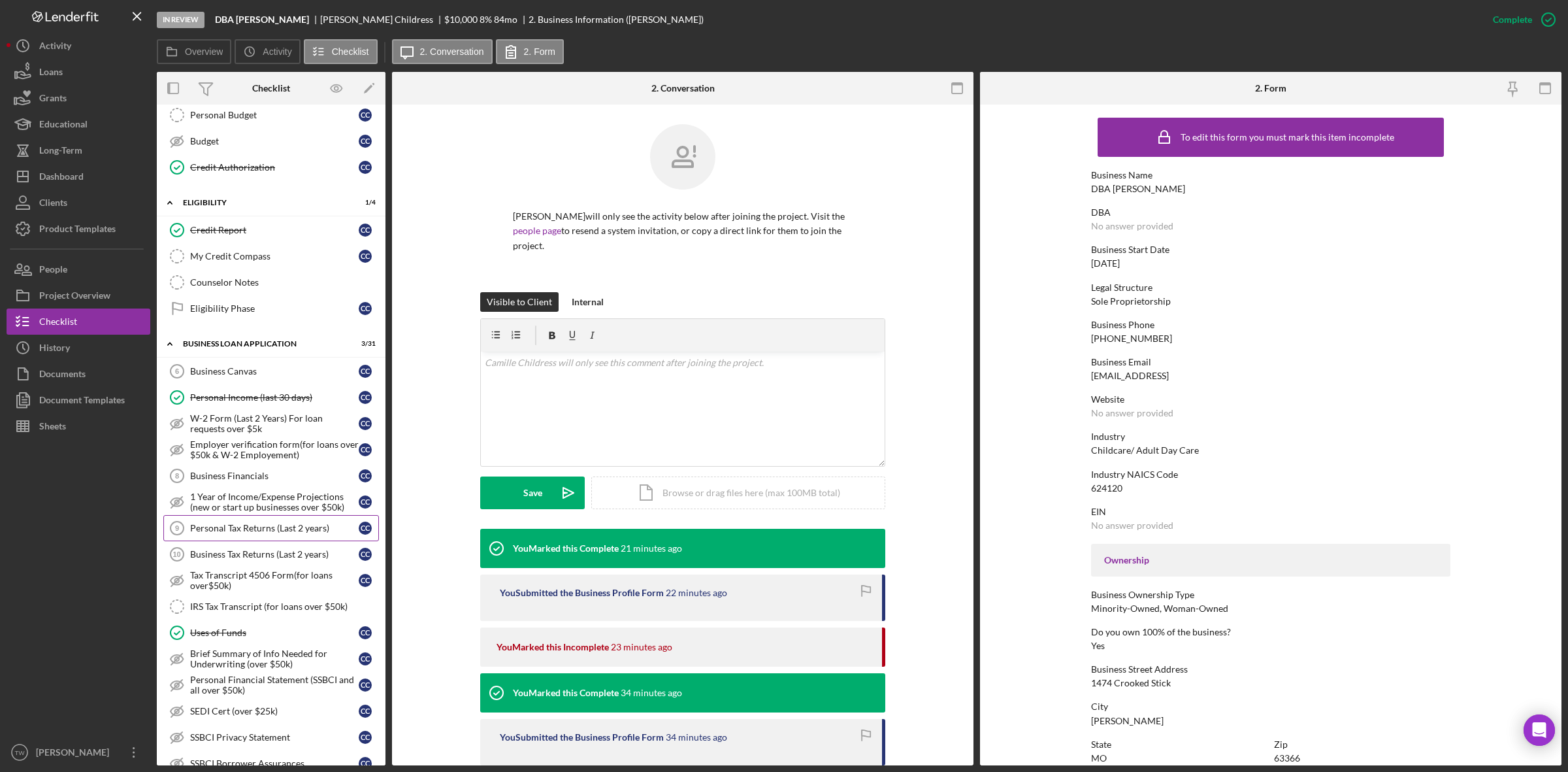
click at [225, 533] on div "Personal Tax Returns (Last 2 years)" at bounding box center [274, 528] width 168 height 11
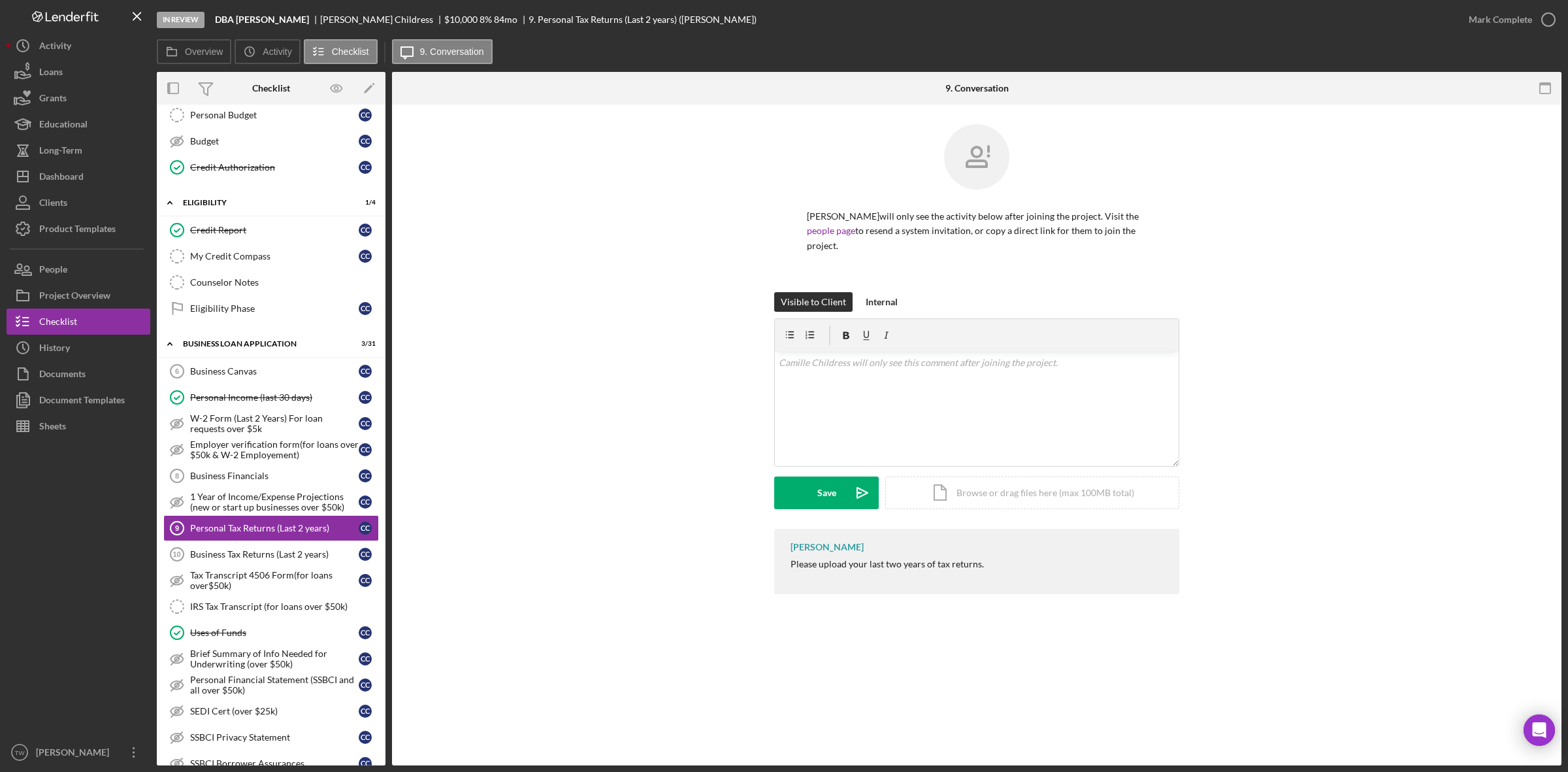
click at [1349, 303] on div "Visible to Client Internal v Color teal Color pink Remove color Add row above A…" at bounding box center [976, 410] width 1130 height 237
drag, startPoint x: 834, startPoint y: 677, endPoint x: 795, endPoint y: 675, distance: 39.1
click at [834, 677] on div "Personal Tax Returns (Last 2 years) 9 Personal Tax Returns (Last 2 years) Camil…" at bounding box center [976, 435] width 1169 height 661
click at [846, 495] on icon "Icon/Upload" at bounding box center [862, 492] width 33 height 33
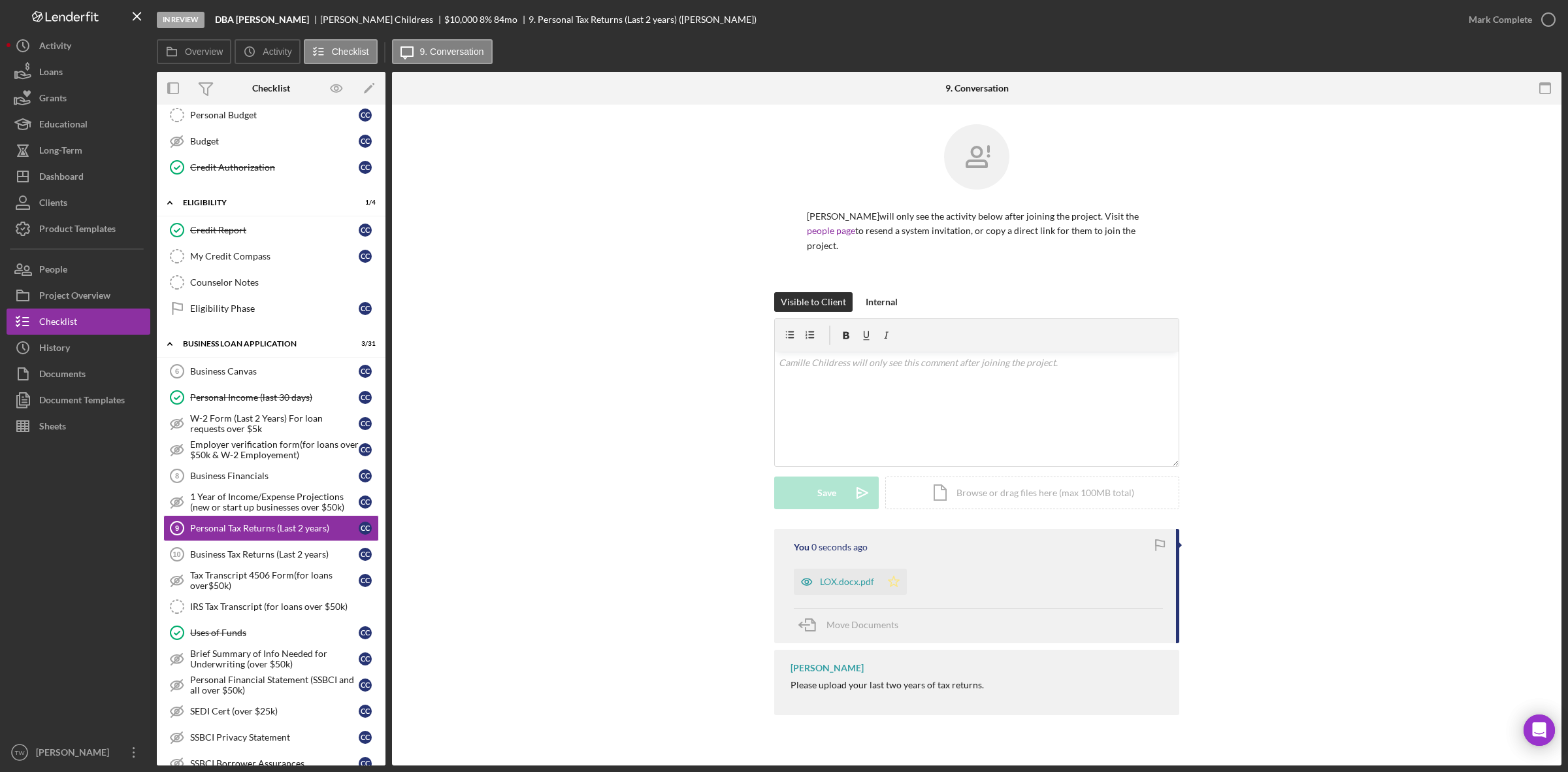
click at [900, 586] on icon "Icon/Star" at bounding box center [893, 581] width 26 height 26
click at [1526, 13] on div "Mark Complete" at bounding box center [1499, 19] width 63 height 26
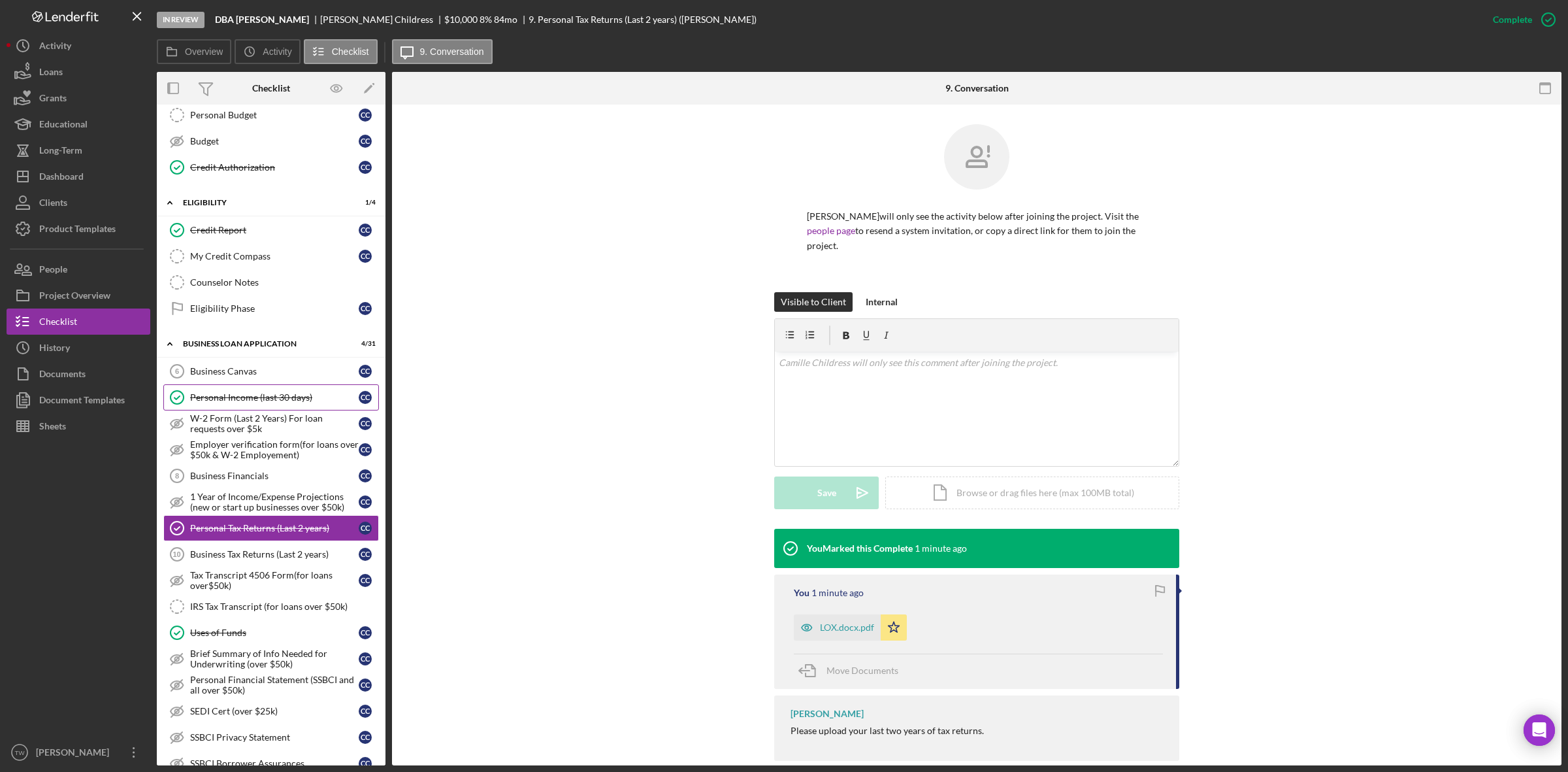
click at [263, 396] on link "Personal Income (last 30 days) Personal Income (last 30 days) C C" at bounding box center [271, 397] width 215 height 26
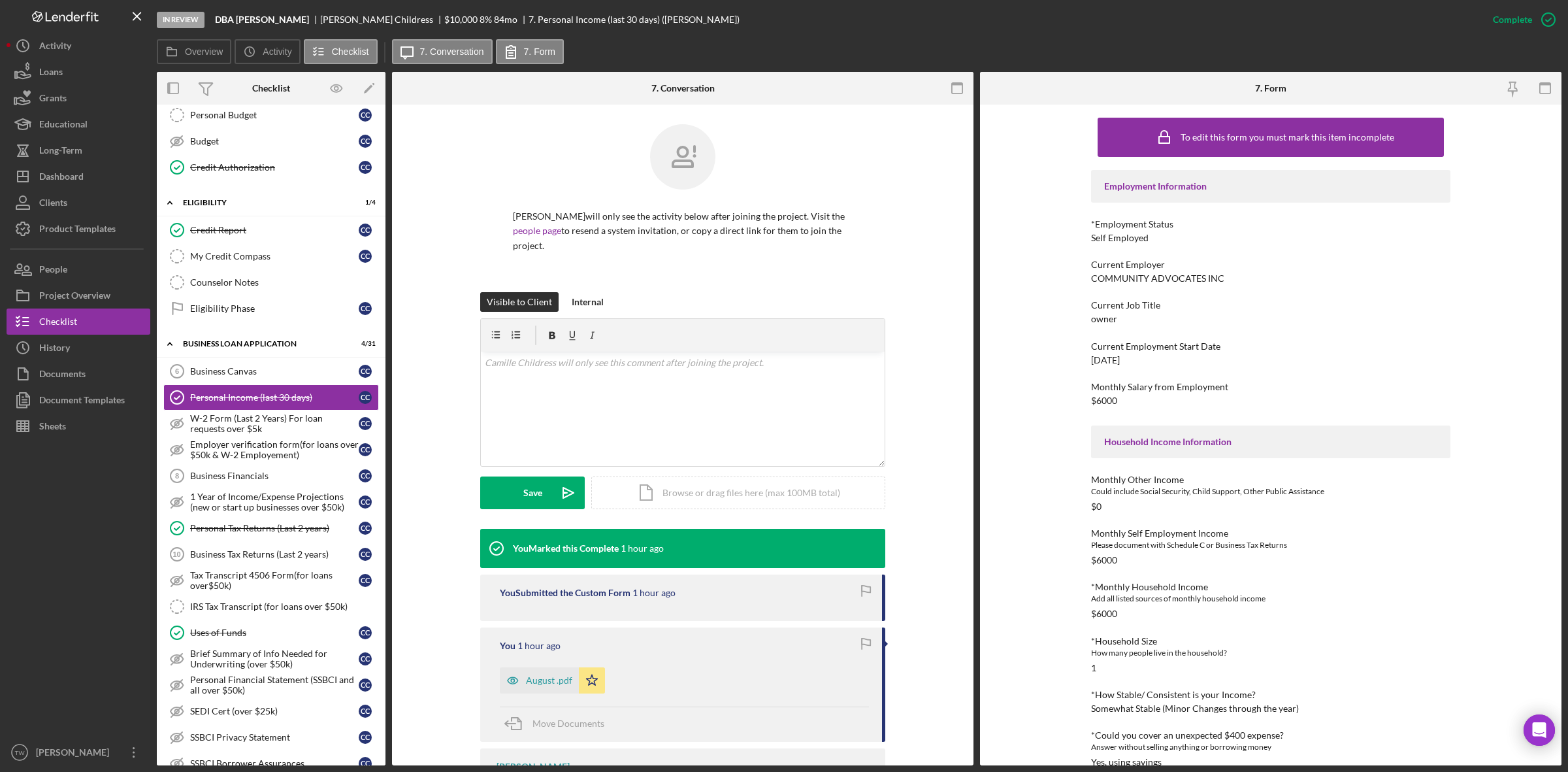
scroll to position [82, 0]
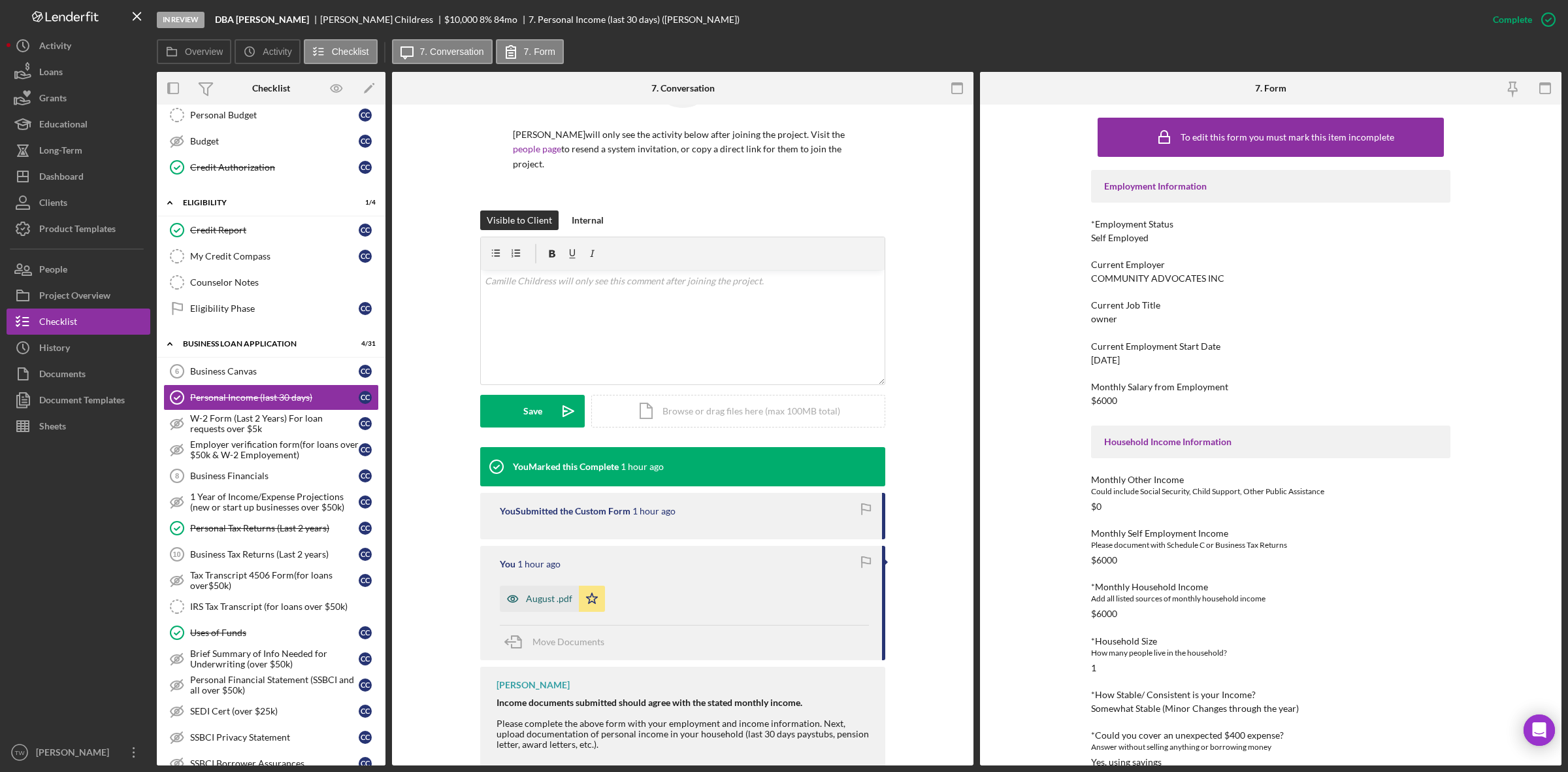
click at [556, 604] on div "August .pdf" at bounding box center [549, 599] width 46 height 11
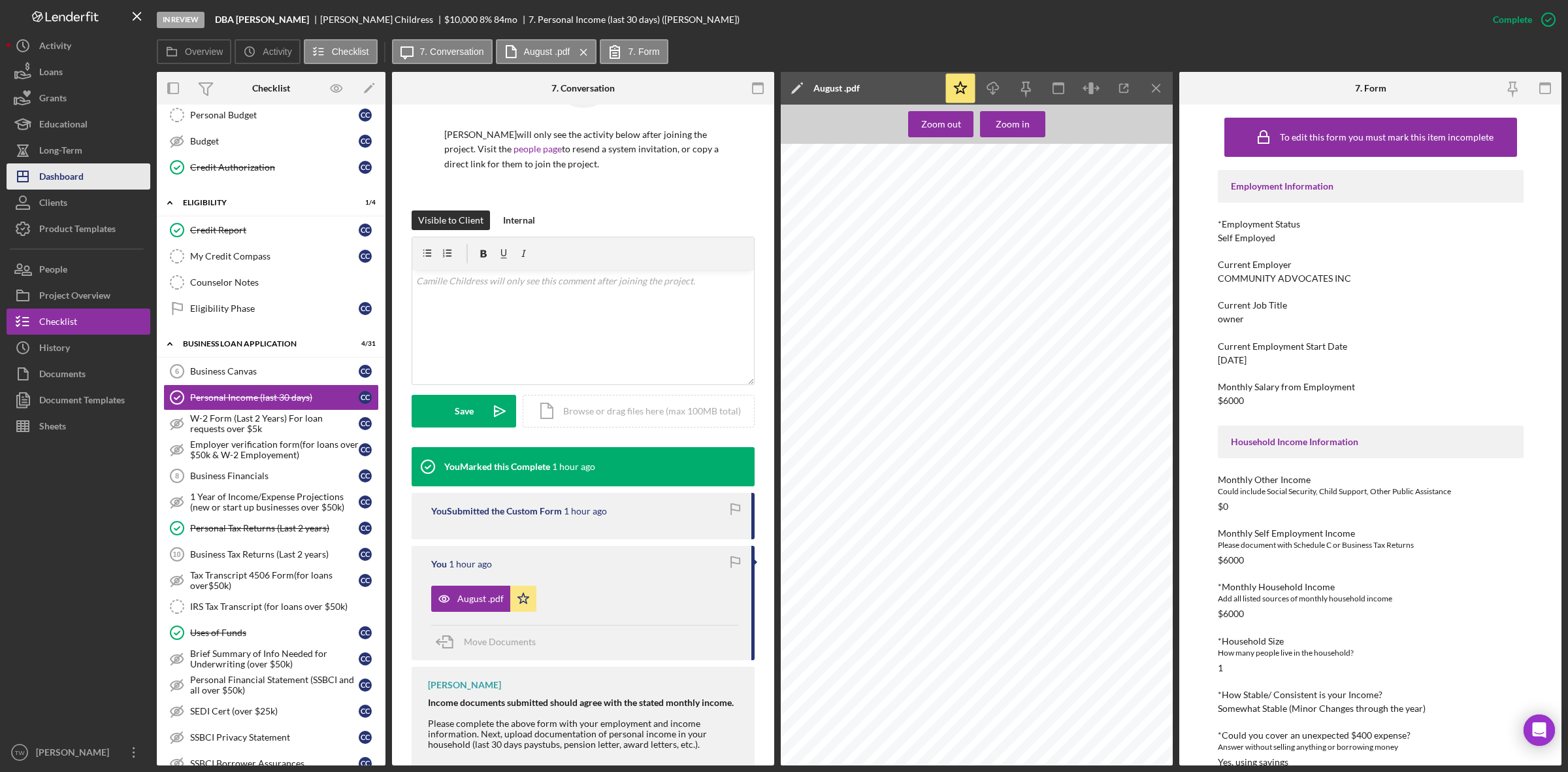
click at [80, 171] on div "Dashboard" at bounding box center [61, 178] width 44 height 29
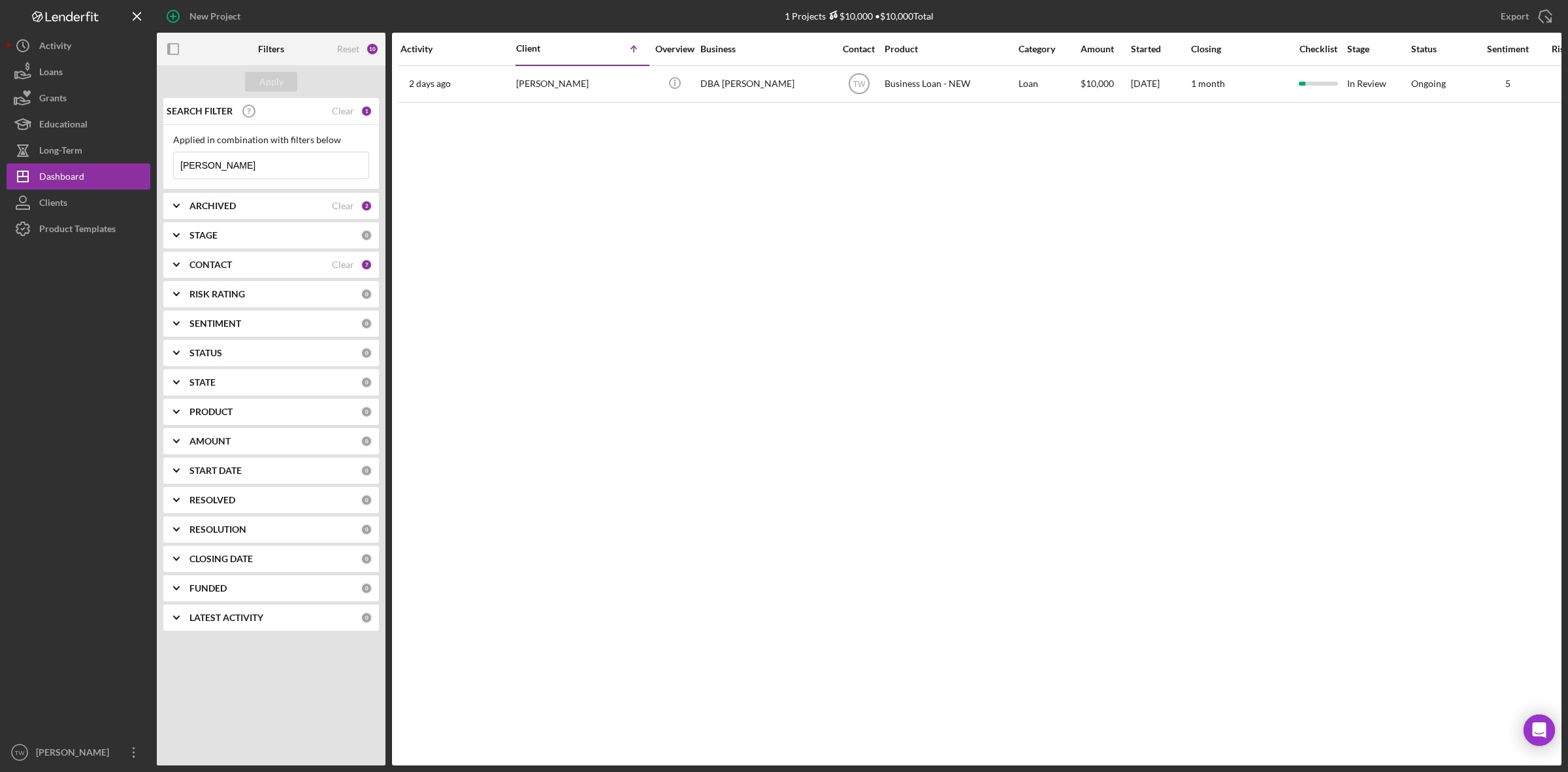
click at [211, 168] on input "[PERSON_NAME]" at bounding box center [271, 165] width 195 height 26
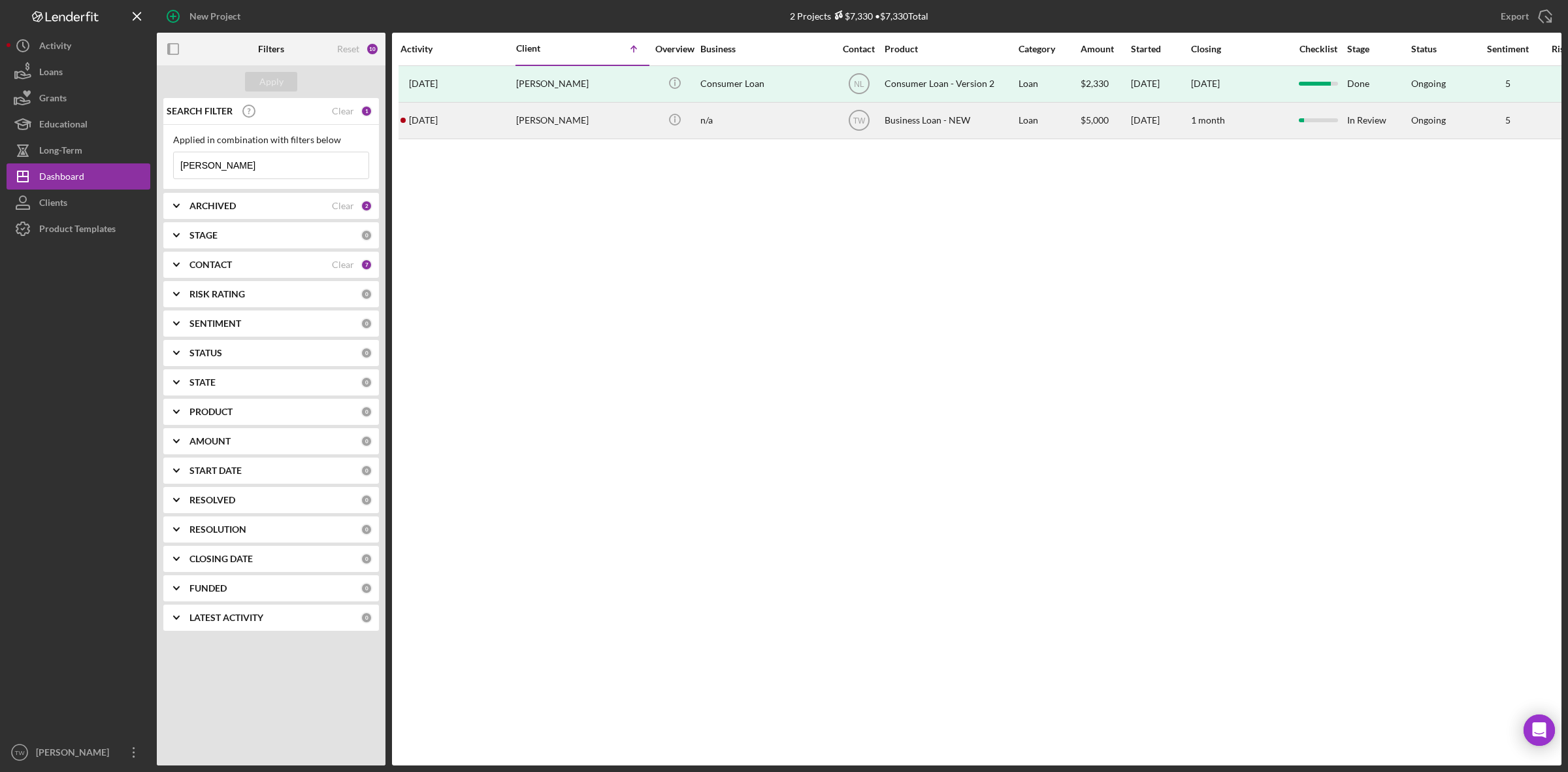
type input "barnett"
click at [513, 137] on div "1 day ago Sydney Barnett" at bounding box center [457, 120] width 114 height 35
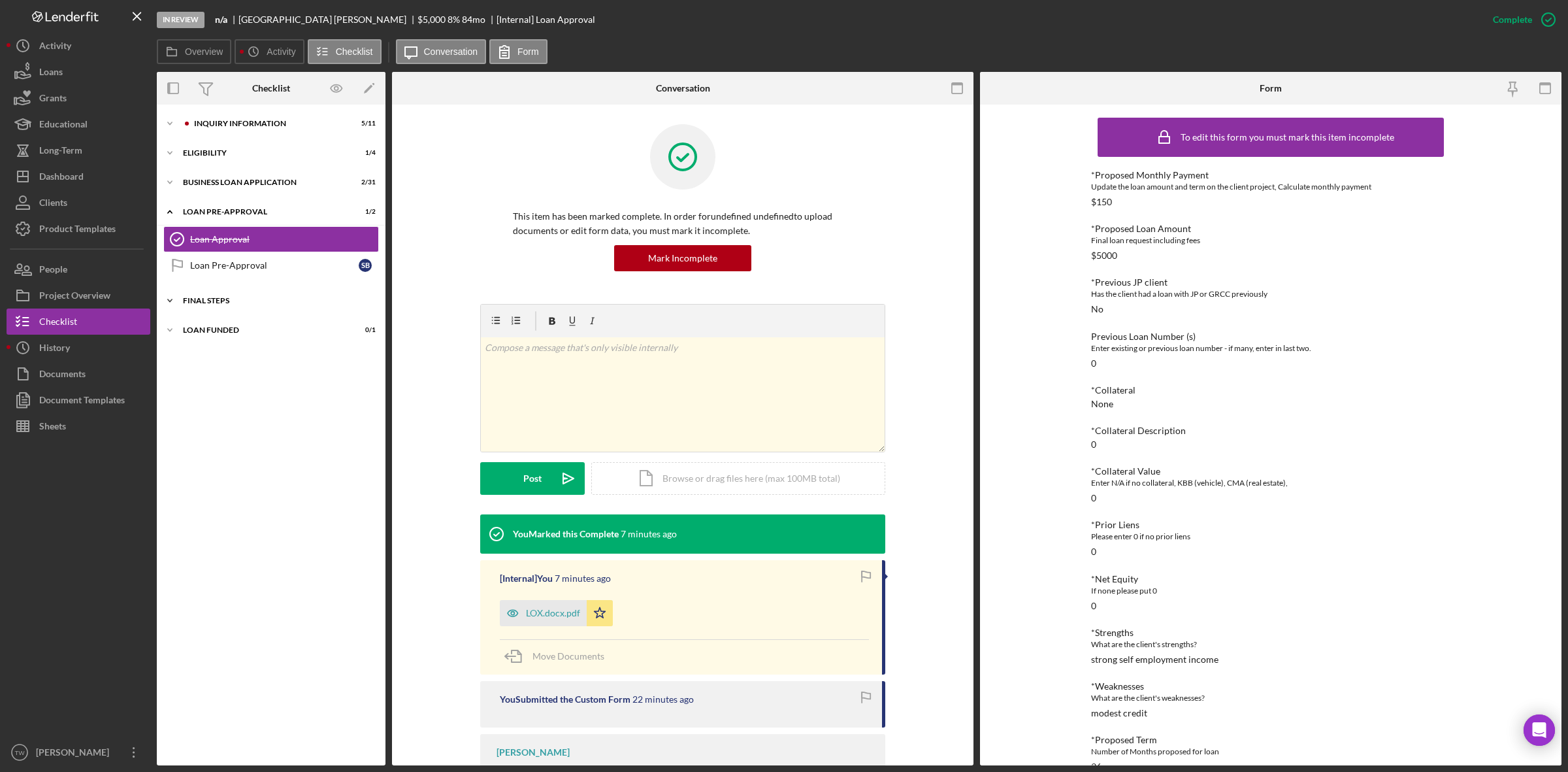
click at [253, 311] on div "Icon/Expander FINAL STEPS 1 / 19" at bounding box center [271, 300] width 229 height 26
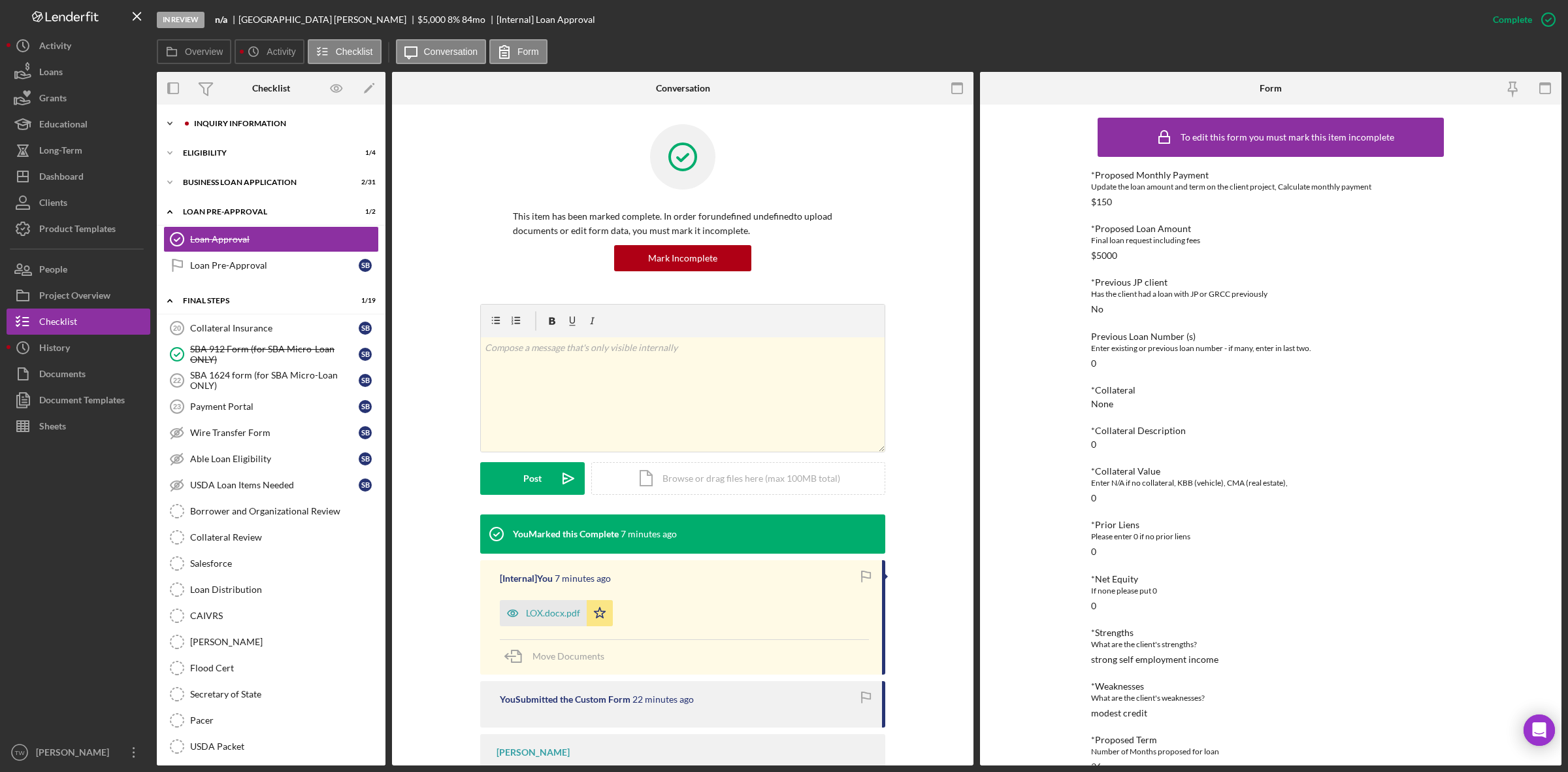
click at [242, 118] on div "Icon/Expander INQUIRY INFORMATION 5 / 11" at bounding box center [271, 123] width 229 height 26
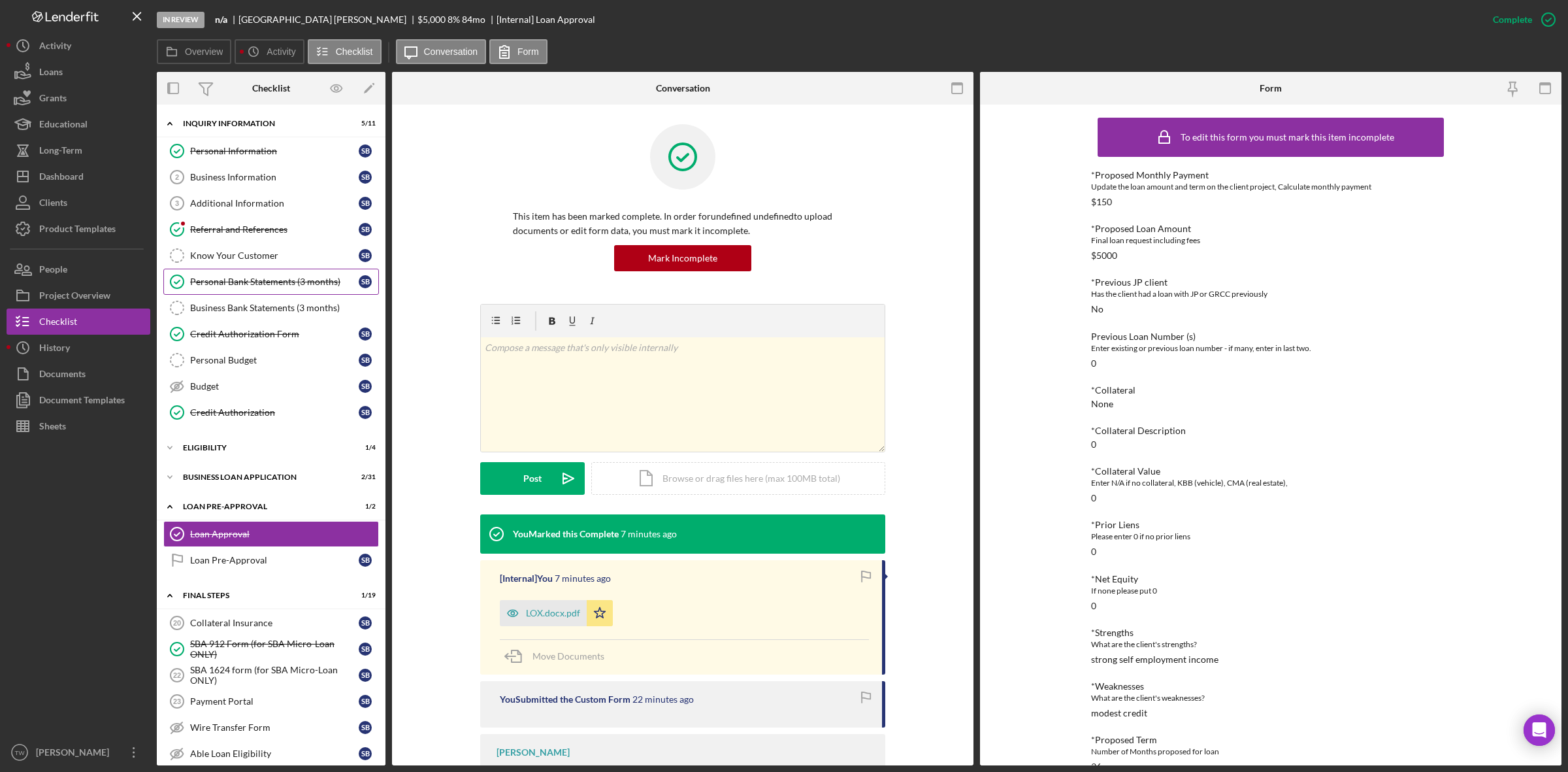
click at [254, 276] on link "Personal Bank Statements (3 months) Personal Bank Statements (3 months) S B" at bounding box center [271, 281] width 215 height 26
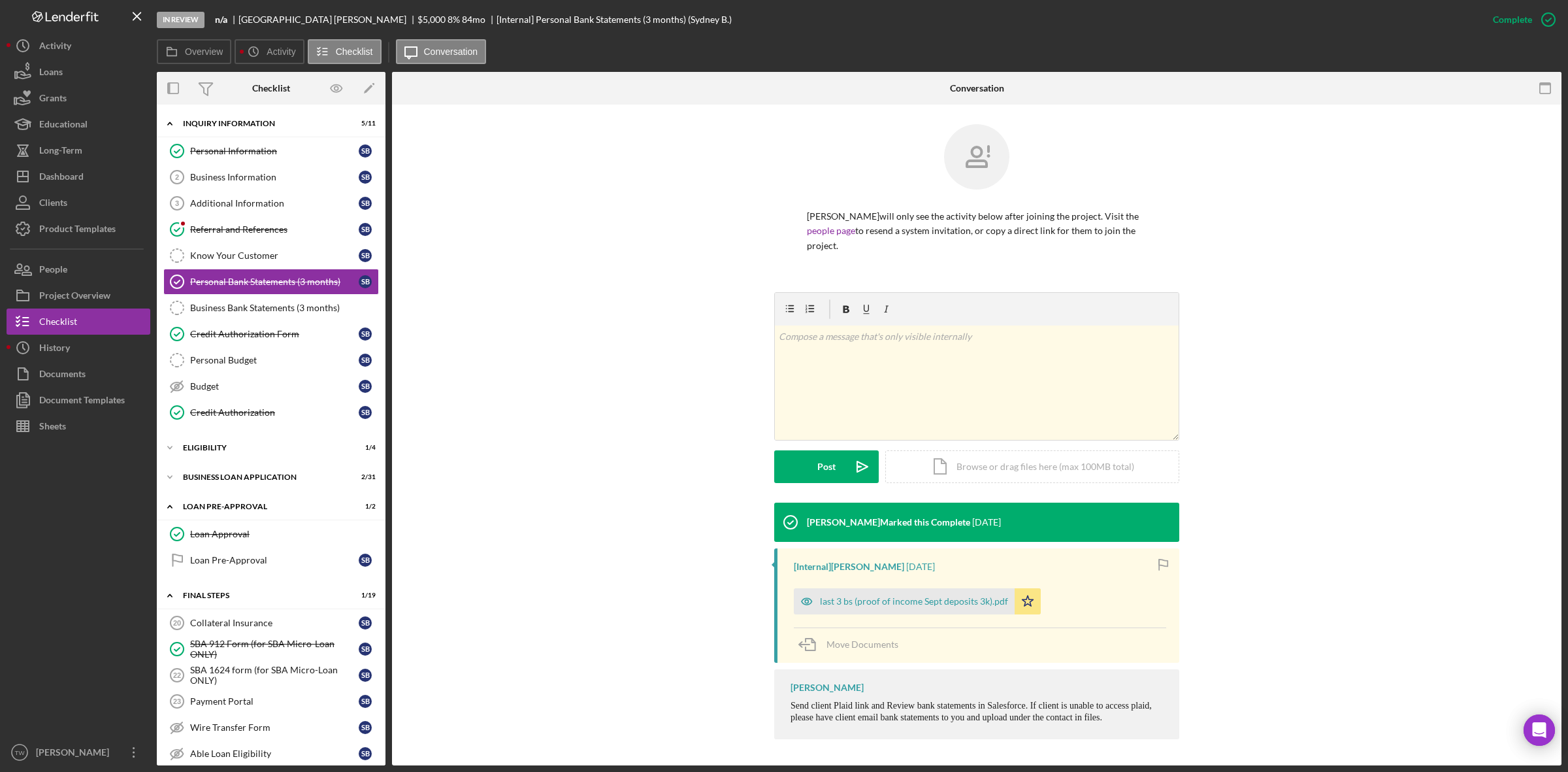
click at [936, 589] on div "last 3 bs (proof of income Sept deposits 3k).pdf Icon/Star" at bounding box center [920, 597] width 254 height 33
click at [934, 593] on div "last 3 bs (proof of income Sept deposits 3k).pdf" at bounding box center [904, 601] width 221 height 26
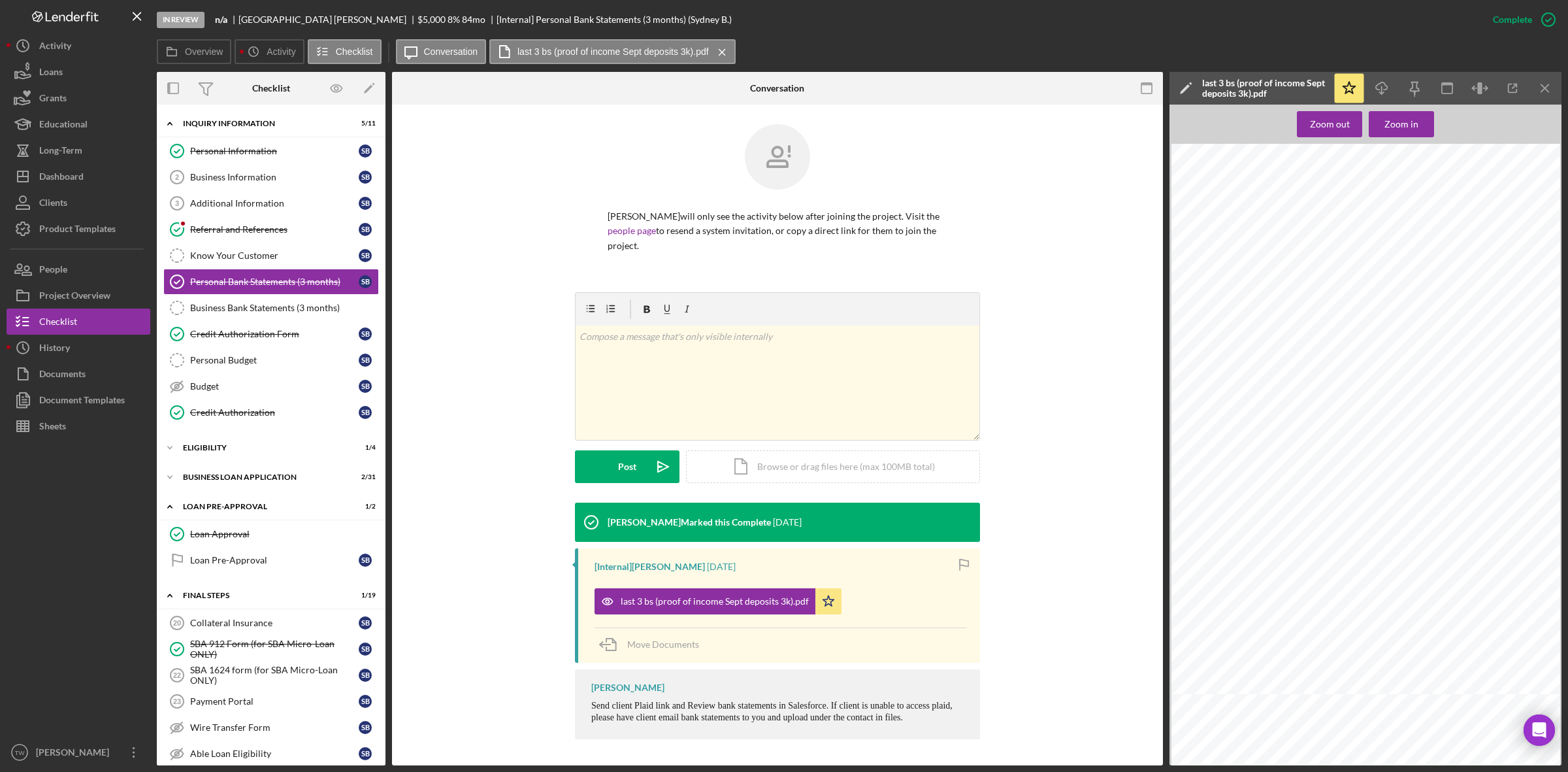
scroll to position [164, 0]
click at [1379, 80] on icon "Icon/Download" at bounding box center [1381, 88] width 29 height 29
click at [74, 178] on div "Dashboard" at bounding box center [61, 178] width 44 height 29
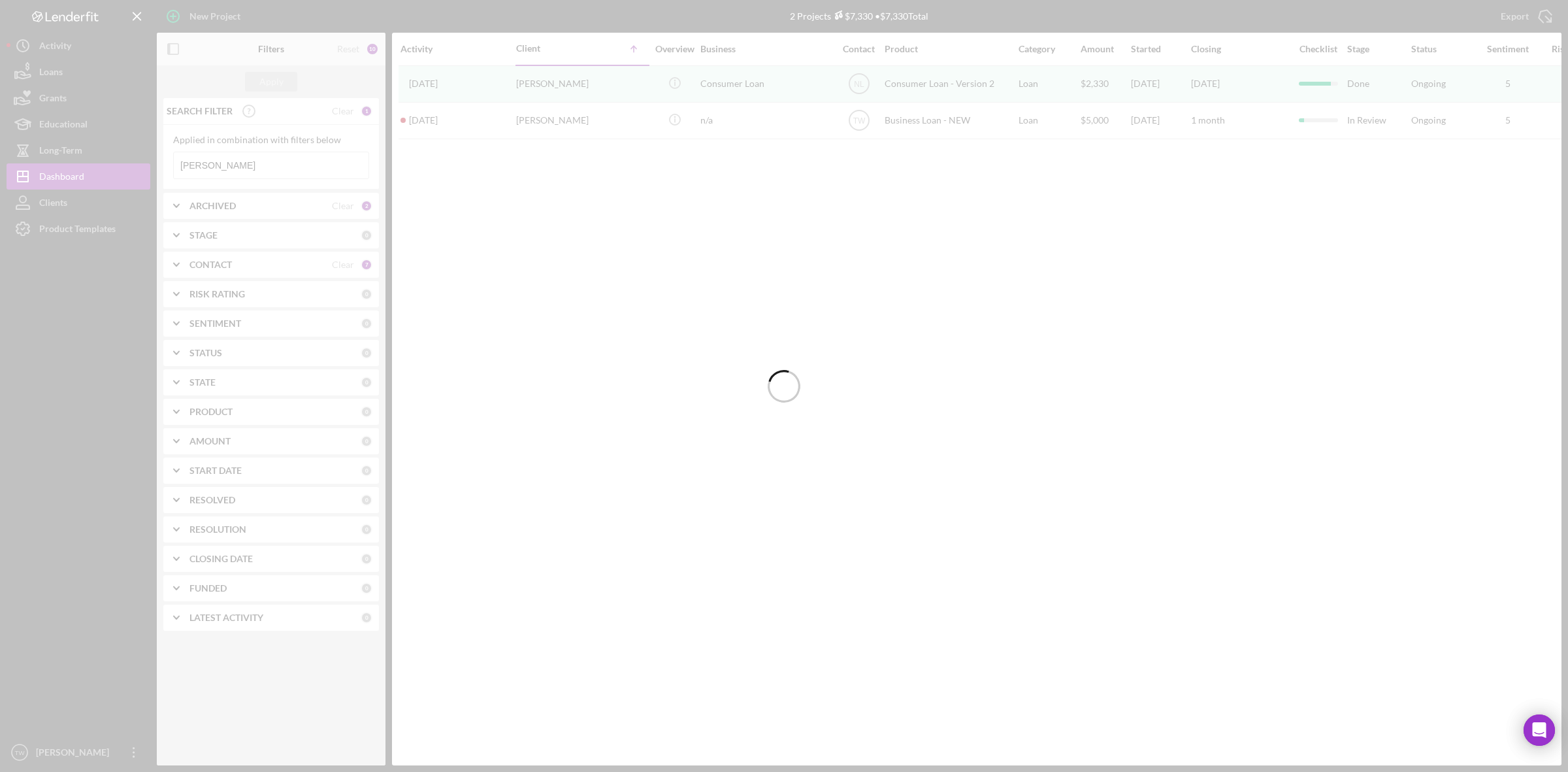
click at [255, 162] on div at bounding box center [784, 386] width 1568 height 772
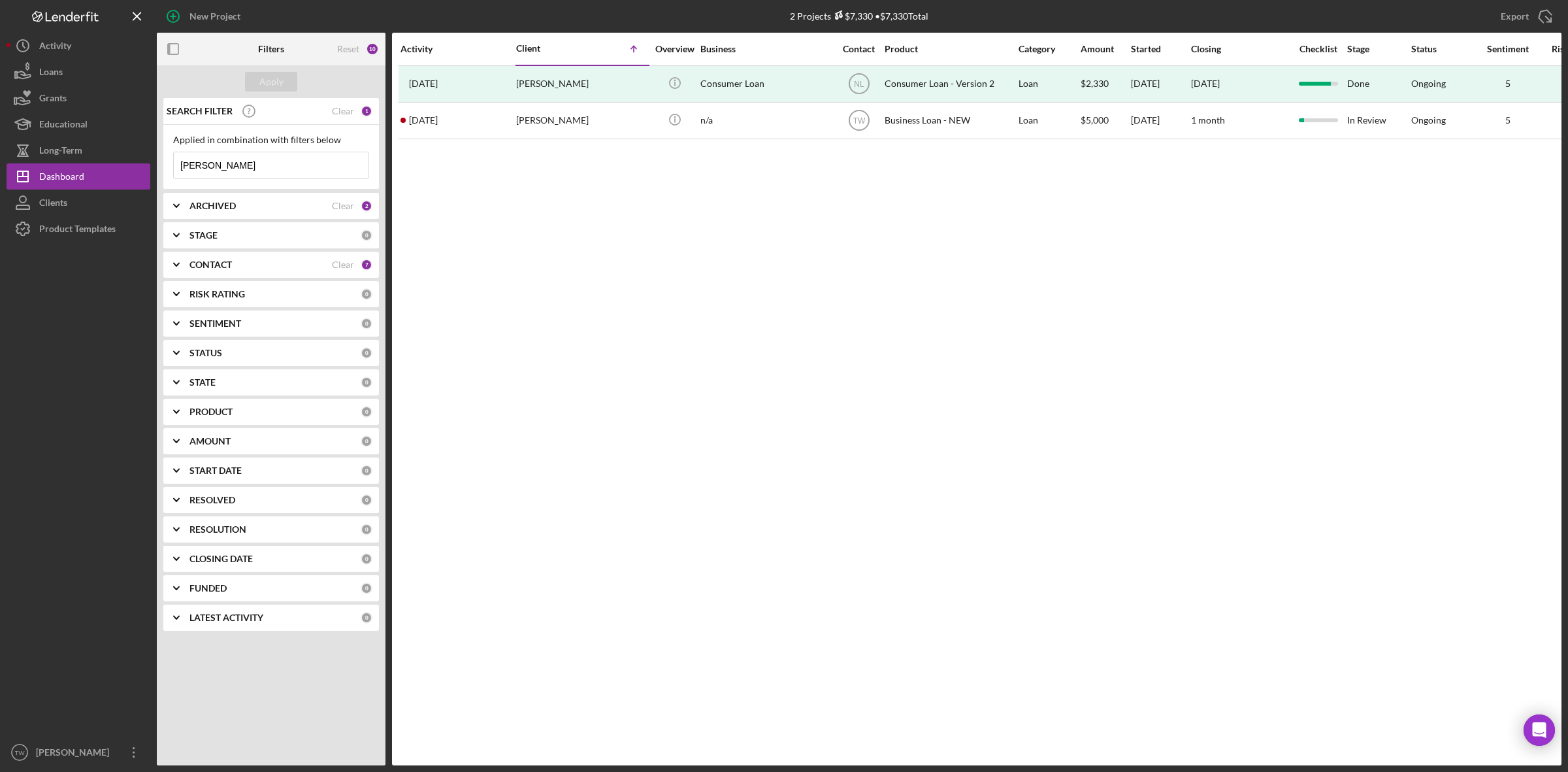
click at [255, 162] on input "barnett" at bounding box center [271, 165] width 195 height 26
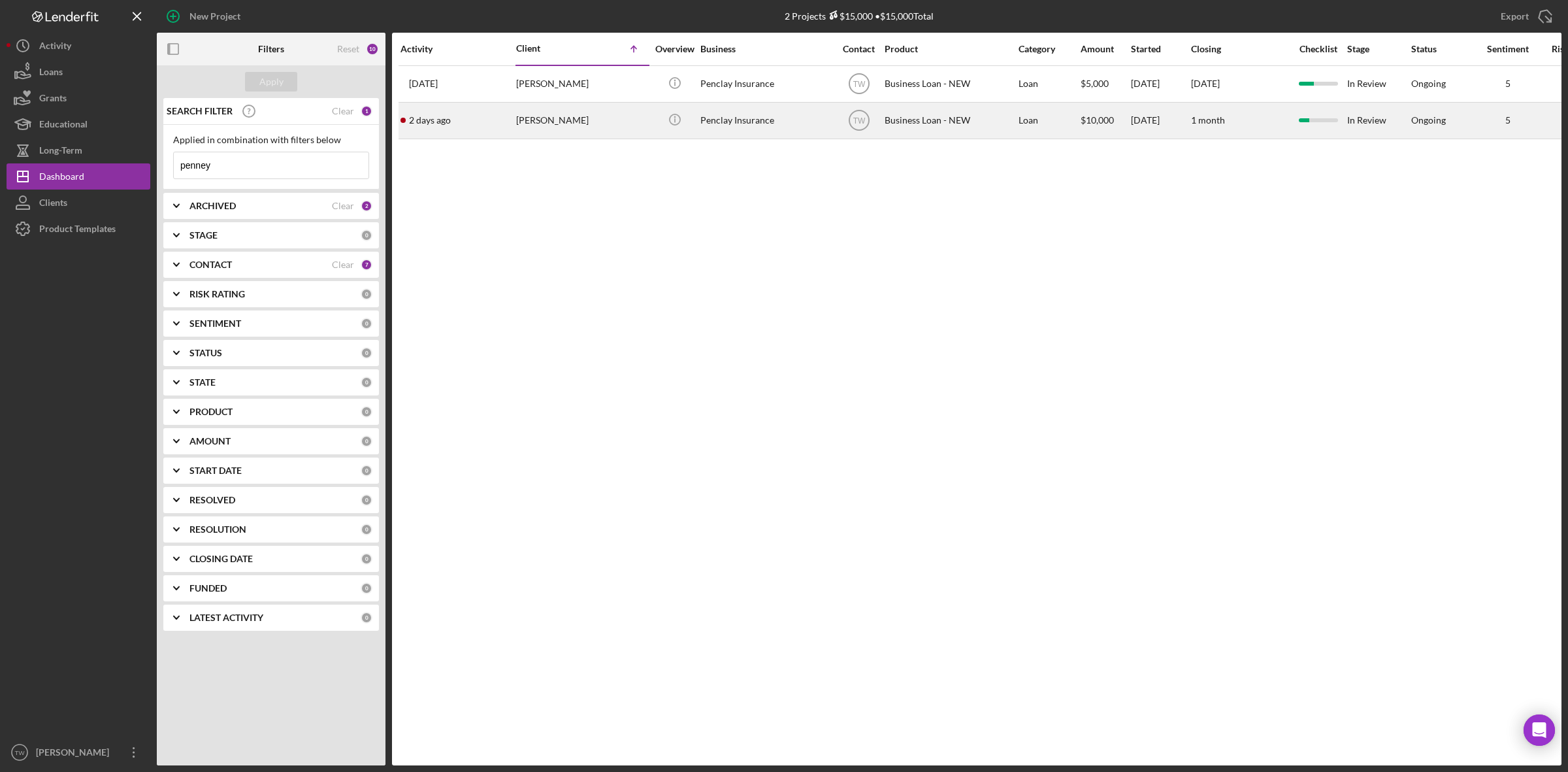
type input "penney"
click at [474, 121] on div "2 days ago Penney Fields-Burnett" at bounding box center [457, 120] width 114 height 35
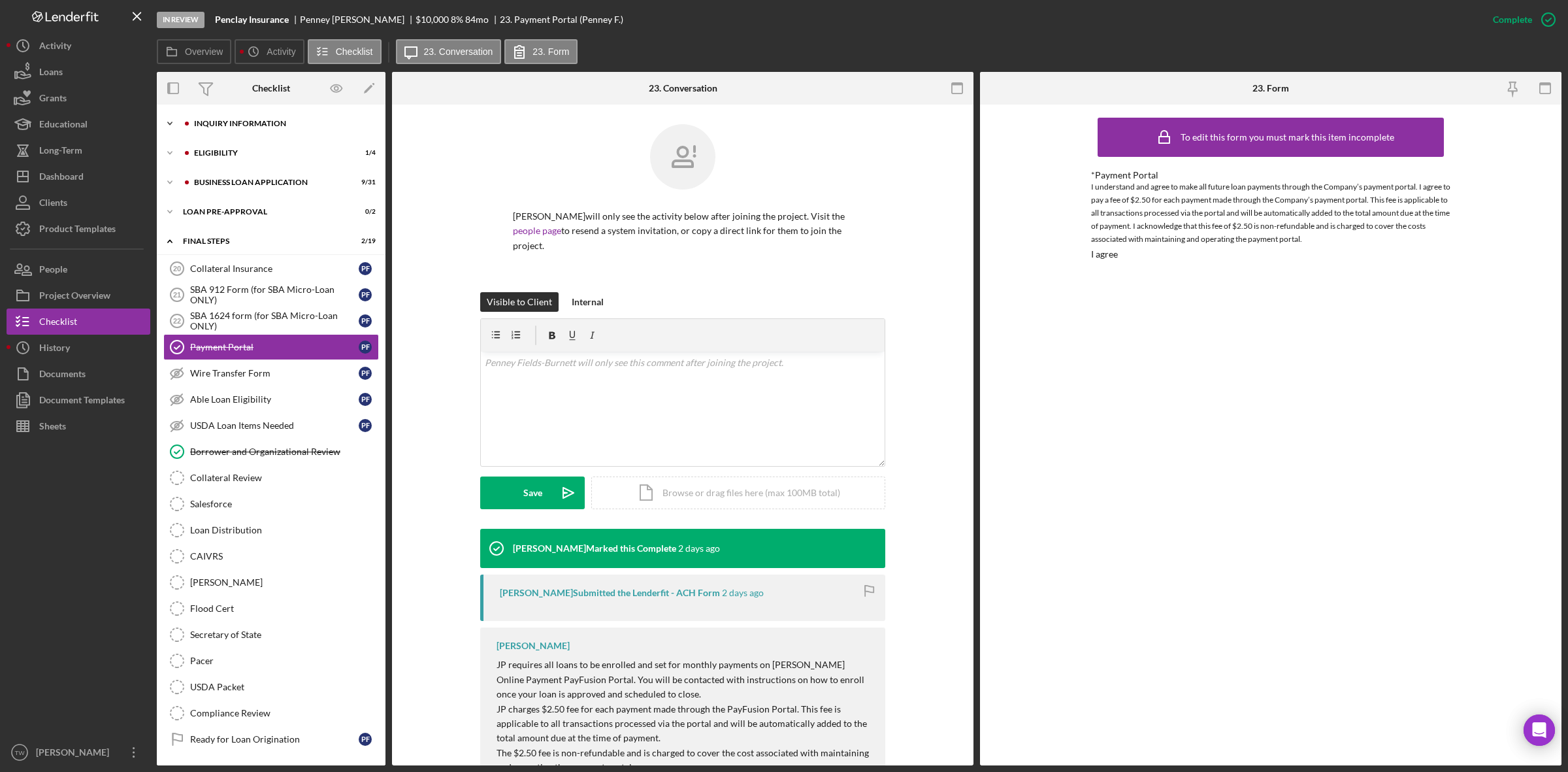
click at [266, 126] on div "INQUIRY INFORMATION" at bounding box center [281, 123] width 175 height 8
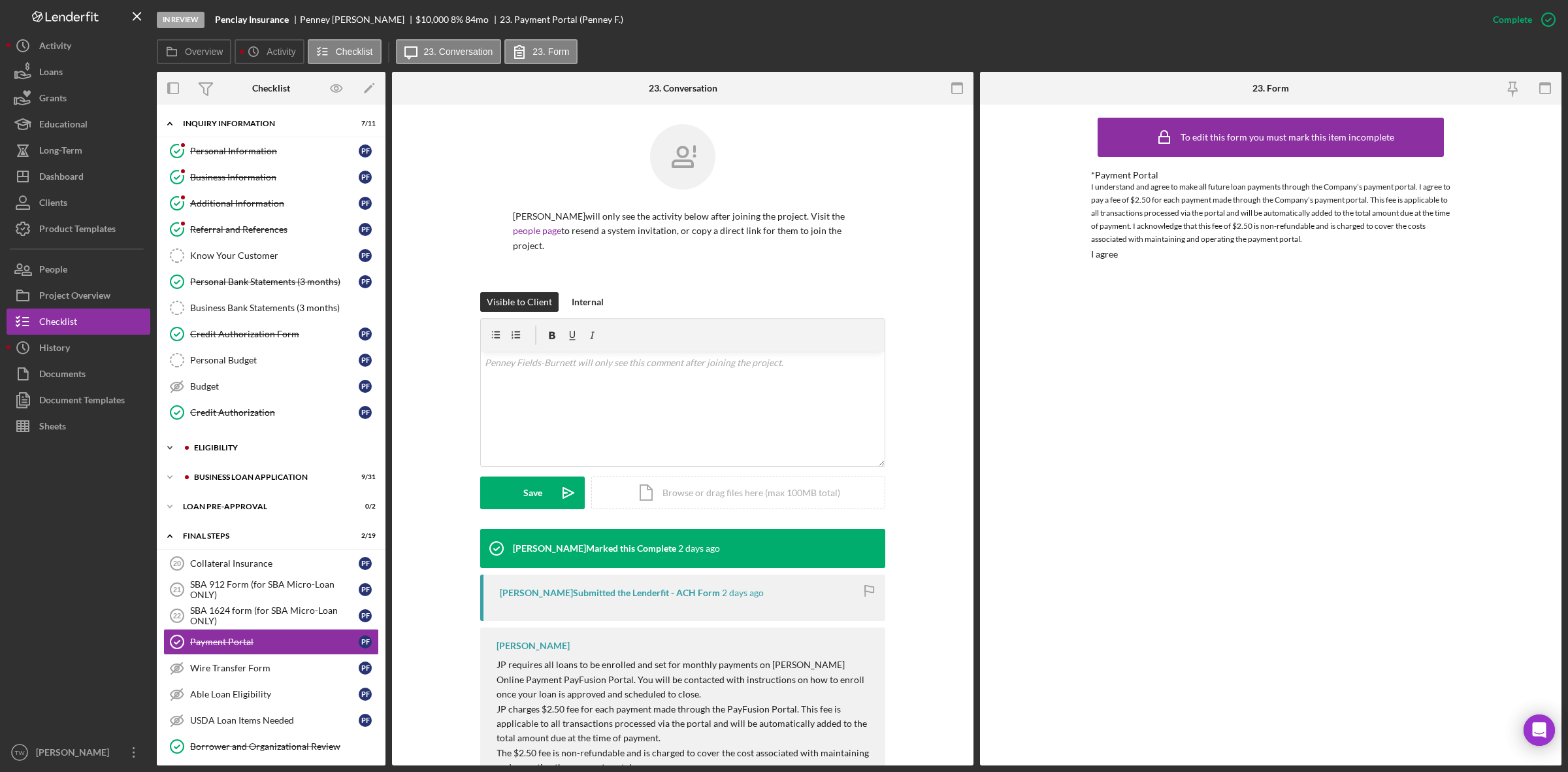
click at [222, 459] on div "Icon/Expander ELIGIBILITY 1 / 4" at bounding box center [271, 447] width 229 height 26
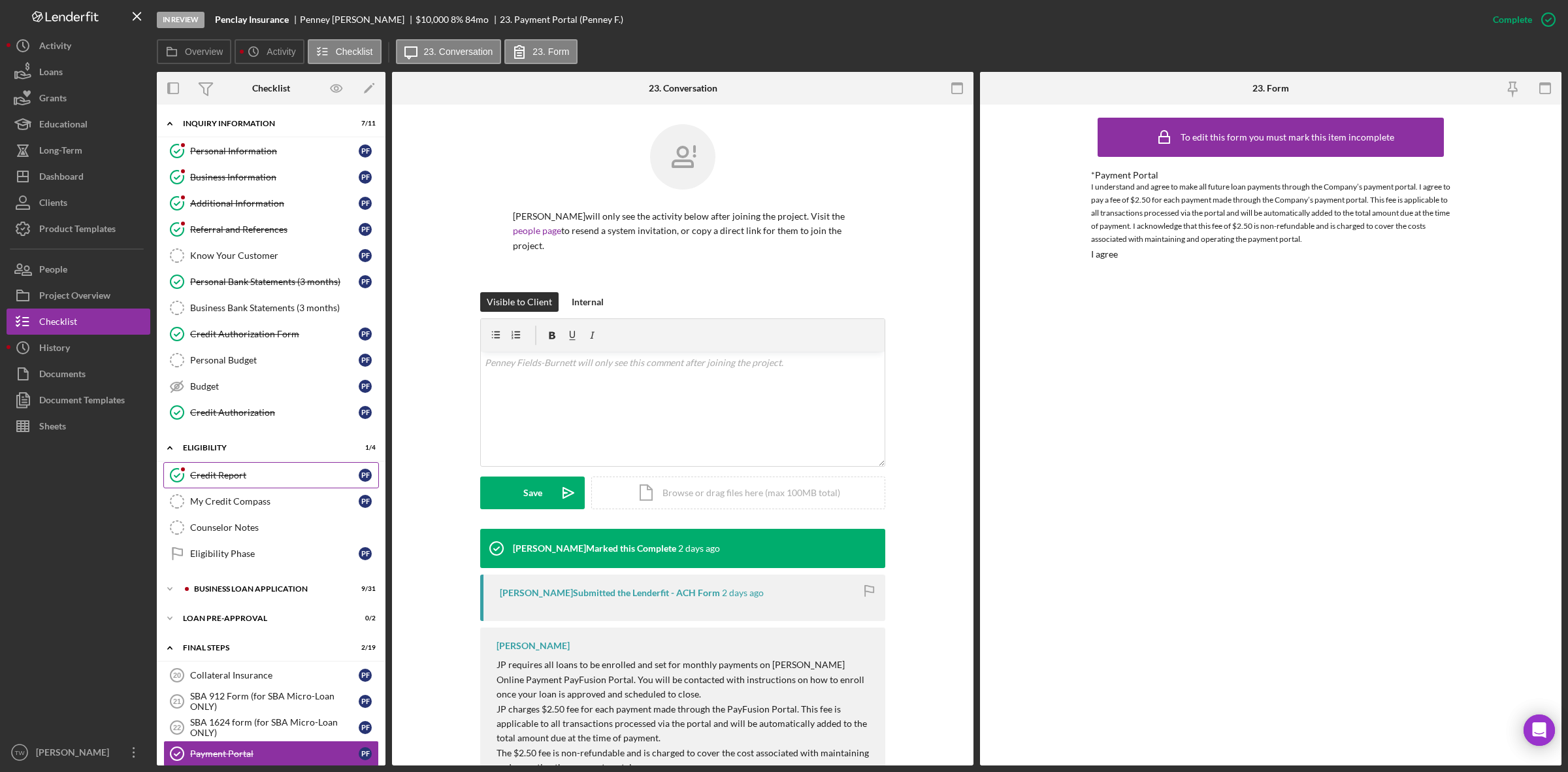
click at [221, 481] on div "Credit Report" at bounding box center [274, 475] width 168 height 11
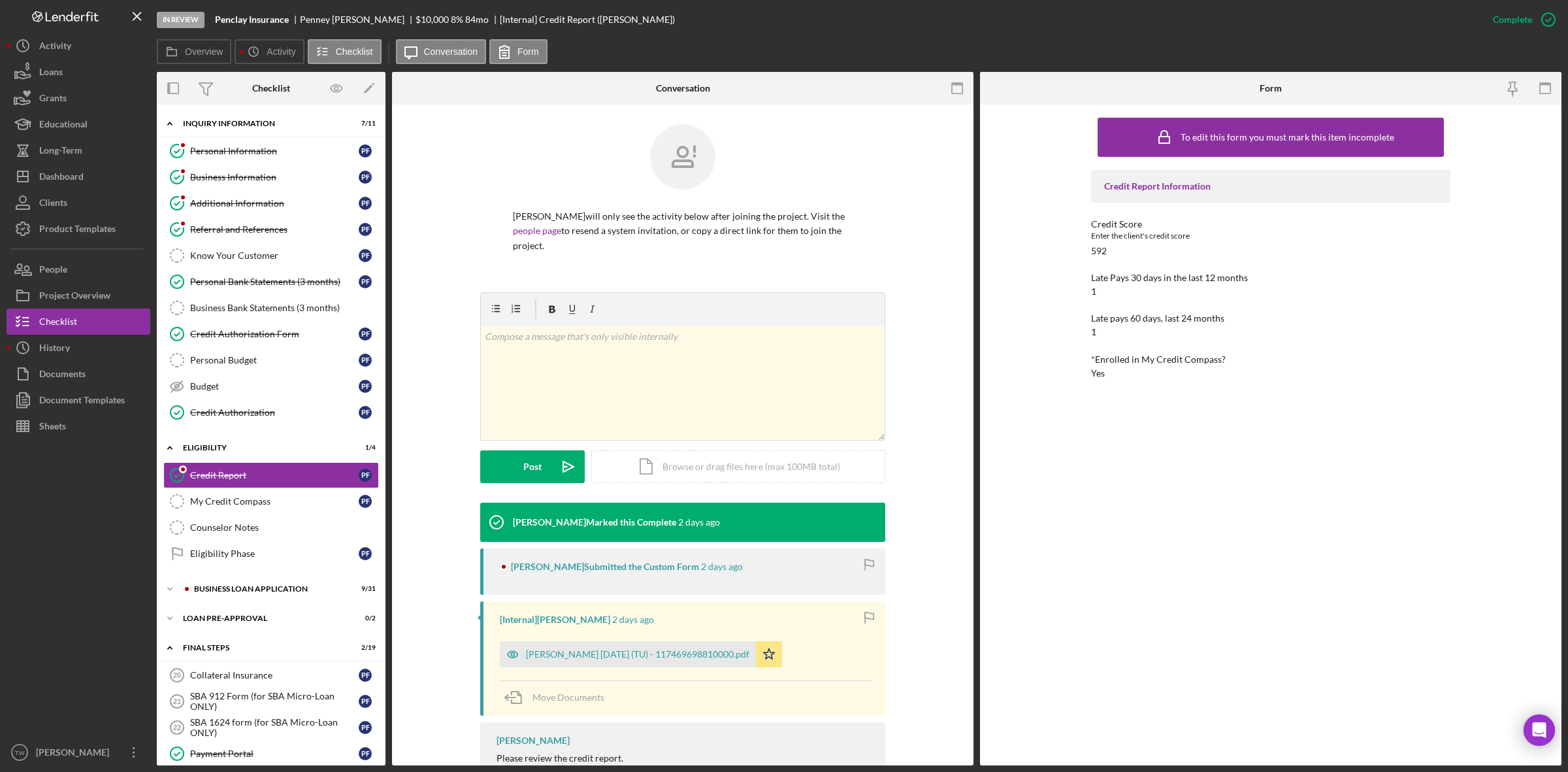
scroll to position [102, 0]
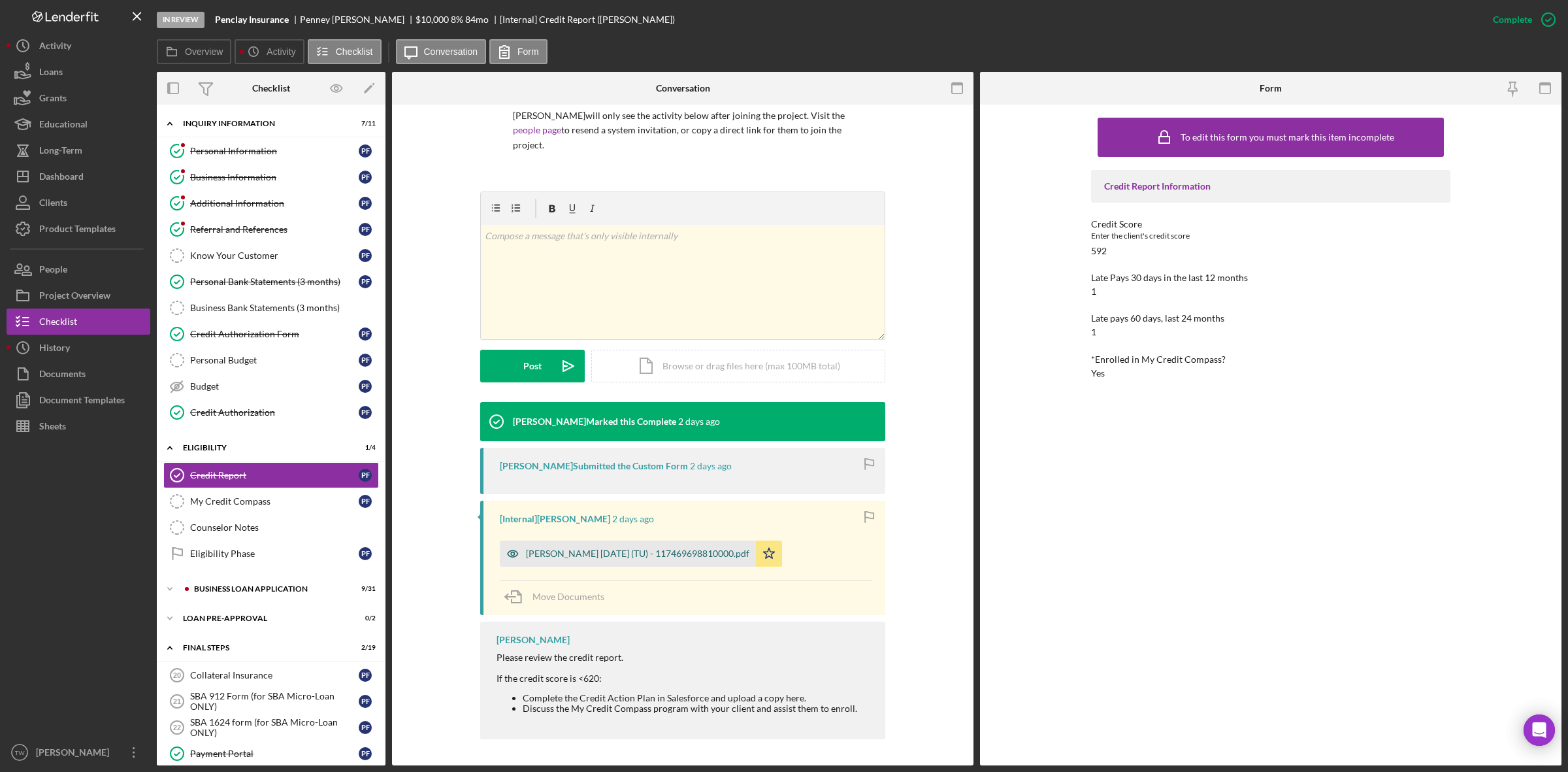
click at [672, 552] on div "Fields burnett, Penney 2025-10-08 (TU) - 117469698810000.pdf" at bounding box center [637, 554] width 223 height 11
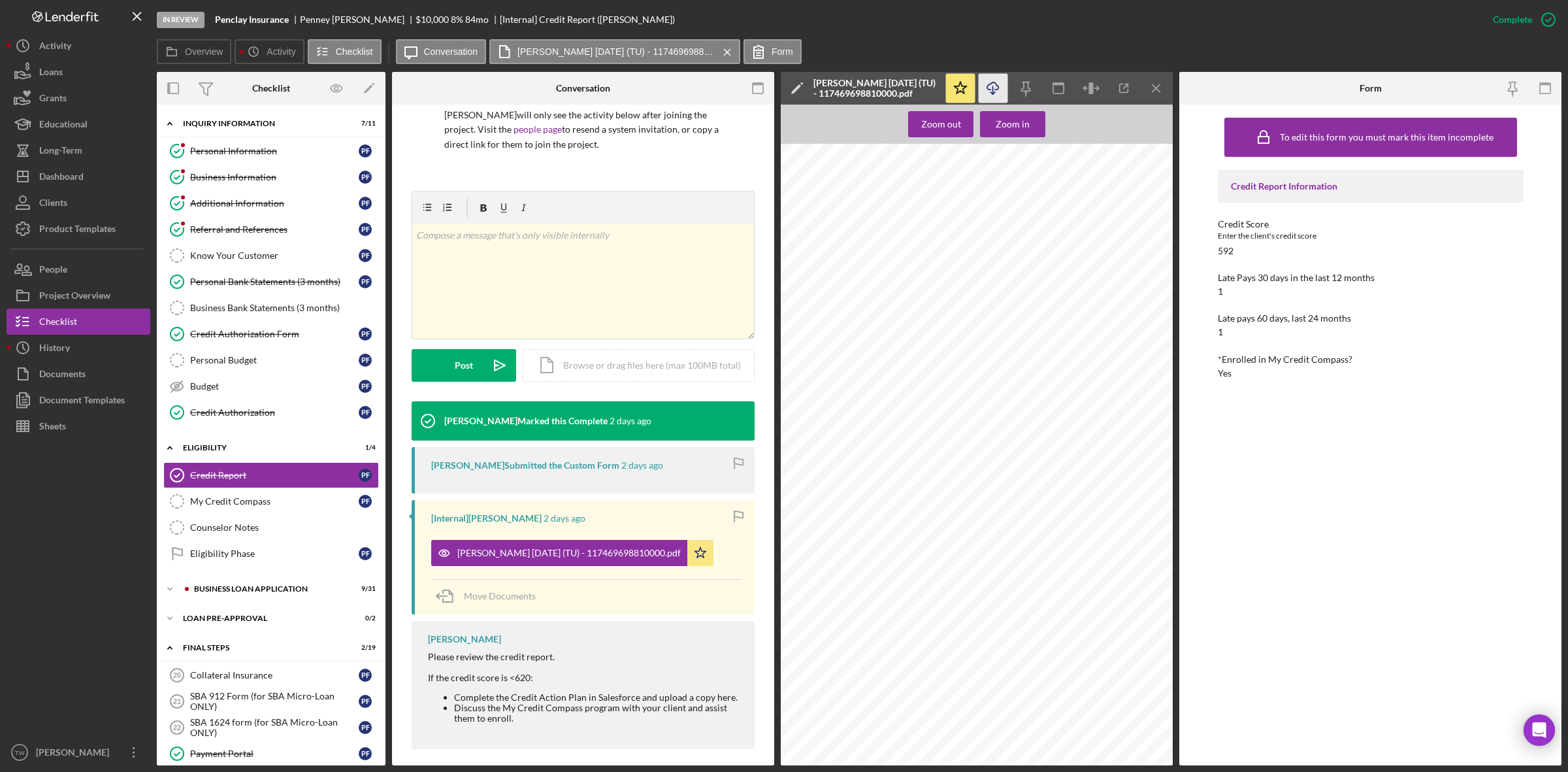
click at [997, 87] on icon "Icon/Download" at bounding box center [993, 88] width 29 height 29
click at [253, 289] on link "Personal Bank Statements (3 months) Personal Bank Statements (3 months) P F" at bounding box center [271, 281] width 215 height 26
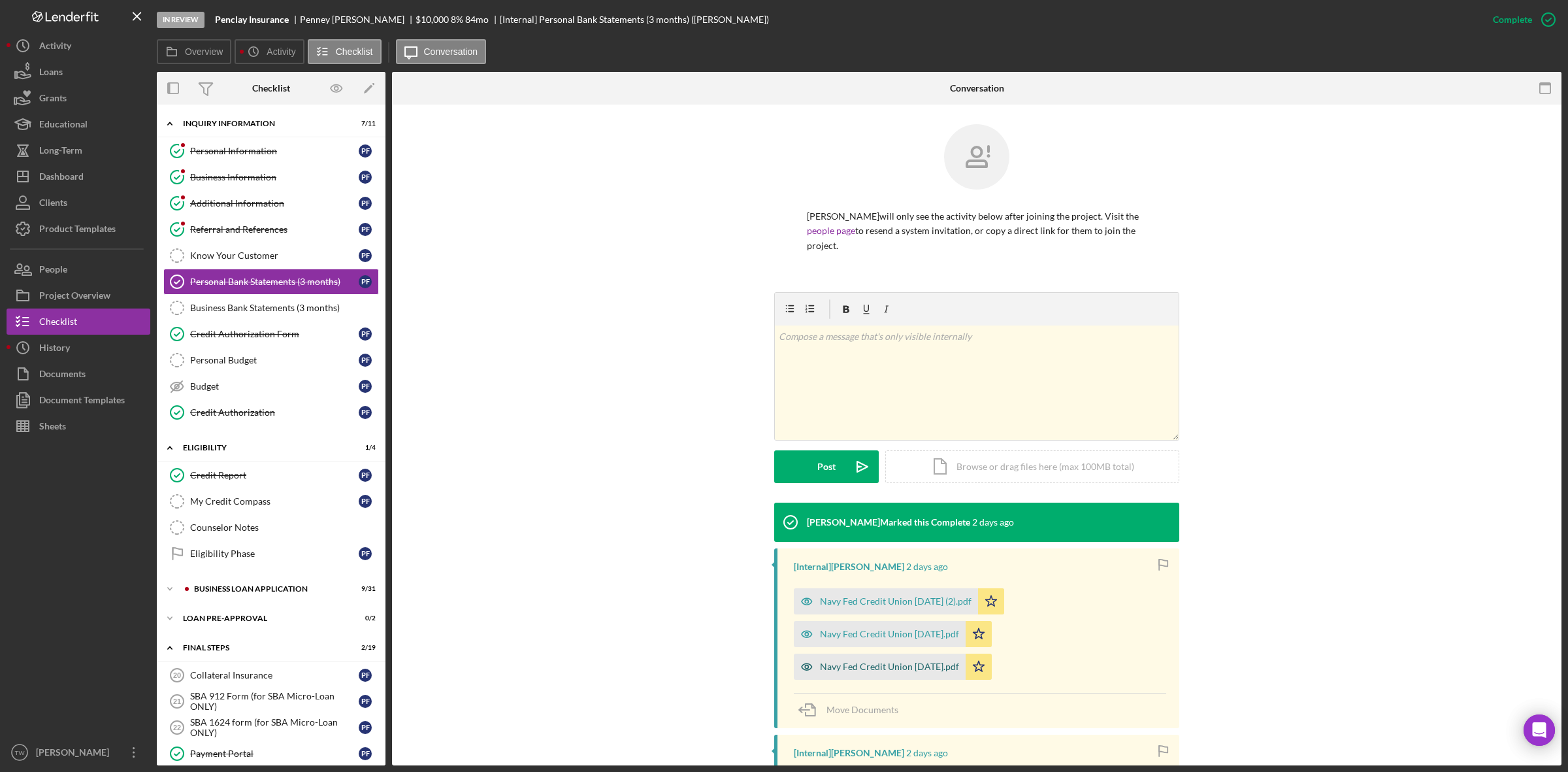
click at [934, 670] on div "Navy Fed Credit Union Sept 2025.pdf" at bounding box center [889, 667] width 139 height 11
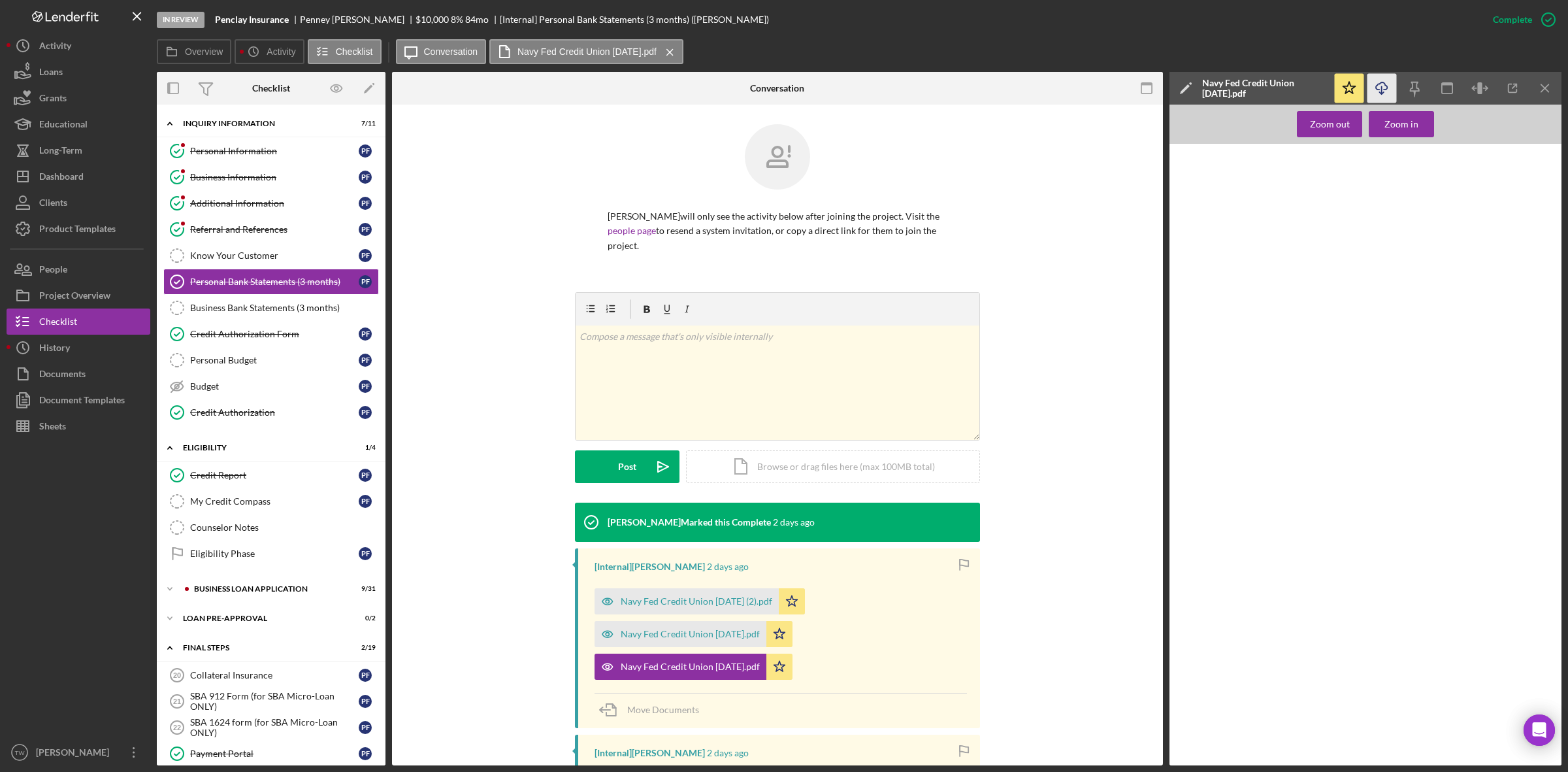
click at [1379, 90] on icon "Icon/Download" at bounding box center [1381, 88] width 29 height 29
click at [749, 635] on div "Navy Fed Credit Union August 2025.pdf" at bounding box center [690, 634] width 139 height 11
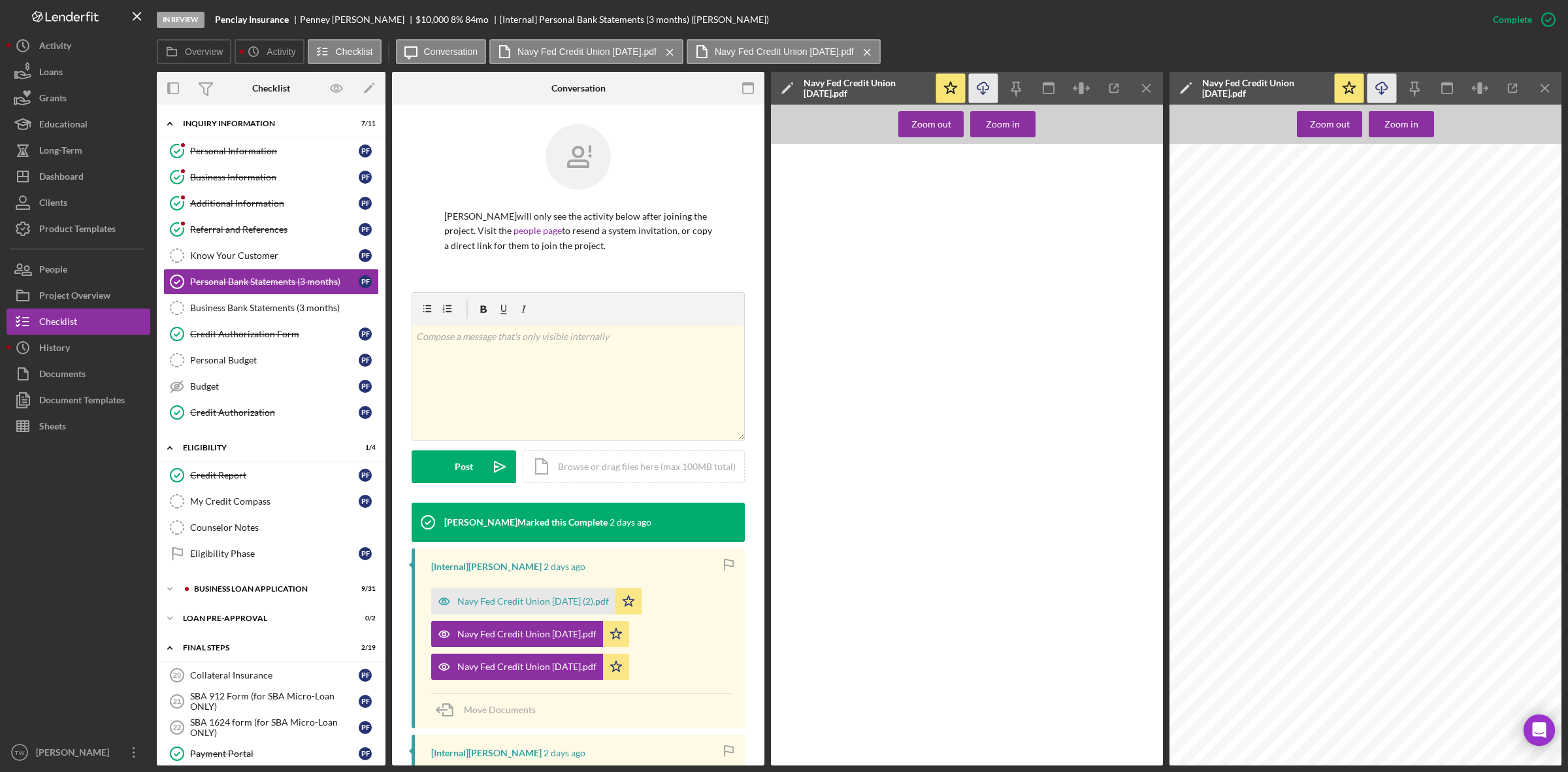
click at [985, 90] on icon "Icon/Download" at bounding box center [983, 88] width 29 height 29
click at [542, 601] on div "Navy Fed Credit Union July2025 (2).pdf" at bounding box center [533, 601] width 151 height 11
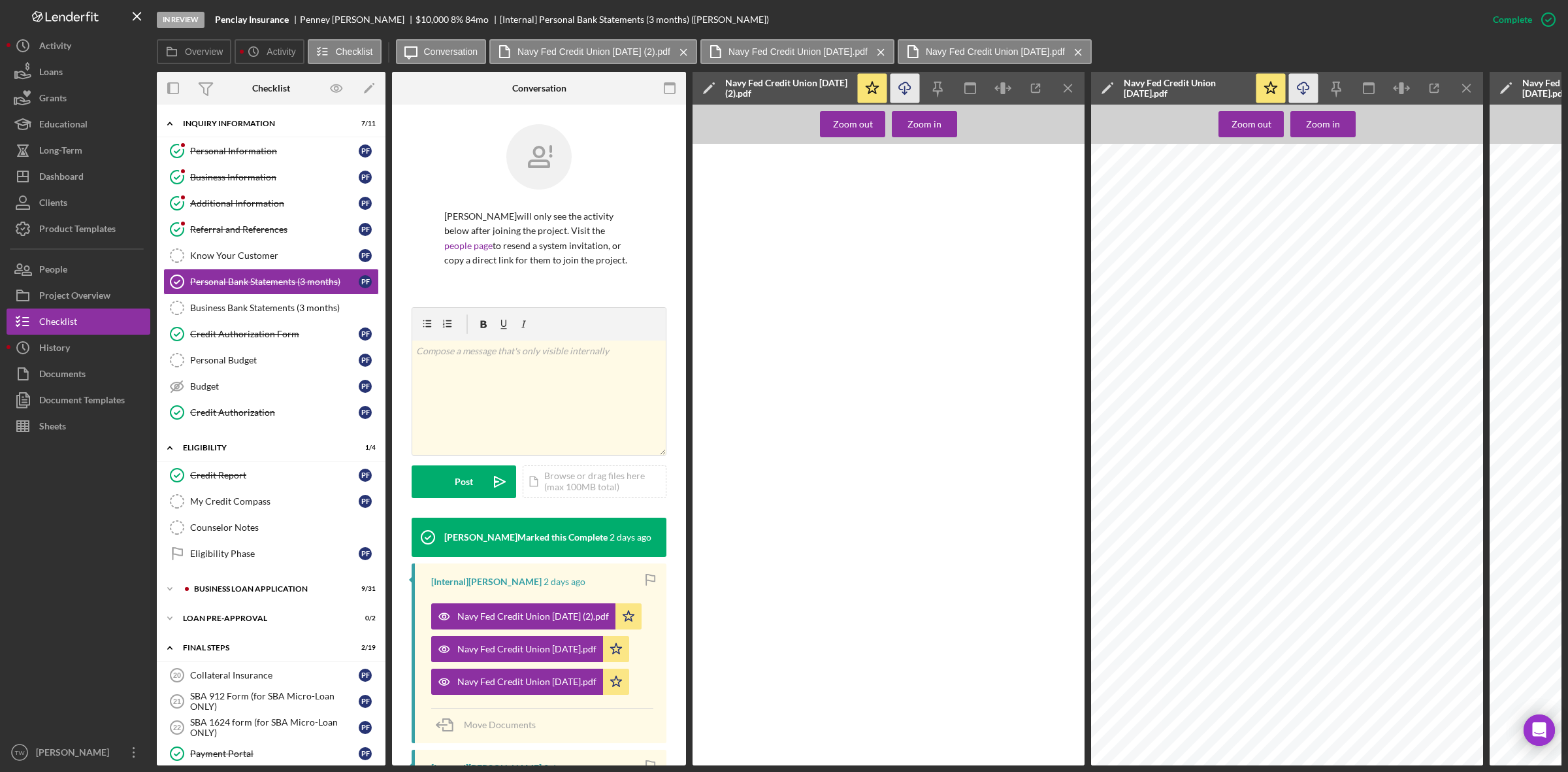
click at [895, 86] on icon "Icon/Download" at bounding box center [905, 88] width 29 height 29
click at [242, 475] on div "Credit Report" at bounding box center [274, 475] width 168 height 11
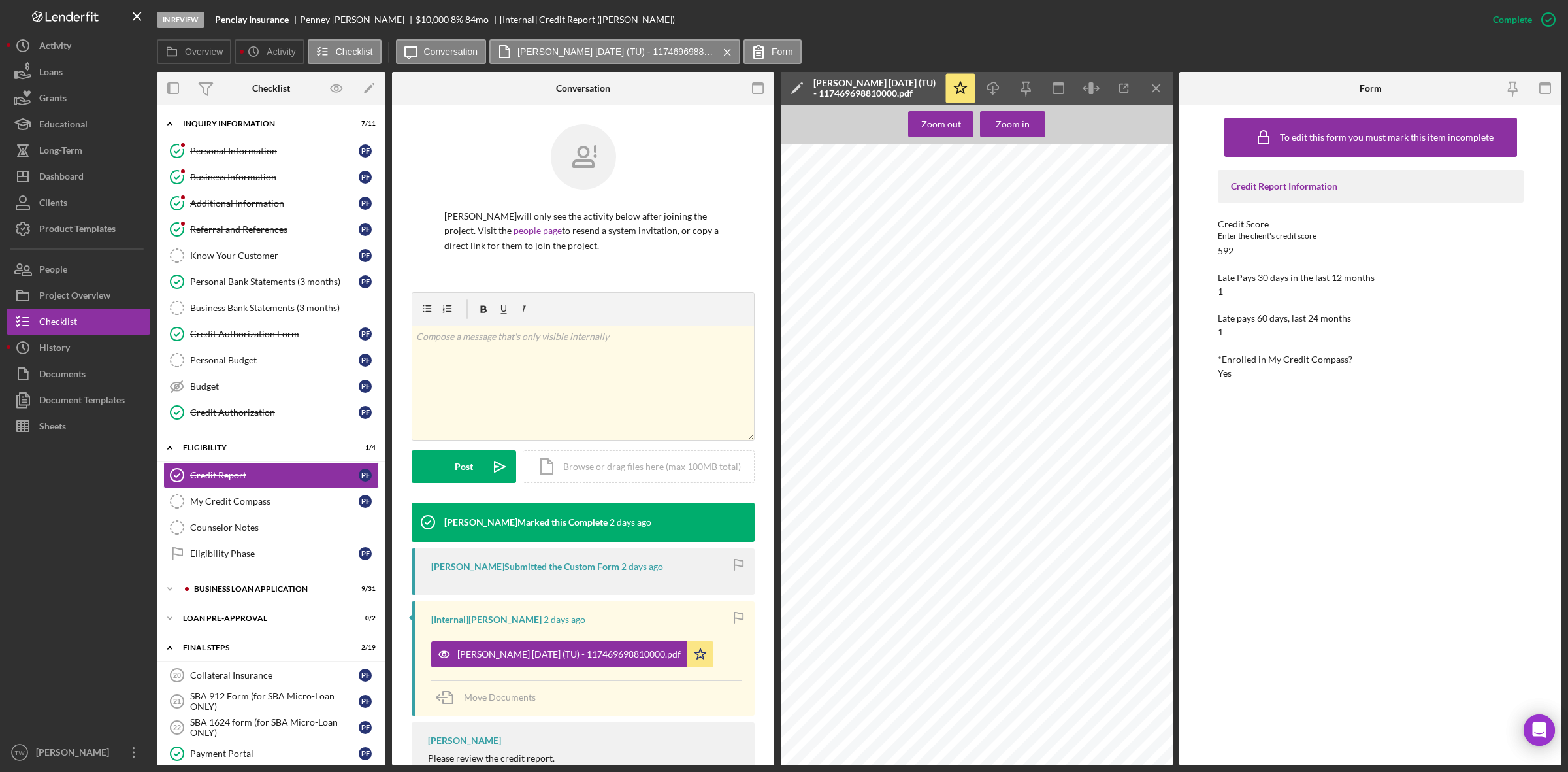
click at [971, 168] on div "Credco Instant Merge Credit Report Add or Upgrade Product Ref#: 1-17469-69881-0…" at bounding box center [980, 402] width 400 height 517
click at [993, 88] on line "button" at bounding box center [993, 90] width 0 height 7
drag, startPoint x: 211, startPoint y: 17, endPoint x: 292, endPoint y: 20, distance: 81.1
click at [292, 20] on div "In Review Penclay Insurance Penney Fields-Burnett $10,000 $10,000 8 % 84 mo [In…" at bounding box center [818, 20] width 1322 height 39
copy b "Penclay Insurance"
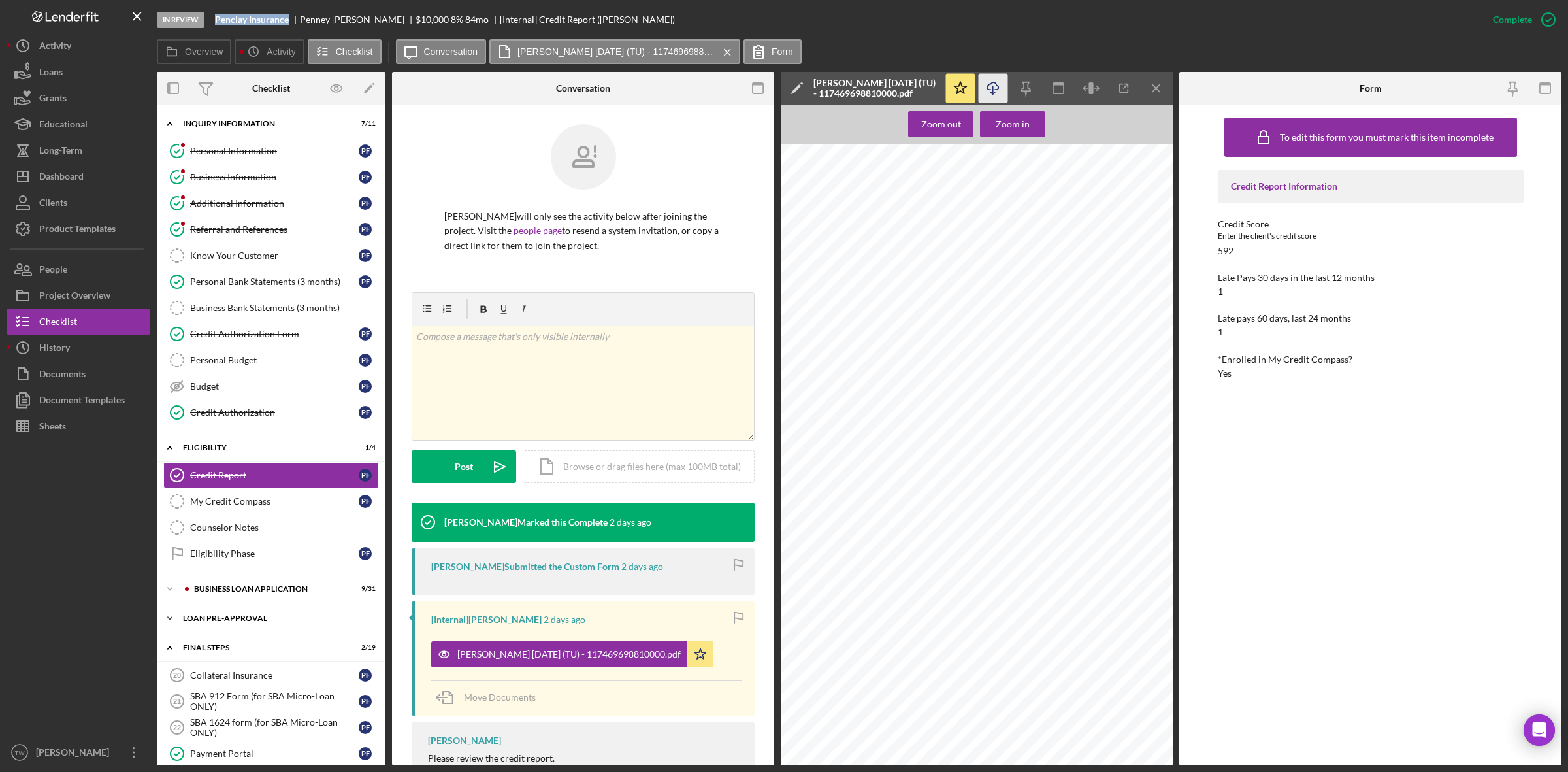
click at [252, 628] on div "Icon/Expander LOAN PRE-APPROVAL 0 / 2" at bounding box center [271, 618] width 229 height 26
click at [242, 651] on div "Loan Approval" at bounding box center [284, 646] width 188 height 11
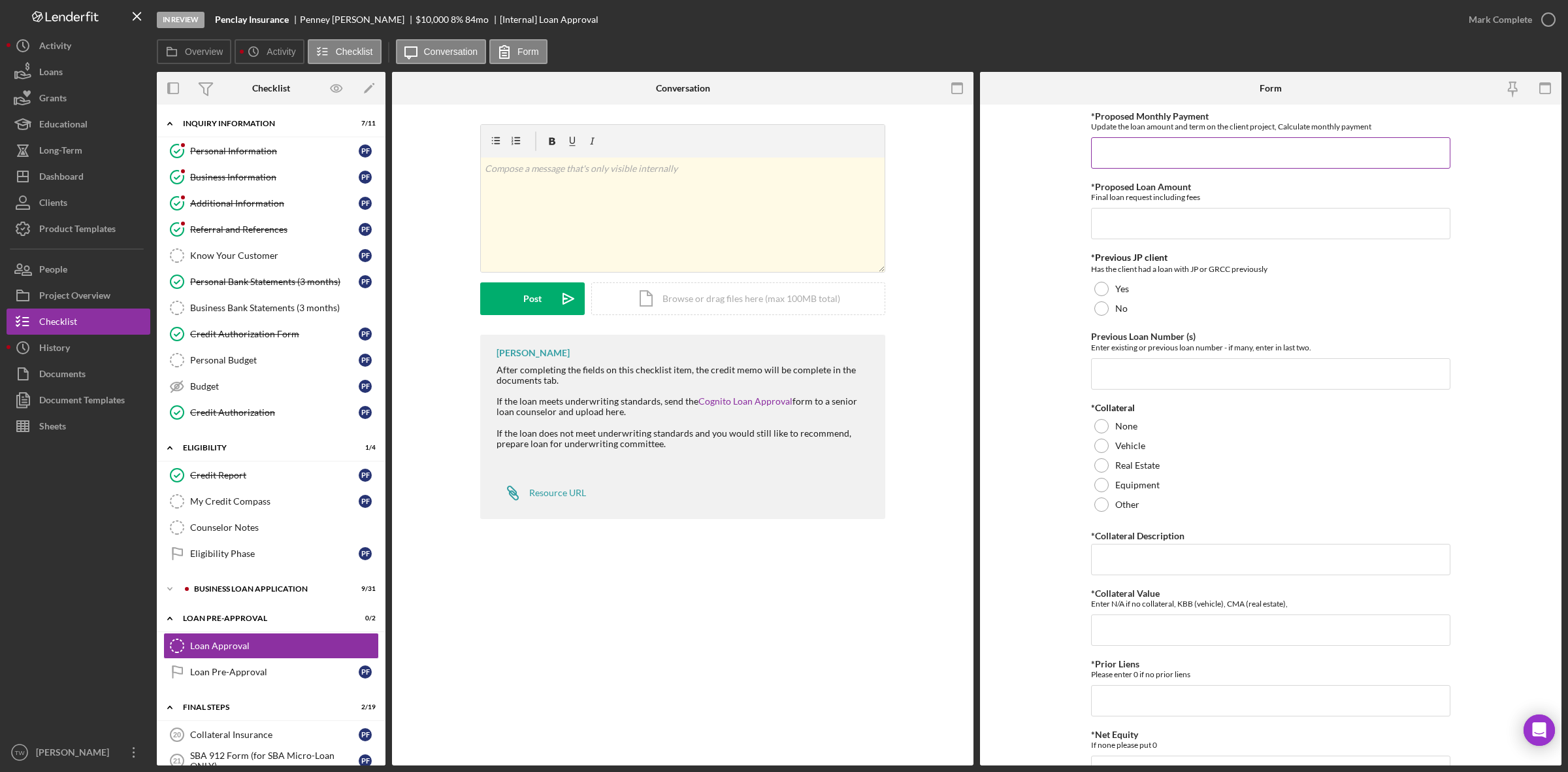
click at [1198, 158] on input "*Proposed Monthly Payment" at bounding box center [1271, 152] width 360 height 31
type input "$175"
type input "$8,000"
click at [1124, 288] on label "Yes" at bounding box center [1121, 289] width 13 height 11
click at [1349, 385] on input "Previous Loan Number (s)" at bounding box center [1271, 373] width 360 height 31
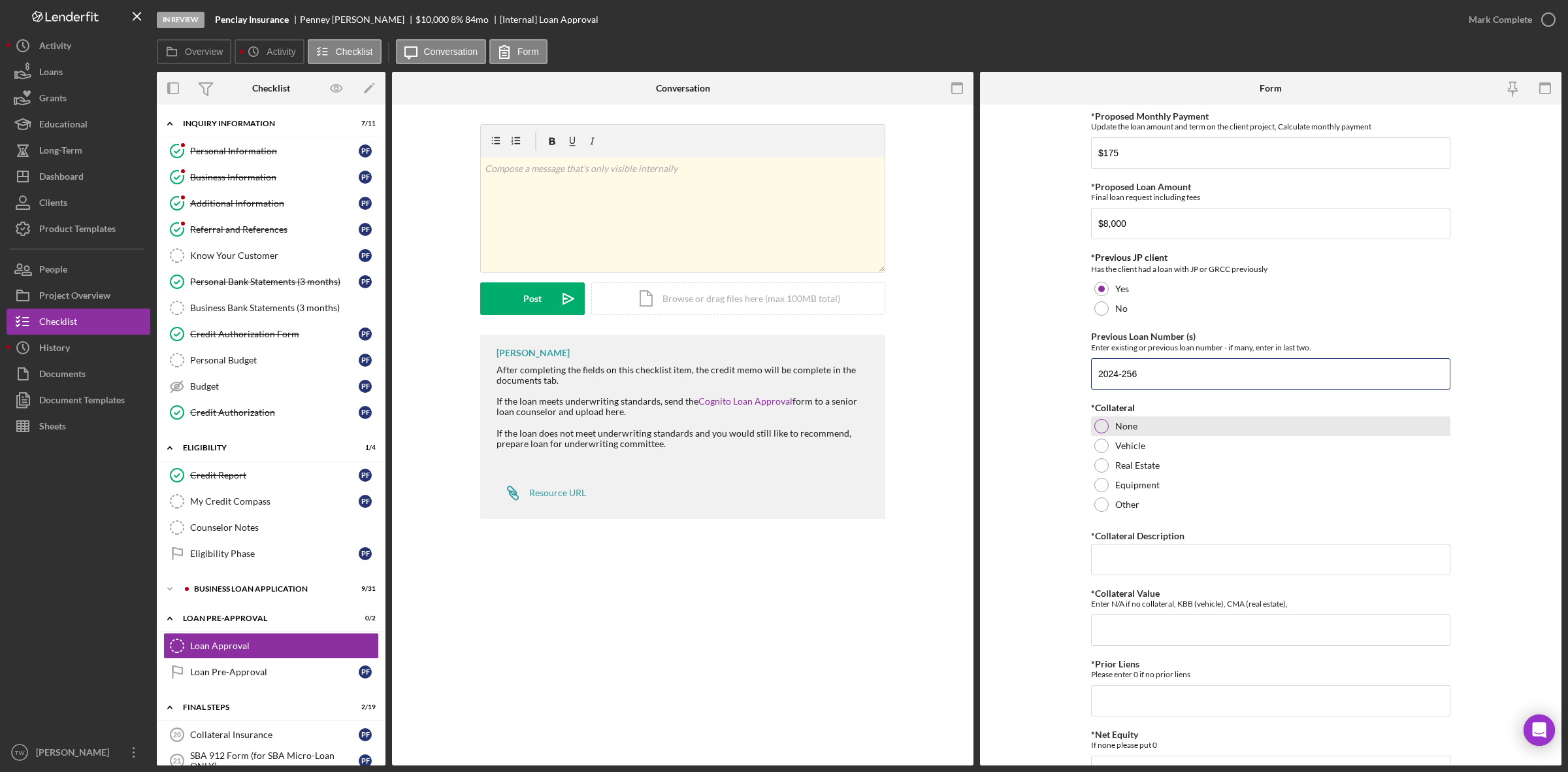
type input "2024-256"
click at [1132, 428] on label "None" at bounding box center [1126, 427] width 22 height 11
click at [1140, 561] on input "*Collateral Description" at bounding box center [1271, 559] width 360 height 31
type input "0"
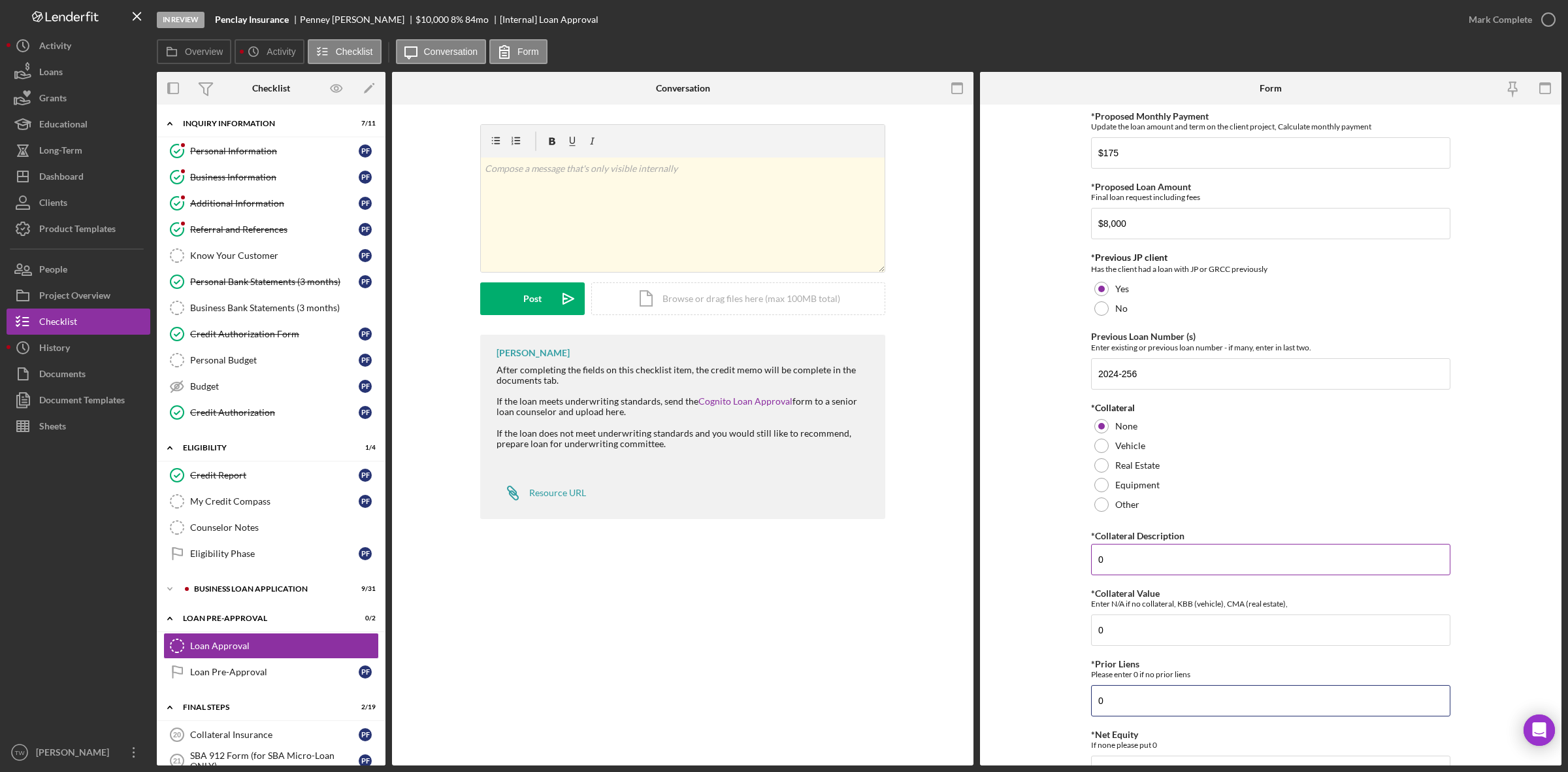
type input "0"
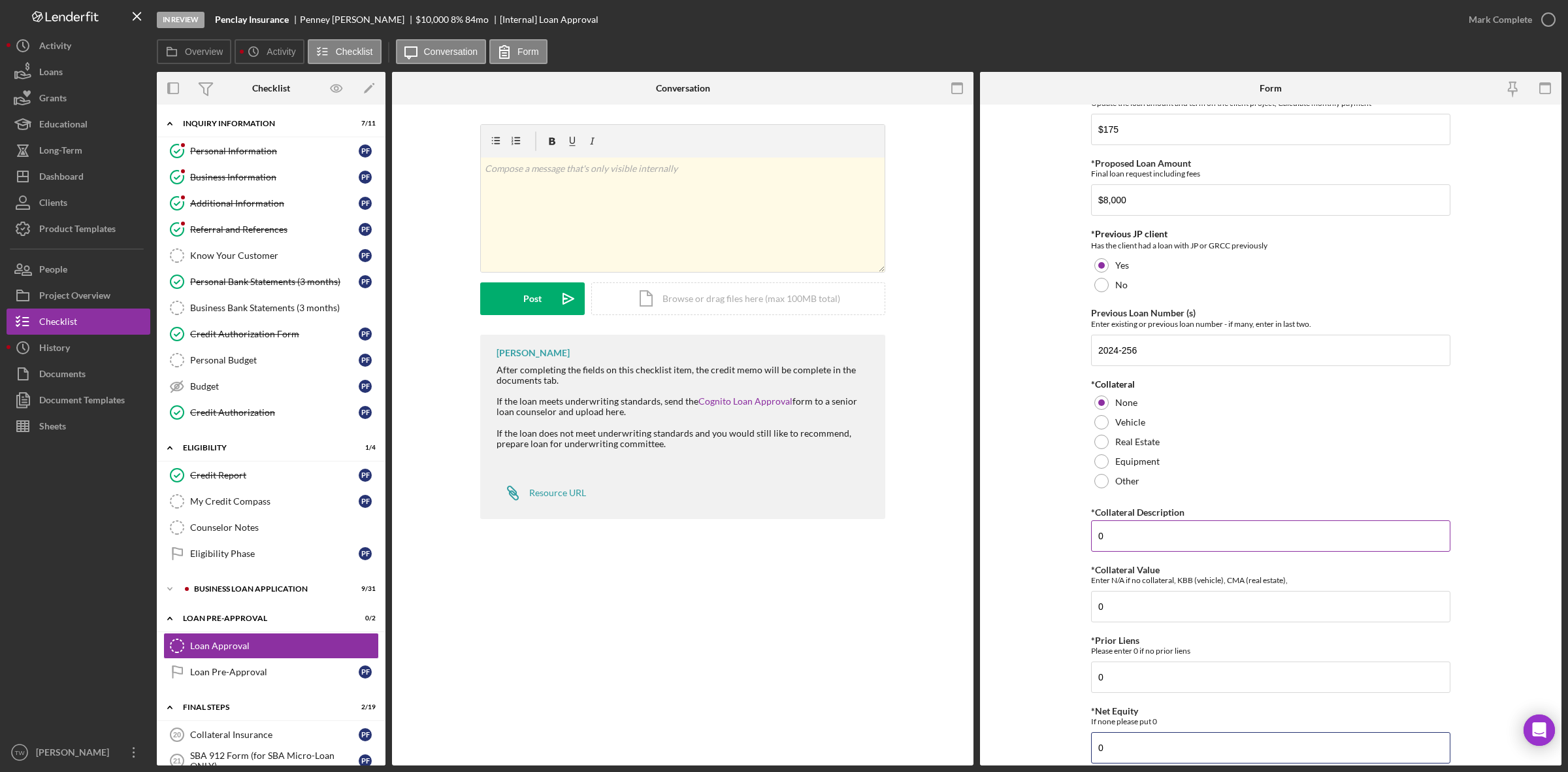
type input "0"
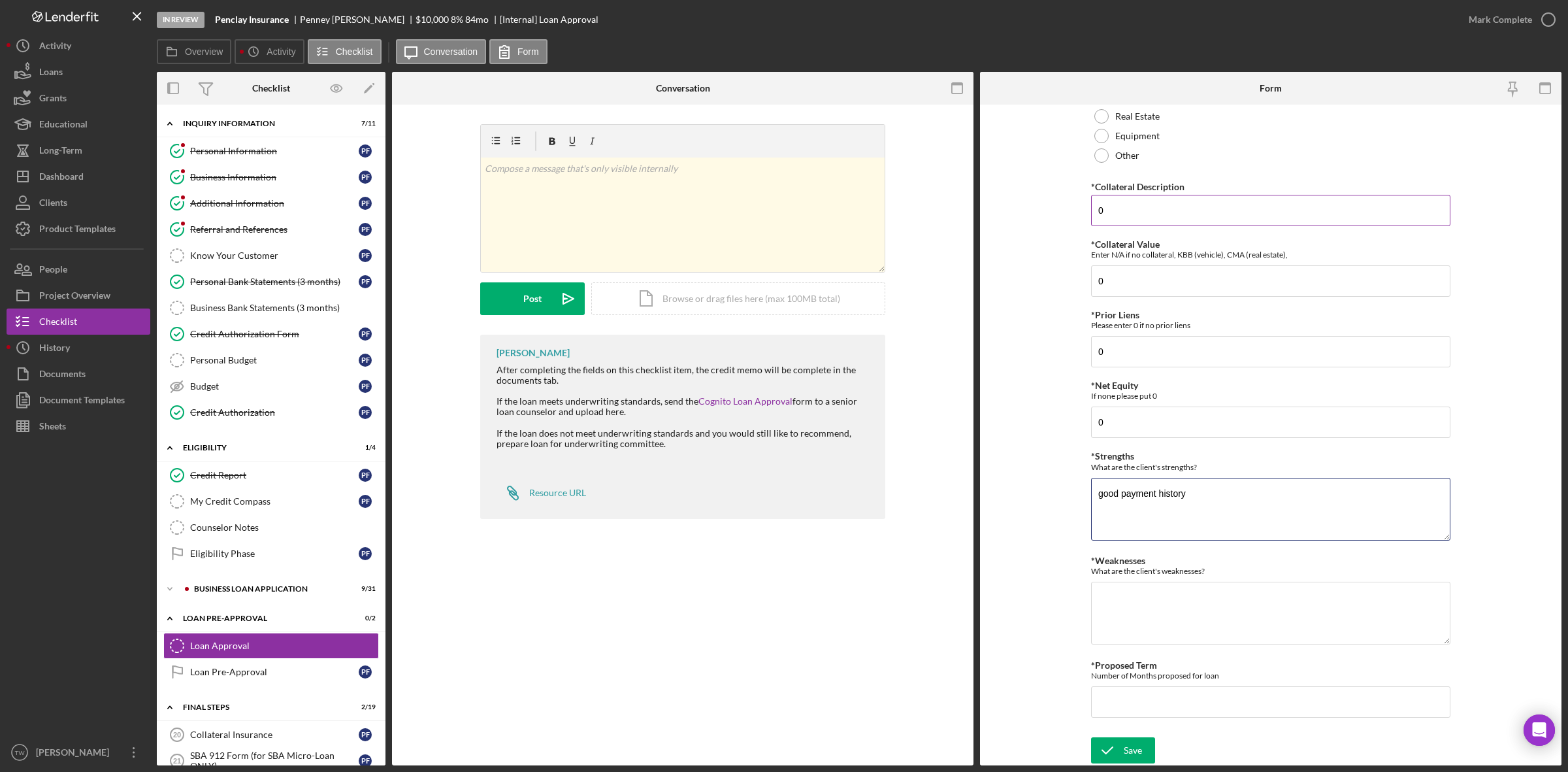
type textarea "good payment history"
type textarea "no coll"
type input "60"
click at [1158, 756] on div "Save Save" at bounding box center [1271, 752] width 360 height 28
click at [1153, 746] on div "Save Save" at bounding box center [1271, 752] width 360 height 28
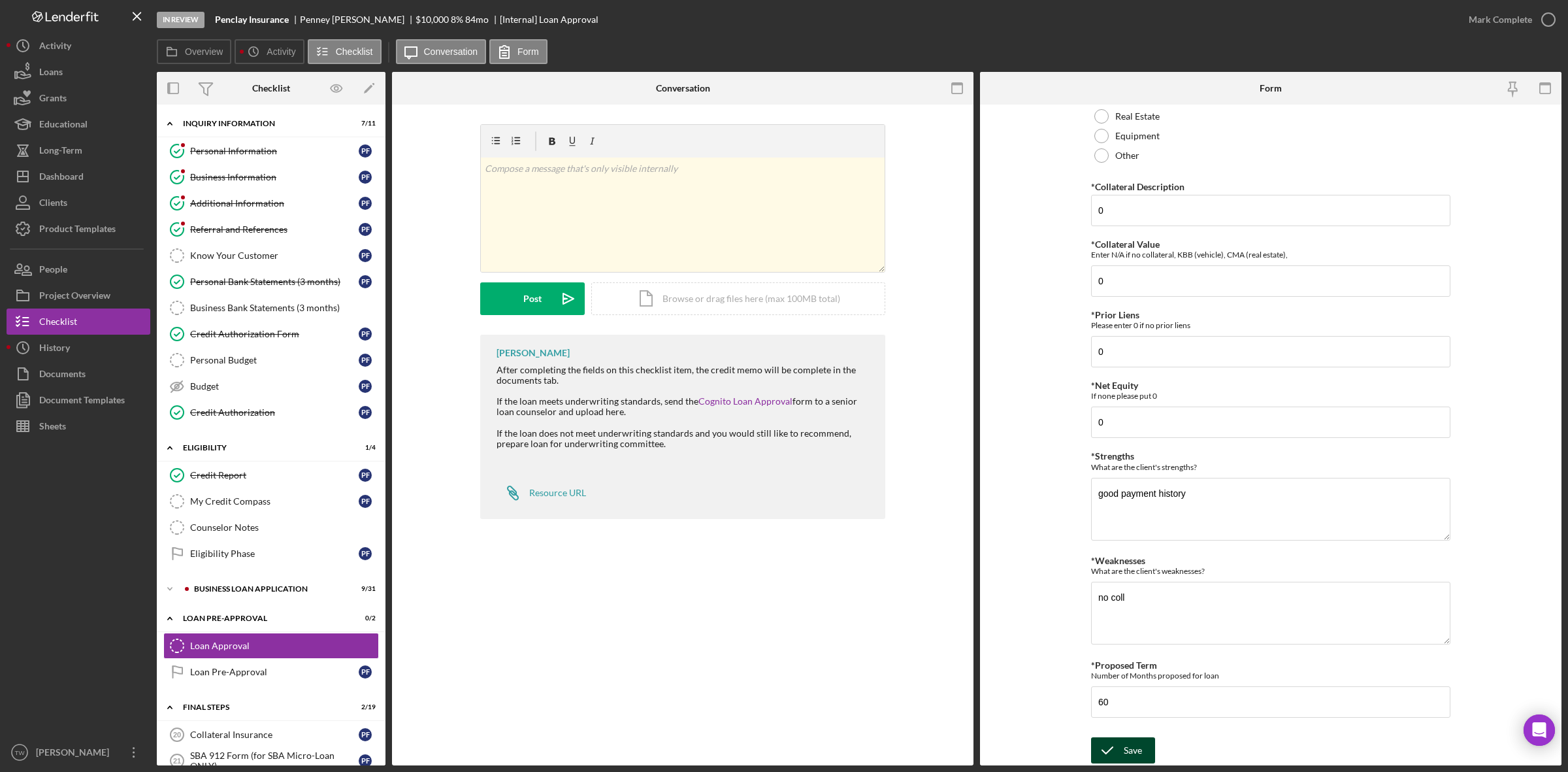
click at [1131, 753] on div "Save" at bounding box center [1133, 750] width 19 height 26
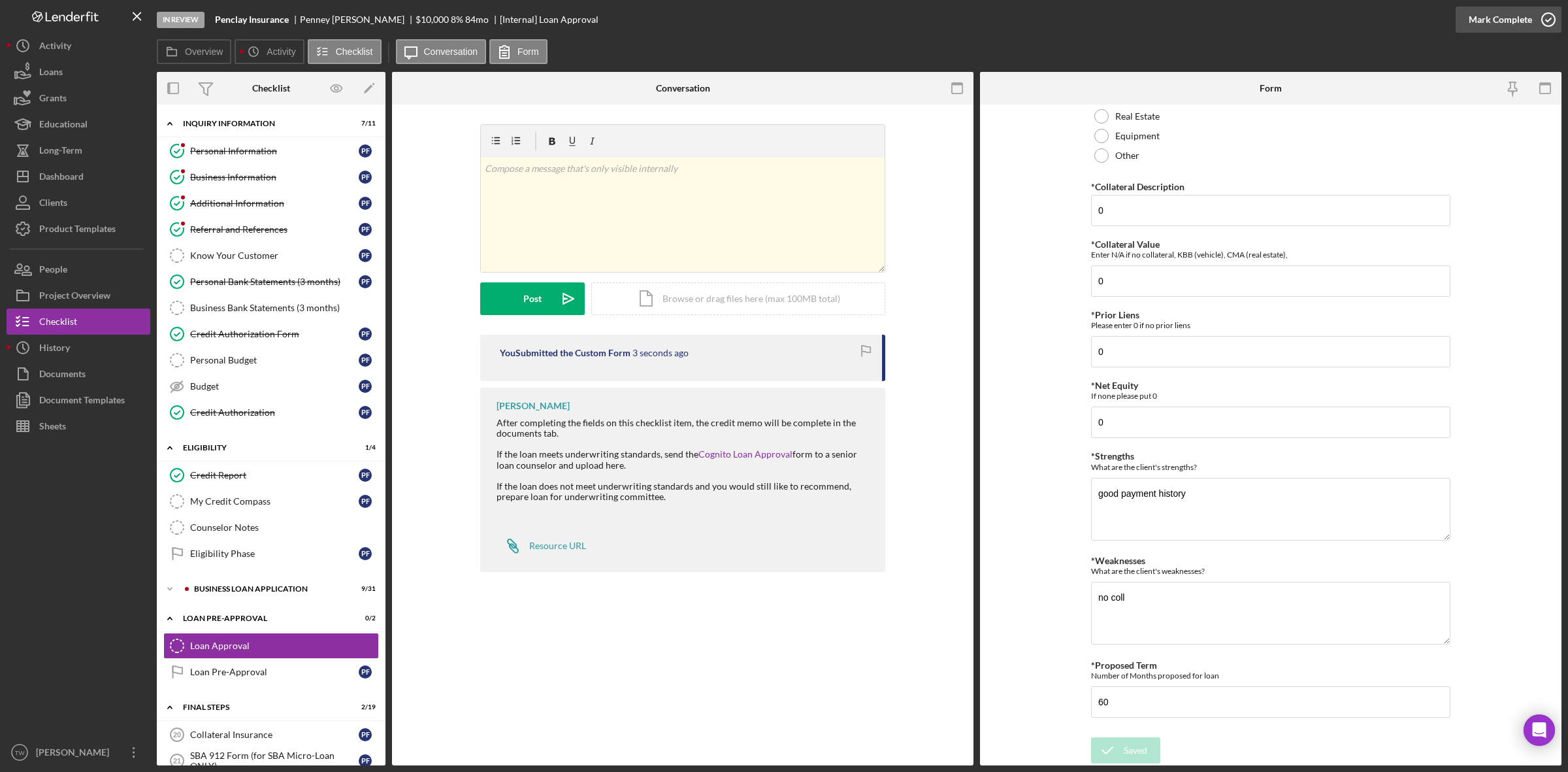
click at [1512, 18] on div "Mark Complete" at bounding box center [1499, 19] width 63 height 26
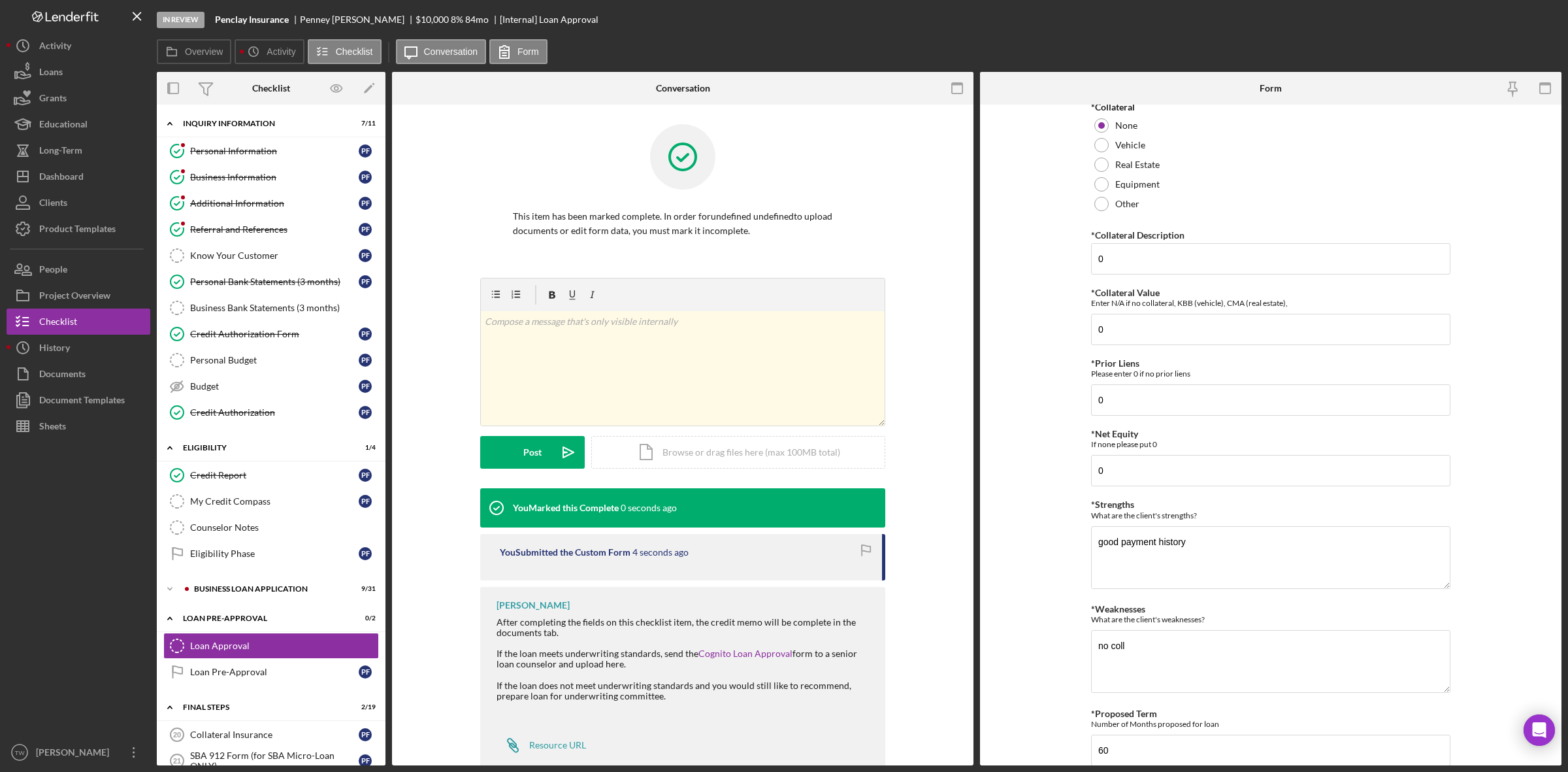
scroll to position [0, 0]
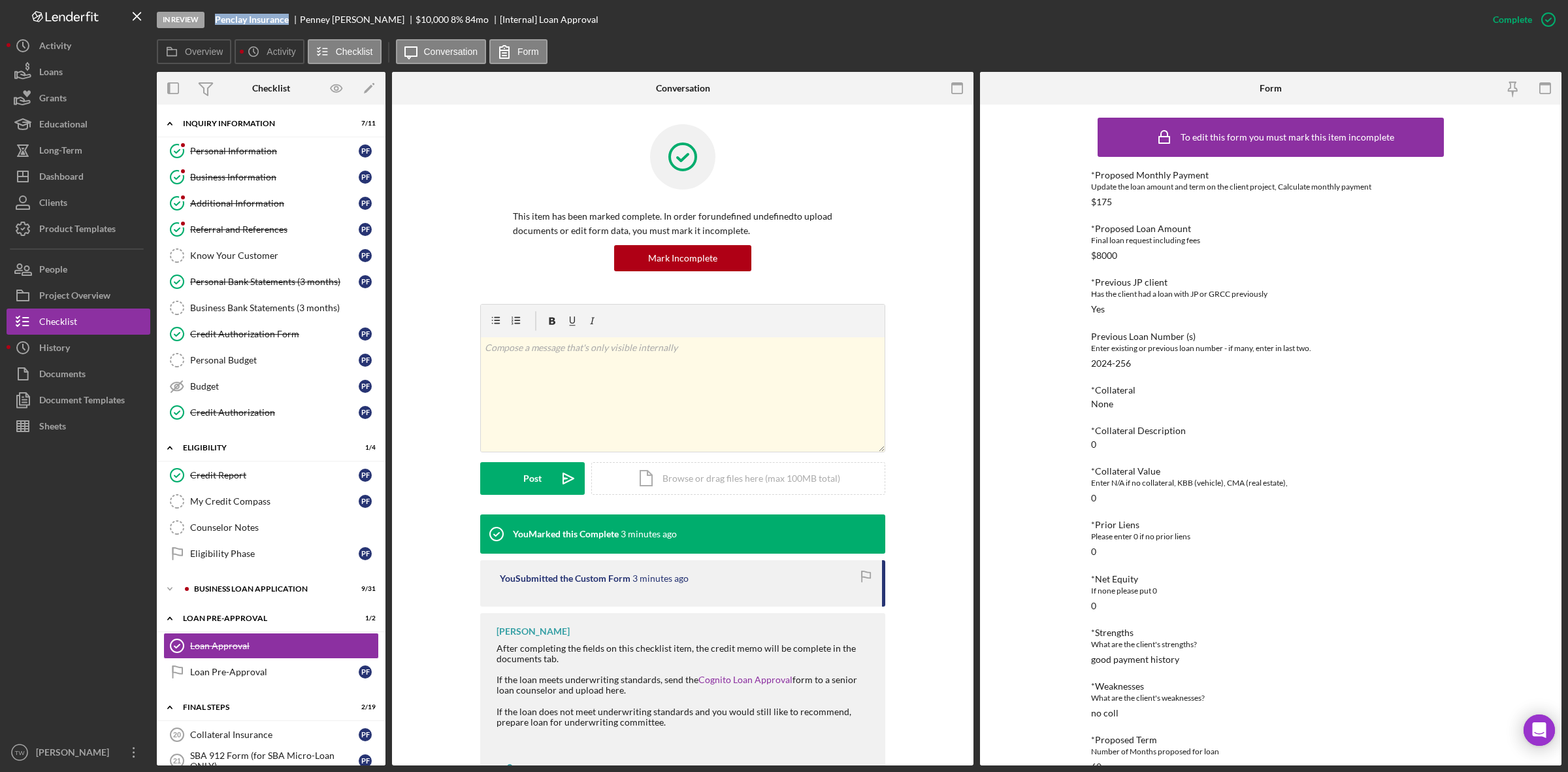
drag, startPoint x: 217, startPoint y: 19, endPoint x: 289, endPoint y: 20, distance: 72.0
click at [289, 20] on div "Penclay Insurance" at bounding box center [257, 20] width 85 height 11
copy b "Penclay Insurance"
drag, startPoint x: 239, startPoint y: 151, endPoint x: 530, endPoint y: 225, distance: 300.3
click at [239, 151] on div "Personal Information" at bounding box center [274, 151] width 168 height 11
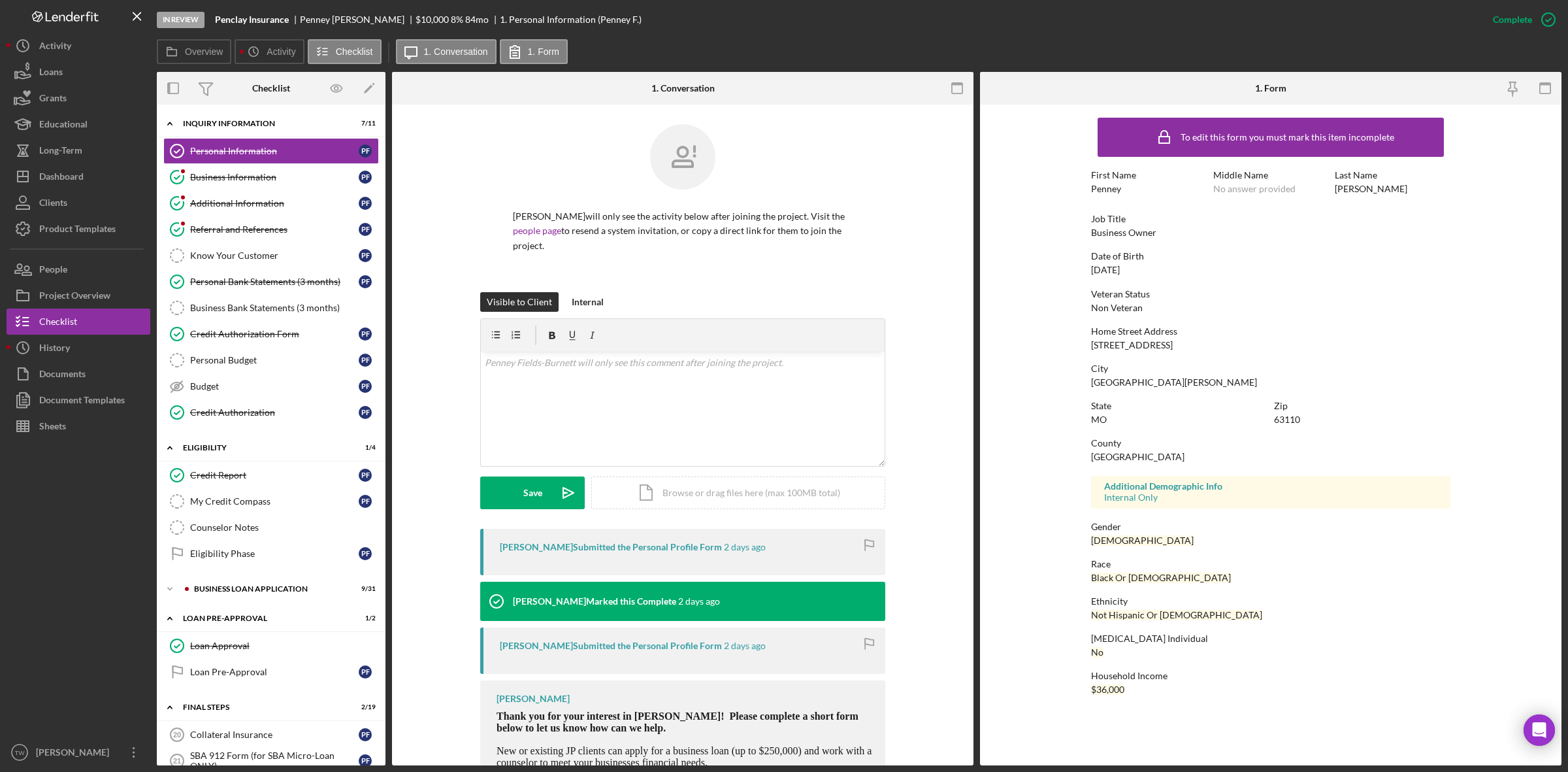
click at [1150, 345] on div "3838 Park Ave Apt 105" at bounding box center [1132, 345] width 82 height 11
copy div "3838 Park Ave Apt 105"
drag, startPoint x: 222, startPoint y: 475, endPoint x: 247, endPoint y: 475, distance: 25.0
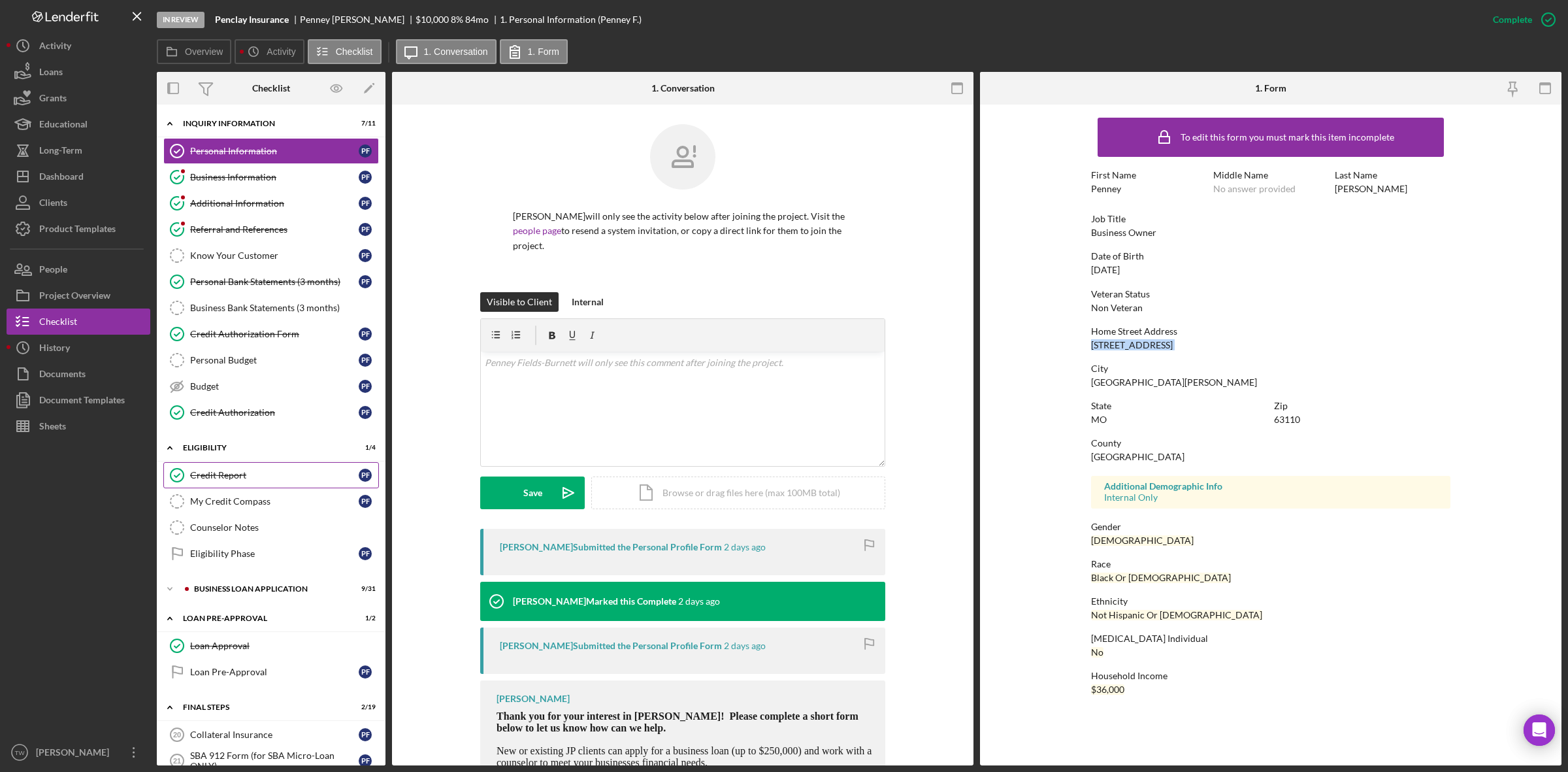
click at [222, 475] on div "Credit Report" at bounding box center [274, 475] width 168 height 11
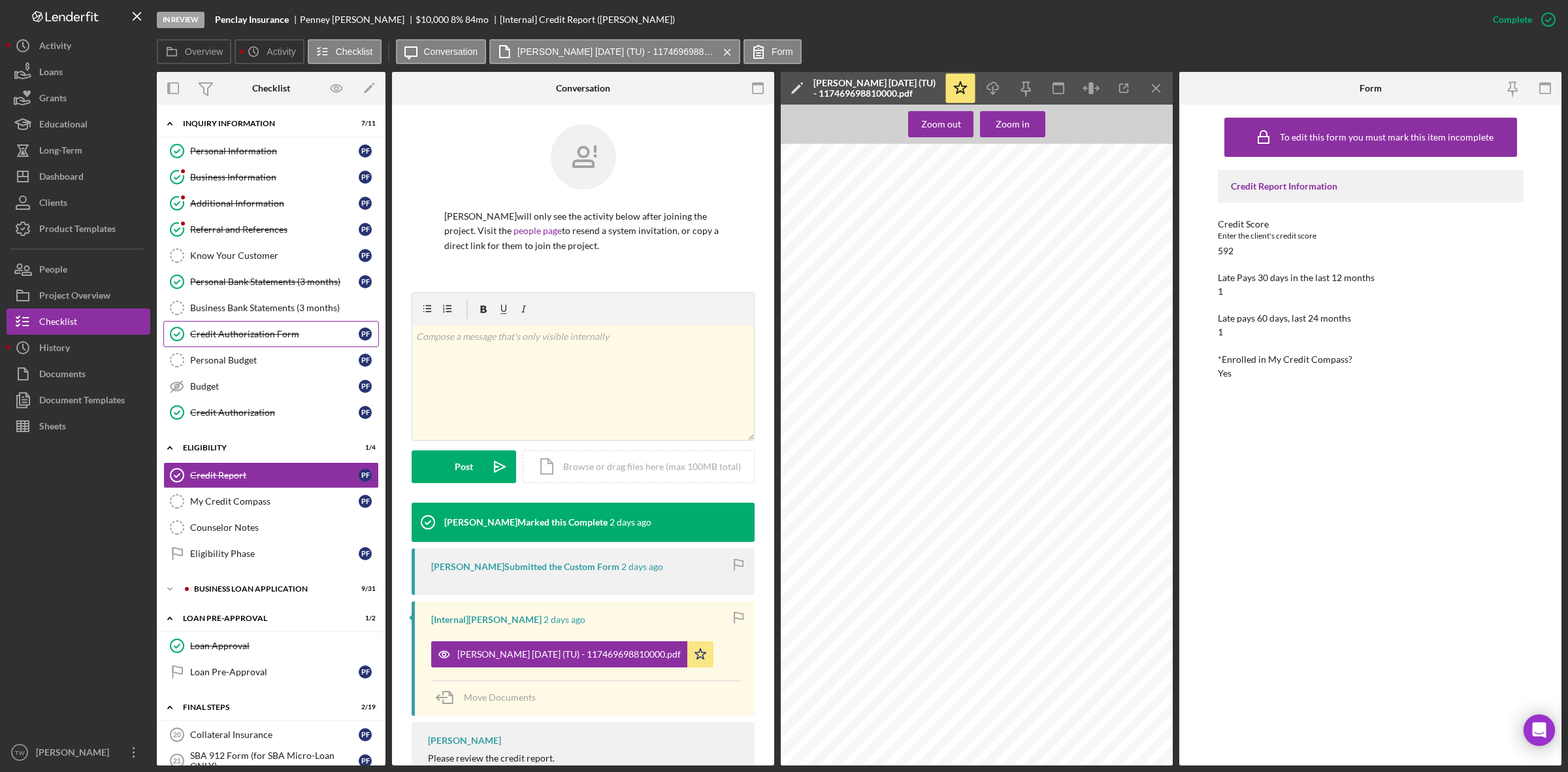
click at [242, 337] on div "Credit Authorization Form" at bounding box center [274, 334] width 168 height 11
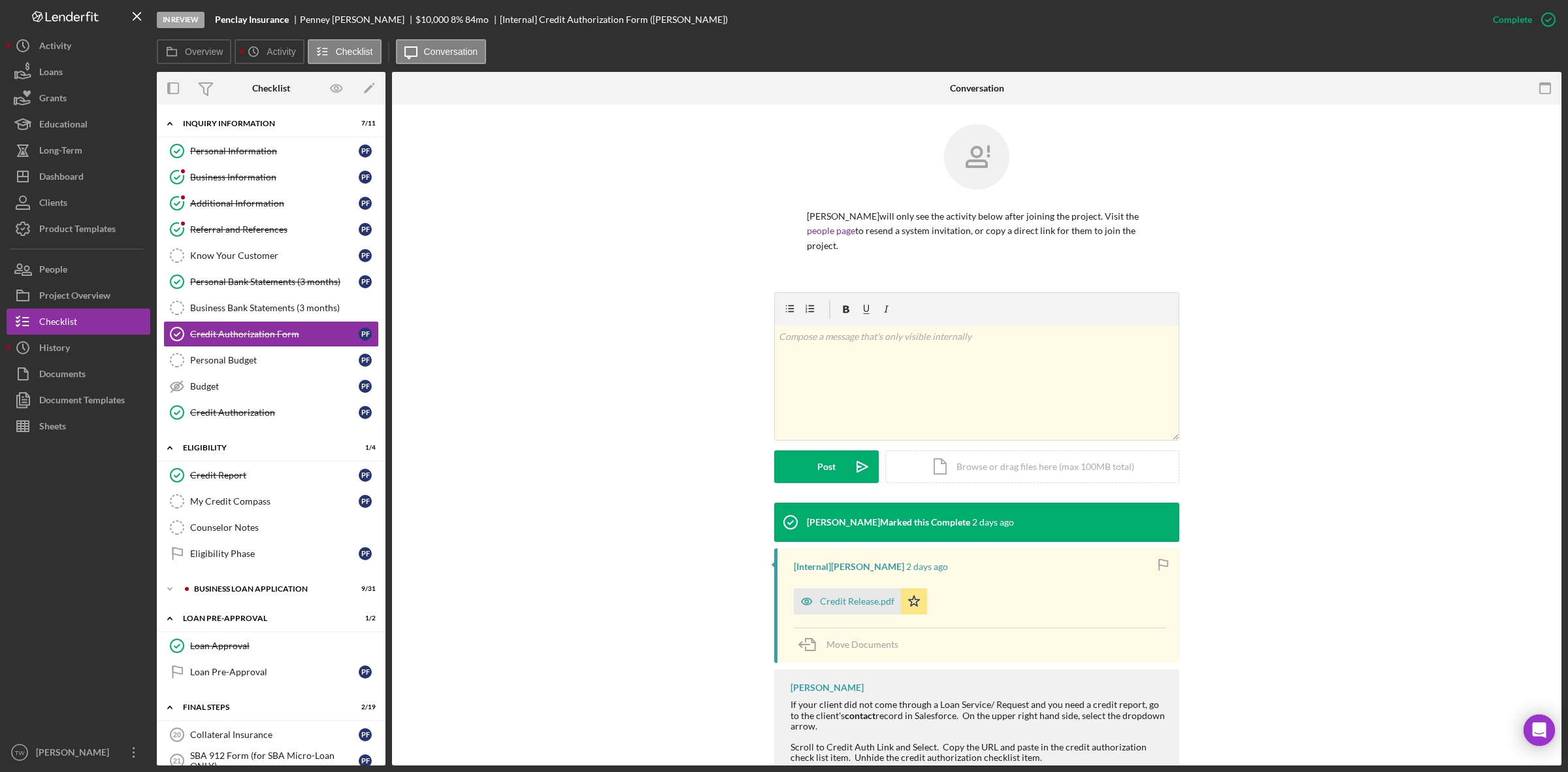
scroll to position [72, 0]
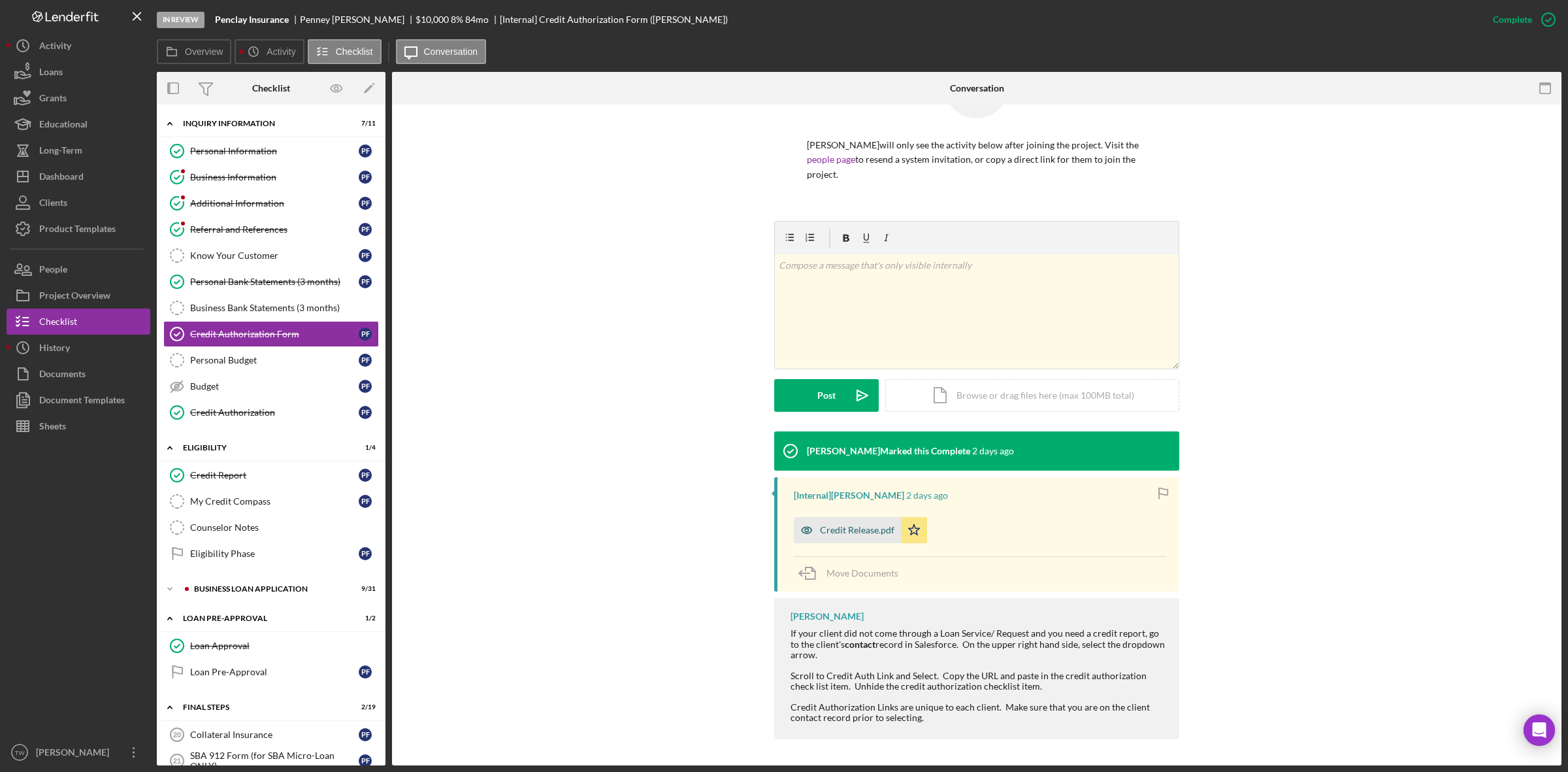
click at [834, 527] on div "Credit Release.pdf" at bounding box center [857, 530] width 75 height 11
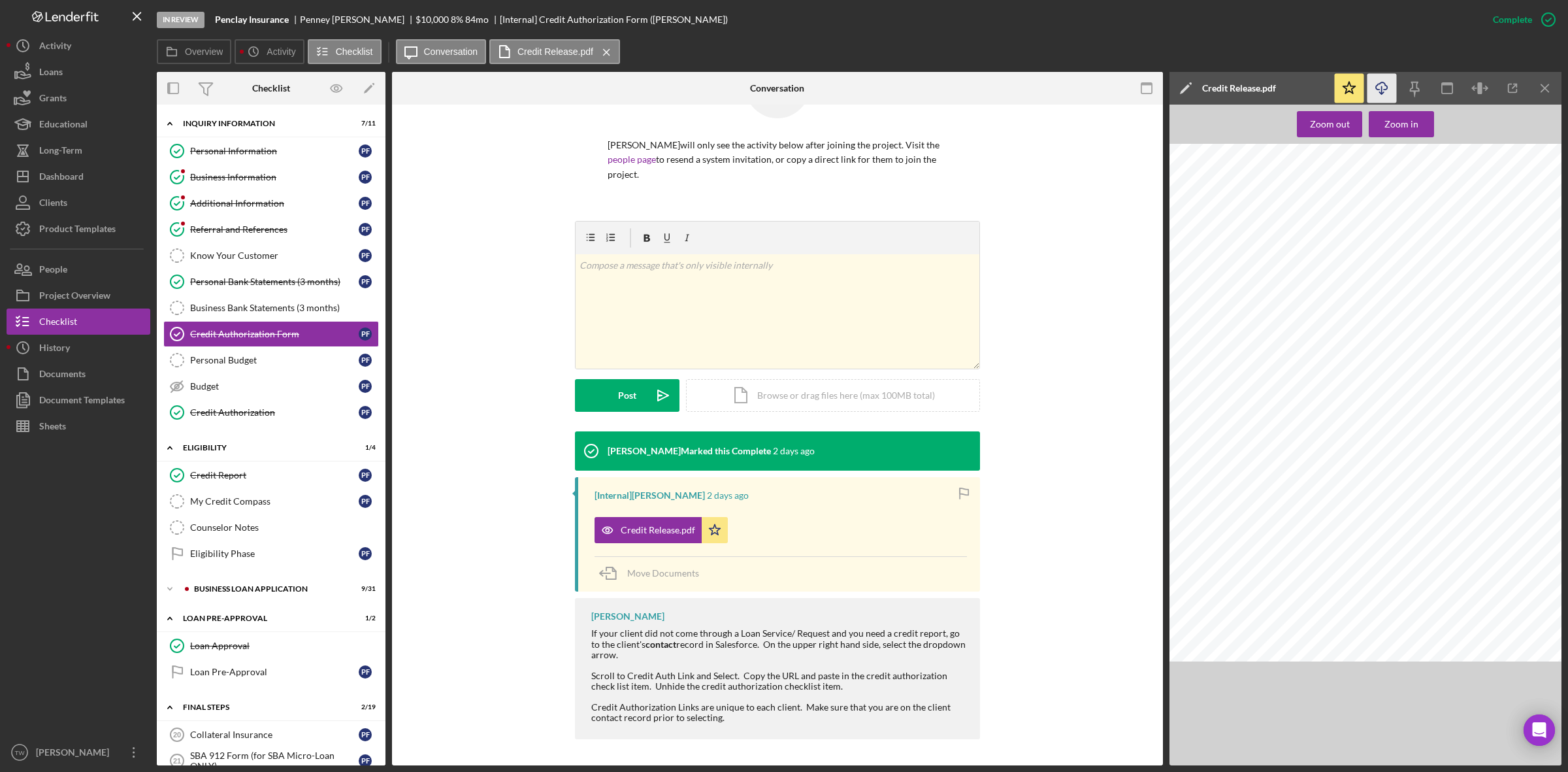
click at [1380, 85] on icon "Icon/Download" at bounding box center [1381, 88] width 29 height 29
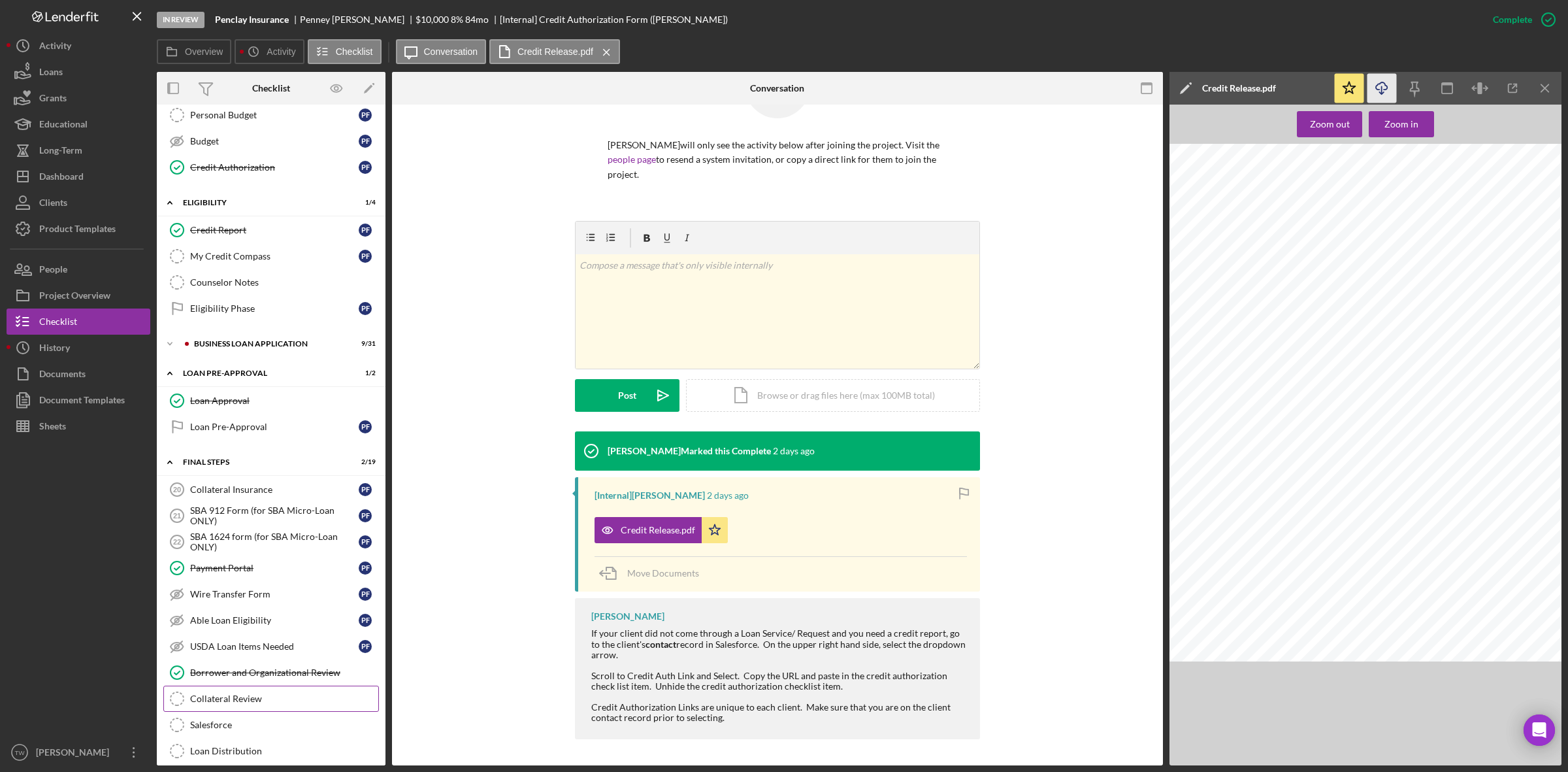
scroll to position [508, 0]
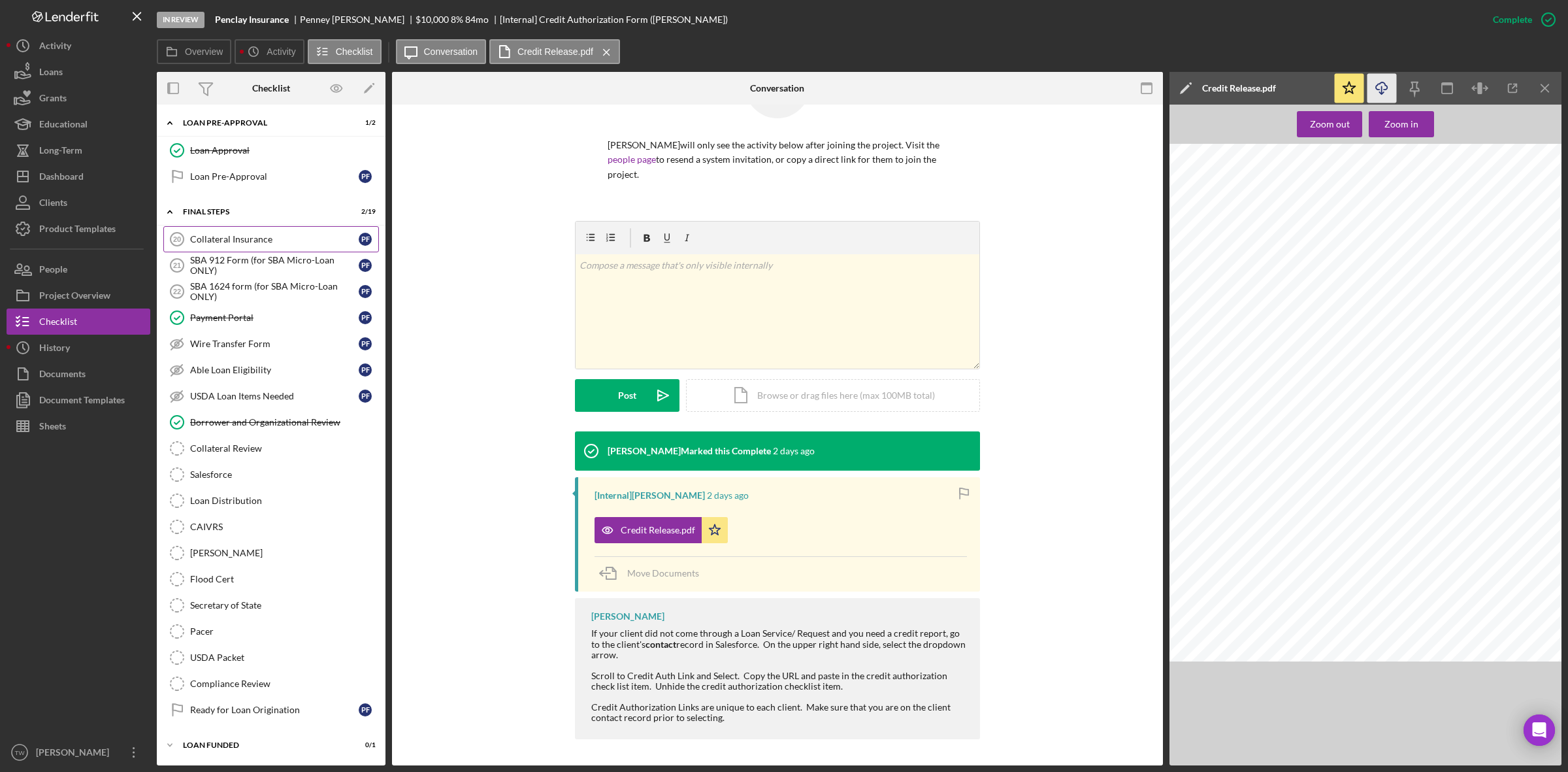
click at [252, 236] on div "Collateral Insurance" at bounding box center [274, 240] width 168 height 11
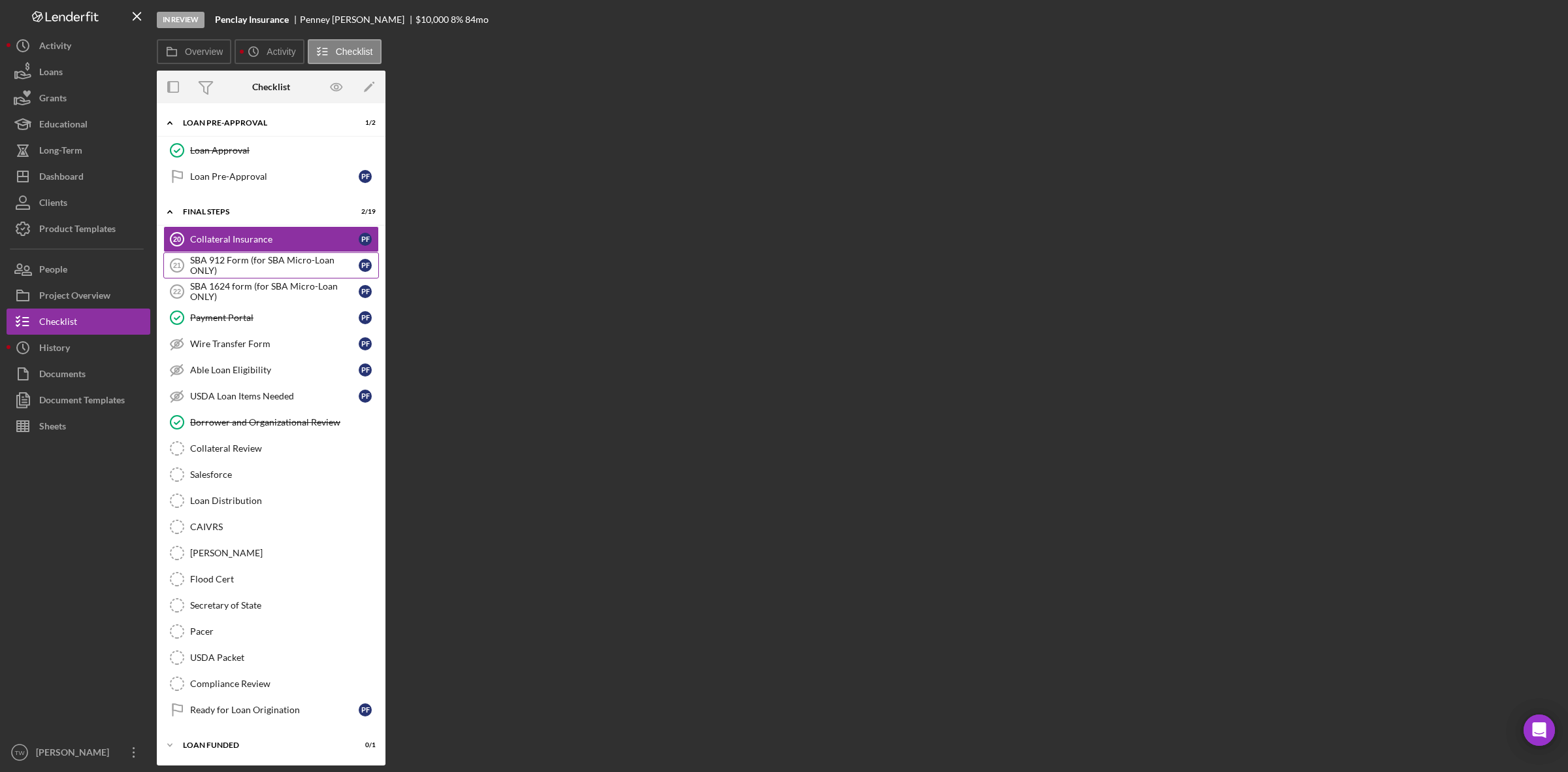
scroll to position [505, 0]
click at [252, 255] on div "SBA 912 Form (for SBA Micro-Loan ONLY)" at bounding box center [274, 264] width 168 height 20
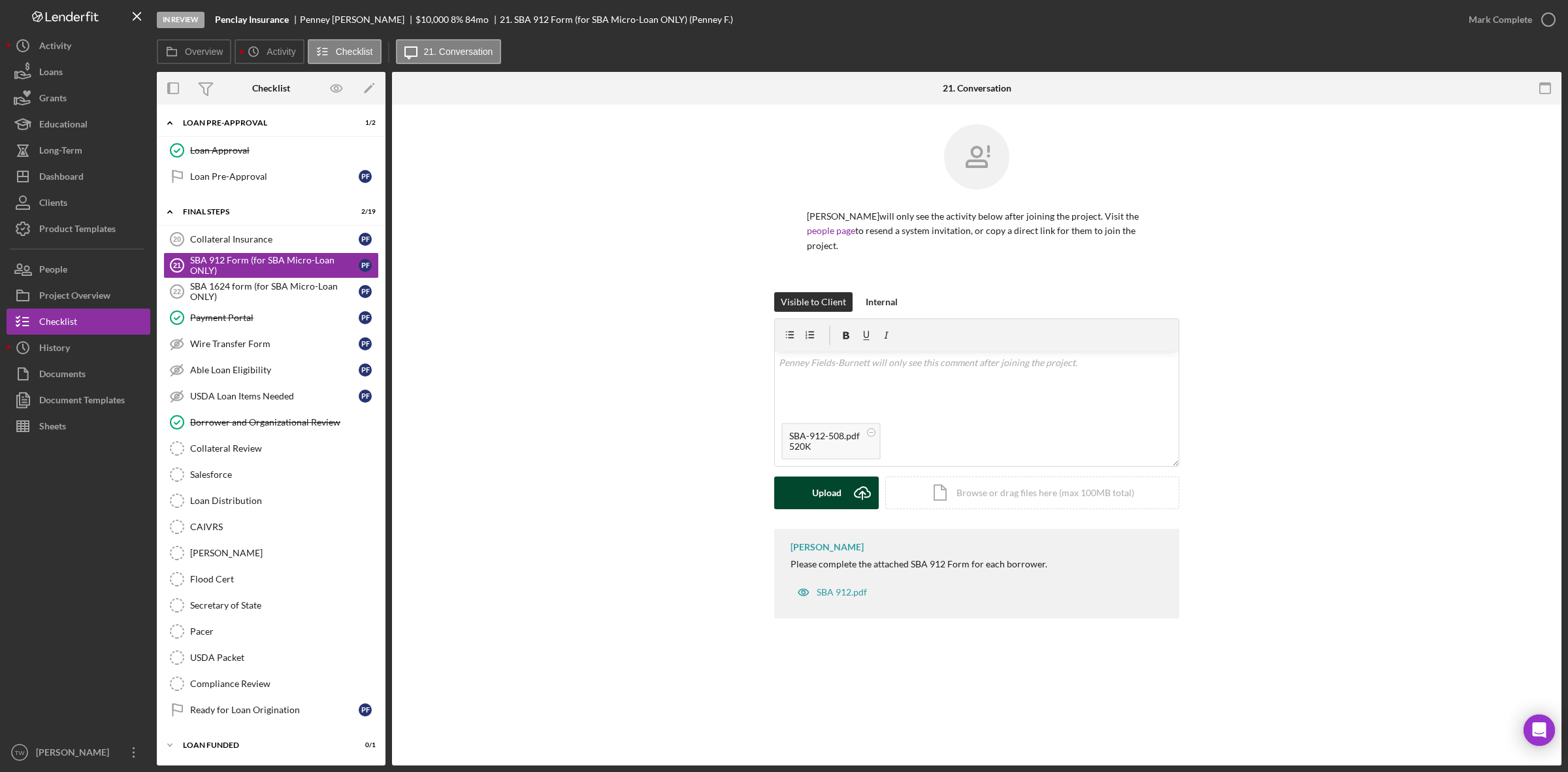
click at [856, 505] on icon "Icon/Upload" at bounding box center [862, 492] width 33 height 33
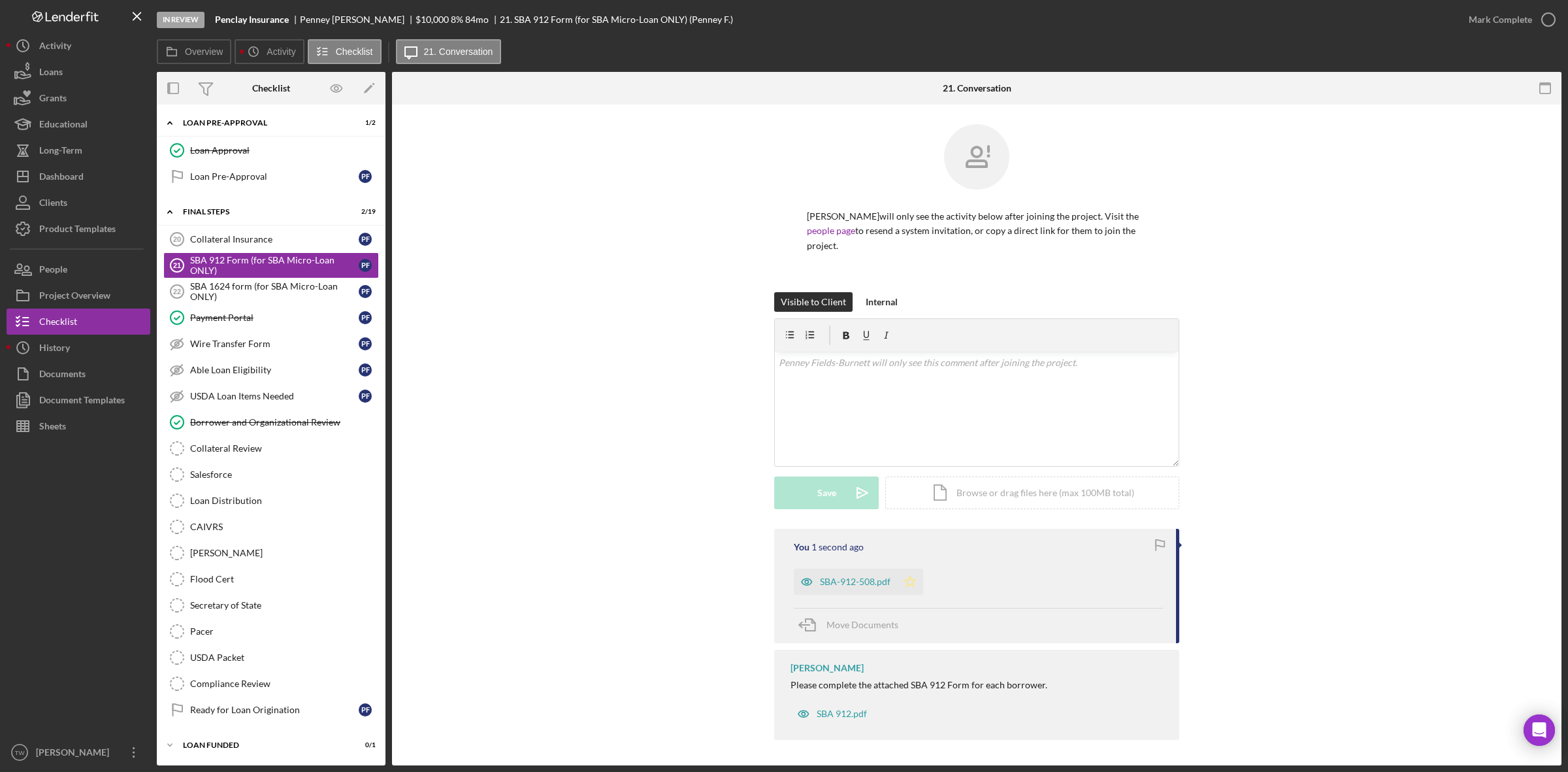
click at [905, 589] on icon "Icon/Star" at bounding box center [909, 581] width 26 height 26
click at [1509, 10] on div "Mark Complete" at bounding box center [1499, 19] width 63 height 26
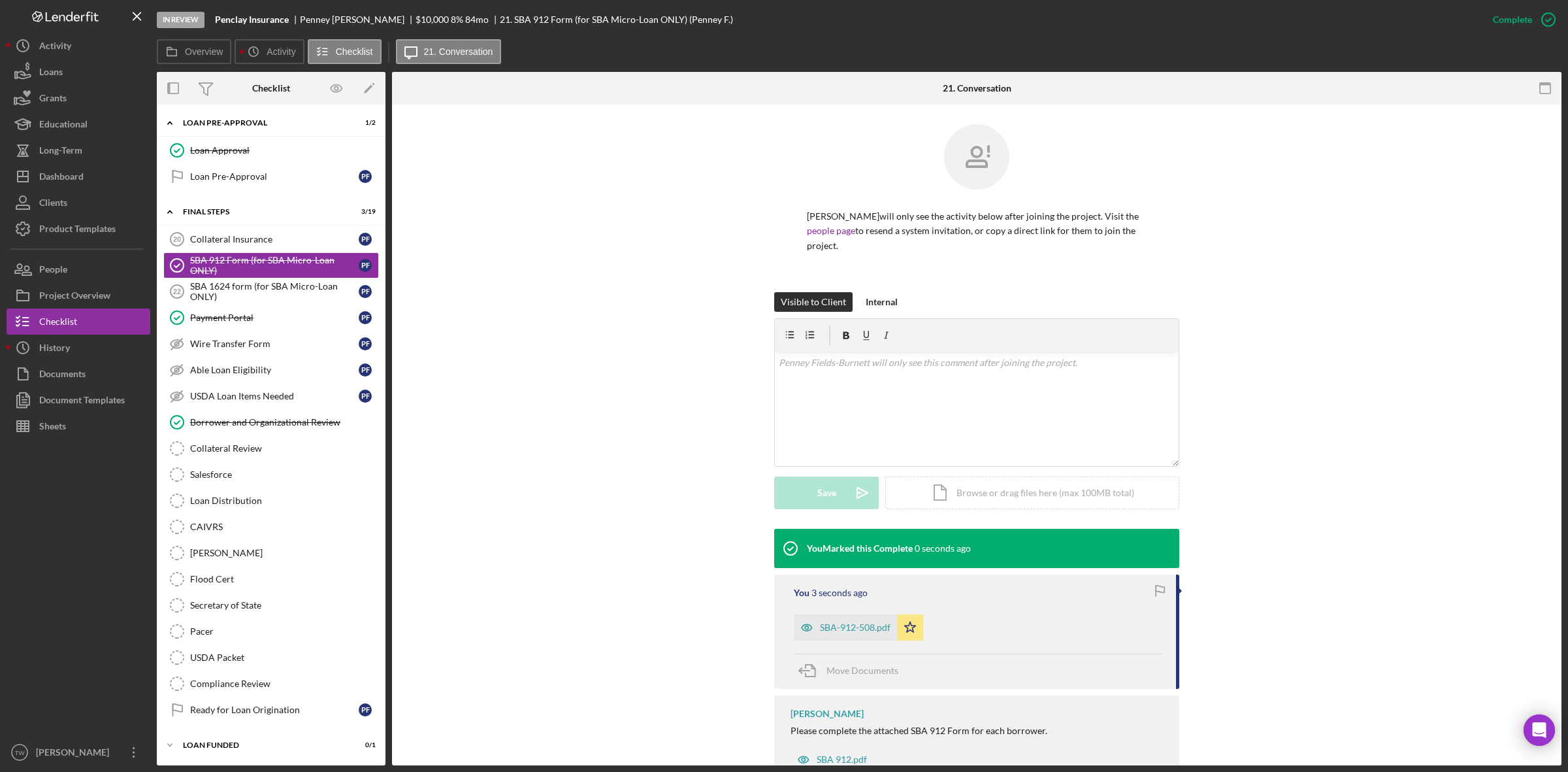
scroll to position [47, 0]
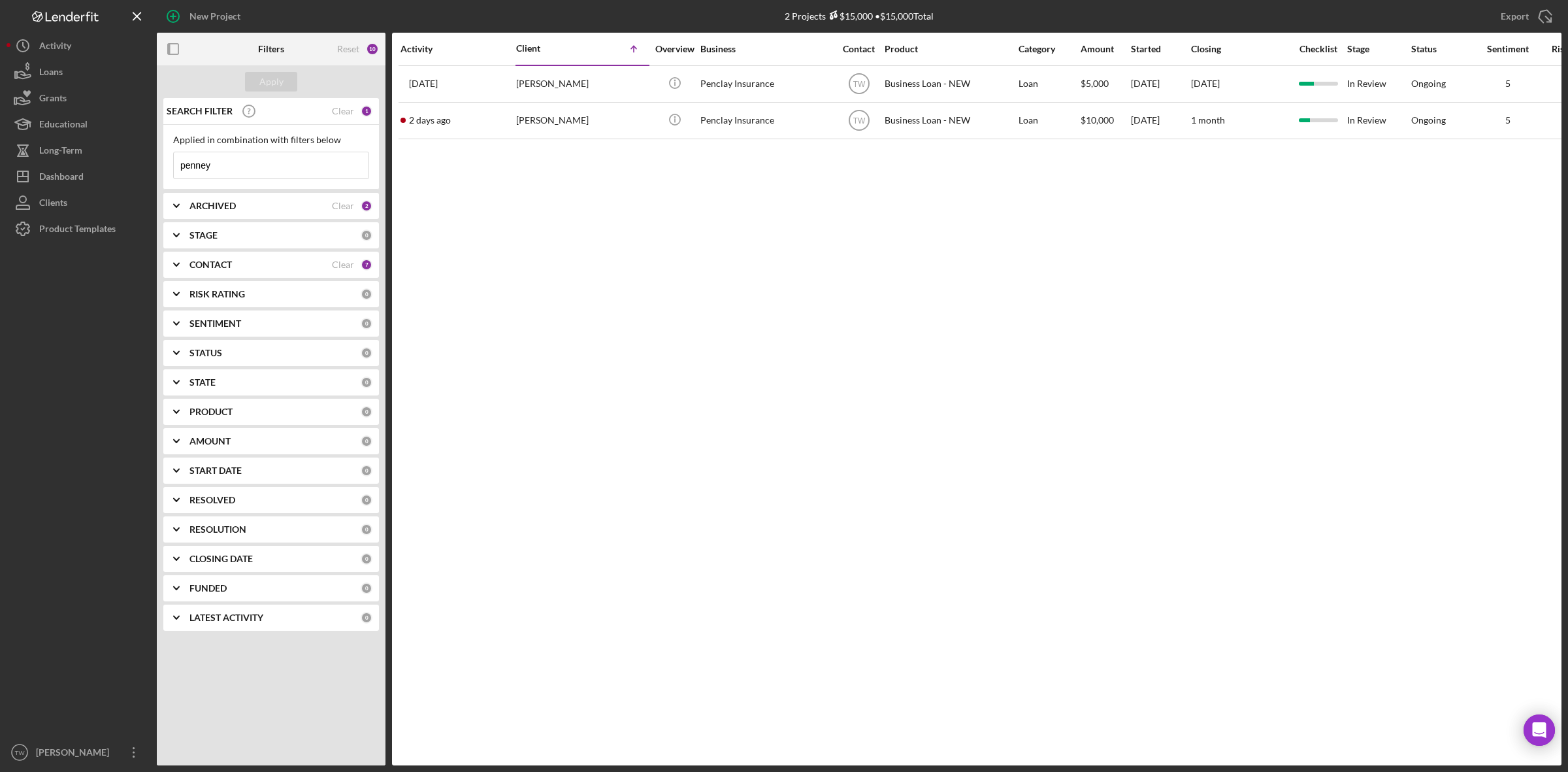
click at [269, 161] on input "penney" at bounding box center [271, 165] width 195 height 26
click at [265, 175] on input "sydney" at bounding box center [271, 165] width 195 height 26
type input "penney"
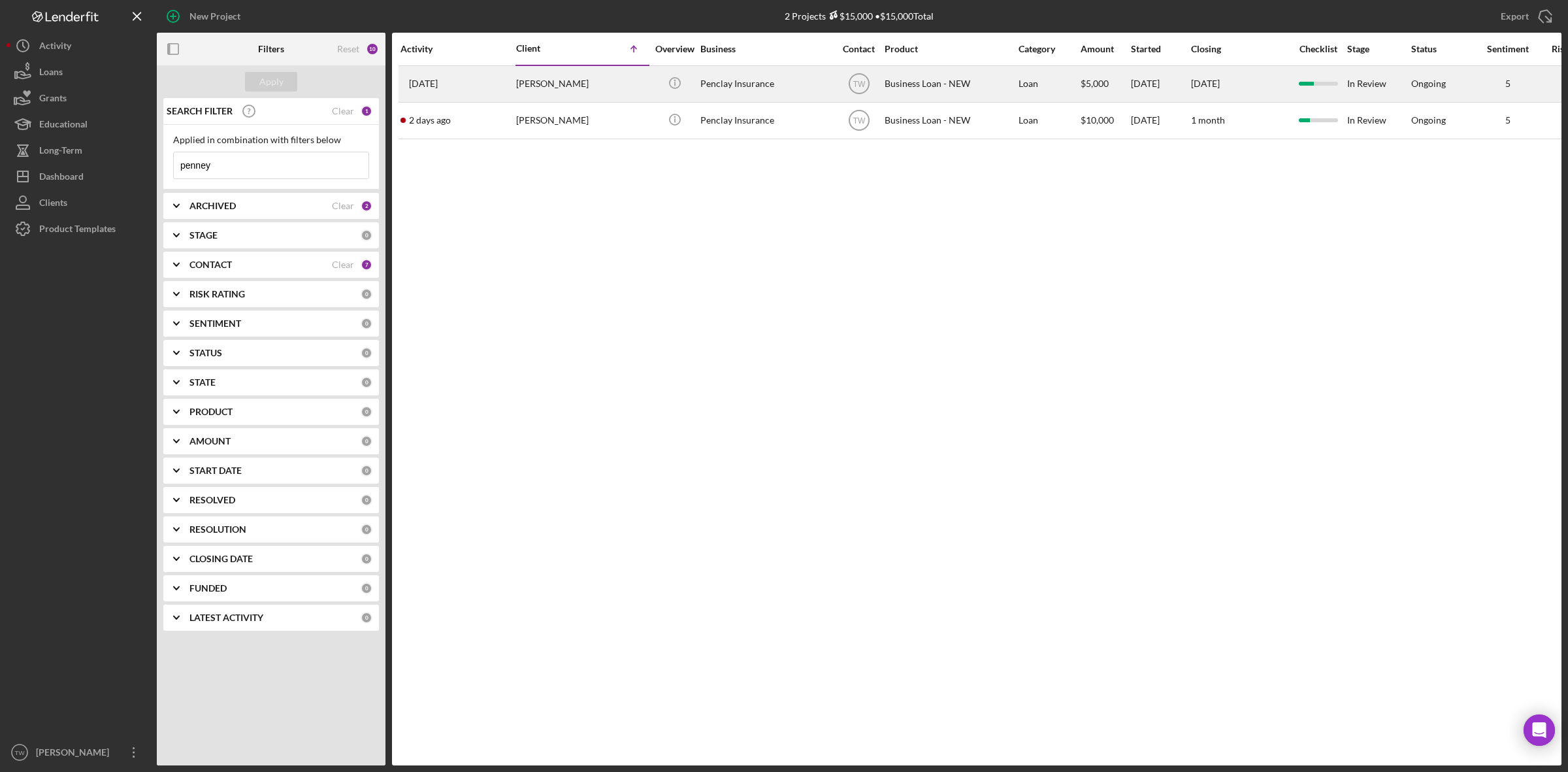
click at [546, 93] on div "Penney Fields-Burnett" at bounding box center [581, 84] width 131 height 35
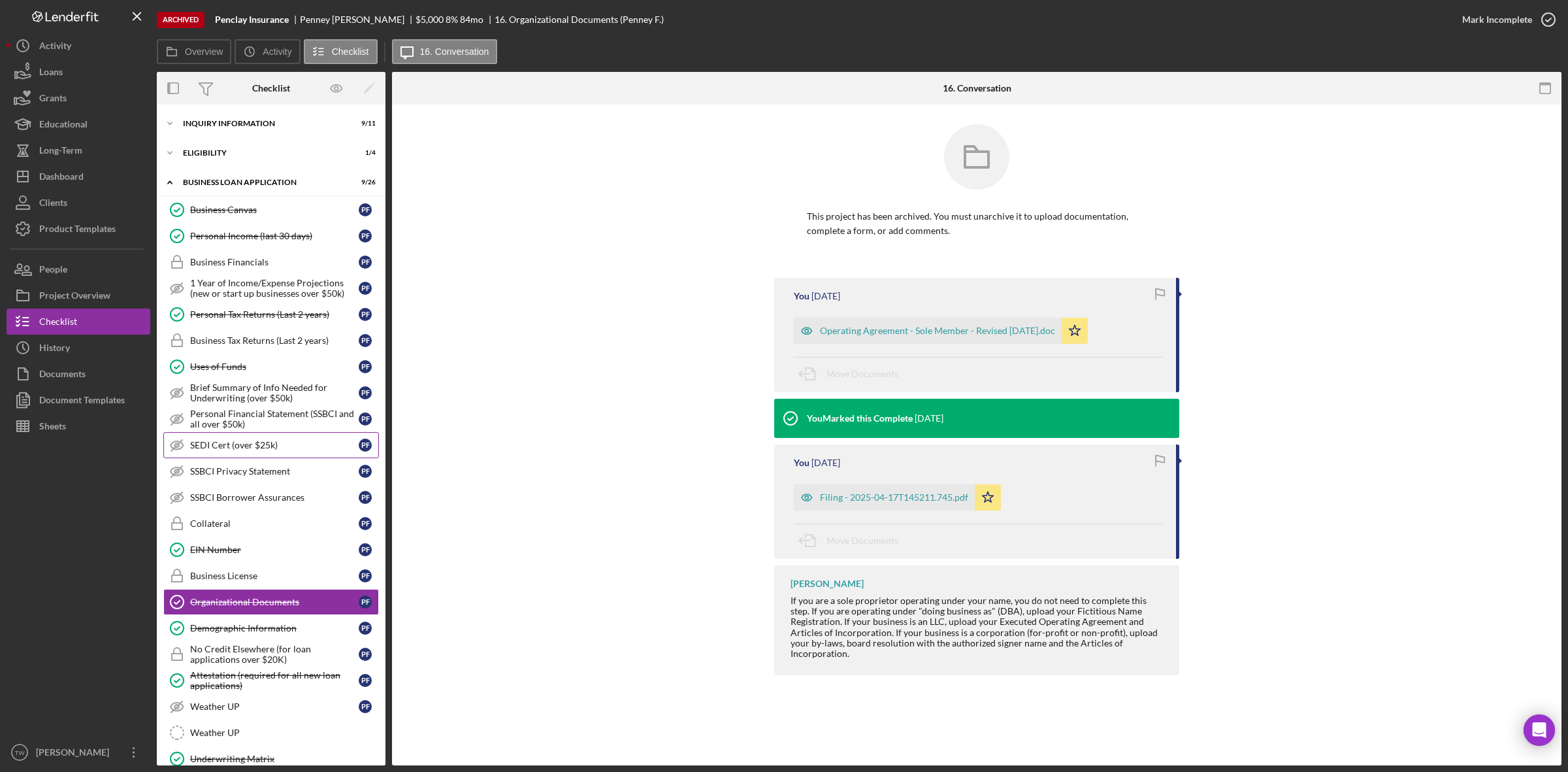
scroll to position [172, 0]
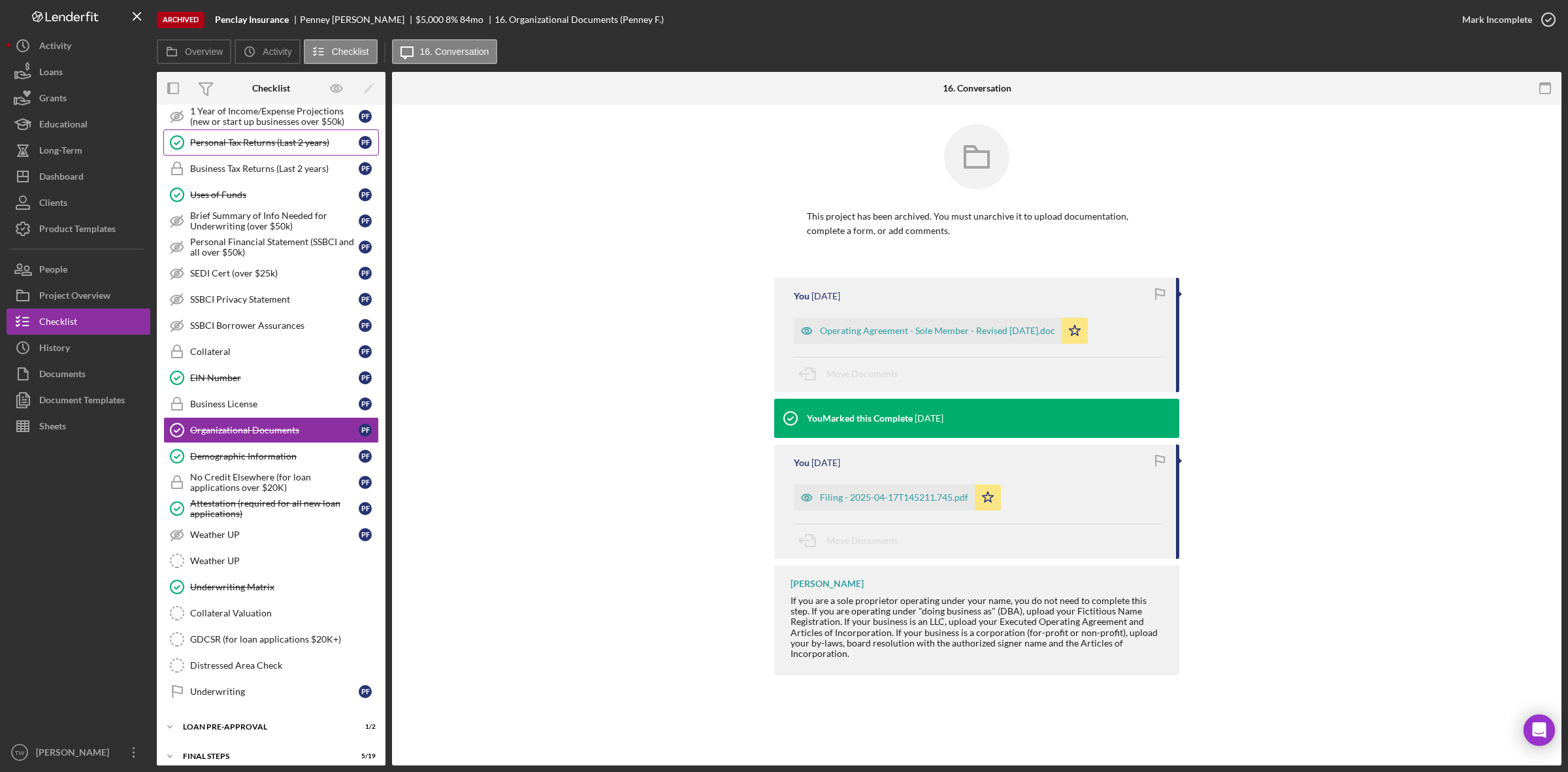
click at [283, 149] on link "Personal Tax Returns (Last 2 years) Personal Tax Returns (Last 2 years) P F" at bounding box center [271, 142] width 215 height 26
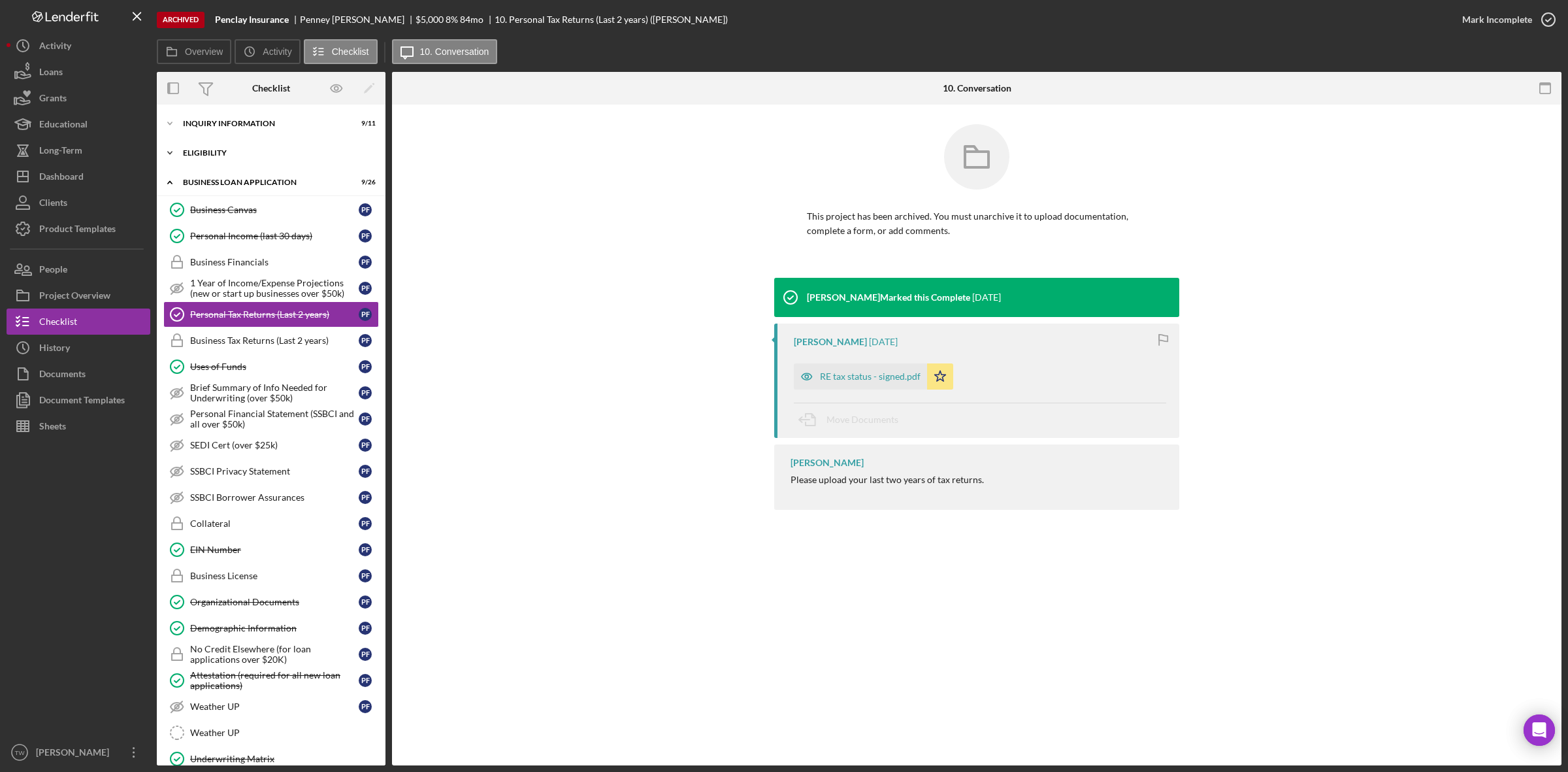
click at [217, 149] on div "ELIGIBILITY" at bounding box center [276, 152] width 186 height 8
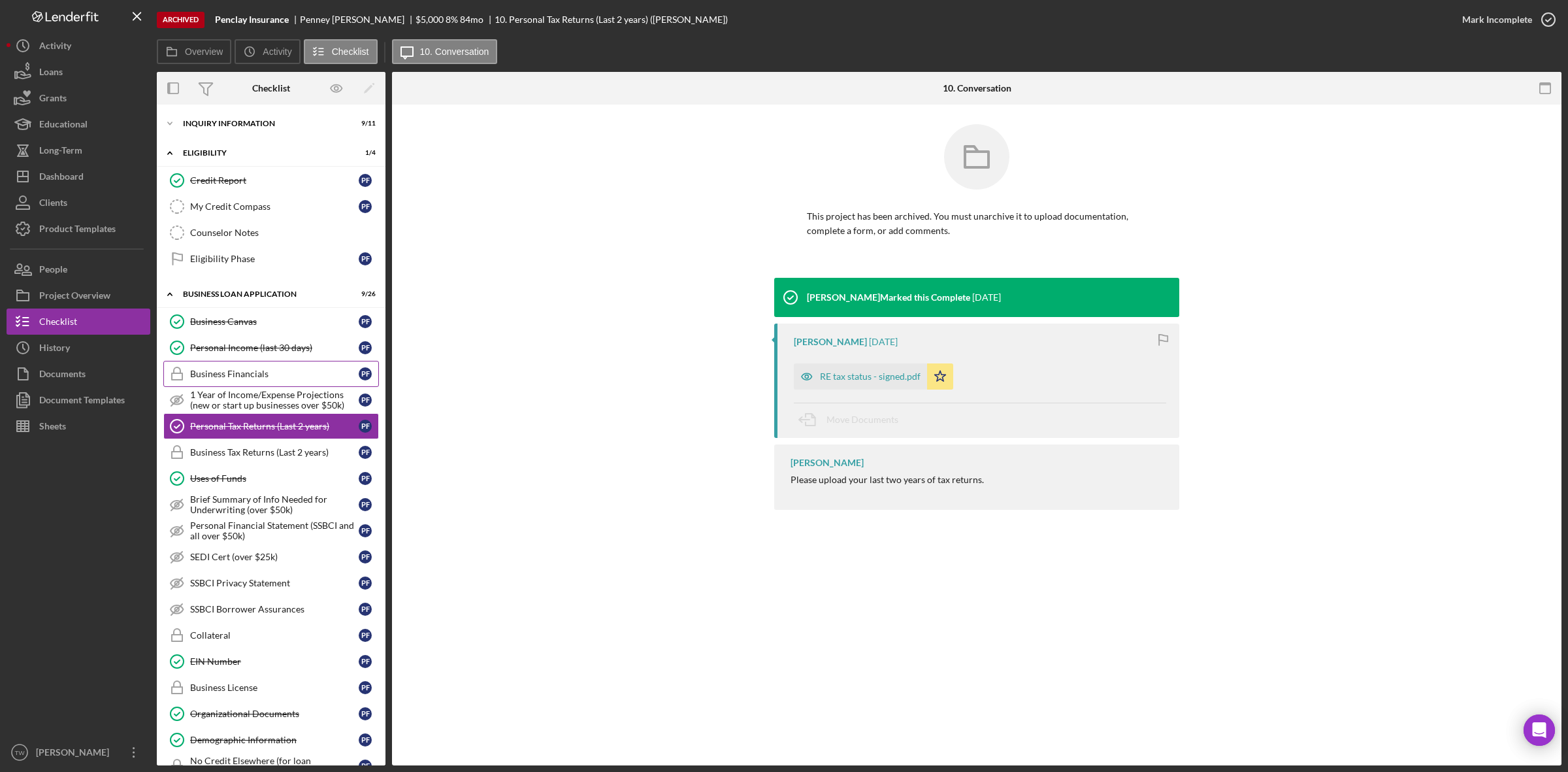
click at [245, 352] on div "Personal Income (last 30 days)" at bounding box center [274, 348] width 168 height 11
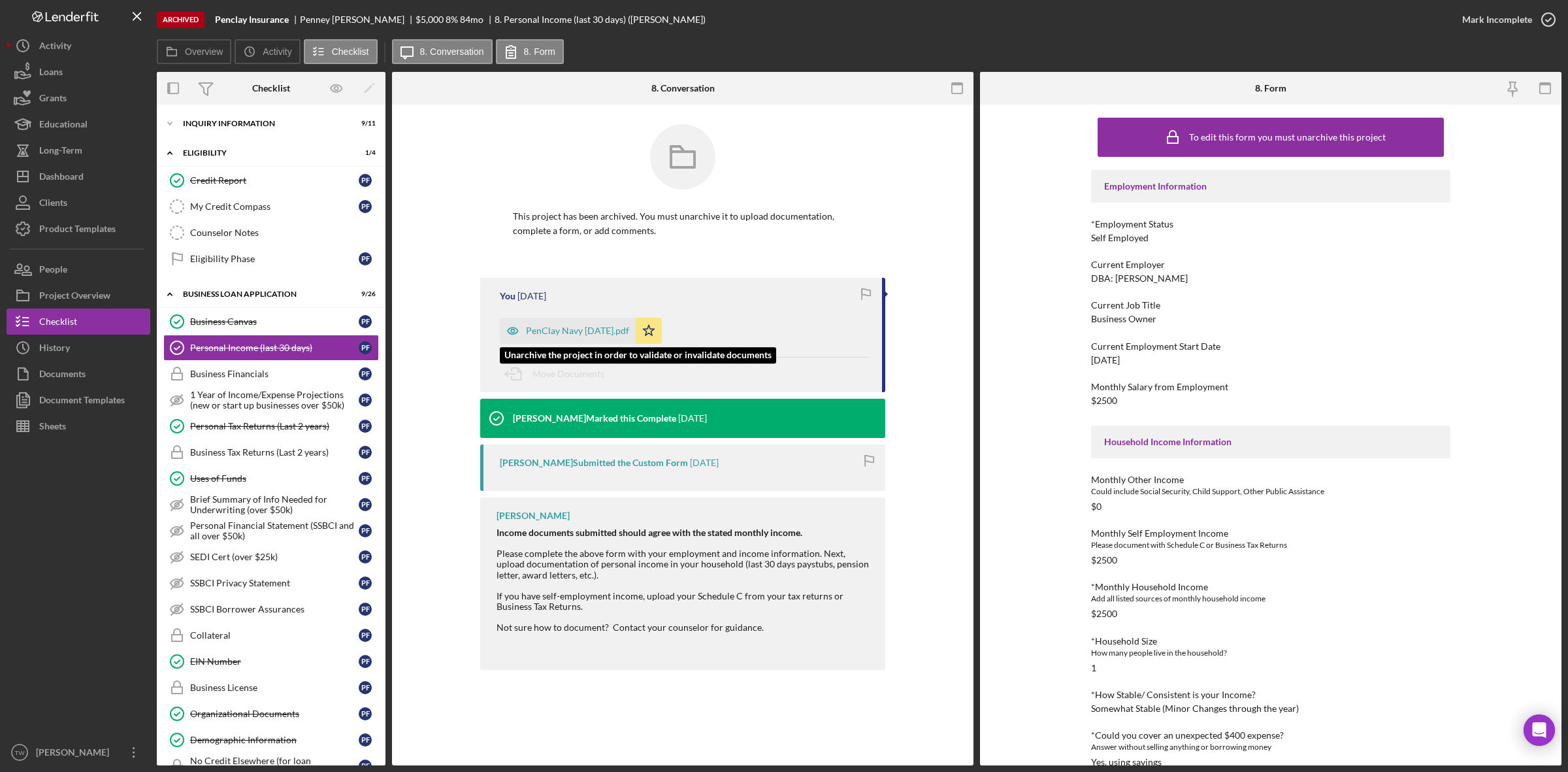
click at [578, 336] on div "PenClay Navy March 2025.pdf" at bounding box center [578, 331] width 103 height 11
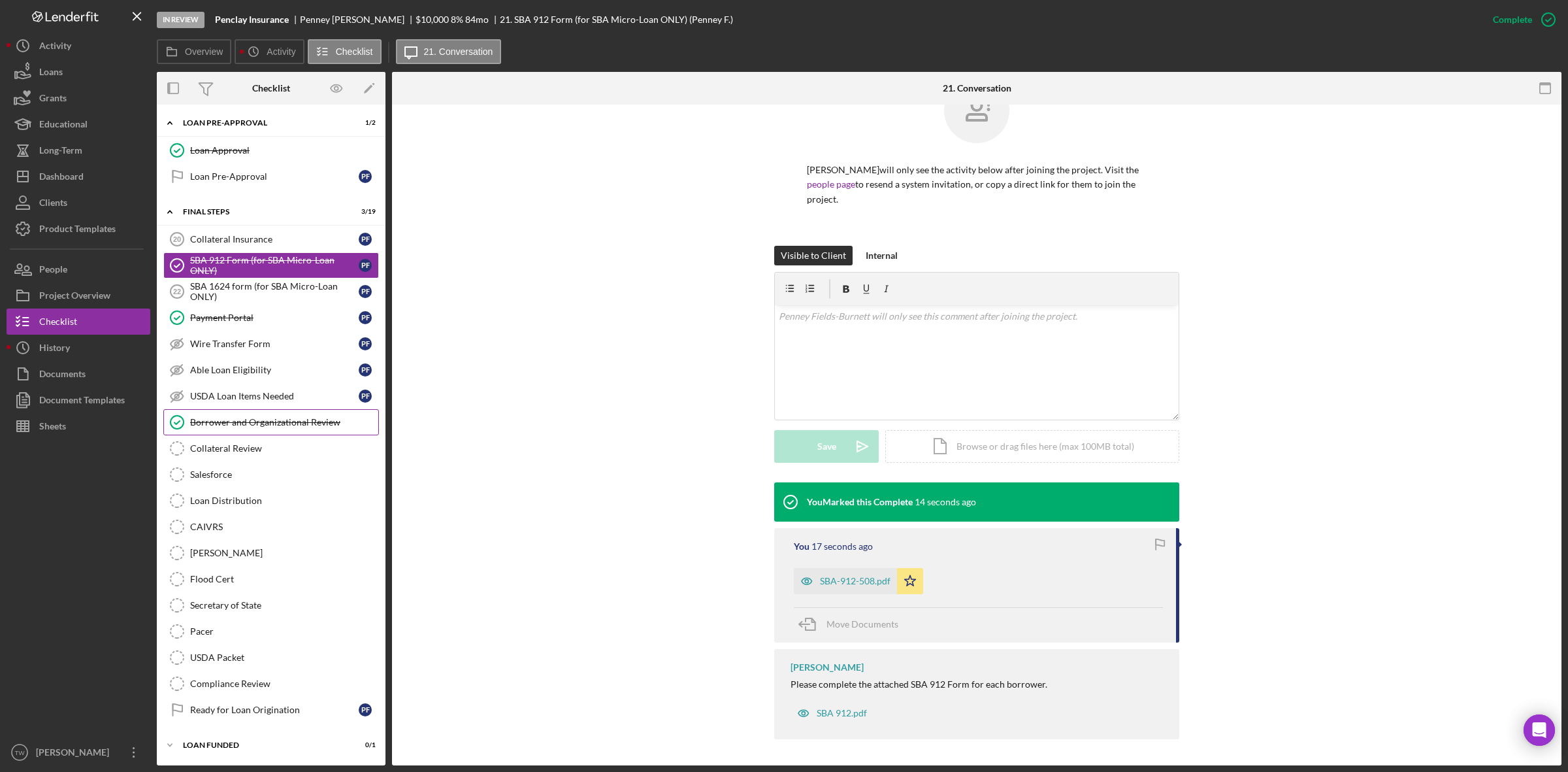
scroll to position [342, 0]
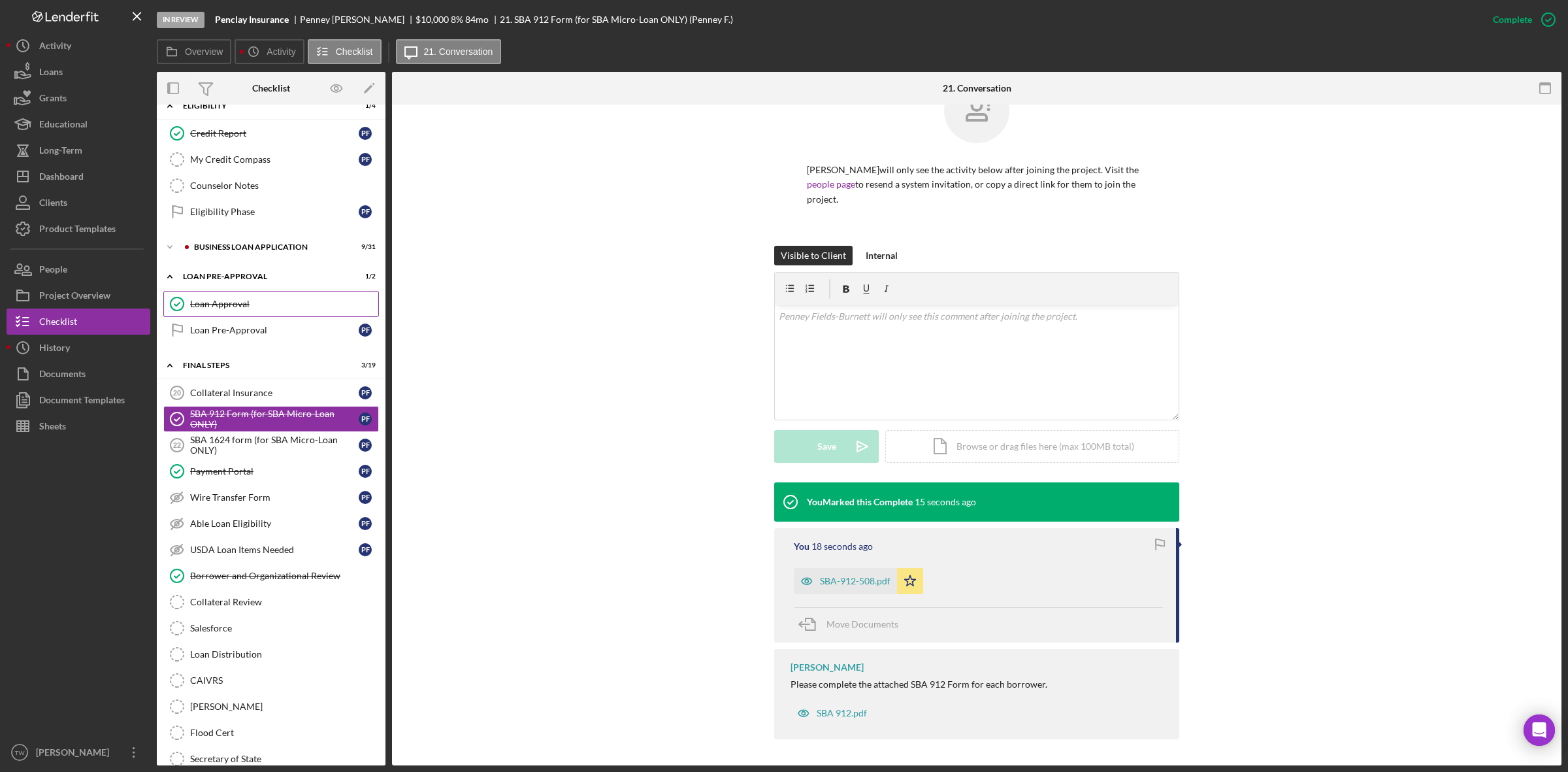
click at [245, 309] on div "Loan Approval" at bounding box center [284, 304] width 188 height 11
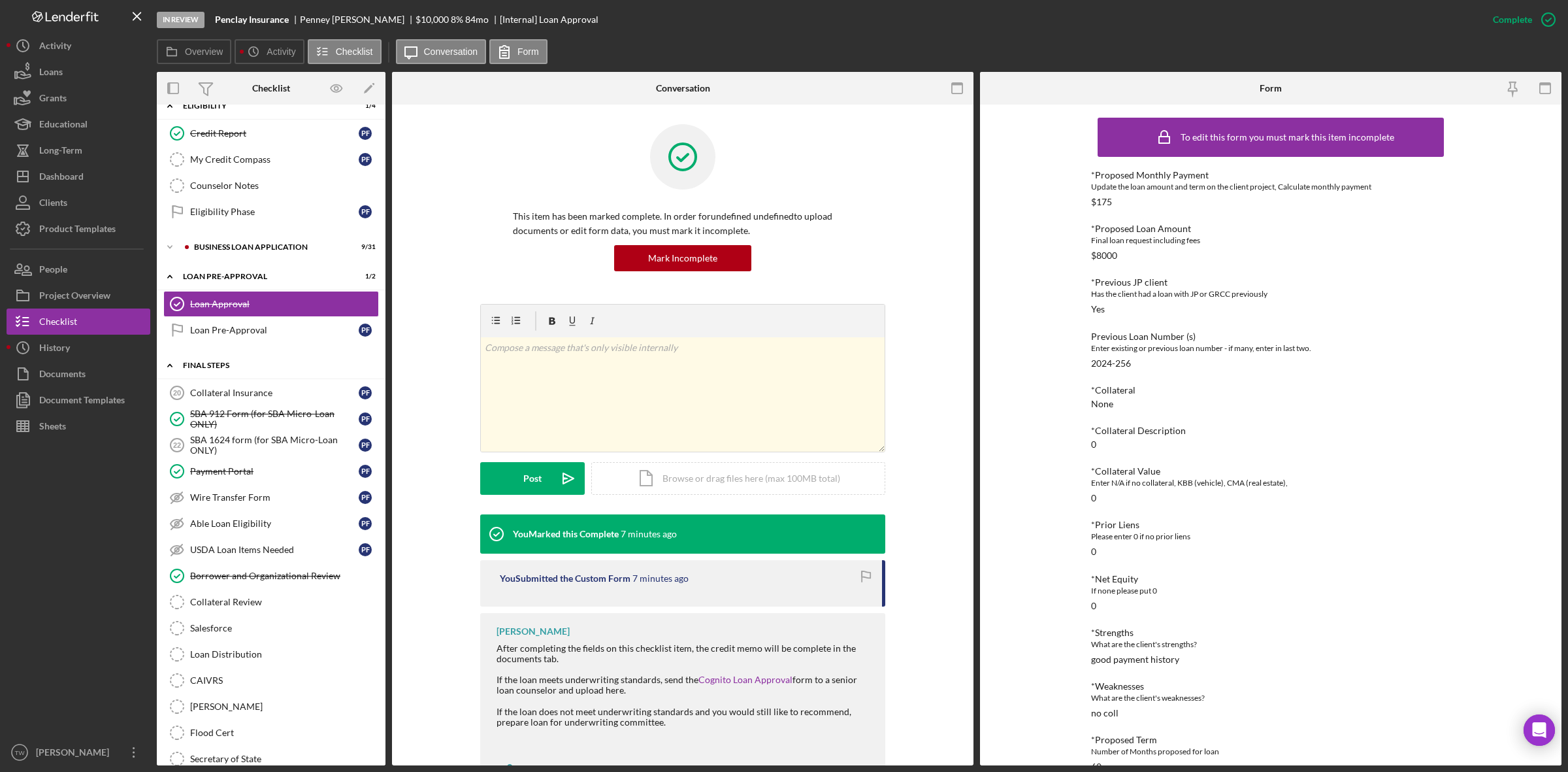
scroll to position [97, 0]
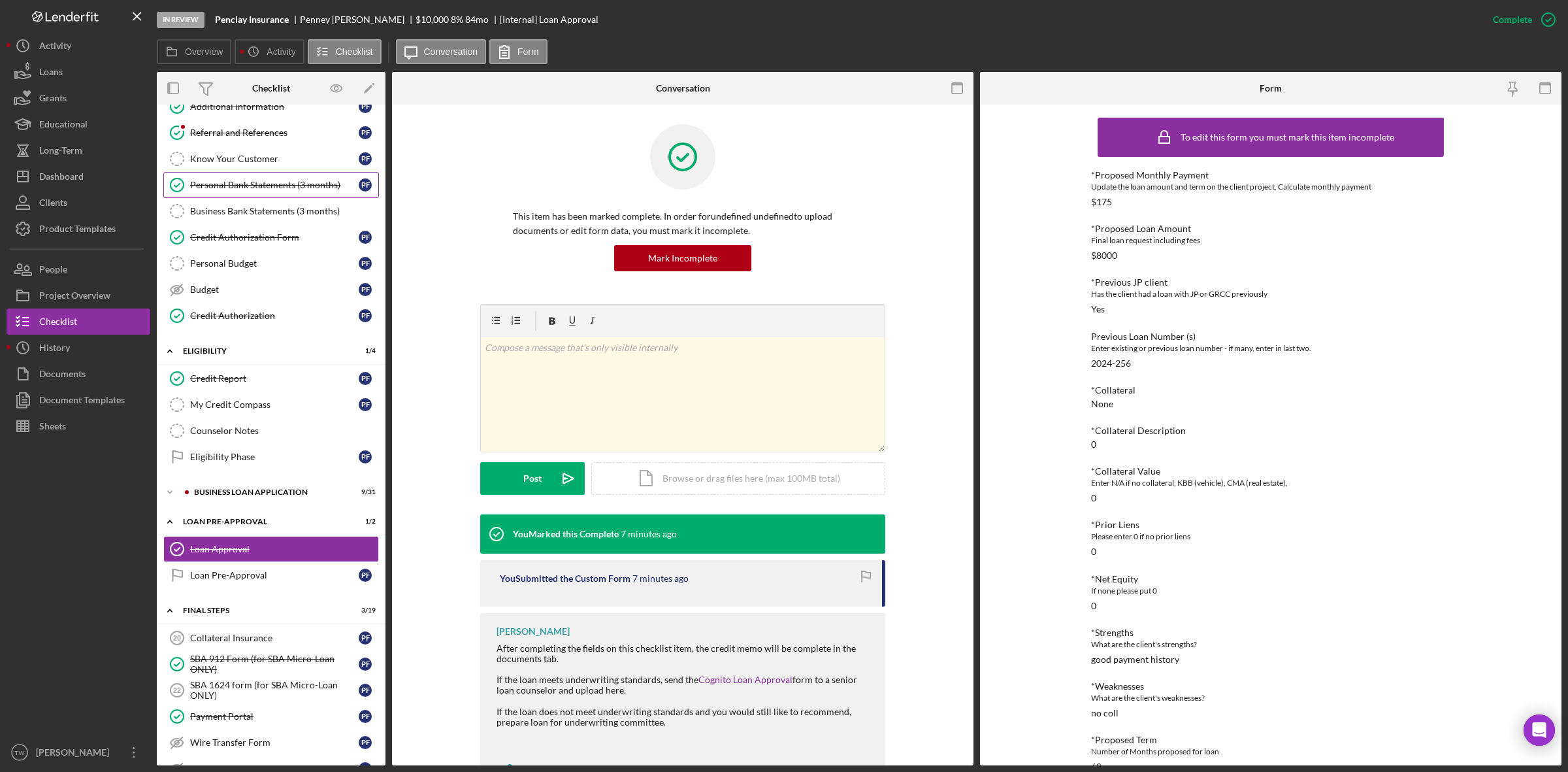
click at [232, 181] on div "Personal Bank Statements (3 months)" at bounding box center [274, 185] width 168 height 11
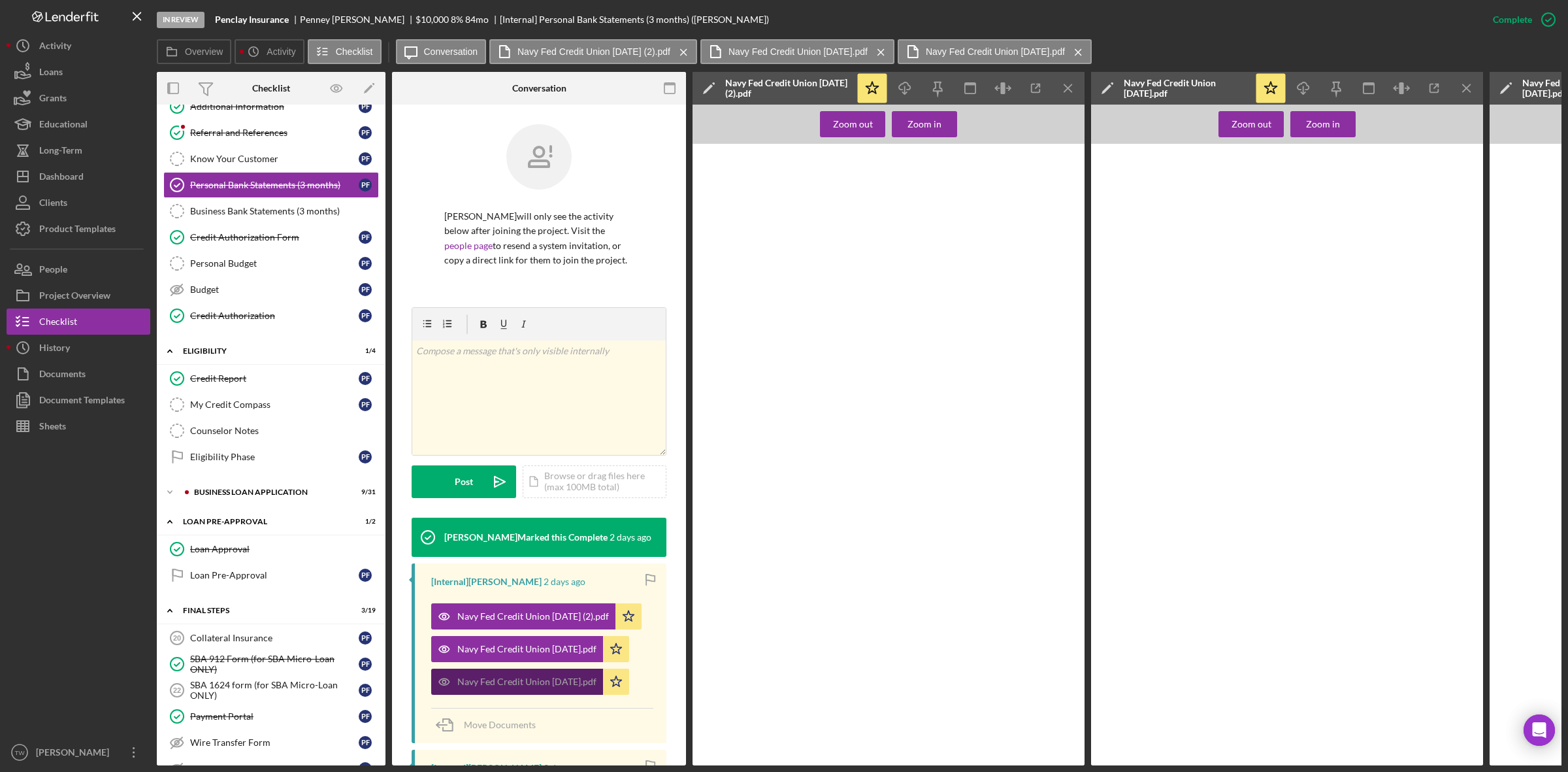
click at [521, 687] on div "Navy Fed Credit Union Sept 2025.pdf" at bounding box center [527, 682] width 139 height 11
click at [905, 89] on icon "Icon/Download" at bounding box center [905, 88] width 29 height 29
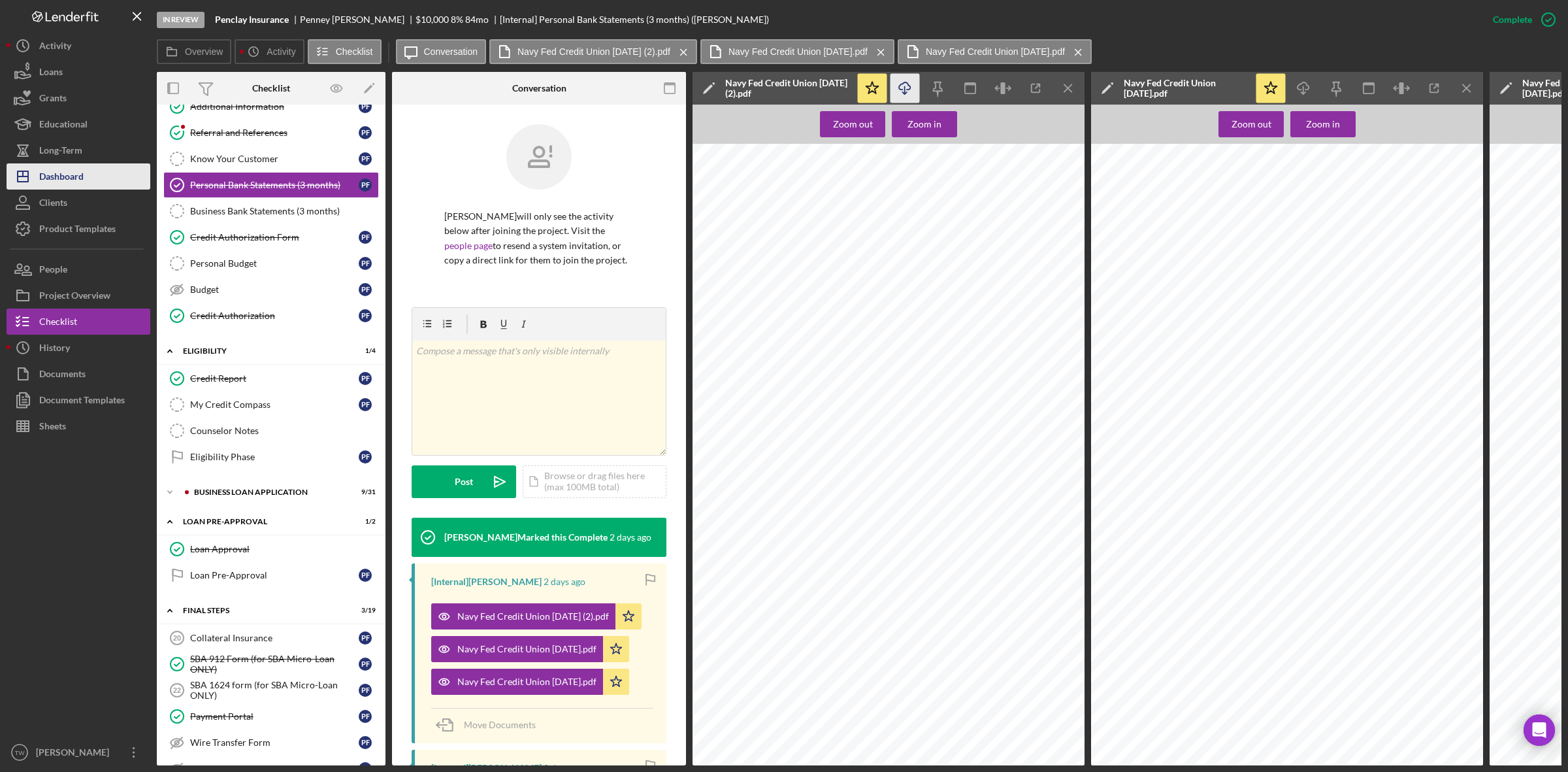
click at [62, 172] on div "Dashboard" at bounding box center [61, 178] width 44 height 29
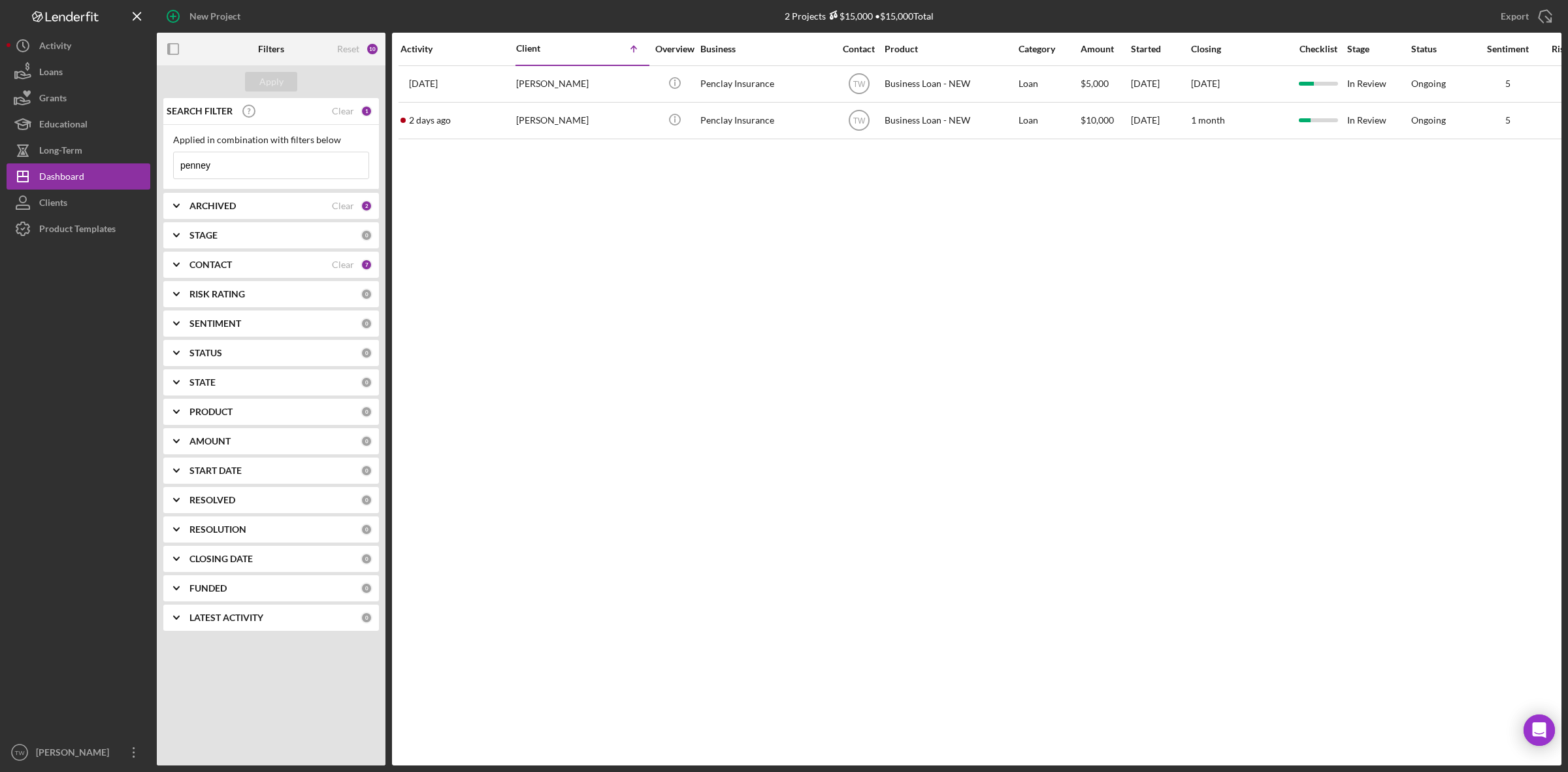
click at [232, 160] on input "penney" at bounding box center [271, 165] width 195 height 26
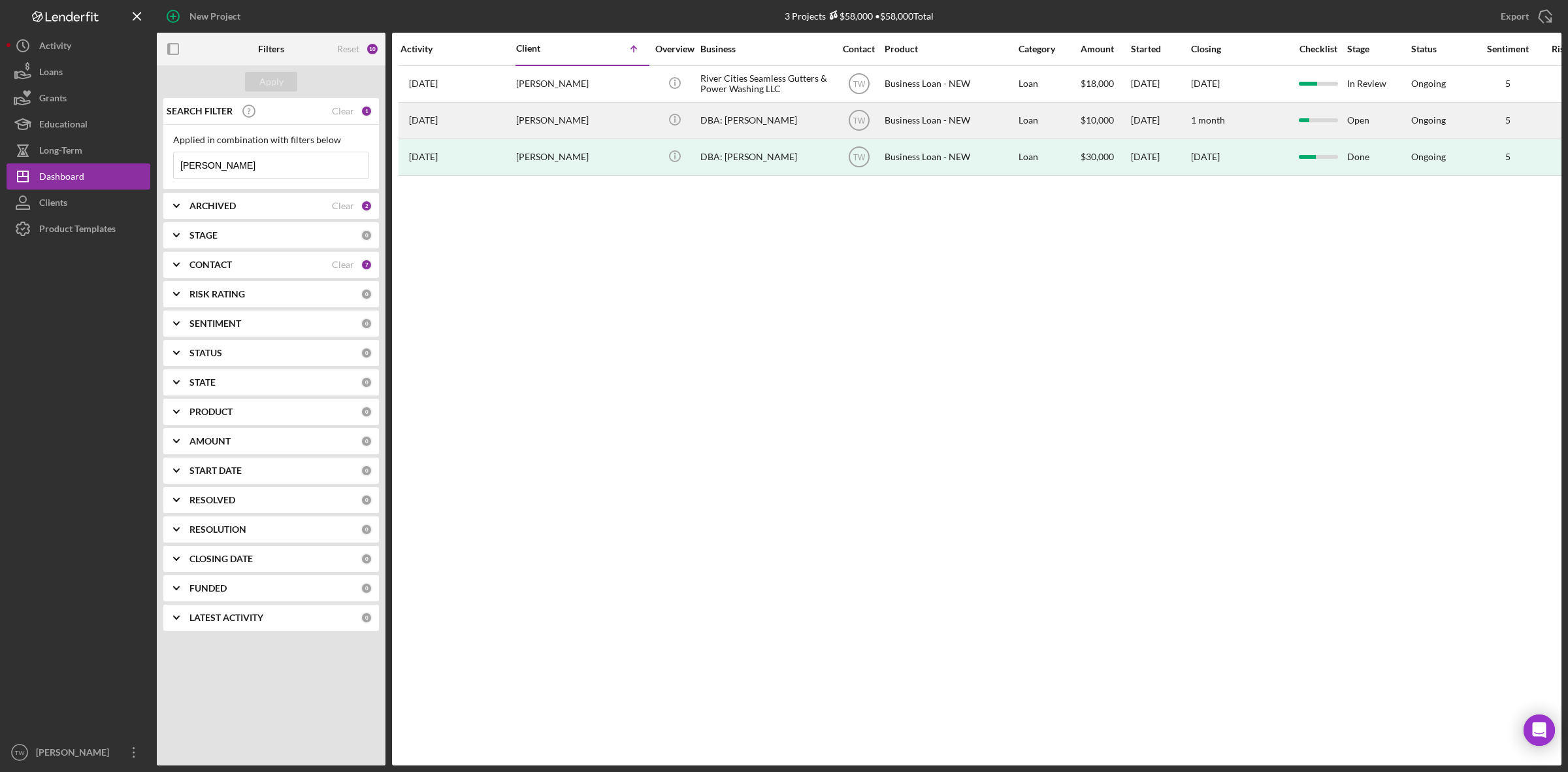
type input "matthews"
click at [595, 118] on div "Michael Matthews" at bounding box center [581, 120] width 131 height 35
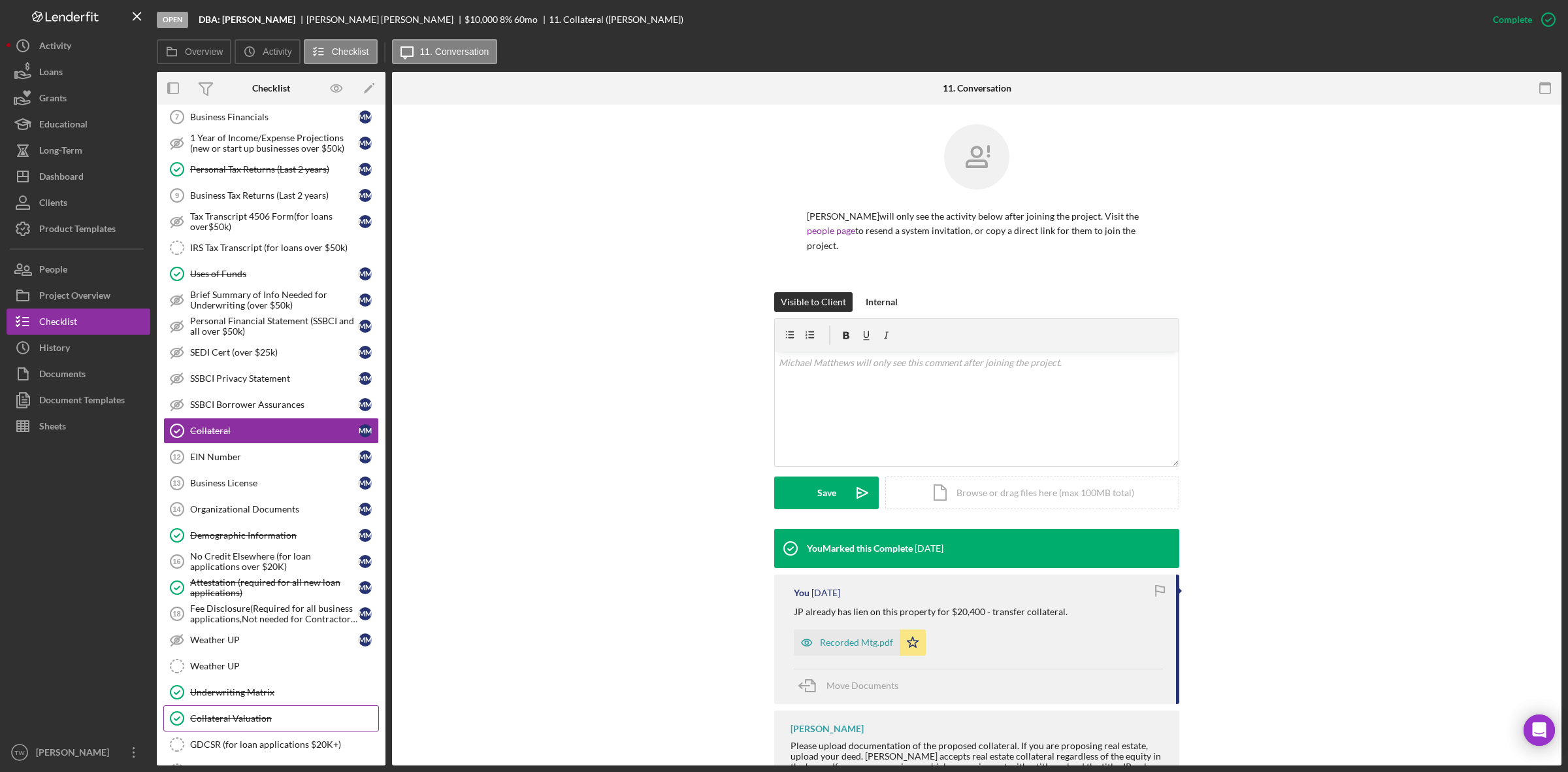
scroll to position [353, 0]
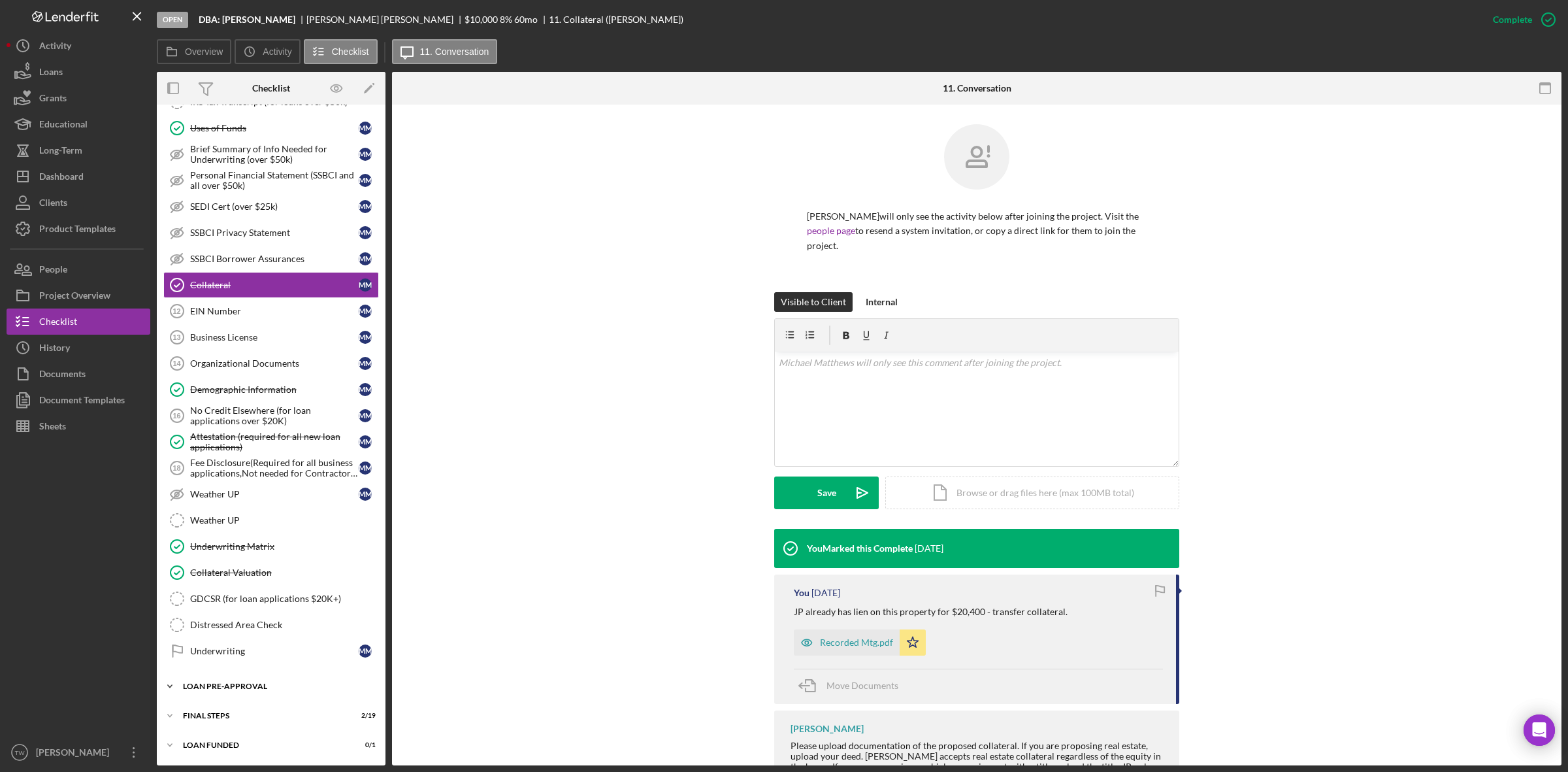
click at [223, 694] on div "Icon/Expander LOAN PRE-APPROVAL 1 / 2" at bounding box center [271, 686] width 229 height 26
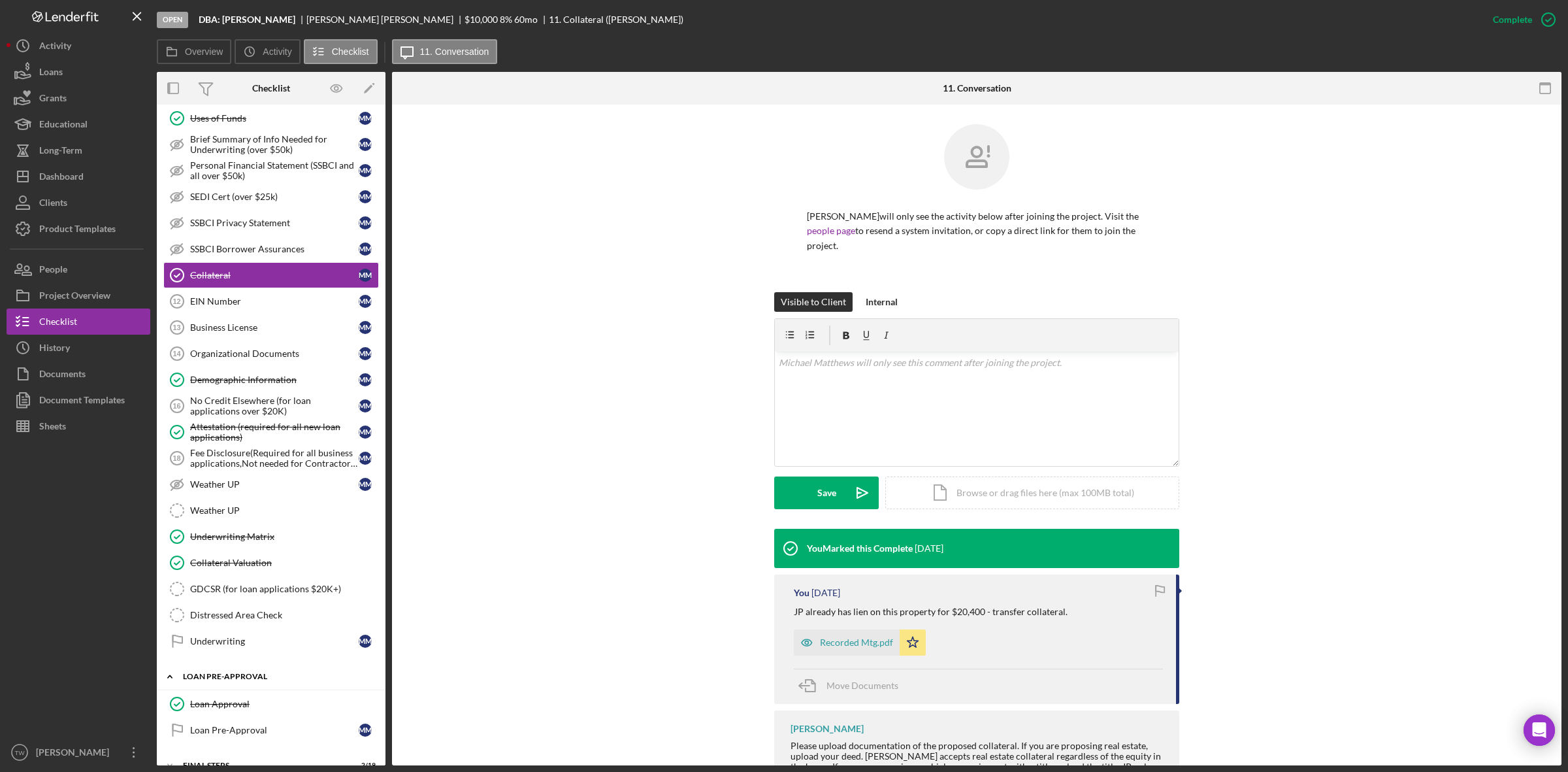
scroll to position [413, 0]
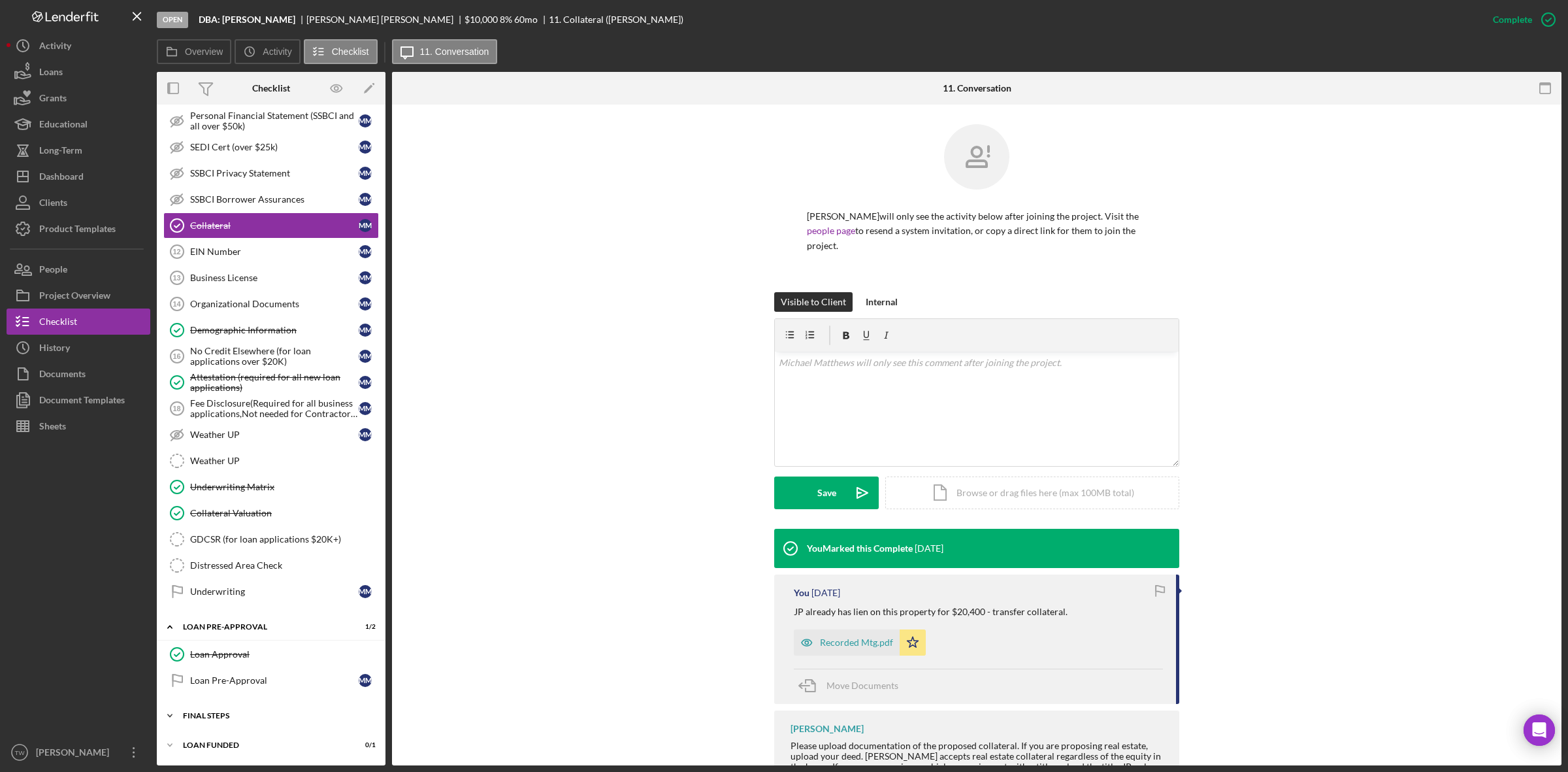
click at [210, 718] on div "FINAL STEPS" at bounding box center [276, 715] width 186 height 8
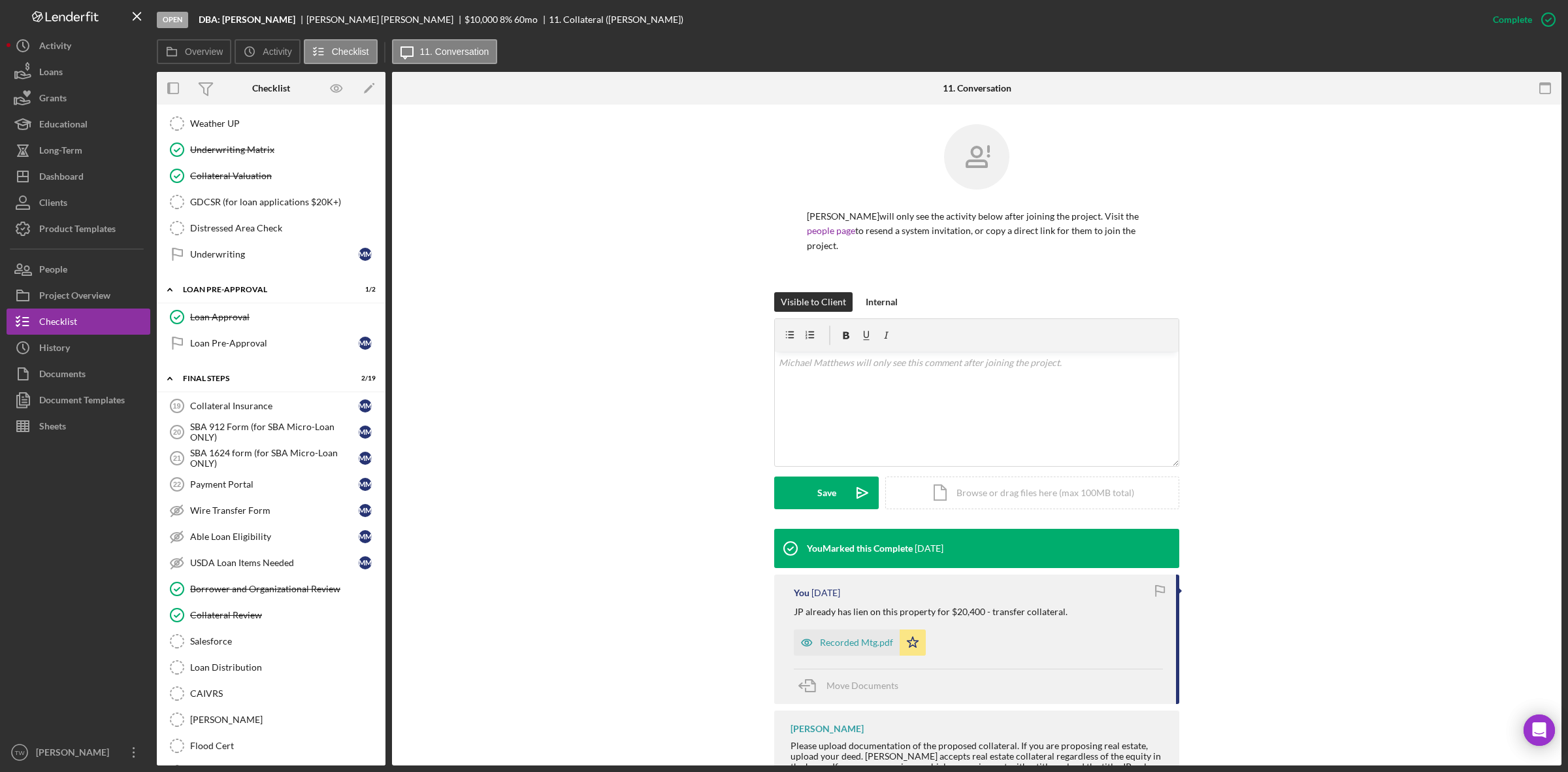
scroll to position [922, 0]
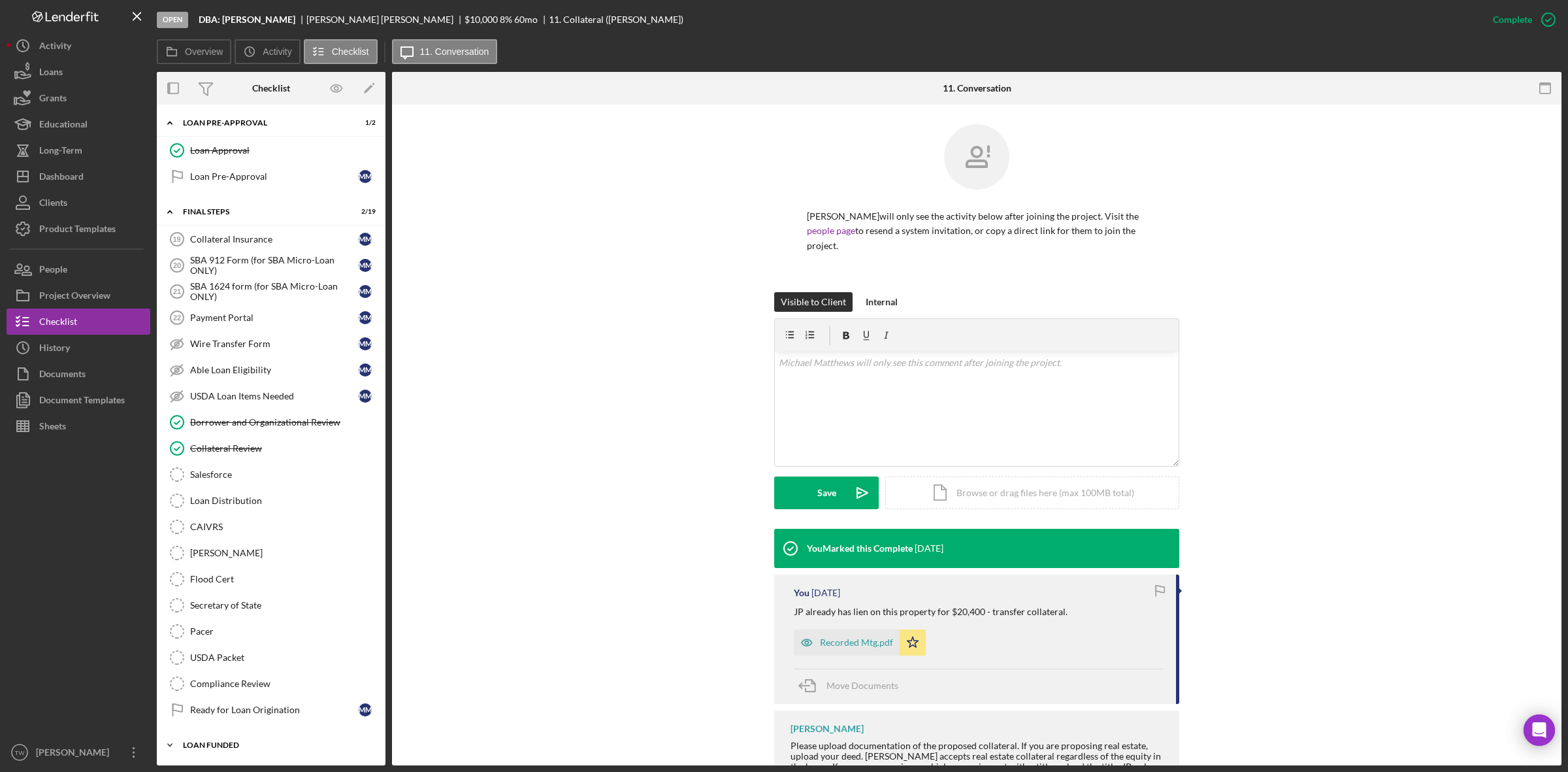
click at [214, 744] on div "LOAN FUNDED" at bounding box center [276, 744] width 186 height 8
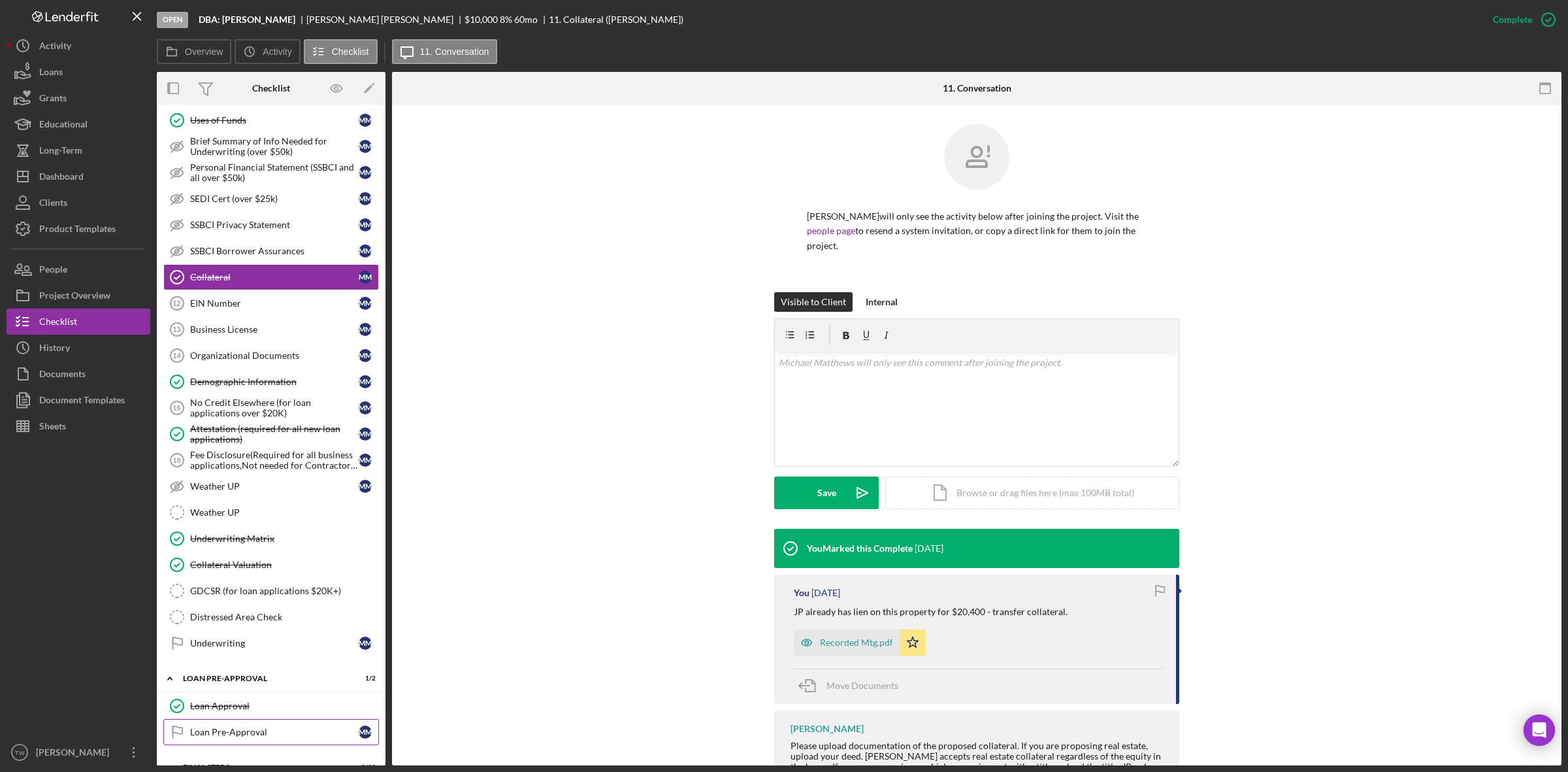
scroll to position [188, 0]
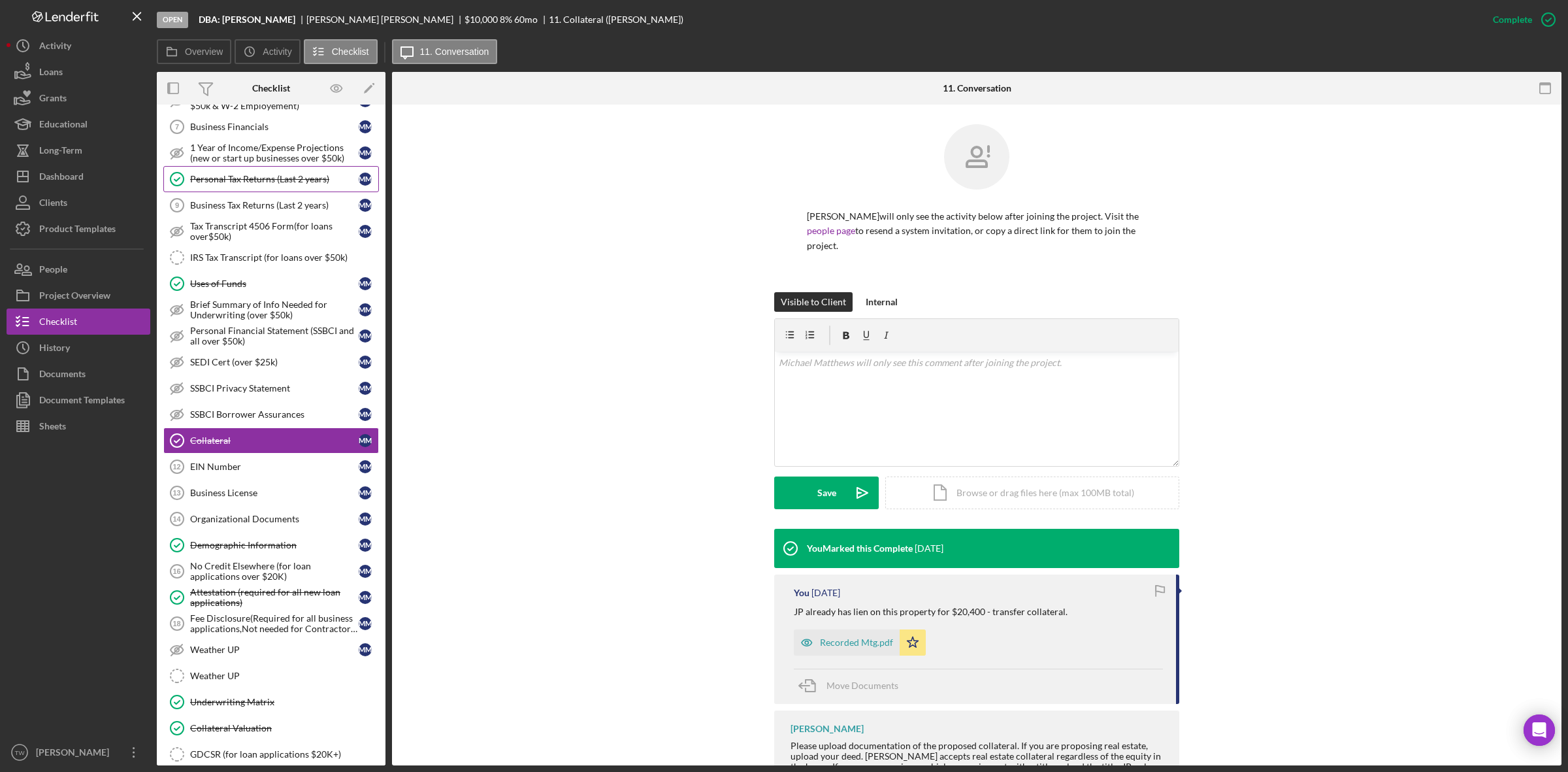
click at [263, 170] on link "Personal Tax Returns (Last 2 years) Personal Tax Returns (Last 2 years) M M" at bounding box center [271, 178] width 215 height 26
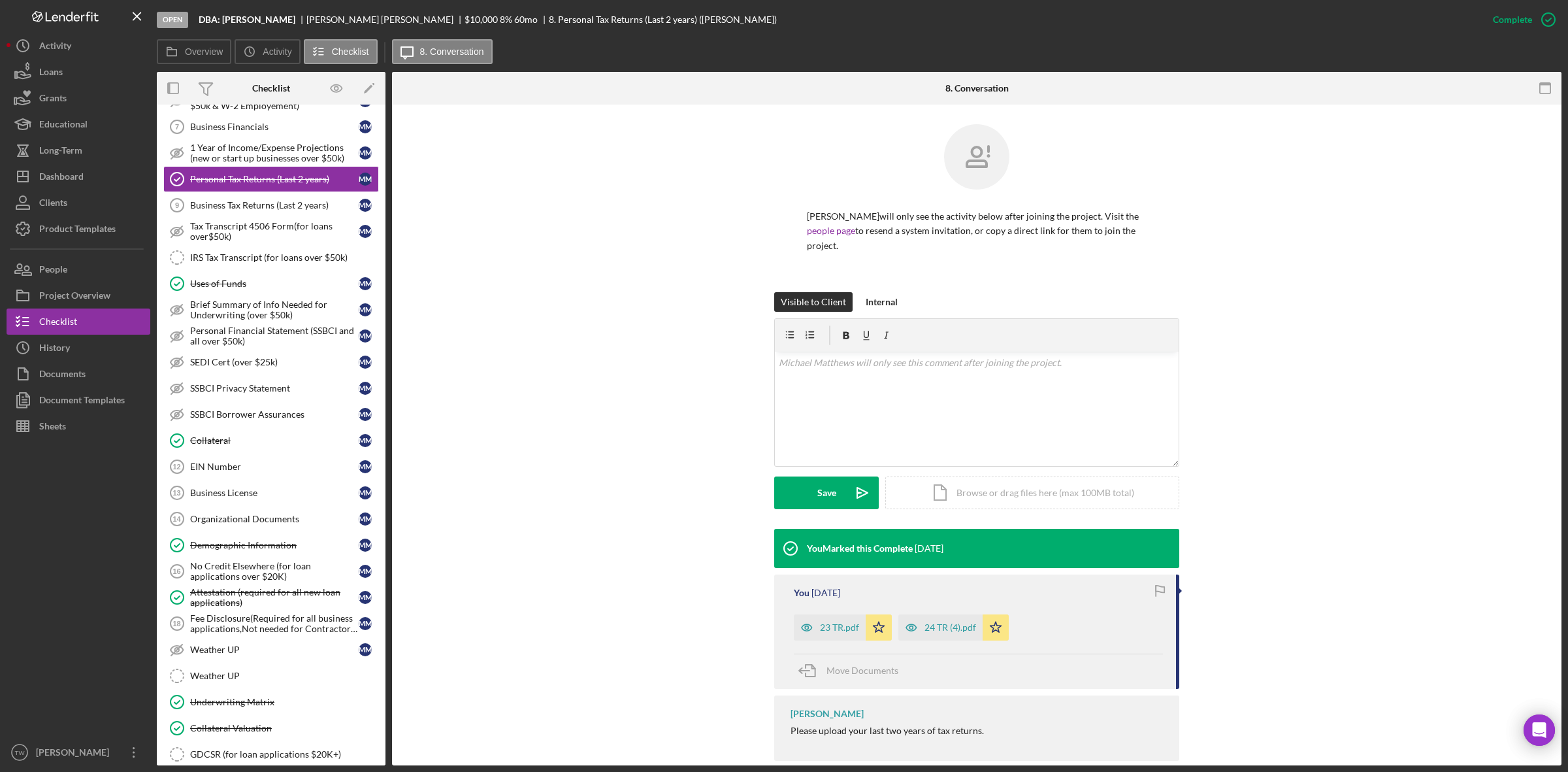
scroll to position [23, 0]
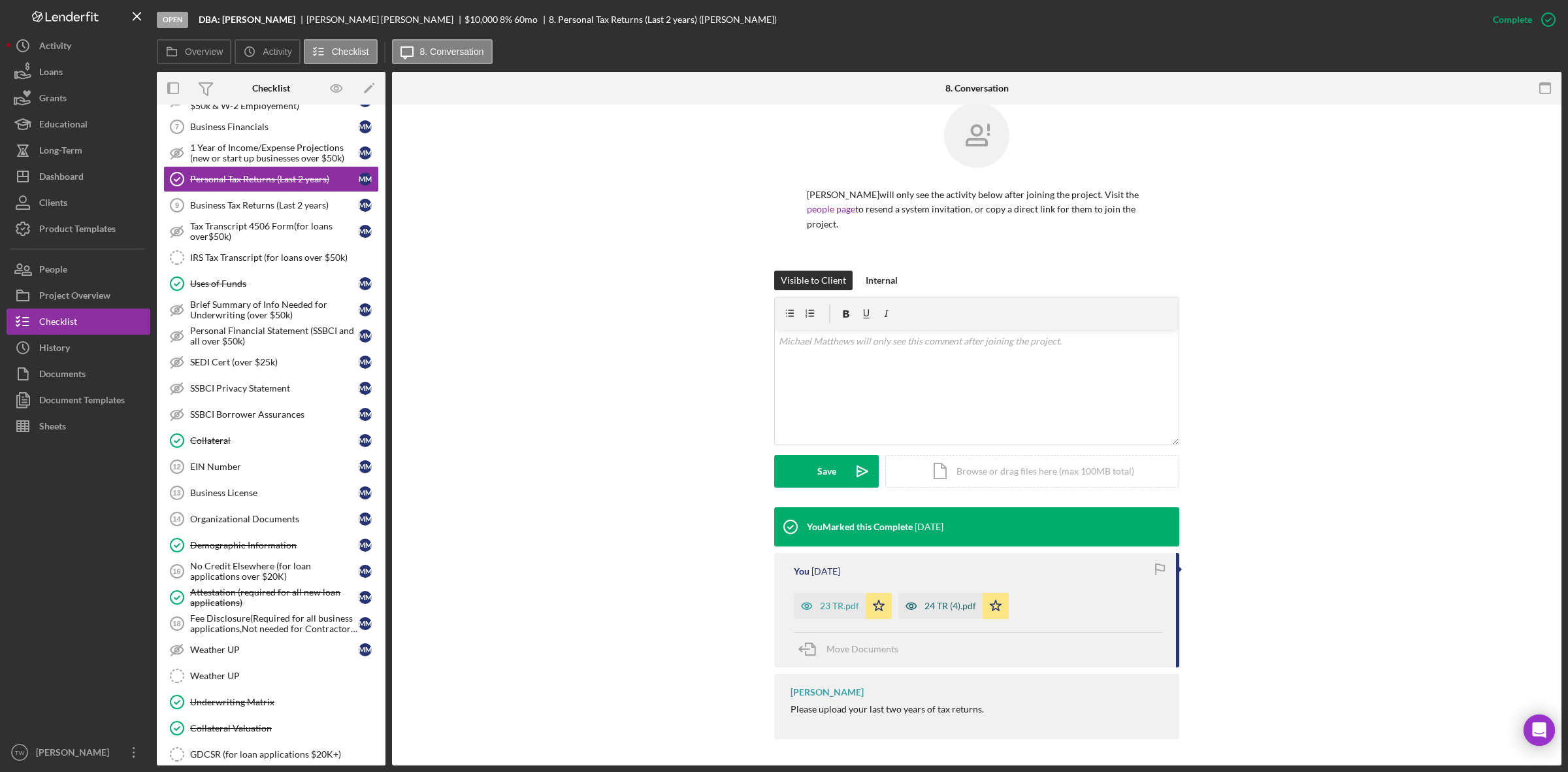
click at [933, 611] on div "24 TR (4).pdf" at bounding box center [940, 605] width 85 height 26
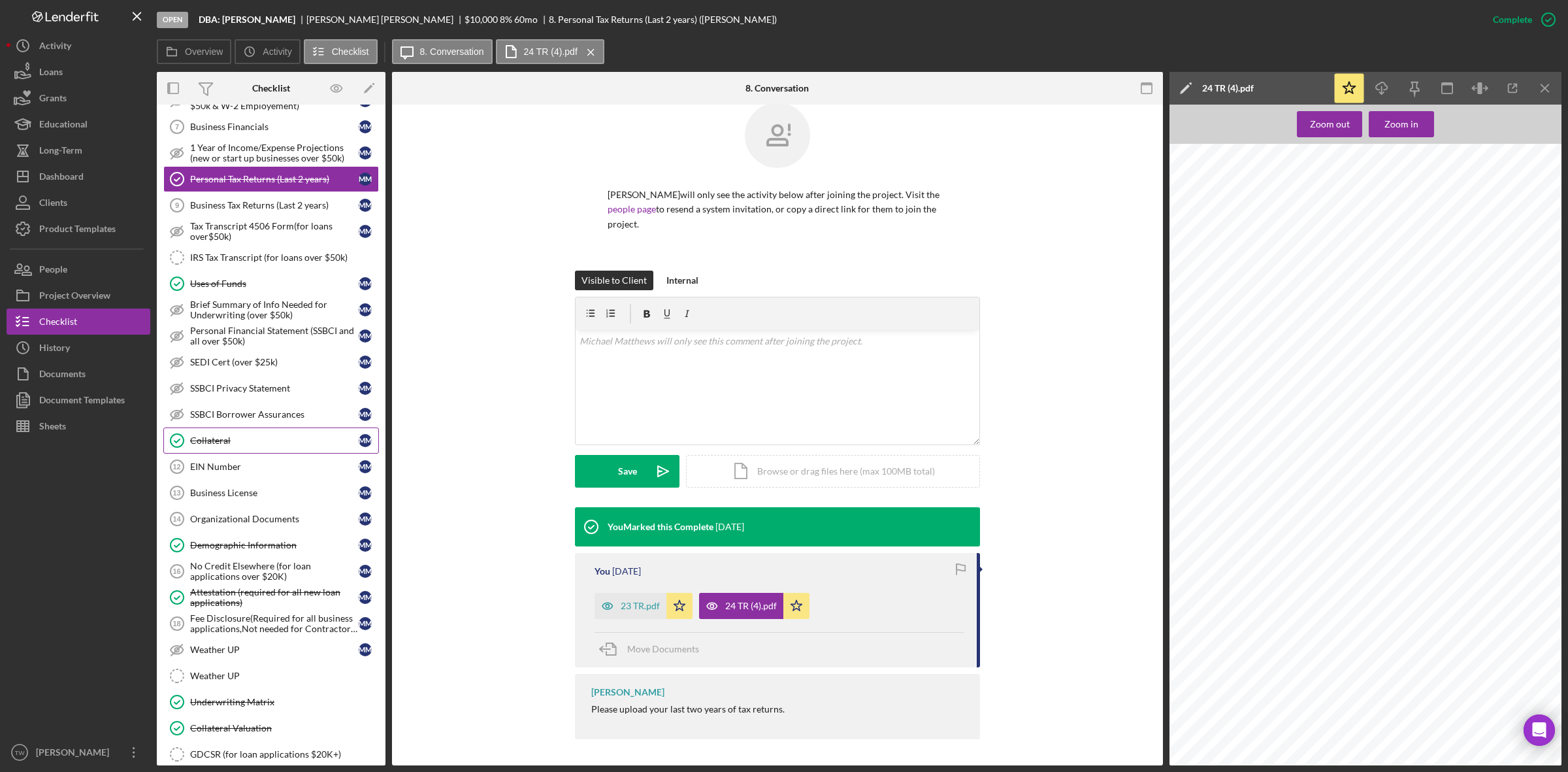
click at [255, 445] on div "Collateral" at bounding box center [274, 441] width 168 height 11
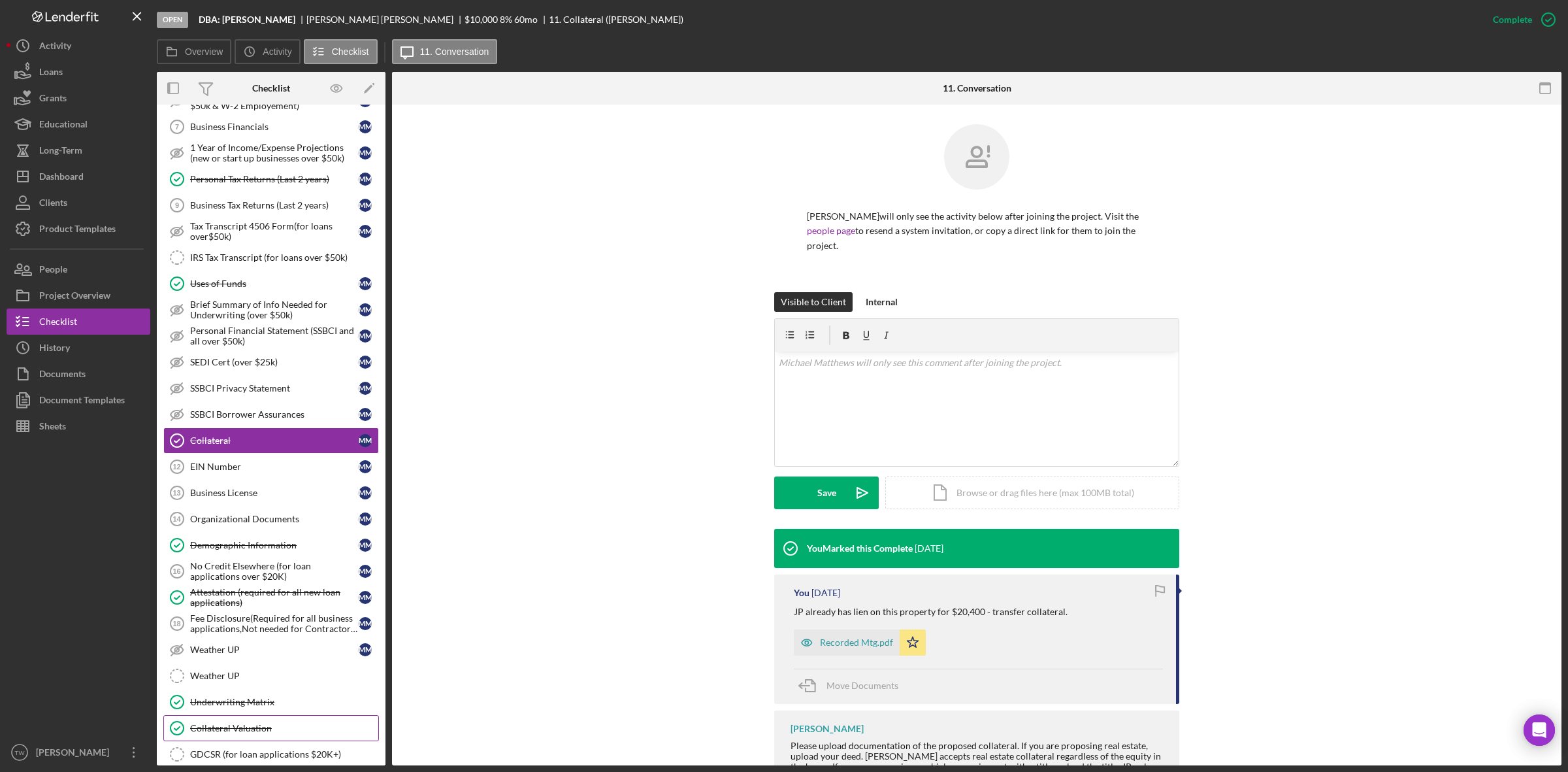
click at [227, 730] on link "Collateral Valuation Collateral Valuation" at bounding box center [271, 727] width 215 height 26
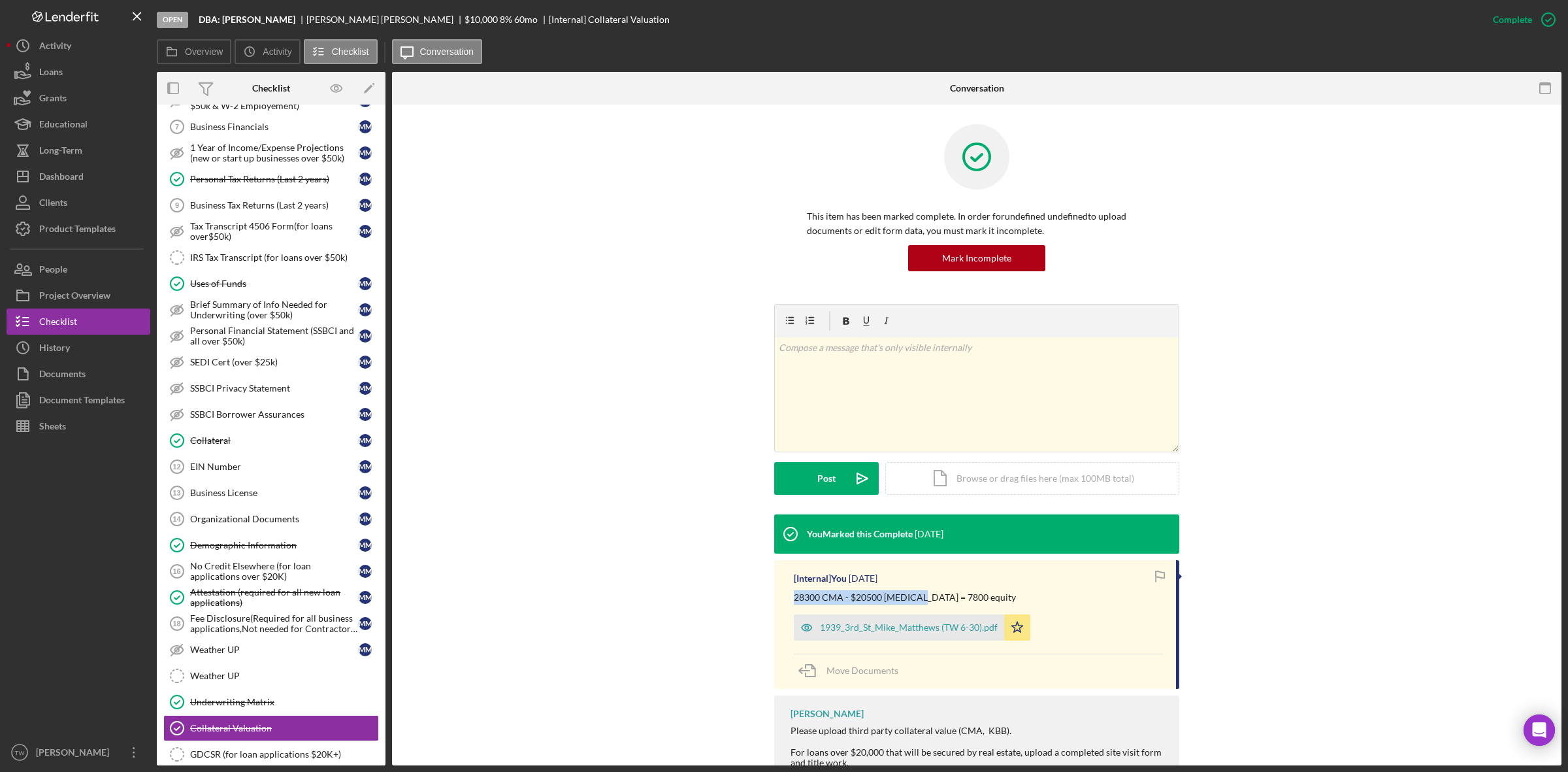
drag, startPoint x: 791, startPoint y: 597, endPoint x: 745, endPoint y: 423, distance: 180.0
click at [915, 601] on div "[Internal] You 1 day ago 28300 CMA - $20500 bal = 7800 equity 1939_3rd_St_Mike_…" at bounding box center [976, 624] width 405 height 129
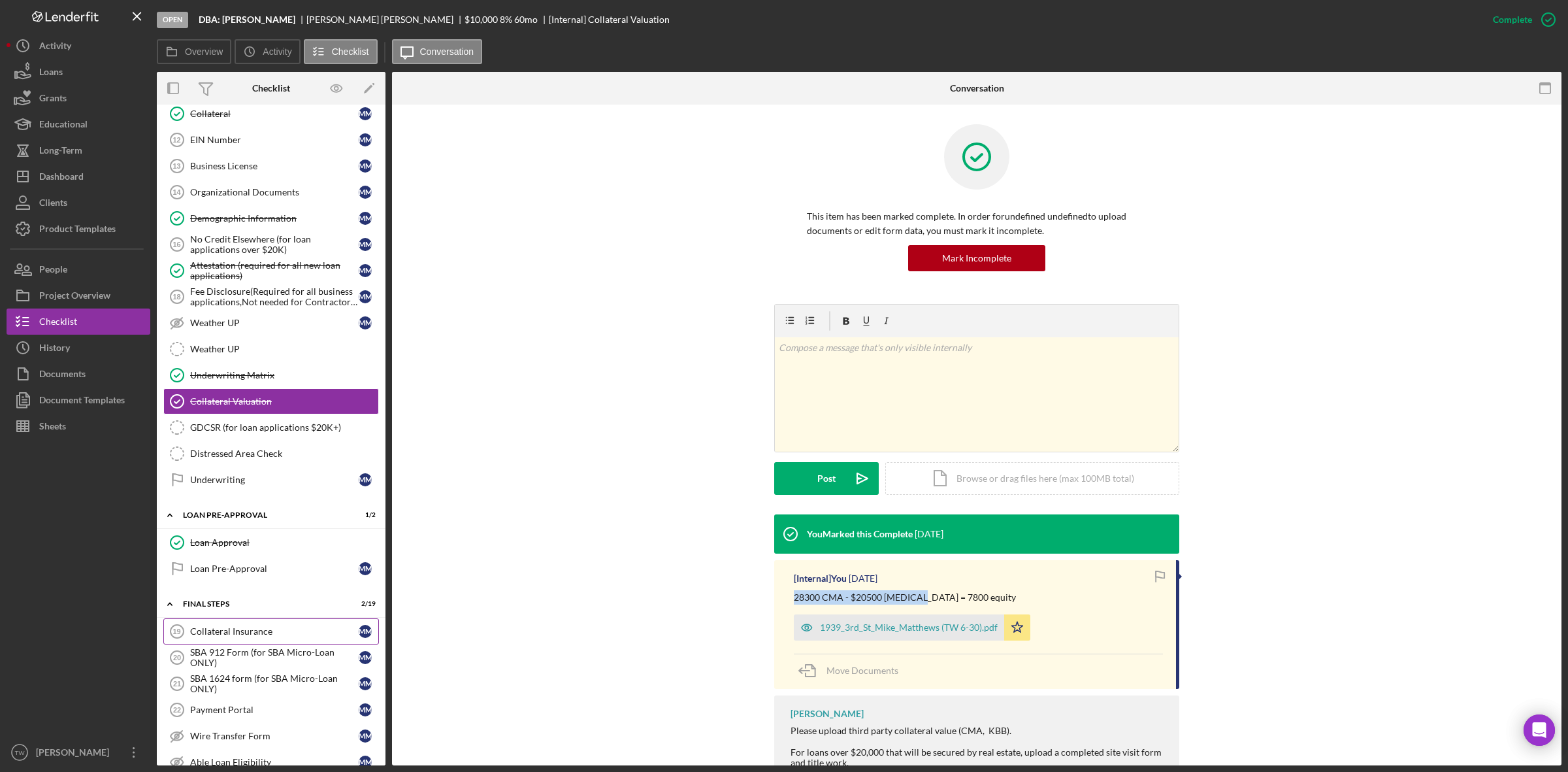
scroll to position [678, 0]
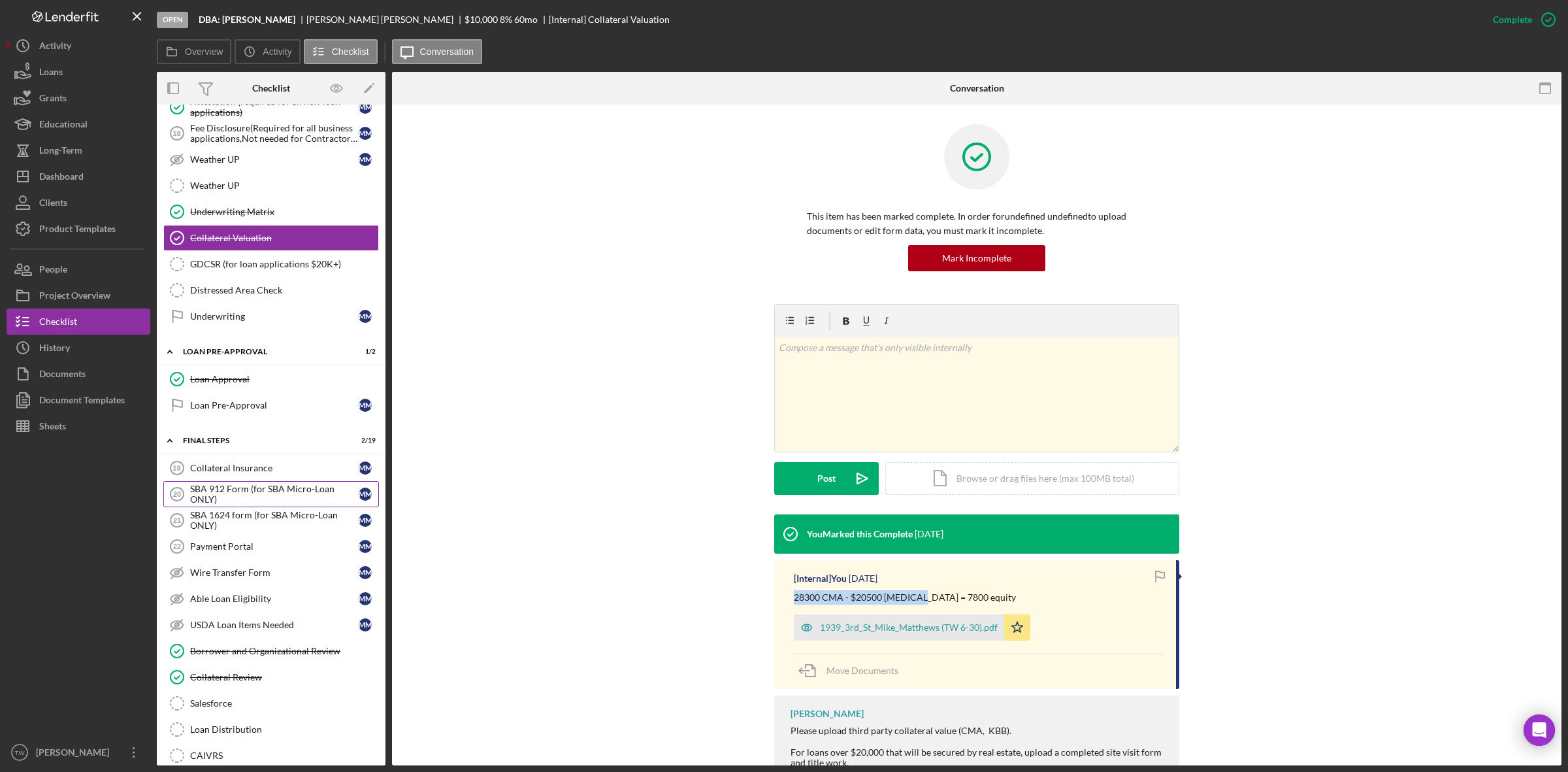
click at [249, 505] on div "SBA 912 Form (for SBA Micro-Loan ONLY)" at bounding box center [274, 493] width 168 height 20
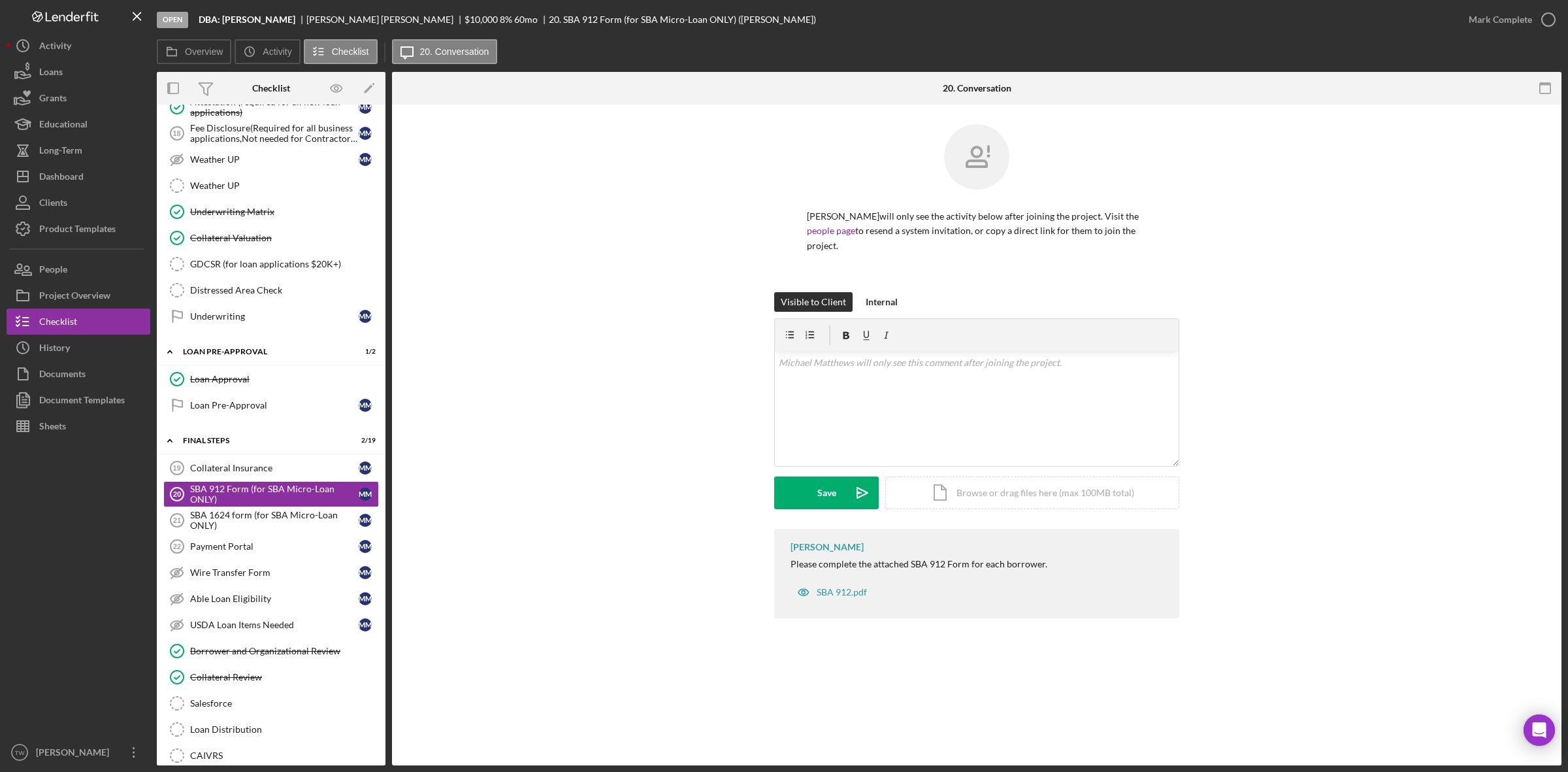
drag, startPoint x: 195, startPoint y: 16, endPoint x: 296, endPoint y: 16, distance: 101.0
click at [296, 16] on div "Open DBA: Michael Matthews Michael Matthews $10,000 $10,000 8 % 60 mo 20. SBA 9…" at bounding box center [805, 20] width 1298 height 39
copy b "DBA: Michael Matthews"
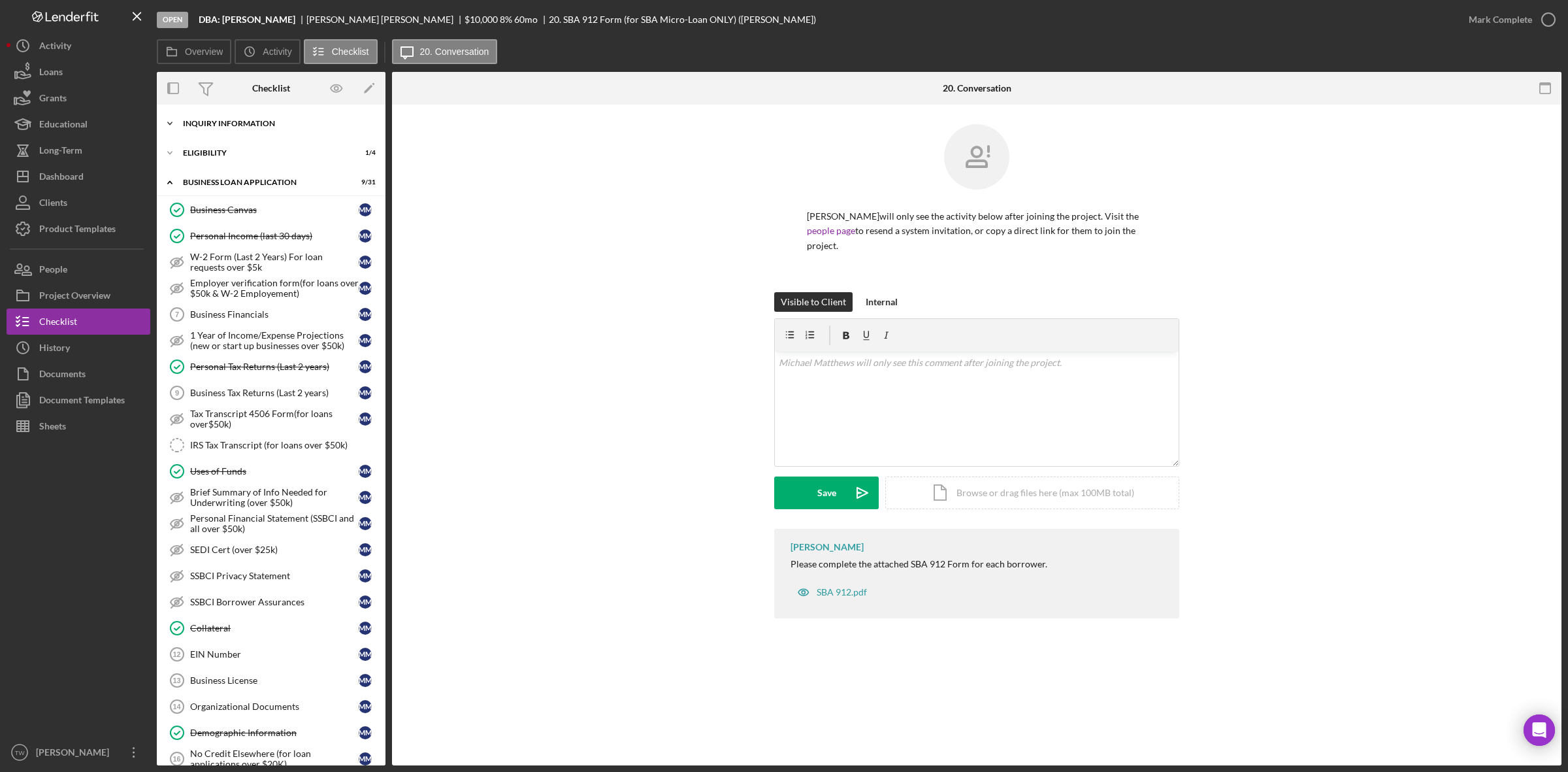
click at [252, 128] on div "Icon/Expander INQUIRY INFORMATION 6 / 11" at bounding box center [271, 123] width 229 height 26
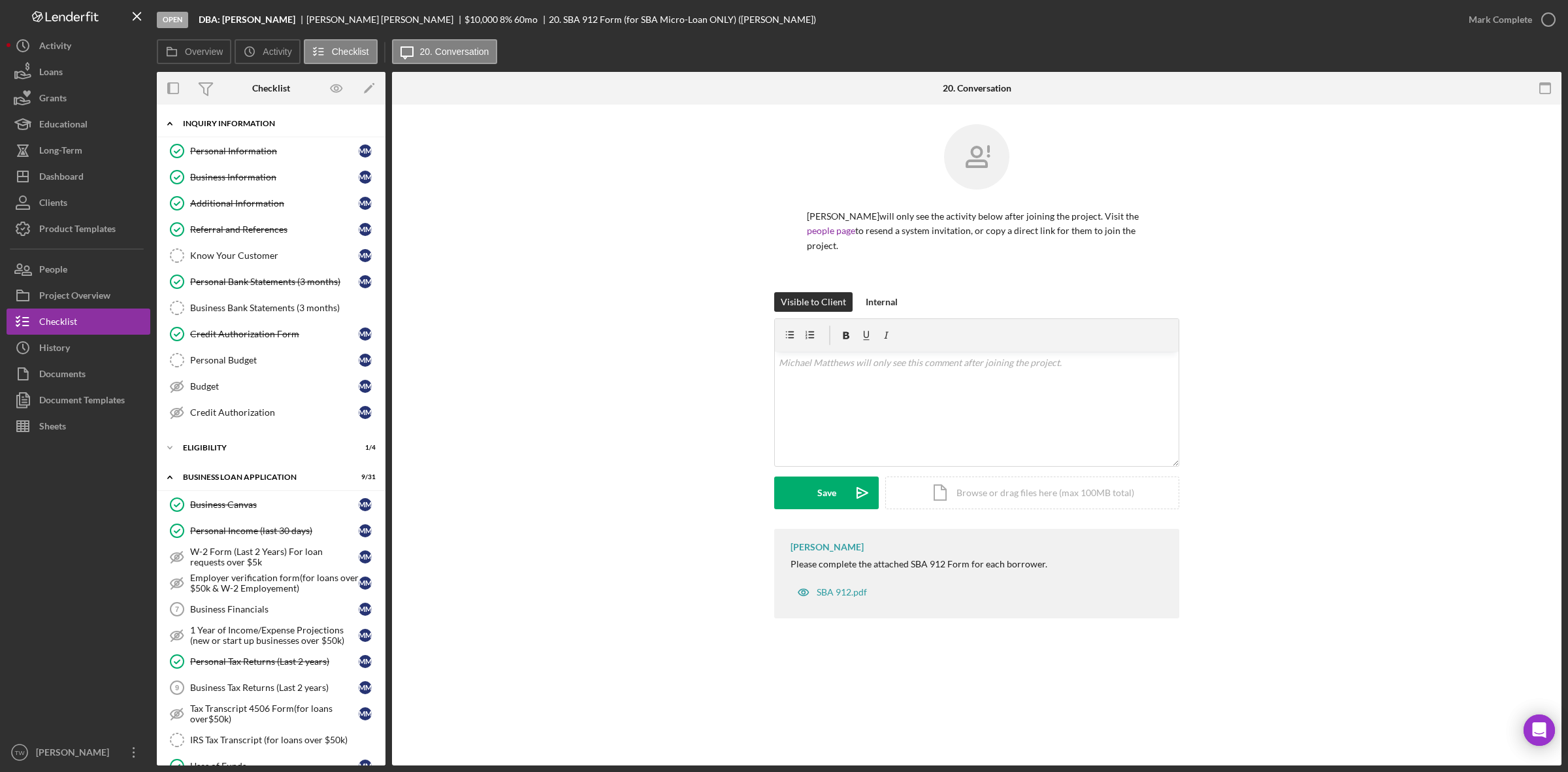
click at [252, 141] on link "Personal Information Personal Information M M" at bounding box center [271, 150] width 215 height 26
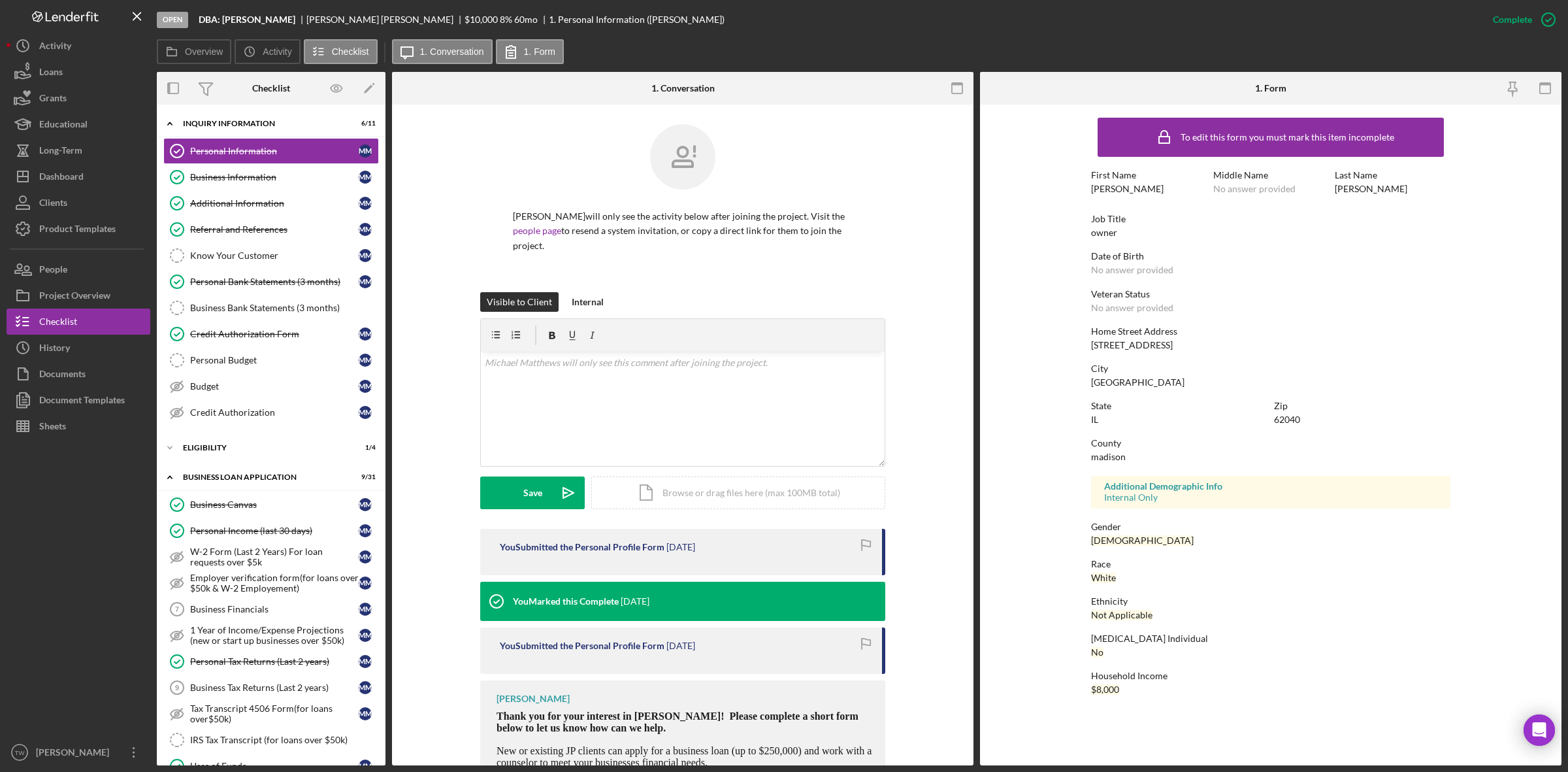
click at [1119, 350] on div "1335 Edwardsville Rd" at bounding box center [1132, 345] width 82 height 11
copy div "1335 Edwardsville Rd"
click at [217, 444] on div "Icon/Expander ELIGIBILITY 1 / 4" at bounding box center [271, 447] width 229 height 26
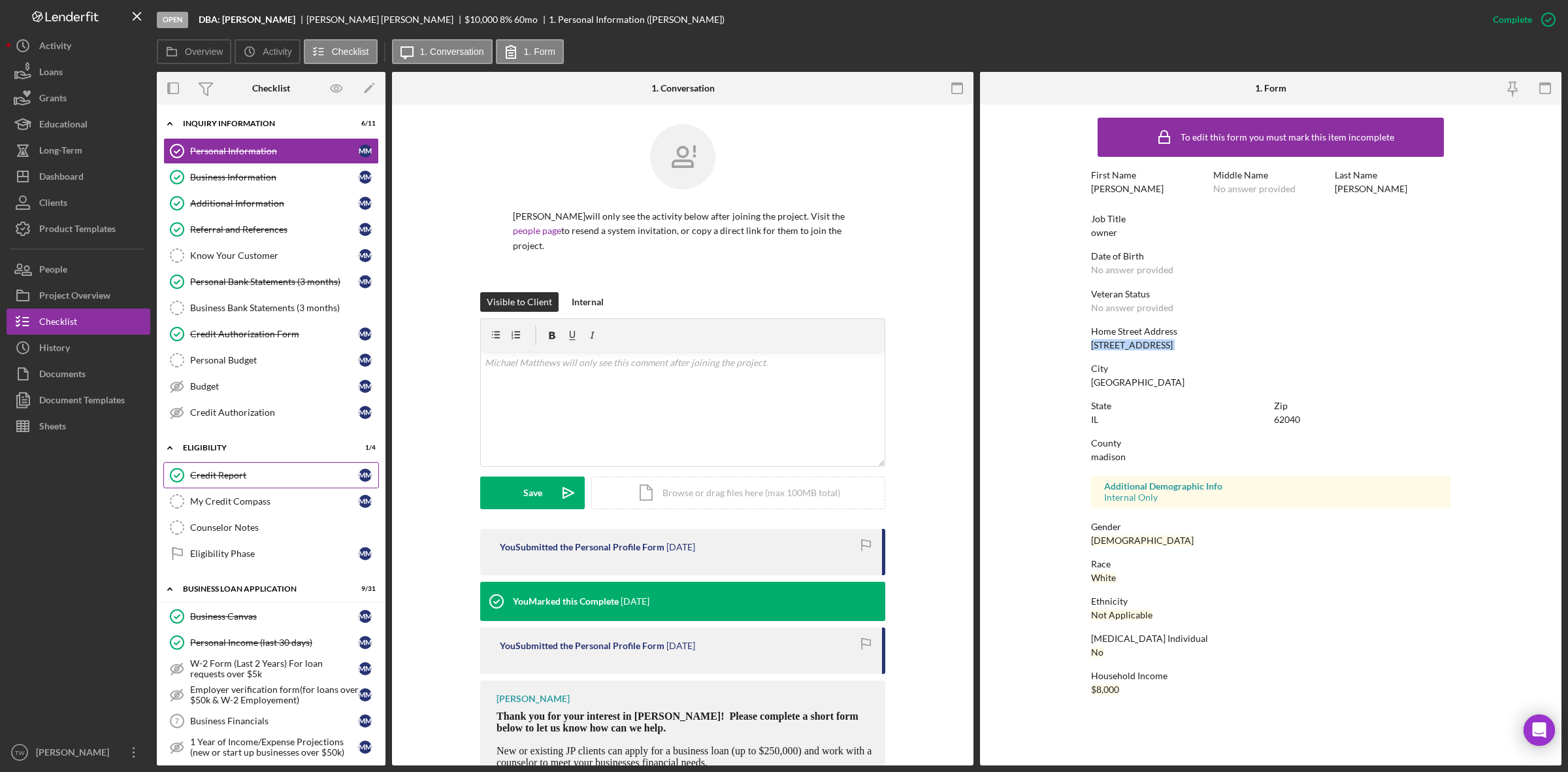
click at [207, 471] on link "Credit Report Credit Report M M" at bounding box center [271, 475] width 215 height 26
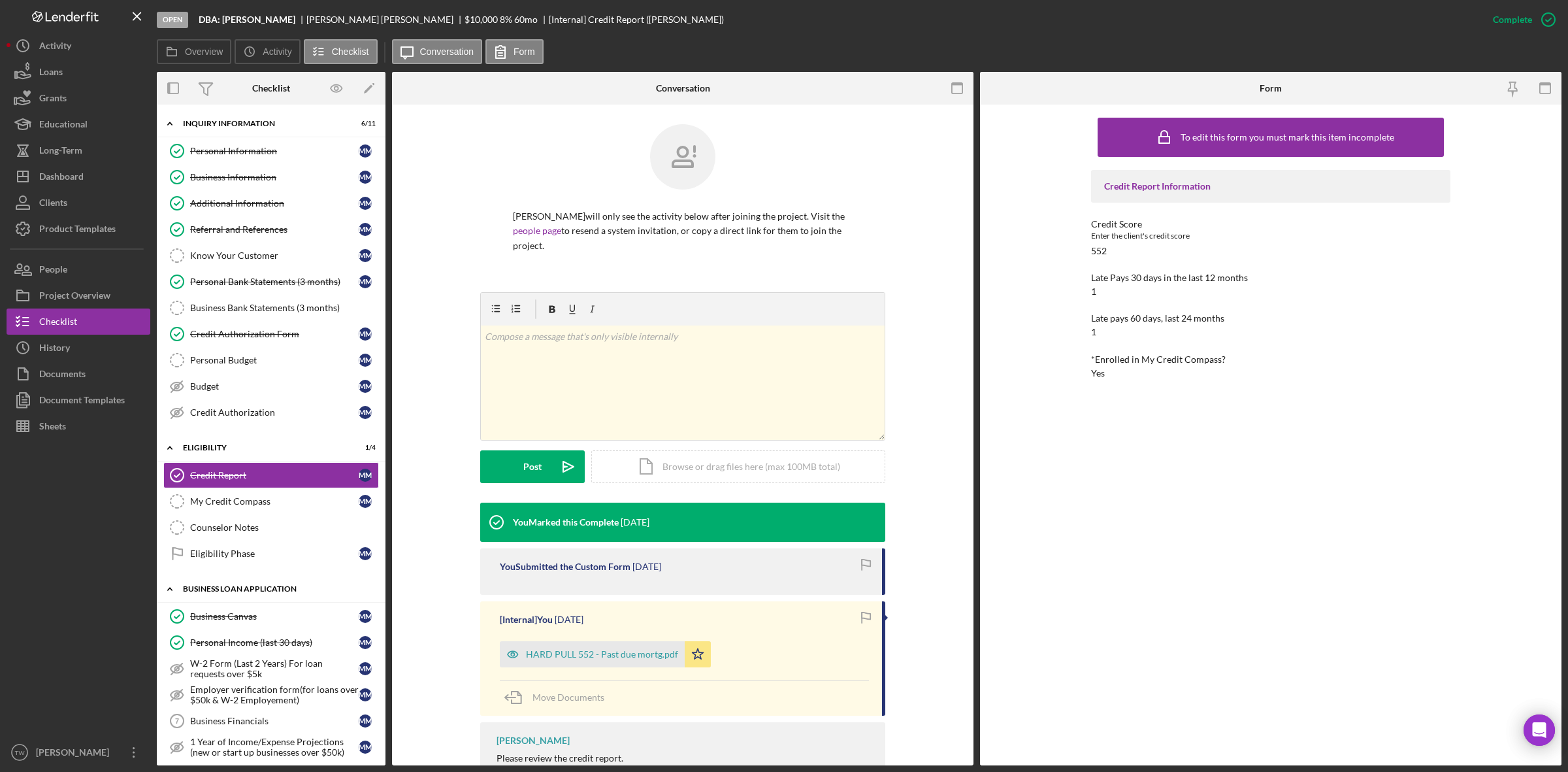
click at [229, 593] on div "BUSINESS LOAN APPLICATION" at bounding box center [276, 589] width 186 height 8
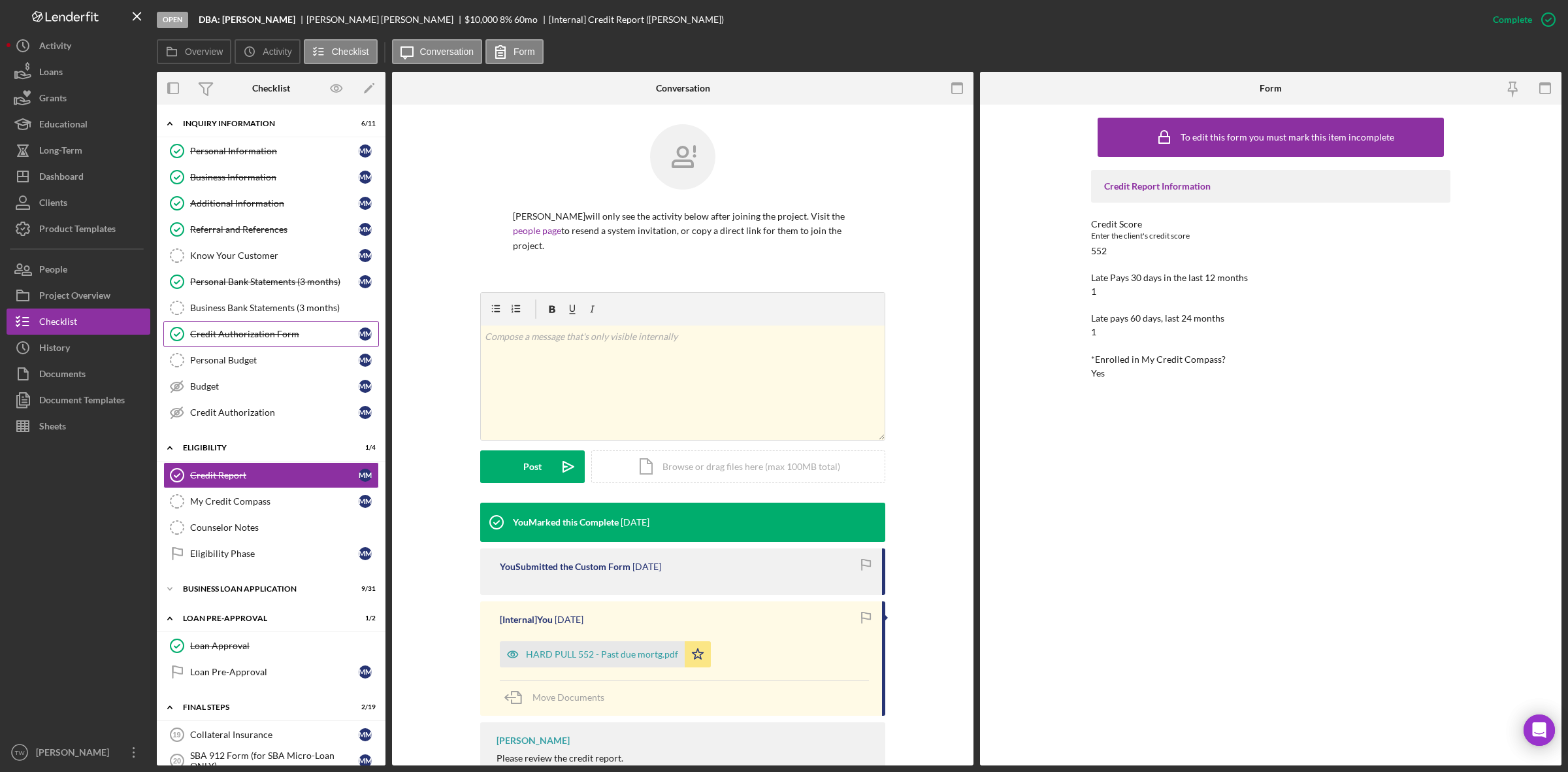
click at [258, 334] on div "Credit Authorization Form" at bounding box center [274, 334] width 168 height 11
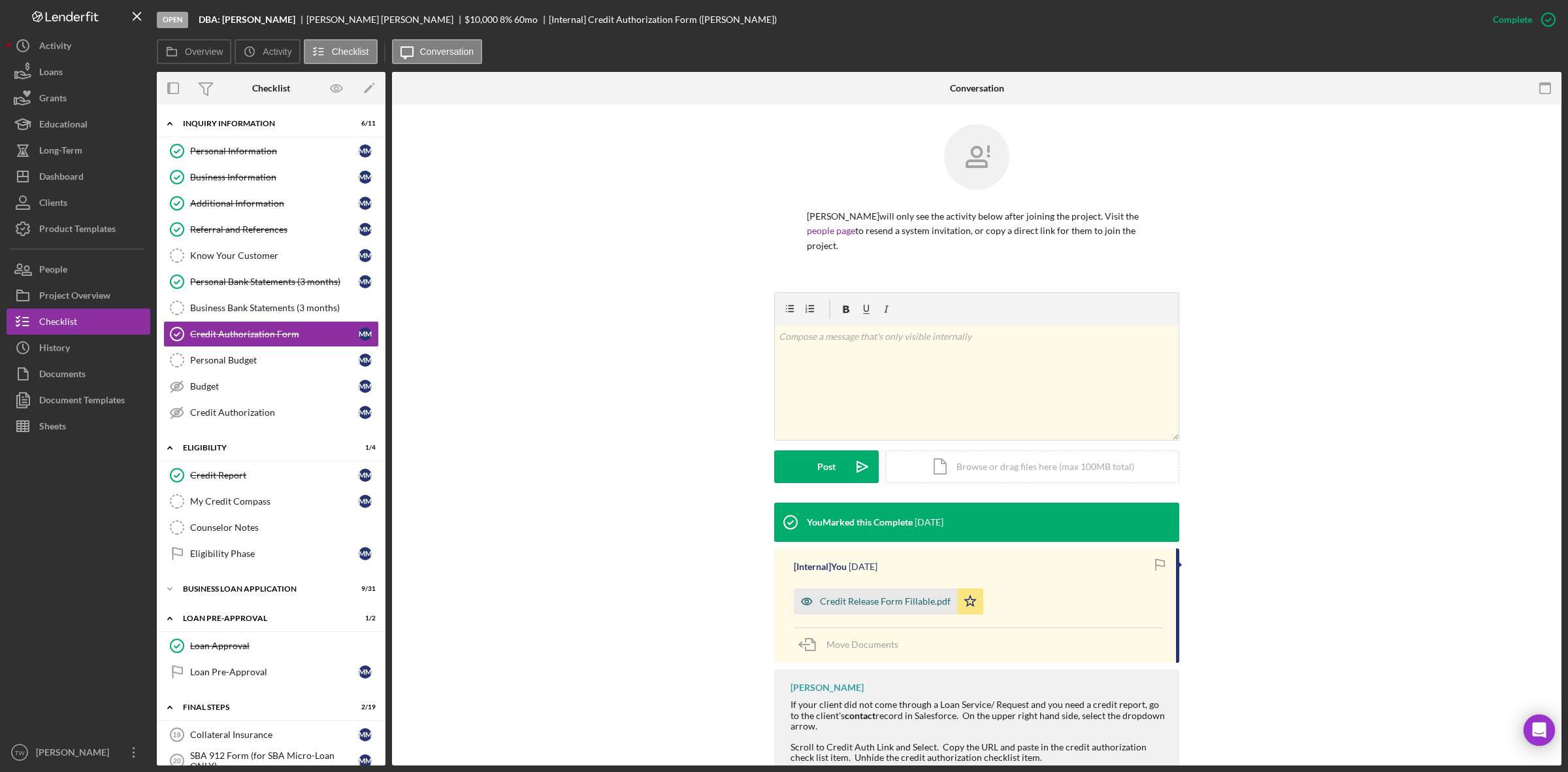
click at [876, 606] on div "Credit Release Form Fillable.pdf" at bounding box center [885, 601] width 131 height 11
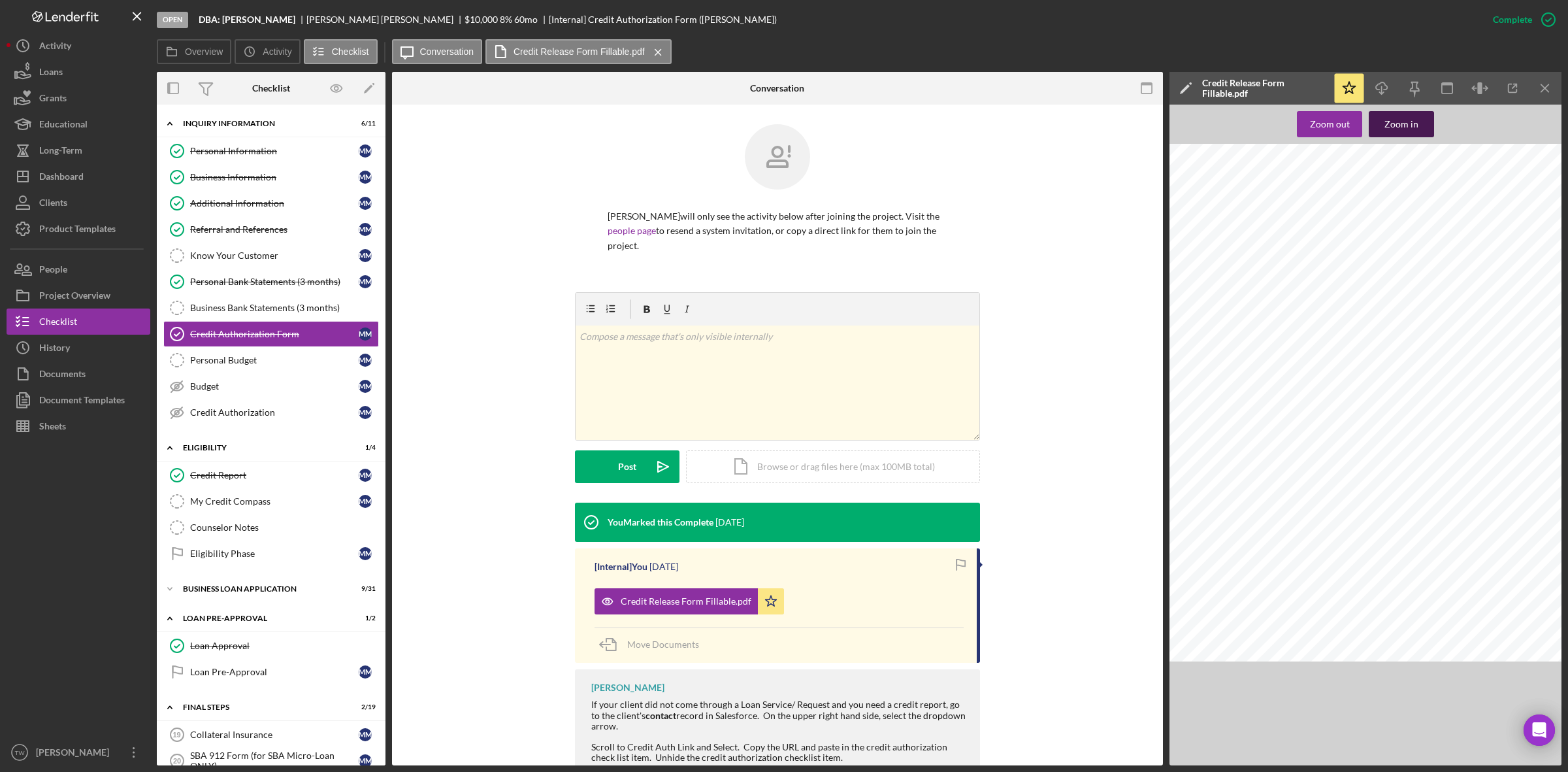
click at [1421, 119] on button "Zoom in" at bounding box center [1401, 124] width 65 height 26
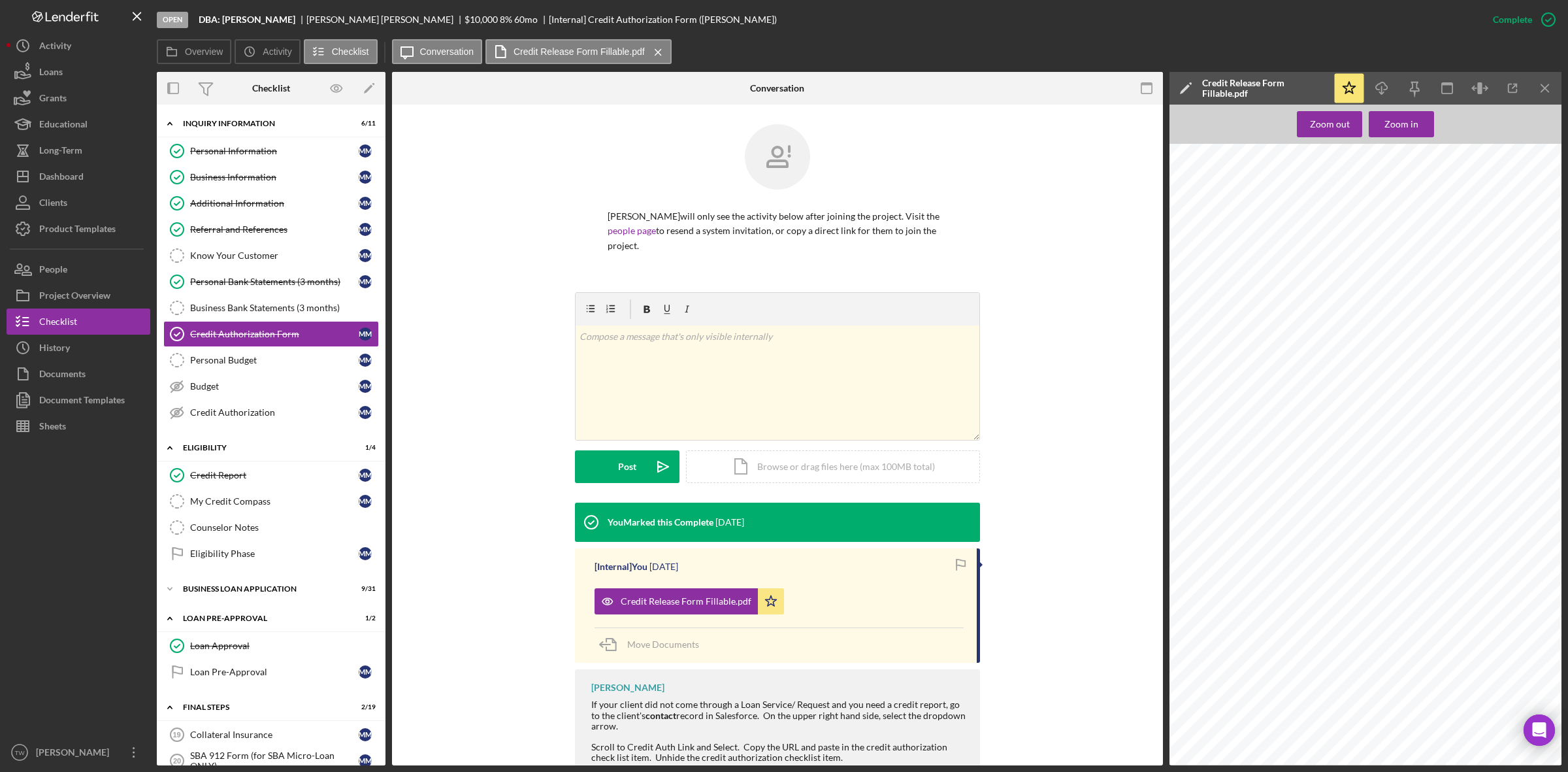
click at [1386, 272] on span "573-61-9709" at bounding box center [1379, 272] width 40 height 7
copy span "9709"
click at [1345, 333] on span "618-491-4572" at bounding box center [1345, 337] width 63 height 7
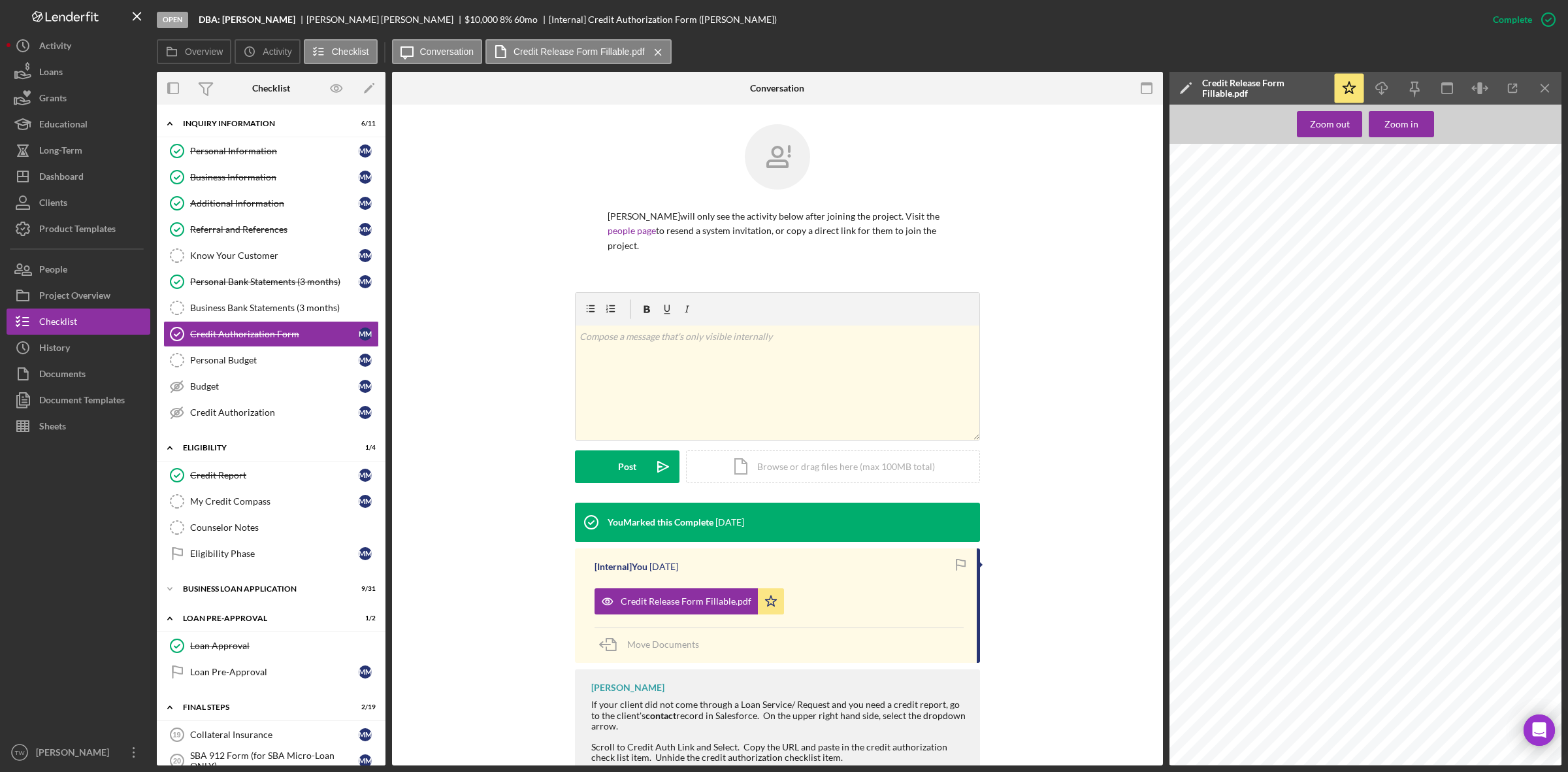
click at [1310, 288] on span "7-5-68" at bounding box center [1308, 288] width 22 height 7
click at [1307, 287] on span "7-5-68" at bounding box center [1308, 288] width 22 height 7
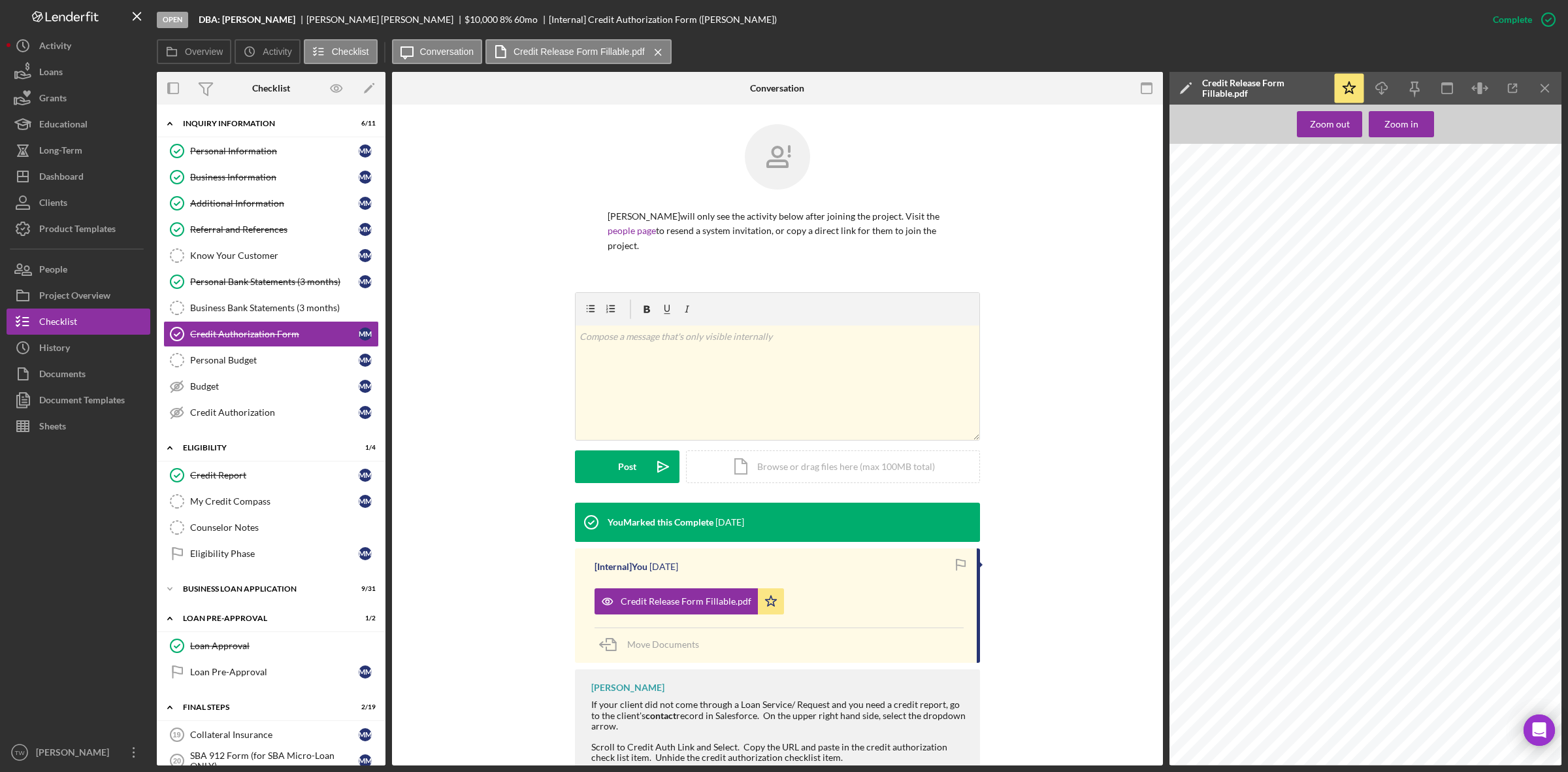
copy span "-"
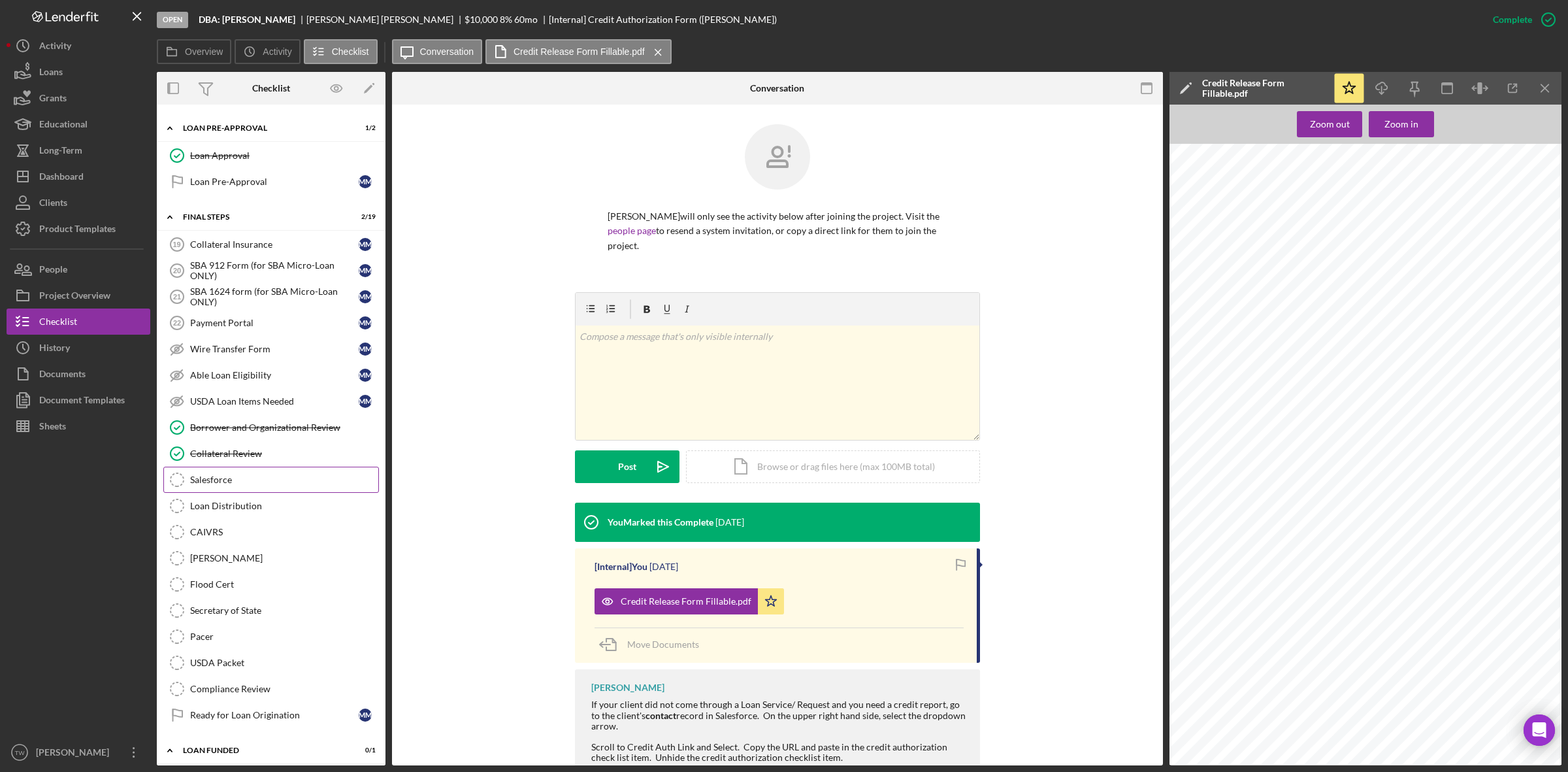
scroll to position [327, 0]
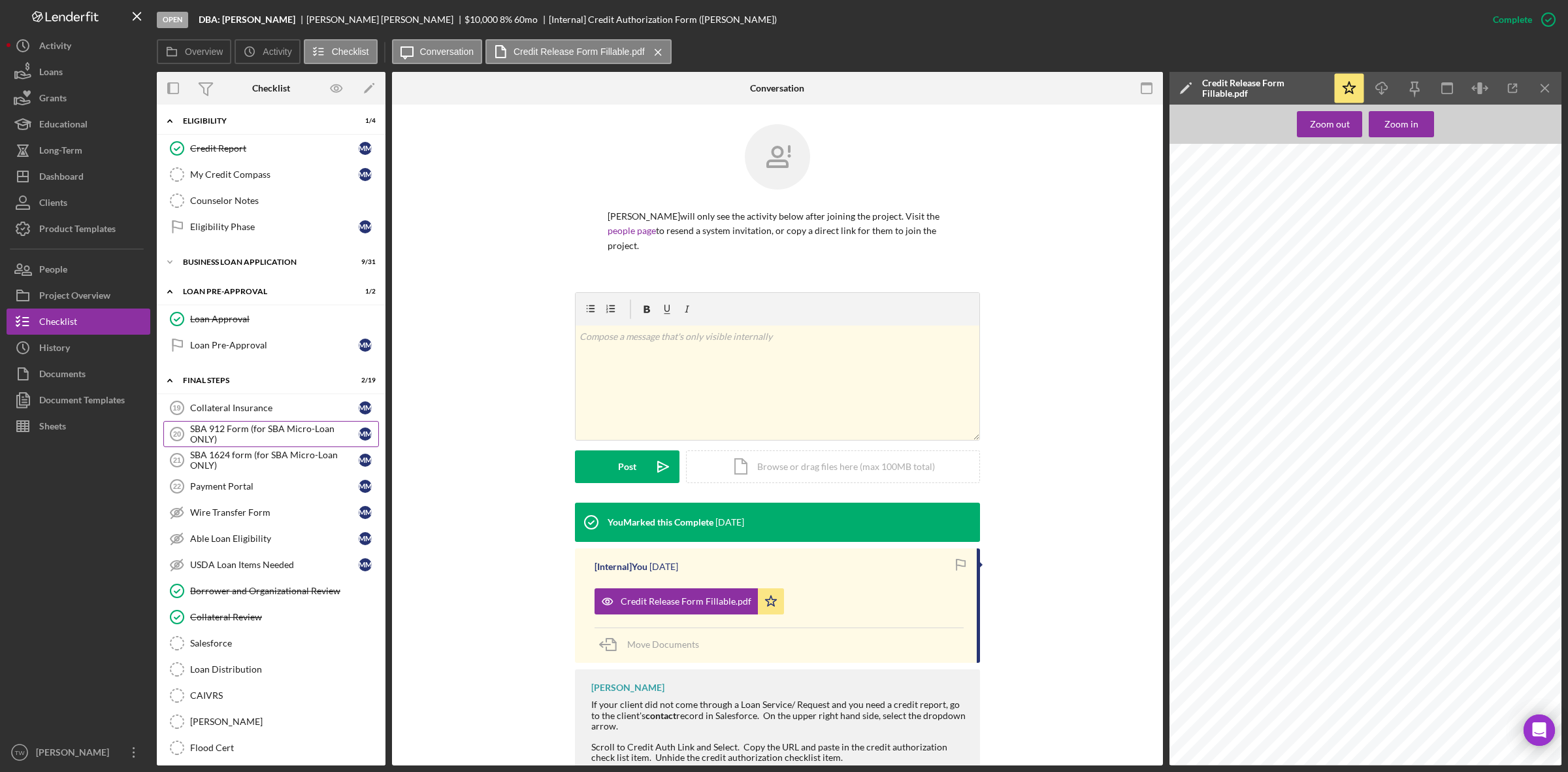
click at [249, 444] on div "SBA 912 Form (for SBA Micro-Loan ONLY)" at bounding box center [274, 434] width 168 height 20
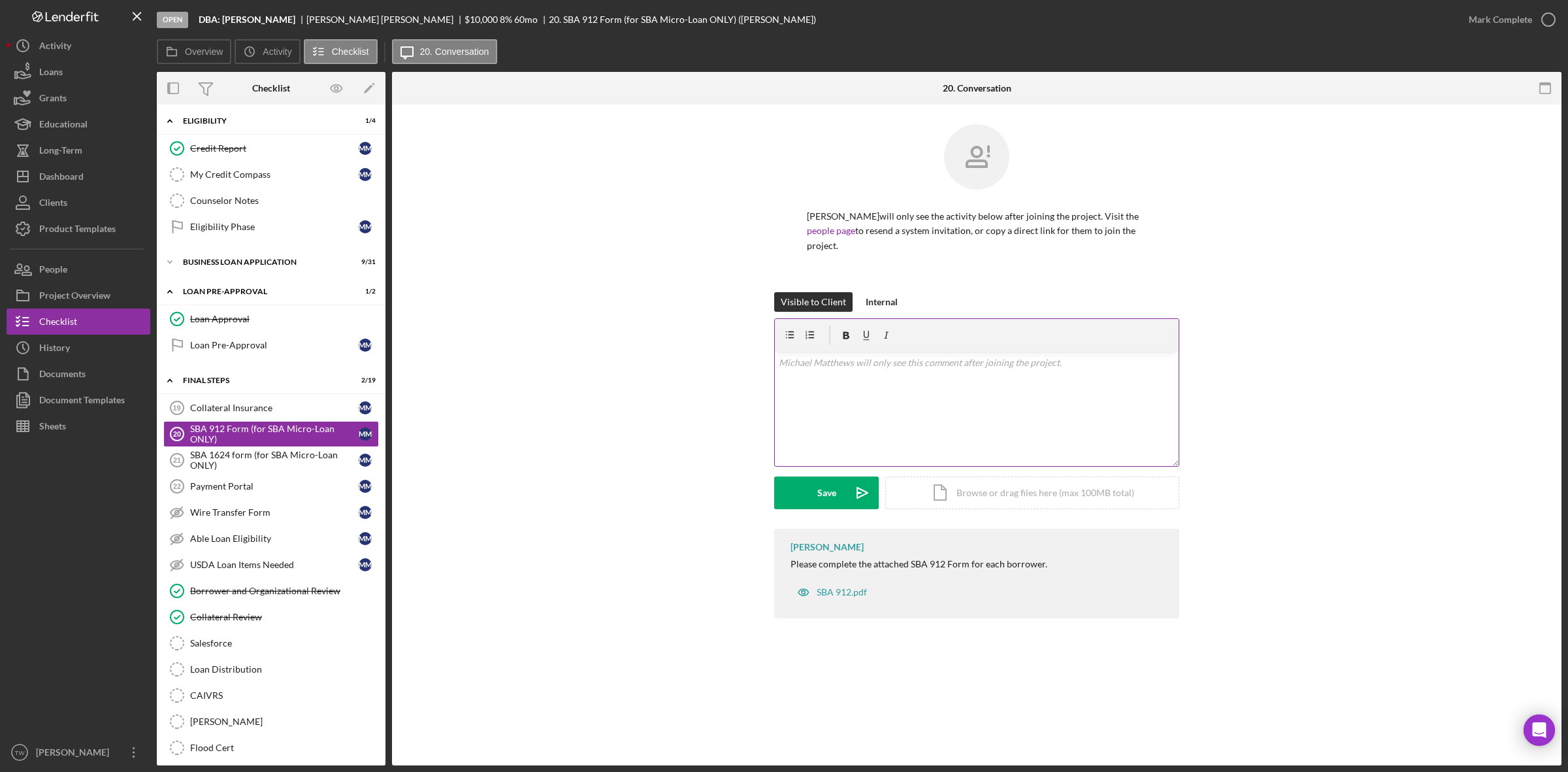
click at [990, 443] on div "v Color teal Color pink Remove color Add row above Add row below Add column bef…" at bounding box center [977, 409] width 404 height 114
click at [825, 483] on div "Upload" at bounding box center [826, 492] width 29 height 33
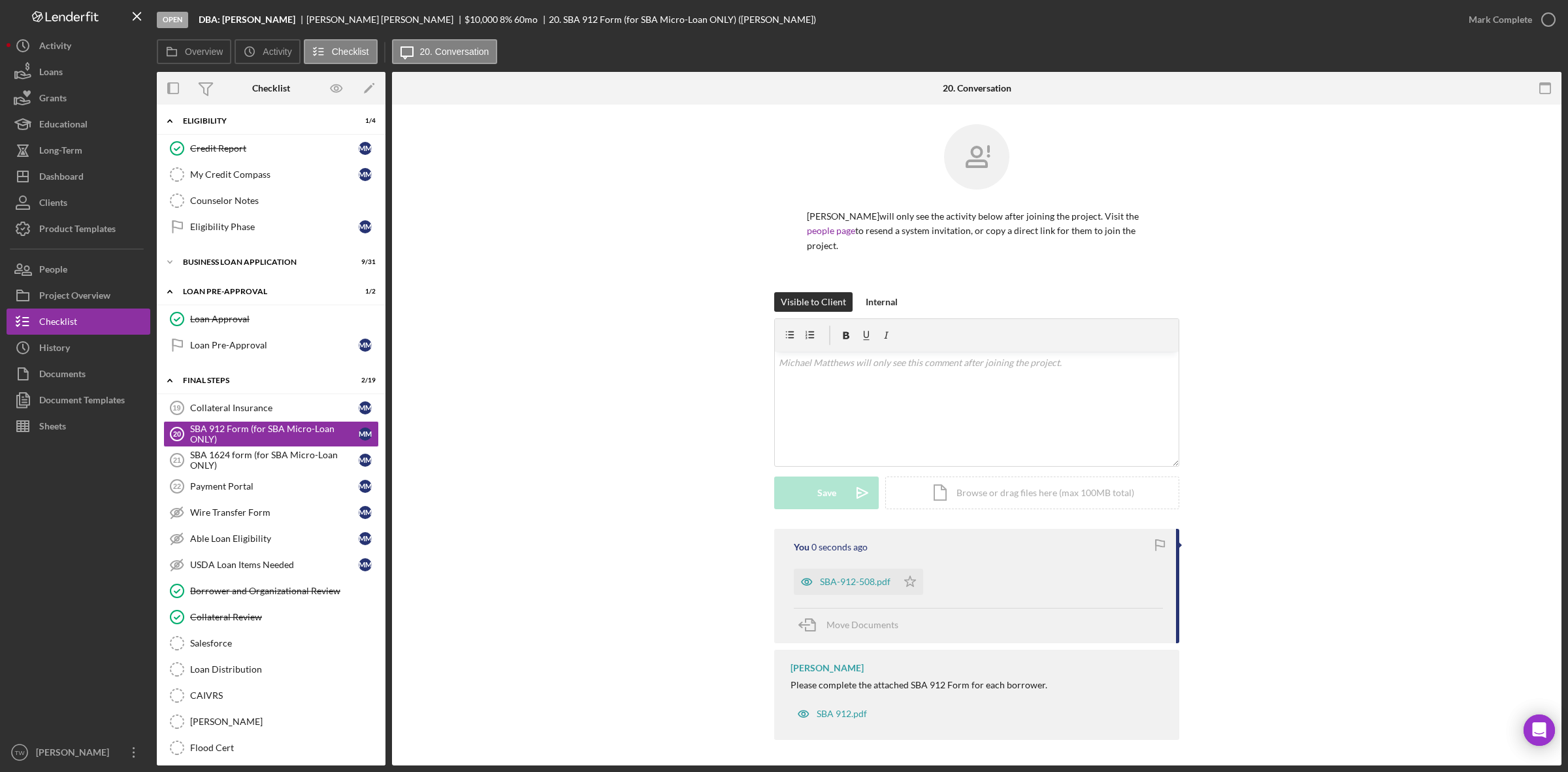
click at [925, 576] on div "SBA-912-508.pdf Icon/Star" at bounding box center [861, 578] width 136 height 33
click at [917, 579] on icon "Icon/Star" at bounding box center [909, 581] width 26 height 26
click at [1497, 25] on div "Mark Complete" at bounding box center [1499, 19] width 63 height 26
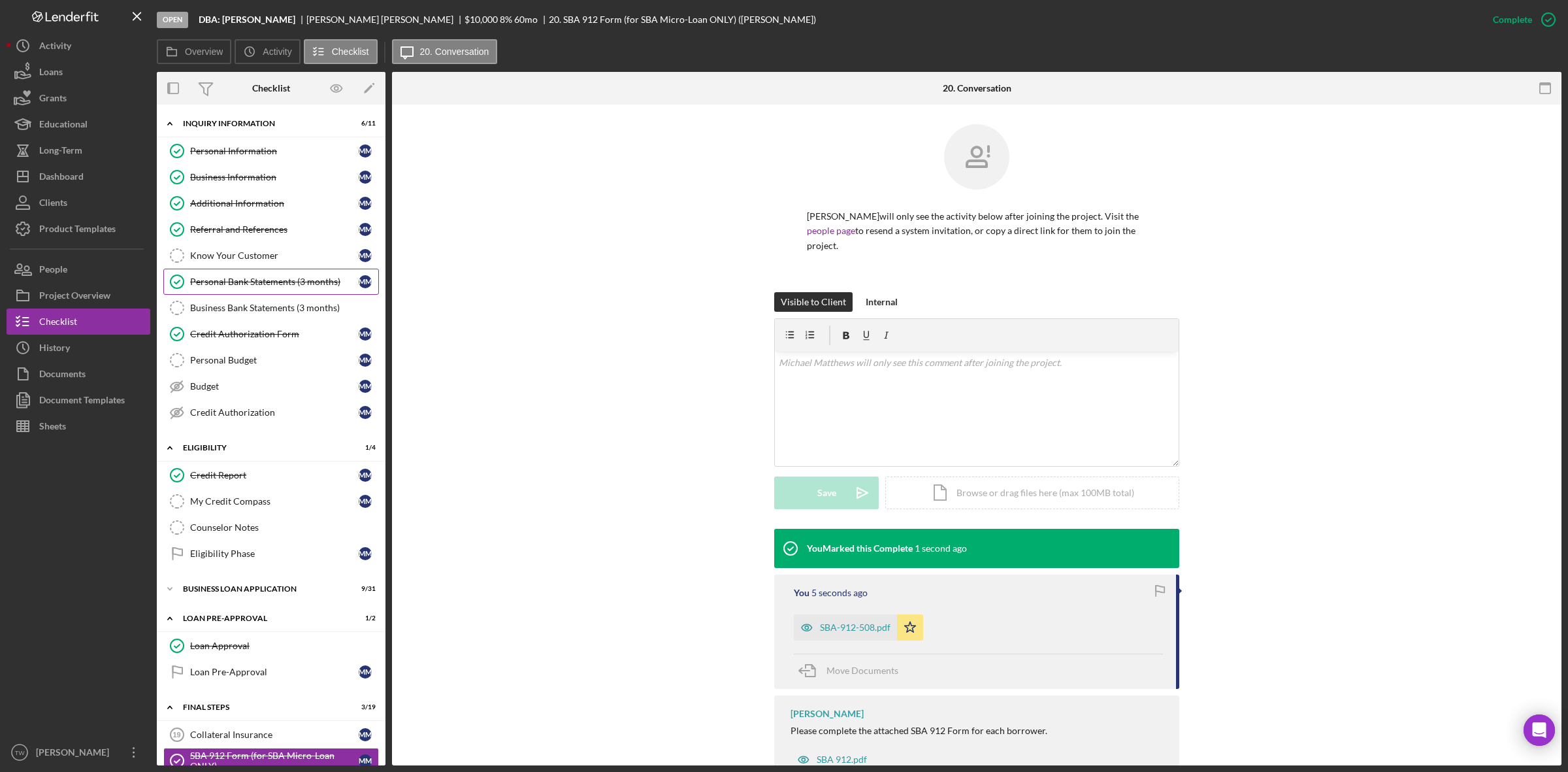
click at [295, 287] on div "Personal Bank Statements (3 months)" at bounding box center [274, 282] width 168 height 11
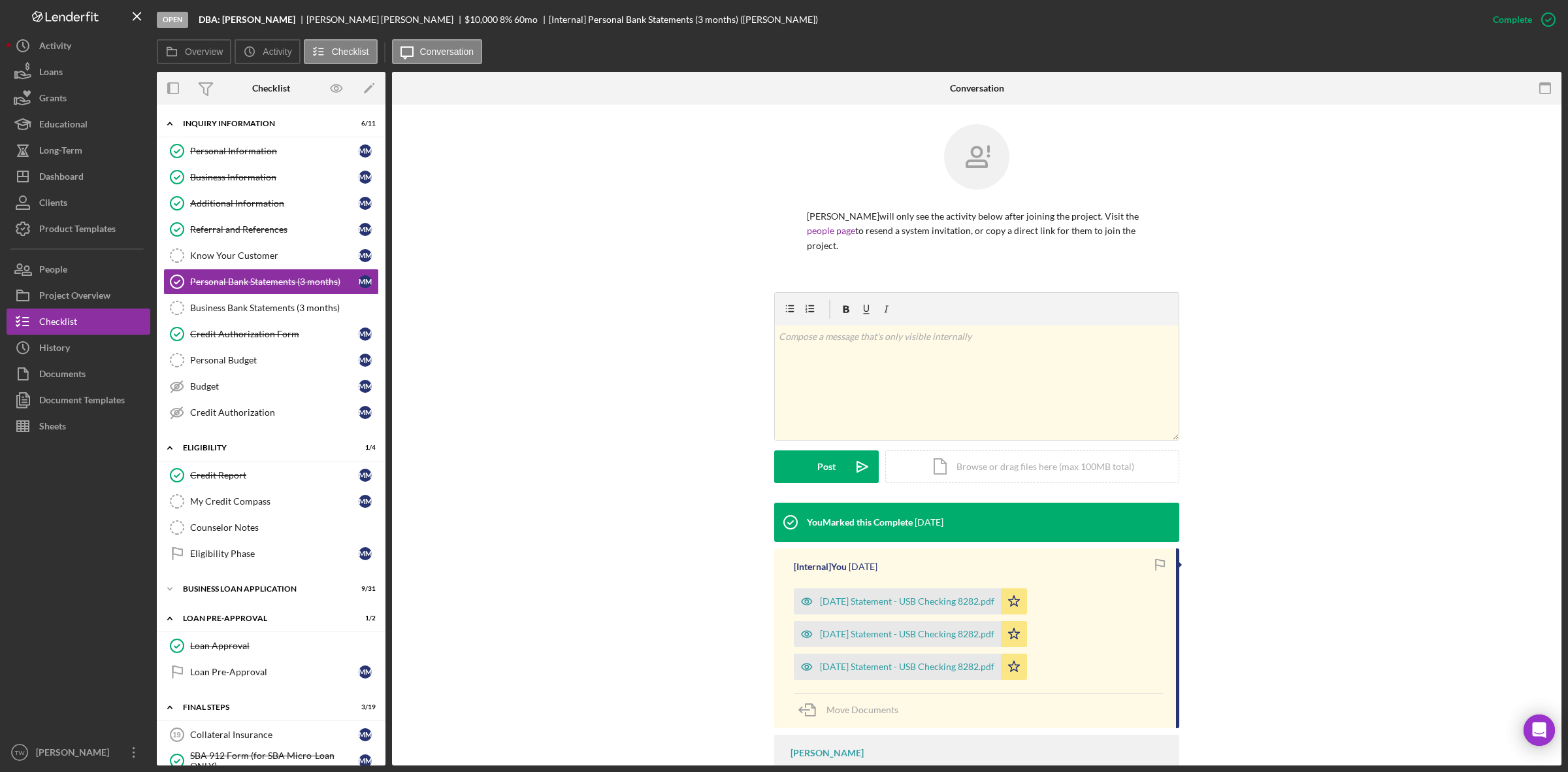
scroll to position [64, 0]
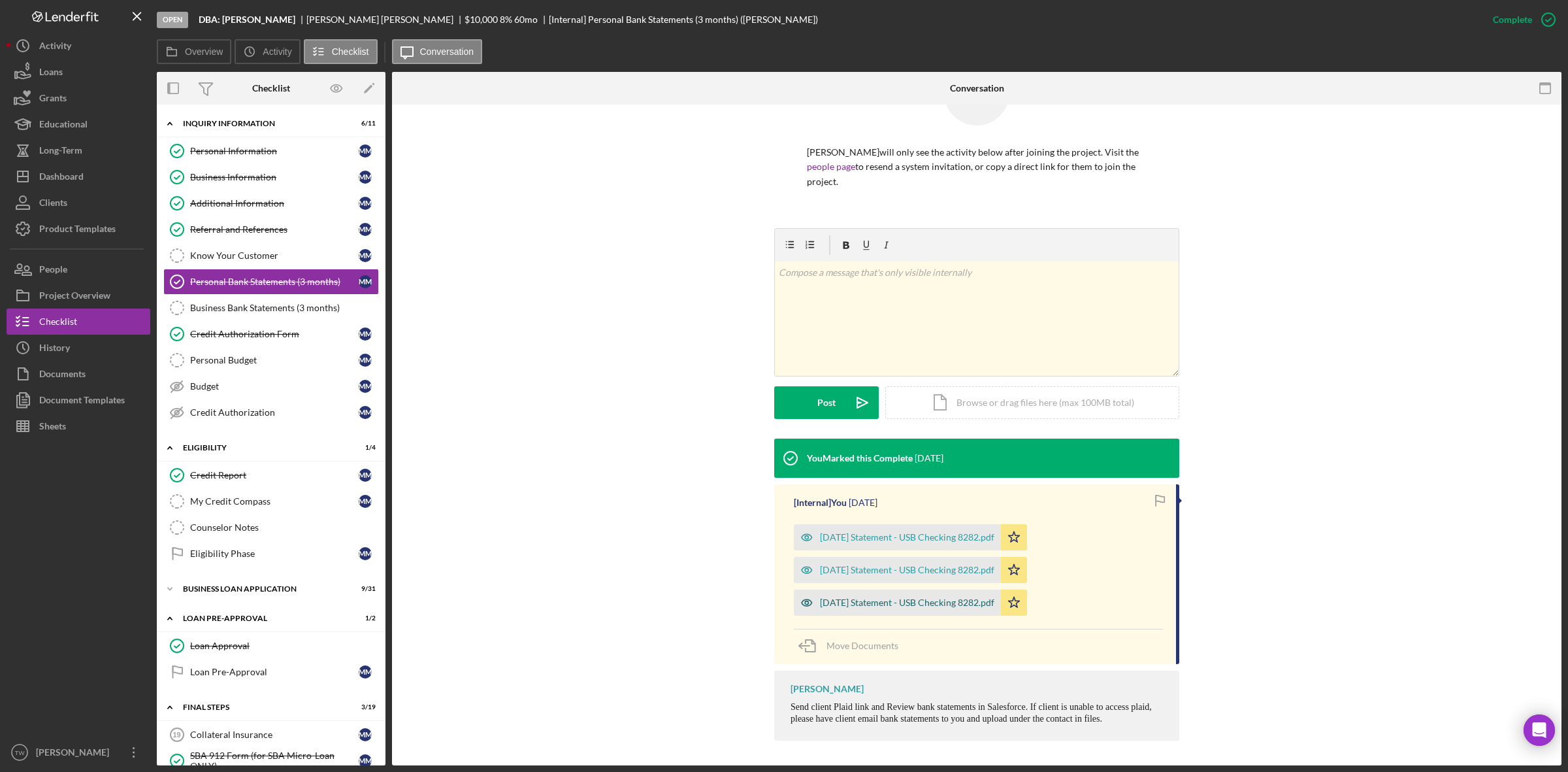
click at [964, 613] on div "2025-10-07 Statement - USB Checking 8282.pdf" at bounding box center [897, 602] width 207 height 26
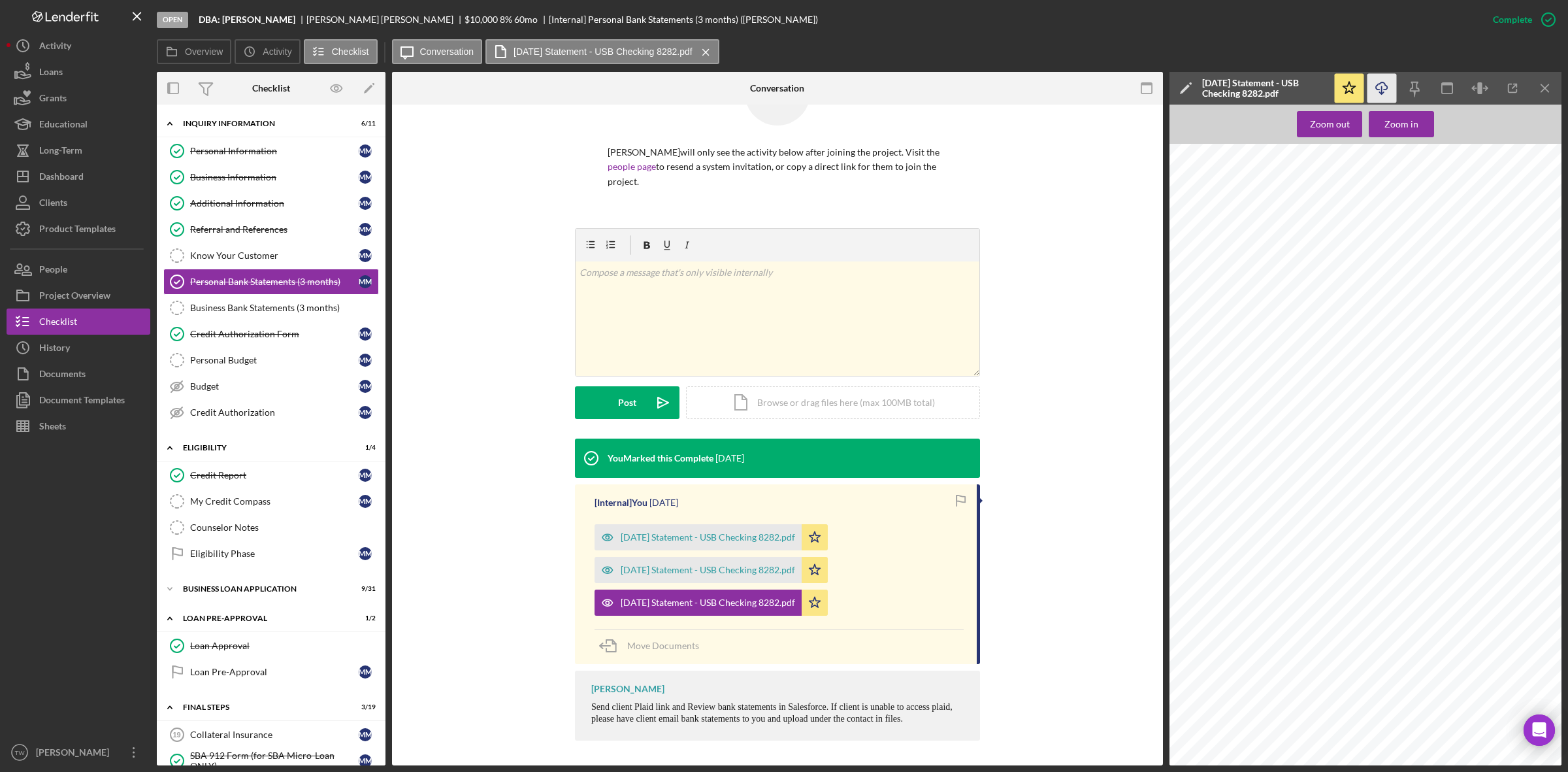
click at [1376, 94] on icon "Icon/Download" at bounding box center [1381, 88] width 29 height 29
click at [214, 471] on link "Credit Report Credit Report M M" at bounding box center [271, 475] width 215 height 26
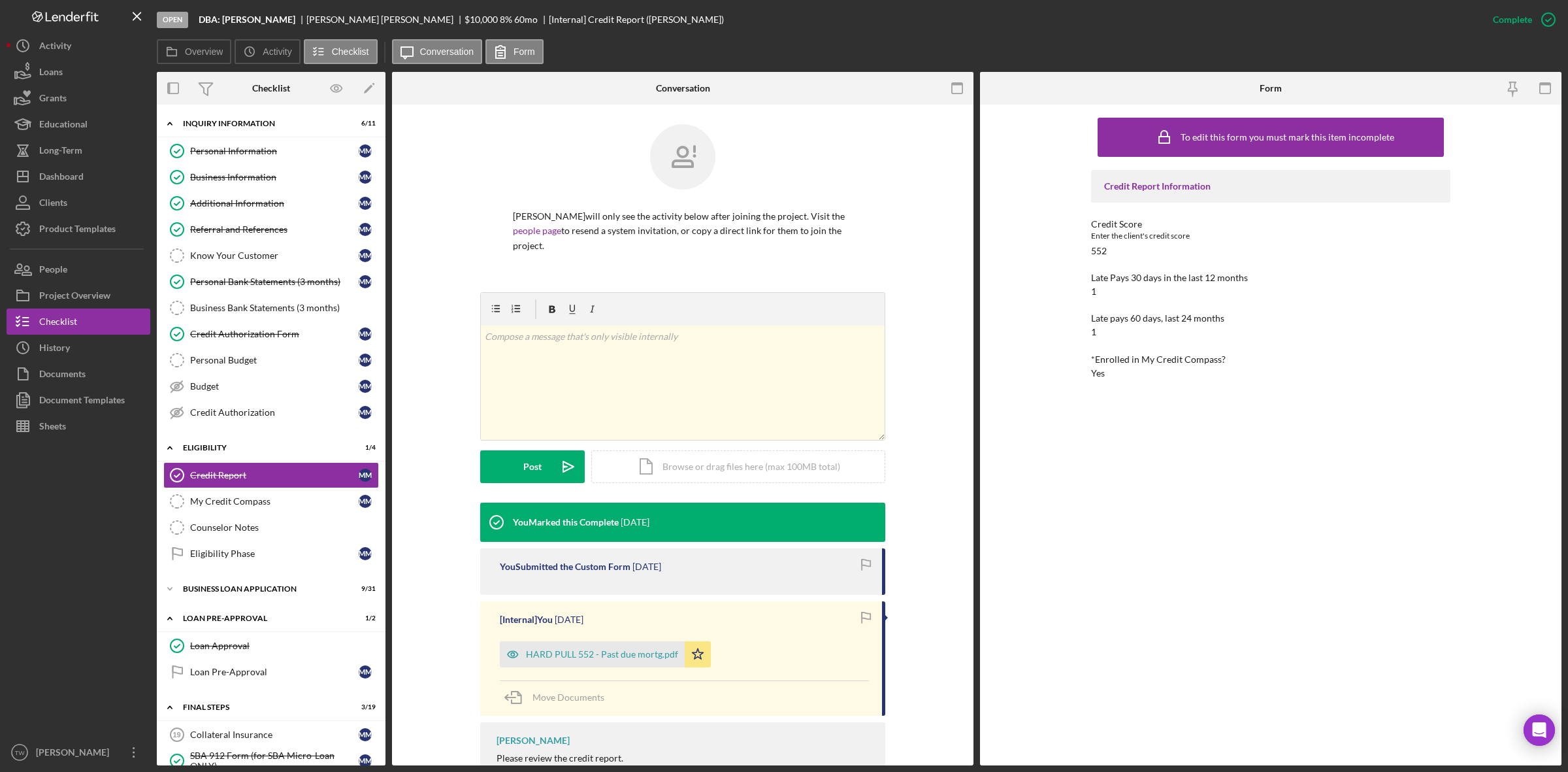
scroll to position [102, 0]
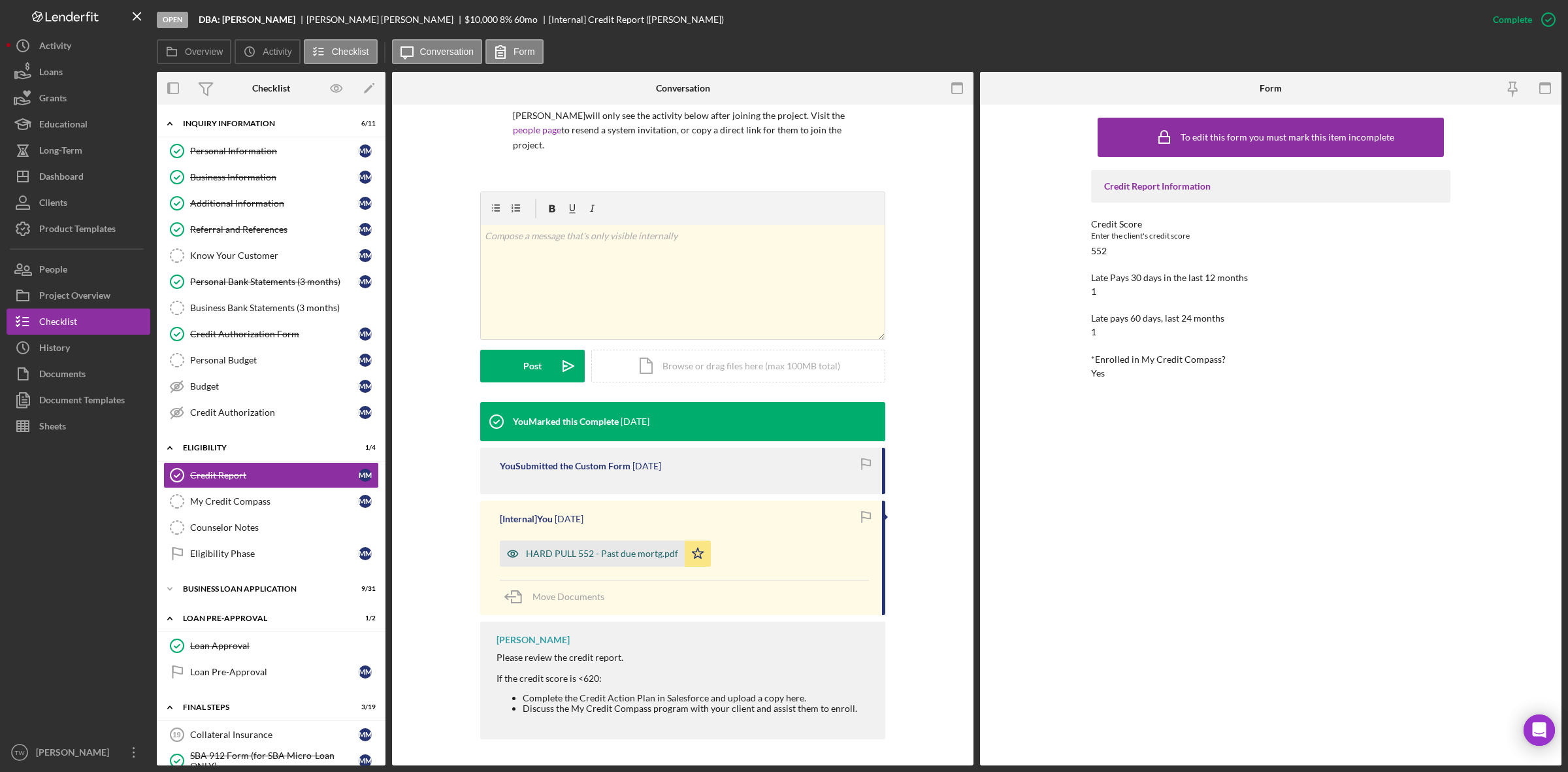
click at [611, 554] on div "HARD PULL 552 - Past due mortg.pdf" at bounding box center [602, 554] width 152 height 11
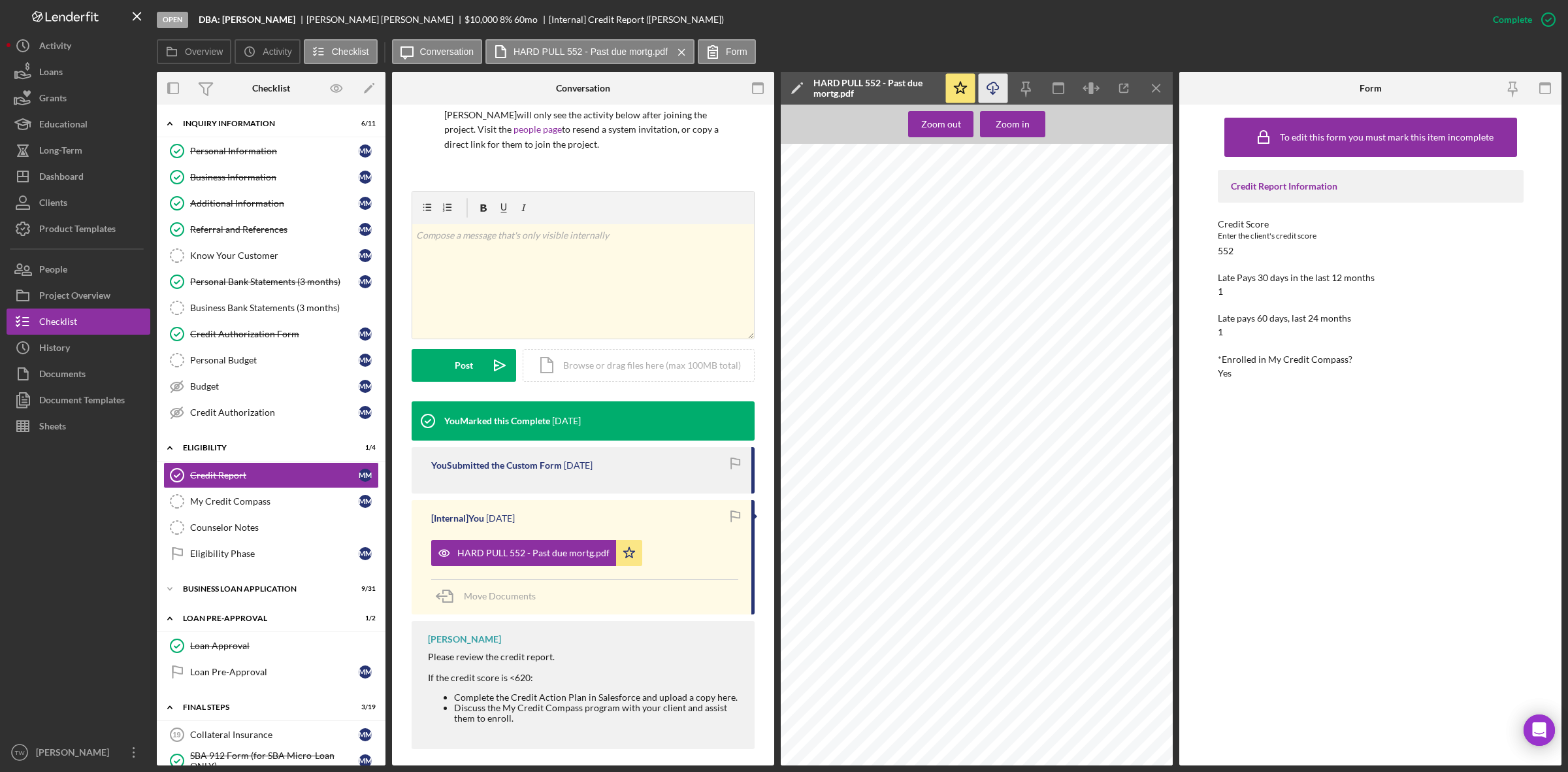
click at [993, 84] on icon "Icon/Download" at bounding box center [993, 88] width 29 height 29
